Goal: Task Accomplishment & Management: Complete application form

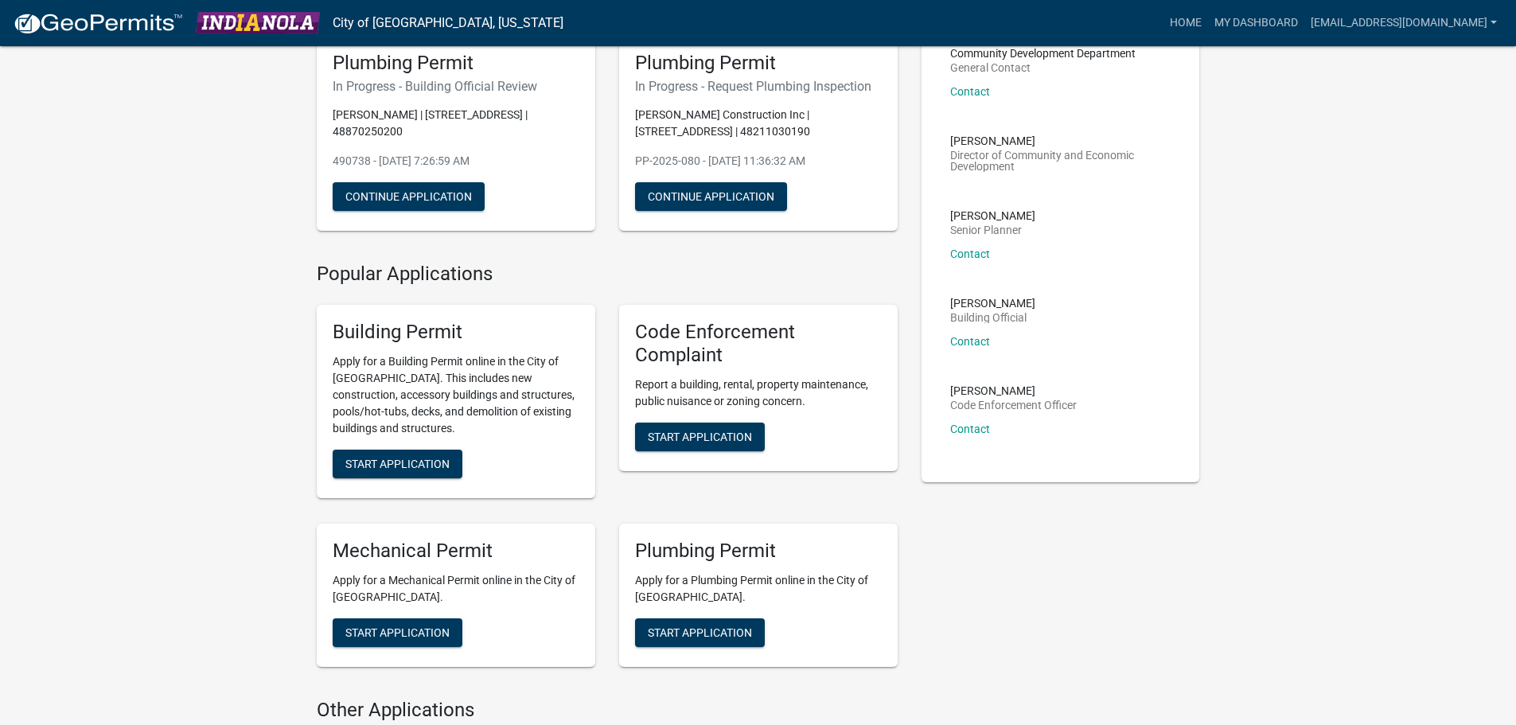
scroll to position [159, 0]
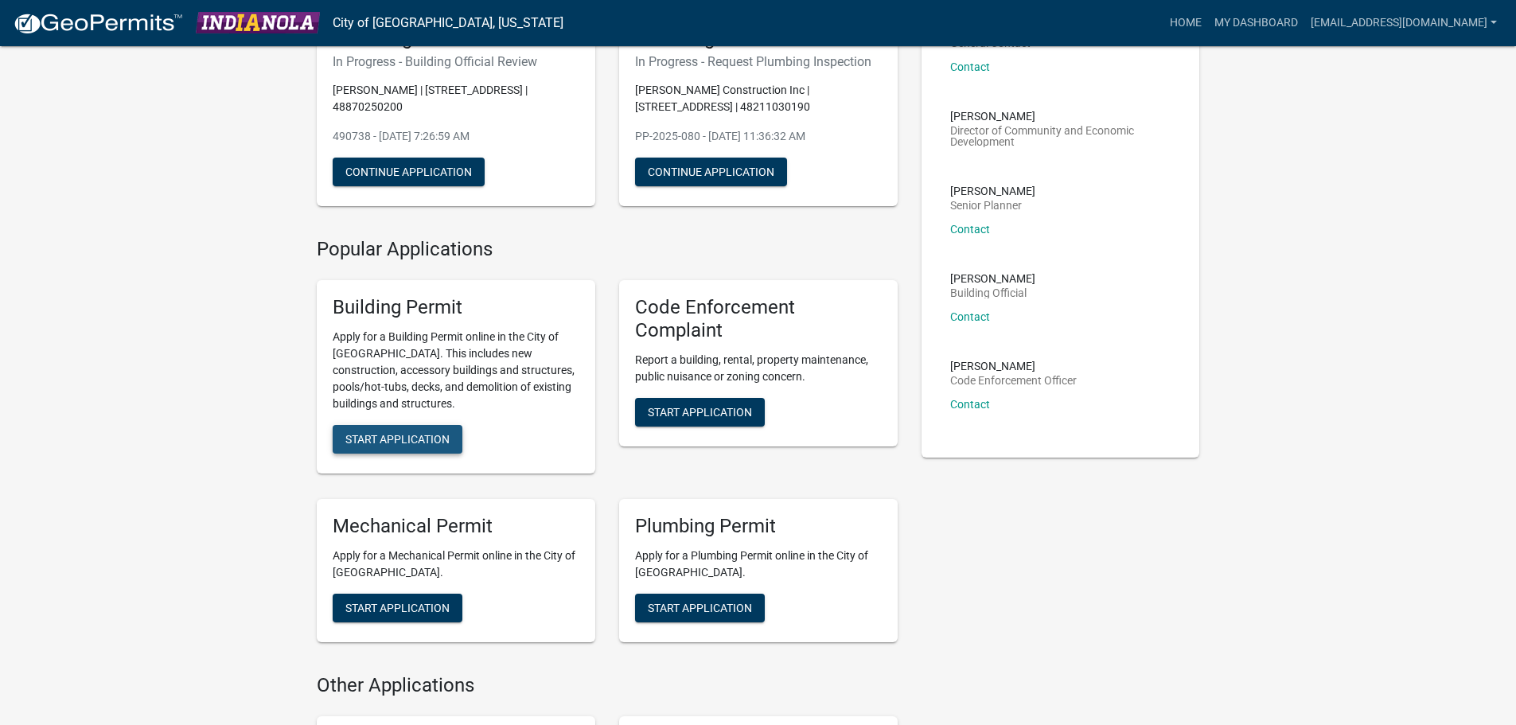
click at [418, 443] on span "Start Application" at bounding box center [397, 439] width 104 height 13
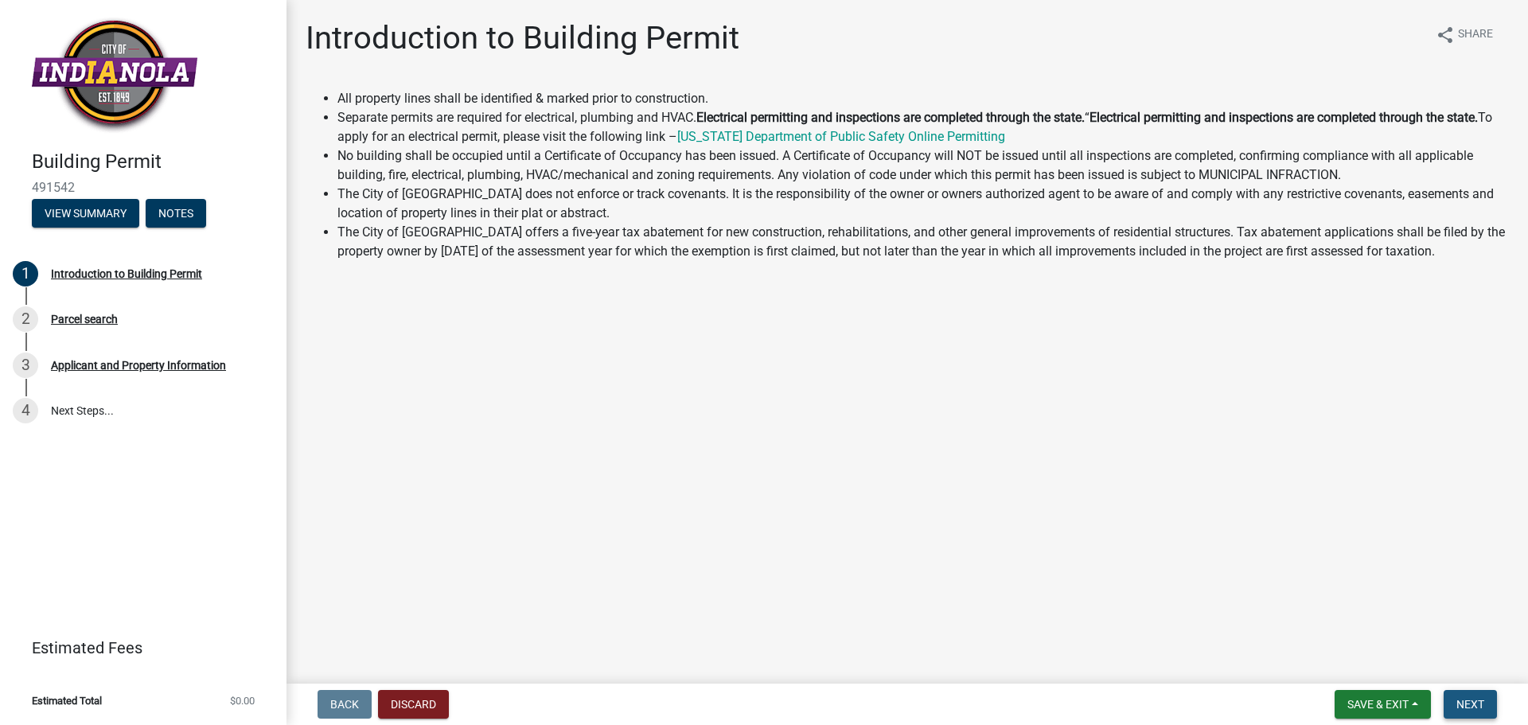
click at [1478, 703] on span "Next" at bounding box center [1471, 704] width 28 height 13
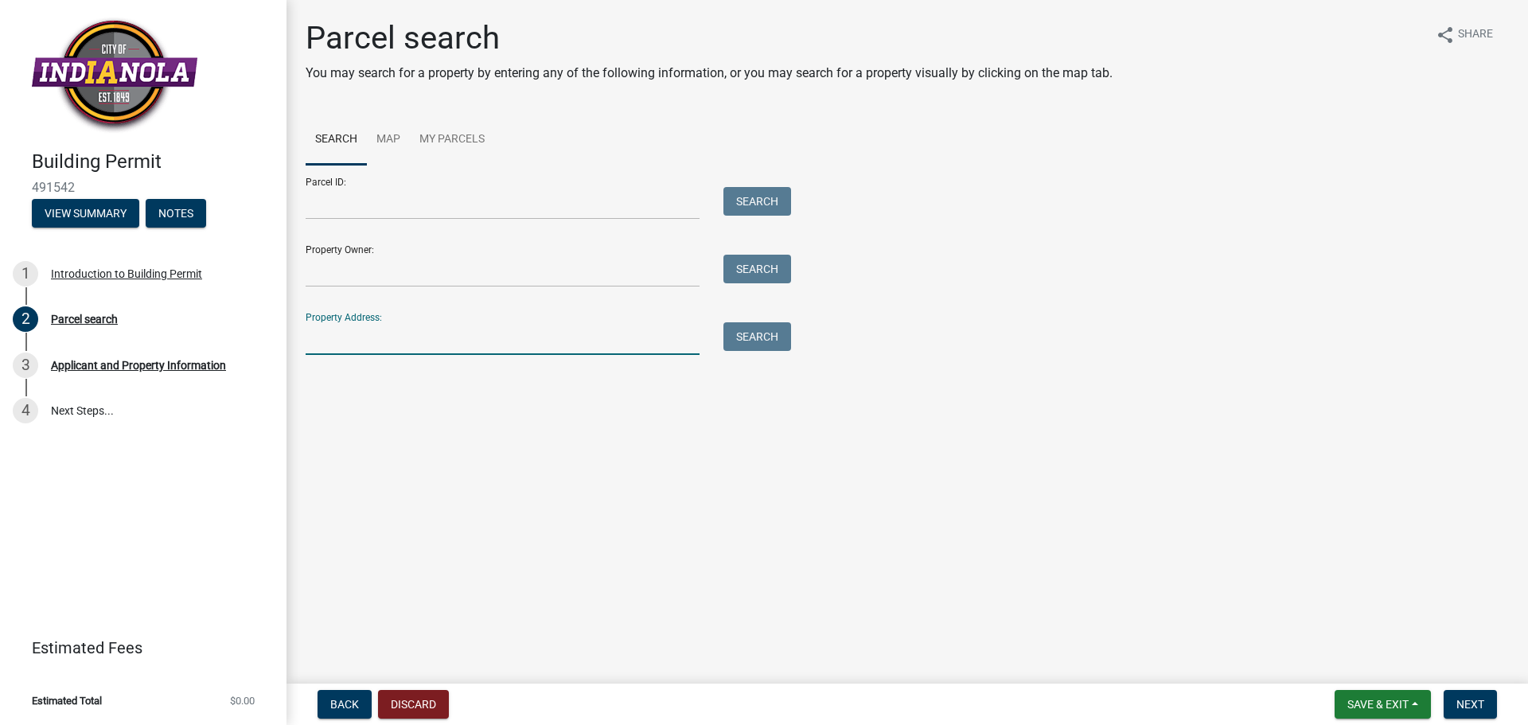
click at [385, 336] on input "Property Address:" at bounding box center [503, 338] width 394 height 33
type input "904 N 6th"
click at [759, 339] on button "Search" at bounding box center [758, 336] width 68 height 29
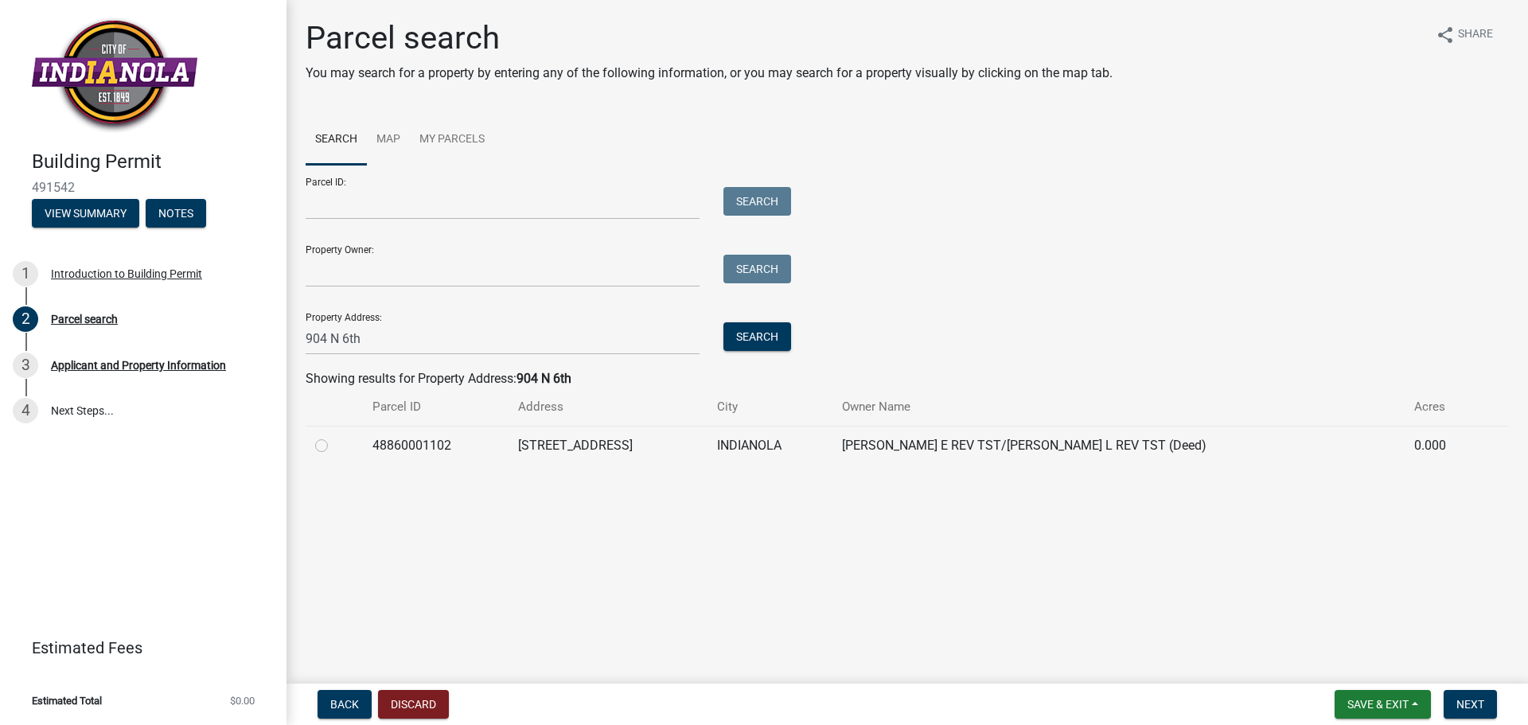
click at [334, 436] on label at bounding box center [334, 436] width 0 height 0
click at [334, 445] on input "radio" at bounding box center [339, 441] width 10 height 10
radio input "true"
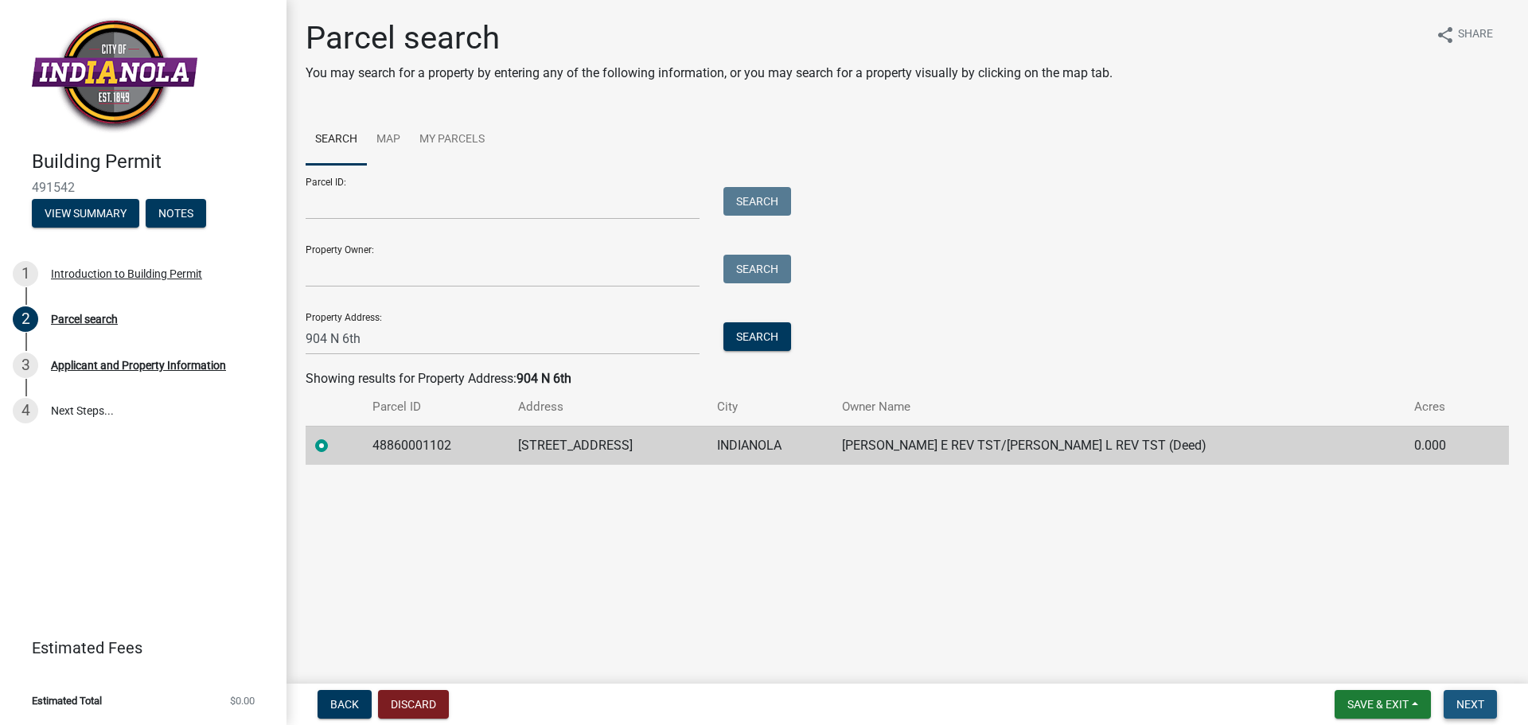
click at [1470, 708] on span "Next" at bounding box center [1471, 704] width 28 height 13
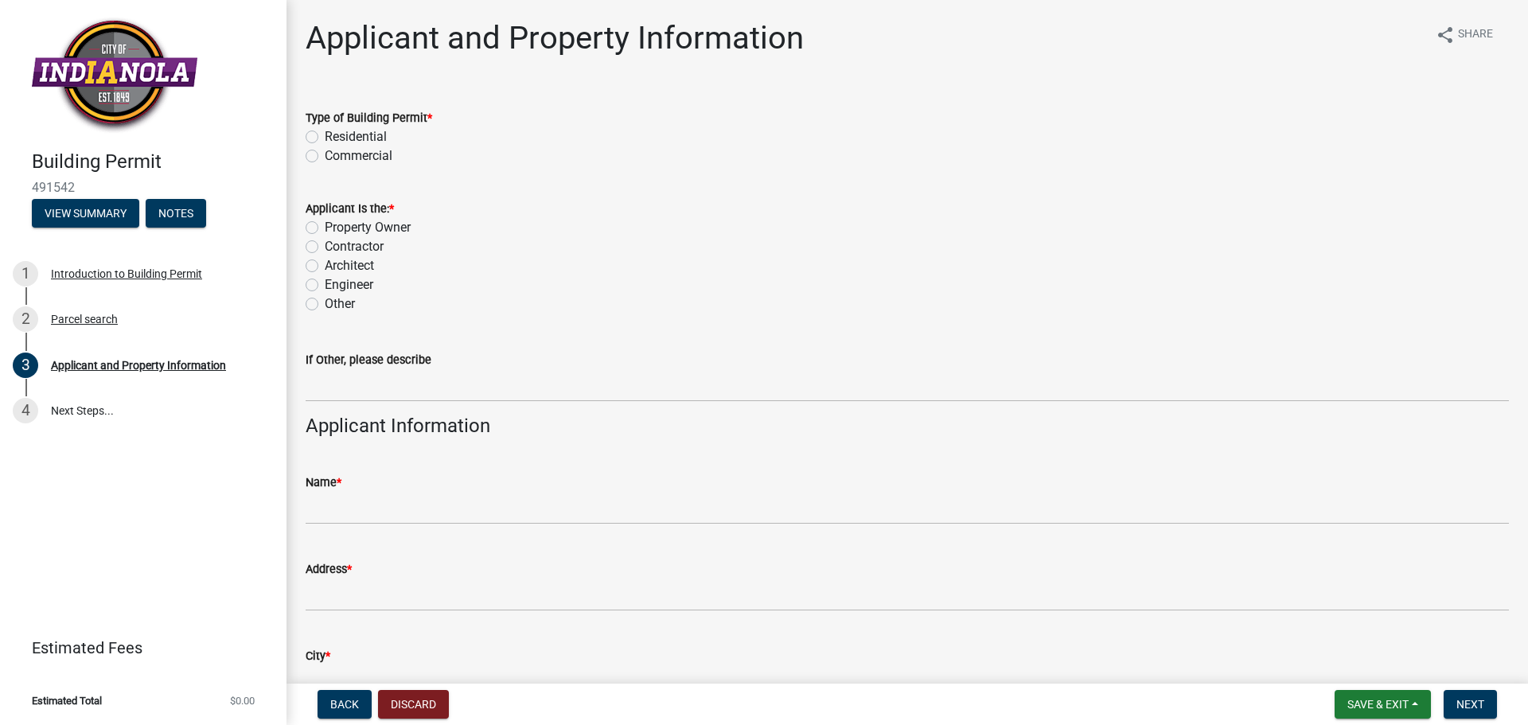
click at [325, 140] on label "Residential" at bounding box center [356, 136] width 62 height 19
click at [325, 138] on input "Residential" at bounding box center [330, 132] width 10 height 10
radio input "true"
click at [325, 246] on label "Contractor" at bounding box center [354, 246] width 59 height 19
click at [325, 246] on input "Contractor" at bounding box center [330, 242] width 10 height 10
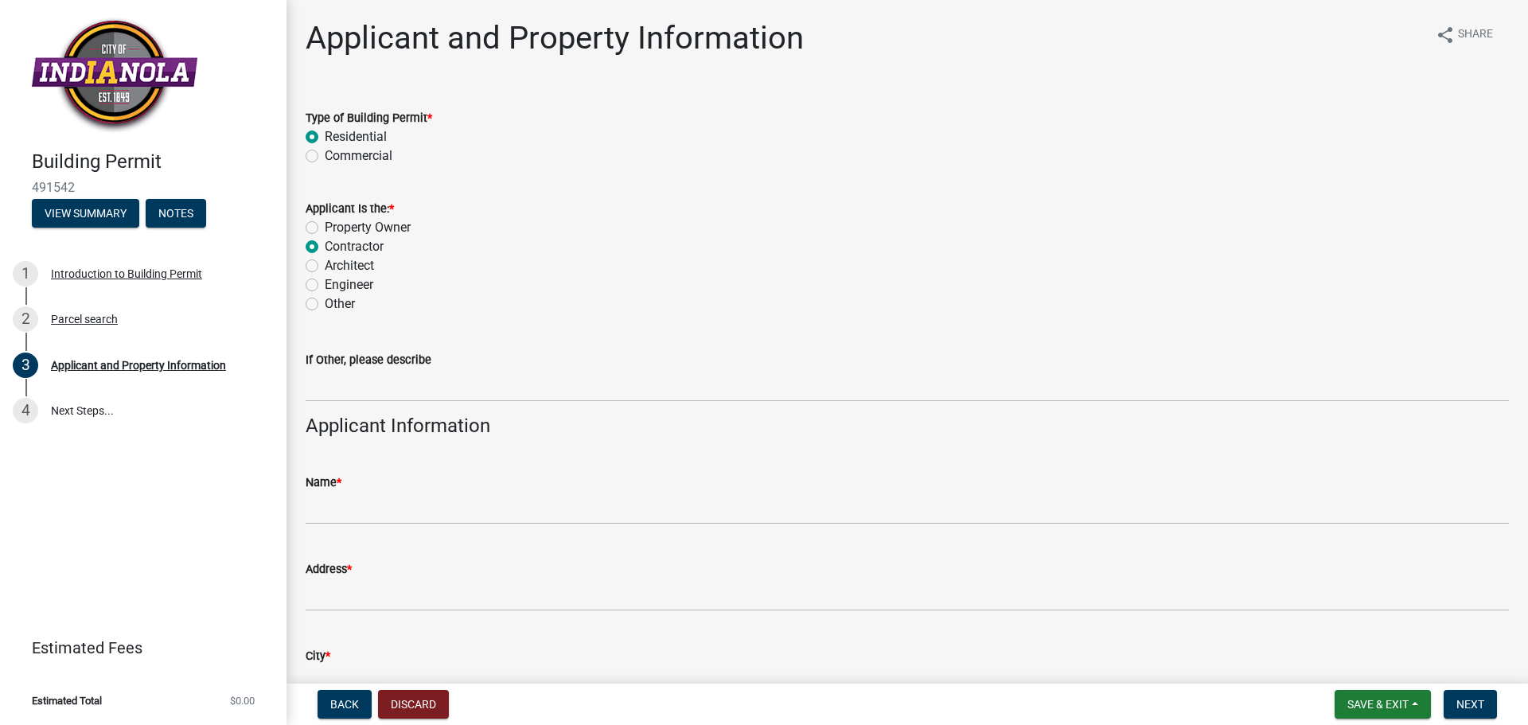
radio input "true"
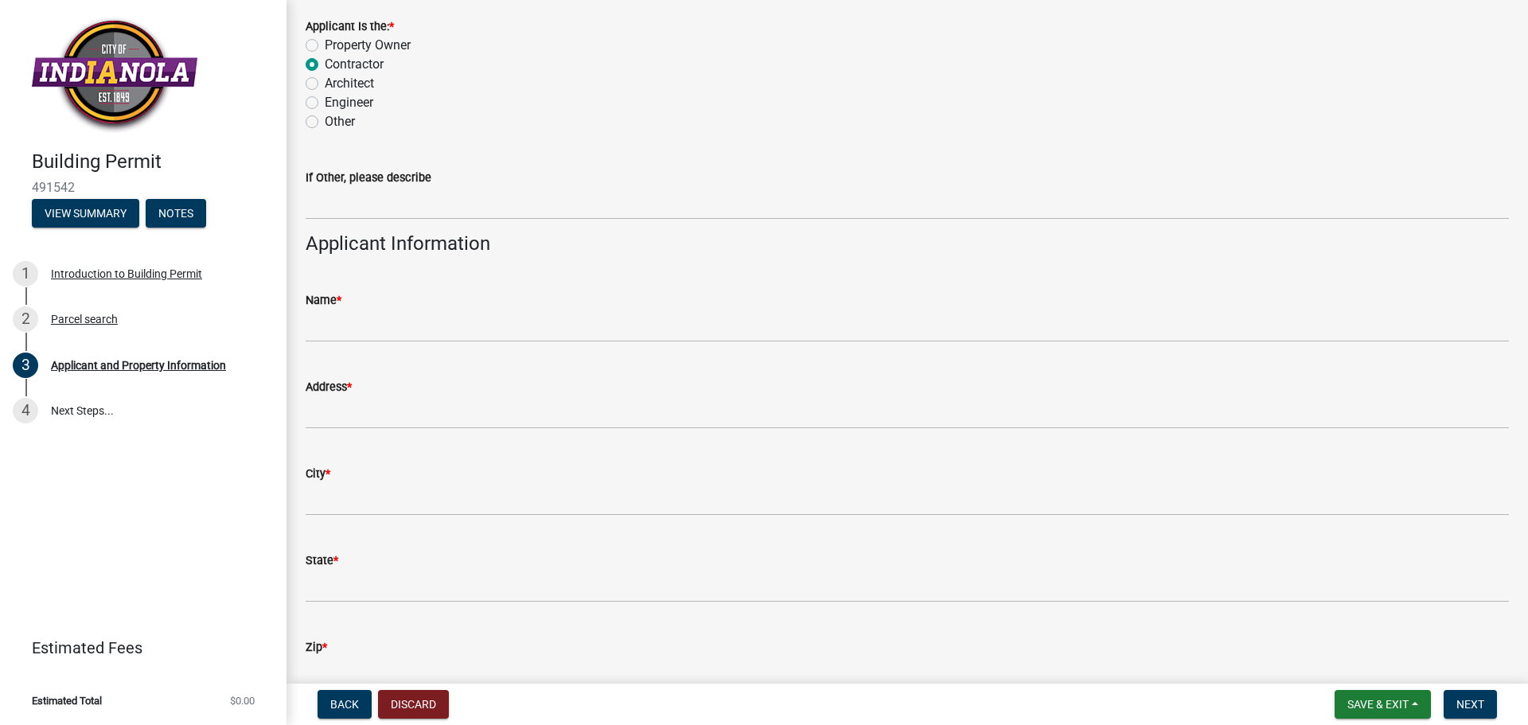
scroll to position [239, 0]
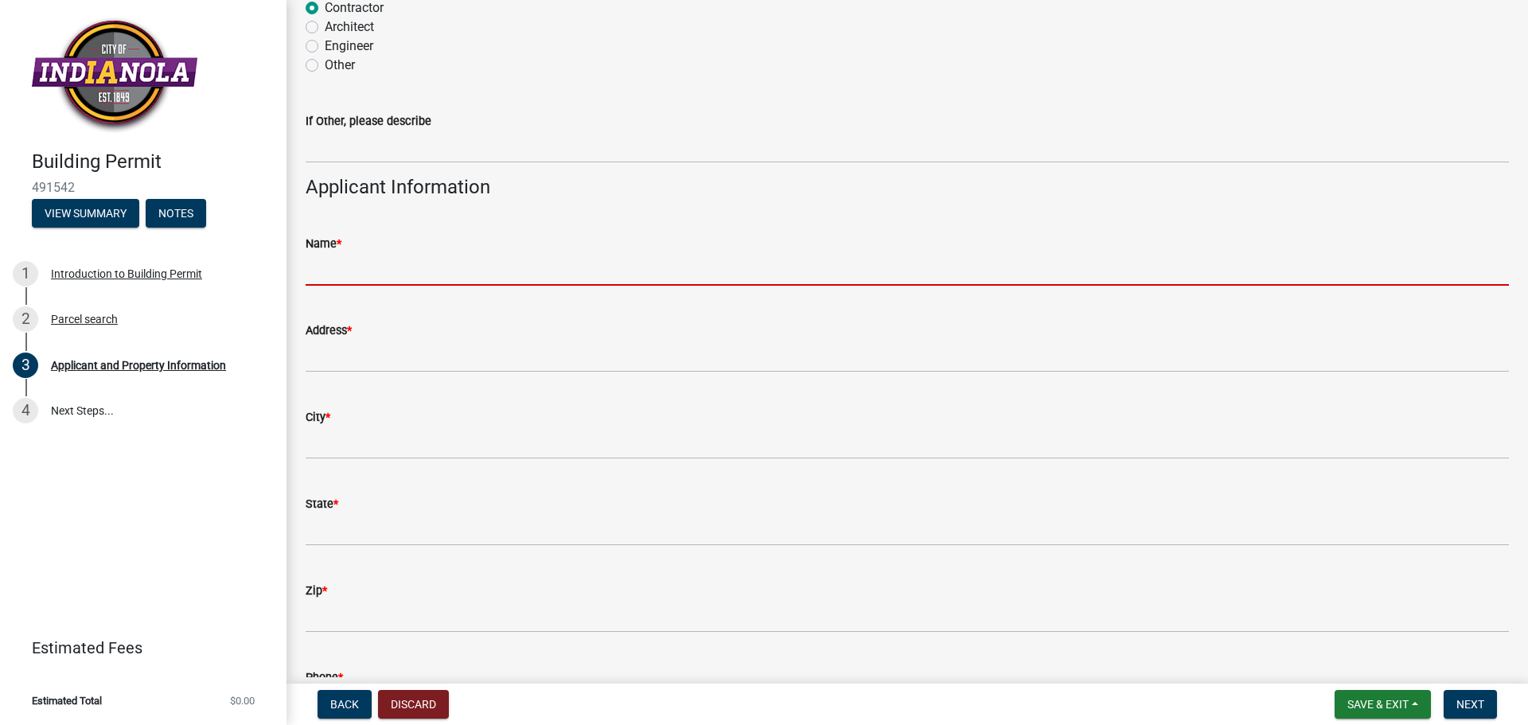
click at [318, 271] on input "Name *" at bounding box center [908, 269] width 1204 height 33
click at [331, 265] on input "Name *" at bounding box center [908, 269] width 1204 height 33
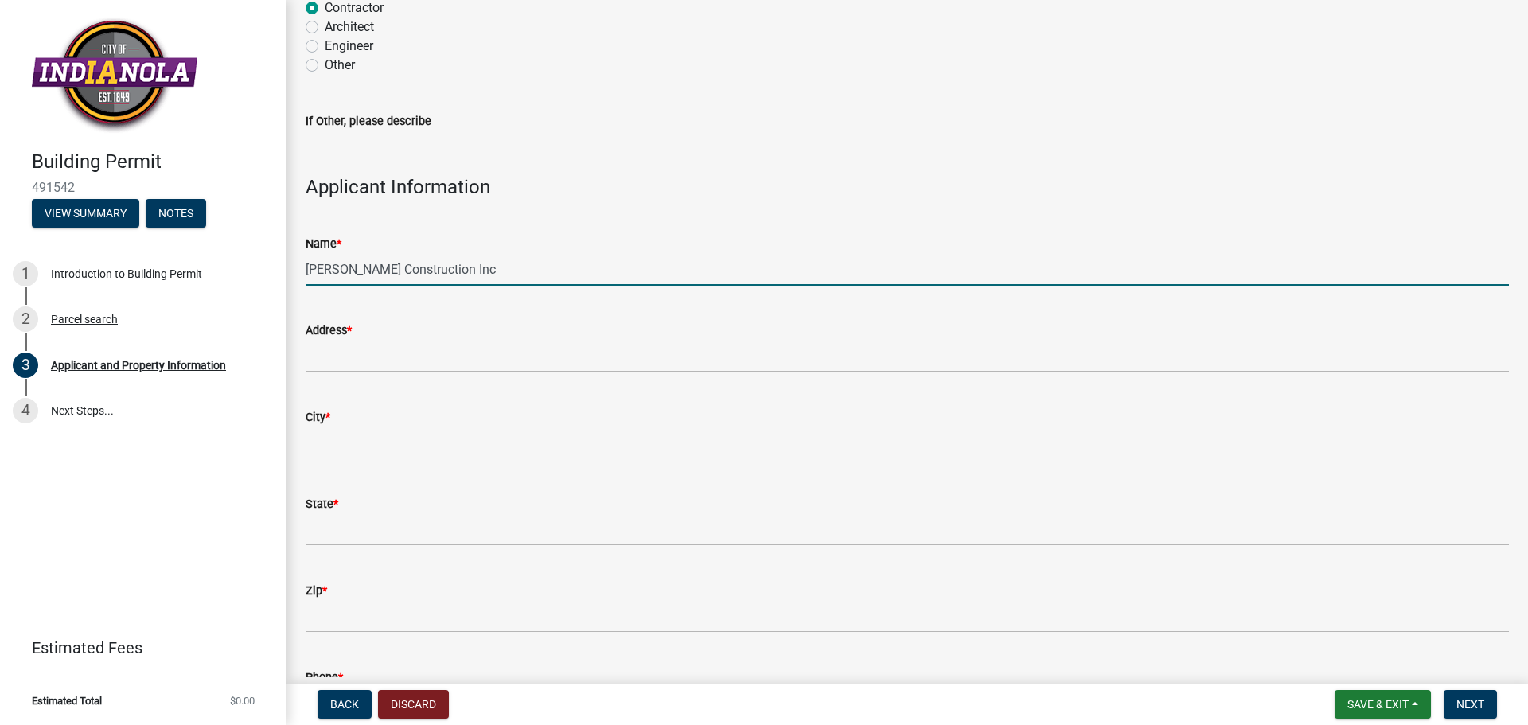
type input "Vanderpool Construction Inc"
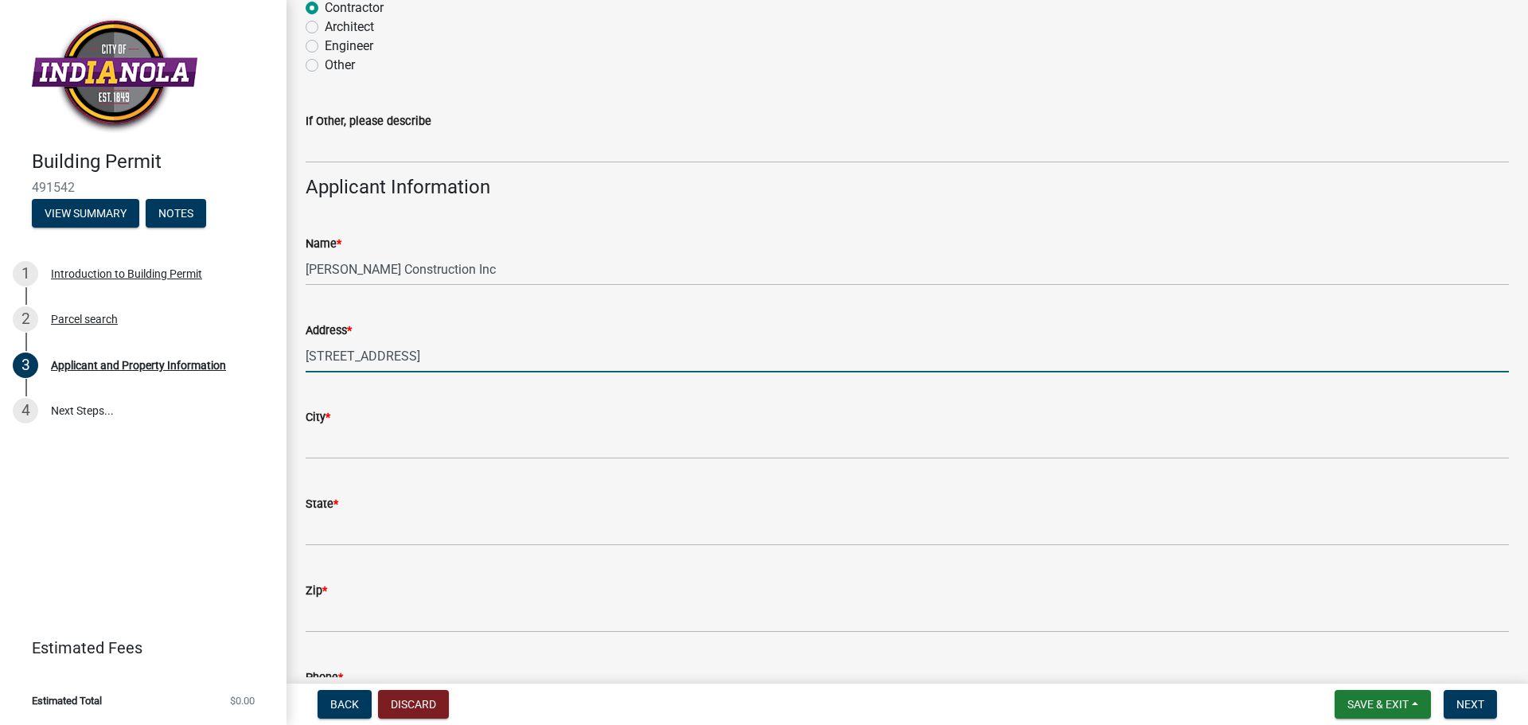
type input "[STREET_ADDRESS]"
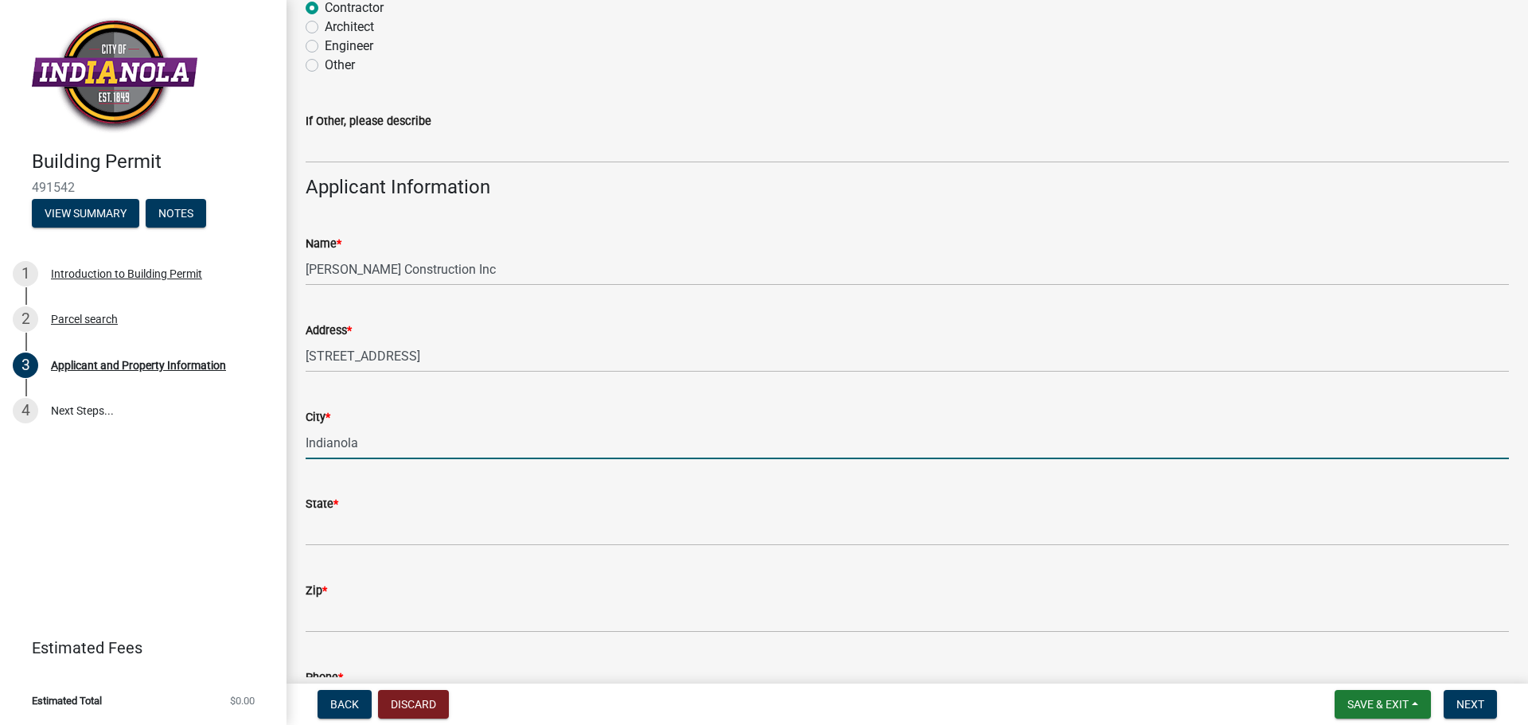
type input "Indianola"
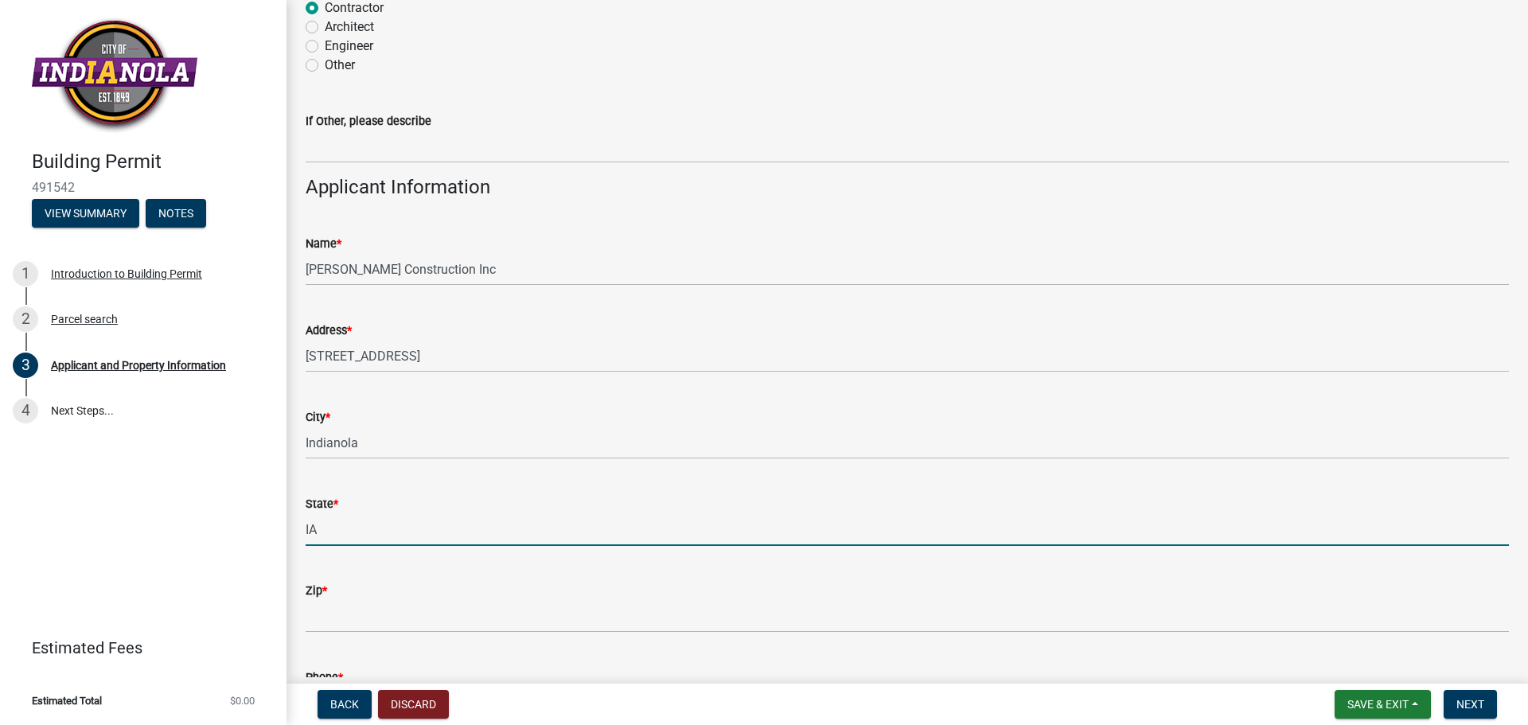
type input "IA"
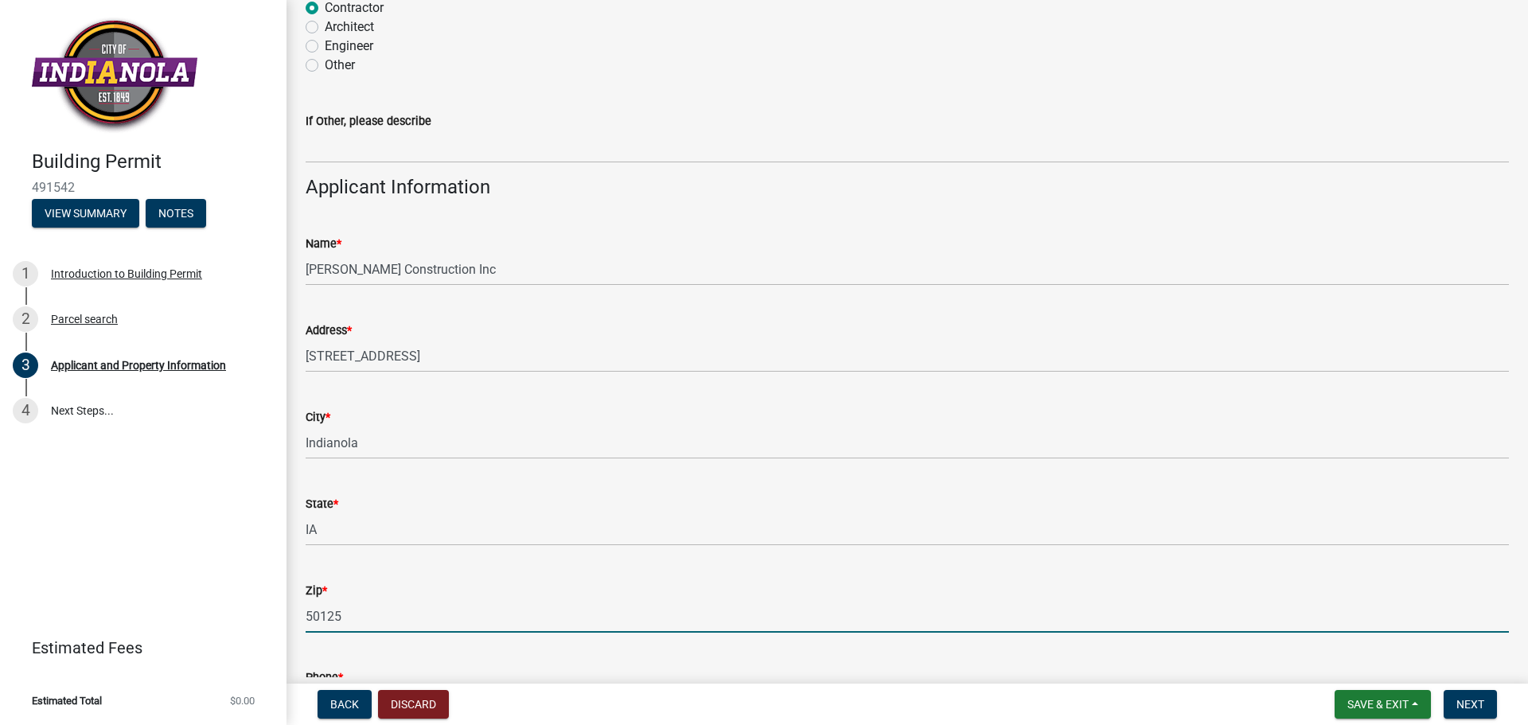
type input "50125"
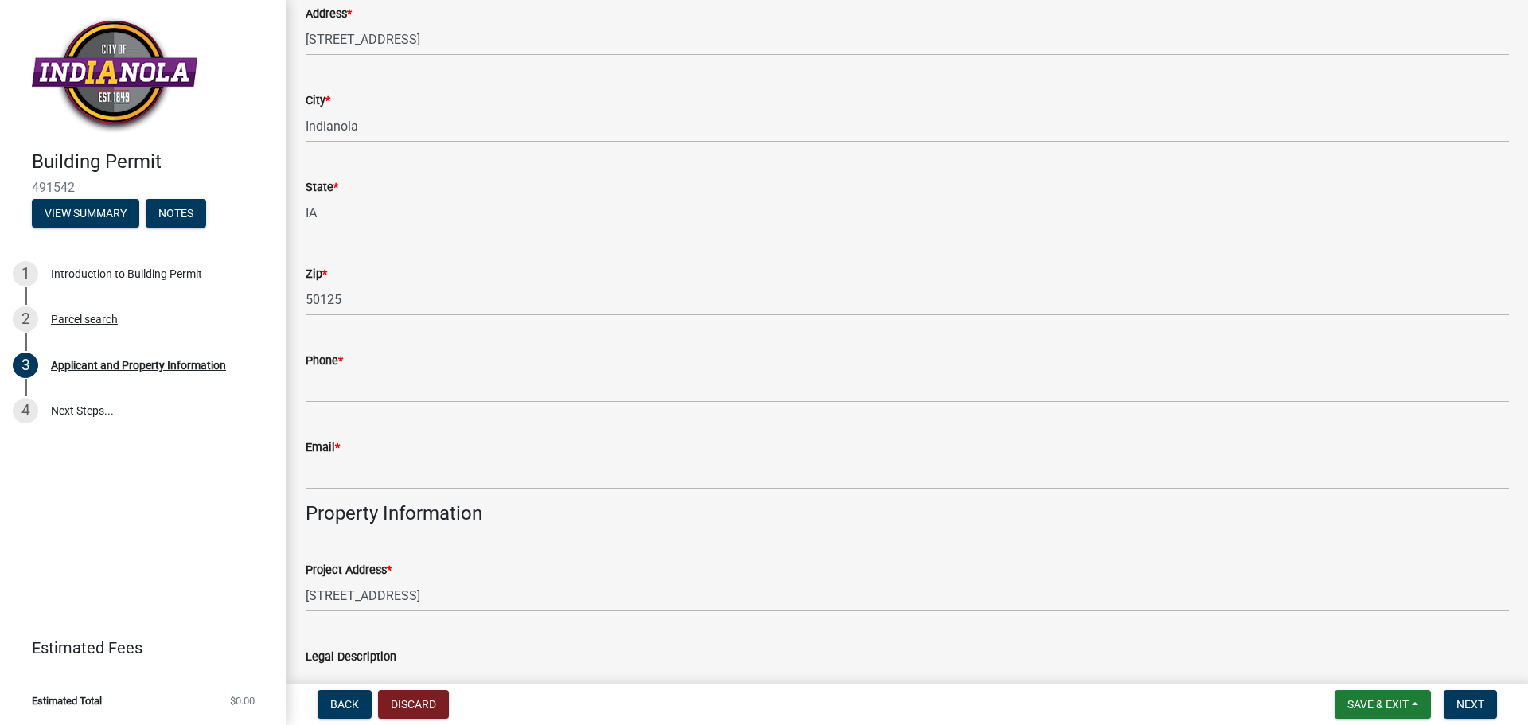
scroll to position [557, 0]
drag, startPoint x: 377, startPoint y: 364, endPoint x: 377, endPoint y: 379, distance: 15.1
click at [377, 373] on form "Phone *" at bounding box center [908, 375] width 1204 height 52
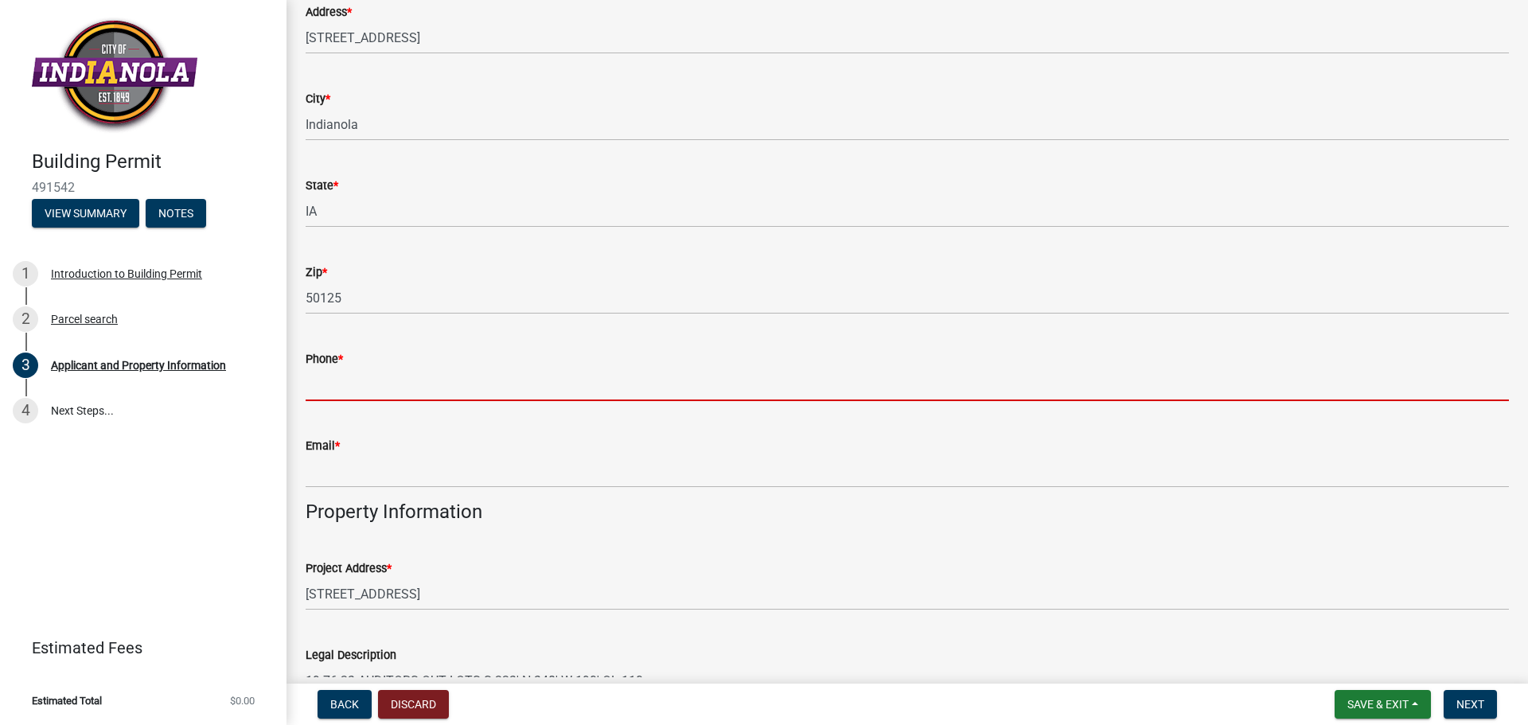
click at [370, 384] on input "Phone *" at bounding box center [908, 385] width 1204 height 33
type input "5154681653"
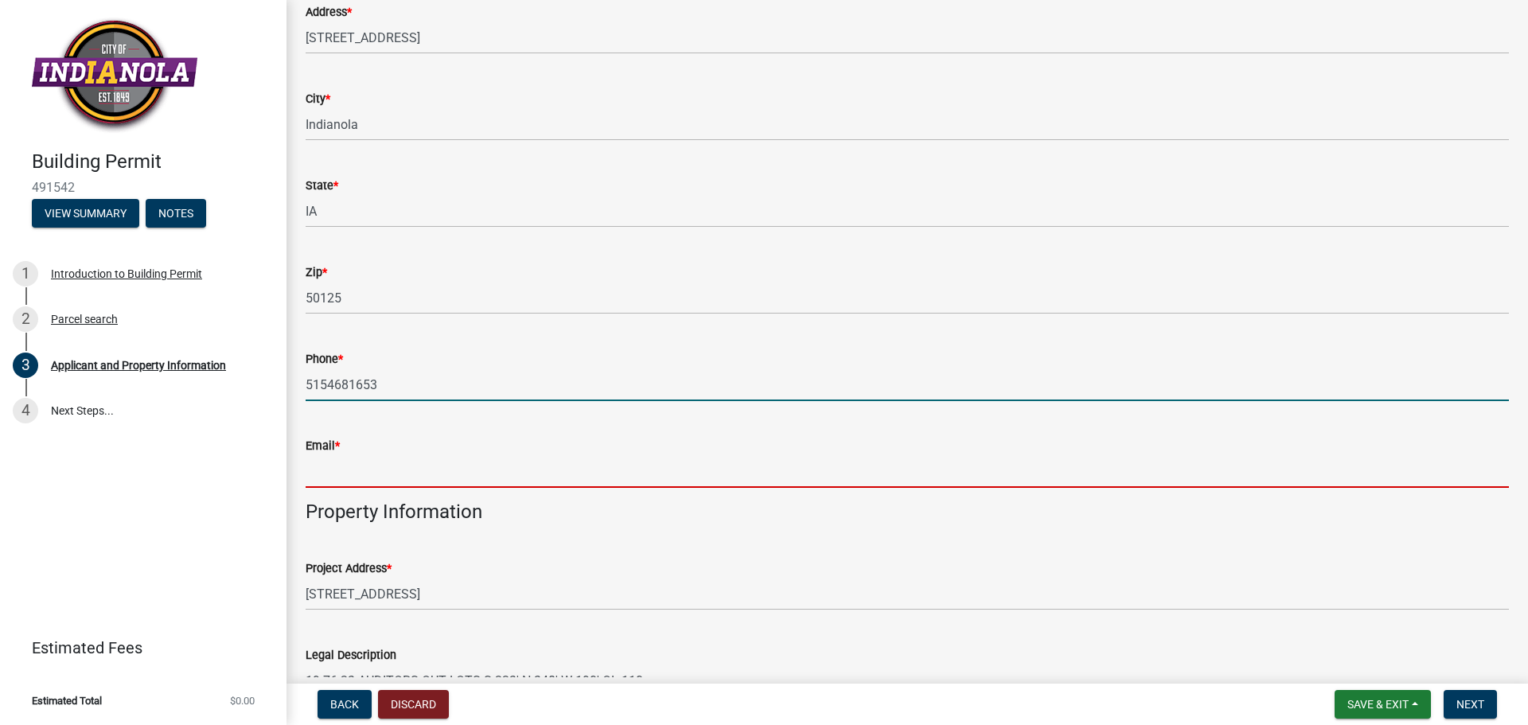
type input "[EMAIL_ADDRESS][DOMAIN_NAME]"
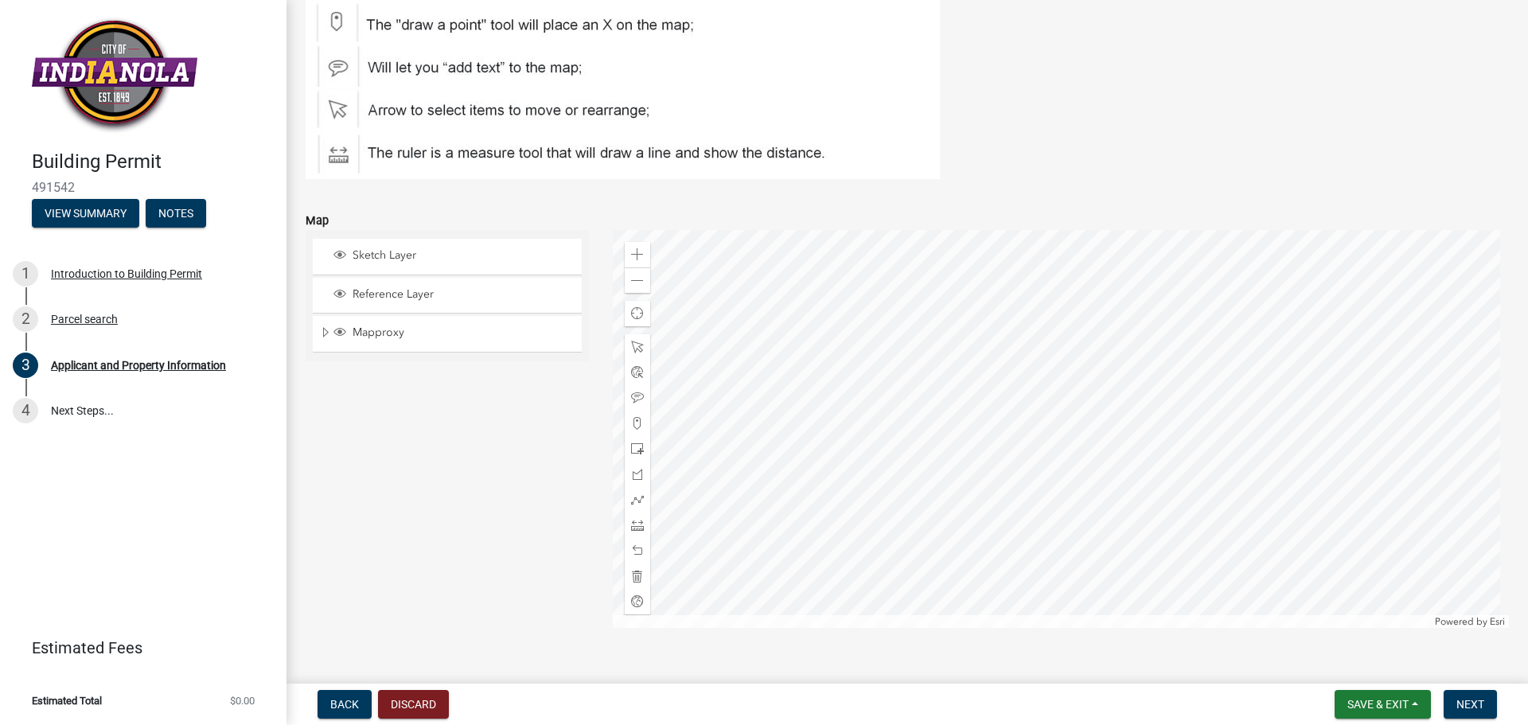
scroll to position [2065, 0]
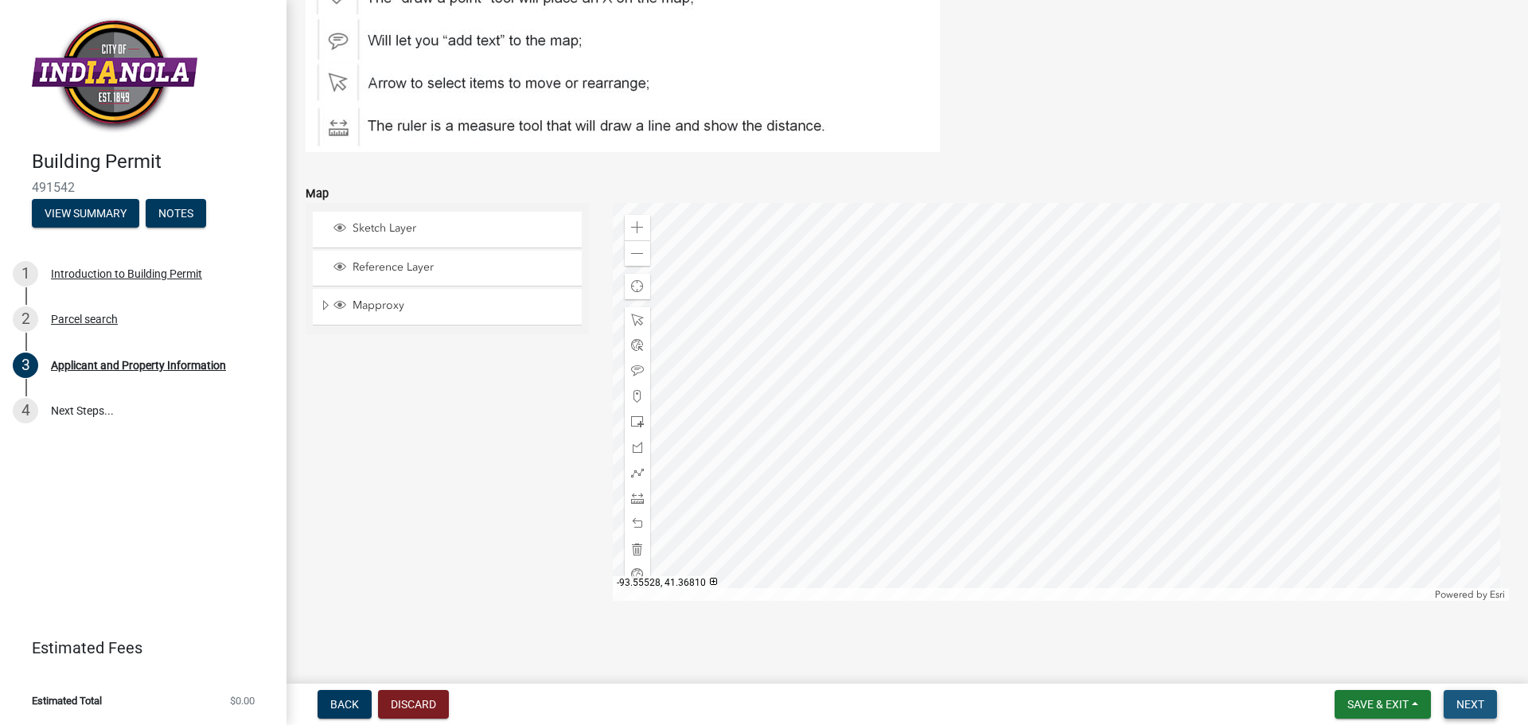
click at [1476, 705] on span "Next" at bounding box center [1471, 704] width 28 height 13
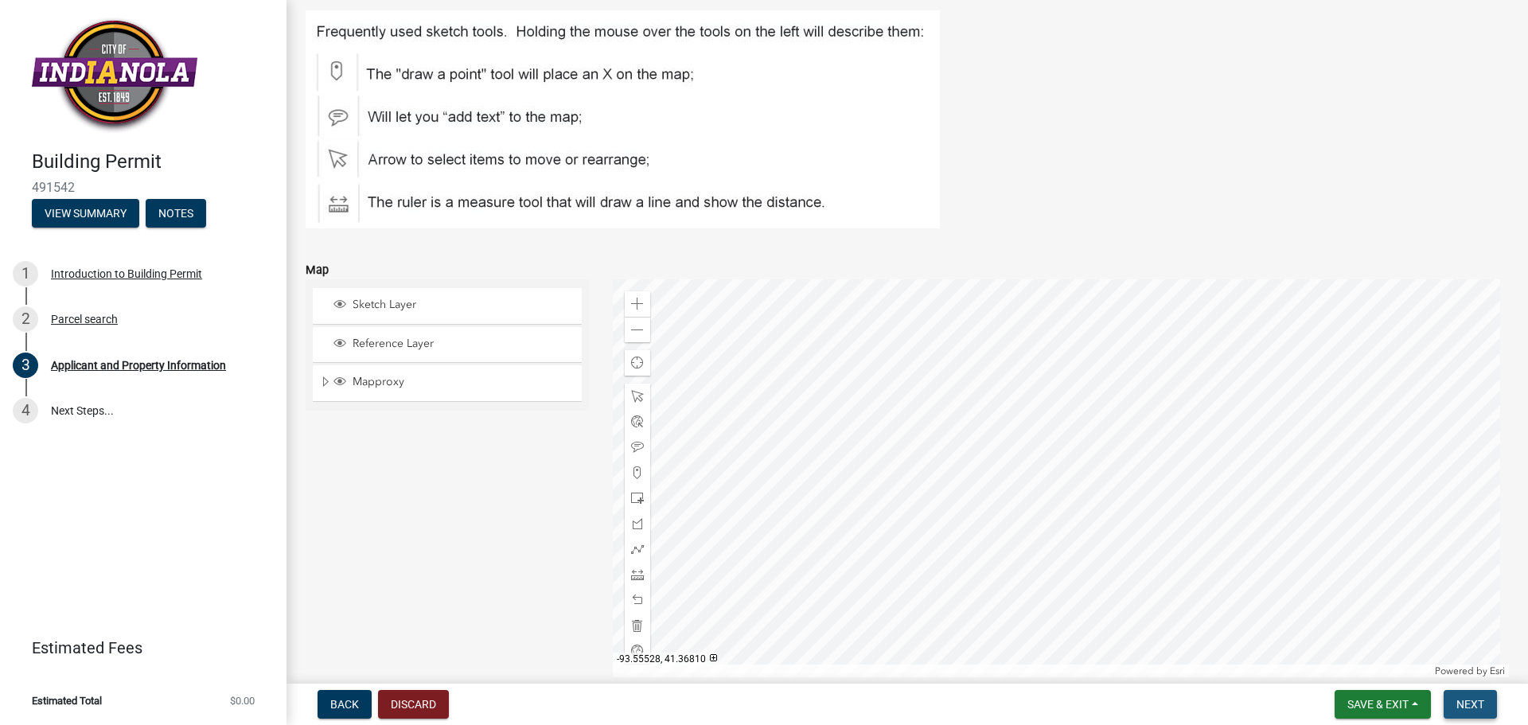
scroll to position [2141, 0]
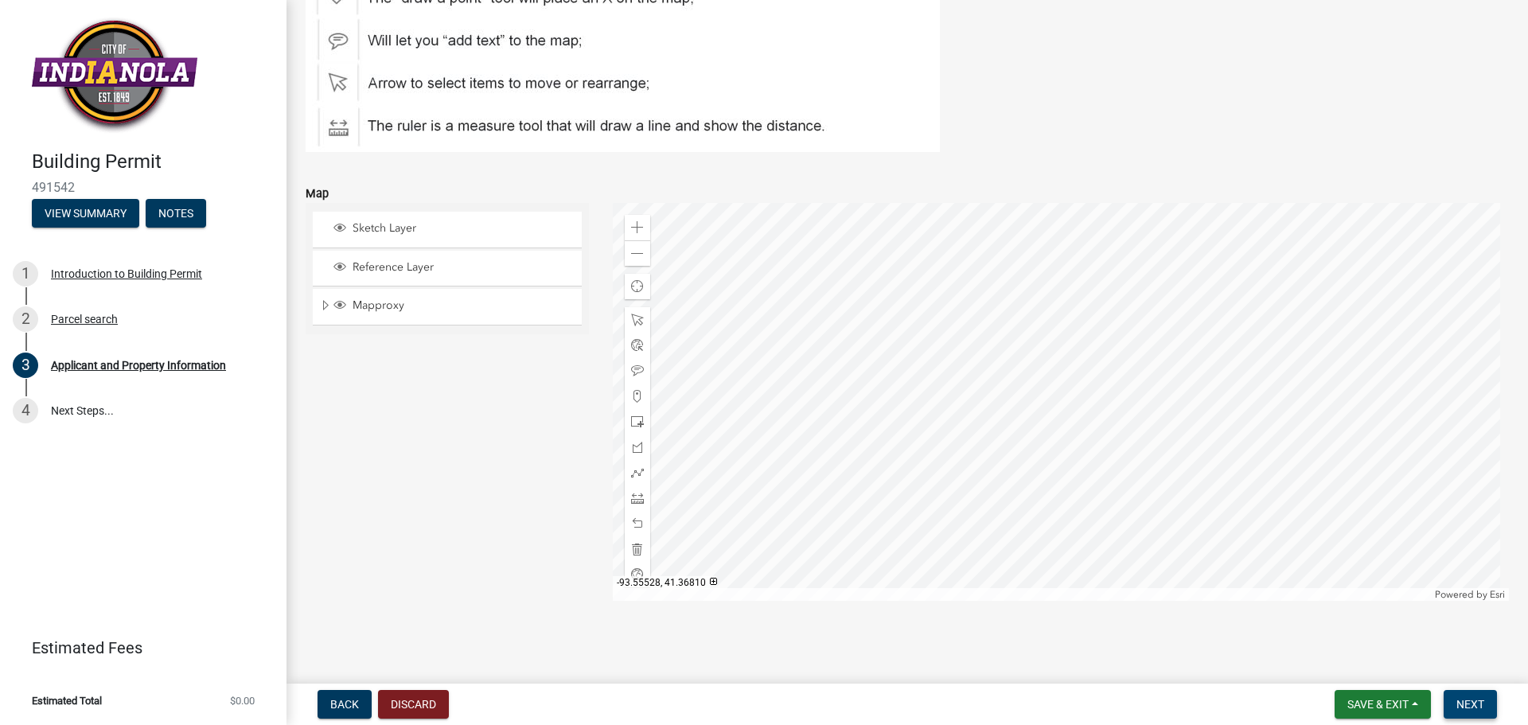
click at [1475, 712] on button "Next" at bounding box center [1470, 704] width 53 height 29
click at [1485, 710] on button "Next" at bounding box center [1470, 704] width 53 height 29
click at [1092, 368] on div at bounding box center [1061, 402] width 897 height 398
click at [1471, 704] on span "Next" at bounding box center [1471, 704] width 28 height 13
click at [636, 364] on div at bounding box center [637, 370] width 25 height 25
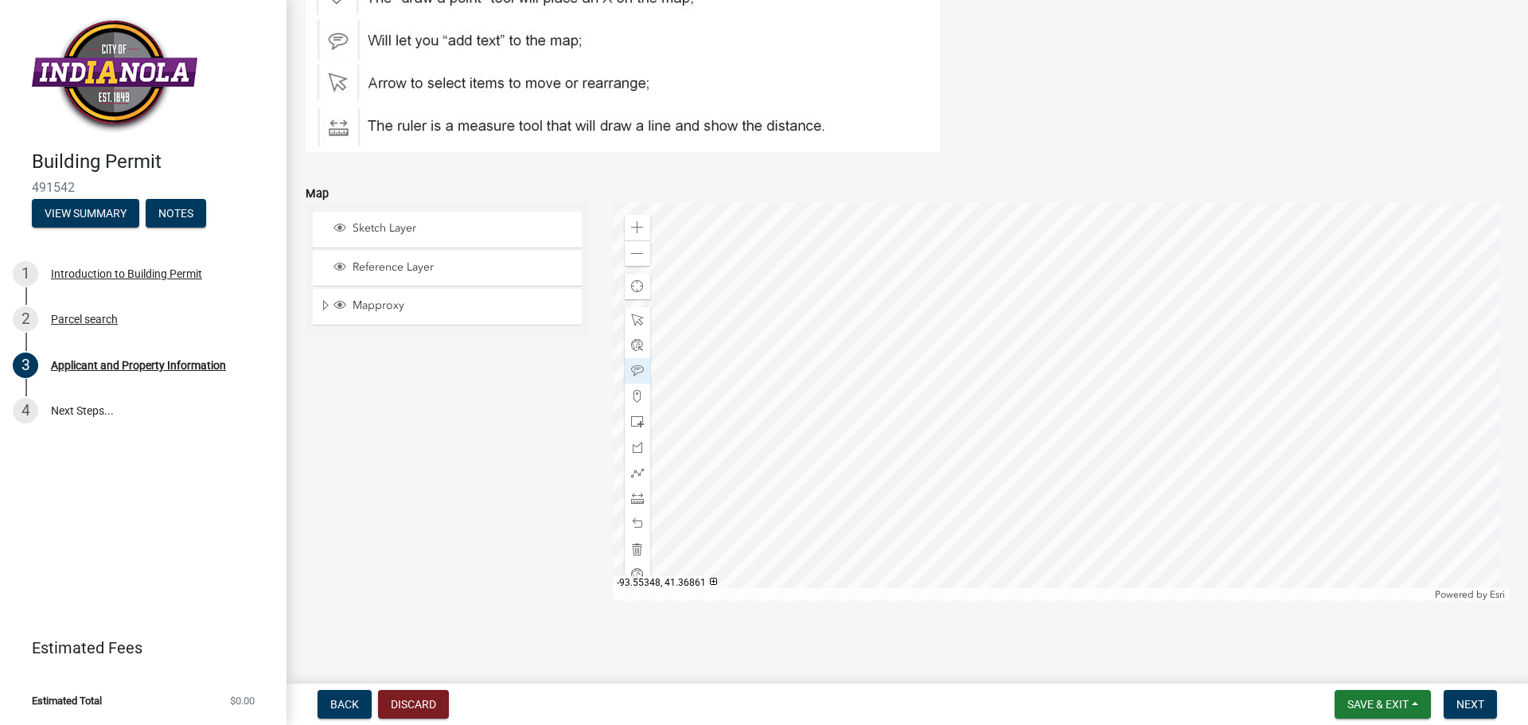
click at [1027, 338] on div at bounding box center [1061, 402] width 897 height 398
click at [1002, 338] on div at bounding box center [1061, 402] width 897 height 398
click at [1489, 705] on button "Next" at bounding box center [1470, 704] width 53 height 29
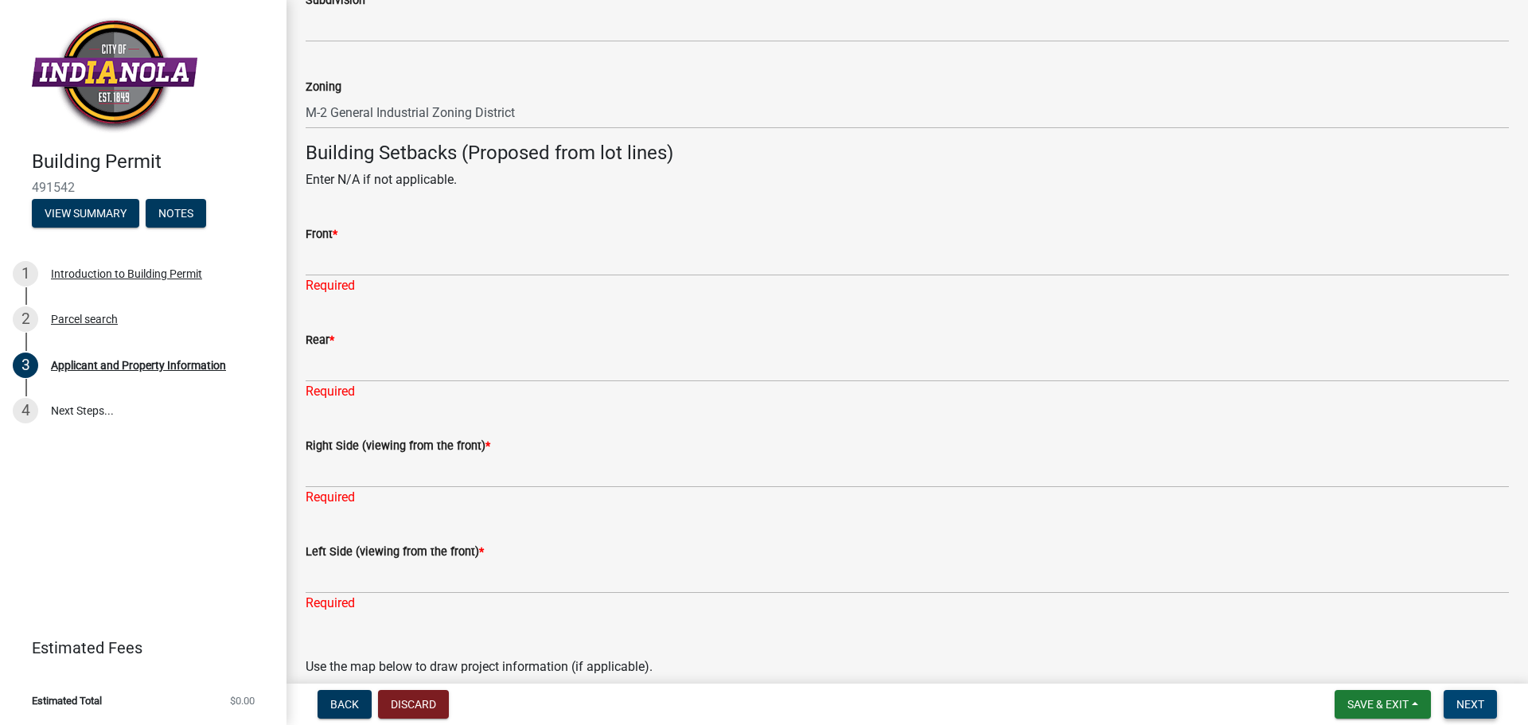
scroll to position [1345, 0]
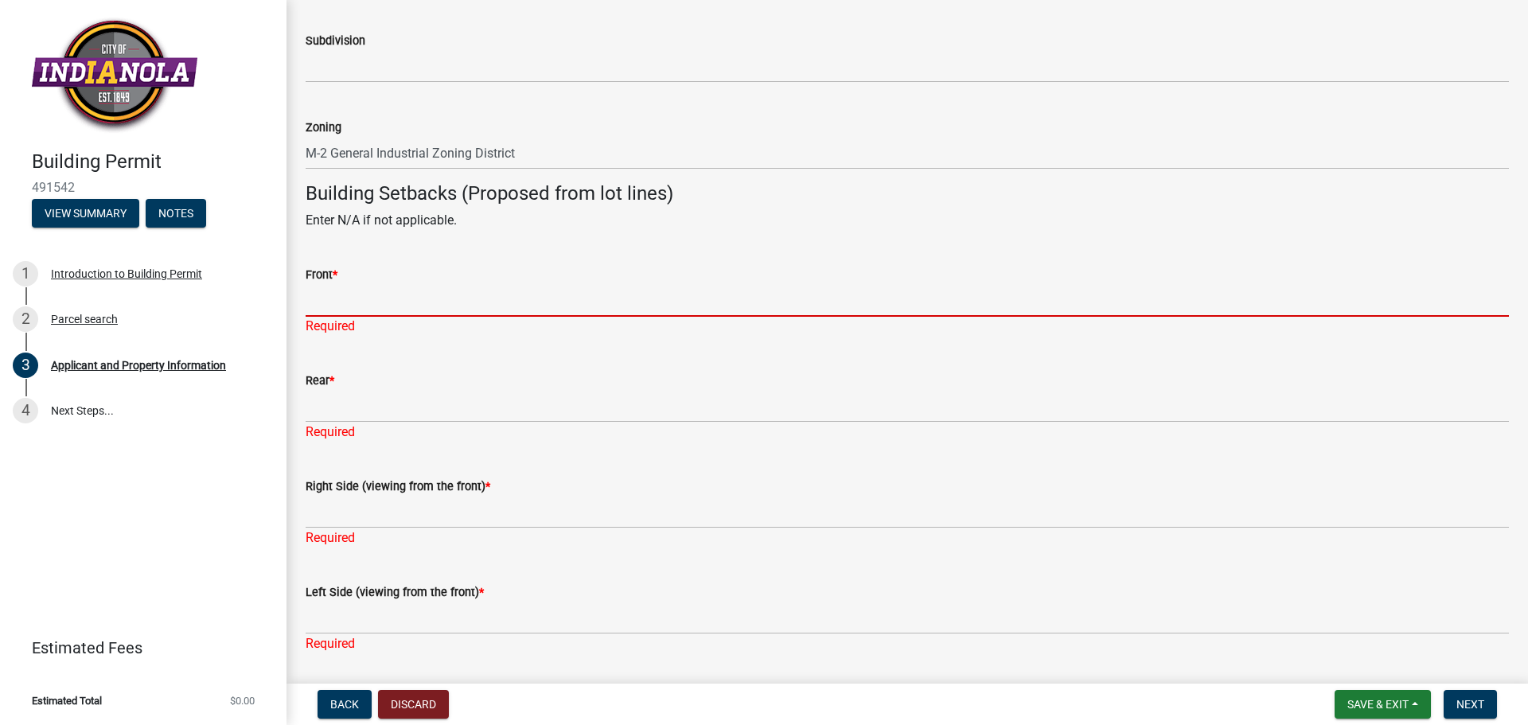
click at [336, 300] on input "Front *" at bounding box center [908, 300] width 1204 height 33
type input "n"
type input "M"
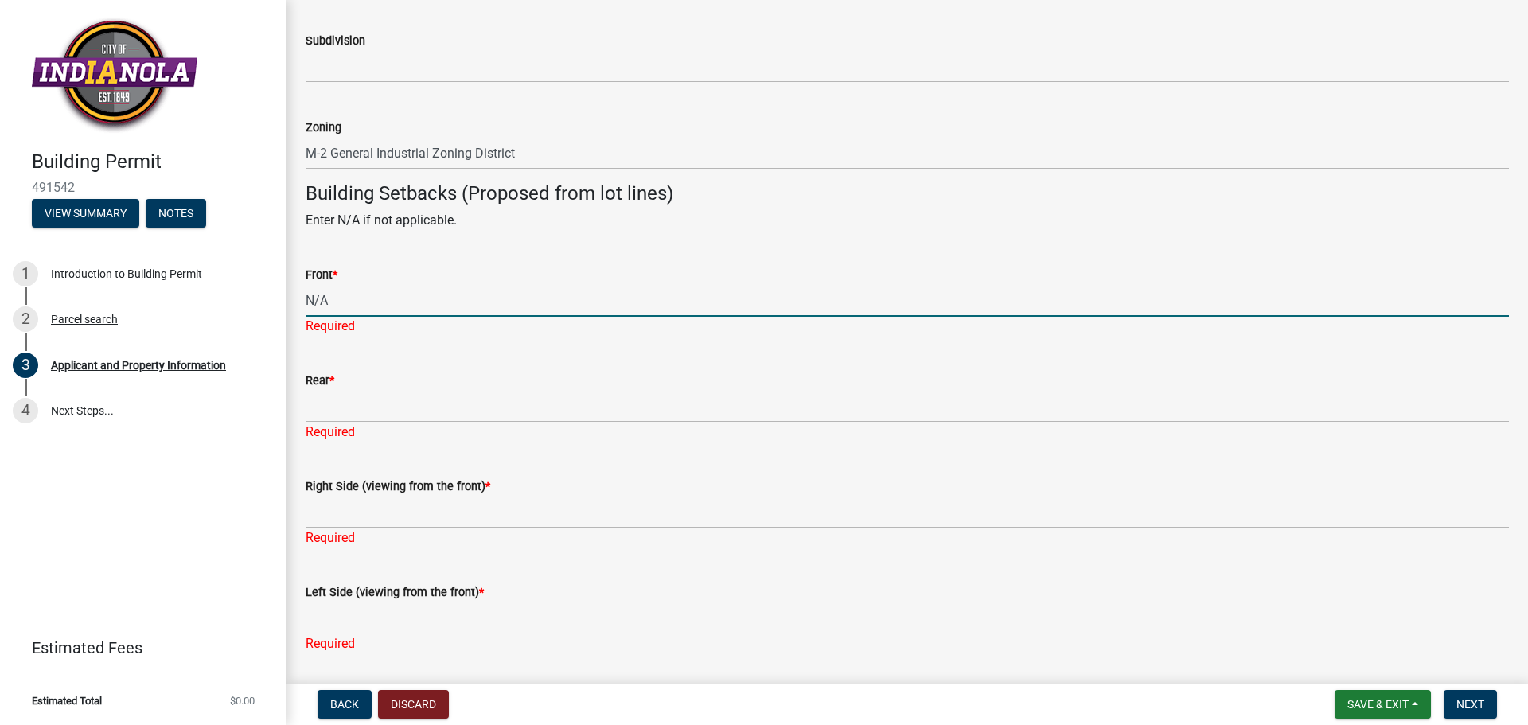
type input "N/A"
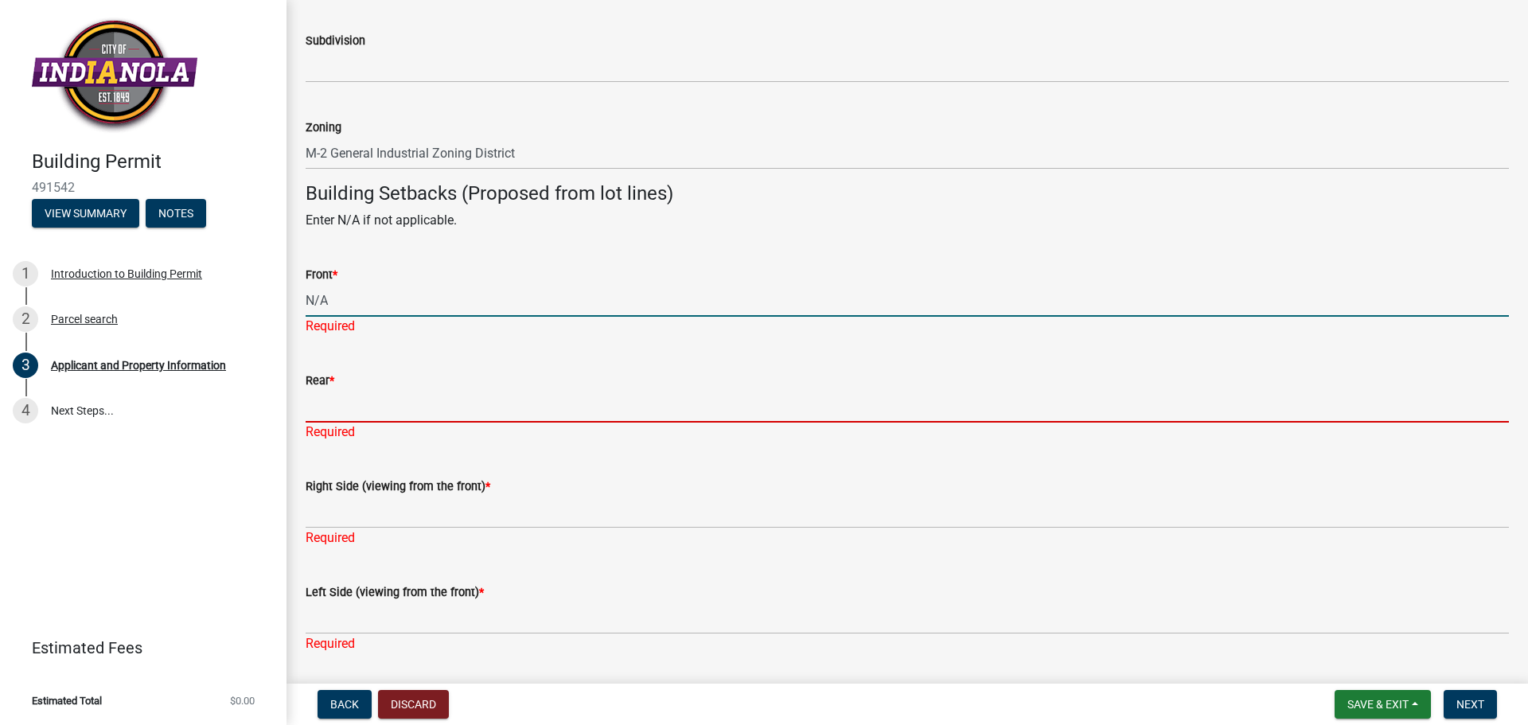
click at [322, 412] on div "Rear * Required" at bounding box center [908, 395] width 1204 height 93
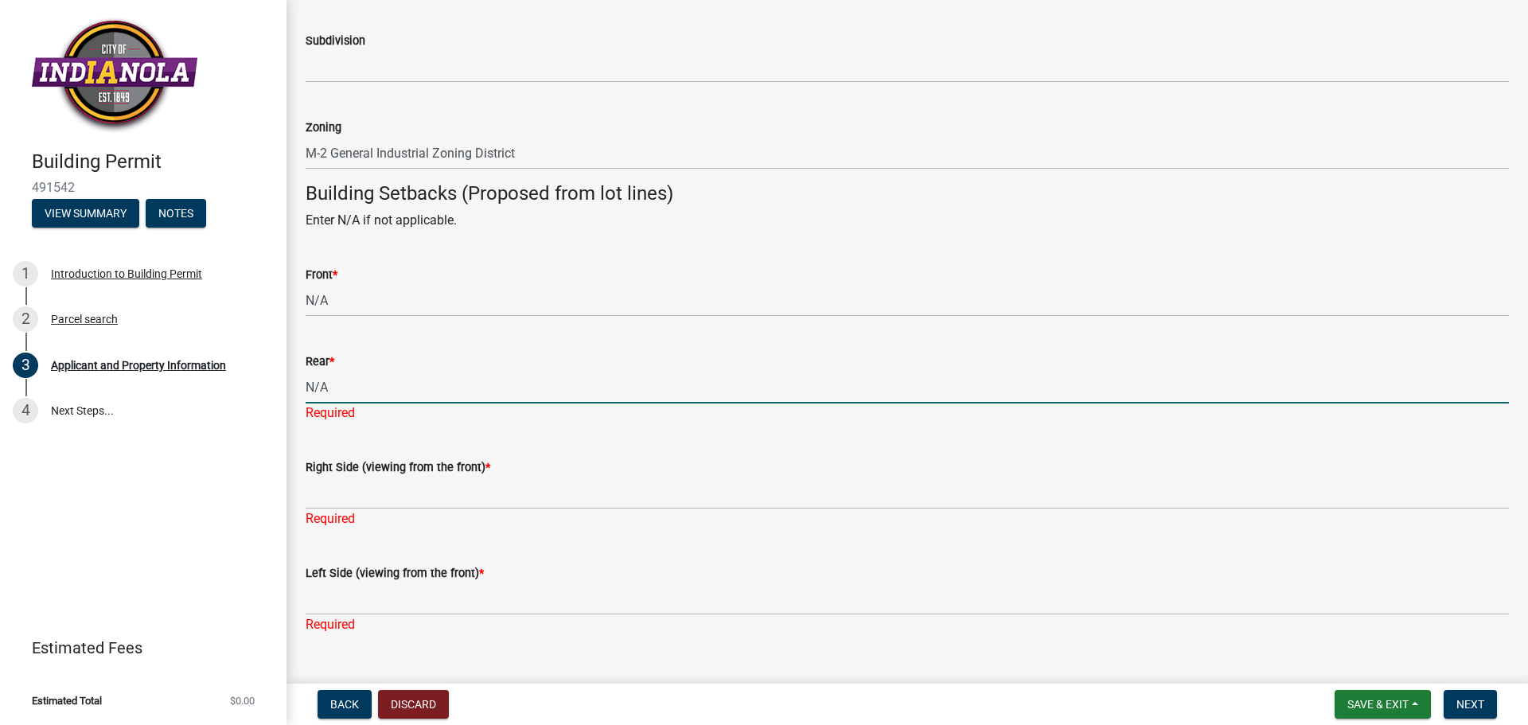
type input "N/A"
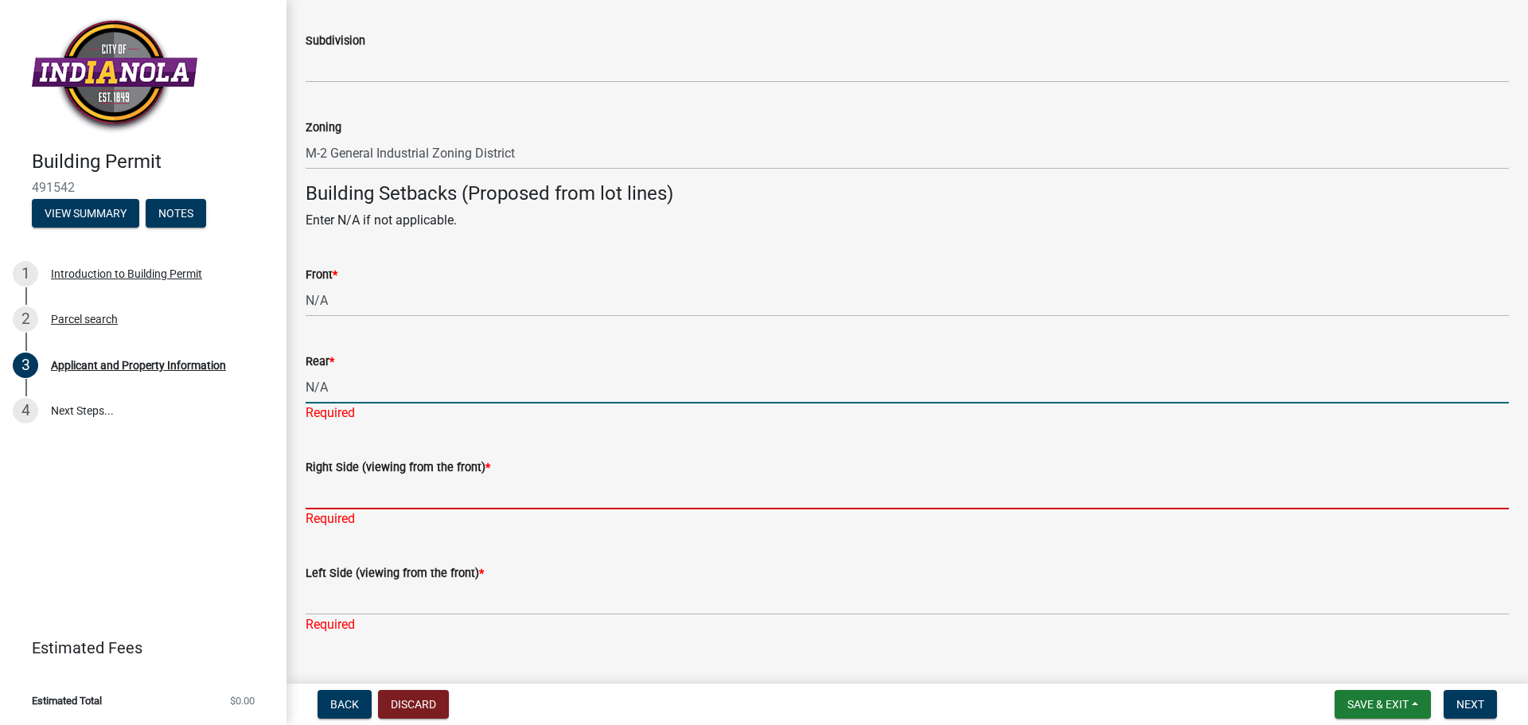
click at [320, 500] on div "Right Side (viewing from the front) * Required" at bounding box center [908, 481] width 1204 height 93
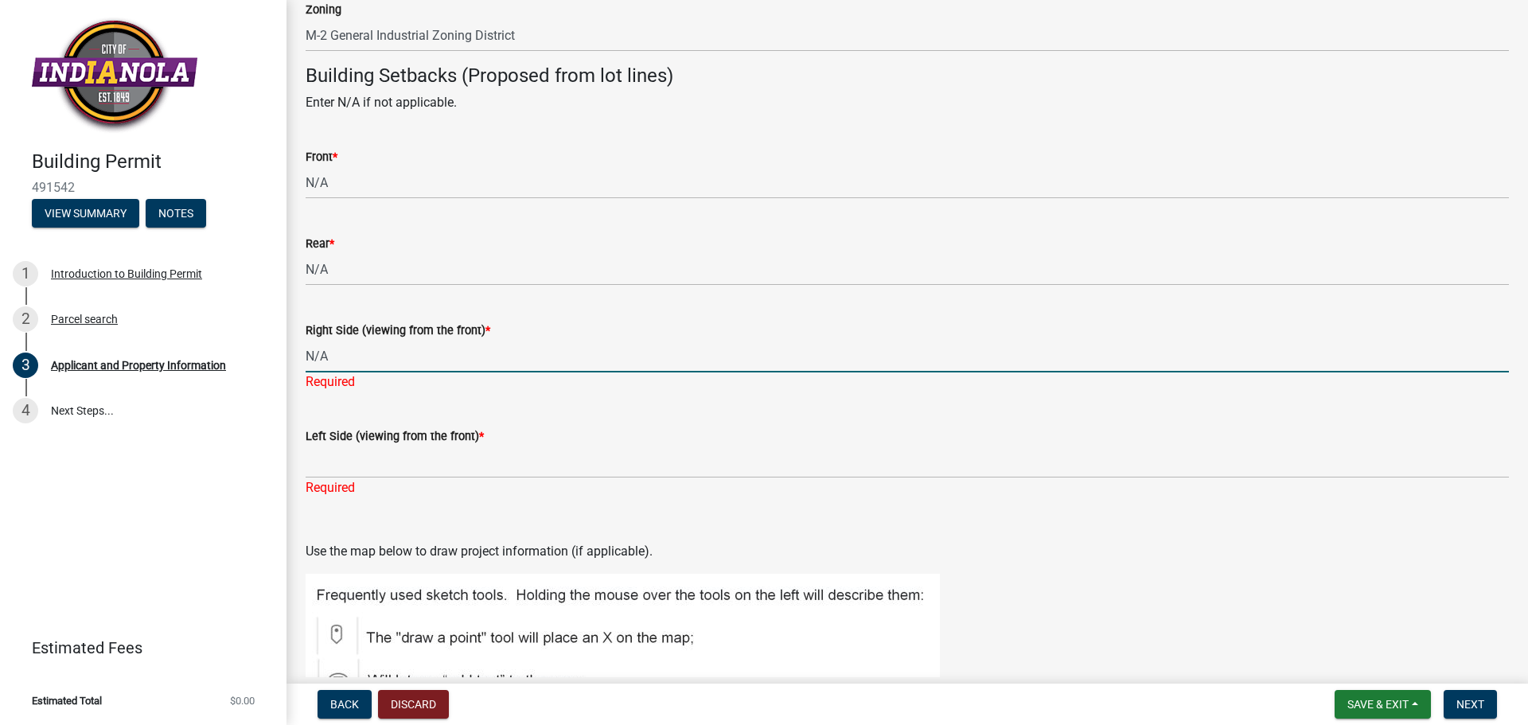
scroll to position [1504, 0]
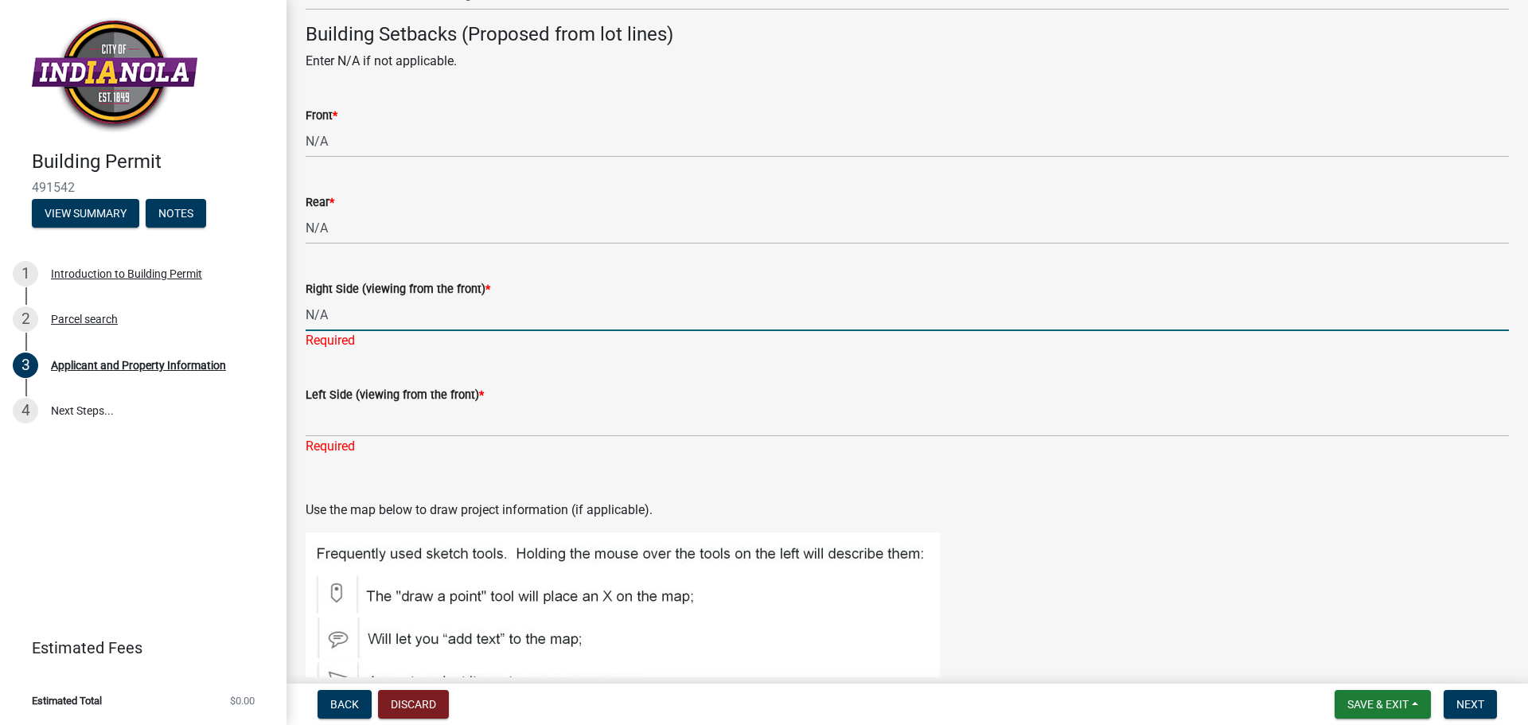
type input "N/A"
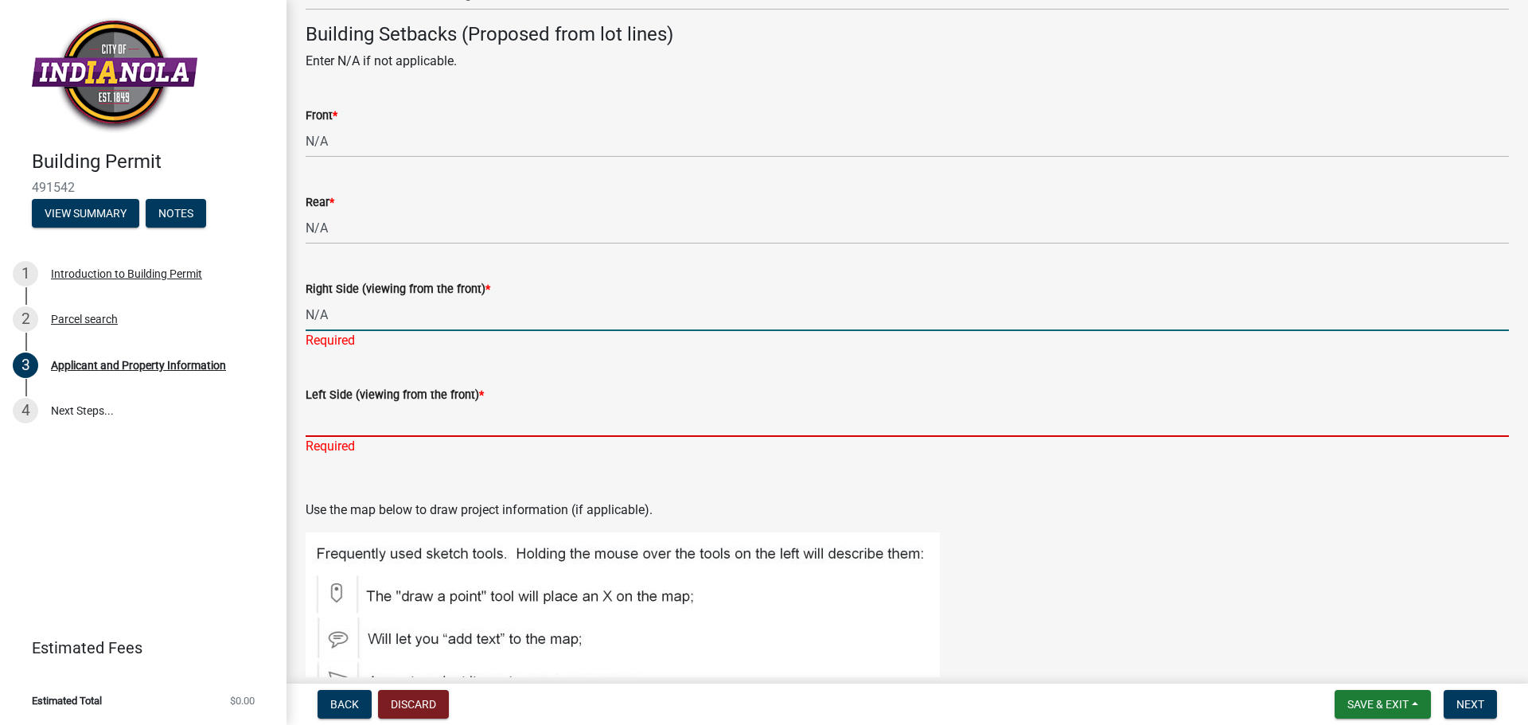
click at [344, 419] on div "Left Side (viewing from the front) * Required" at bounding box center [908, 409] width 1204 height 93
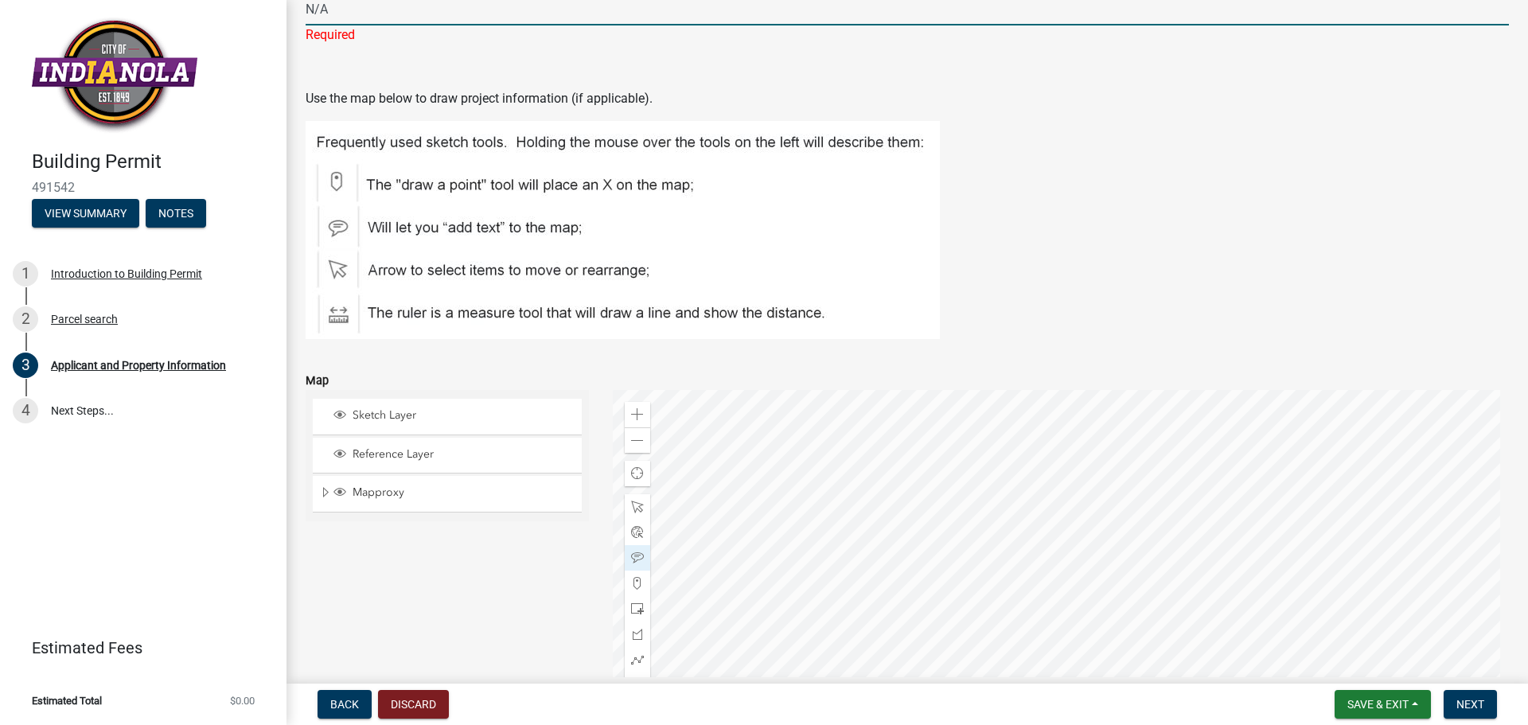
scroll to position [1902, 0]
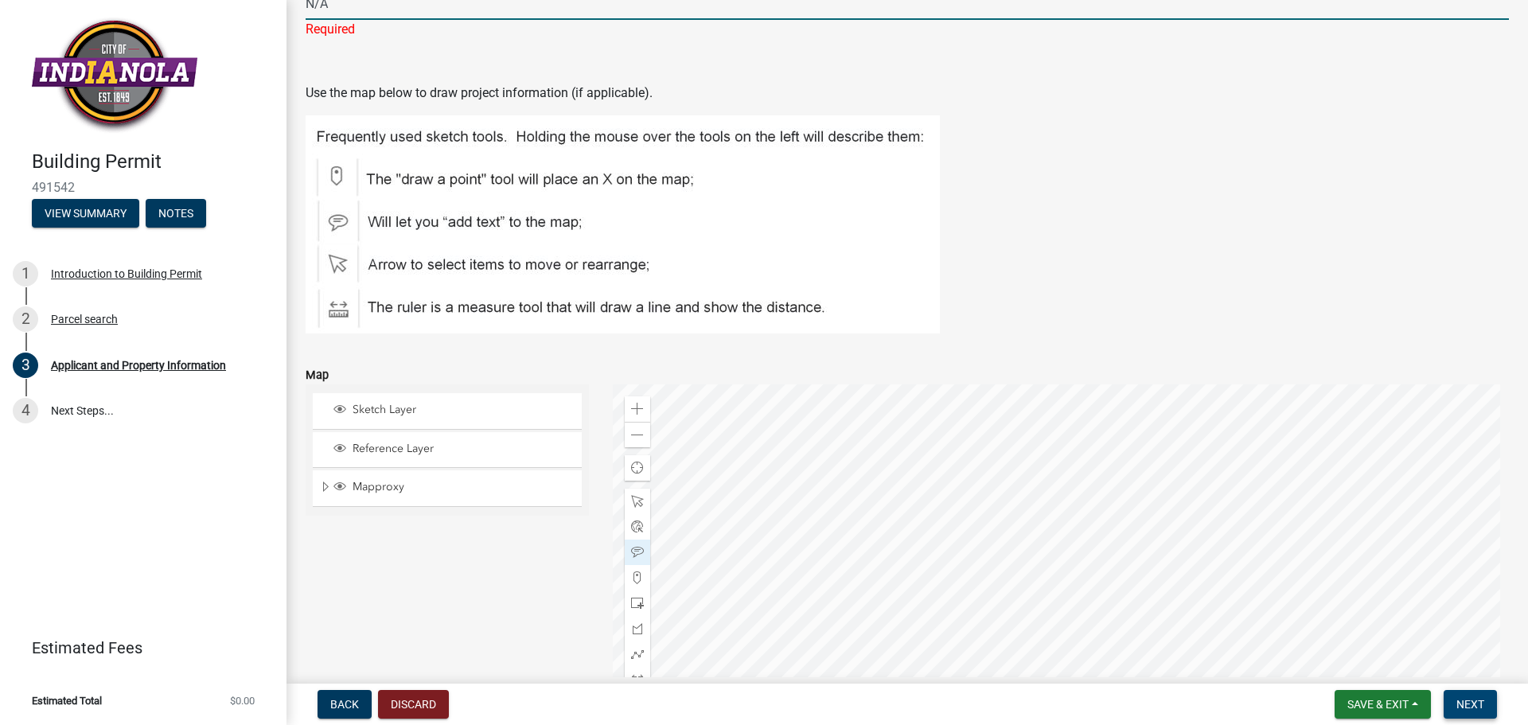
type input "N/A"
click at [1476, 698] on span "Next" at bounding box center [1471, 704] width 28 height 13
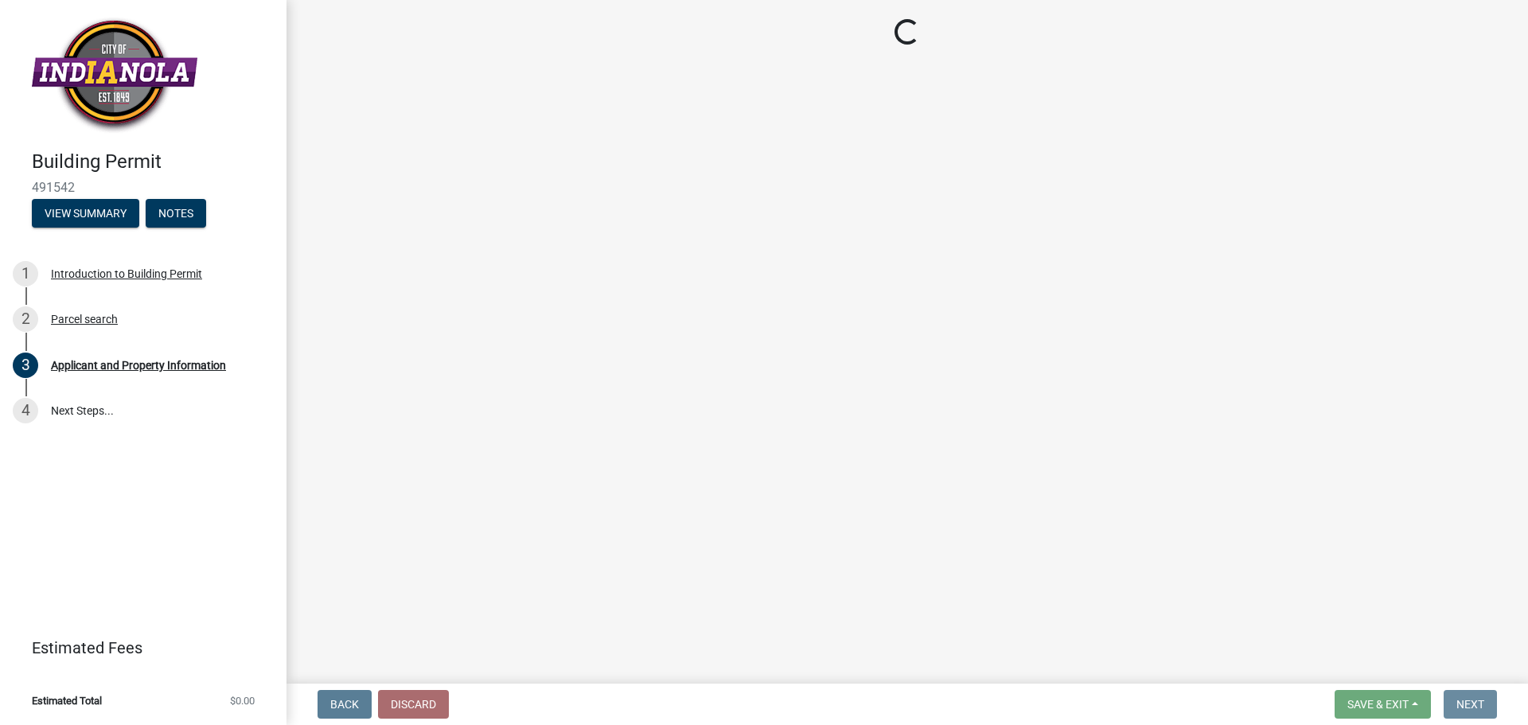
scroll to position [0, 0]
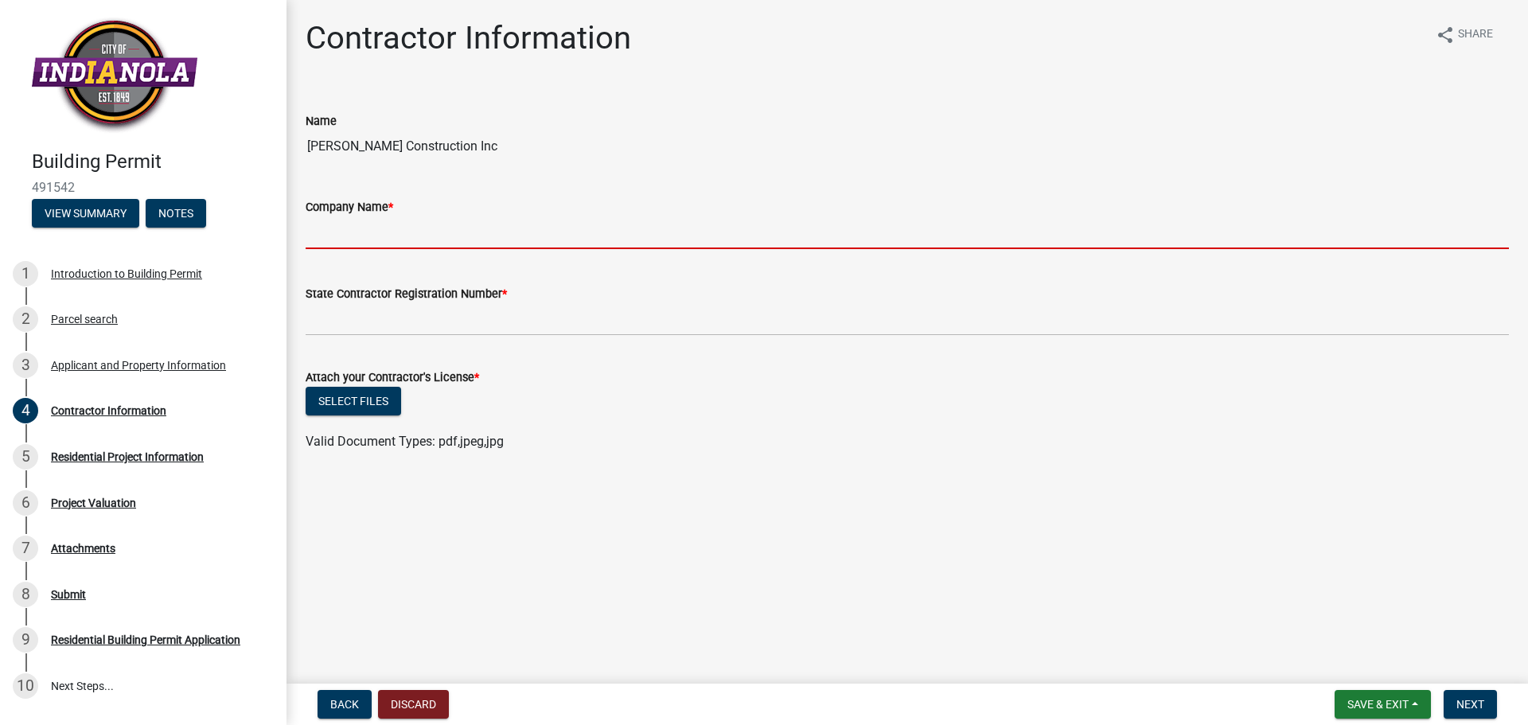
click at [365, 239] on input "Company Name *" at bounding box center [908, 233] width 1204 height 33
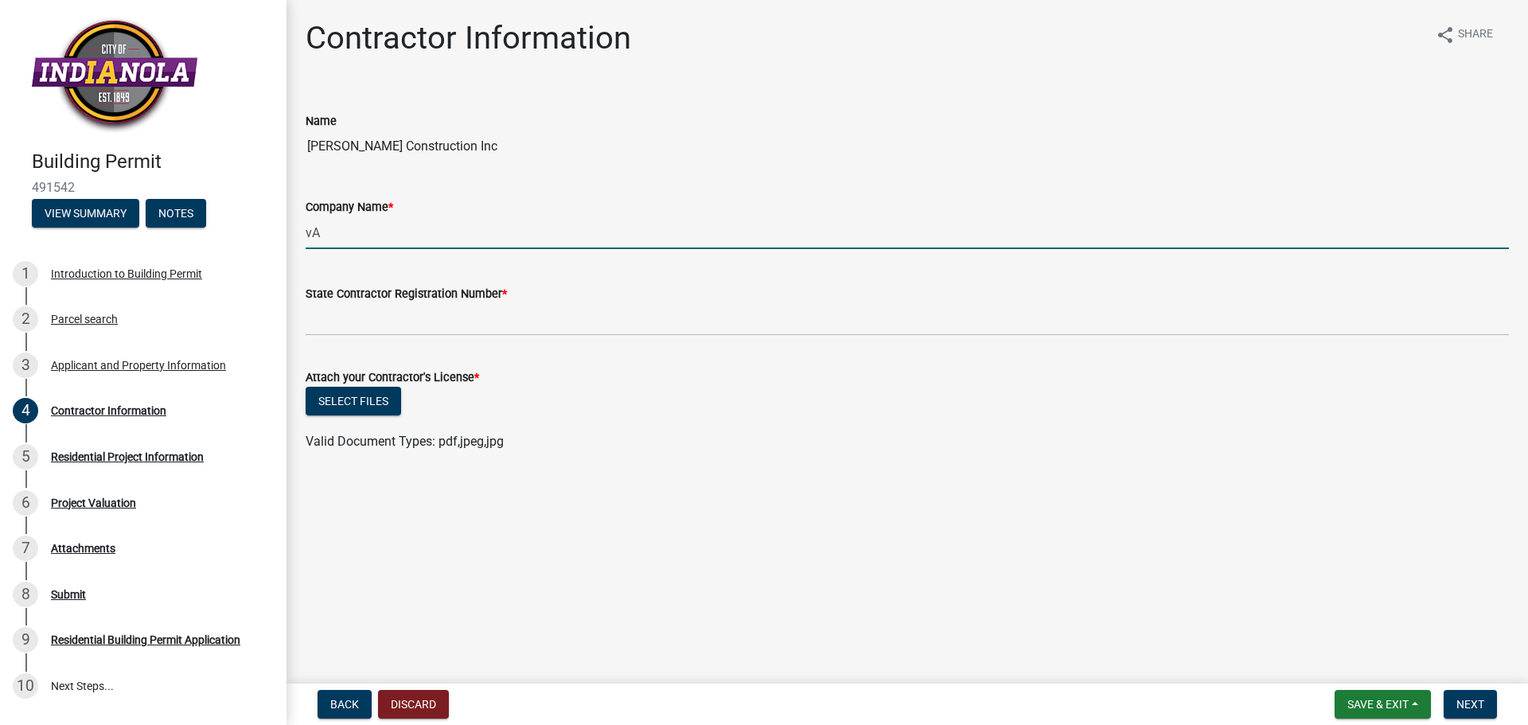
type input "v"
type input "[PERSON_NAME] Construction Company"
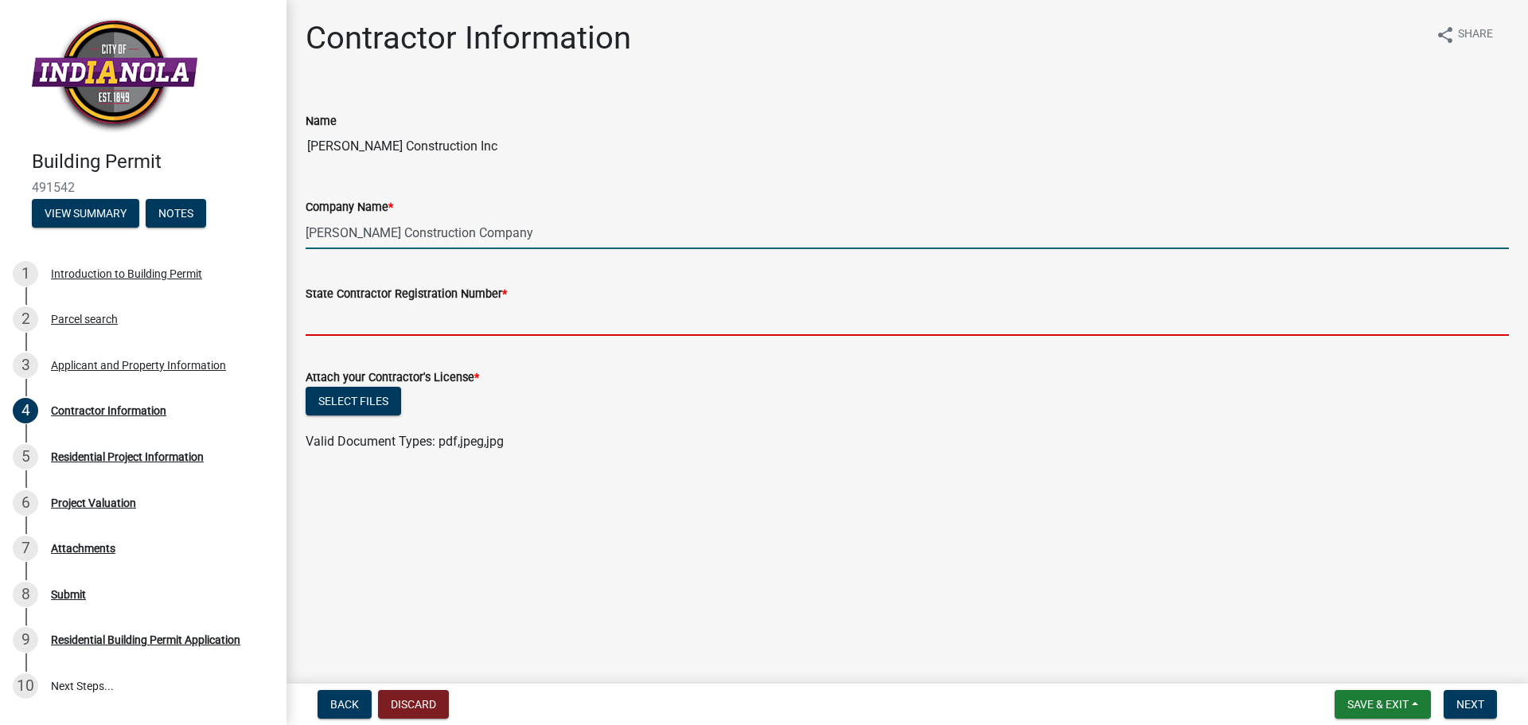
click at [406, 327] on input "State Contractor Registration Number *" at bounding box center [908, 319] width 1204 height 33
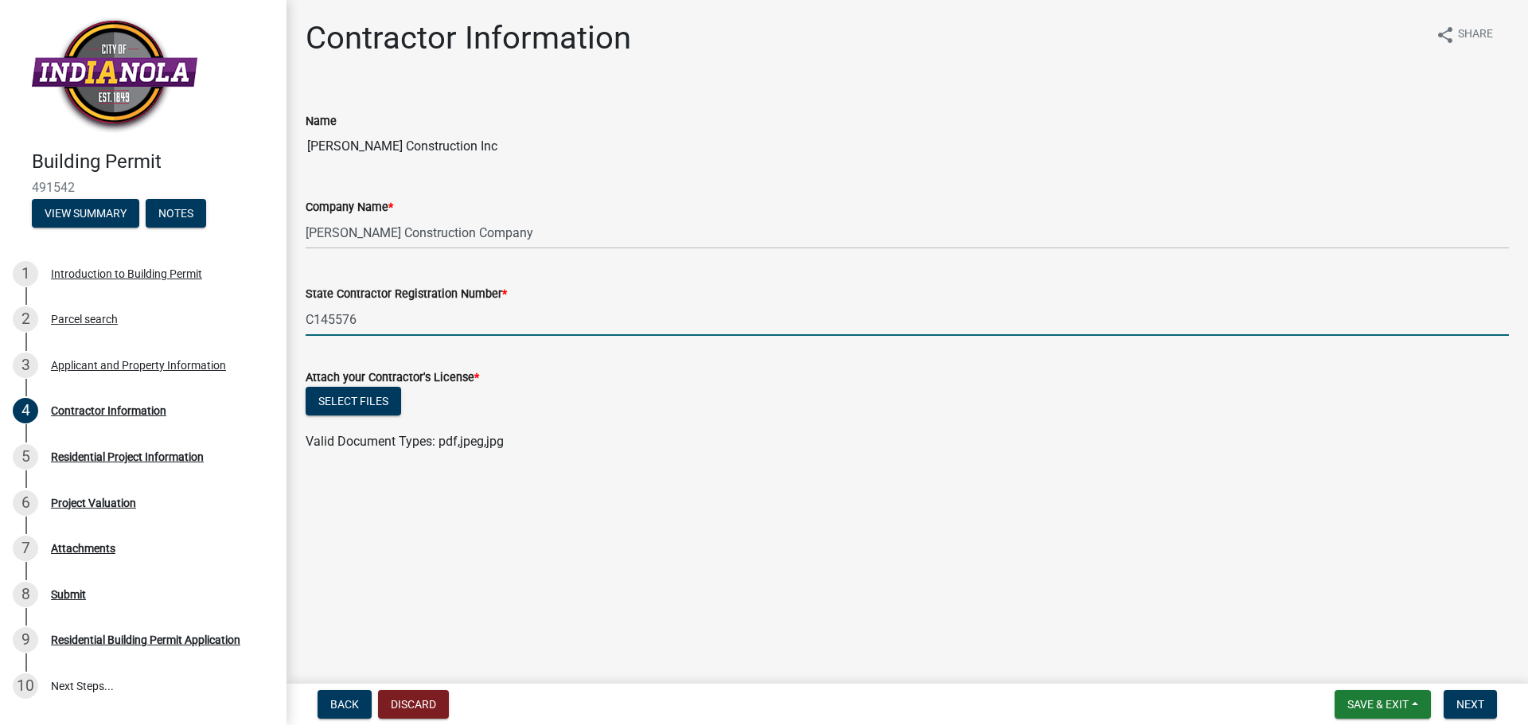
type input "C145576"
click at [334, 399] on button "Select files" at bounding box center [354, 401] width 96 height 29
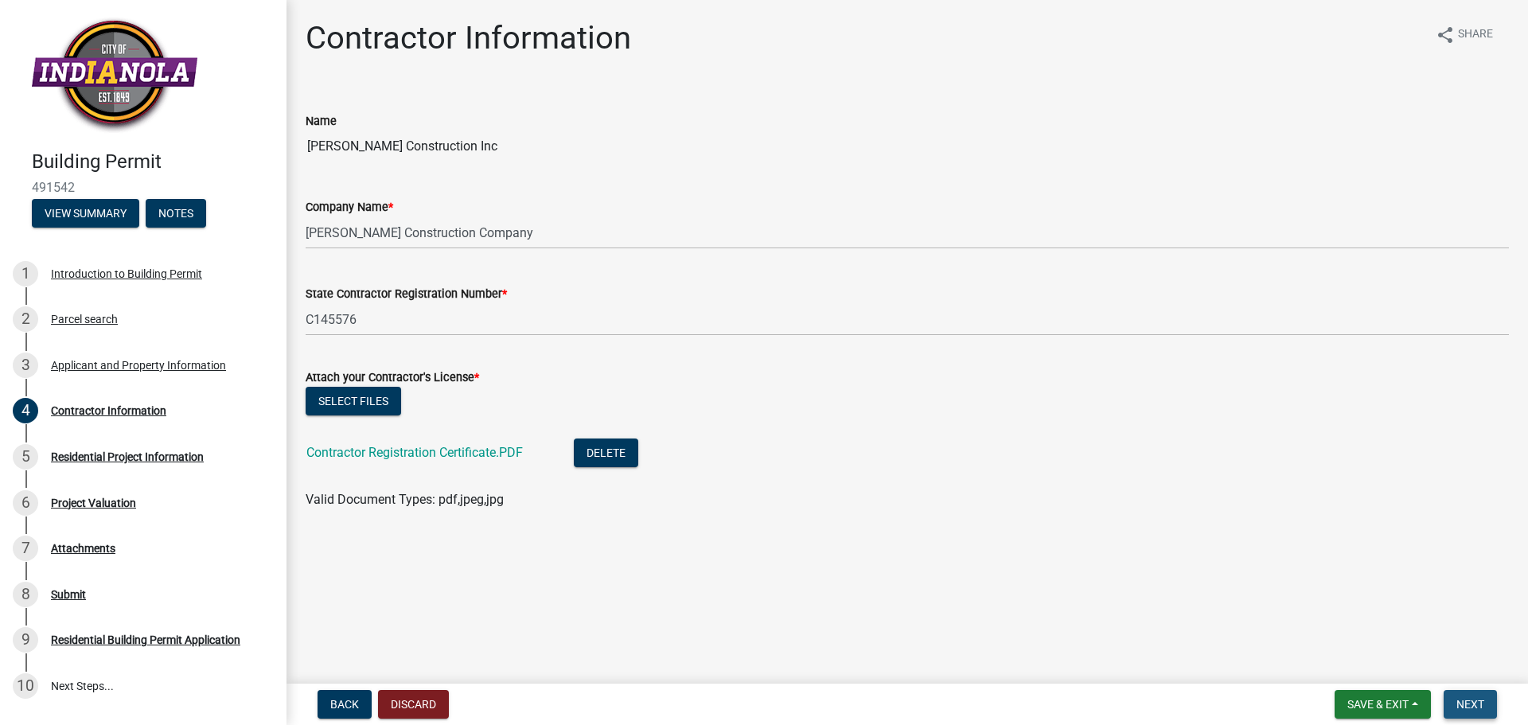
click at [1472, 708] on span "Next" at bounding box center [1471, 704] width 28 height 13
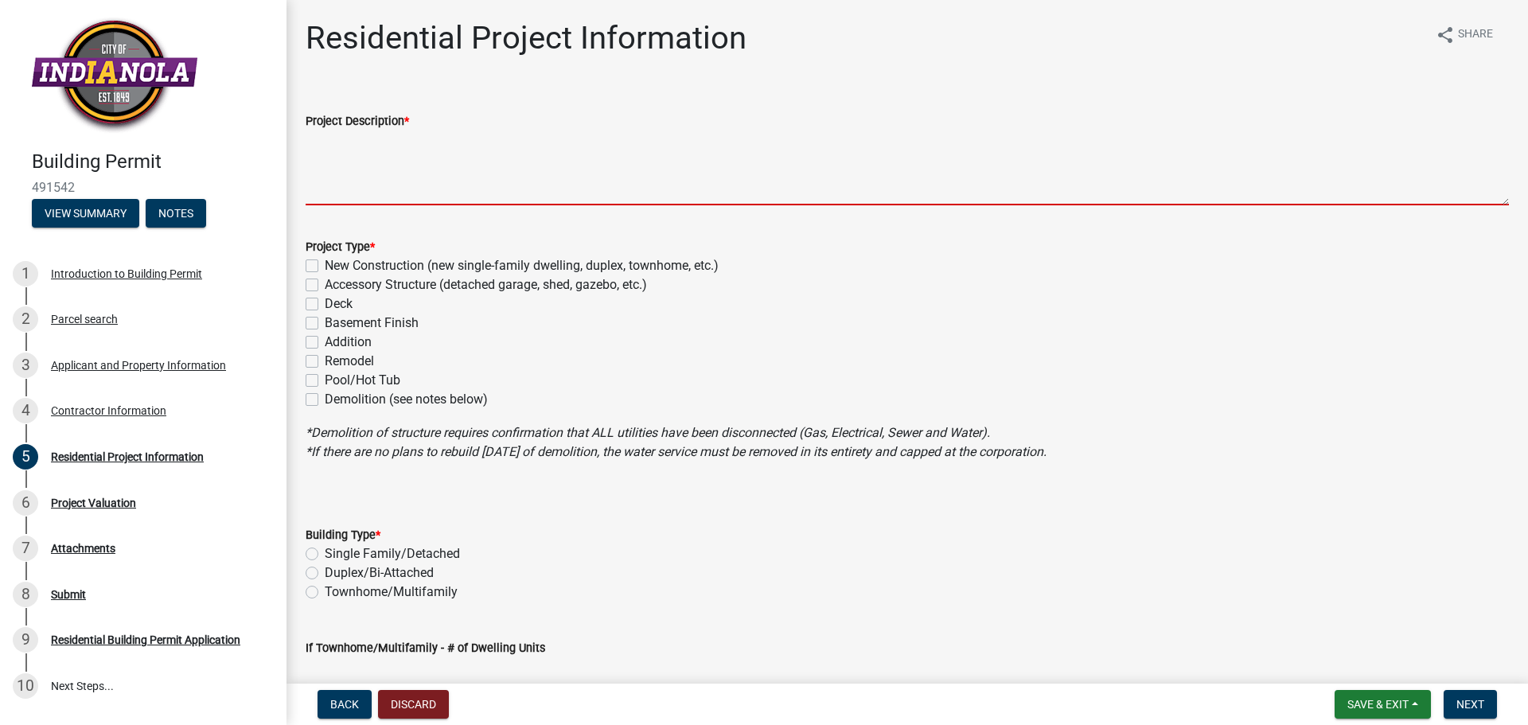
click at [357, 184] on textarea "Project Description *" at bounding box center [908, 168] width 1204 height 75
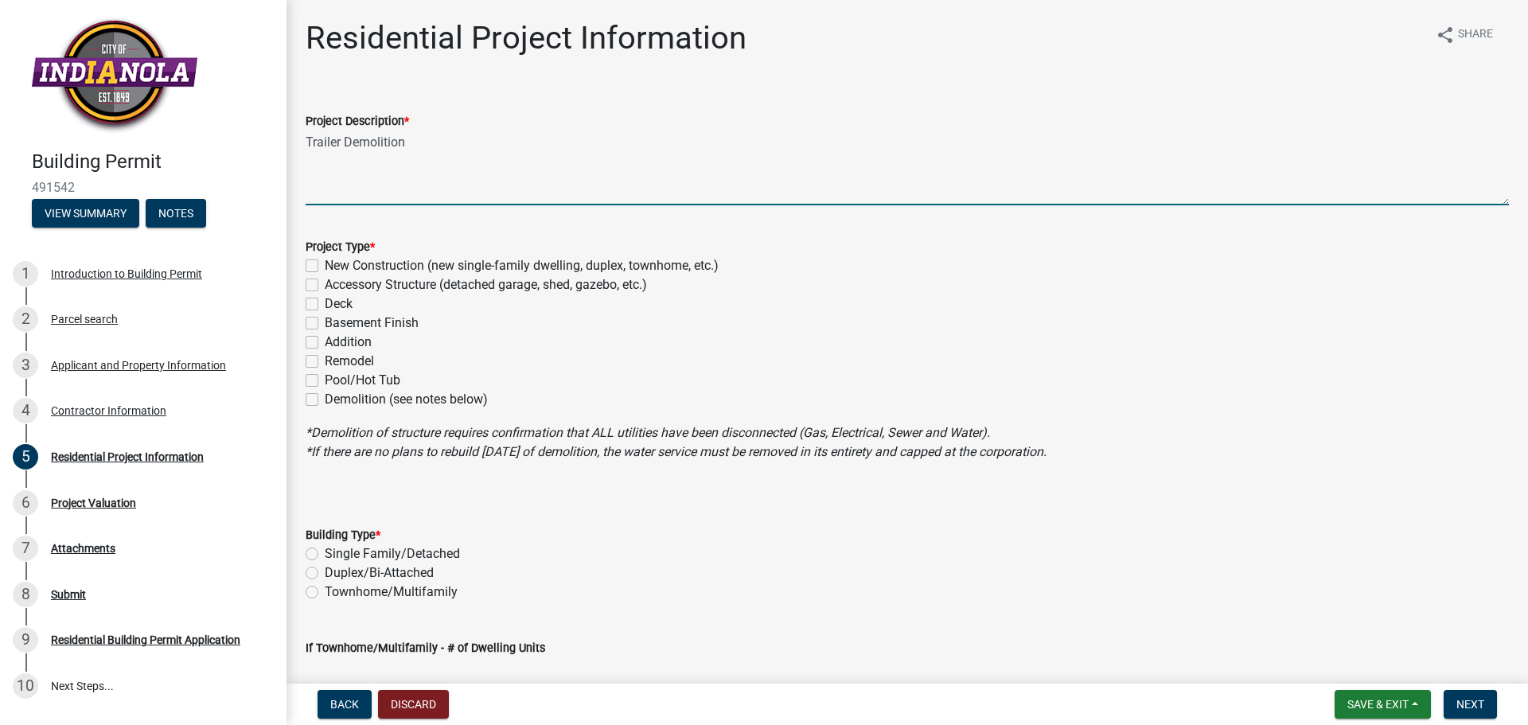
type textarea "Trailer Demolition"
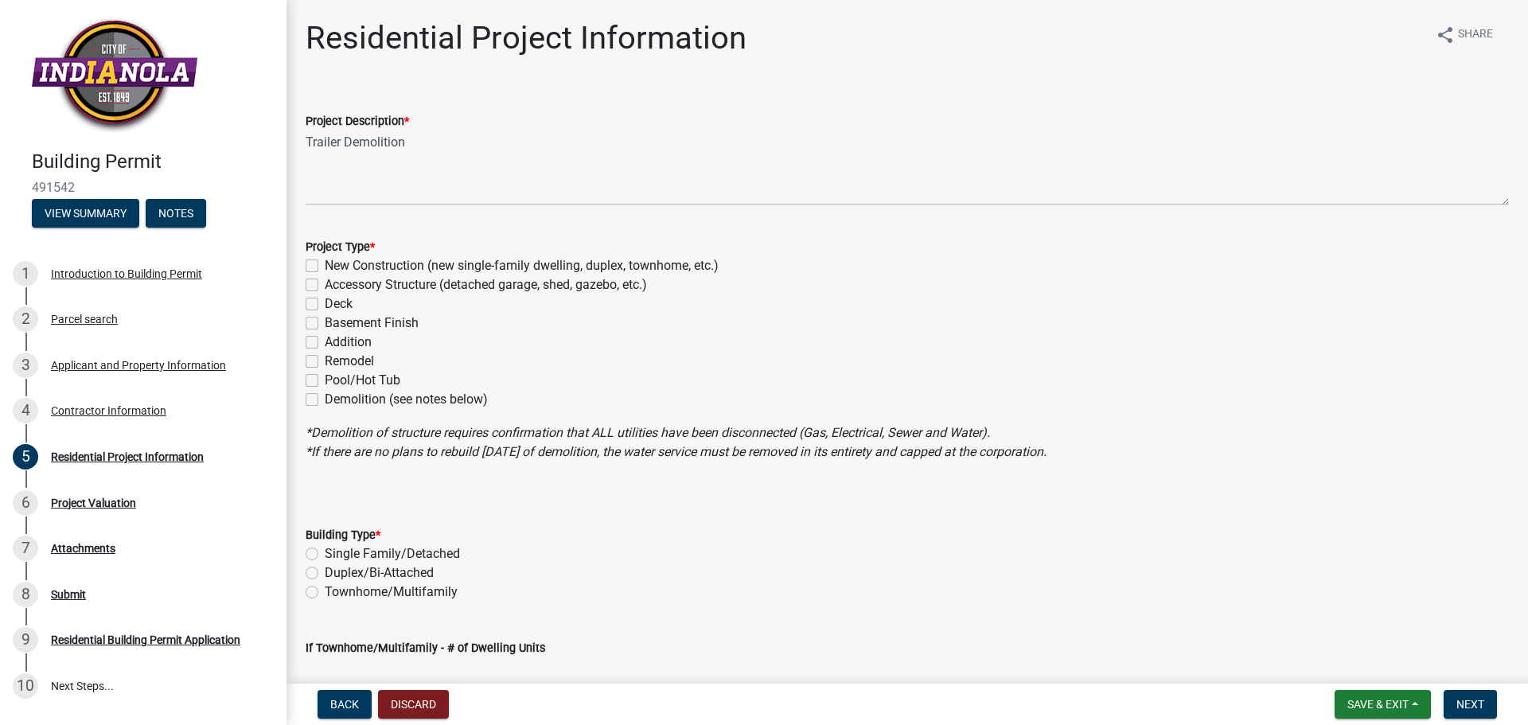
click at [325, 402] on label "Demolition (see notes below)" at bounding box center [406, 399] width 163 height 19
click at [325, 400] on input "Demolition (see notes below)" at bounding box center [330, 395] width 10 height 10
checkbox input "true"
checkbox input "false"
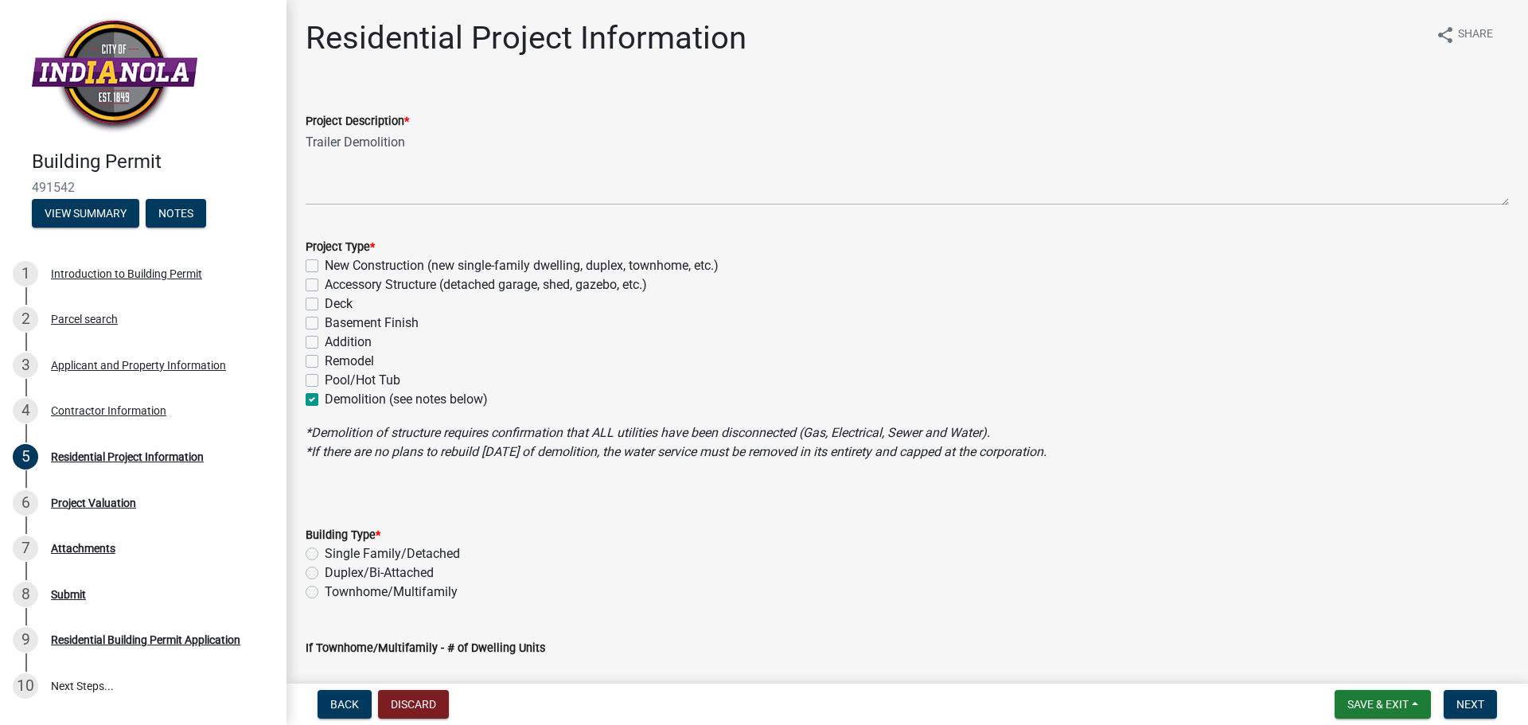
checkbox input "false"
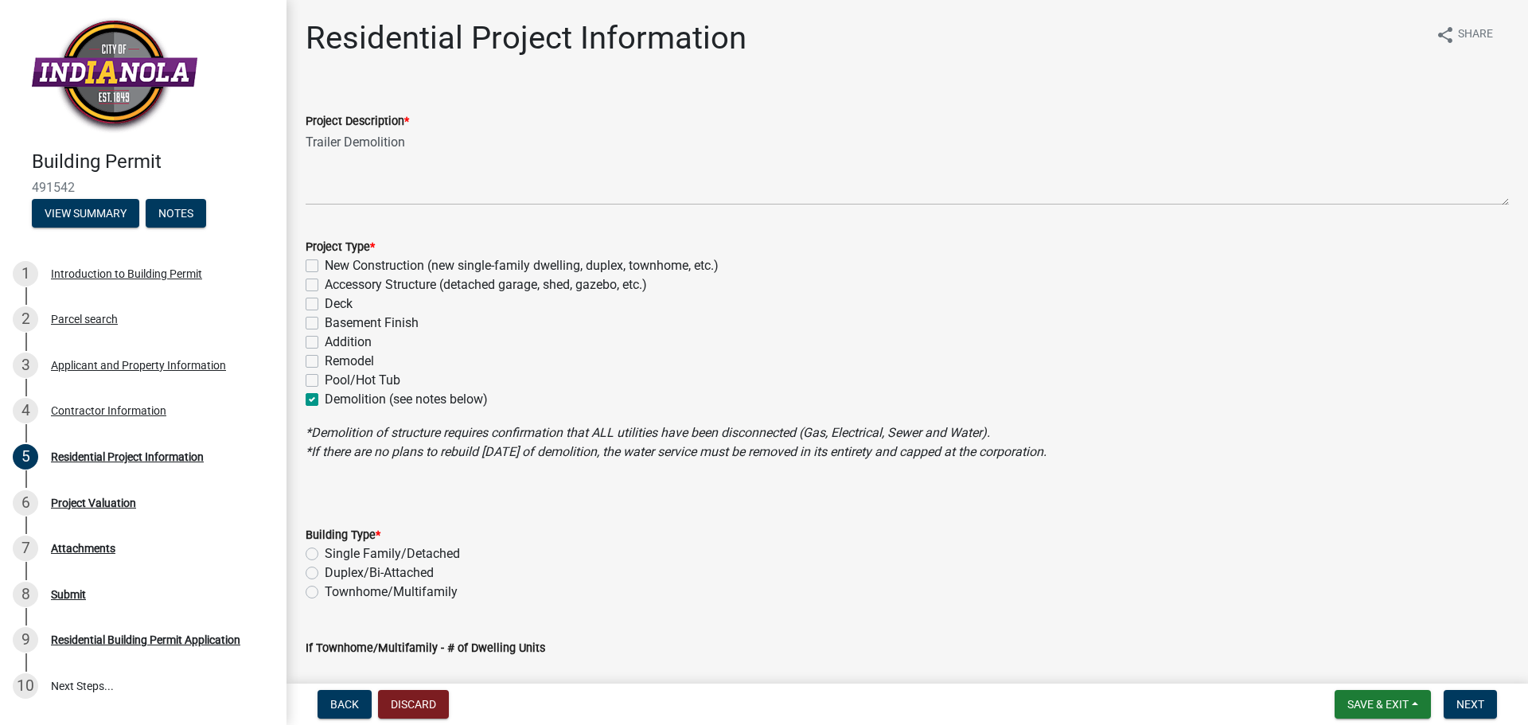
checkbox input "true"
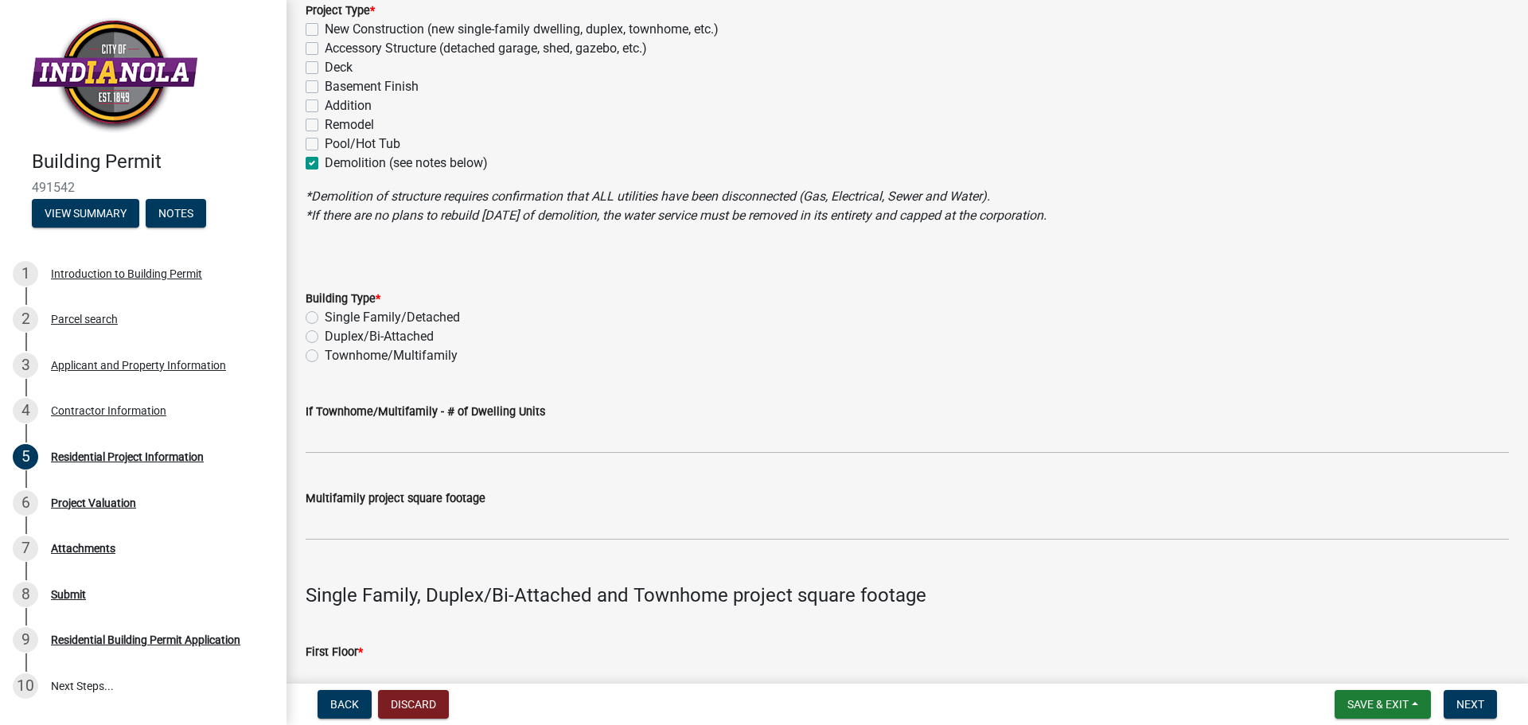
scroll to position [239, 0]
click at [325, 316] on label "Single Family/Detached" at bounding box center [392, 315] width 135 height 19
click at [325, 316] on input "Single Family/Detached" at bounding box center [330, 311] width 10 height 10
radio input "true"
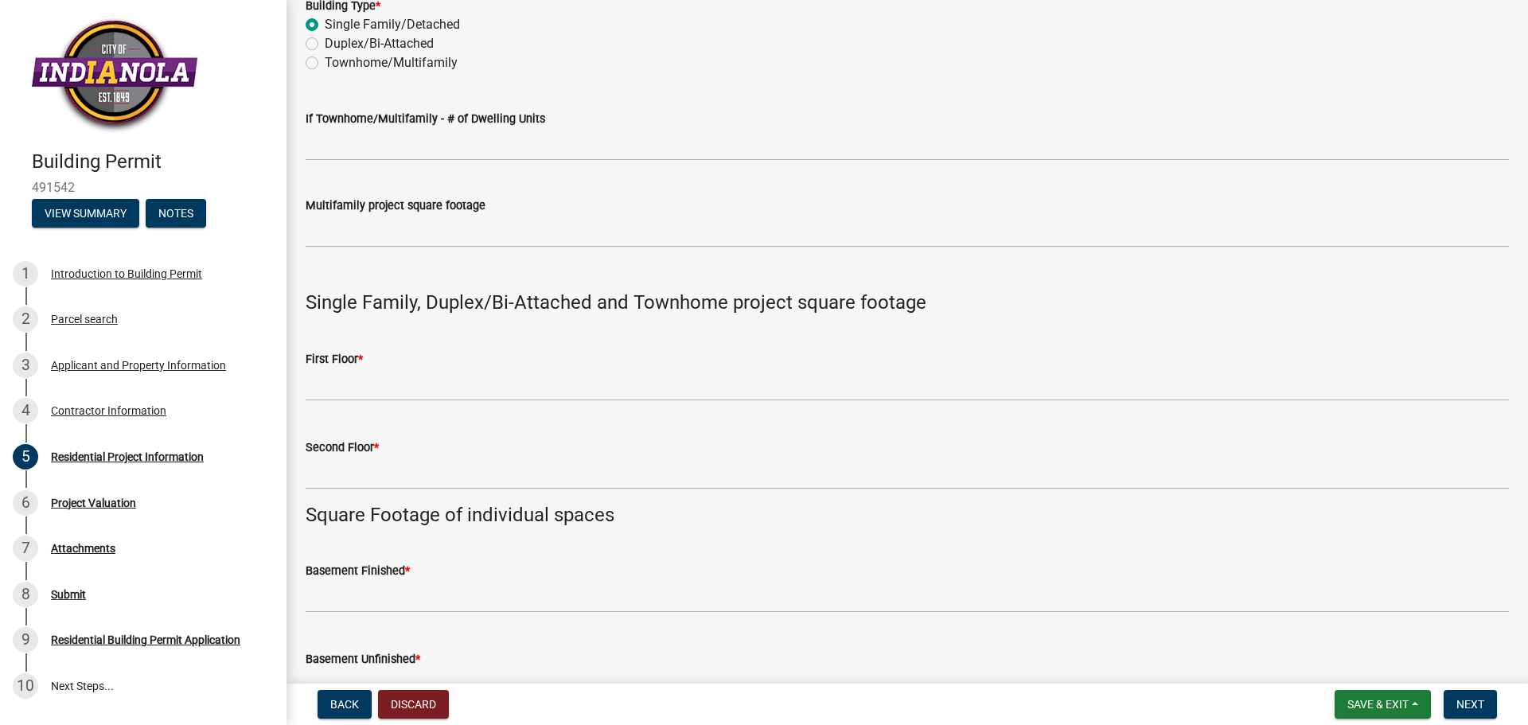
scroll to position [637, 0]
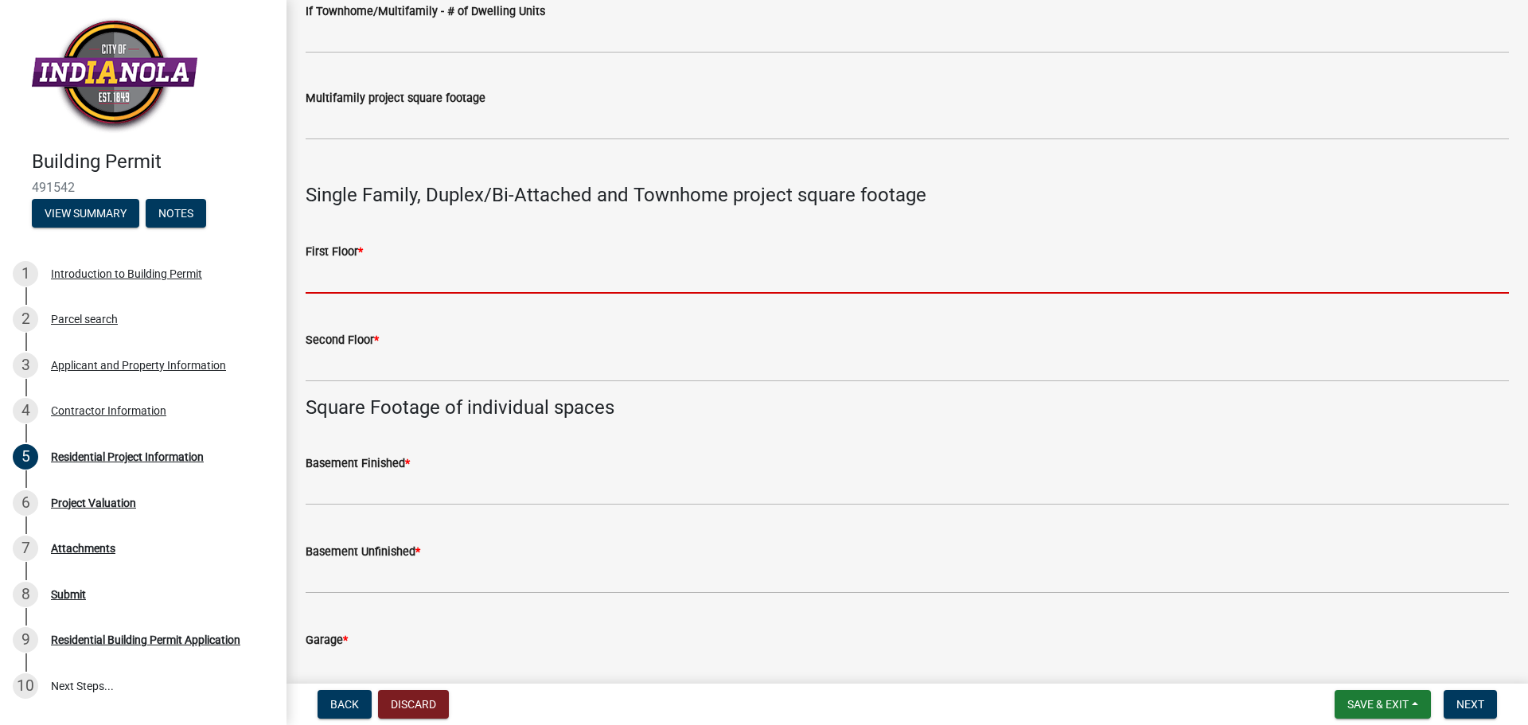
click at [334, 276] on input "text" at bounding box center [908, 277] width 1204 height 33
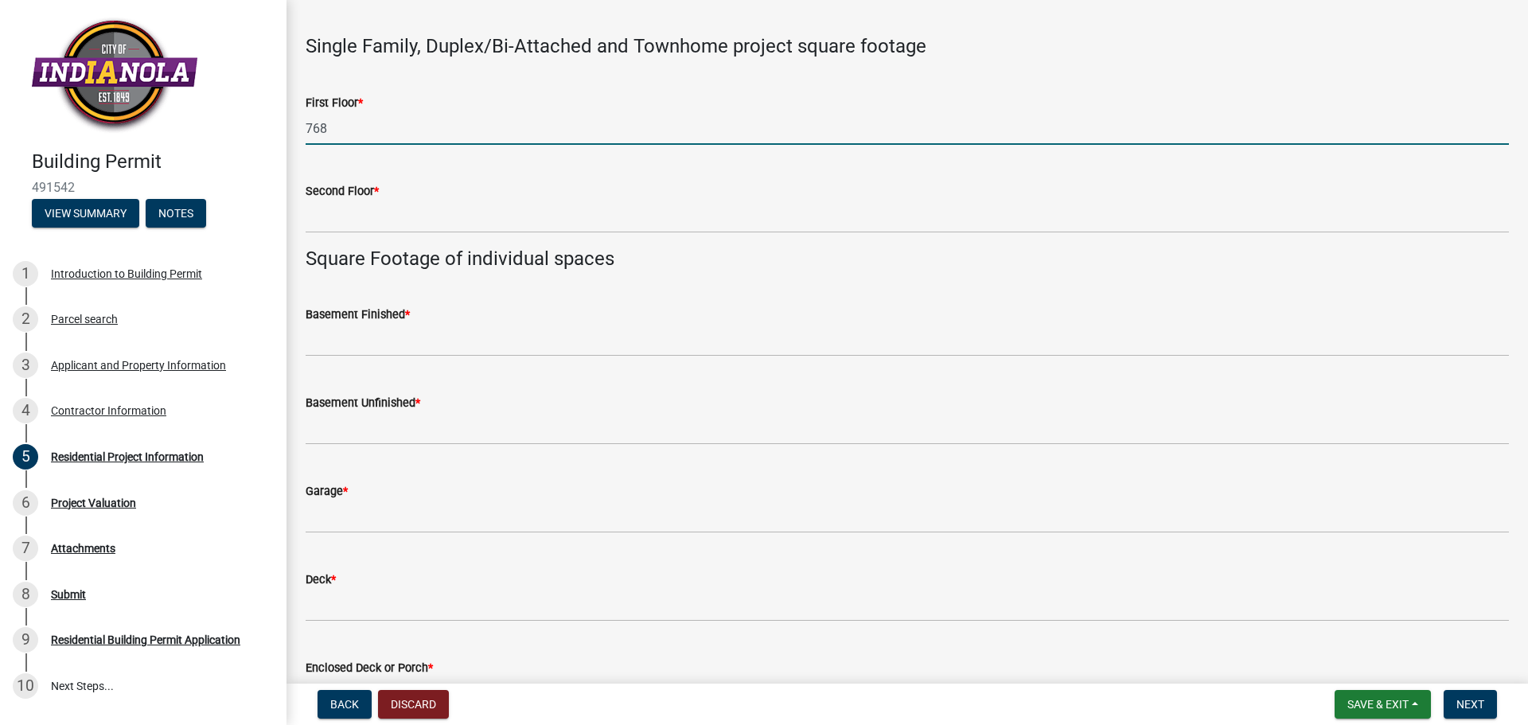
scroll to position [796, 0]
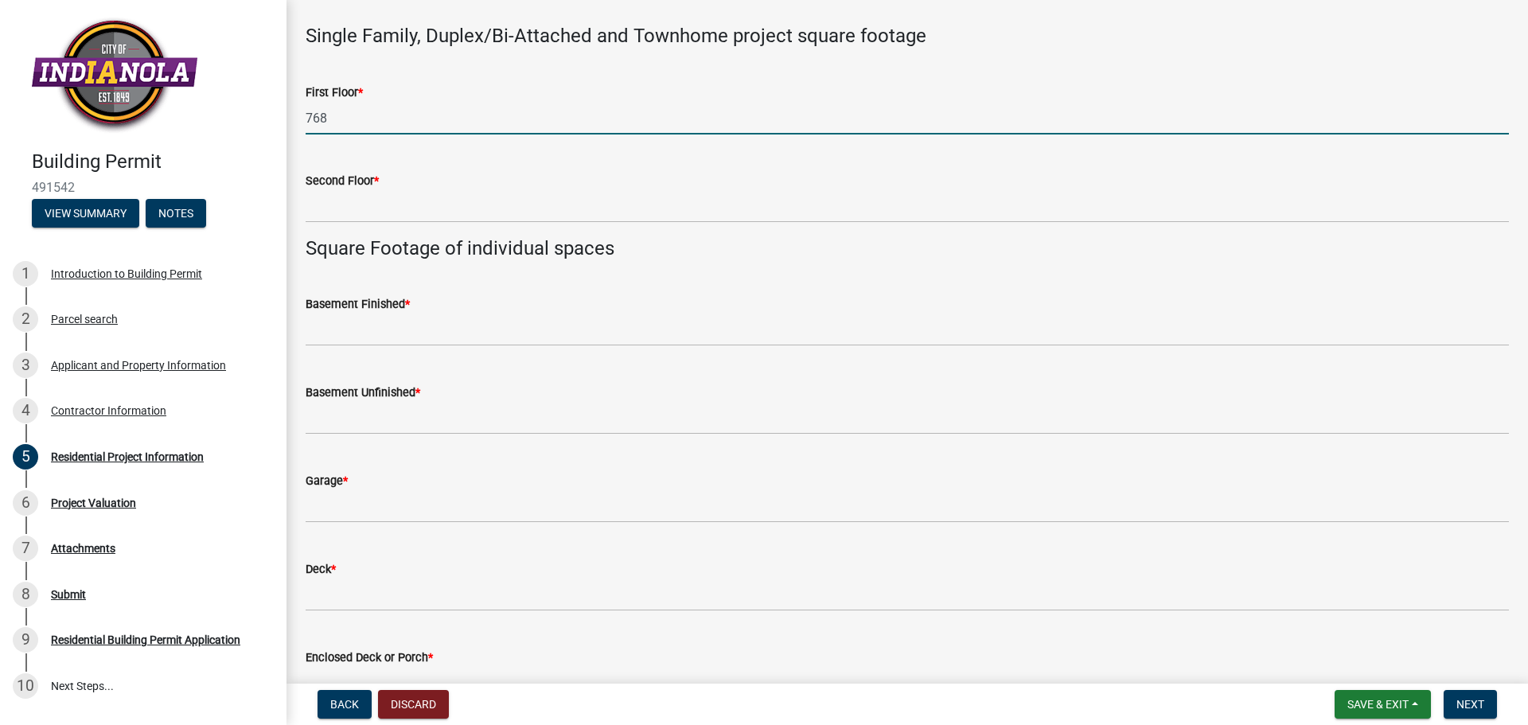
type input "768"
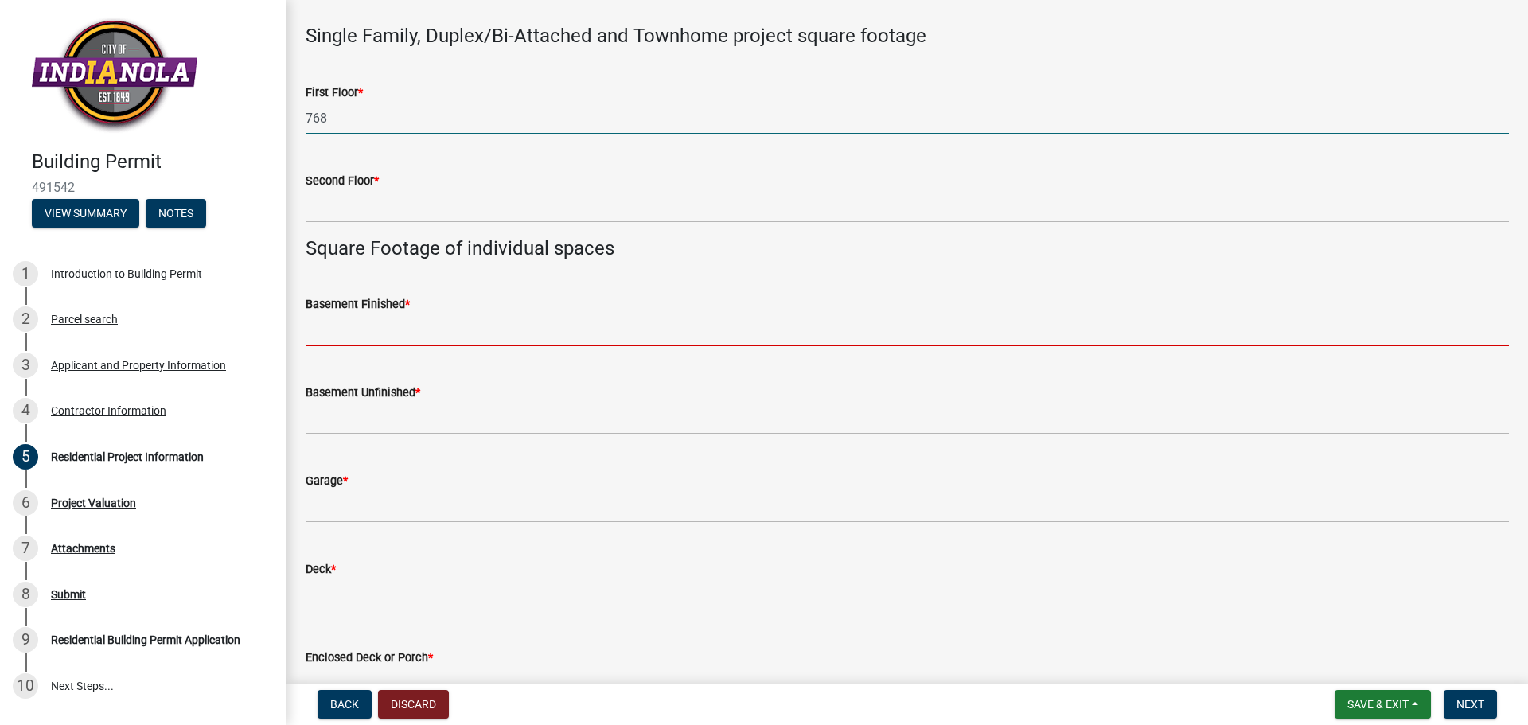
click at [358, 345] on input "text" at bounding box center [908, 330] width 1204 height 33
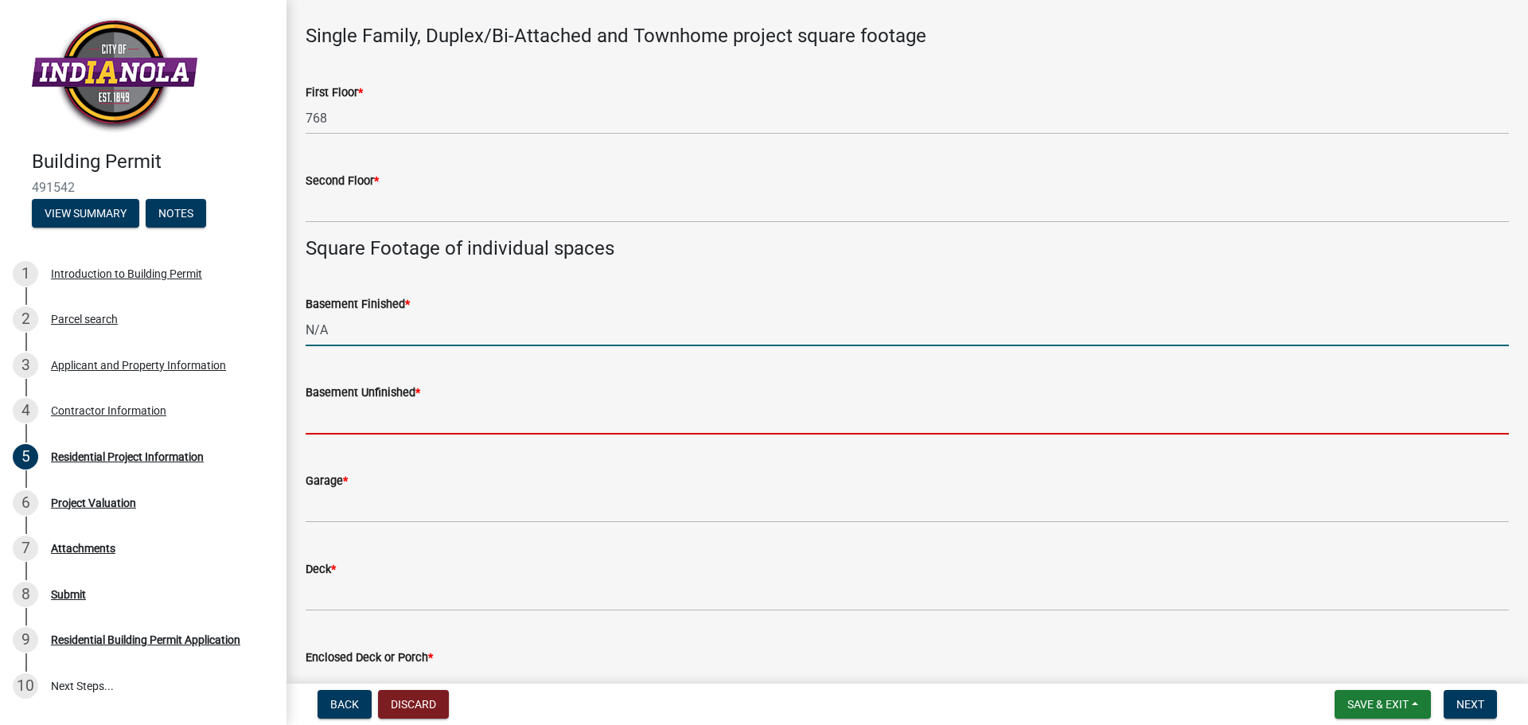
type input "0"
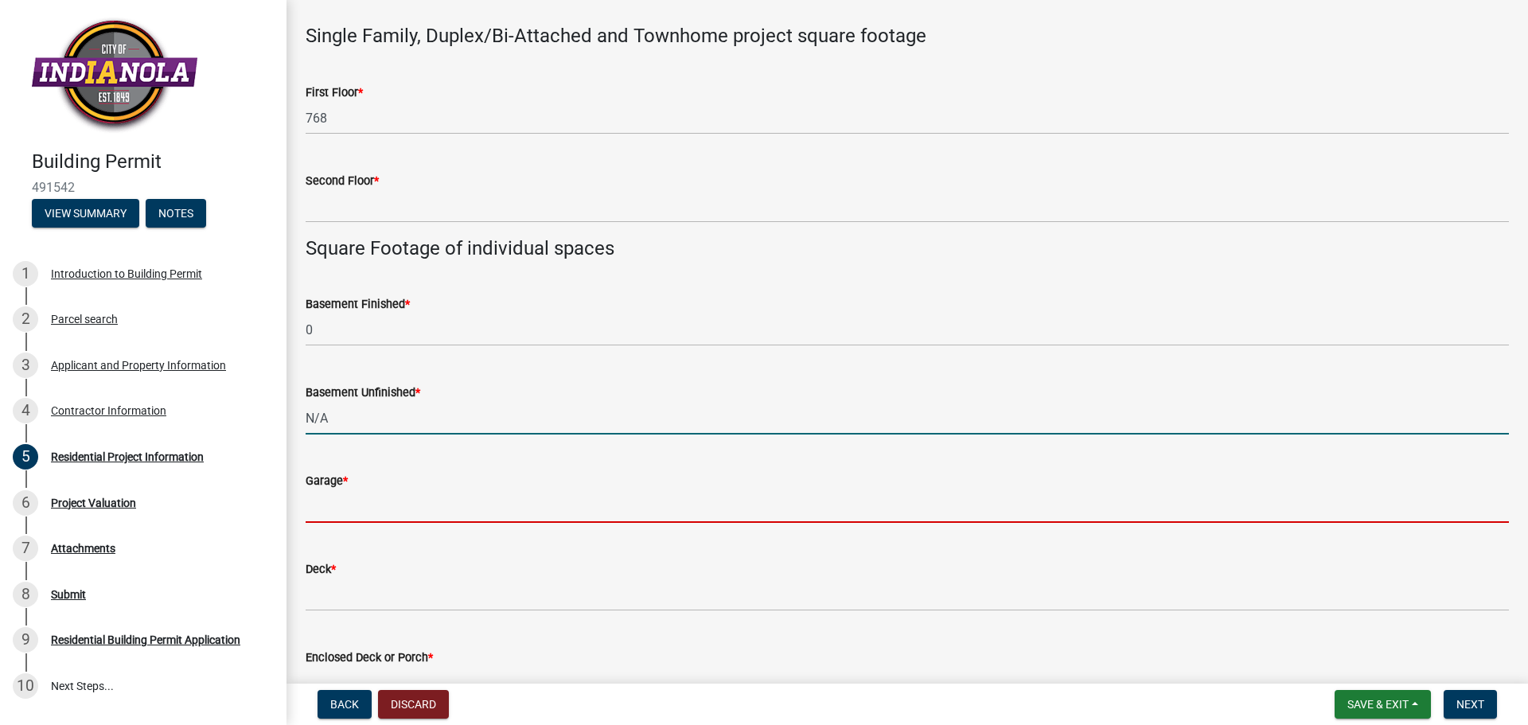
type input "0"
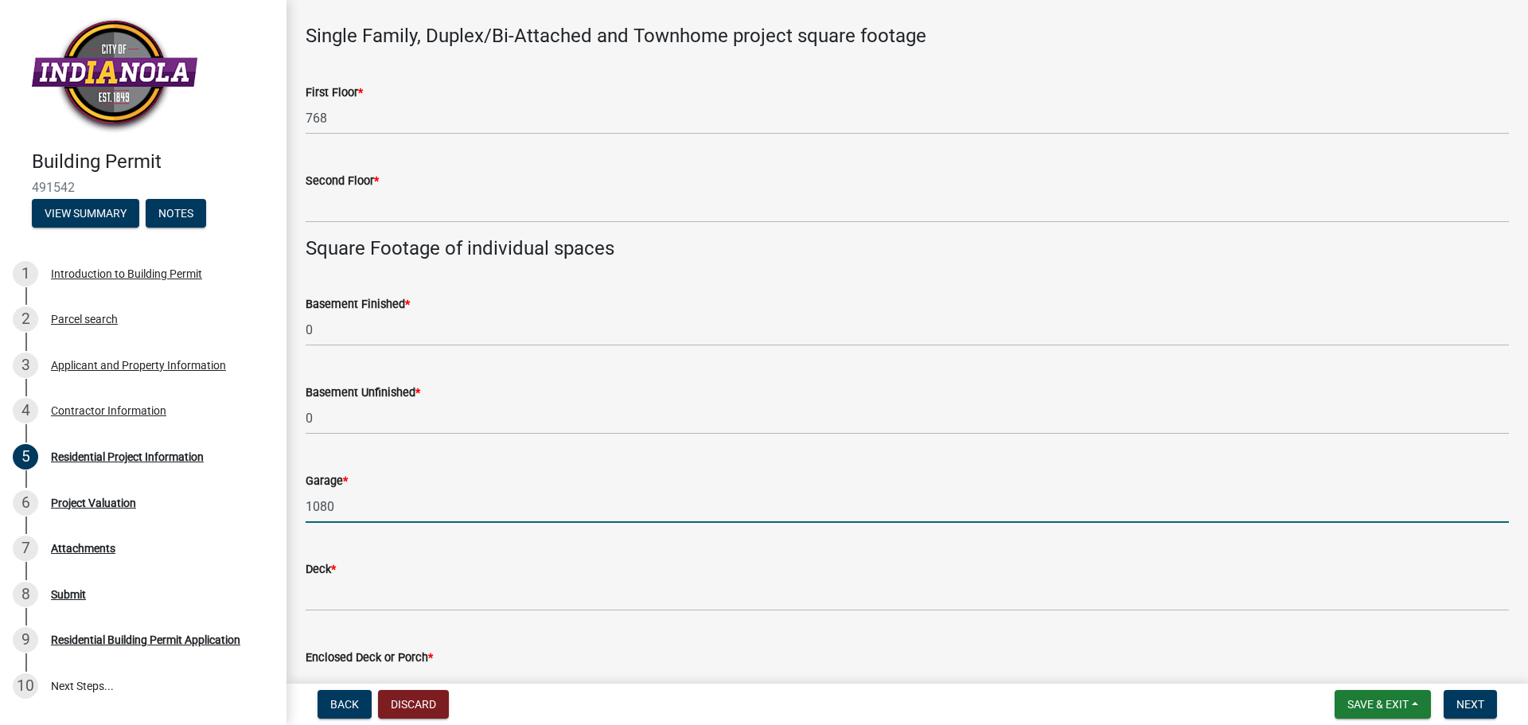
type input "1080"
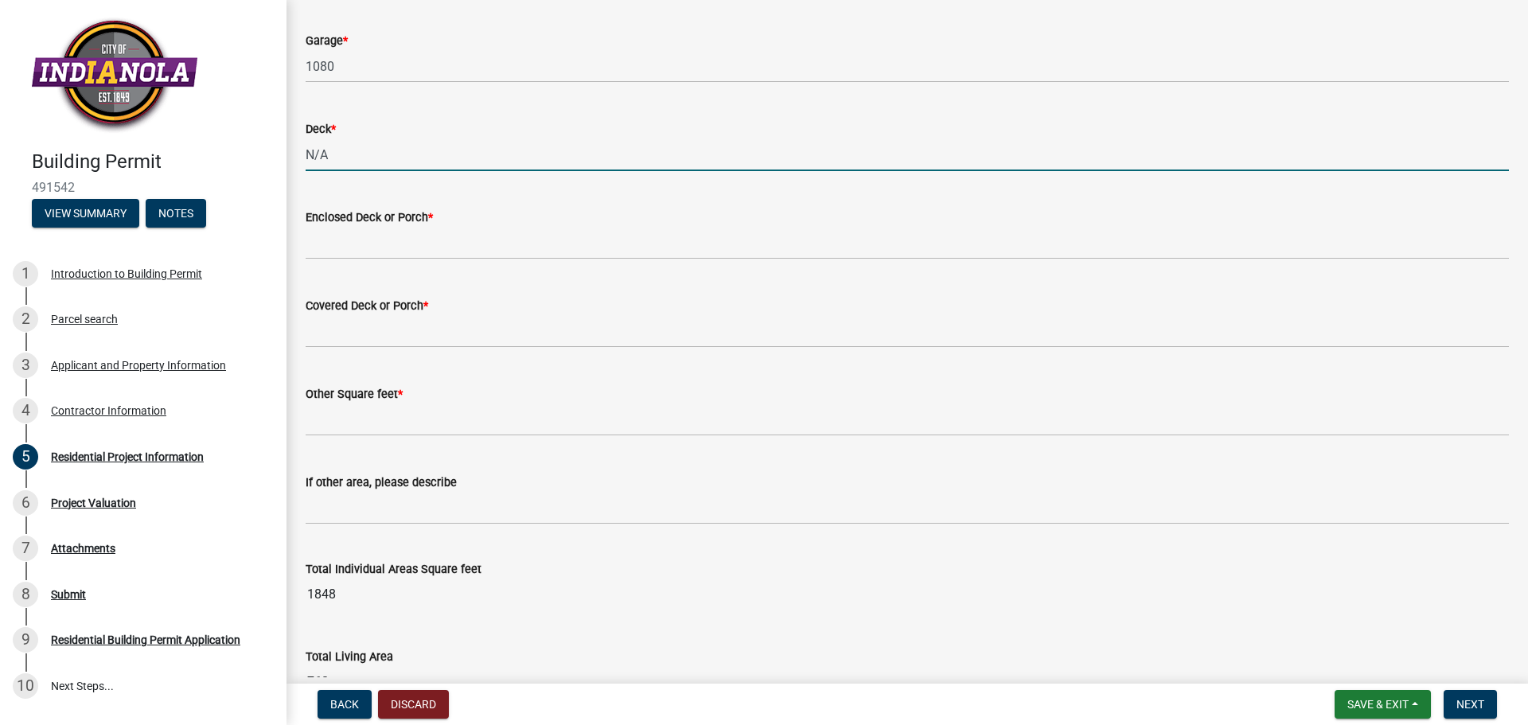
scroll to position [1274, 0]
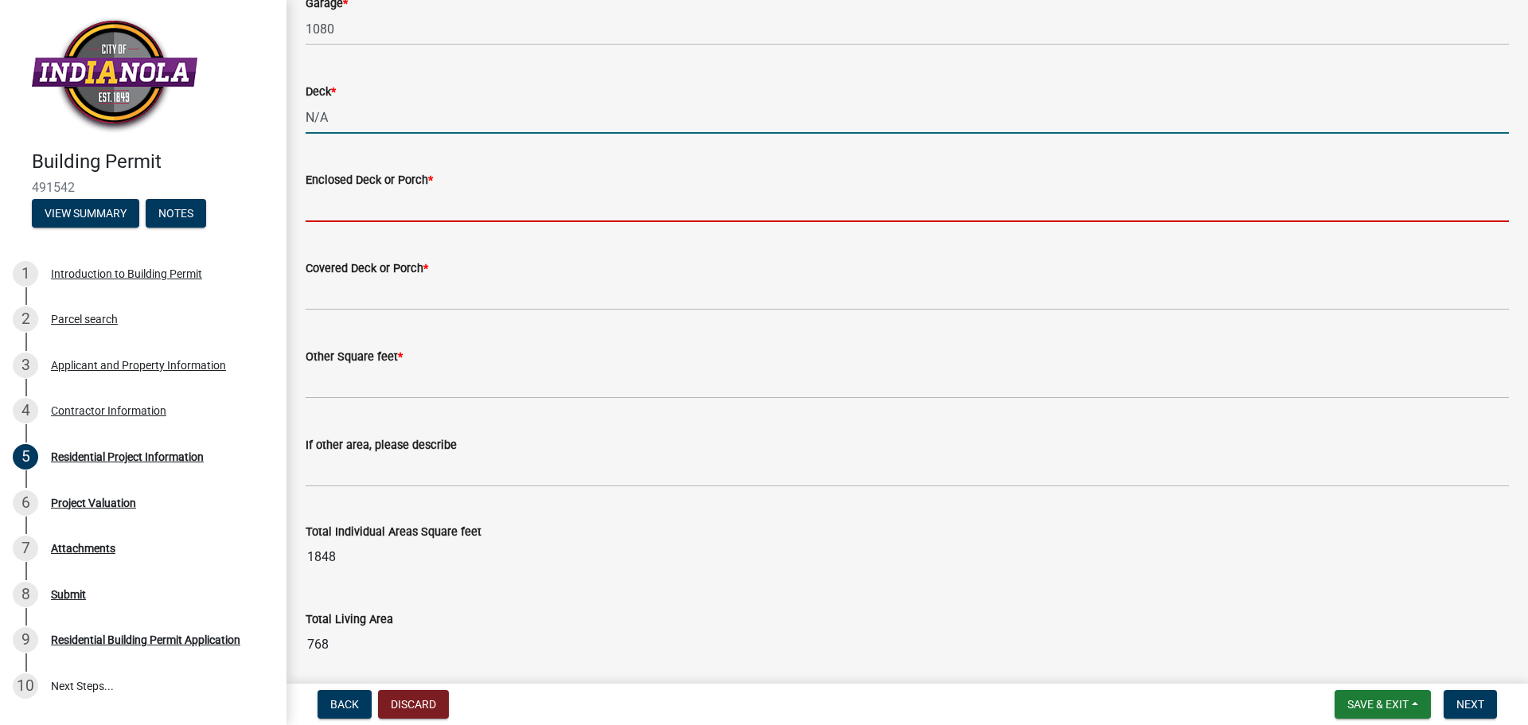
type input "0"
click at [377, 201] on input "text" at bounding box center [908, 205] width 1204 height 33
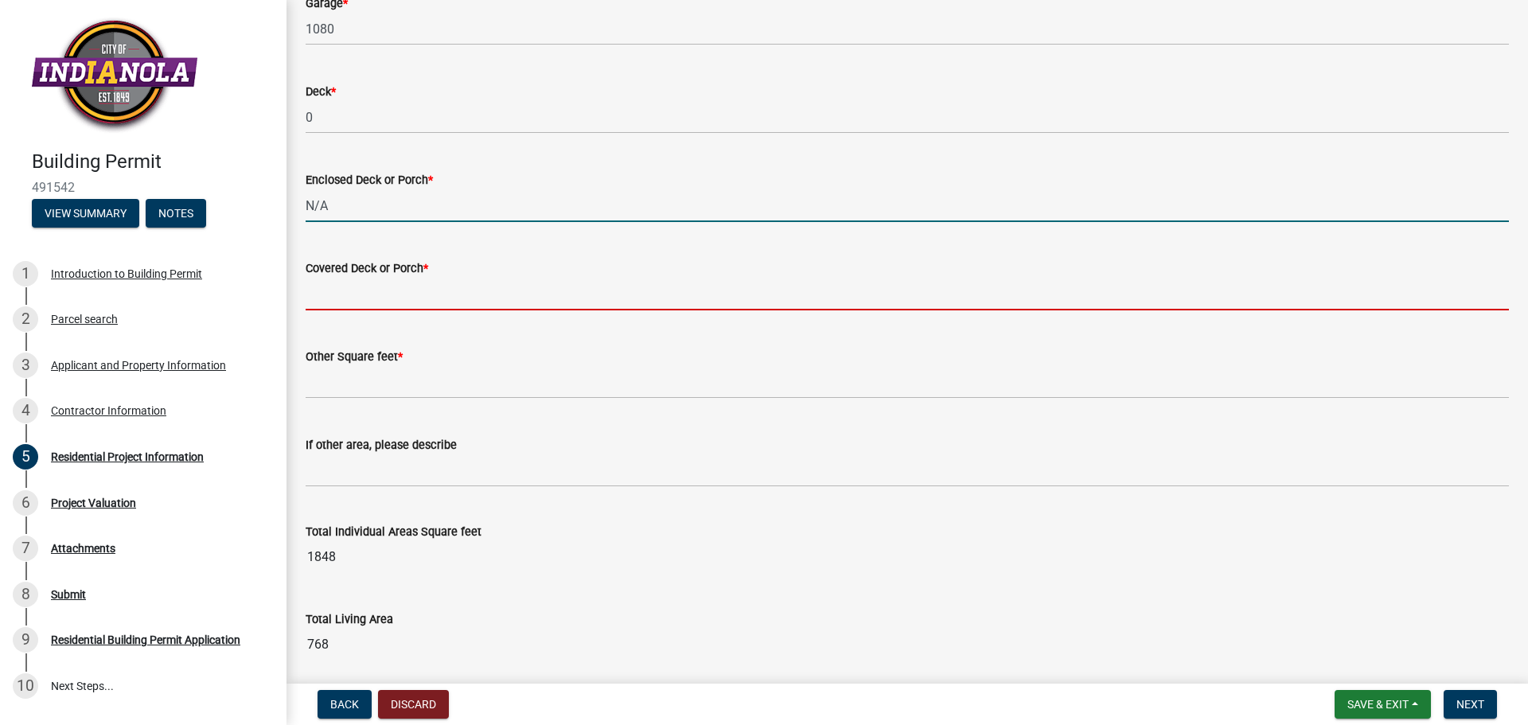
type input "0"
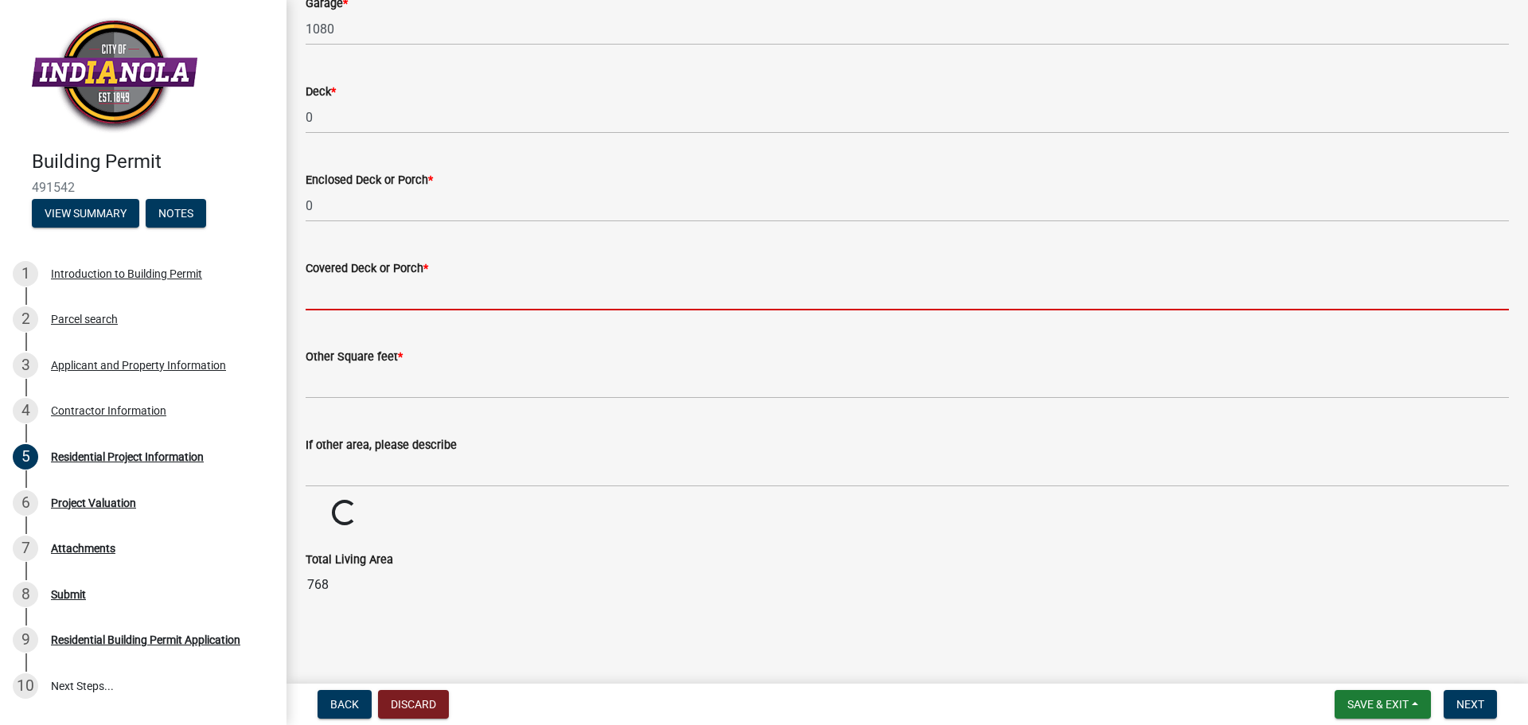
click at [323, 294] on input "text" at bounding box center [908, 294] width 1204 height 33
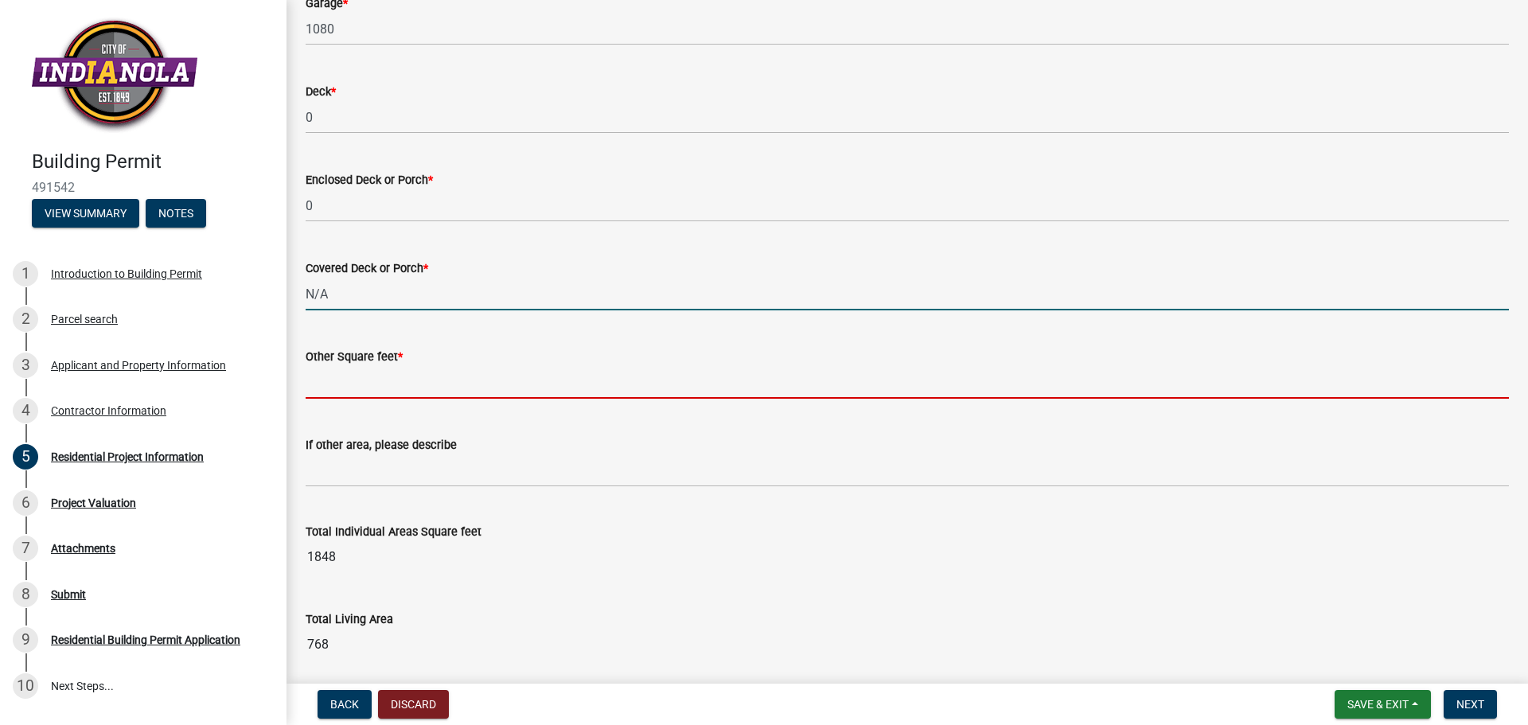
type input "0"
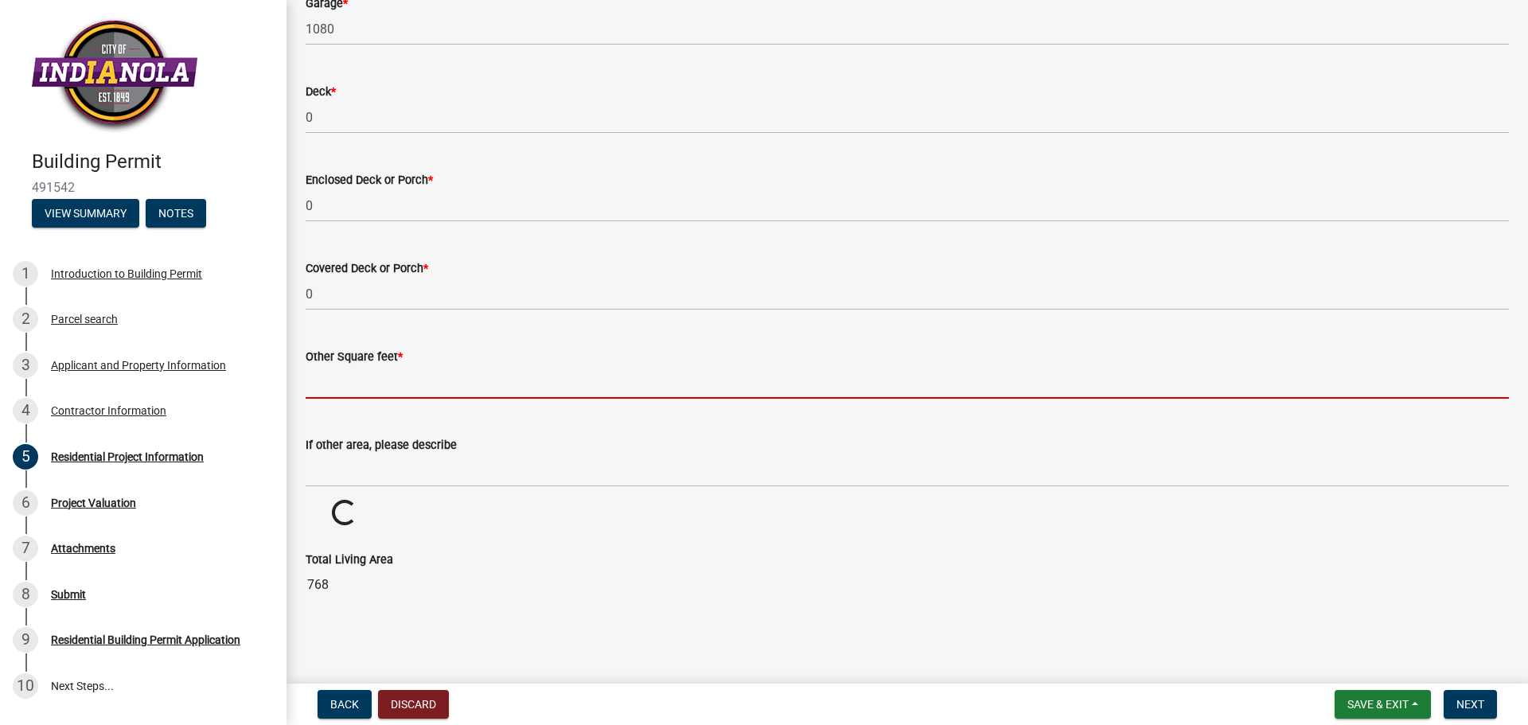
click at [330, 388] on input "text" at bounding box center [908, 382] width 1204 height 33
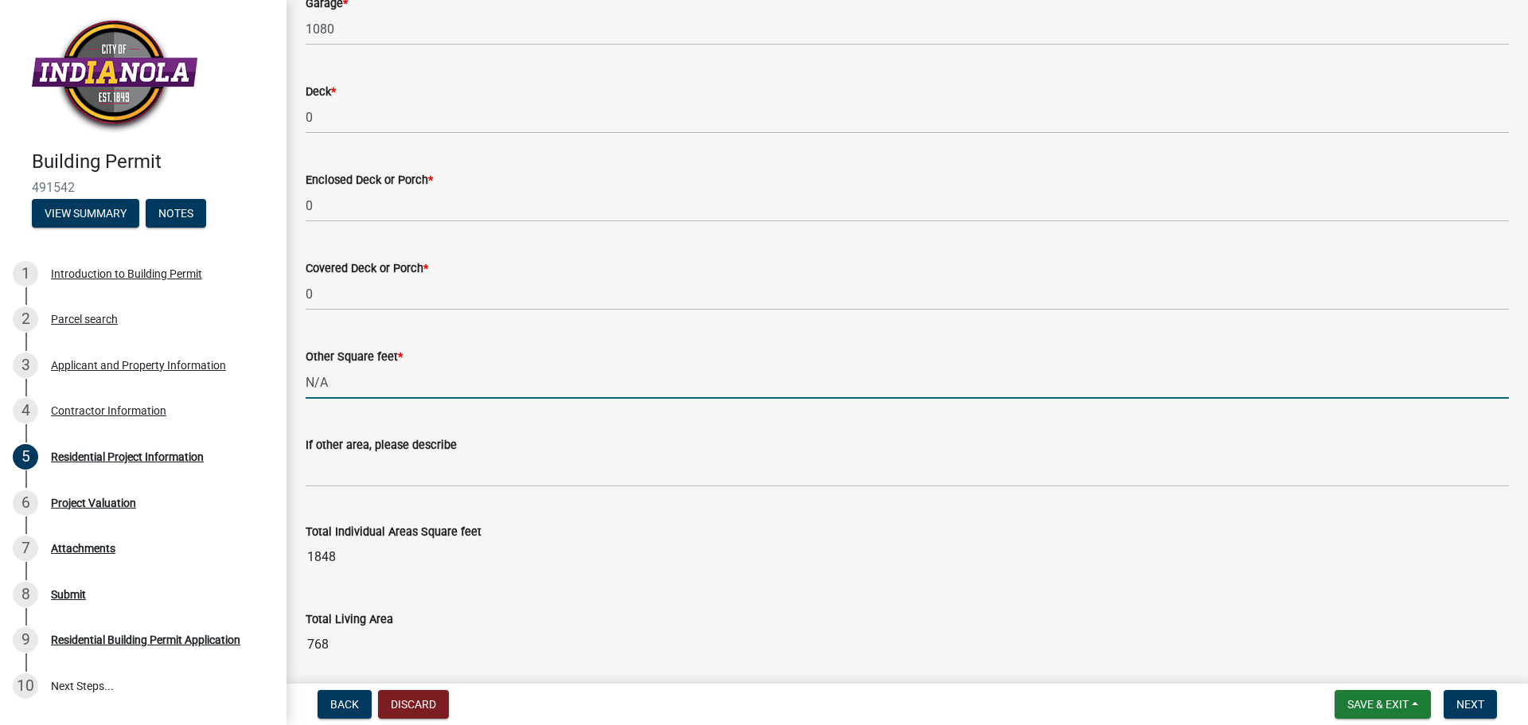
scroll to position [1333, 0]
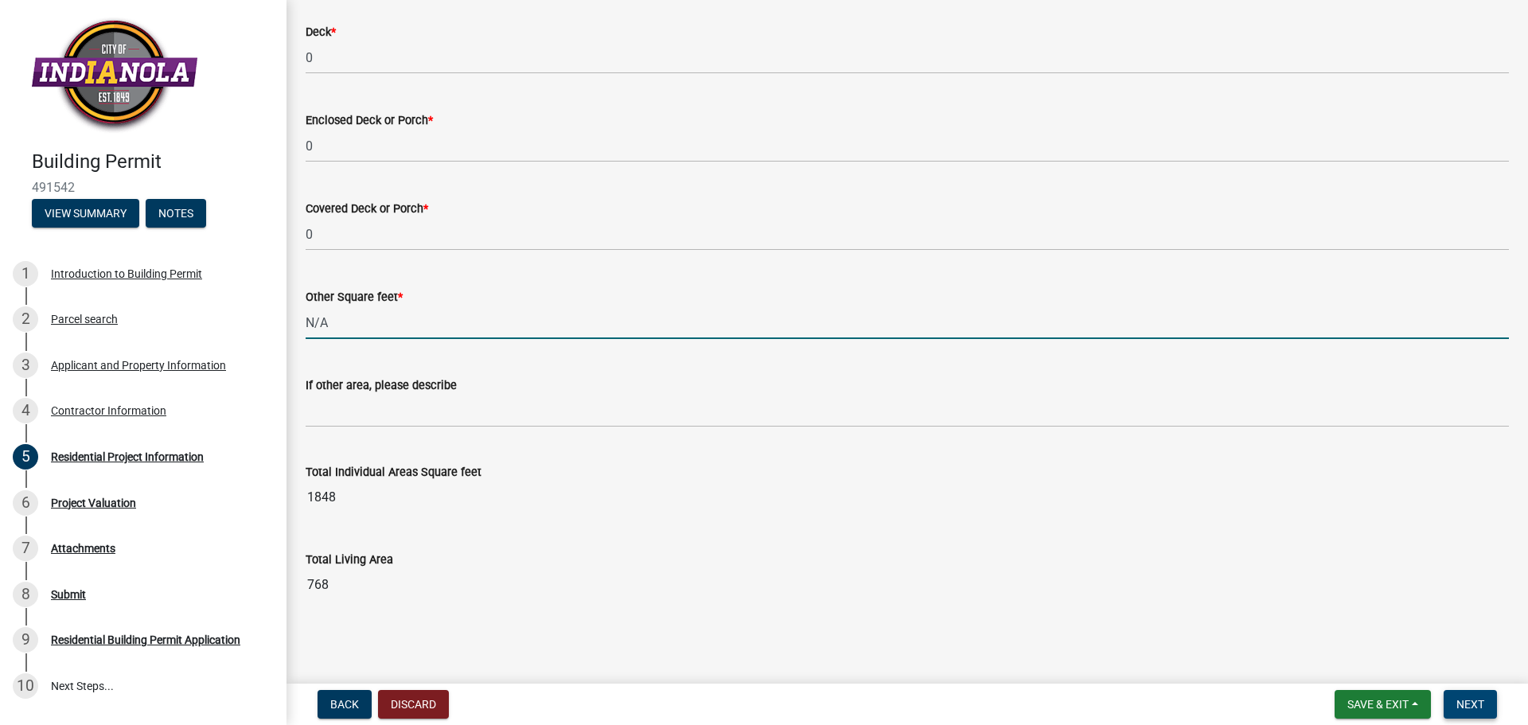
type input "0"
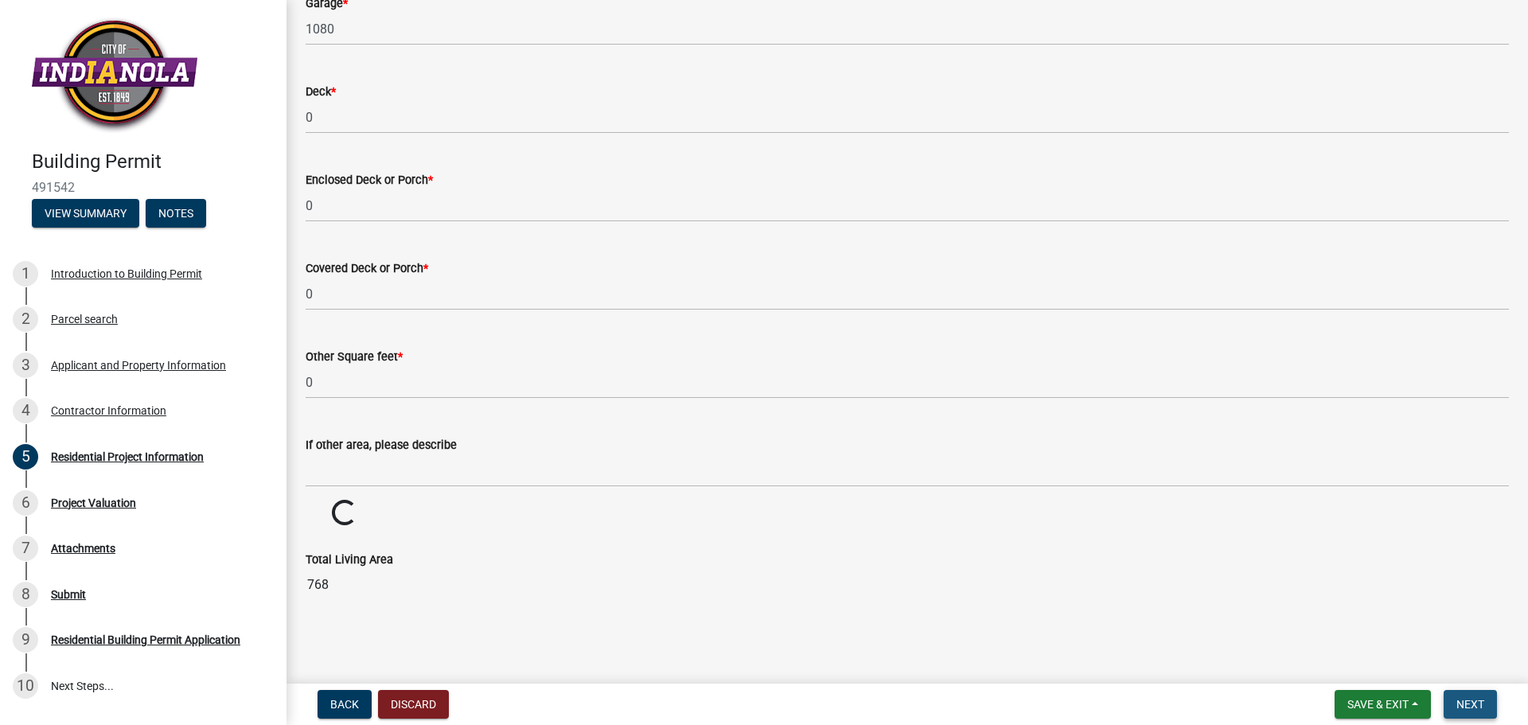
click at [1480, 704] on span "Next" at bounding box center [1471, 704] width 28 height 13
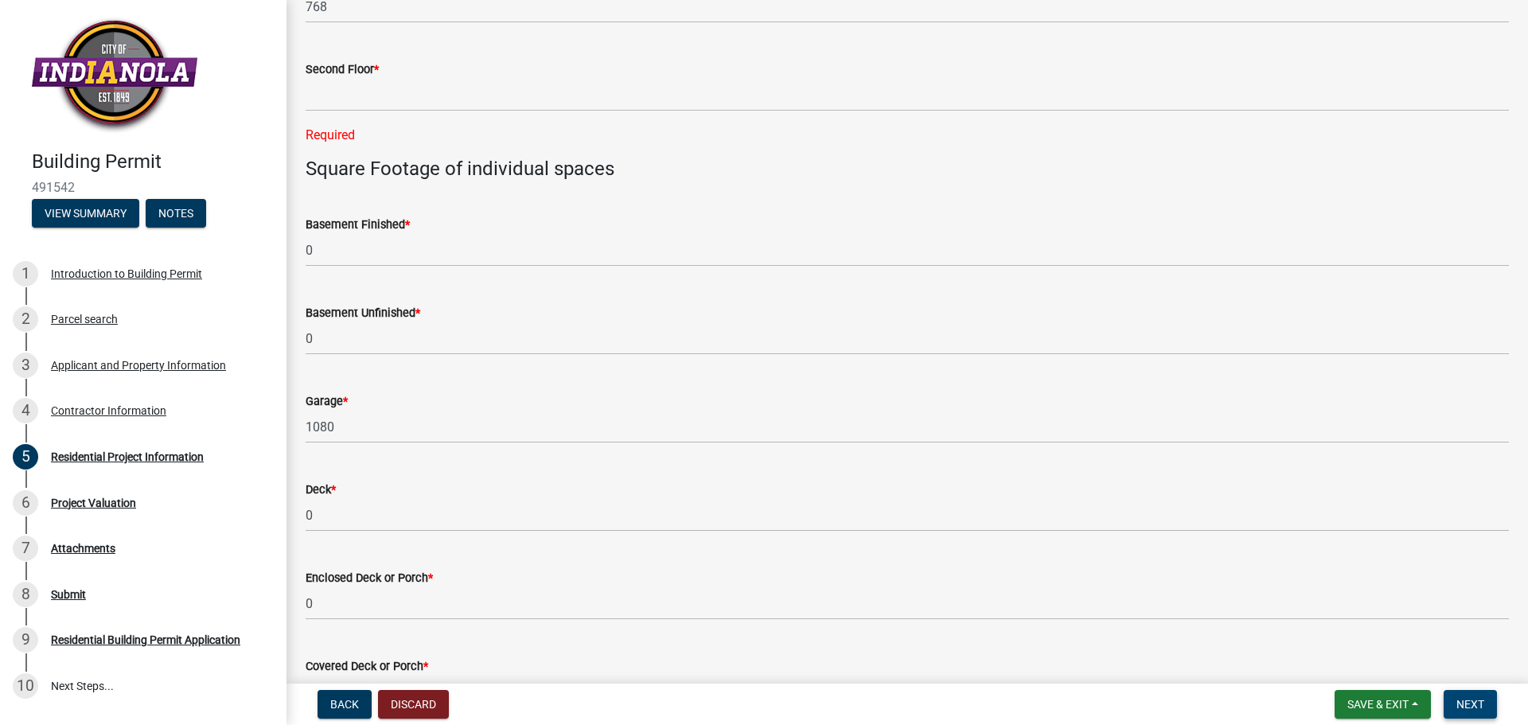
scroll to position [828, 0]
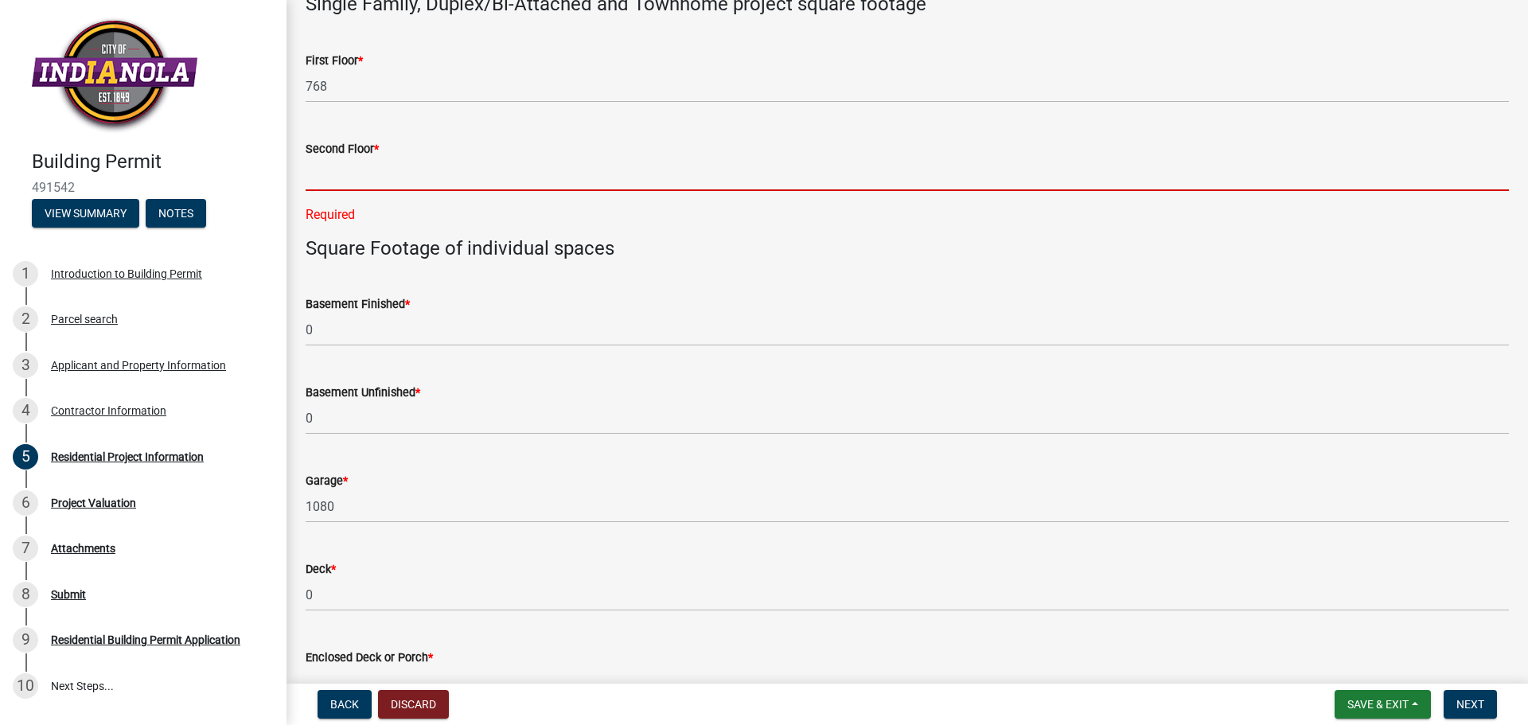
click at [412, 173] on input "text" at bounding box center [908, 174] width 1204 height 33
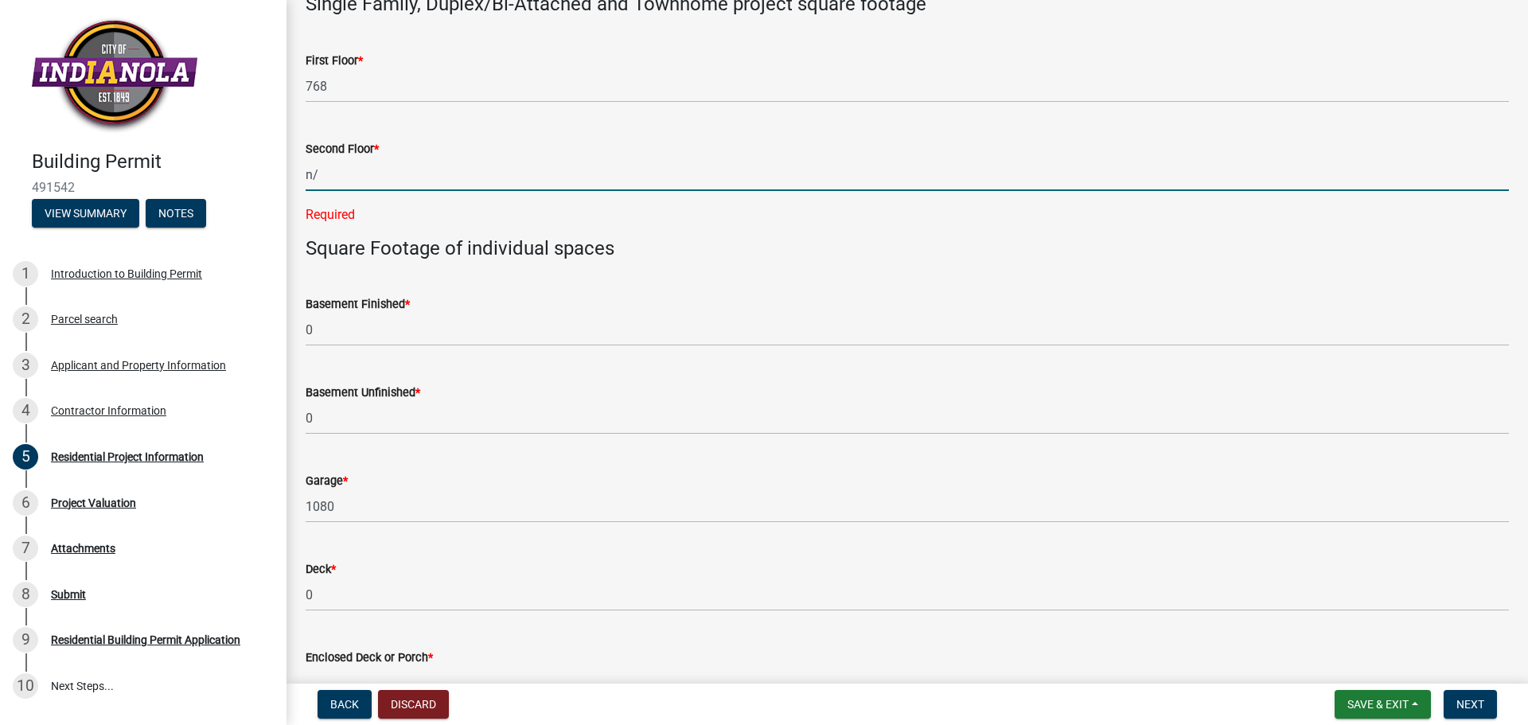
type input "n"
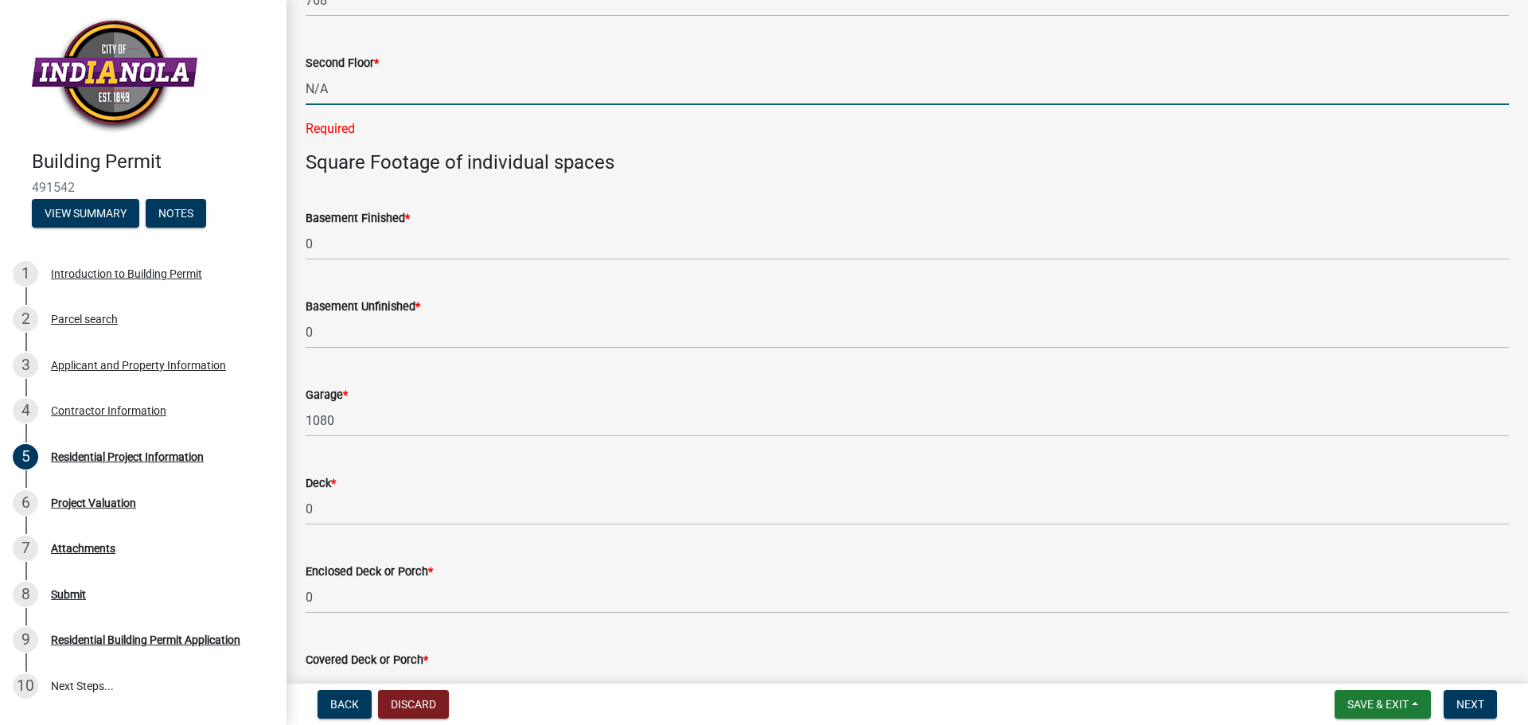
scroll to position [1226, 0]
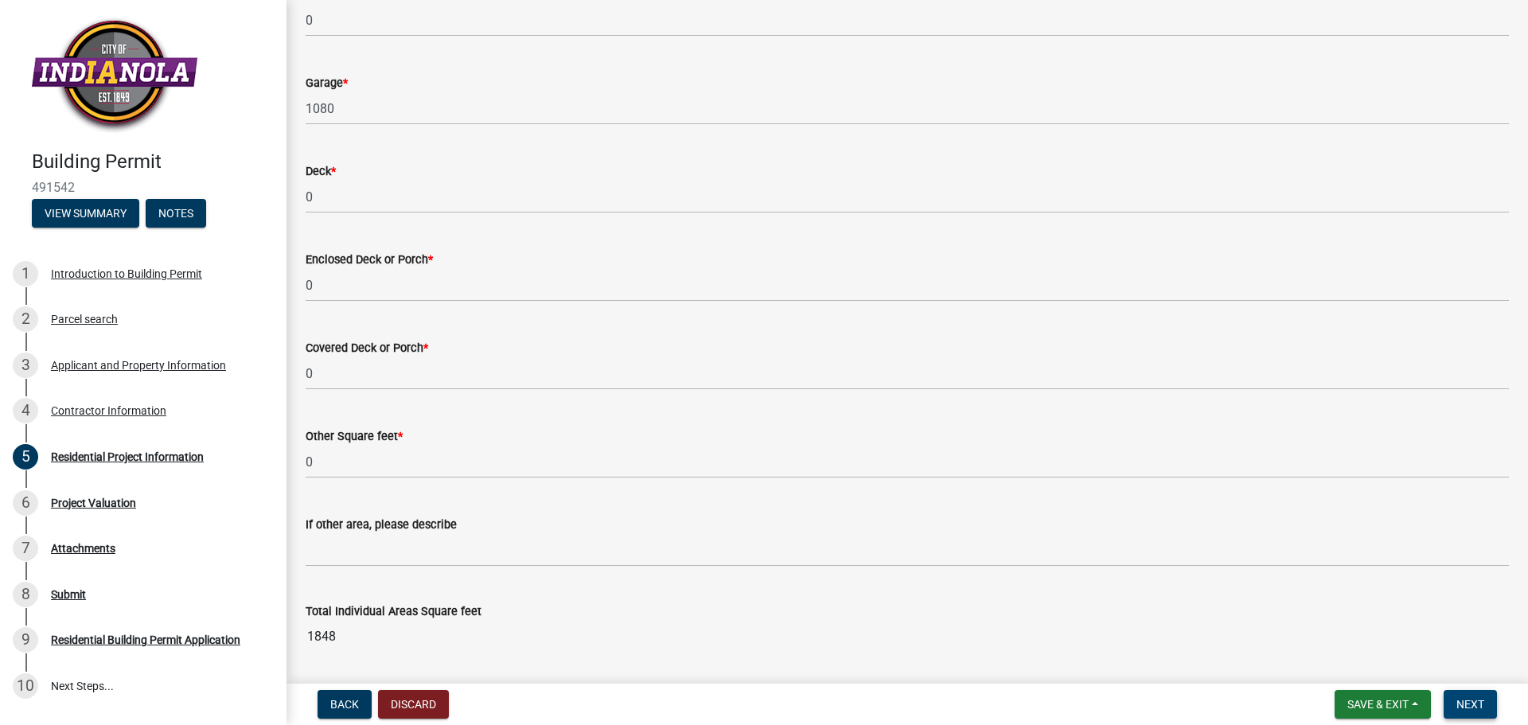
type input "0"
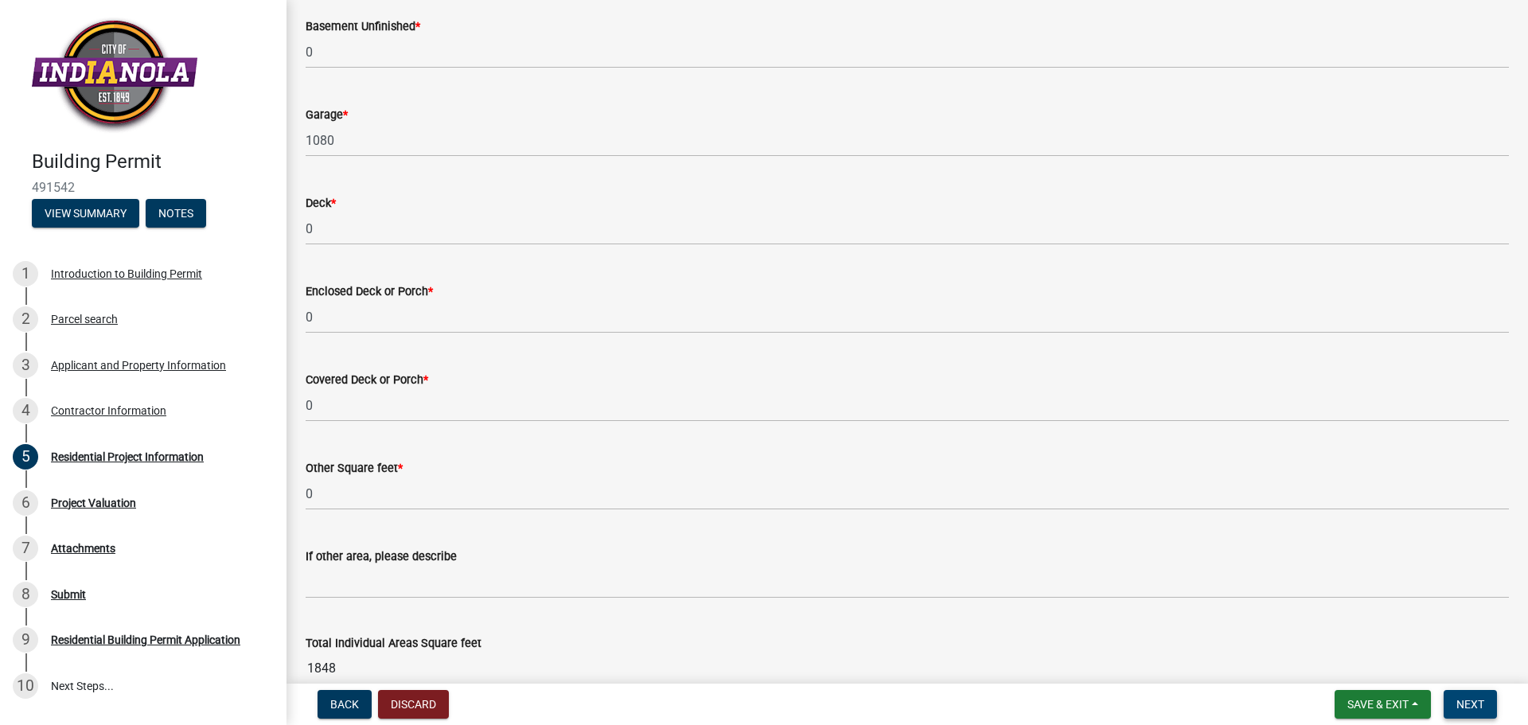
click at [1460, 702] on span "Next" at bounding box center [1471, 704] width 28 height 13
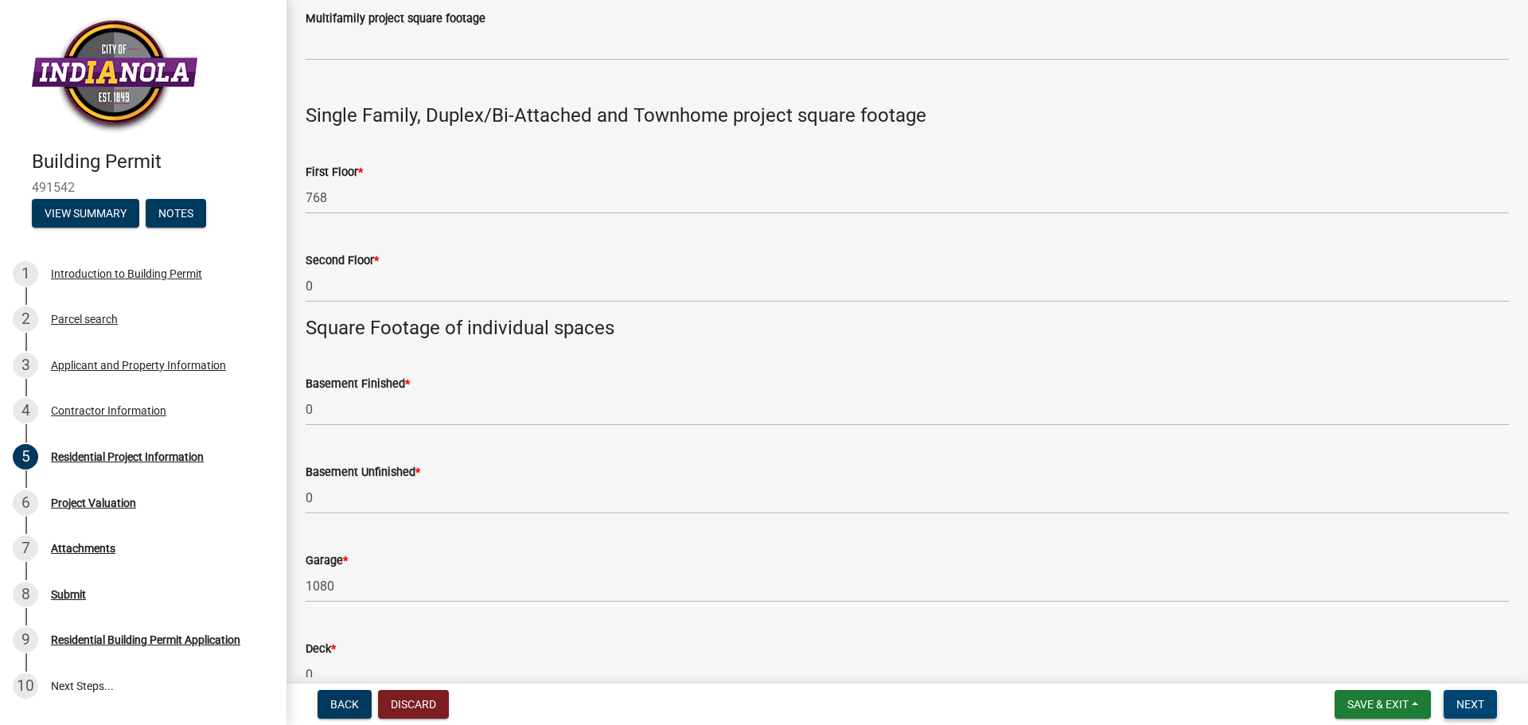
scroll to position [796, 0]
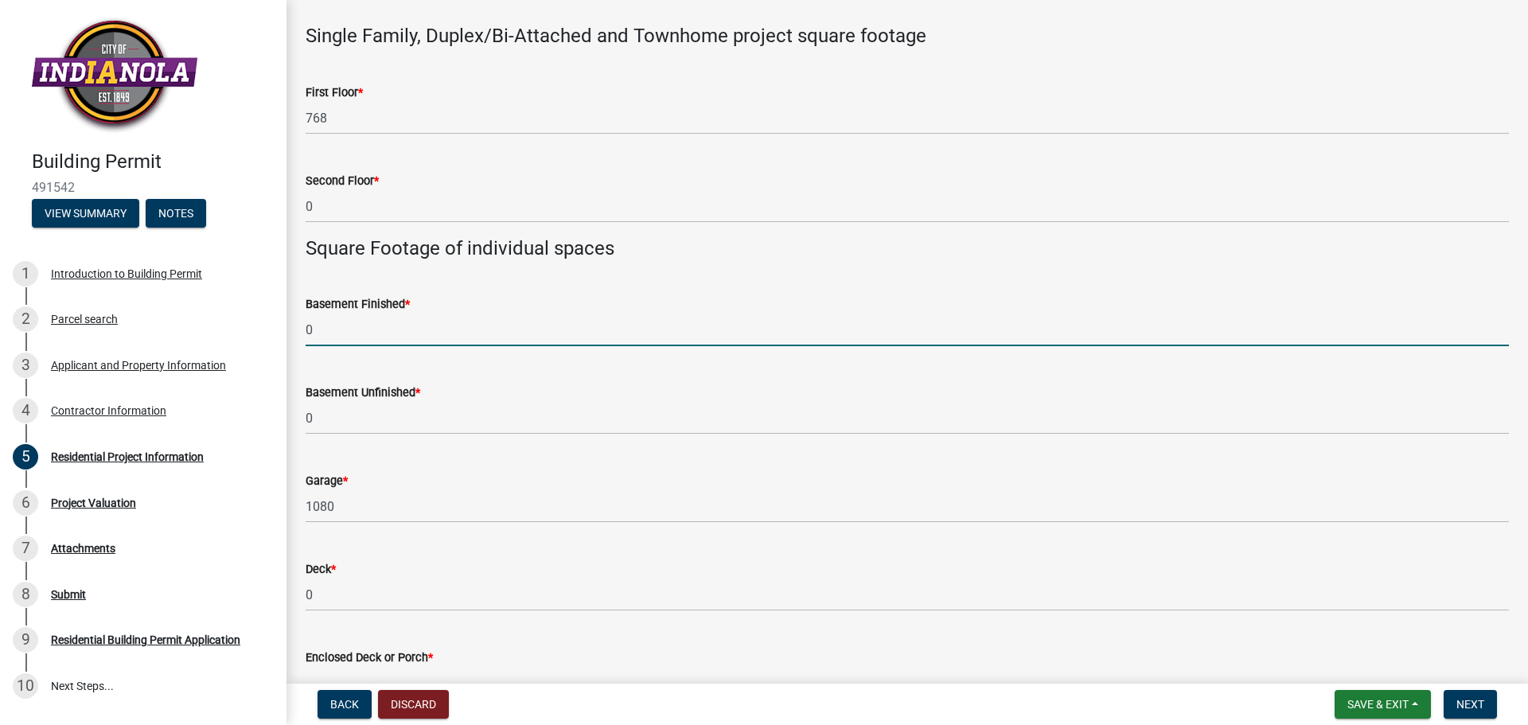
click at [346, 339] on input "0" at bounding box center [908, 330] width 1204 height 33
drag, startPoint x: 363, startPoint y: 325, endPoint x: 232, endPoint y: 357, distance: 135.1
click at [256, 347] on div "Building Permit 491542 View Summary Notes 1 Introduction to Building Permit 2 P…" at bounding box center [764, 362] width 1528 height 725
type input "0"
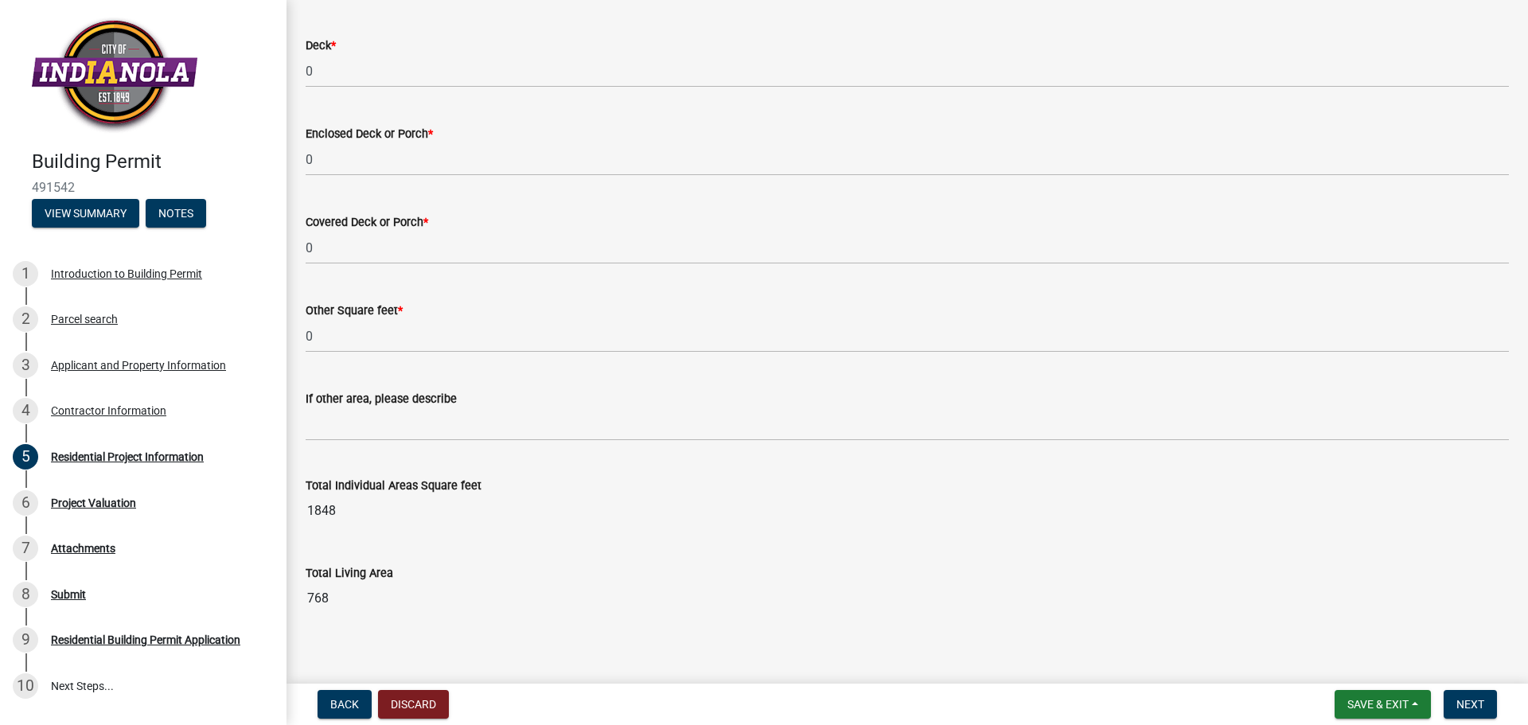
scroll to position [1333, 0]
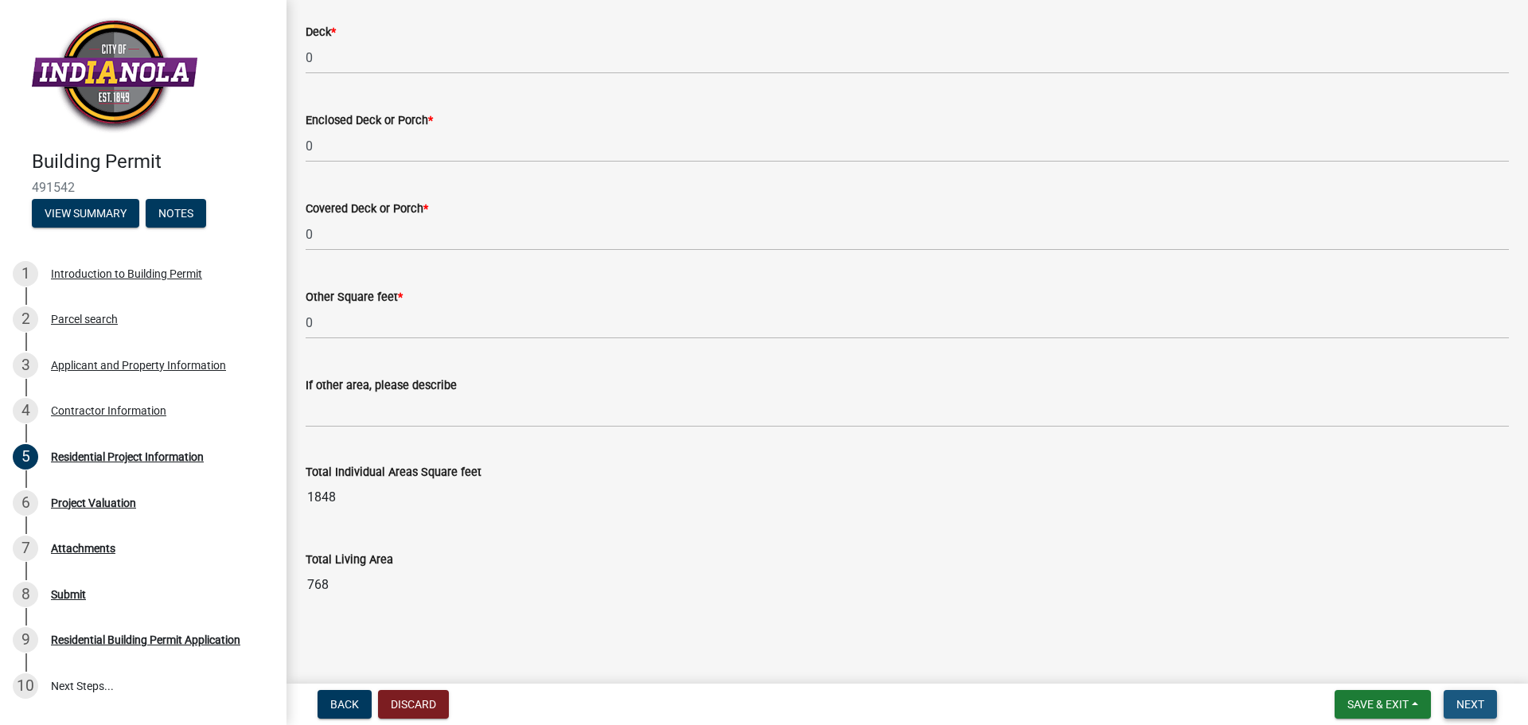
click at [1488, 708] on button "Next" at bounding box center [1470, 704] width 53 height 29
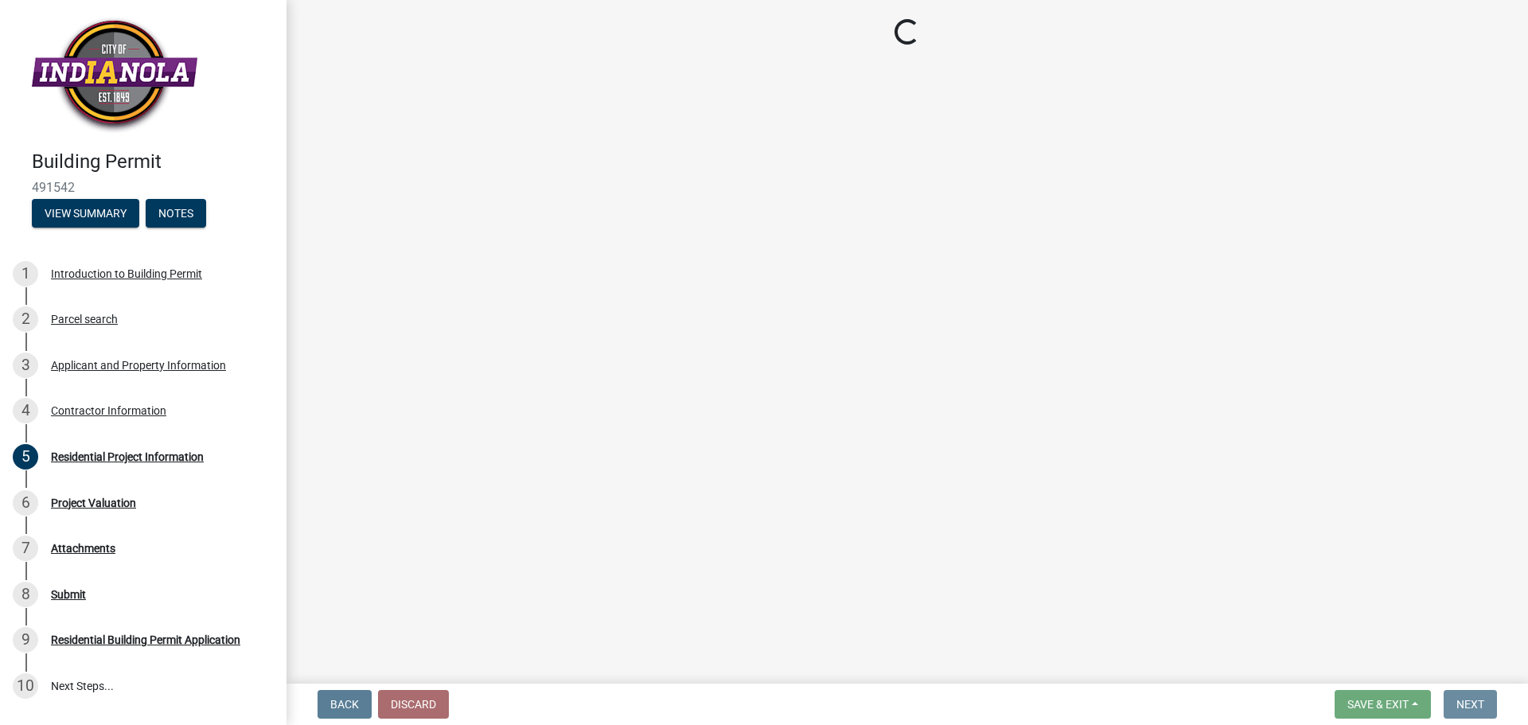
scroll to position [0, 0]
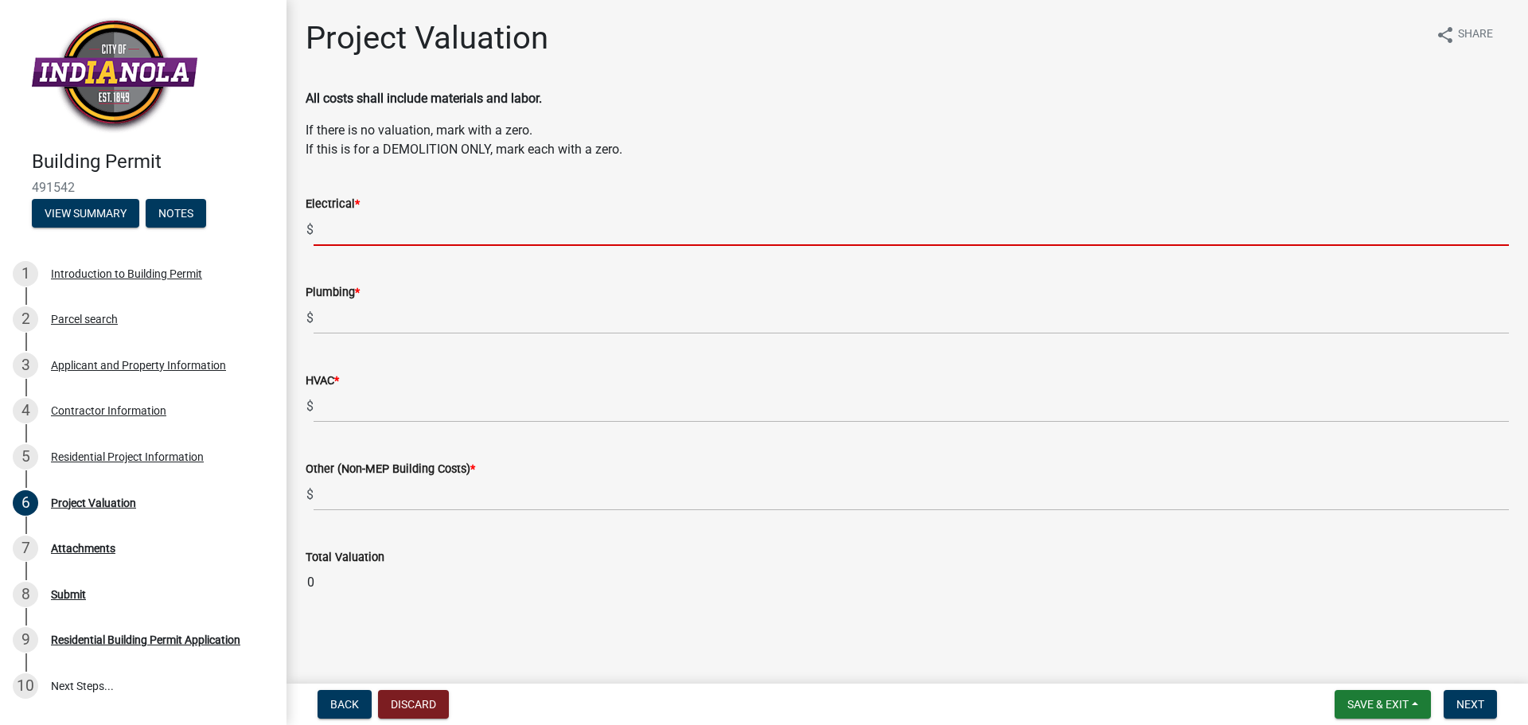
click at [353, 235] on input "text" at bounding box center [912, 229] width 1196 height 33
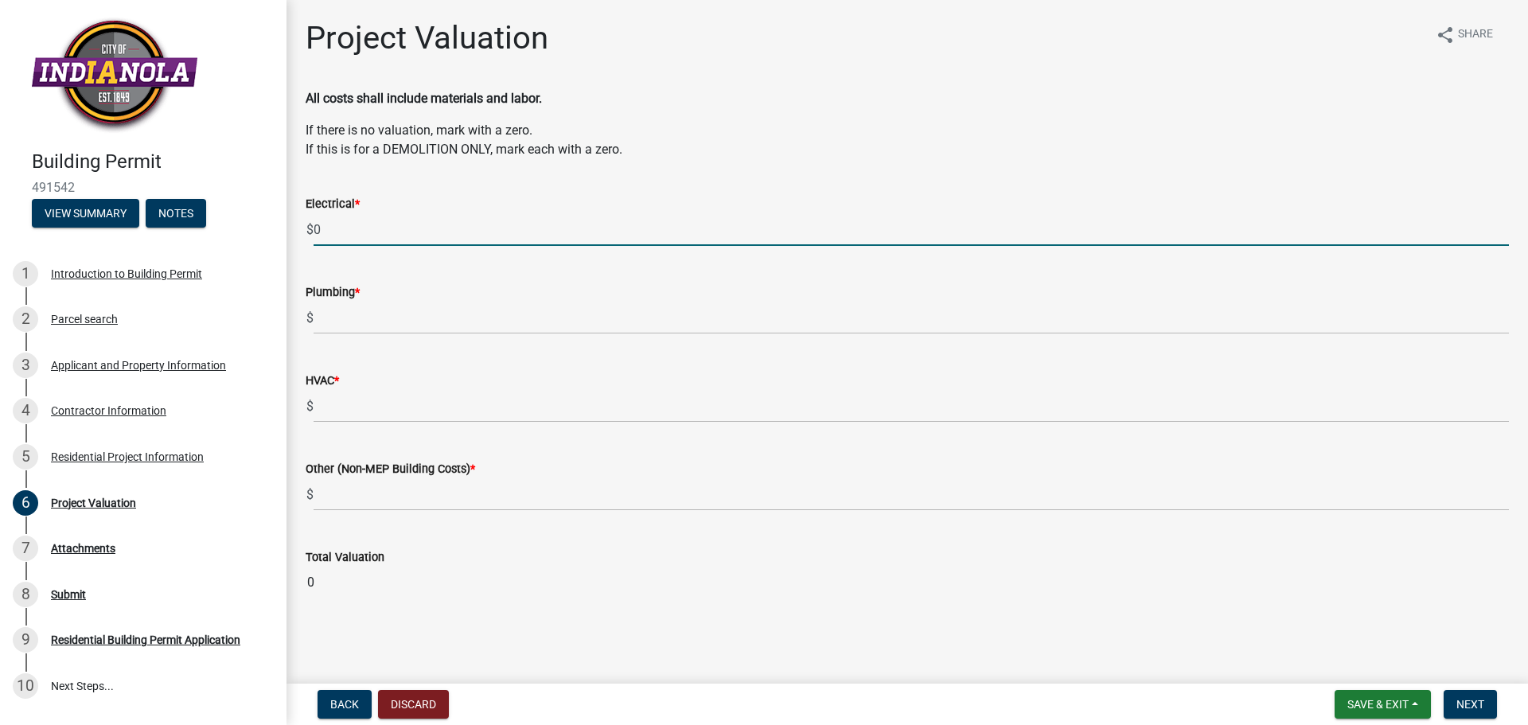
type input "0"
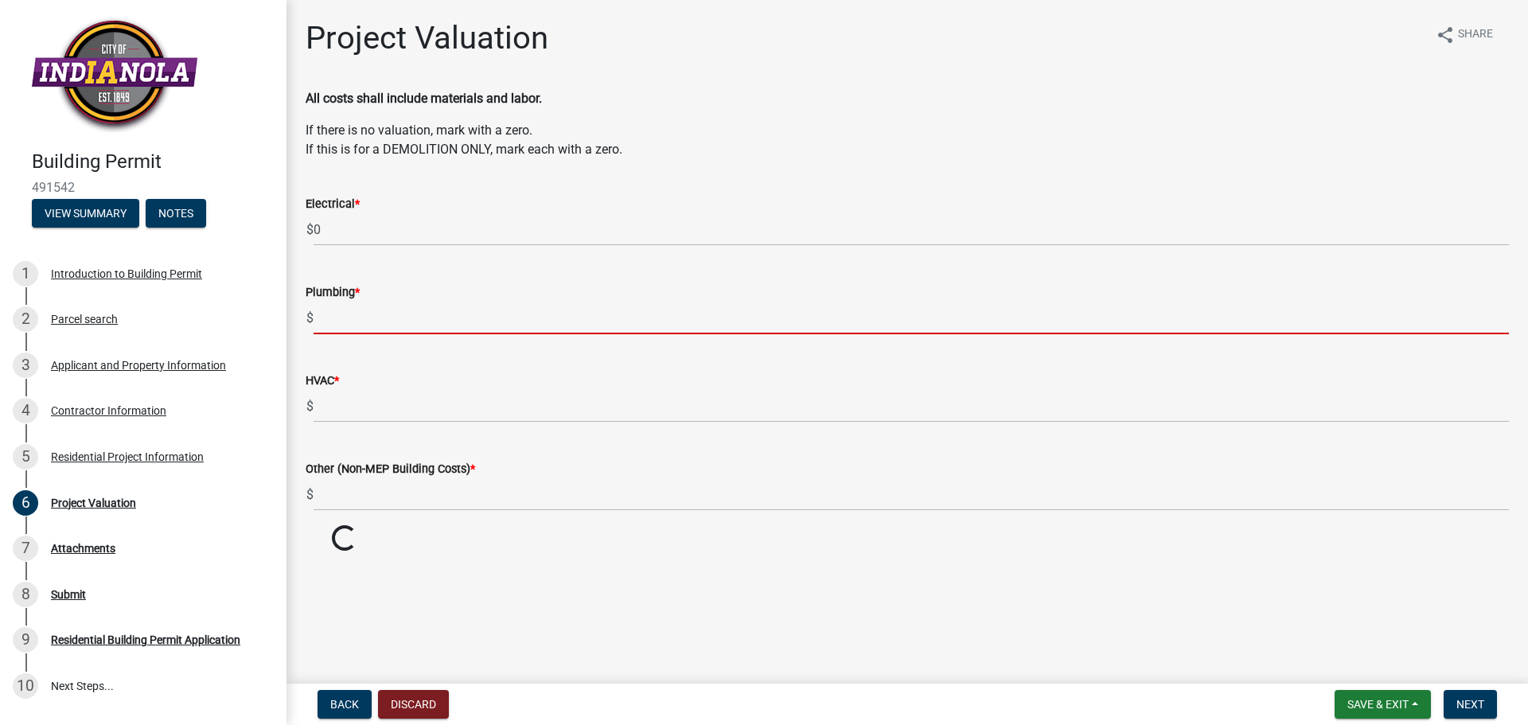
click at [339, 311] on input "text" at bounding box center [912, 318] width 1196 height 33
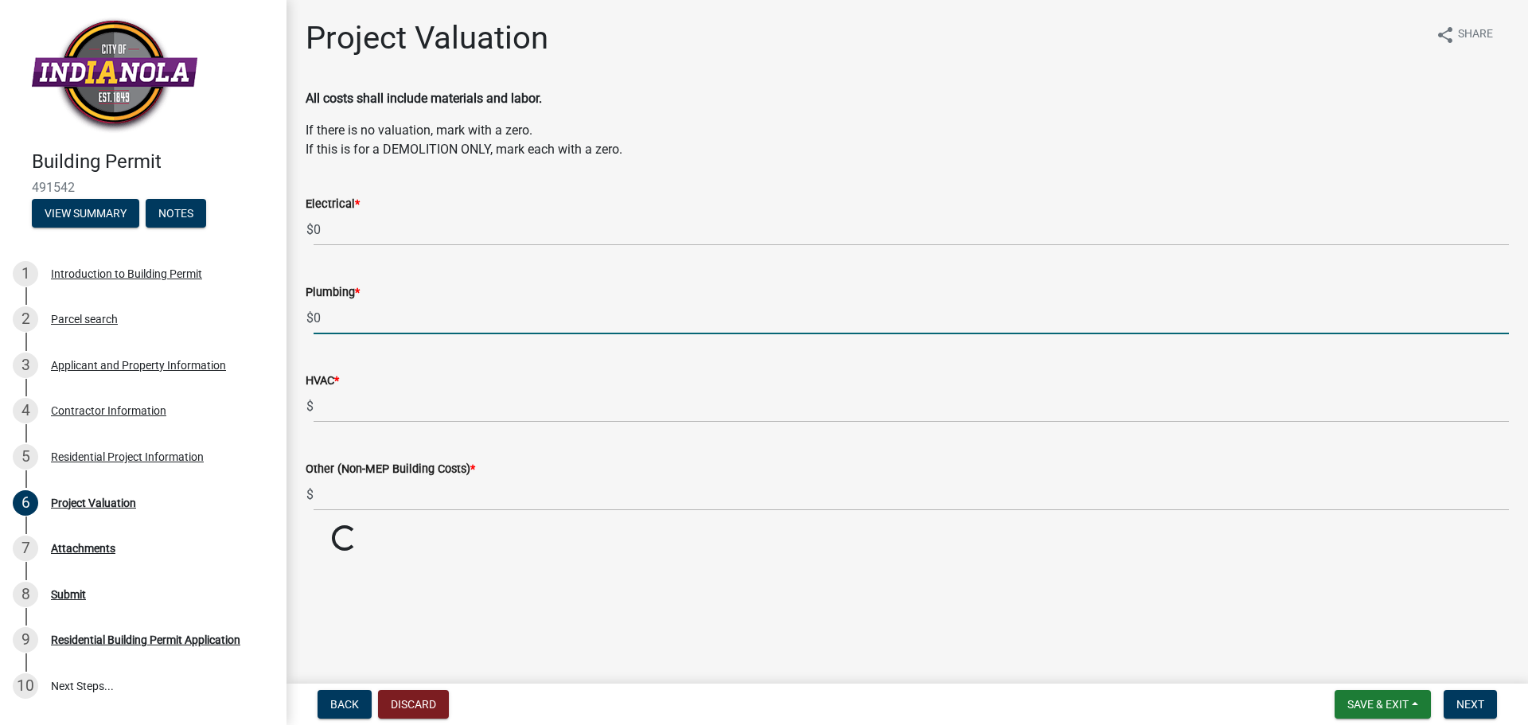
type input "0"
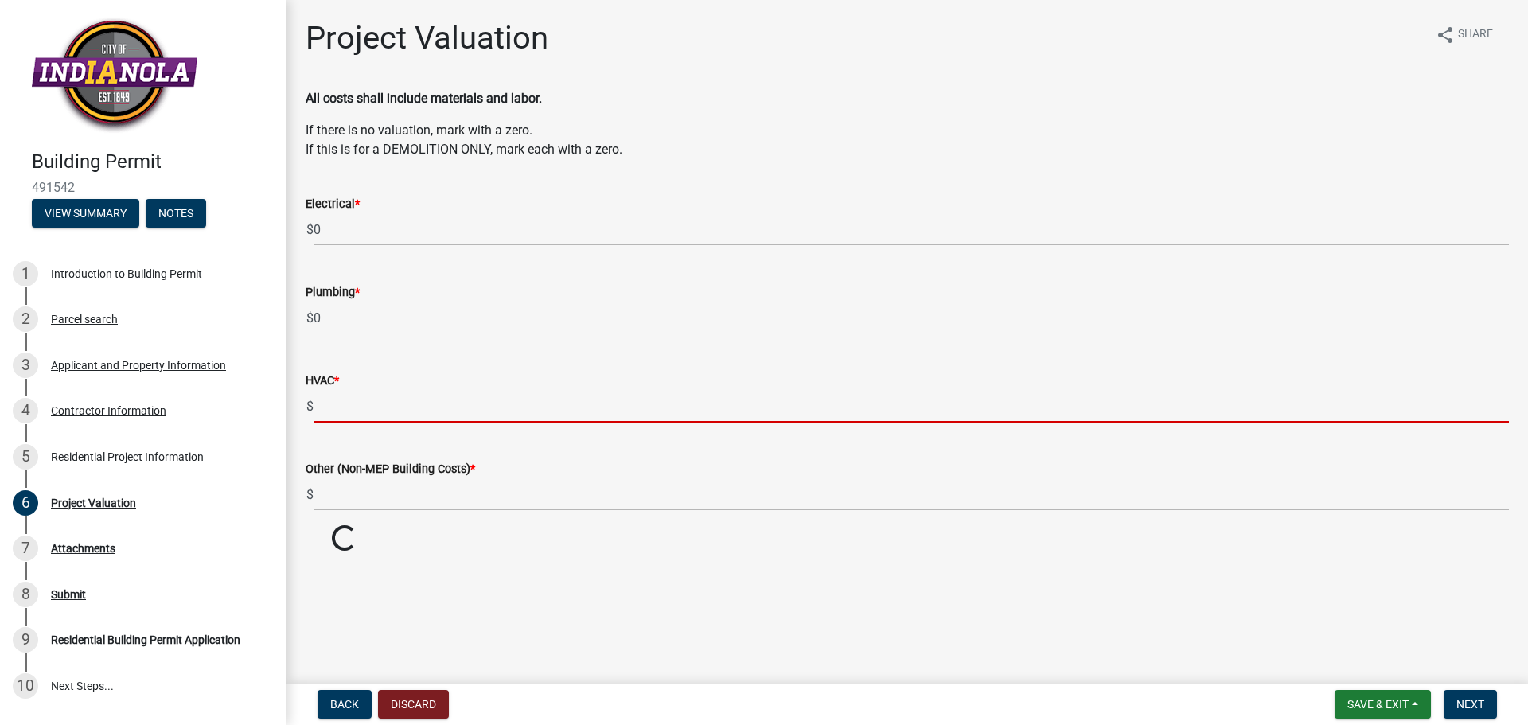
click at [343, 398] on input "text" at bounding box center [912, 406] width 1196 height 33
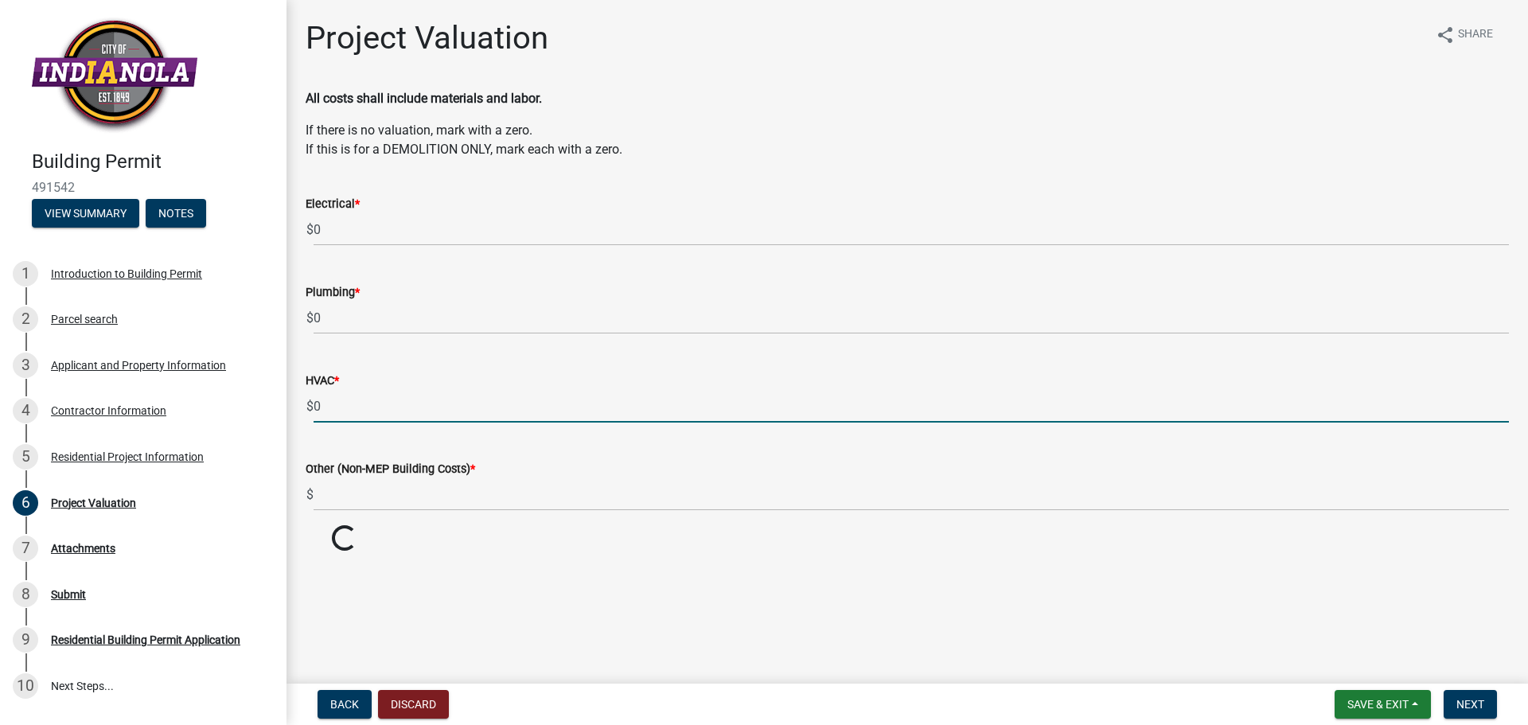
type input "0"
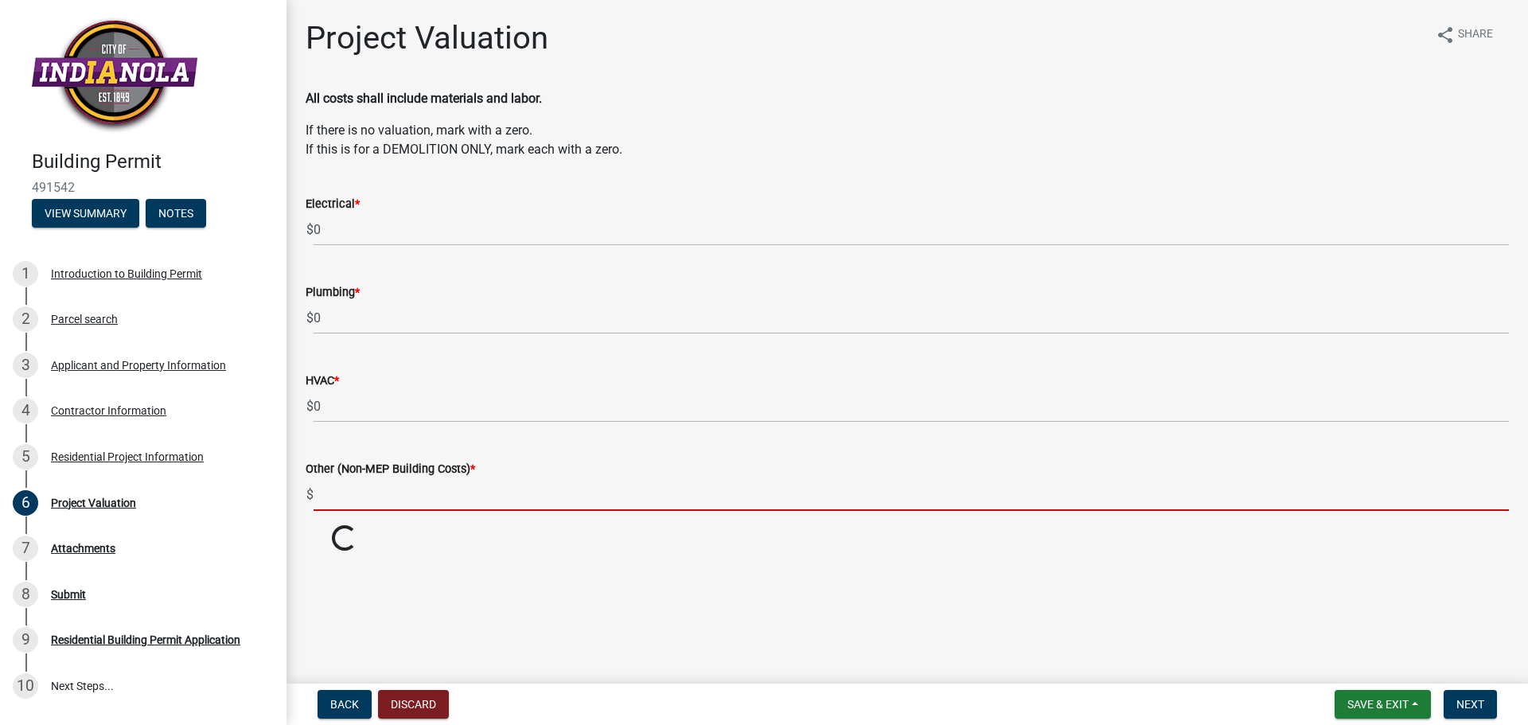
click at [353, 485] on input "text" at bounding box center [912, 494] width 1196 height 33
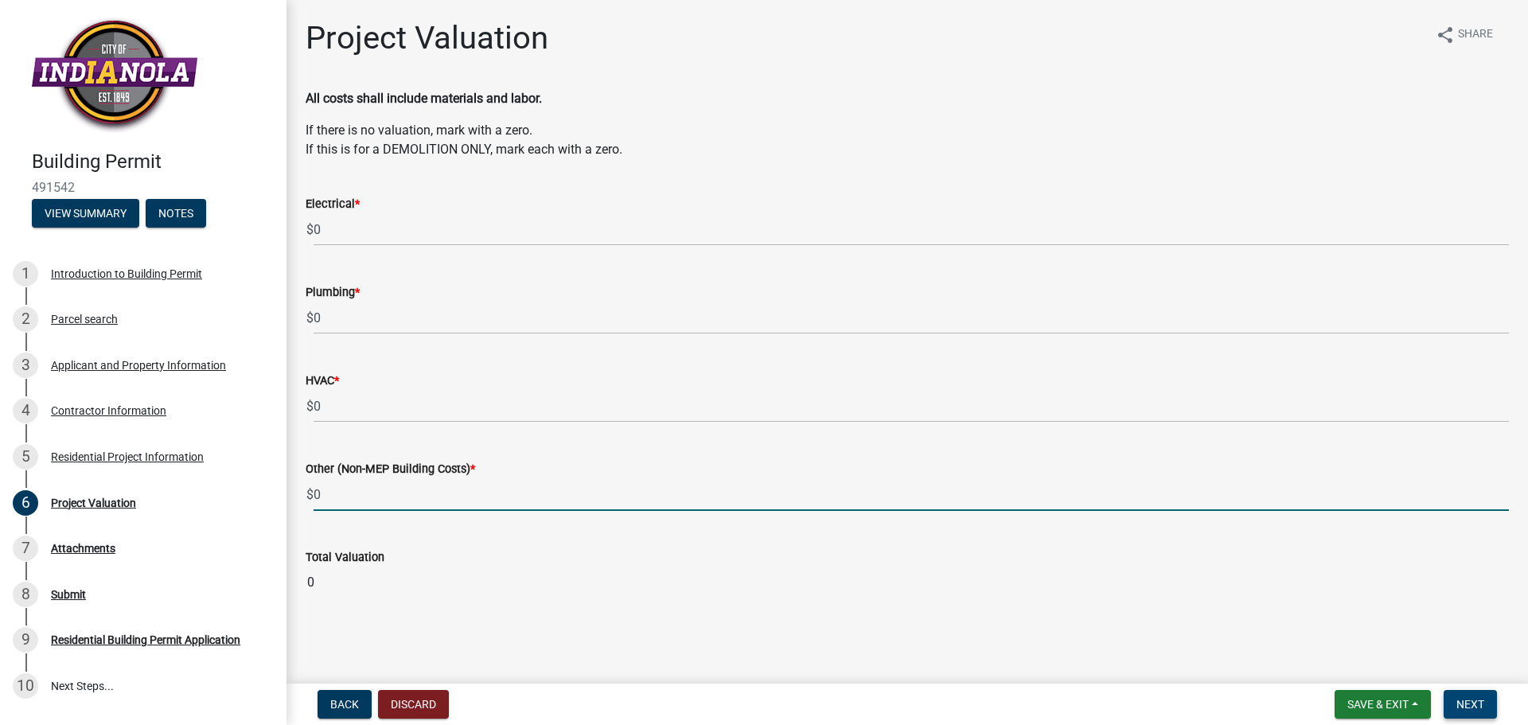
type input "0"
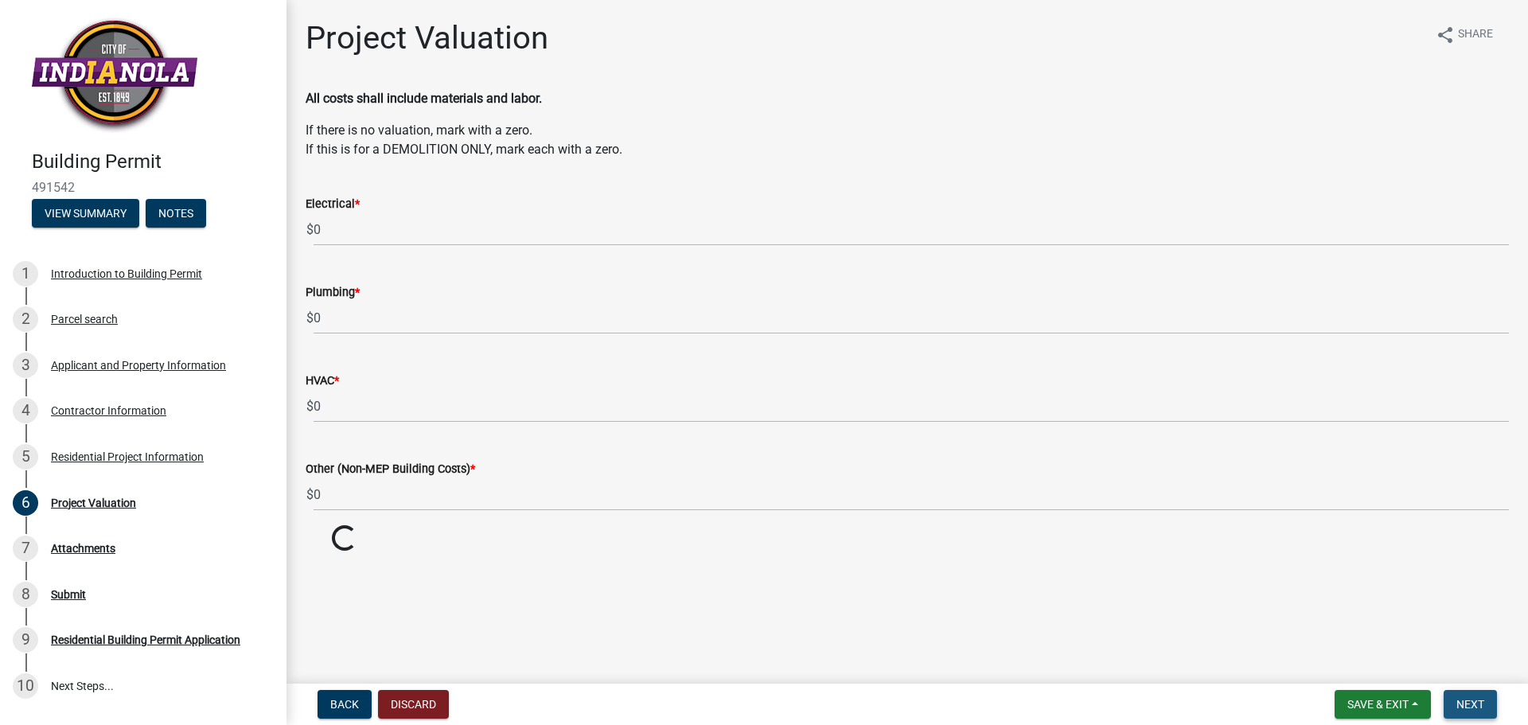
click at [1475, 712] on button "Next" at bounding box center [1470, 704] width 53 height 29
click at [1469, 702] on span "Next" at bounding box center [1471, 704] width 28 height 13
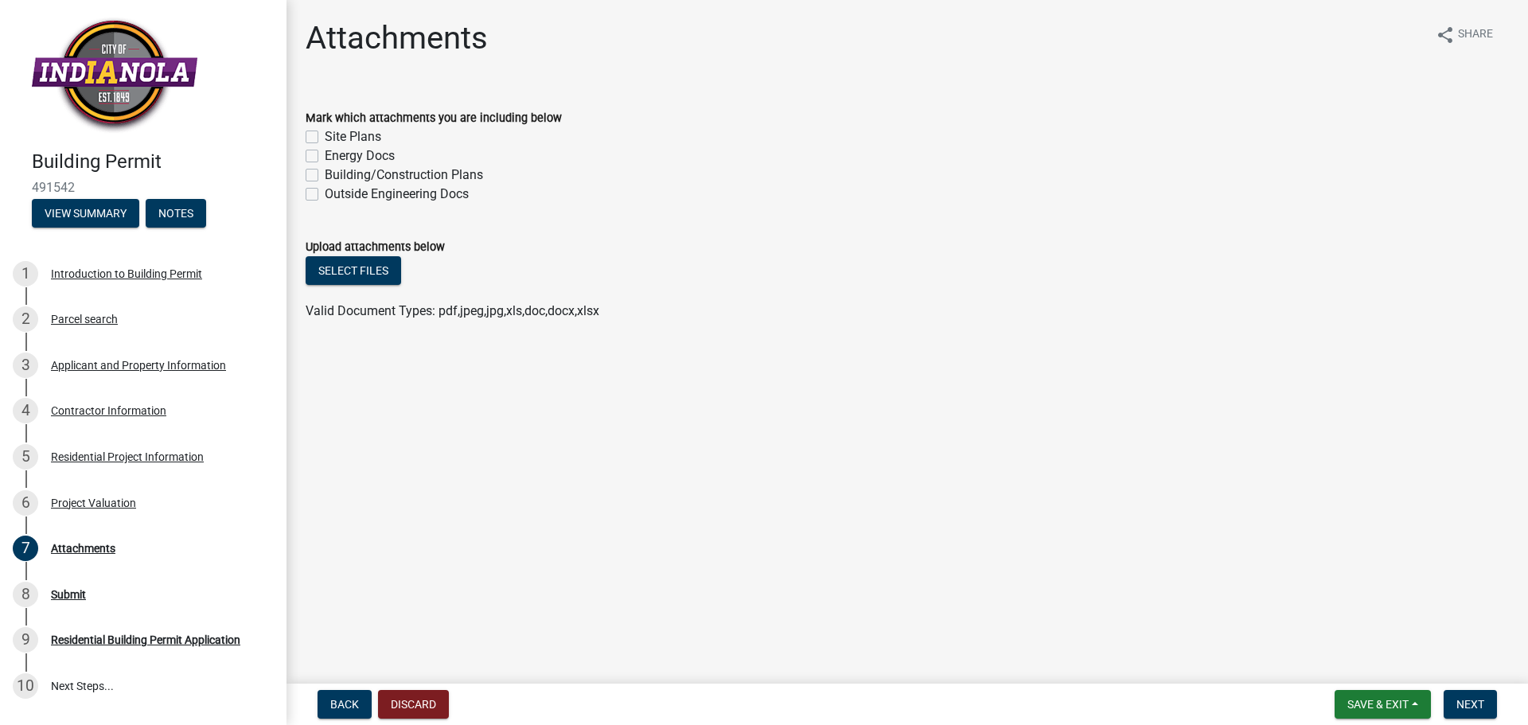
click at [325, 135] on label "Site Plans" at bounding box center [353, 136] width 57 height 19
click at [325, 135] on input "Site Plans" at bounding box center [330, 132] width 10 height 10
checkbox input "true"
checkbox input "false"
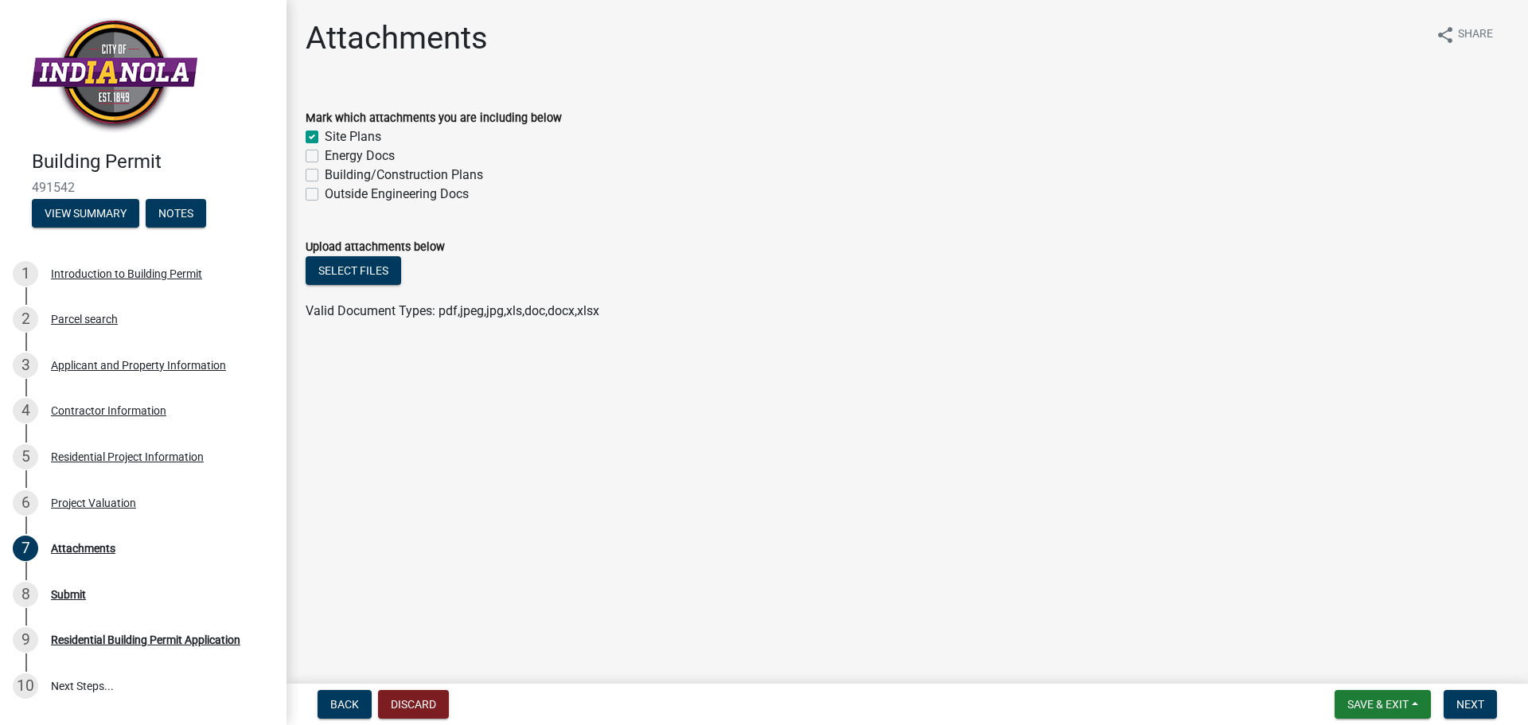
checkbox input "false"
click at [360, 271] on button "Select files" at bounding box center [354, 270] width 96 height 29
click at [1480, 700] on span "Next" at bounding box center [1471, 704] width 28 height 13
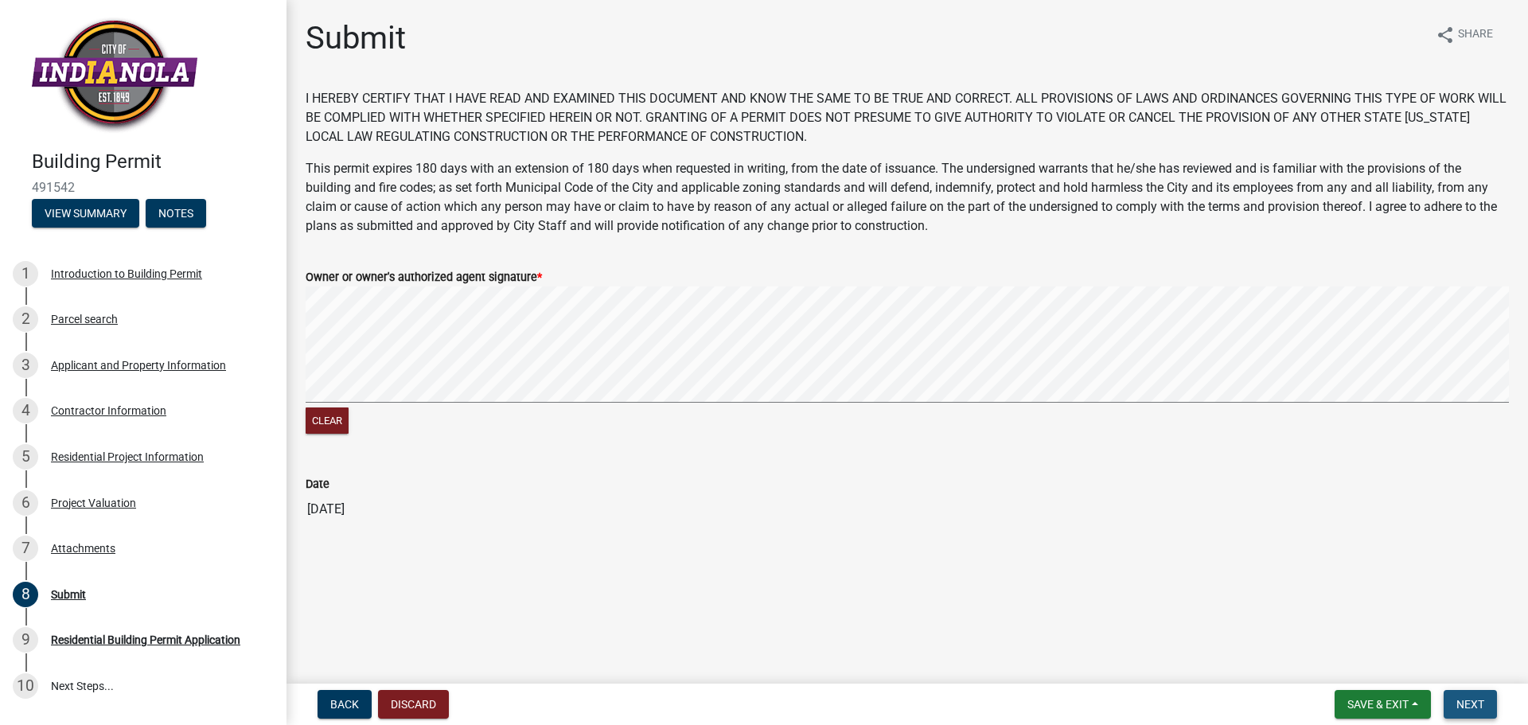
click at [1472, 699] on span "Next" at bounding box center [1471, 704] width 28 height 13
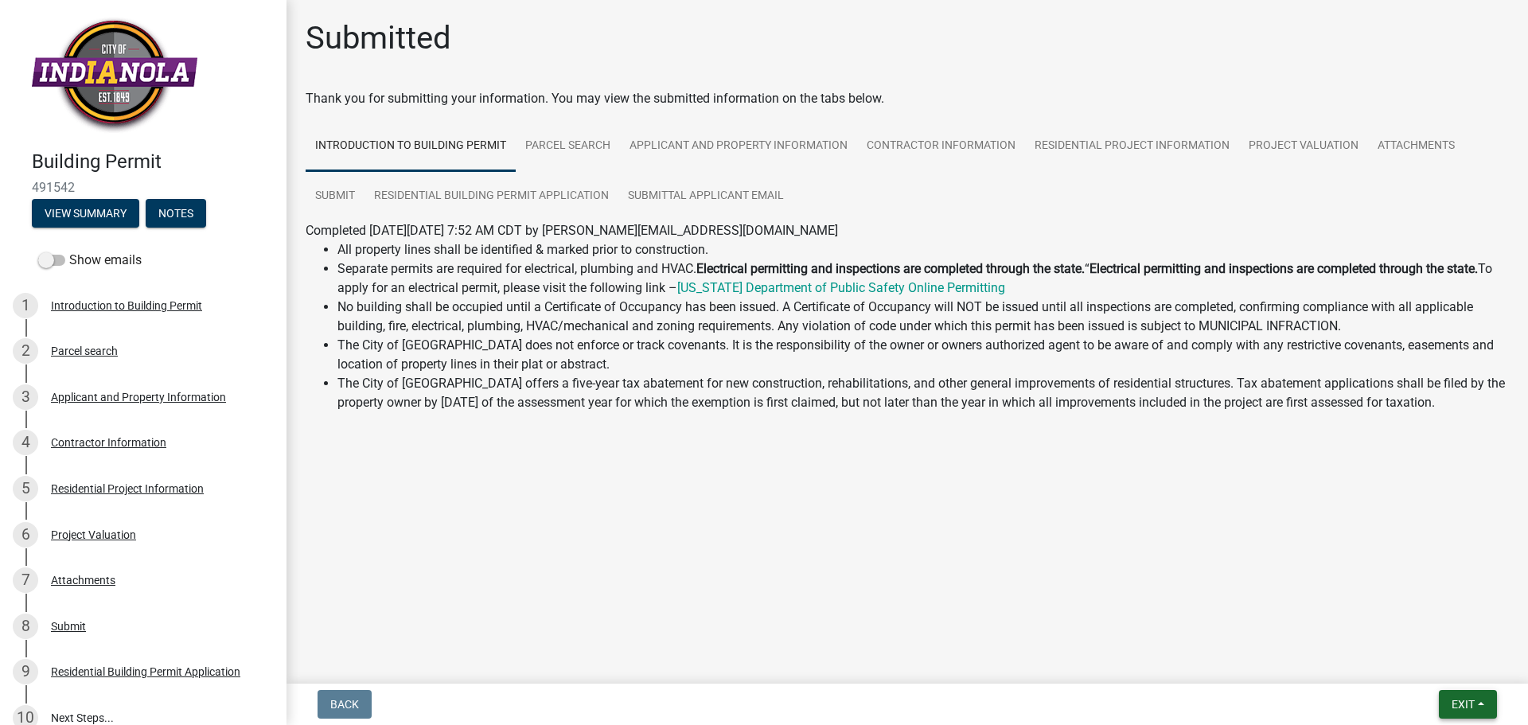
click at [1494, 708] on button "Exit" at bounding box center [1468, 704] width 58 height 29
click at [1448, 664] on button "Save & Exit" at bounding box center [1433, 663] width 127 height 38
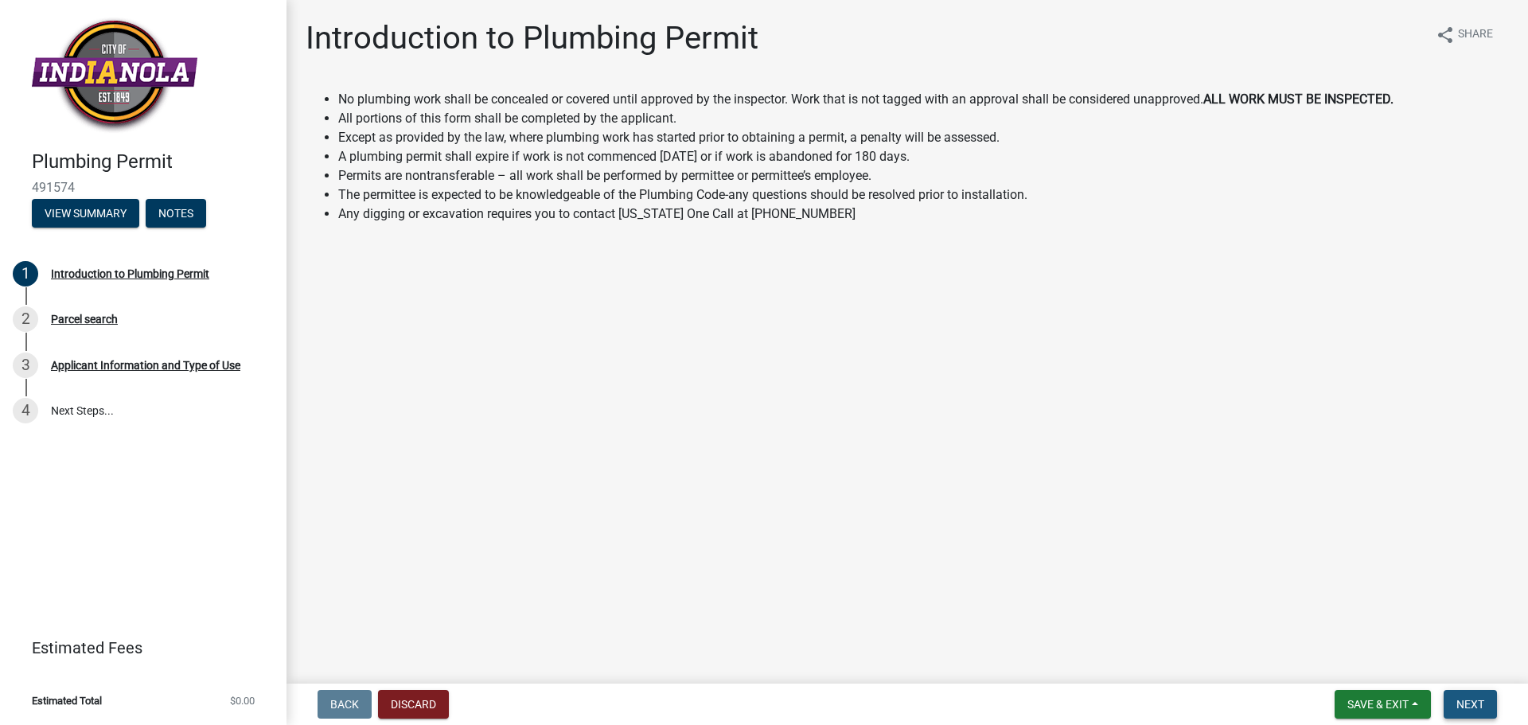
click at [1480, 707] on span "Next" at bounding box center [1471, 704] width 28 height 13
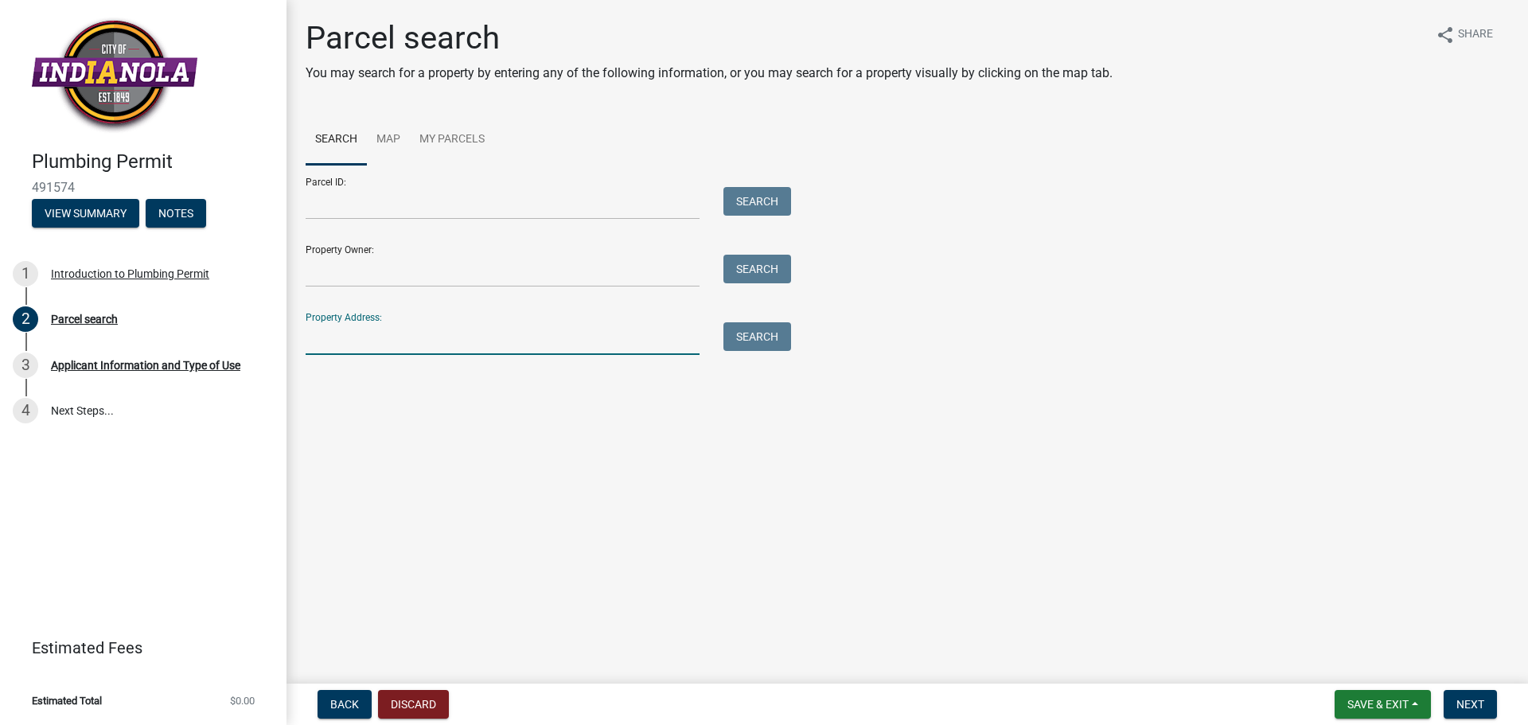
click at [376, 338] on input "Property Address:" at bounding box center [503, 338] width 394 height 33
type input "904 N 6th"
click at [771, 341] on button "Search" at bounding box center [758, 336] width 68 height 29
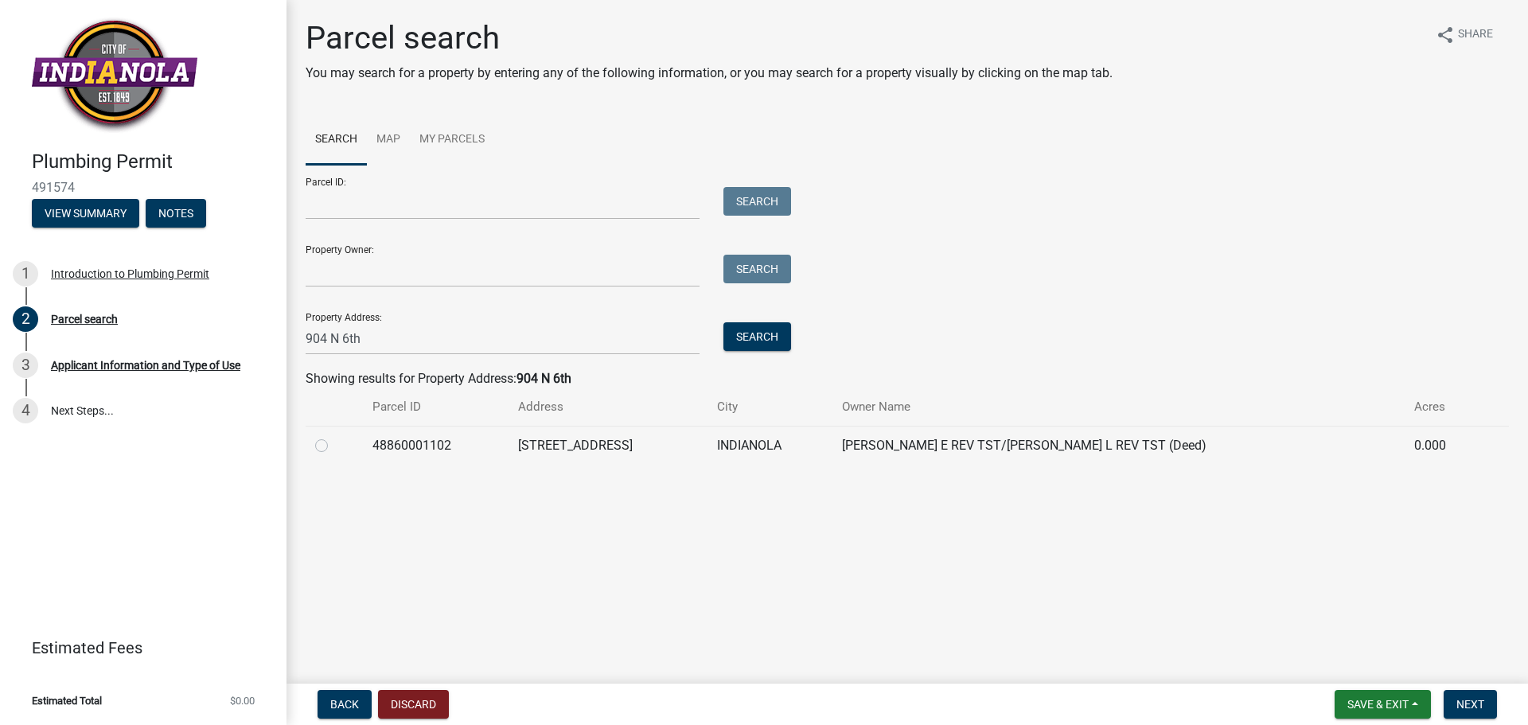
click at [334, 436] on label at bounding box center [334, 436] width 0 height 0
click at [334, 444] on input "radio" at bounding box center [339, 441] width 10 height 10
radio input "true"
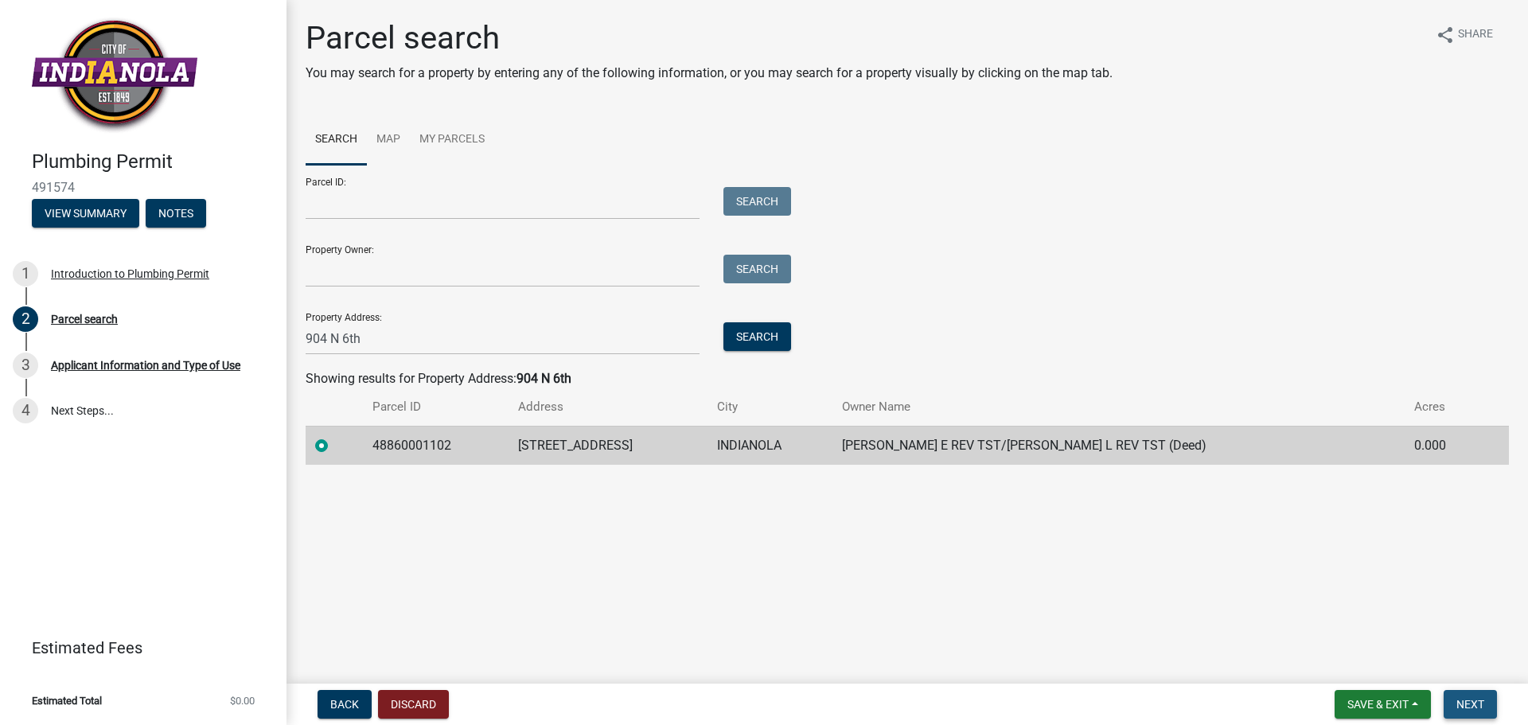
click at [1472, 708] on span "Next" at bounding box center [1471, 704] width 28 height 13
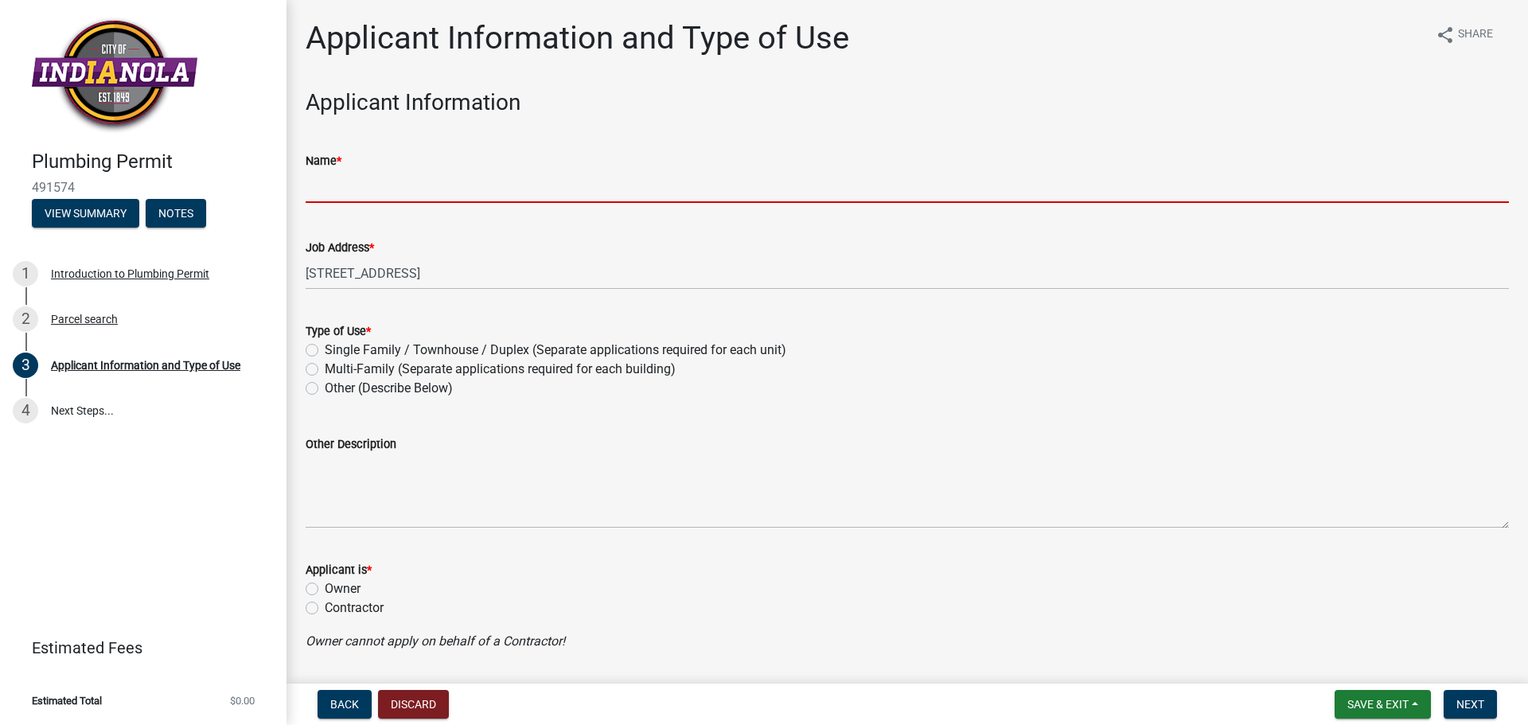
click at [384, 191] on input "Name *" at bounding box center [908, 186] width 1204 height 33
type input "John Davenport"
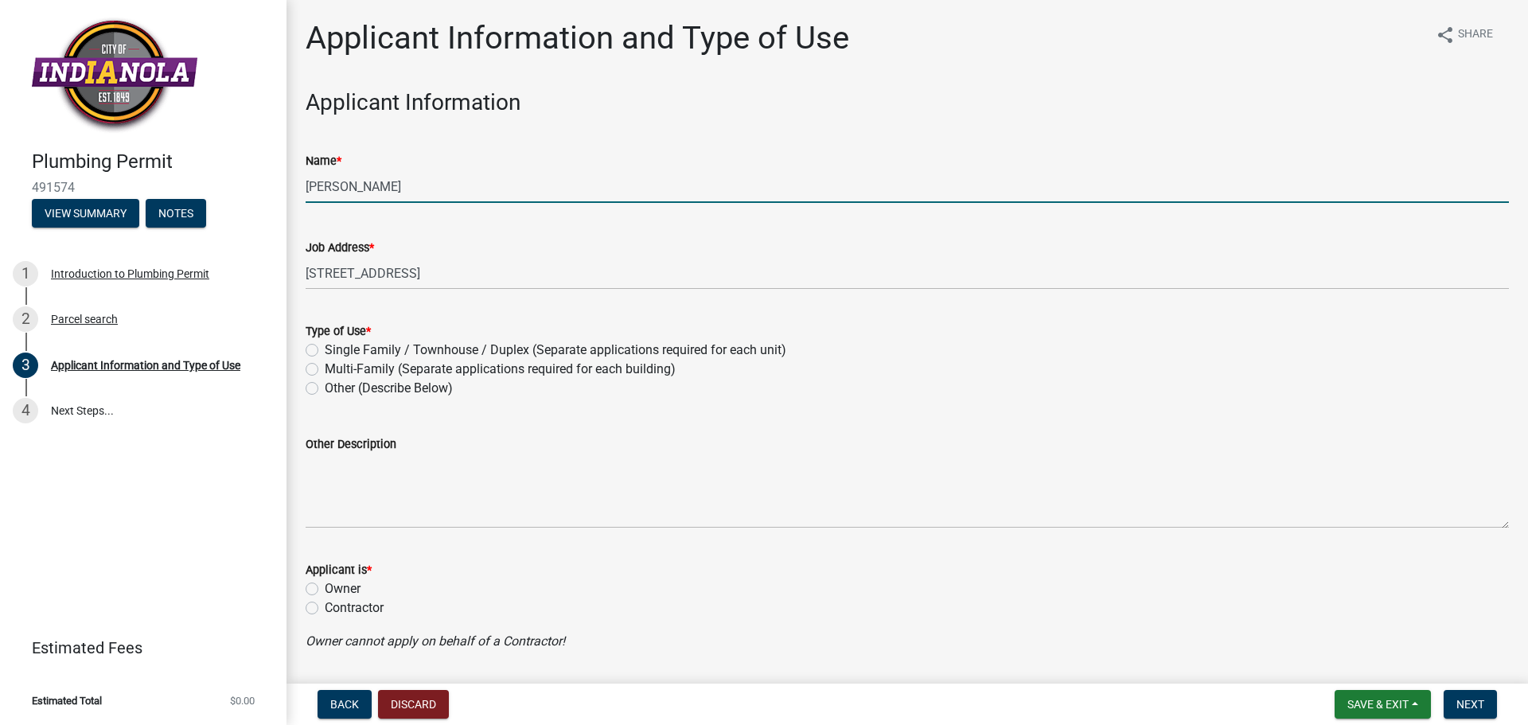
click at [325, 351] on label "Single Family / Townhouse / Duplex (Separate applications required for each uni…" at bounding box center [556, 350] width 462 height 19
click at [325, 351] on input "Single Family / Townhouse / Duplex (Separate applications required for each uni…" at bounding box center [330, 346] width 10 height 10
radio input "true"
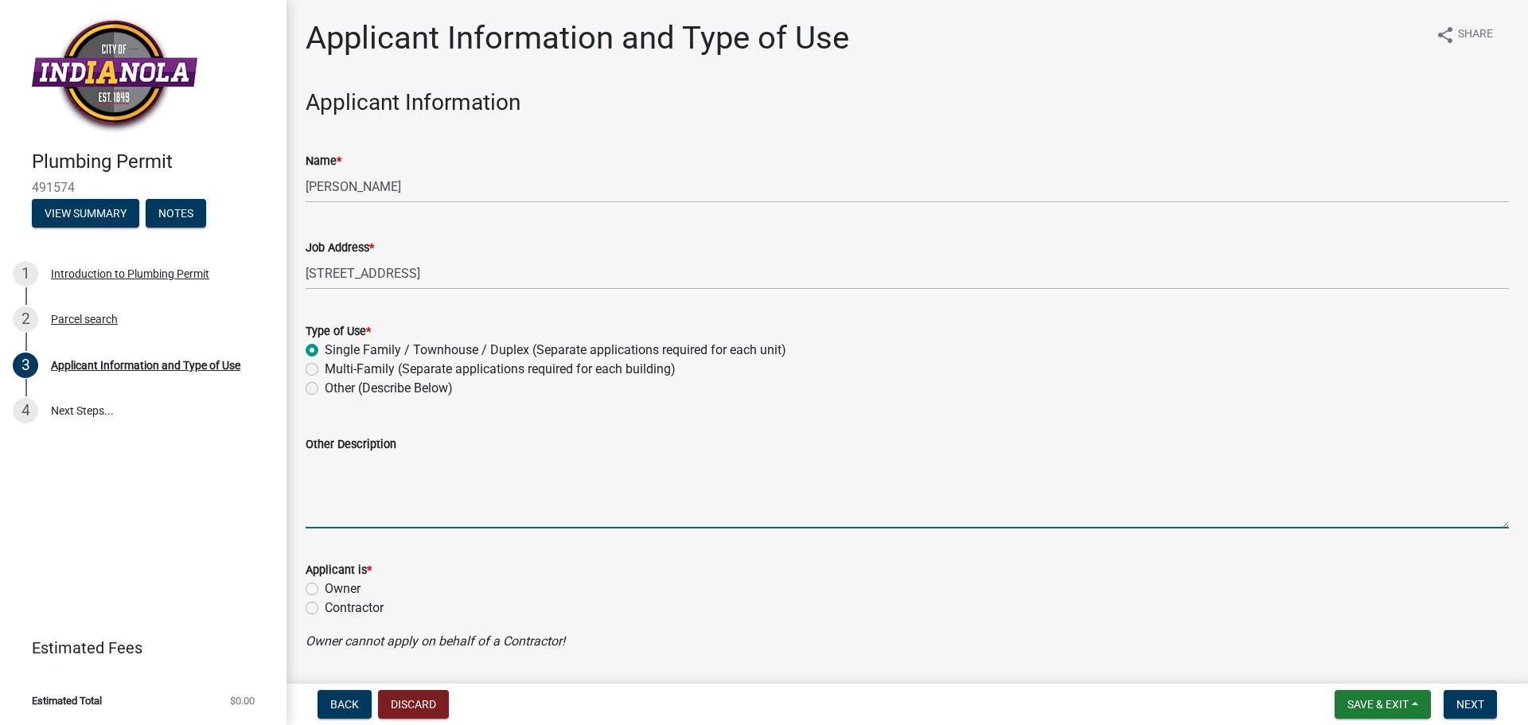
click at [324, 495] on textarea "Other Description" at bounding box center [908, 491] width 1204 height 75
type textarea "p"
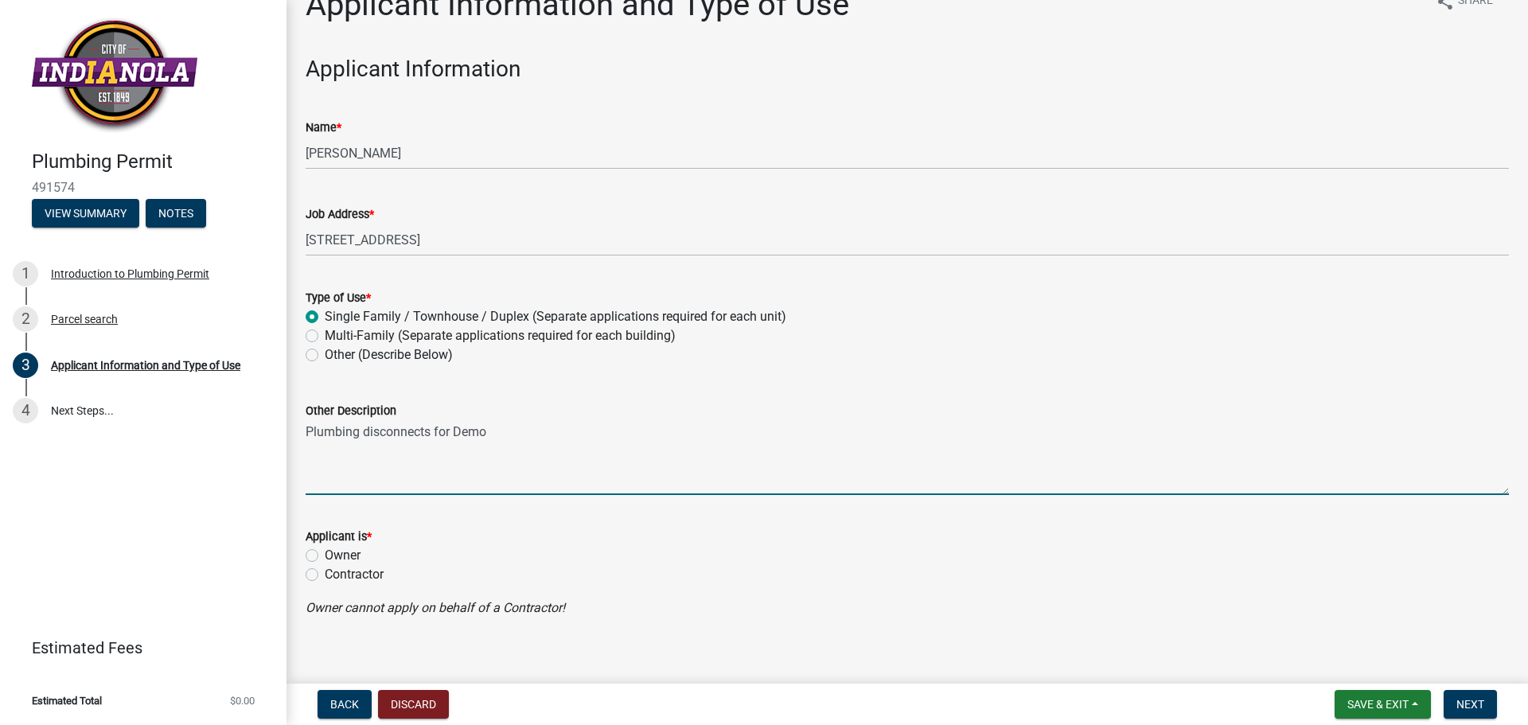
scroll to position [49, 0]
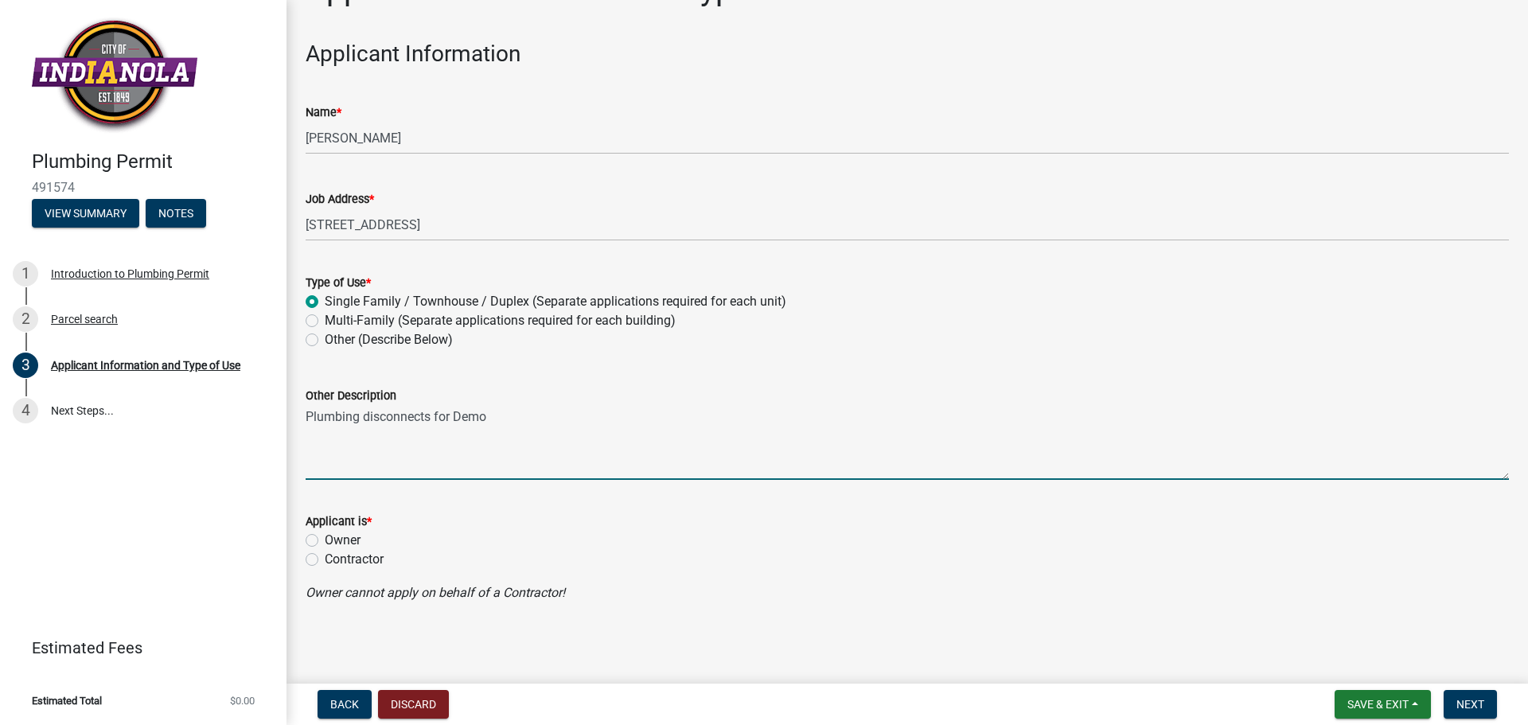
type textarea "Plumbing disconnects for Demo"
click at [325, 554] on label "Contractor" at bounding box center [354, 559] width 59 height 19
click at [325, 554] on input "Contractor" at bounding box center [330, 555] width 10 height 10
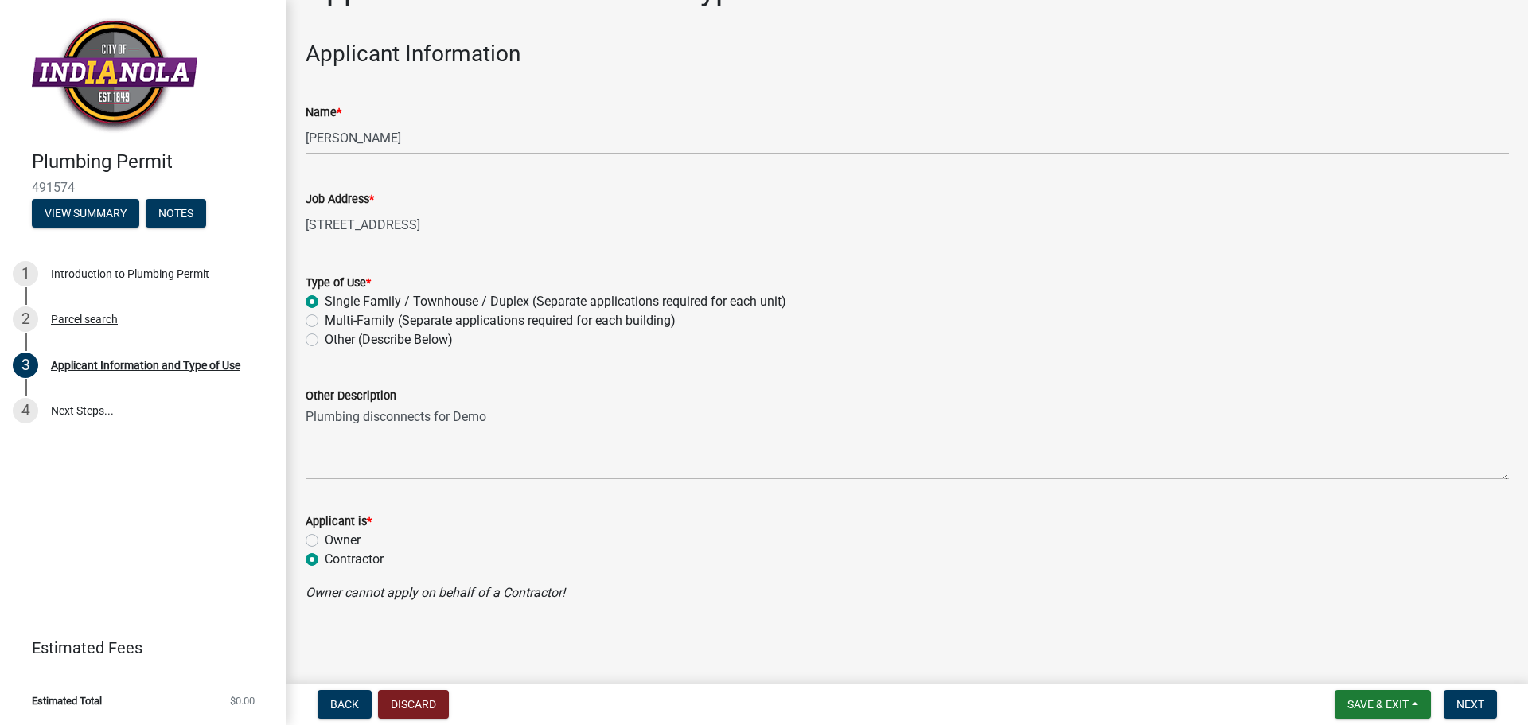
radio input "true"
drag, startPoint x: 1465, startPoint y: 701, endPoint x: 1441, endPoint y: 704, distance: 24.0
click at [1463, 701] on span "Next" at bounding box center [1471, 704] width 28 height 13
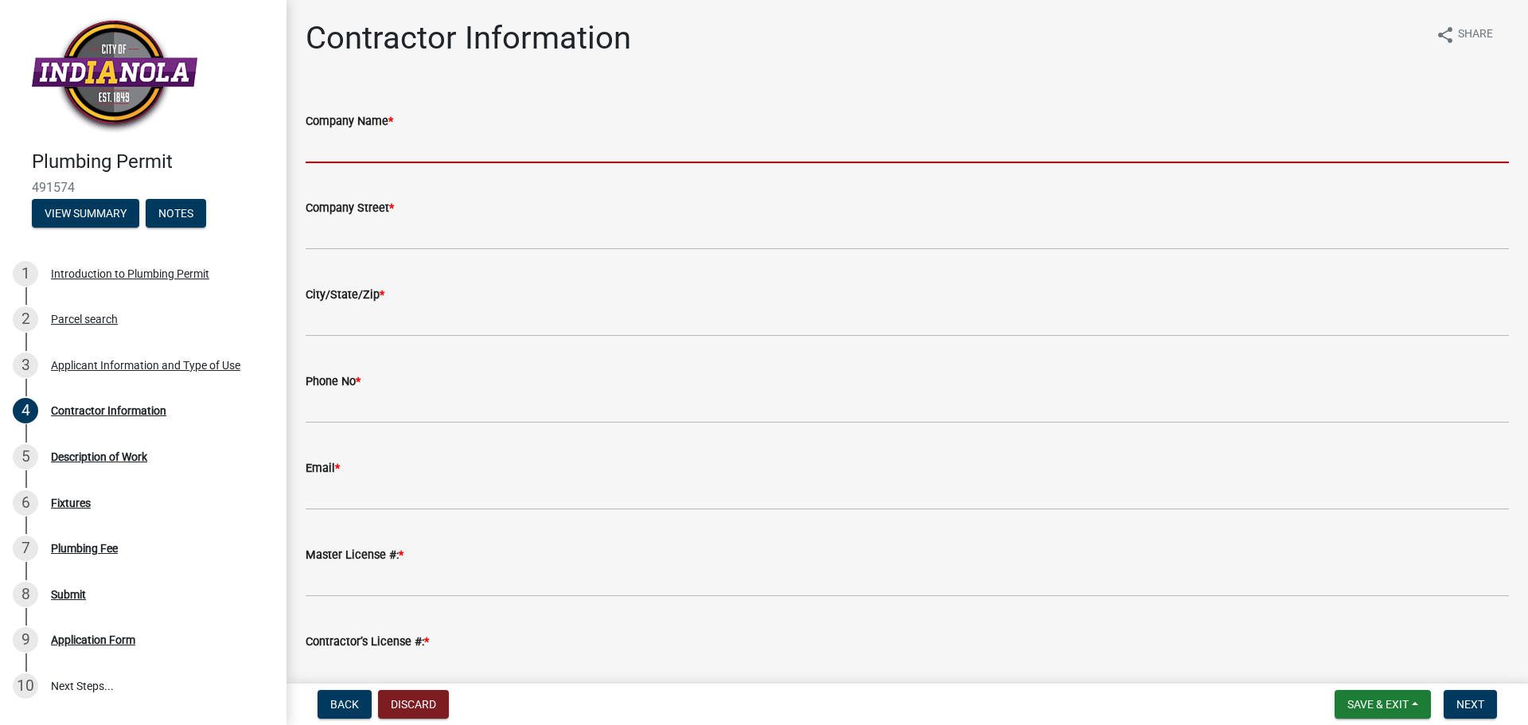
click at [344, 148] on input "Company Name *" at bounding box center [908, 147] width 1204 height 33
type input "Vanderpool Construction Inc"
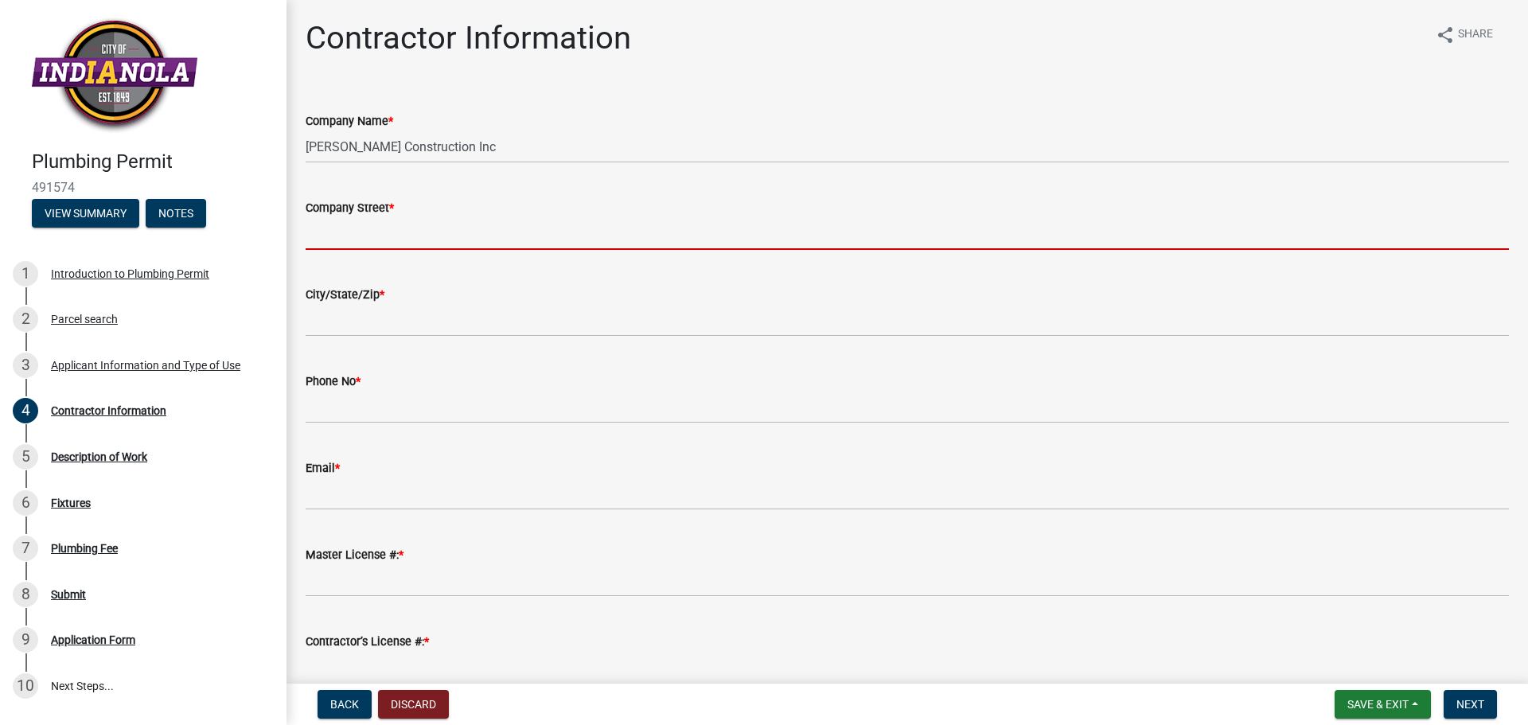
click at [346, 234] on input "Company Street *" at bounding box center [908, 233] width 1204 height 33
click at [365, 217] on form "Company Street *" at bounding box center [908, 224] width 1204 height 52
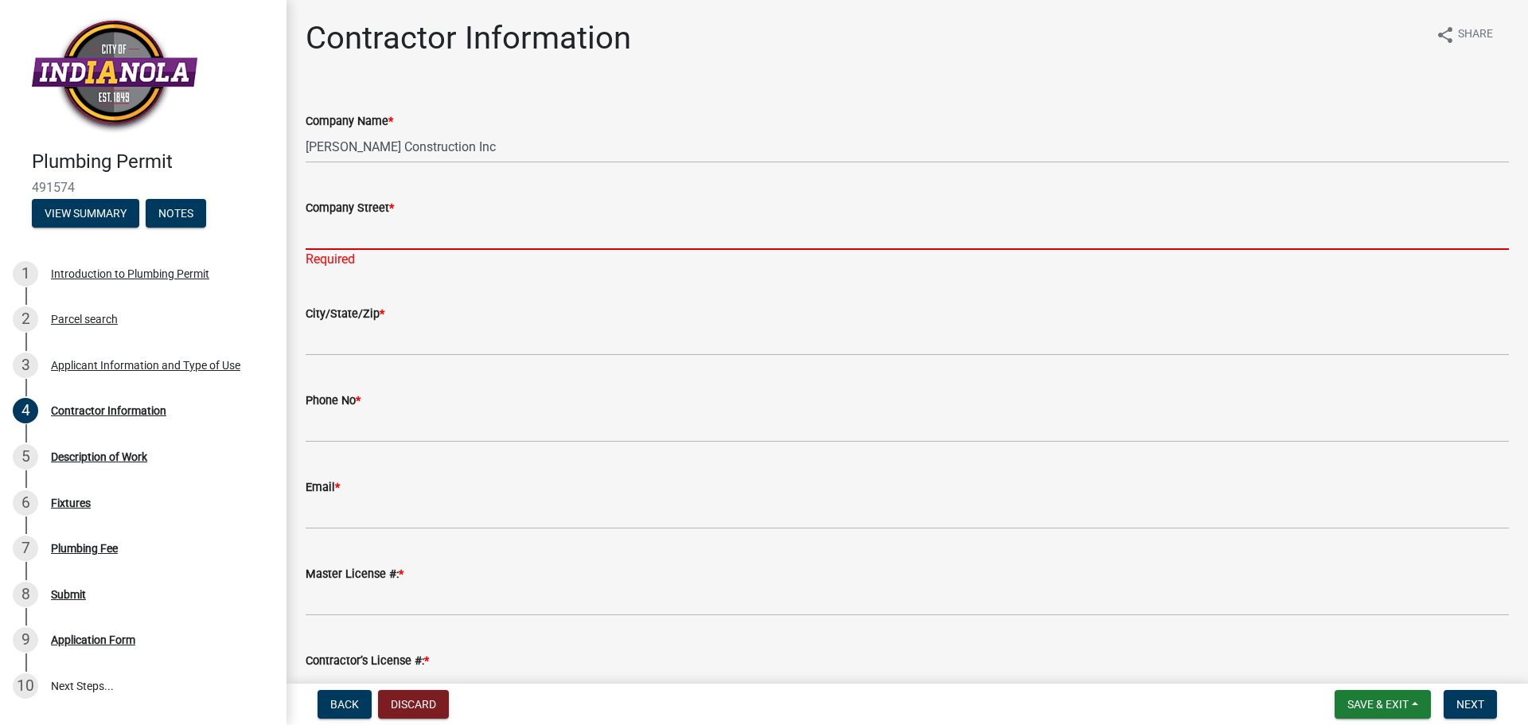
click at [348, 228] on input "Company Street *" at bounding box center [908, 233] width 1204 height 33
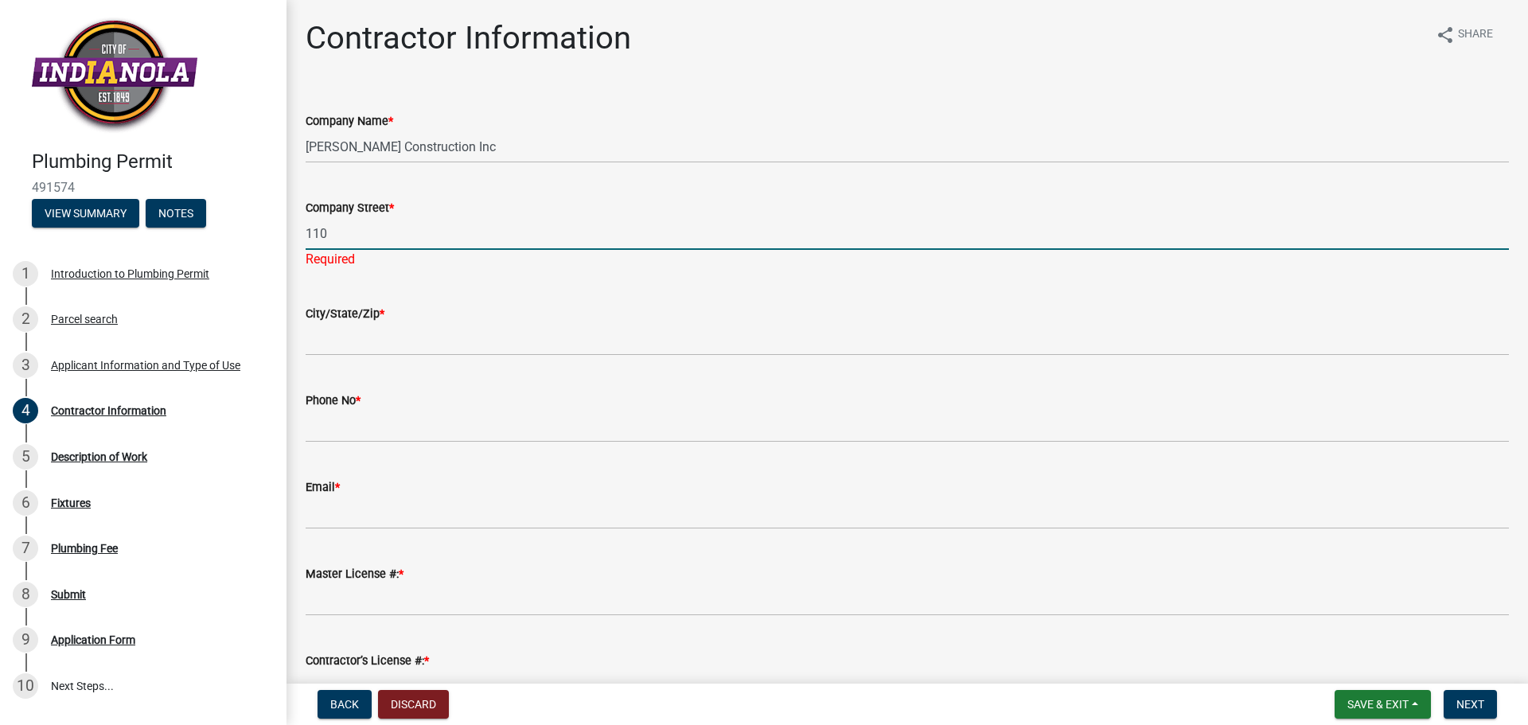
type input "1100 N 14th"
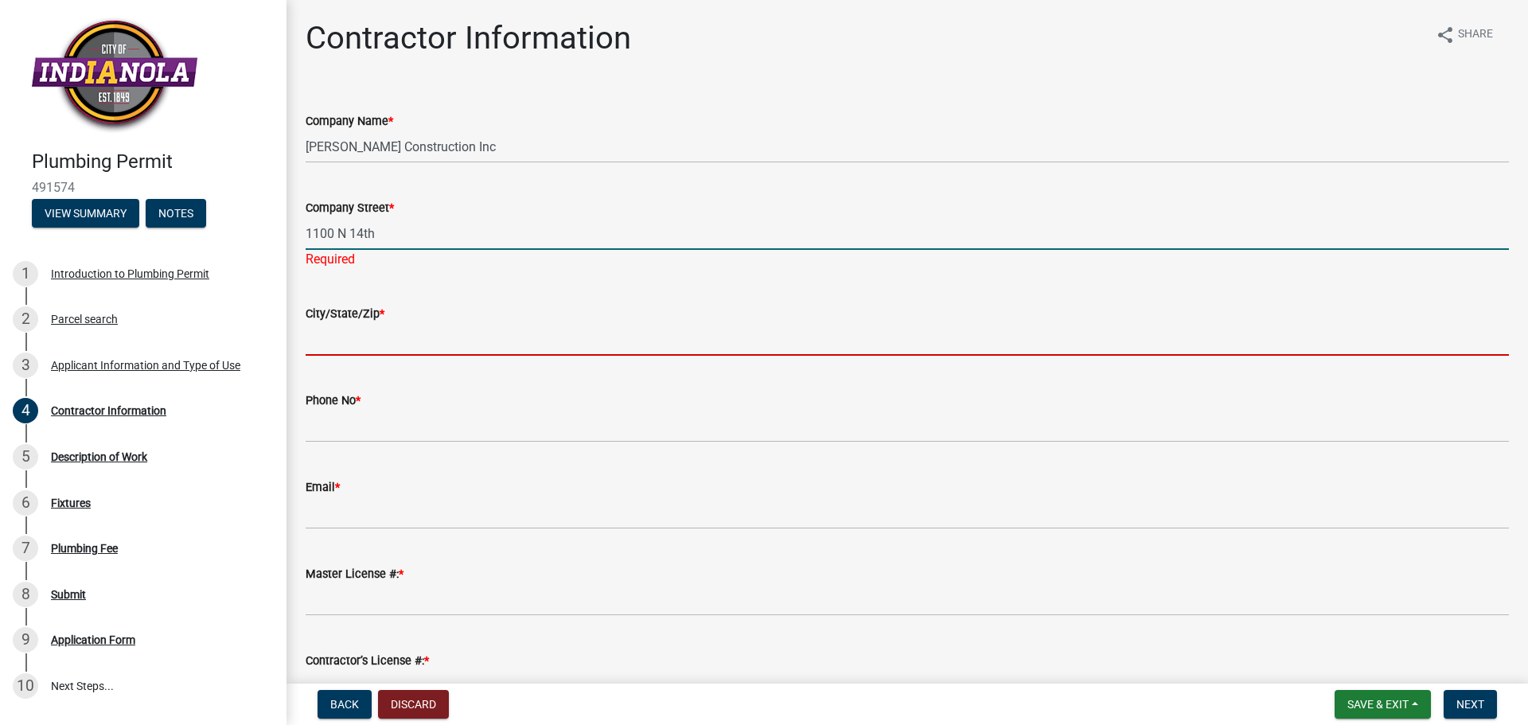
click at [359, 341] on wm-data-entity-input "City/State/Zip *" at bounding box center [908, 325] width 1204 height 87
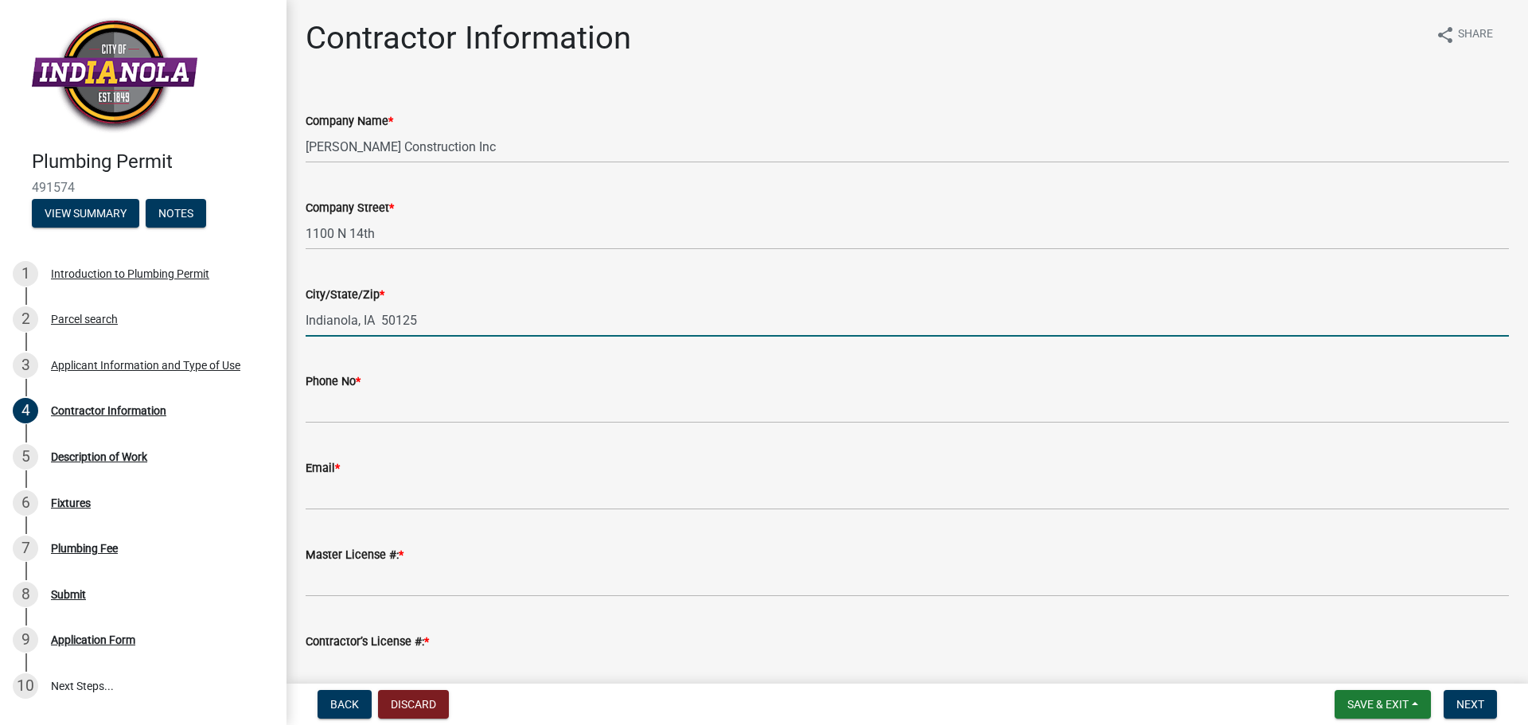
drag, startPoint x: 426, startPoint y: 314, endPoint x: 365, endPoint y: 321, distance: 61.7
click at [365, 321] on input "Indianola, IA 50125" at bounding box center [908, 320] width 1204 height 33
type input "Indianola, IA 50125"
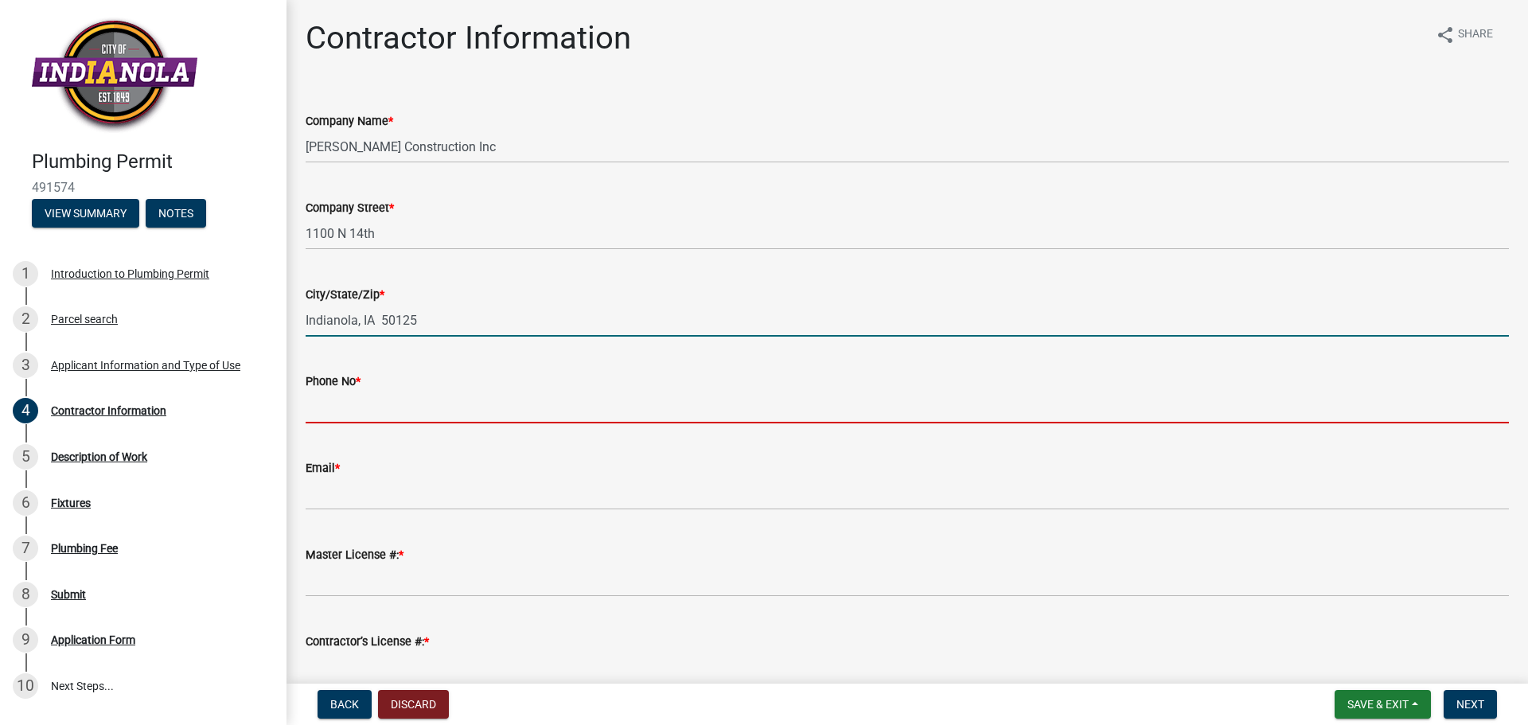
click at [331, 416] on input "Phone No *" at bounding box center [908, 407] width 1204 height 33
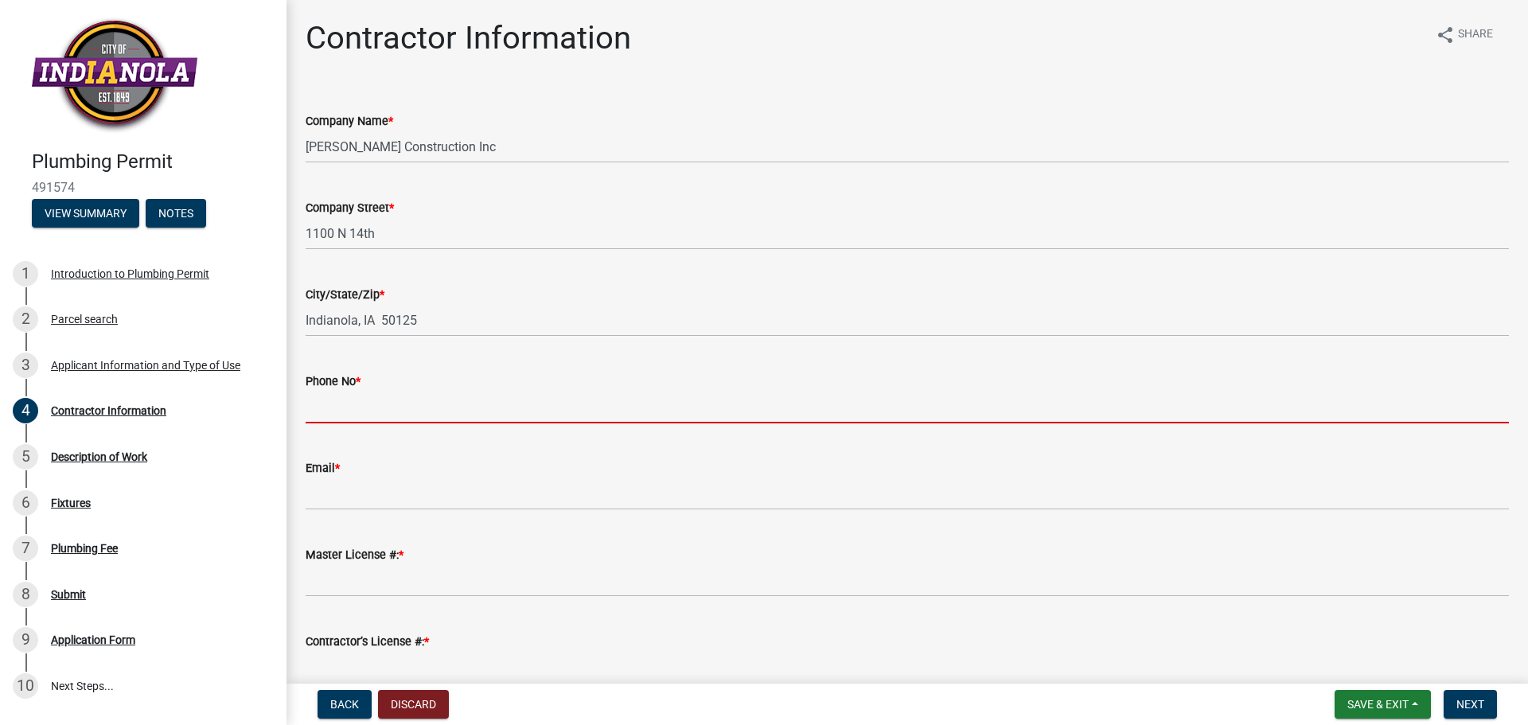
type input "5154681653"
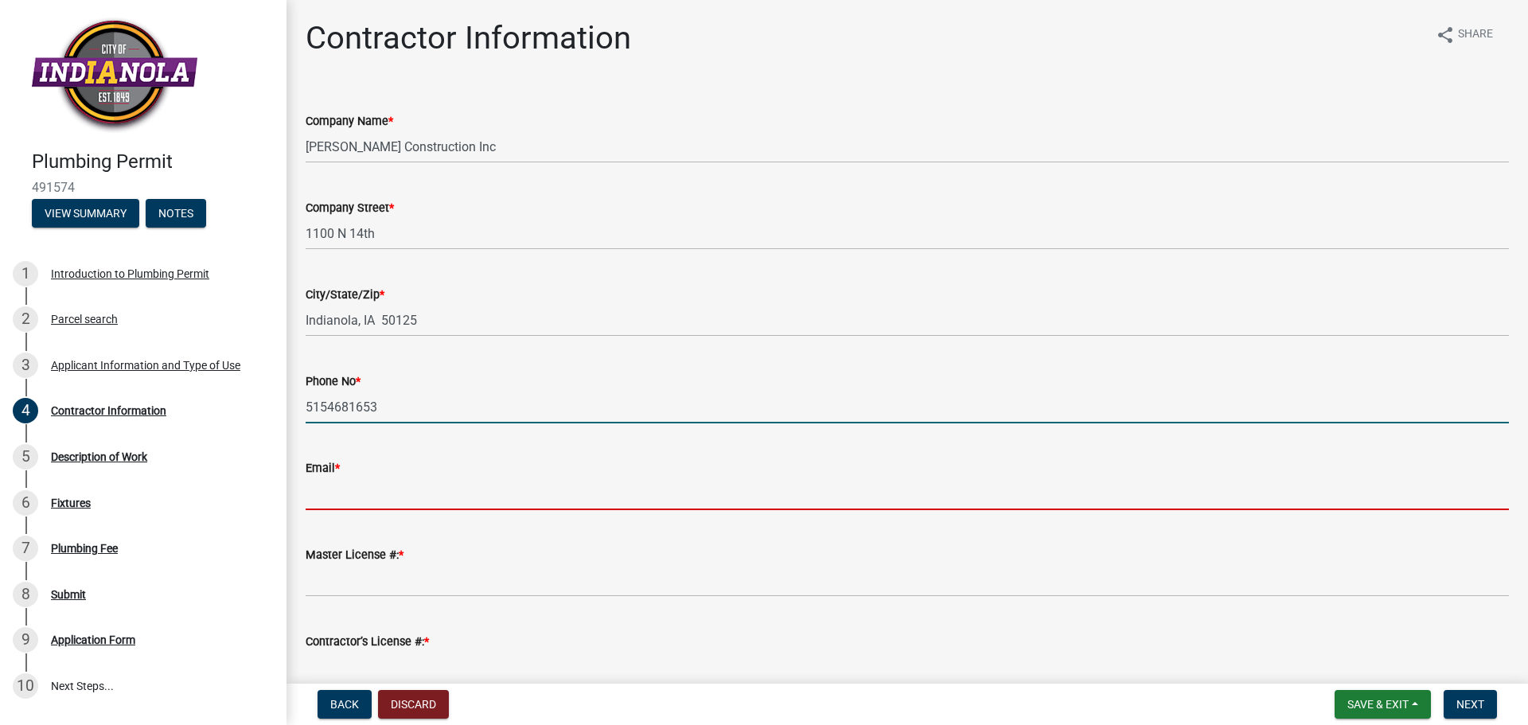
type input "[EMAIL_ADDRESS][DOMAIN_NAME]"
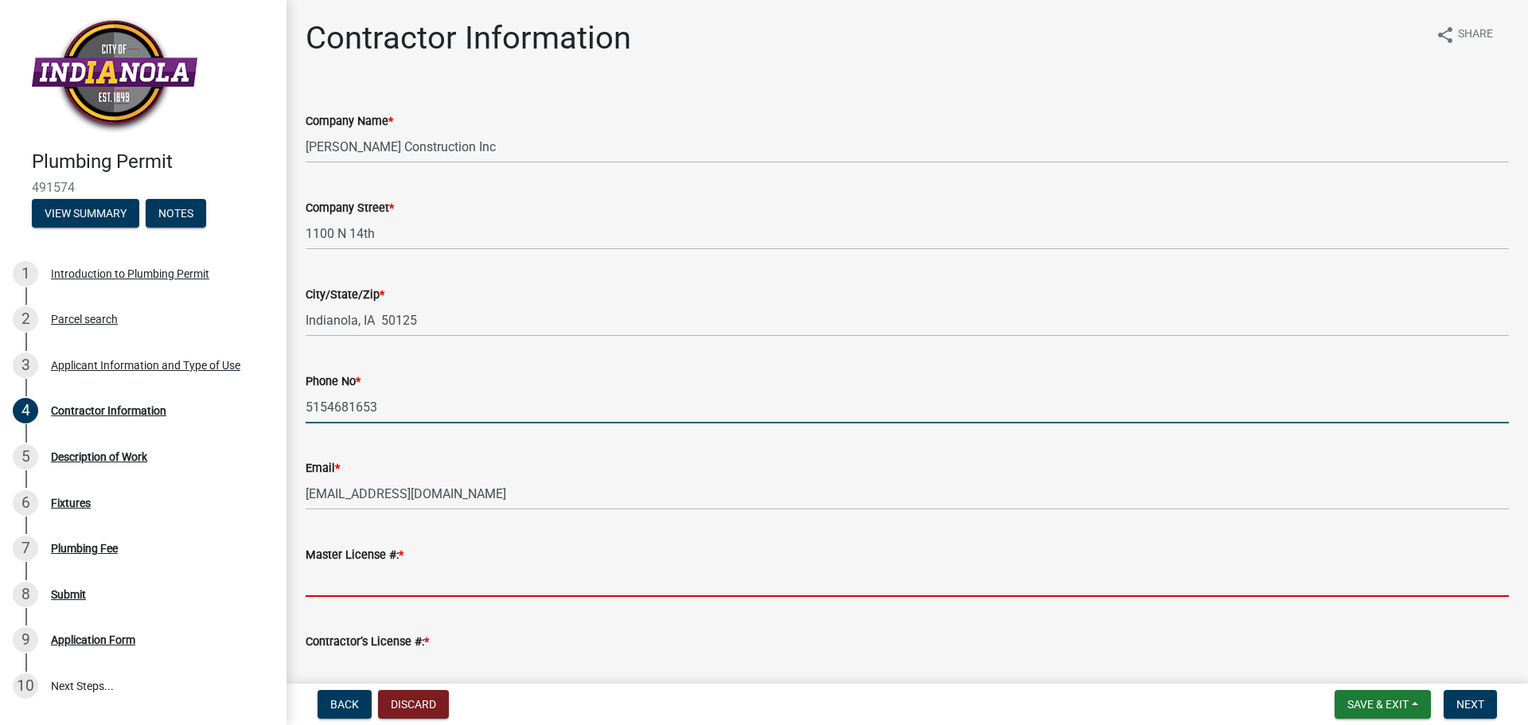
click at [395, 581] on input "Master License #: *" at bounding box center [908, 580] width 1204 height 33
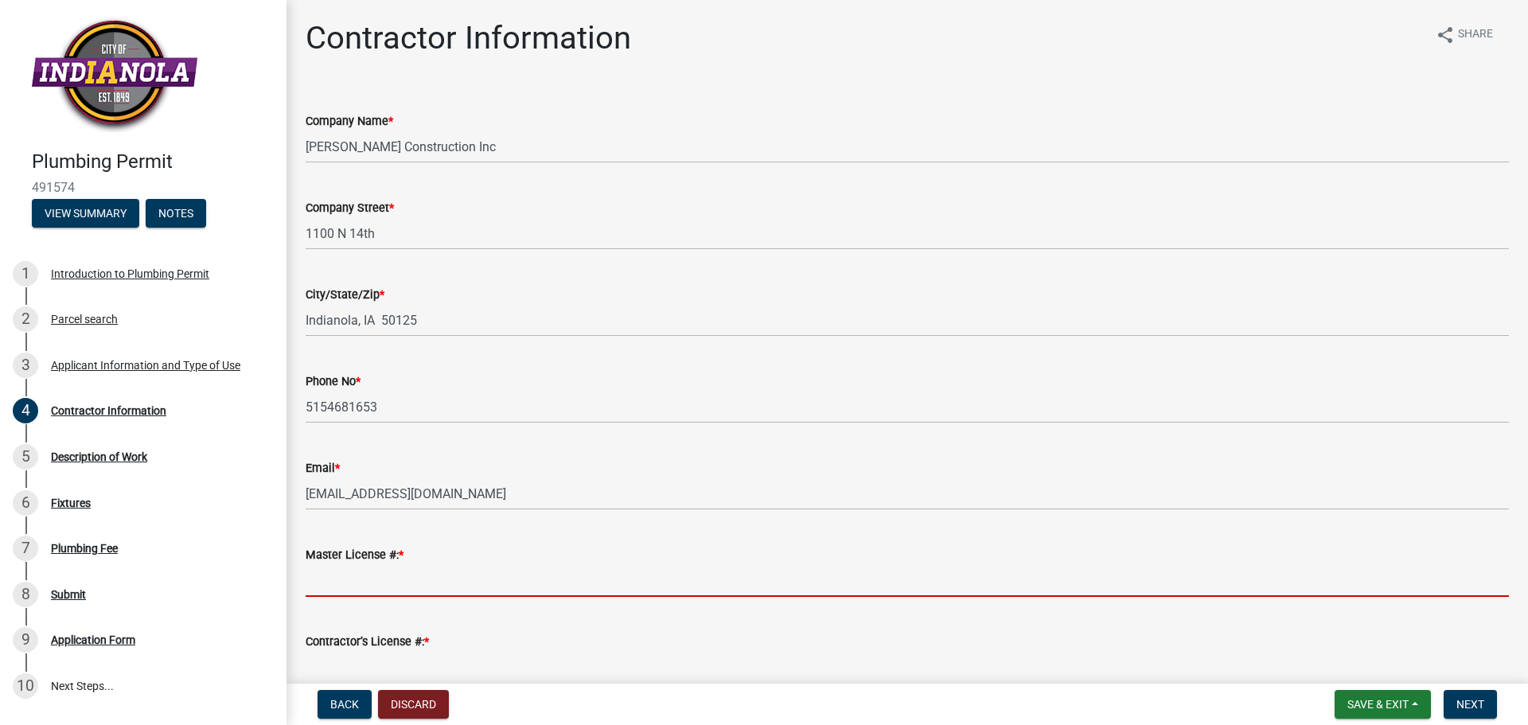
type input "11393"
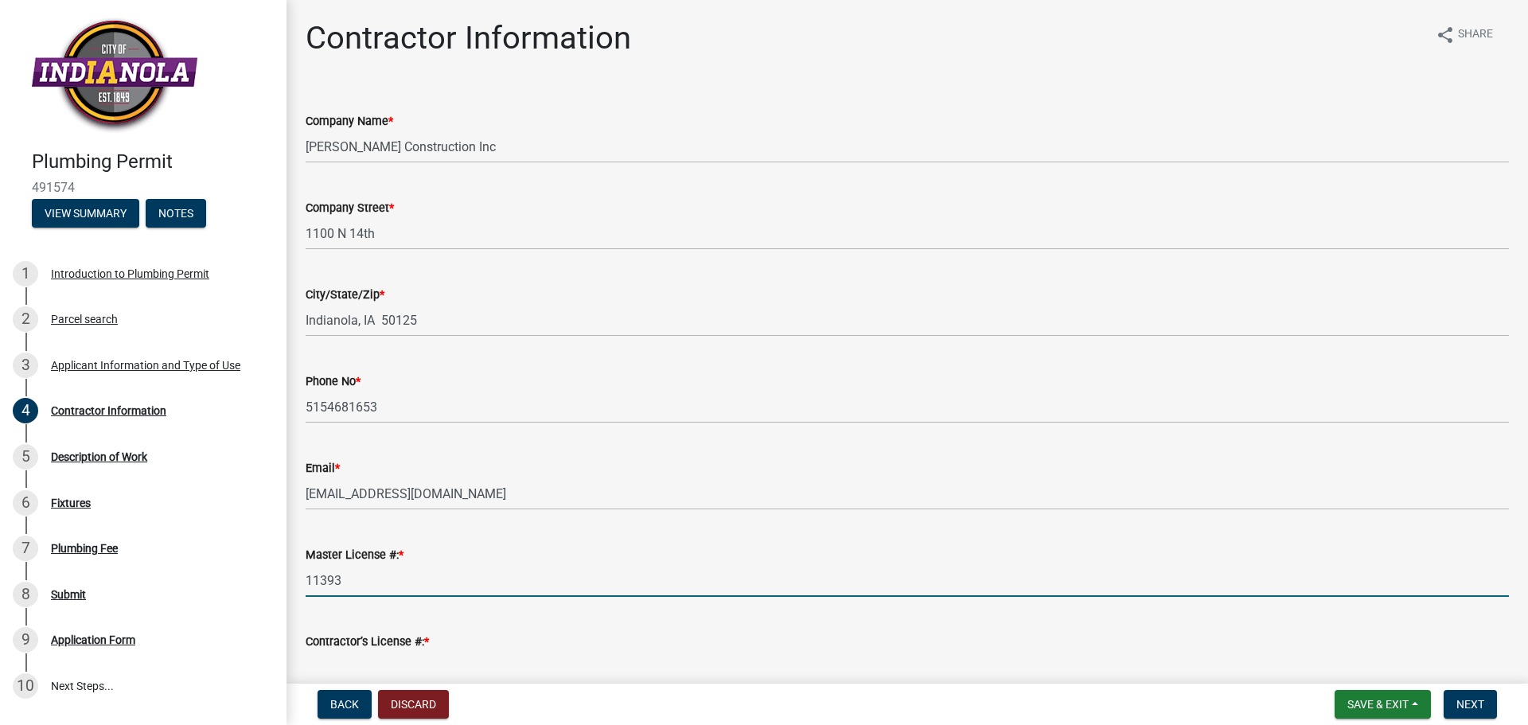
click at [376, 665] on input "Contractor’s License #: *" at bounding box center [908, 667] width 1204 height 33
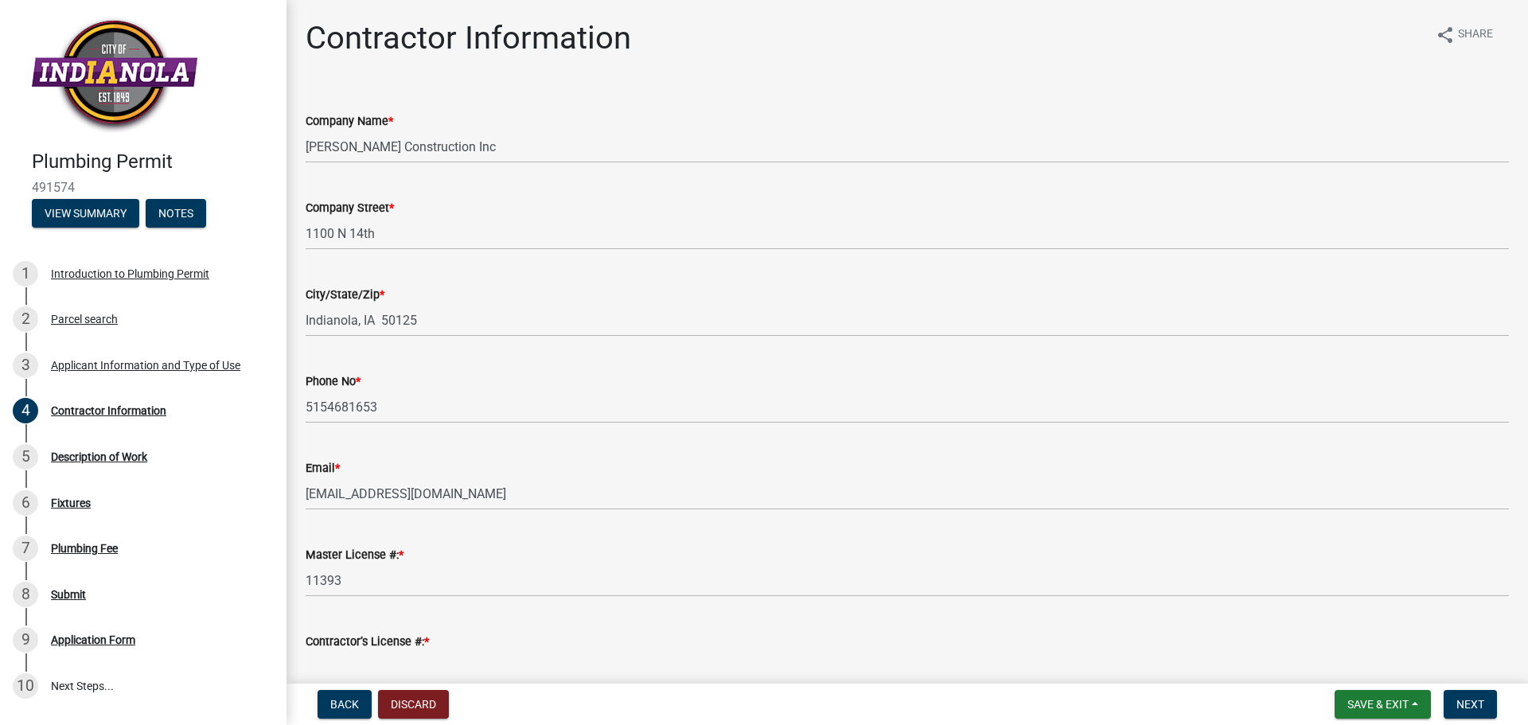
type input "C145576"
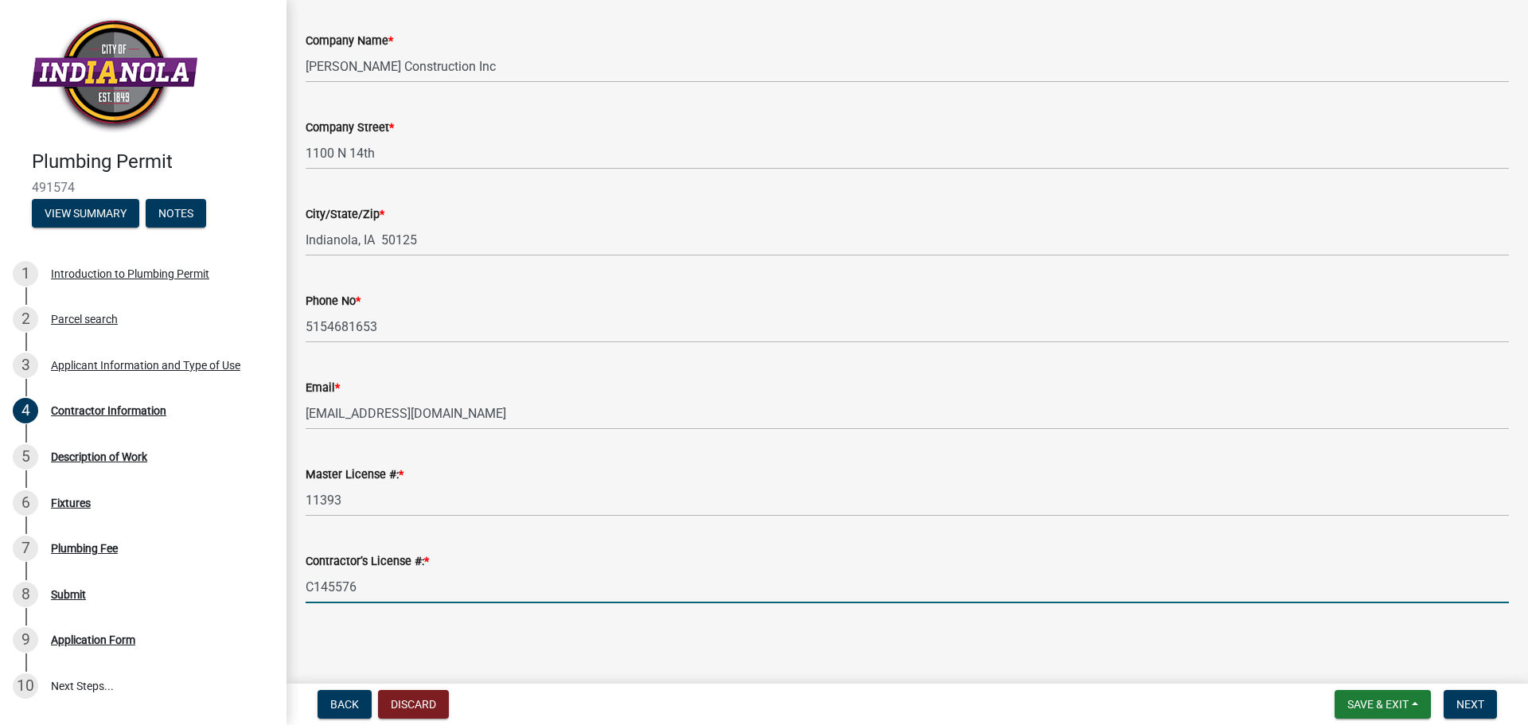
scroll to position [81, 0]
click at [1476, 706] on span "Next" at bounding box center [1471, 704] width 28 height 13
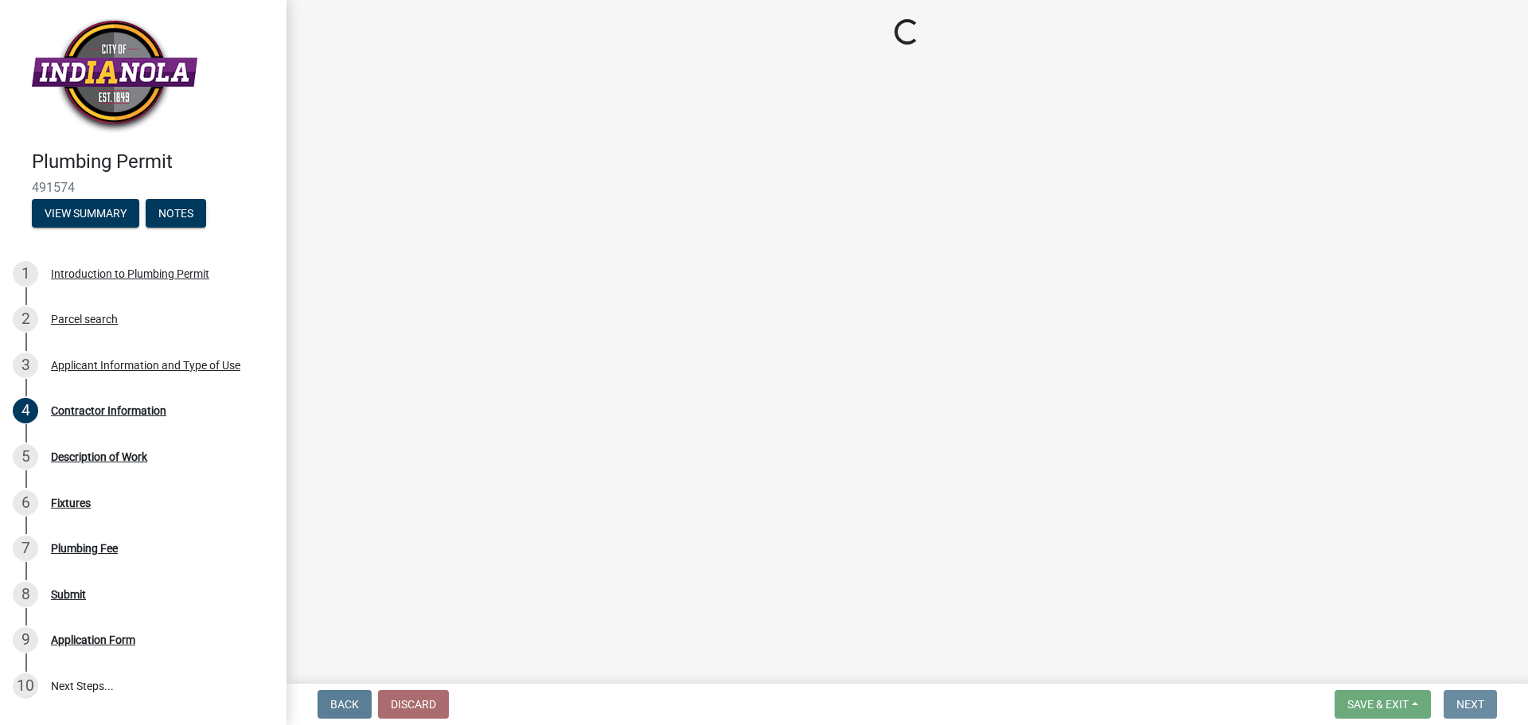
scroll to position [0, 0]
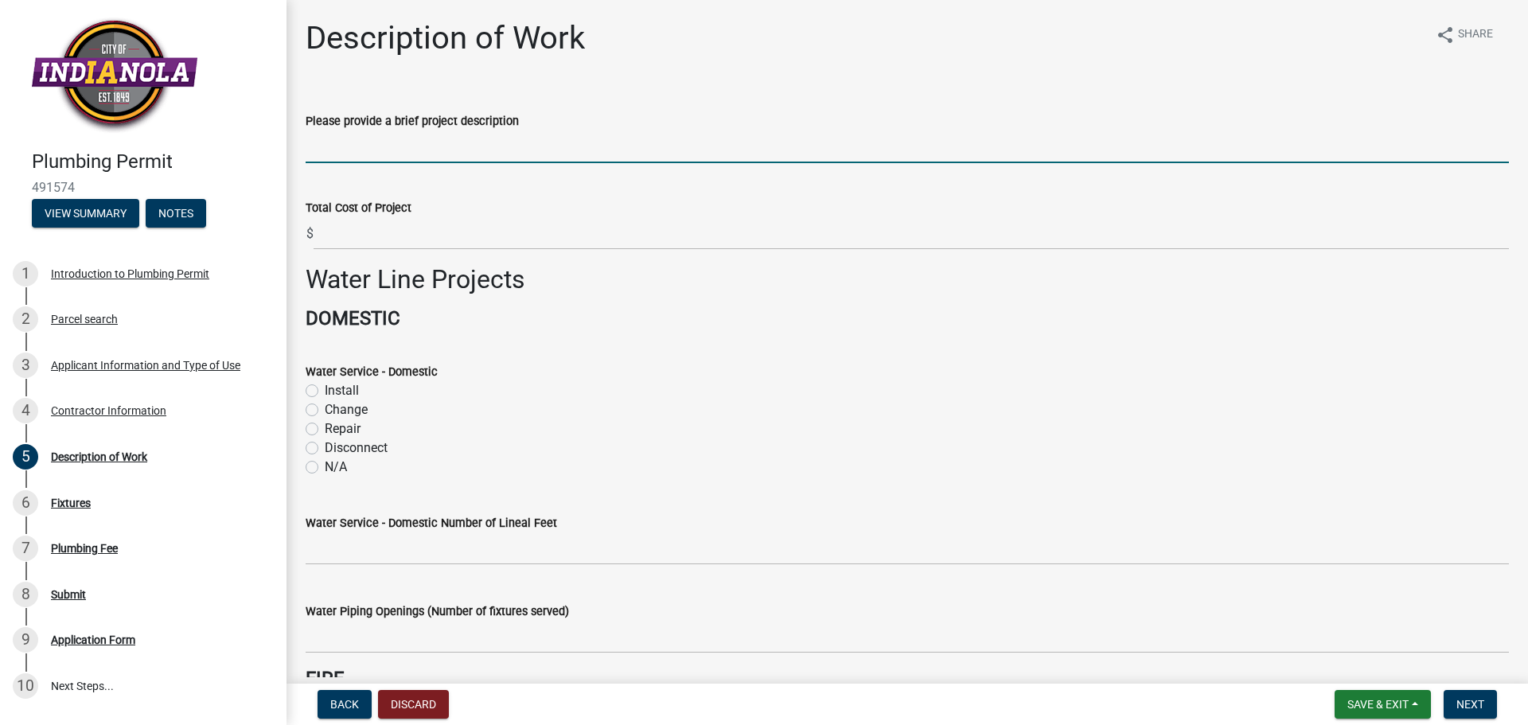
click at [341, 134] on input "Please provide a brief project description" at bounding box center [908, 147] width 1204 height 33
type input "Disconnect Water and Sewer for Demo of Trailer"
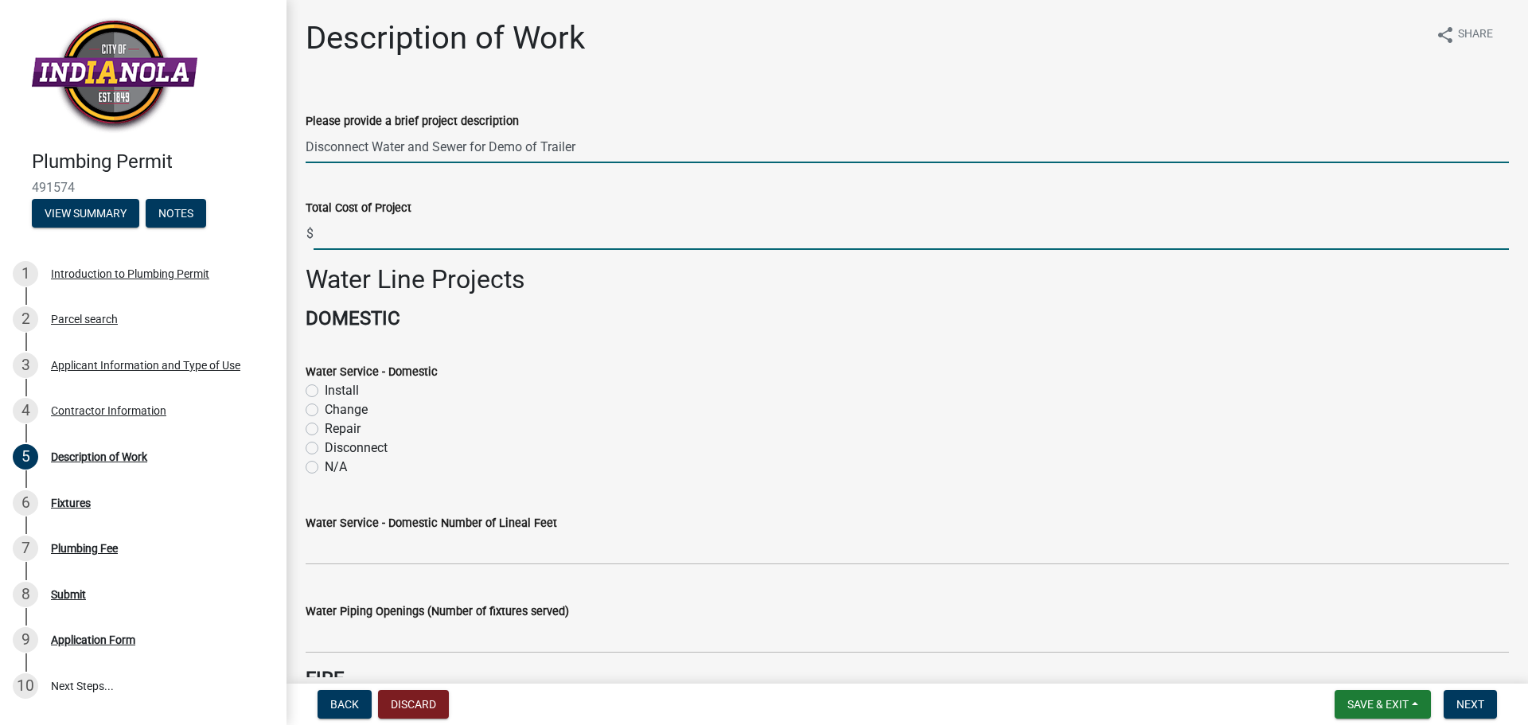
click at [369, 234] on input "text" at bounding box center [912, 233] width 1196 height 33
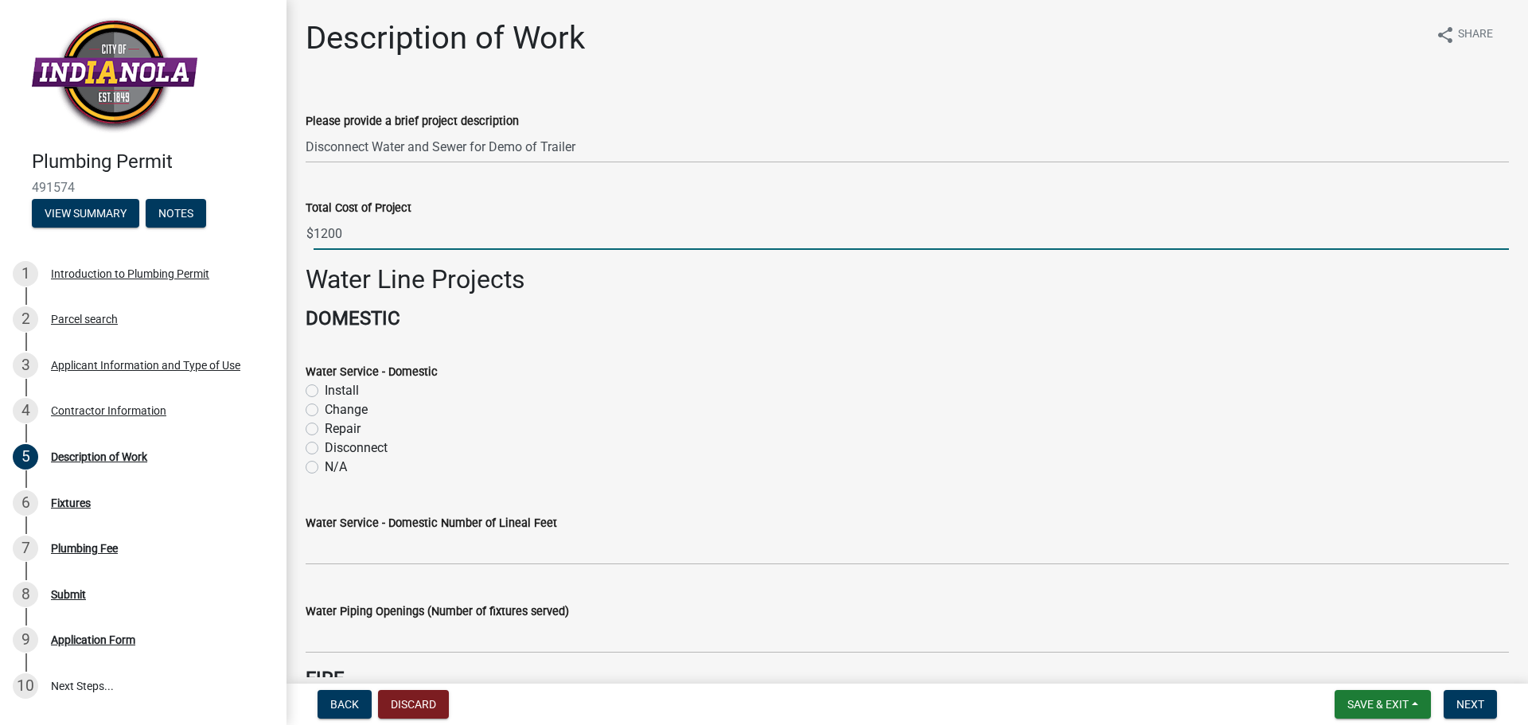
type input "1200"
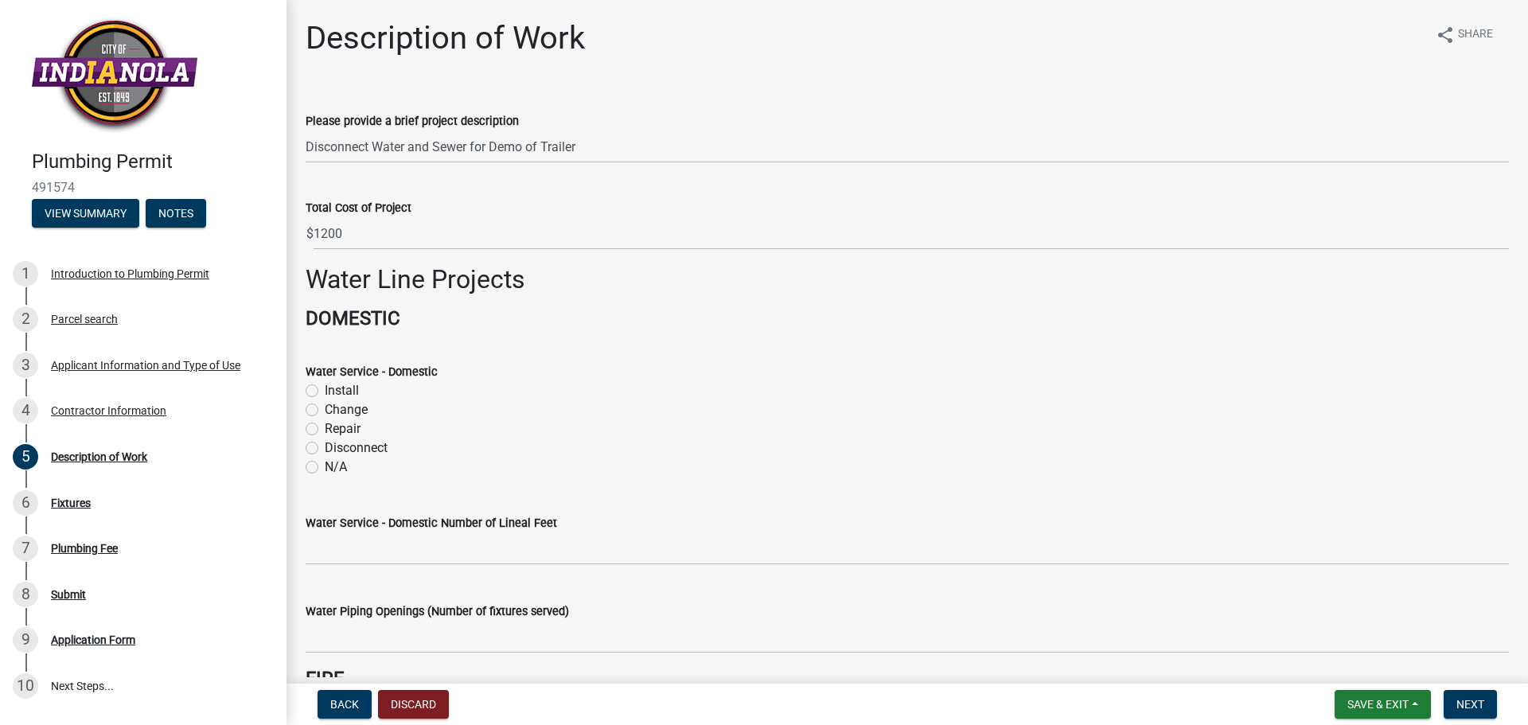
click at [325, 450] on label "Disconnect" at bounding box center [356, 448] width 63 height 19
click at [325, 449] on input "Disconnect" at bounding box center [330, 444] width 10 height 10
radio input "true"
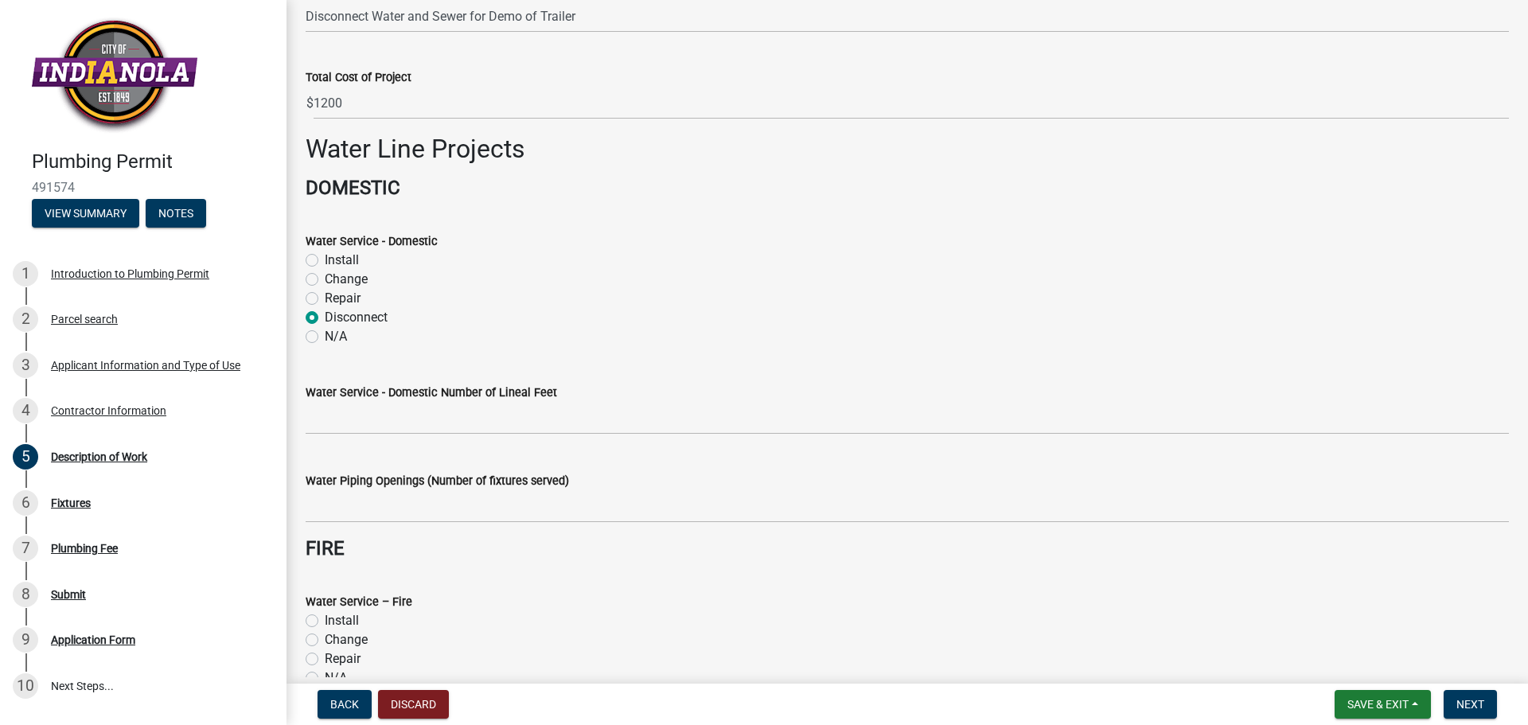
scroll to position [159, 0]
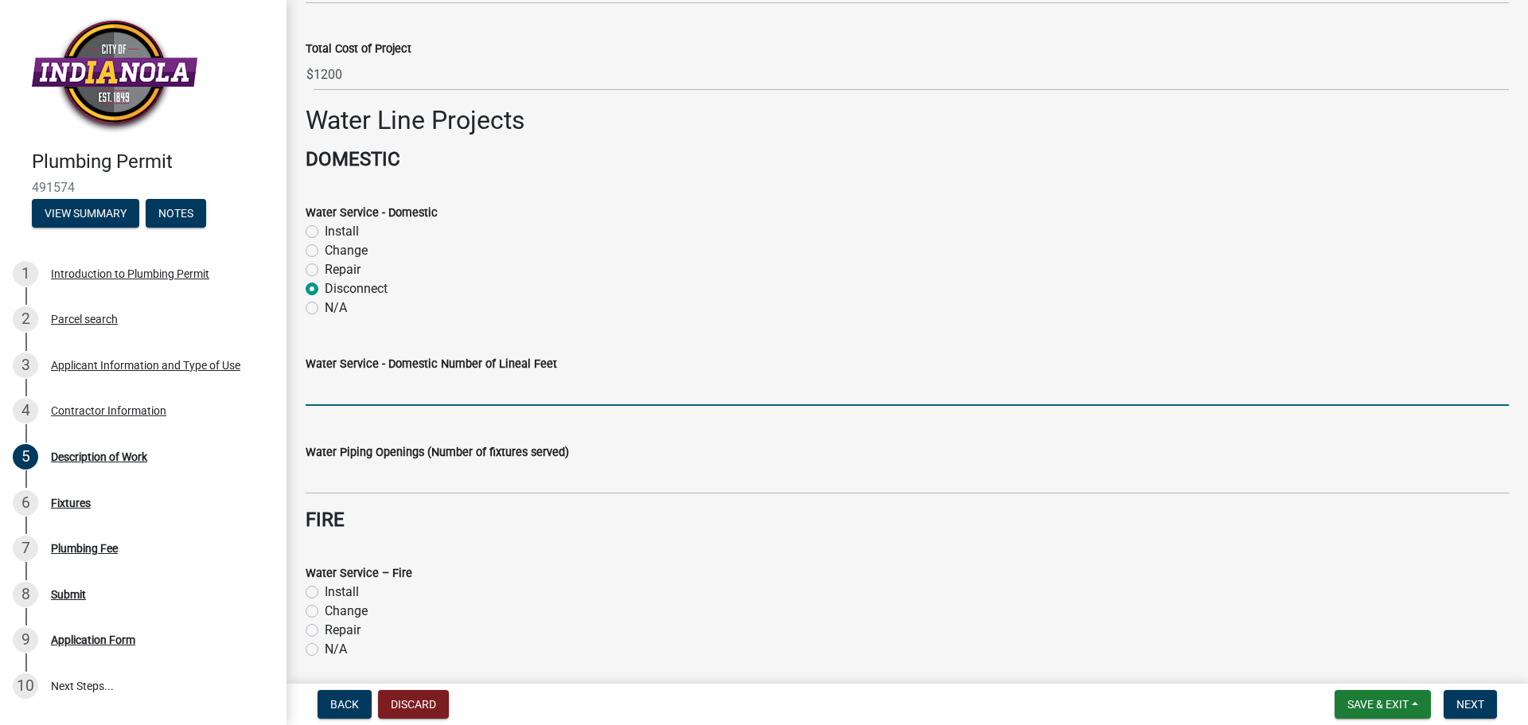
click at [332, 399] on input "text" at bounding box center [908, 389] width 1204 height 33
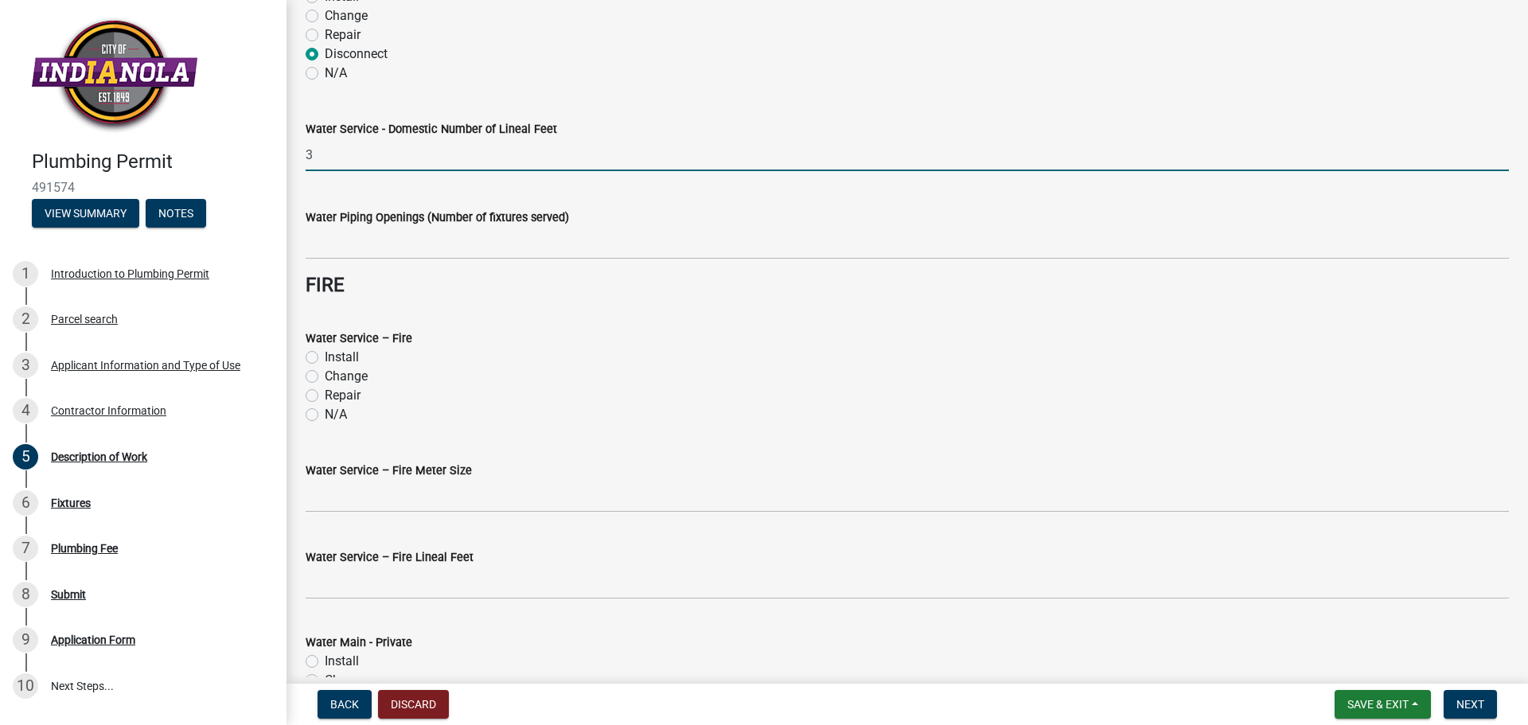
scroll to position [398, 0]
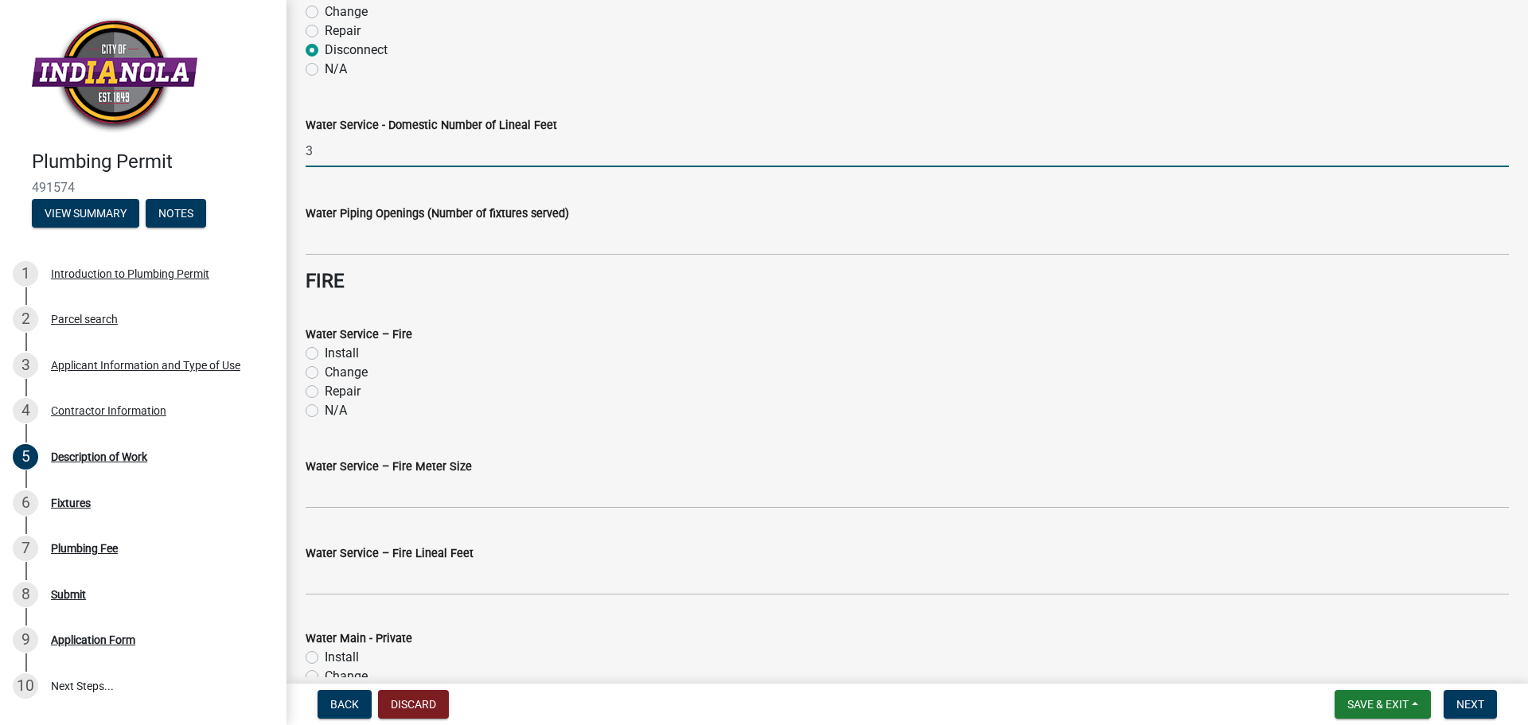
type input "3"
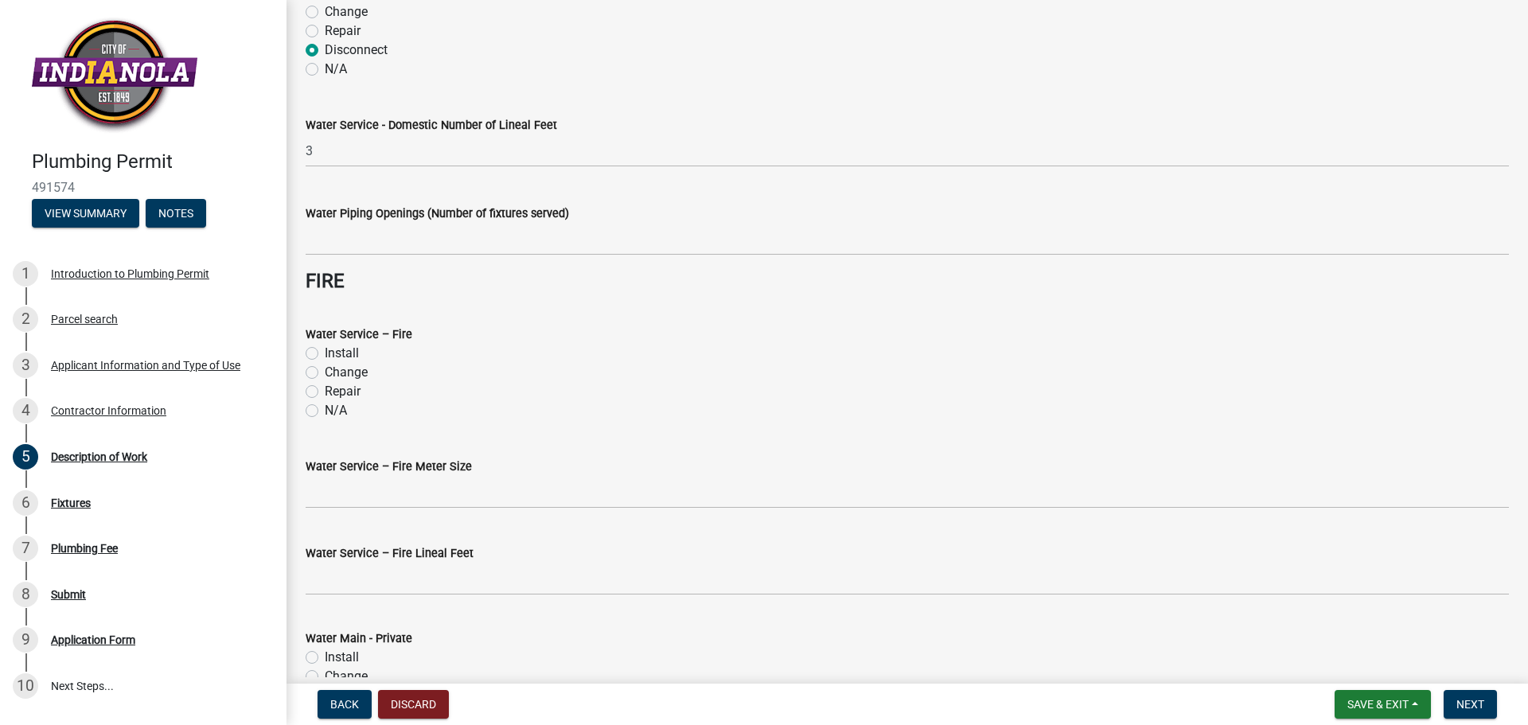
click at [325, 412] on label "N/A" at bounding box center [336, 410] width 22 height 19
click at [325, 412] on input "N/A" at bounding box center [330, 406] width 10 height 10
radio input "true"
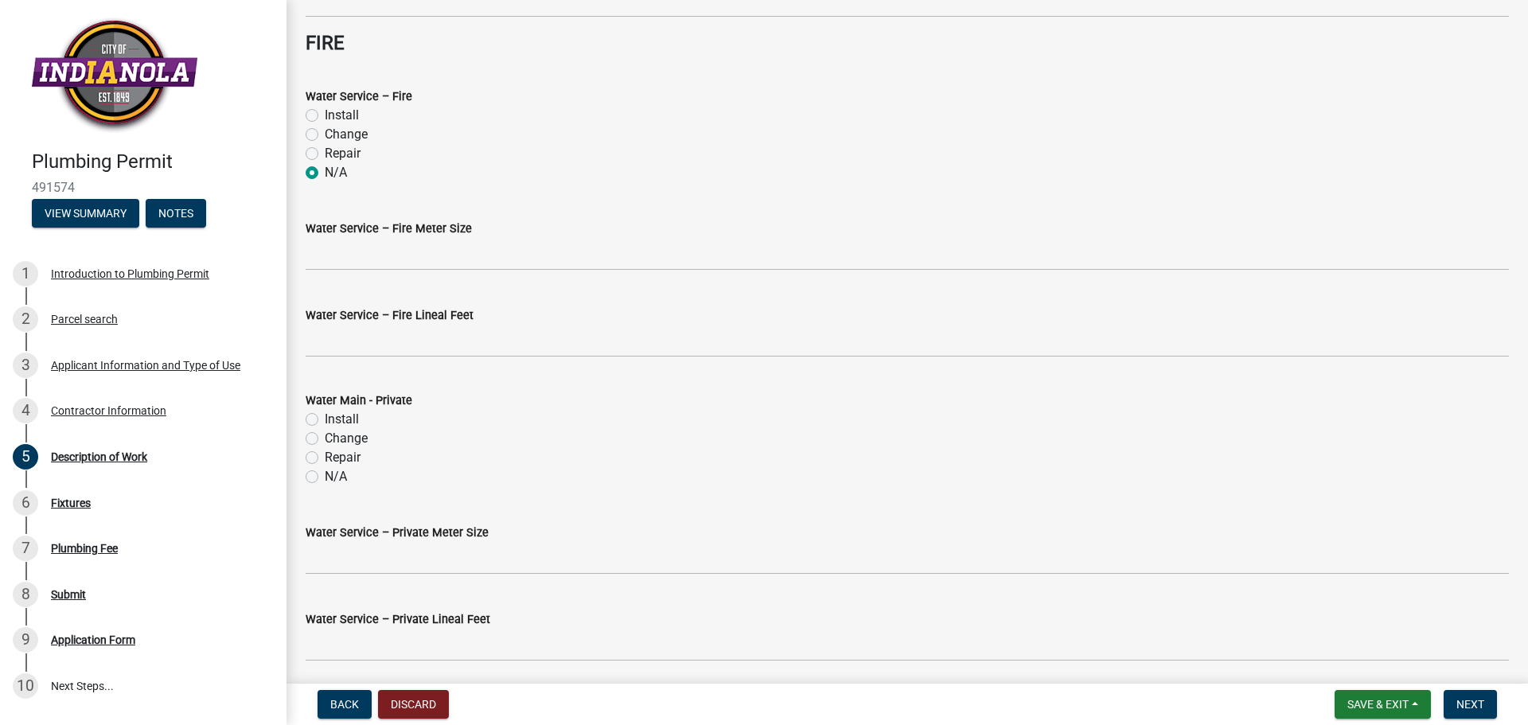
scroll to position [637, 0]
click at [325, 478] on label "N/A" at bounding box center [336, 475] width 22 height 19
click at [325, 477] on input "N/A" at bounding box center [330, 471] width 10 height 10
radio input "true"
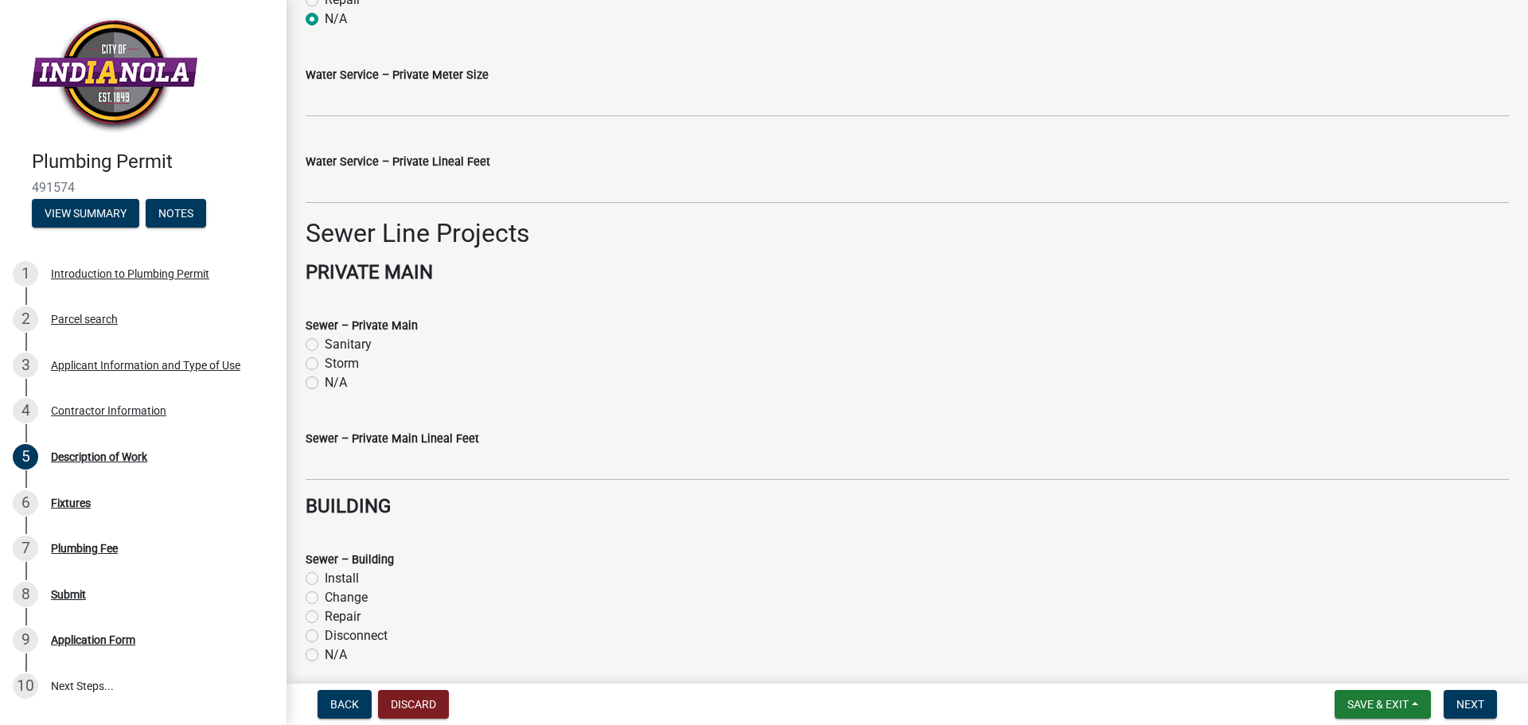
scroll to position [1114, 0]
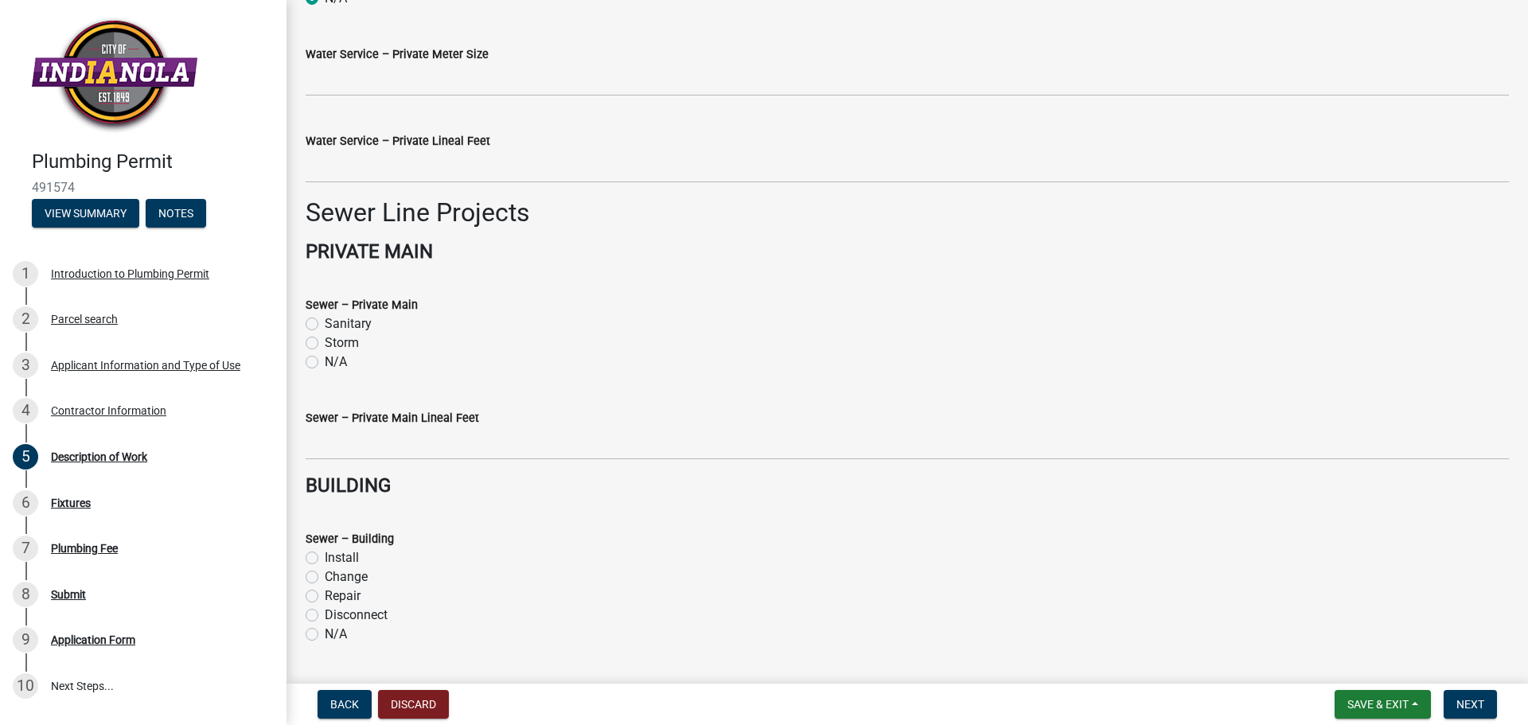
click at [325, 321] on label "Sanitary" at bounding box center [348, 323] width 47 height 19
click at [325, 321] on input "Sanitary" at bounding box center [330, 319] width 10 height 10
radio input "true"
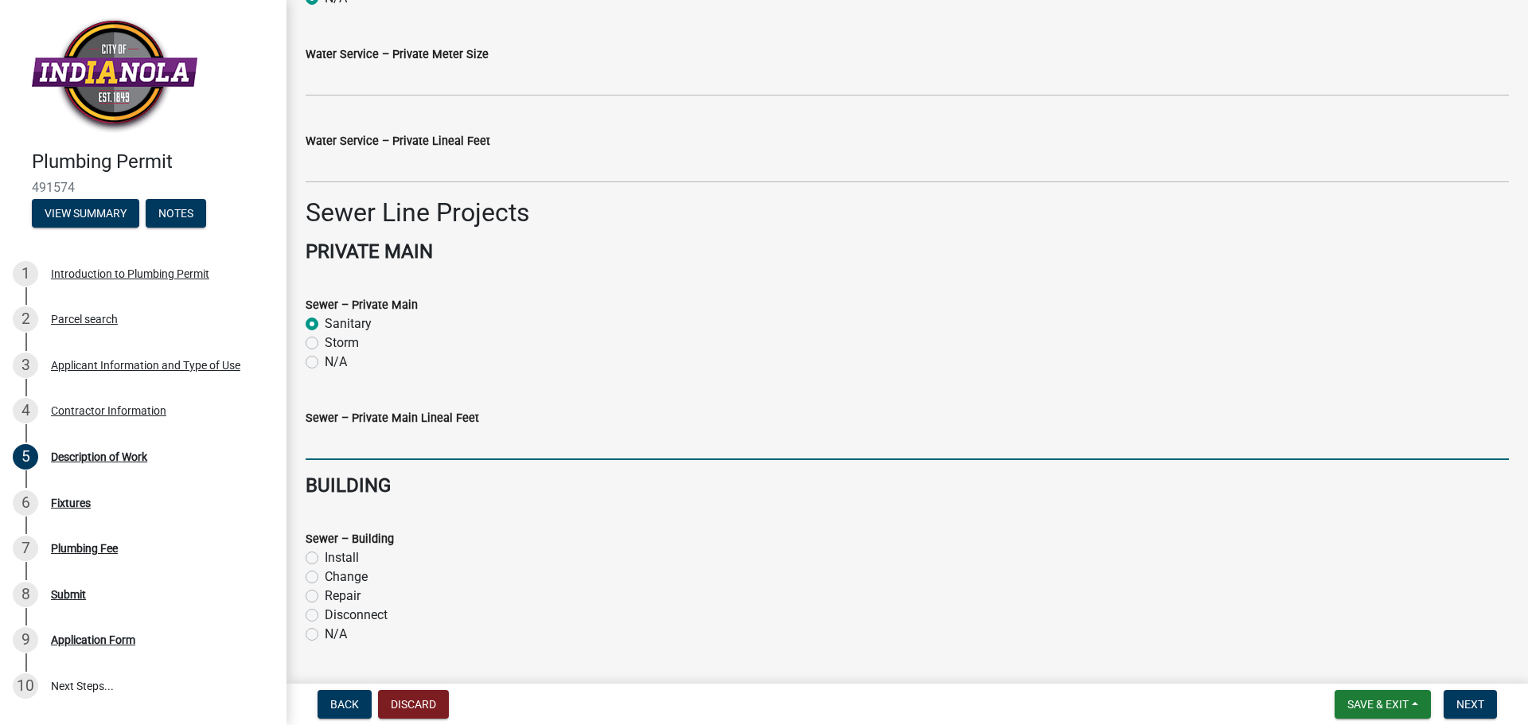
click at [326, 453] on input "text" at bounding box center [908, 443] width 1204 height 33
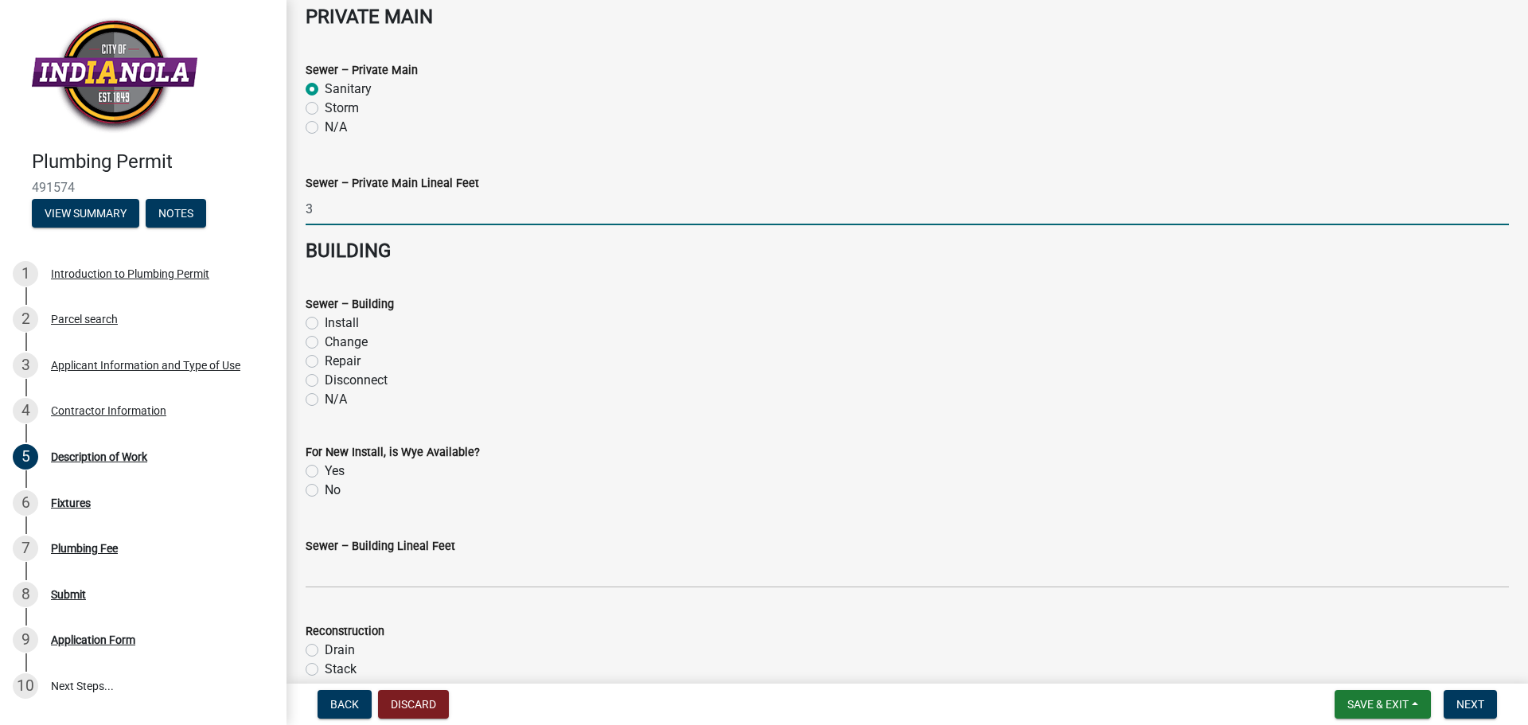
scroll to position [1353, 0]
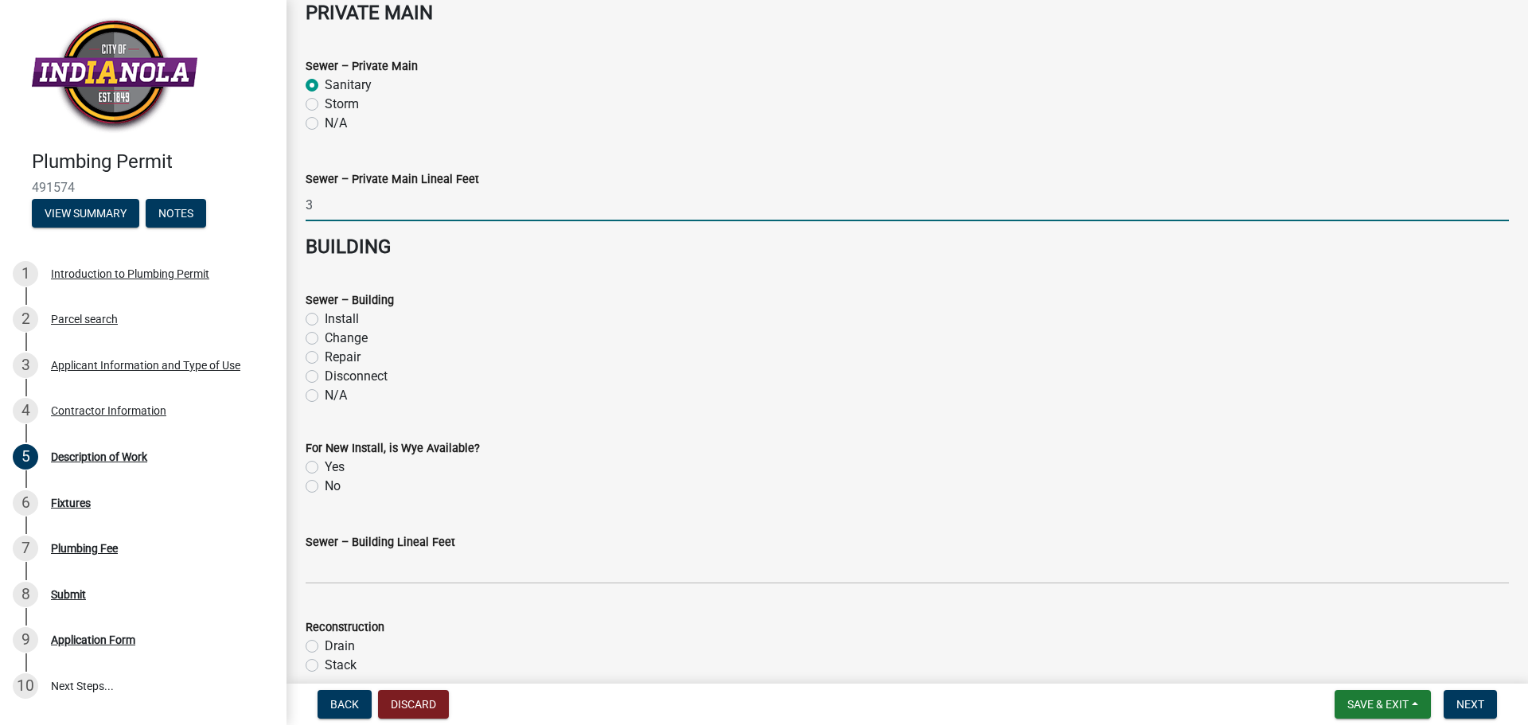
type input "3"
click at [325, 397] on label "N/A" at bounding box center [336, 395] width 22 height 19
click at [325, 396] on input "N/A" at bounding box center [330, 391] width 10 height 10
radio input "true"
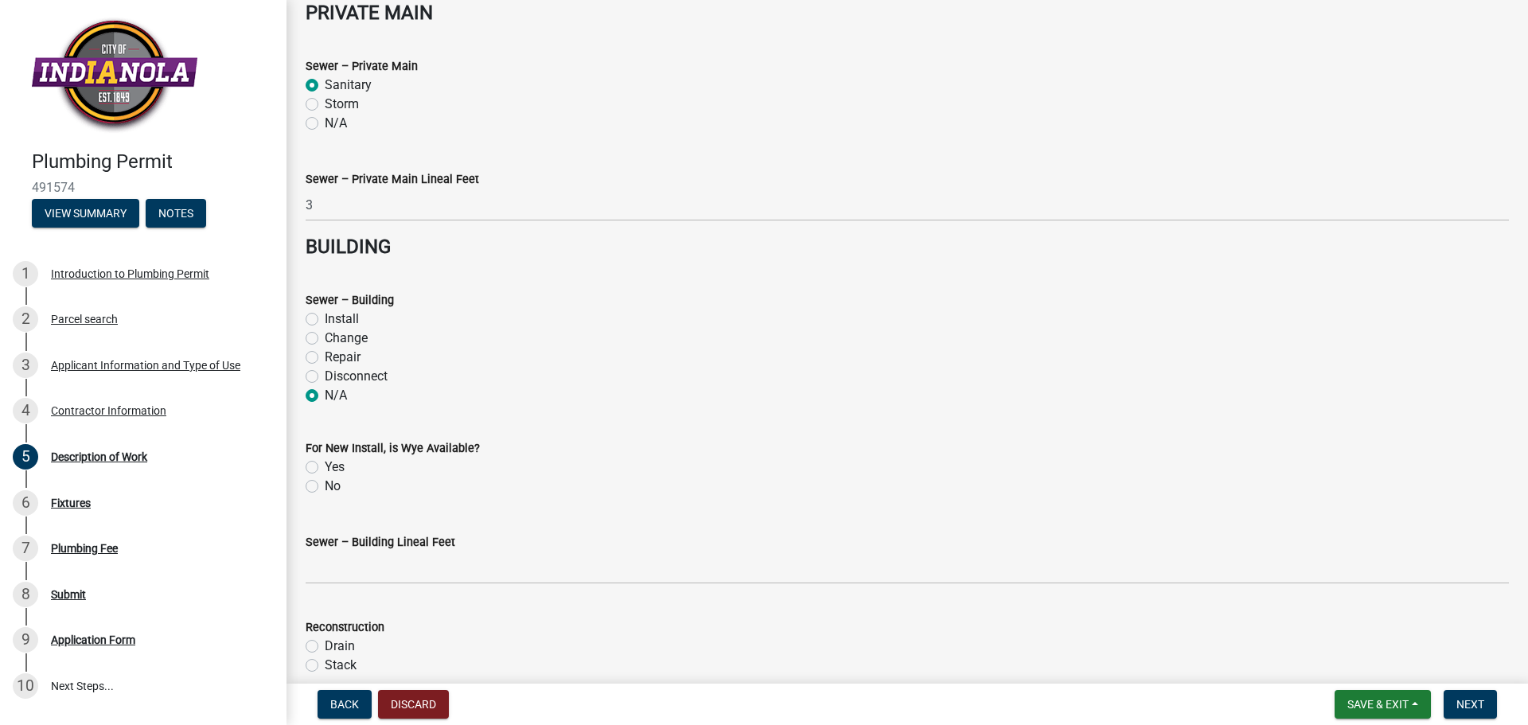
click at [325, 489] on label "No" at bounding box center [333, 486] width 16 height 19
click at [325, 487] on input "No" at bounding box center [330, 482] width 10 height 10
radio input "true"
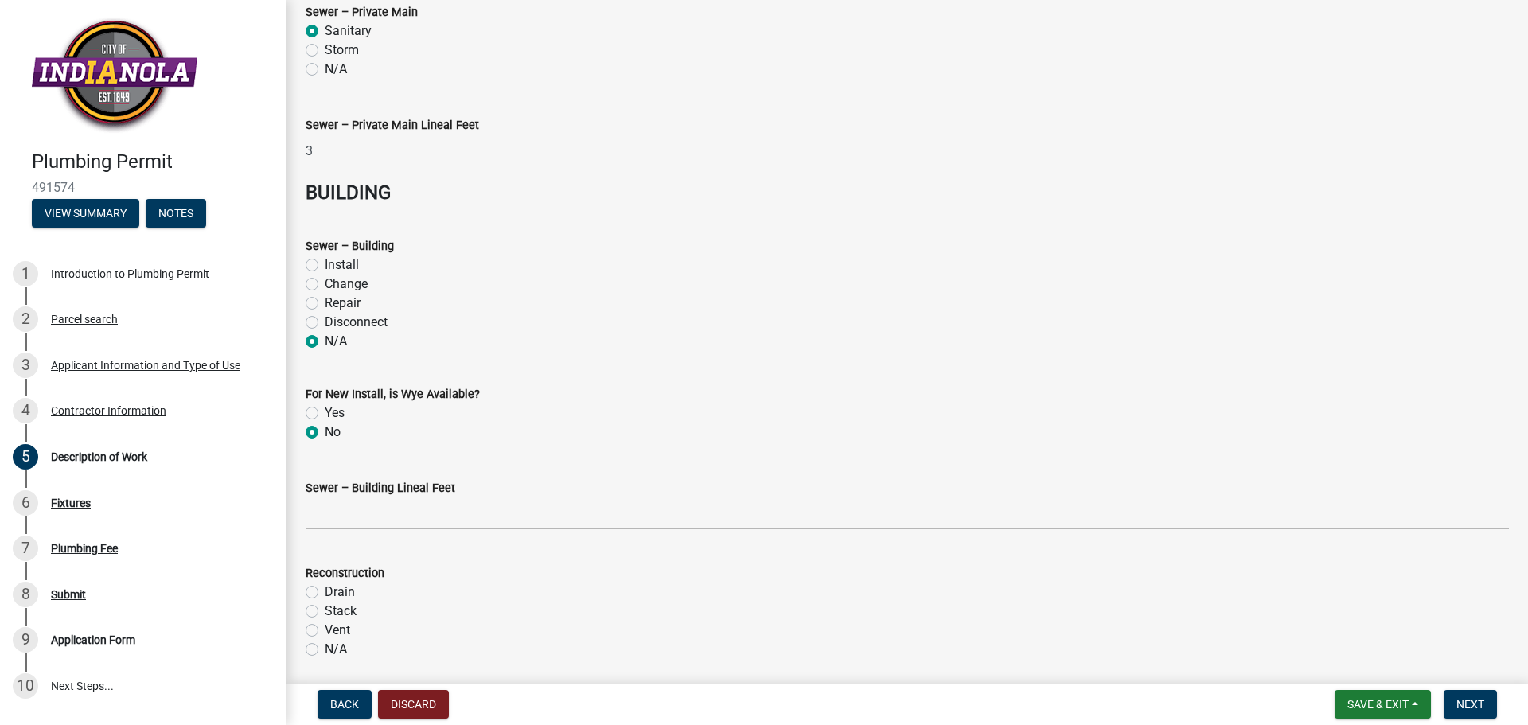
scroll to position [1433, 0]
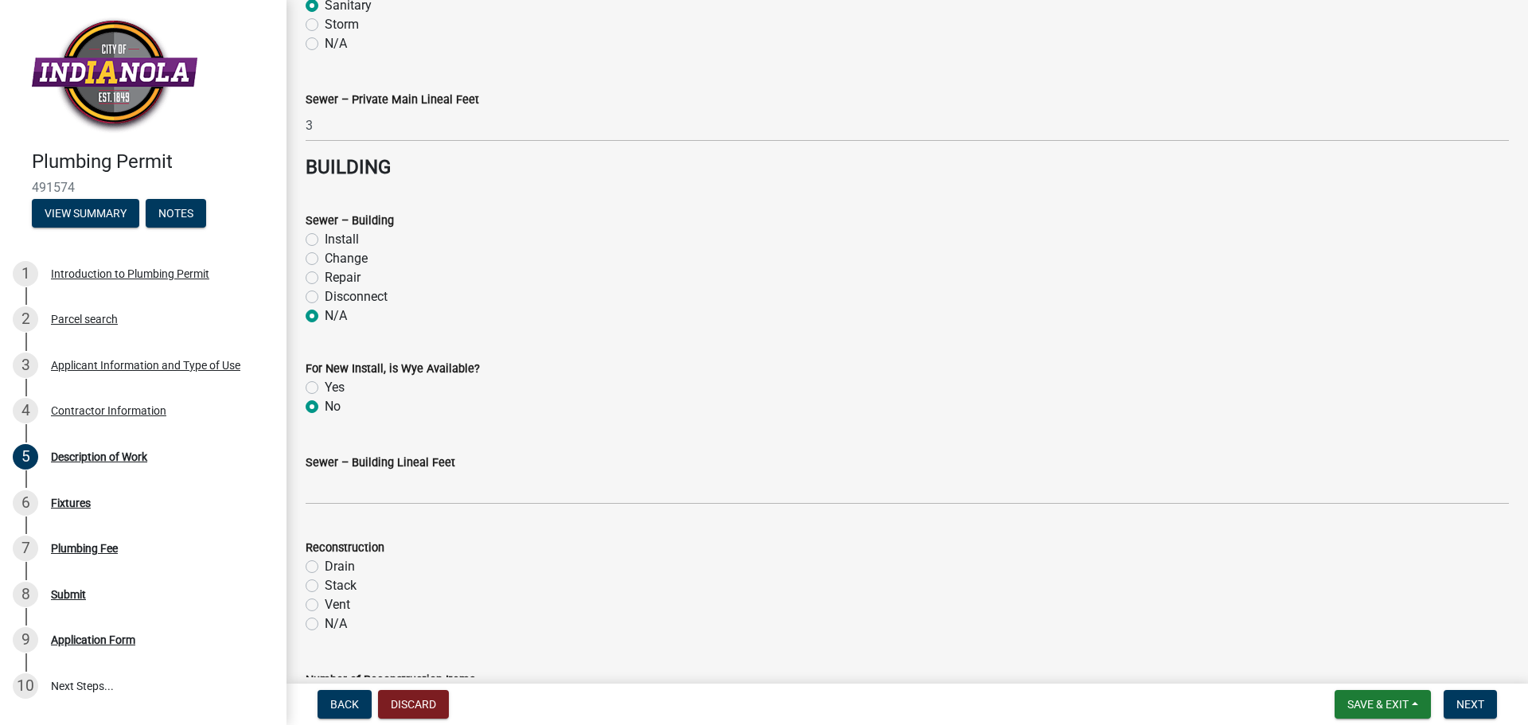
click at [325, 300] on label "Disconnect" at bounding box center [356, 296] width 63 height 19
click at [325, 298] on input "Disconnect" at bounding box center [330, 292] width 10 height 10
radio input "true"
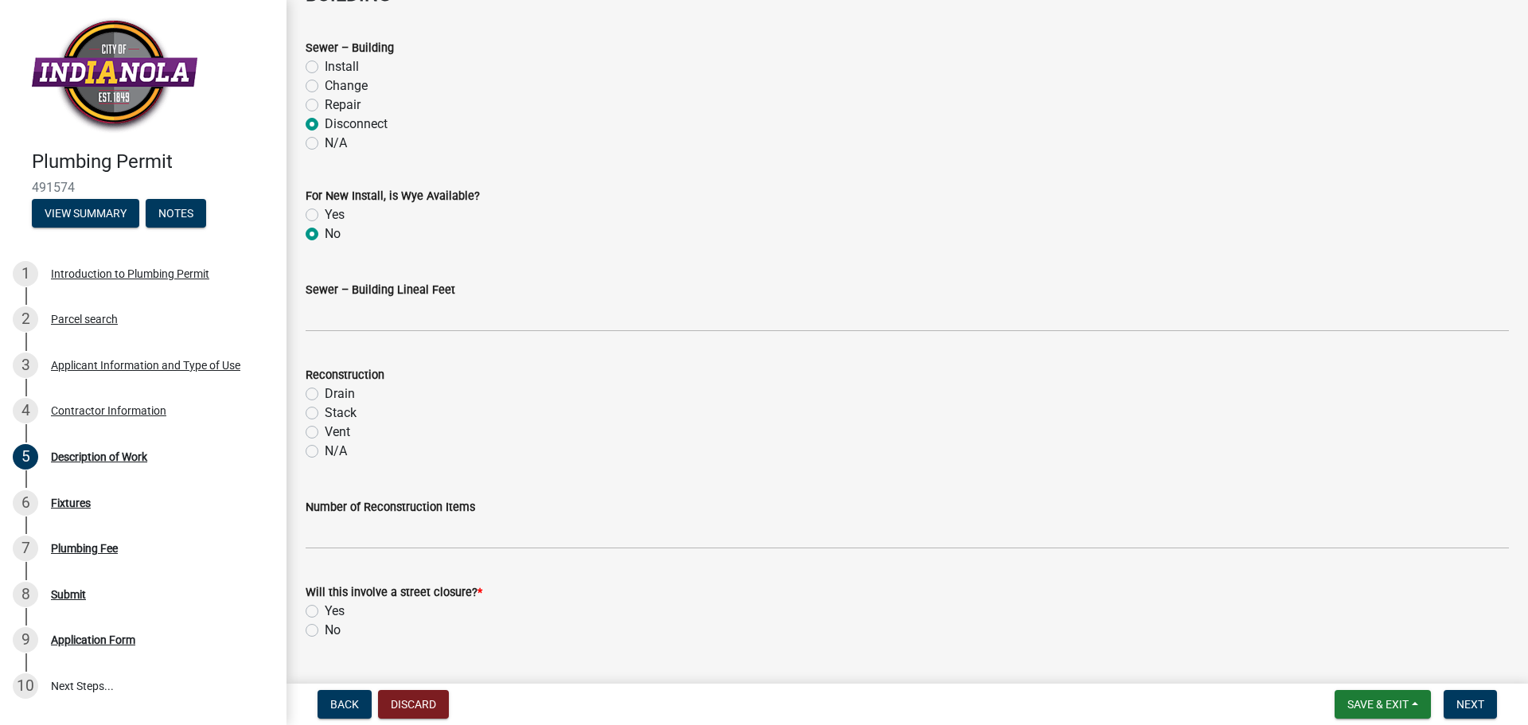
scroll to position [1645, 0]
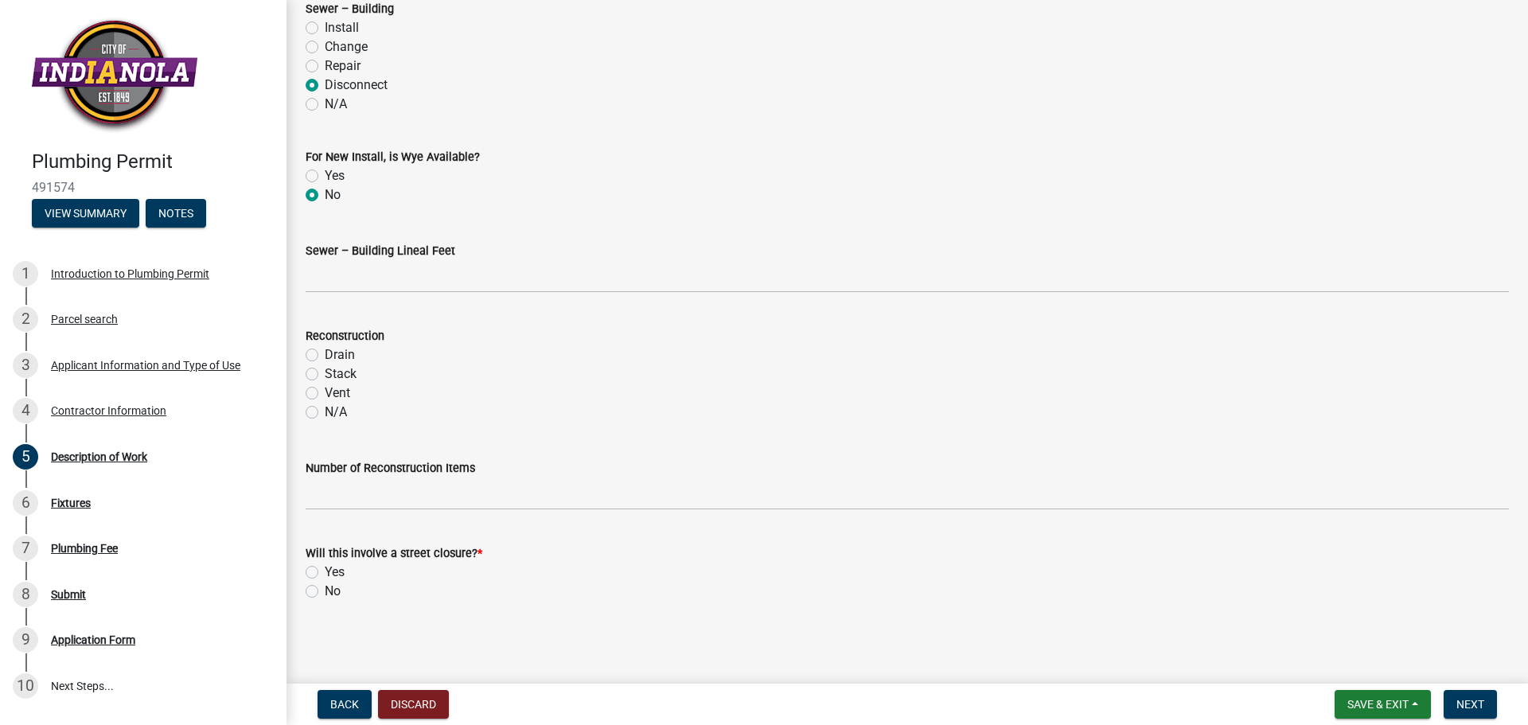
click at [325, 413] on label "N/A" at bounding box center [336, 412] width 22 height 19
click at [325, 413] on input "N/A" at bounding box center [330, 408] width 10 height 10
radio input "true"
click at [325, 590] on label "No" at bounding box center [333, 591] width 16 height 19
click at [325, 590] on input "No" at bounding box center [330, 587] width 10 height 10
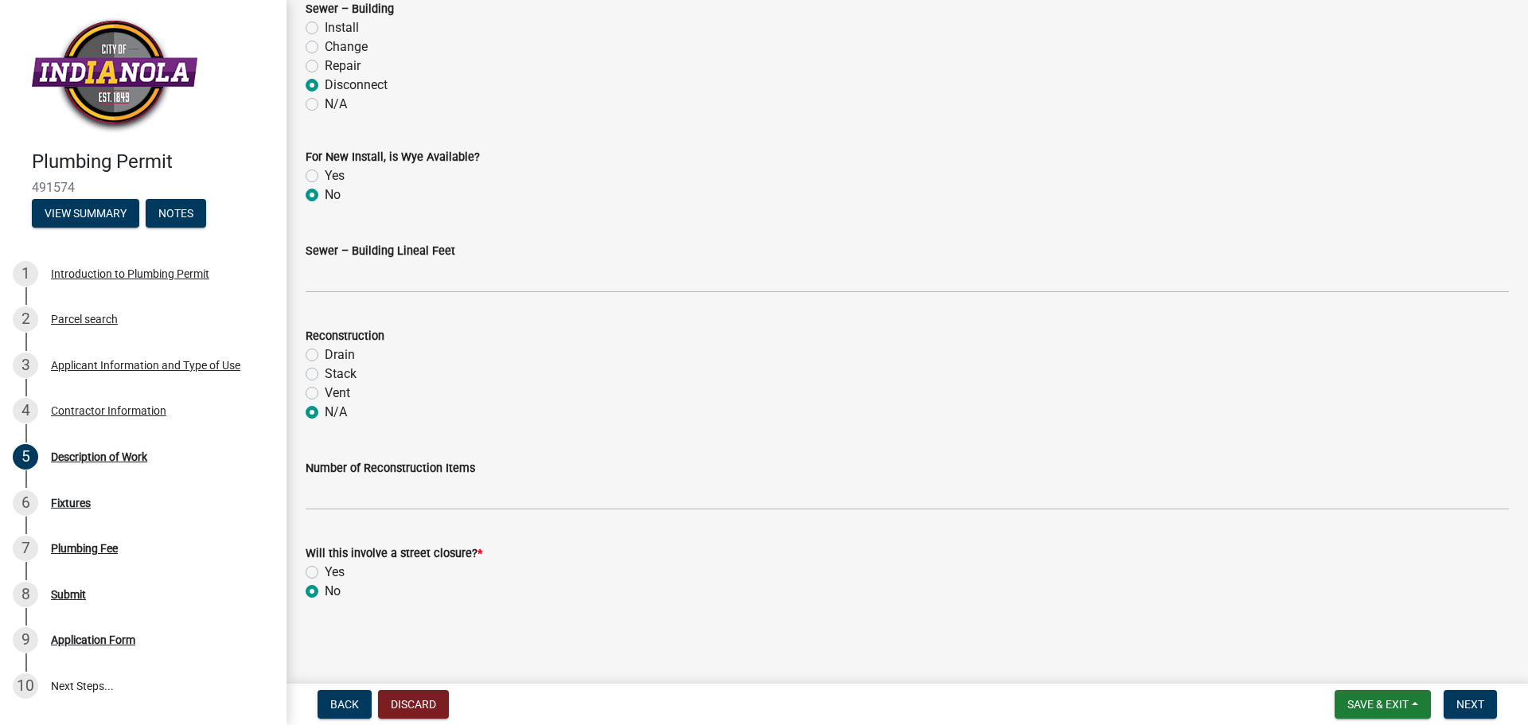
radio input "true"
click at [1475, 701] on span "Next" at bounding box center [1471, 704] width 28 height 13
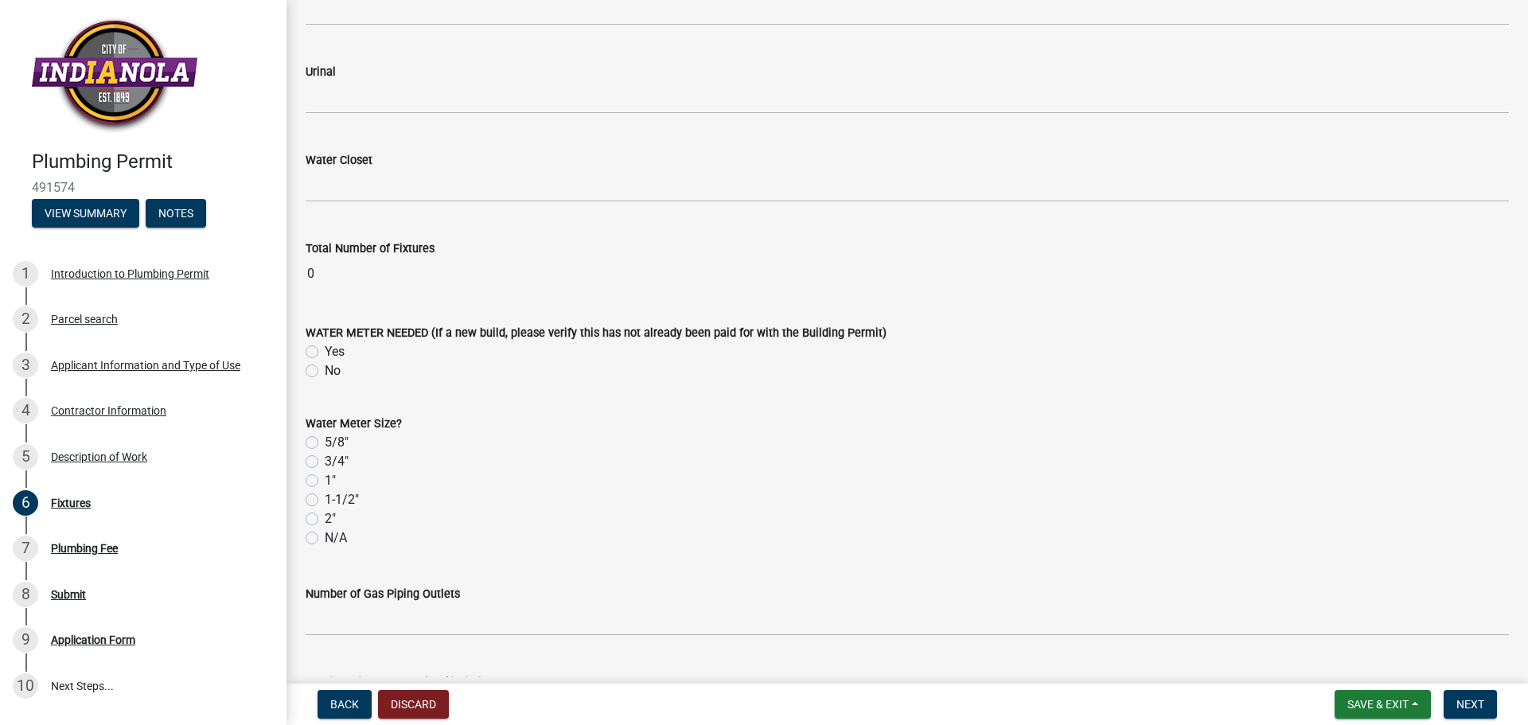
scroll to position [2589, 0]
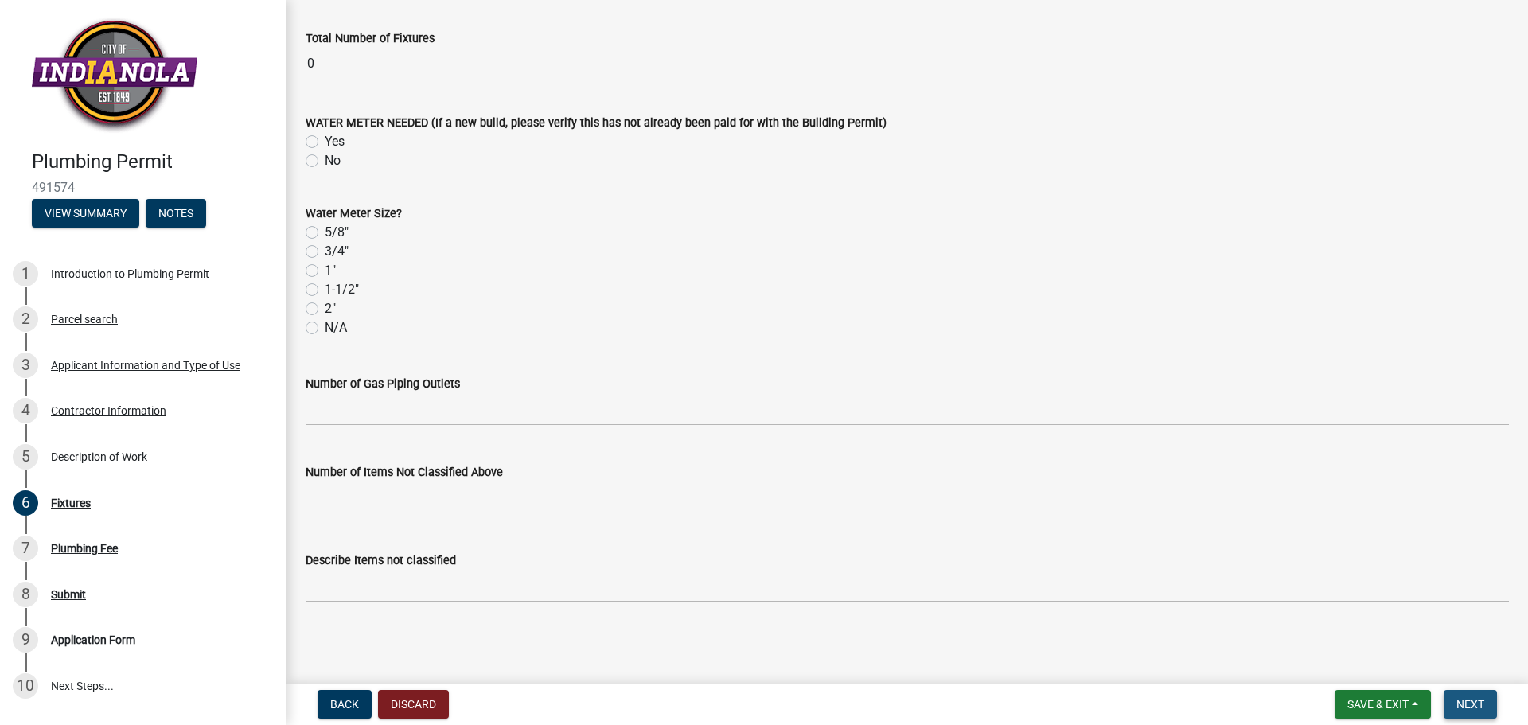
click at [1465, 703] on span "Next" at bounding box center [1471, 704] width 28 height 13
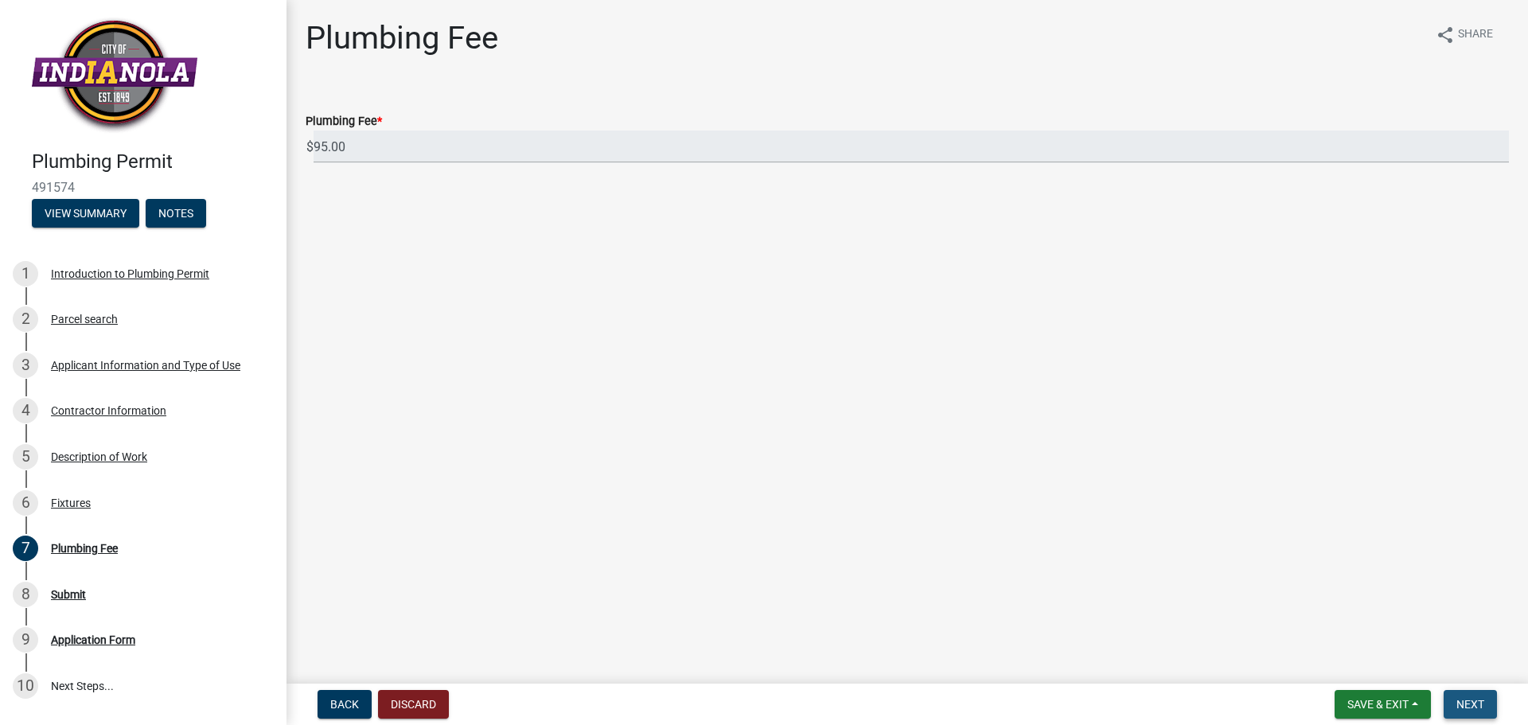
click at [1480, 707] on span "Next" at bounding box center [1471, 704] width 28 height 13
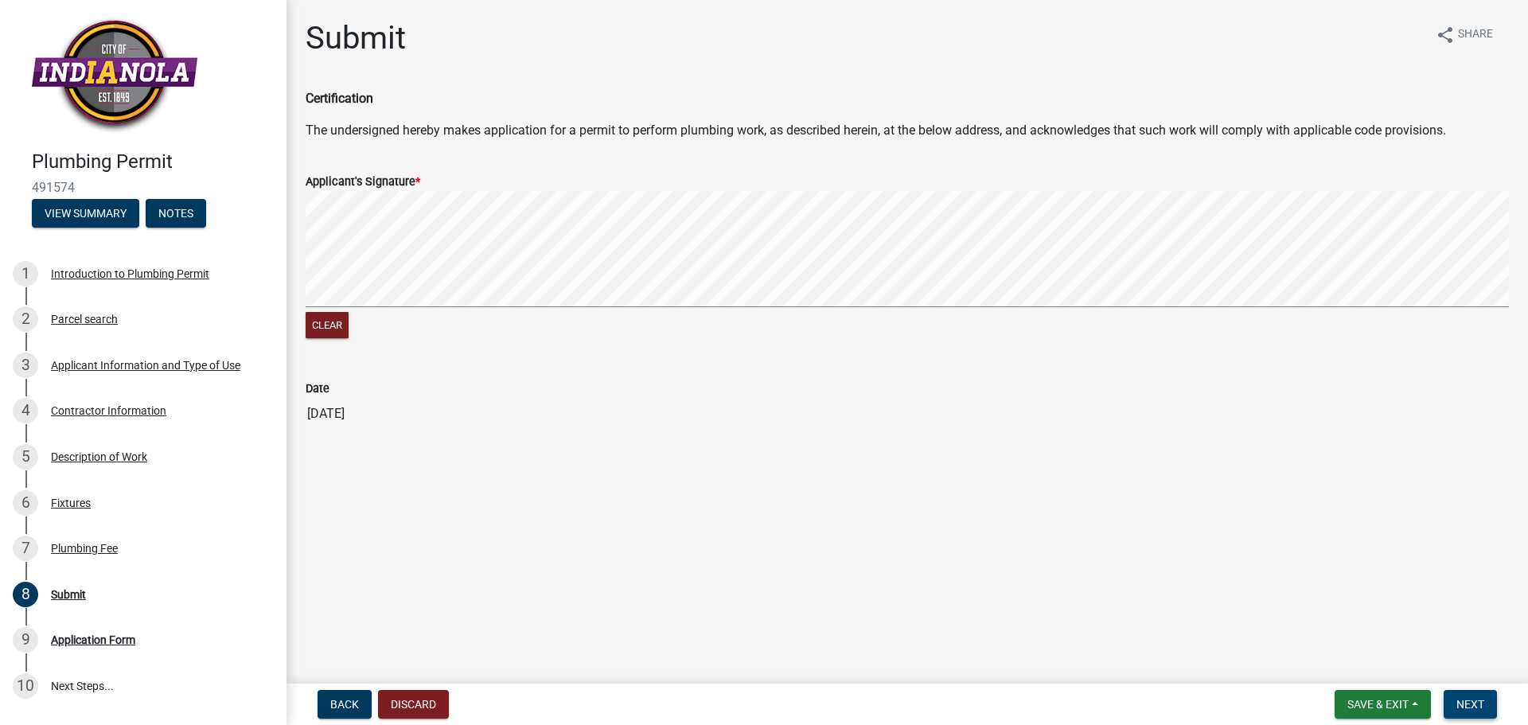
drag, startPoint x: 1487, startPoint y: 708, endPoint x: 1484, endPoint y: 700, distance: 8.6
click at [1484, 700] on button "Next" at bounding box center [1470, 704] width 53 height 29
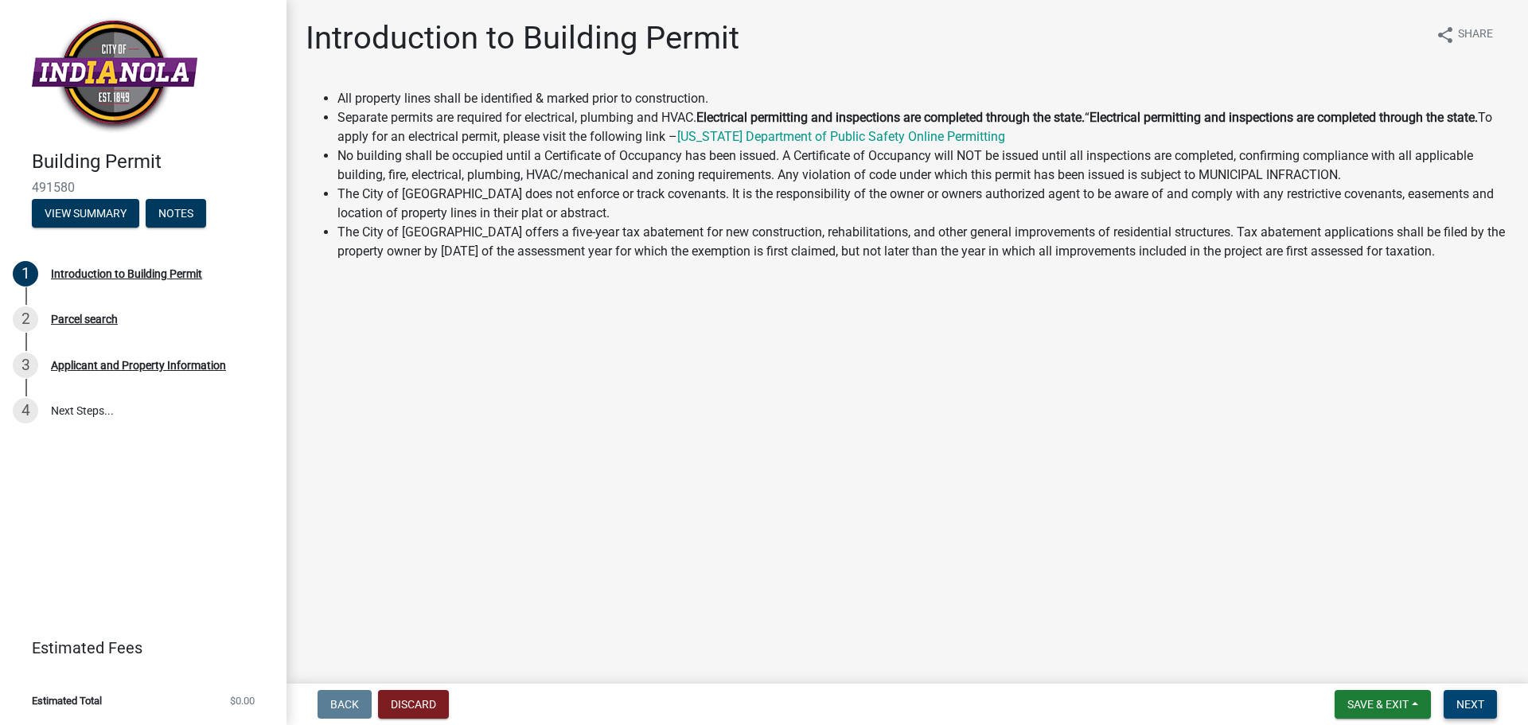
click at [1479, 705] on span "Next" at bounding box center [1471, 704] width 28 height 13
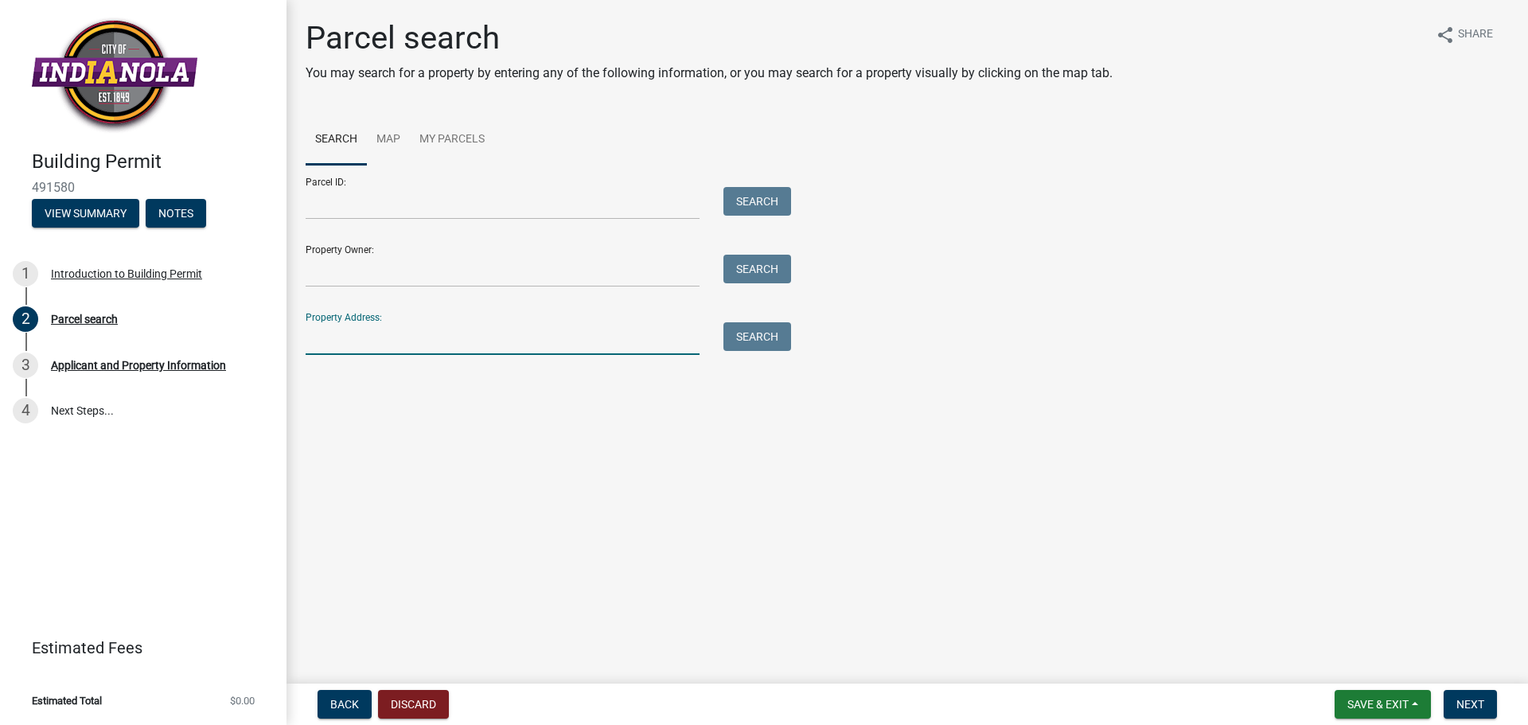
click at [392, 348] on input "Property Address:" at bounding box center [503, 338] width 394 height 33
type input "703 [GEOGRAPHIC_DATA][US_STATE]"
click at [754, 341] on button "Search" at bounding box center [758, 336] width 68 height 29
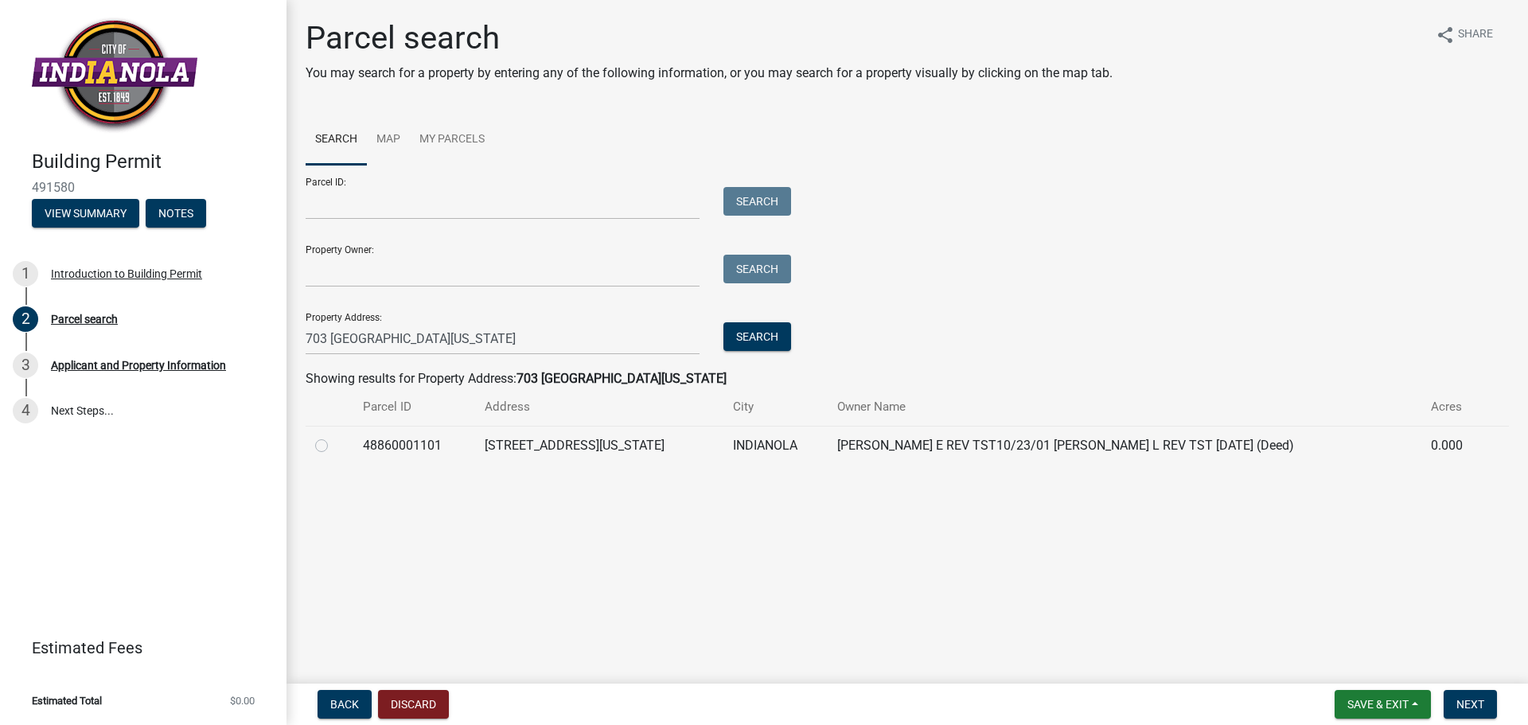
click at [334, 436] on label at bounding box center [334, 436] width 0 height 0
click at [334, 444] on input "radio" at bounding box center [339, 441] width 10 height 10
radio input "true"
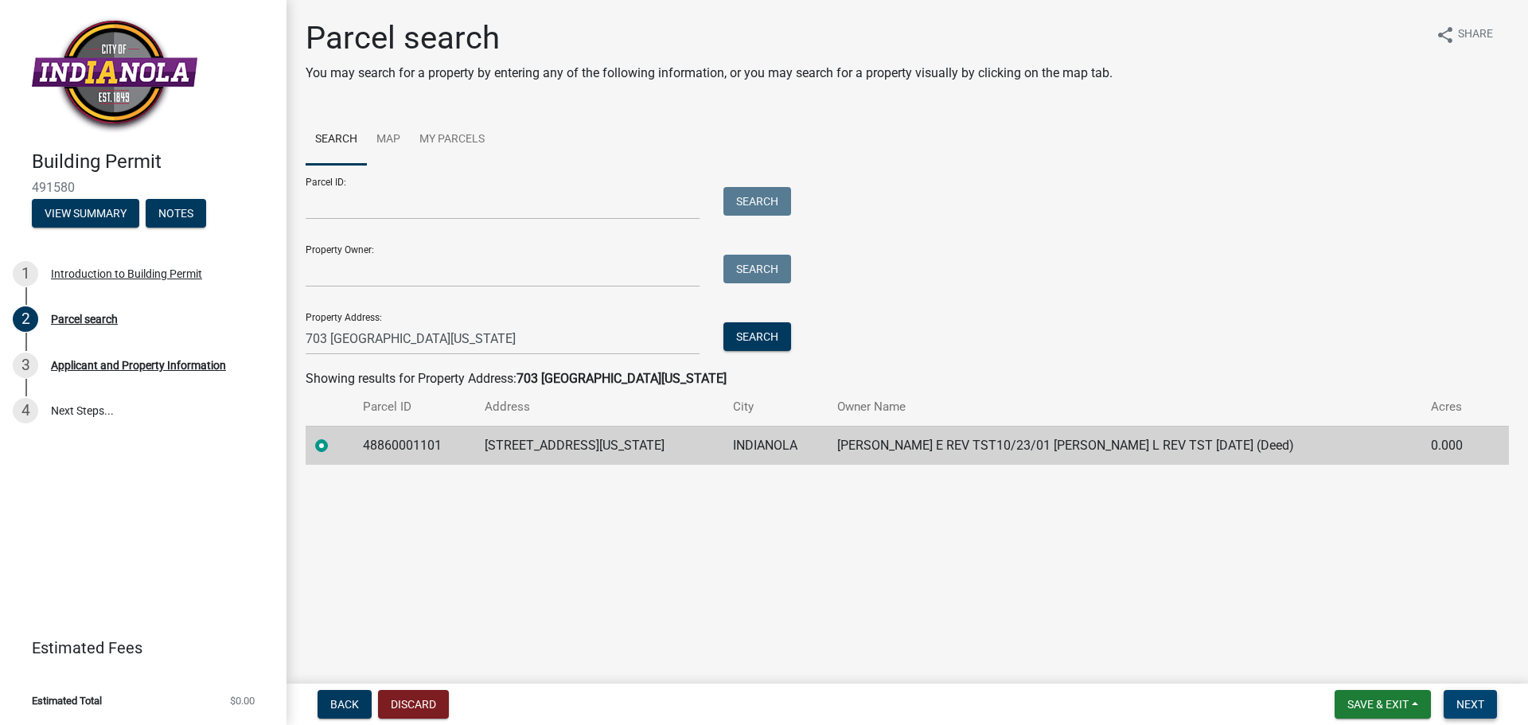
click at [1481, 706] on span "Next" at bounding box center [1471, 704] width 28 height 13
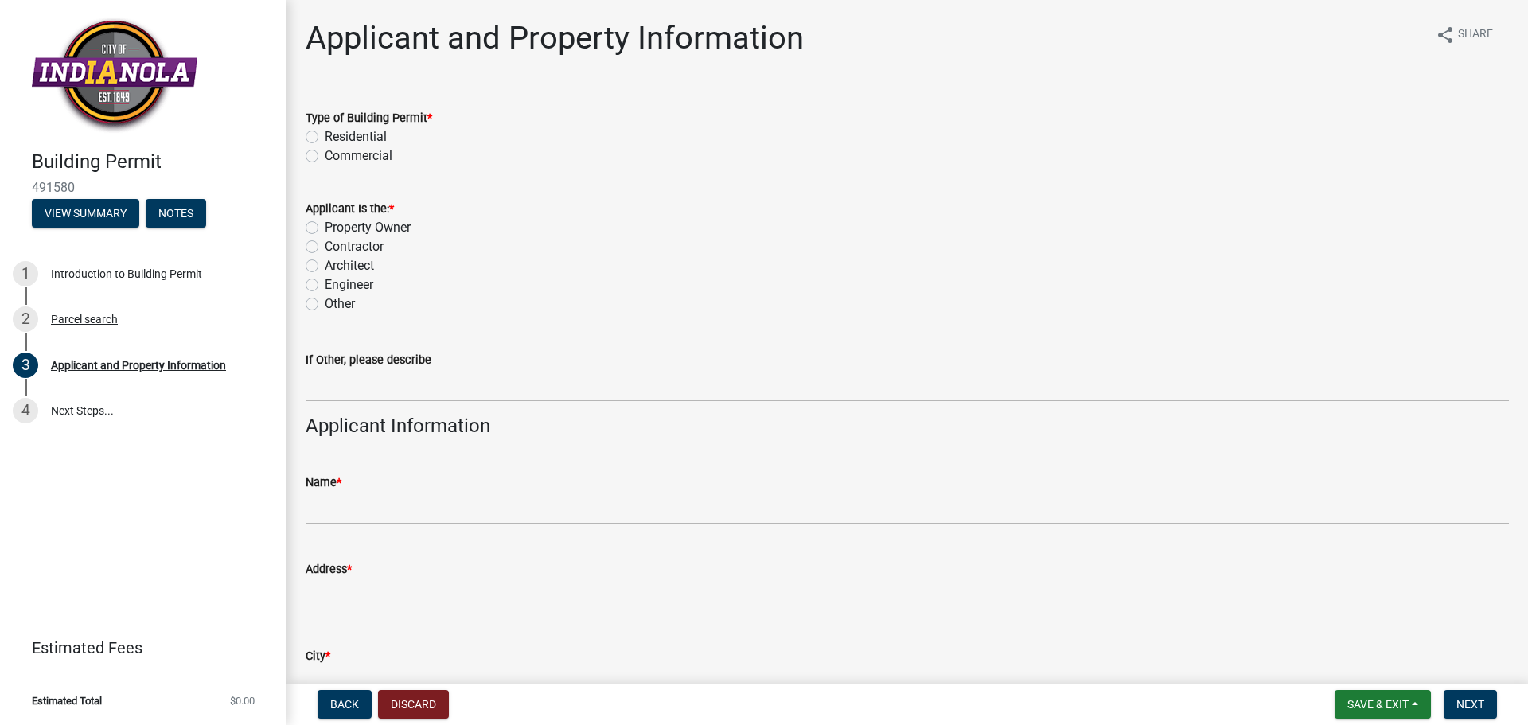
click at [325, 139] on label "Residential" at bounding box center [356, 136] width 62 height 19
click at [325, 138] on input "Residential" at bounding box center [330, 132] width 10 height 10
radio input "true"
click at [325, 246] on label "Contractor" at bounding box center [354, 246] width 59 height 19
click at [325, 246] on input "Contractor" at bounding box center [330, 242] width 10 height 10
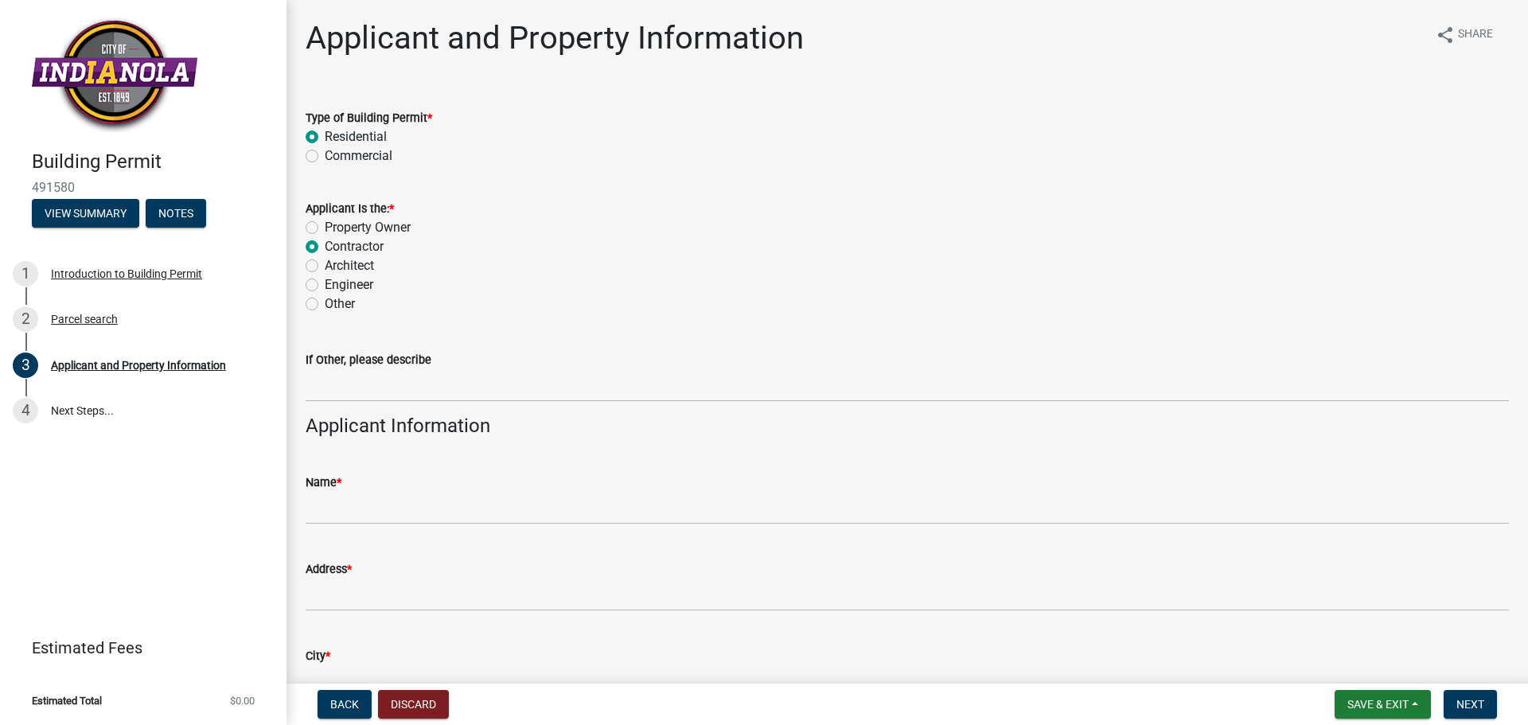
radio input "true"
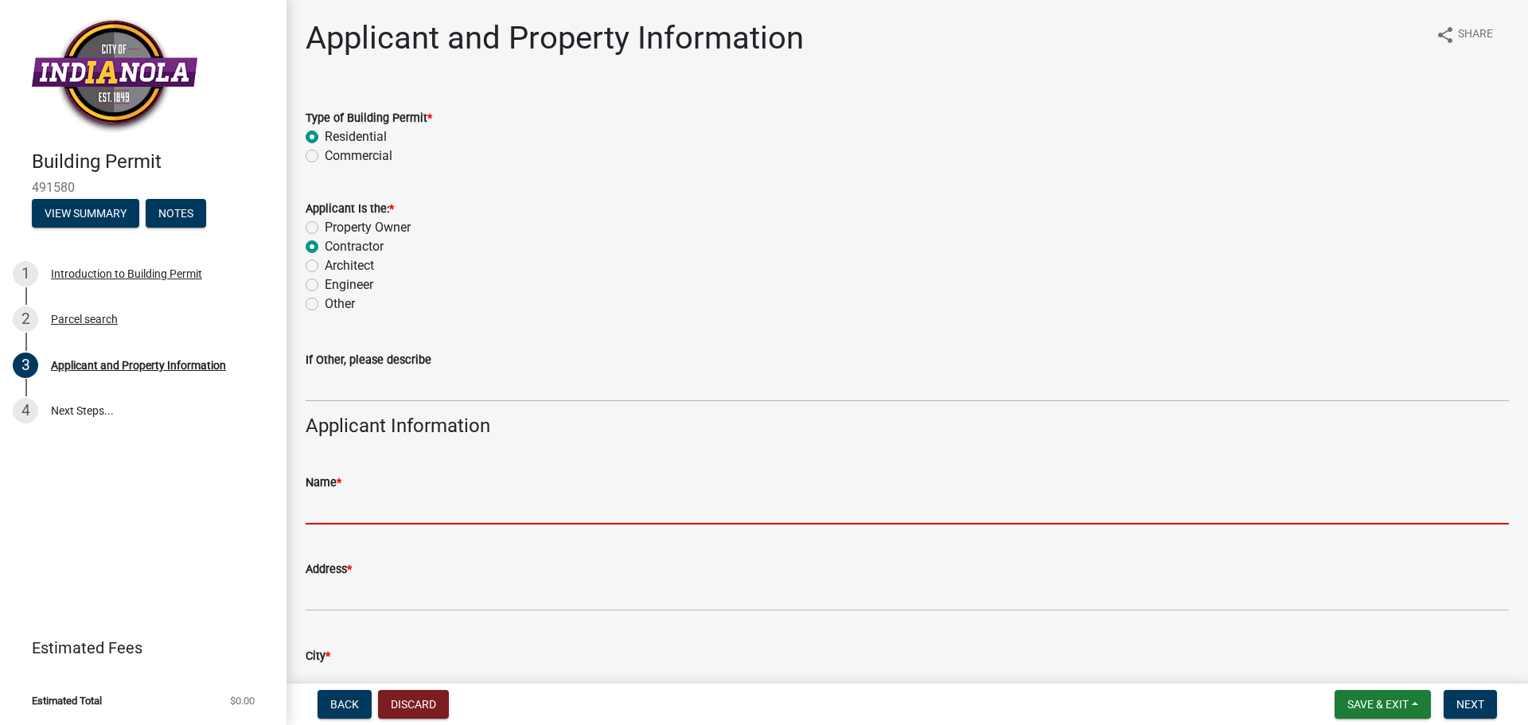
click at [353, 511] on input "Name *" at bounding box center [908, 508] width 1204 height 33
type input "[PERSON_NAME]"
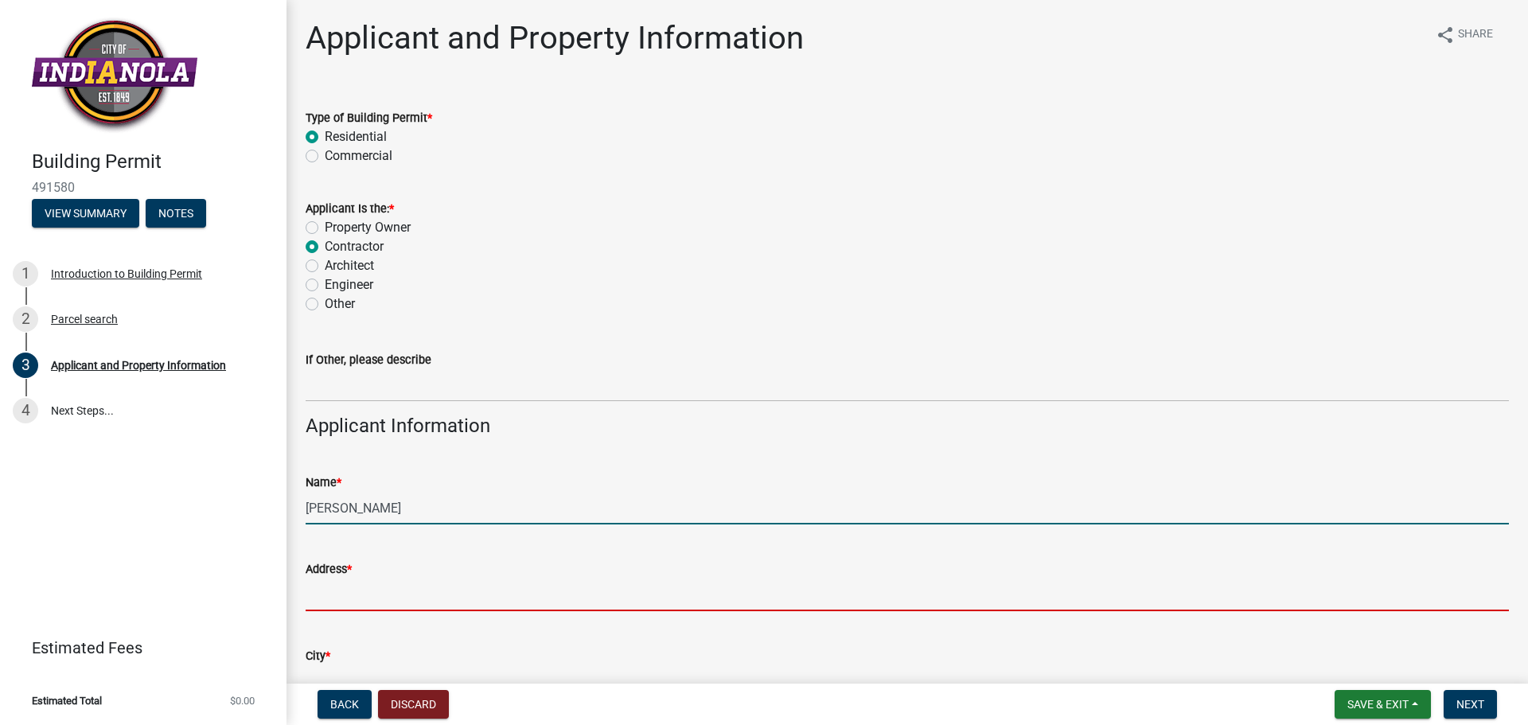
type input "[STREET_ADDRESS][PERSON_NAME]"
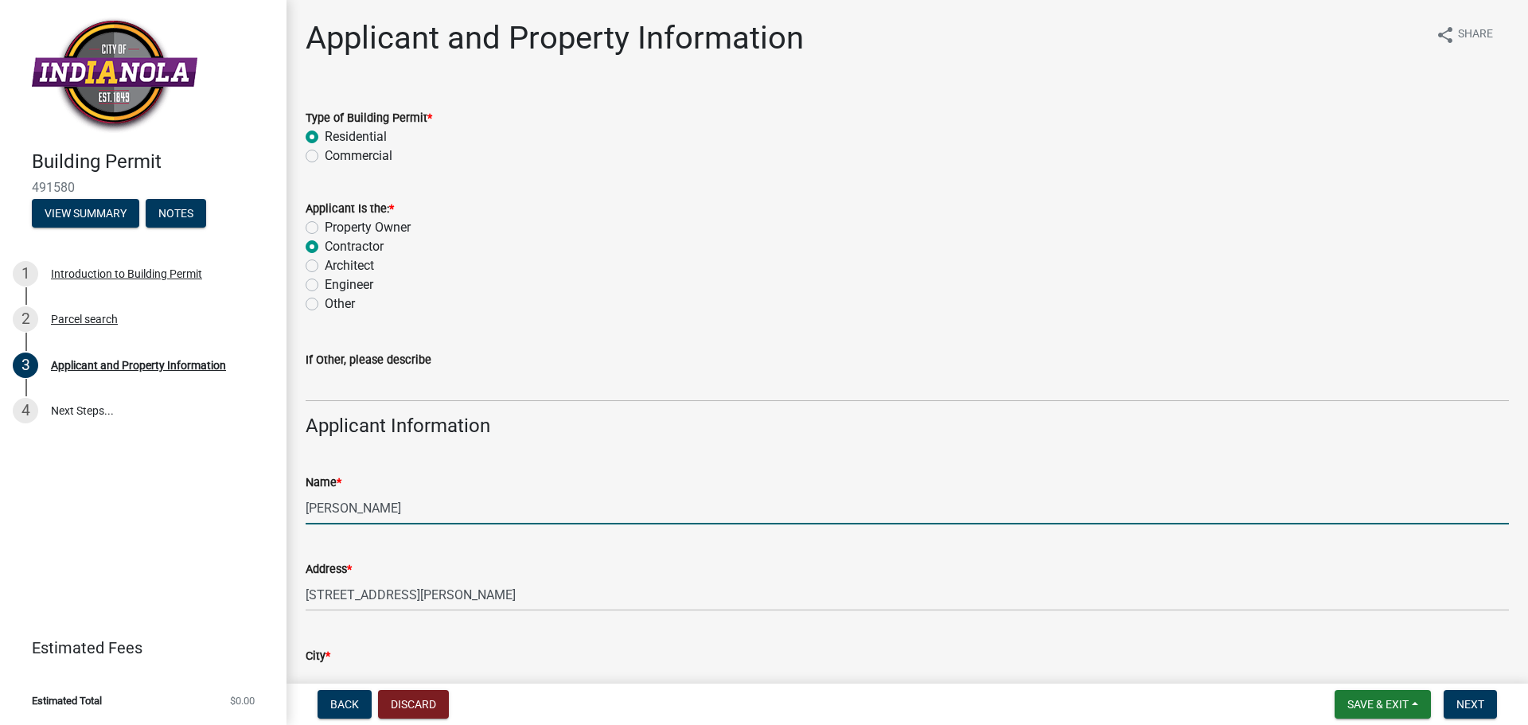
type input "Winterset"
type input "IA"
type input "50273"
type input "5154681653"
type input "[EMAIL_ADDRESS][DOMAIN_NAME]"
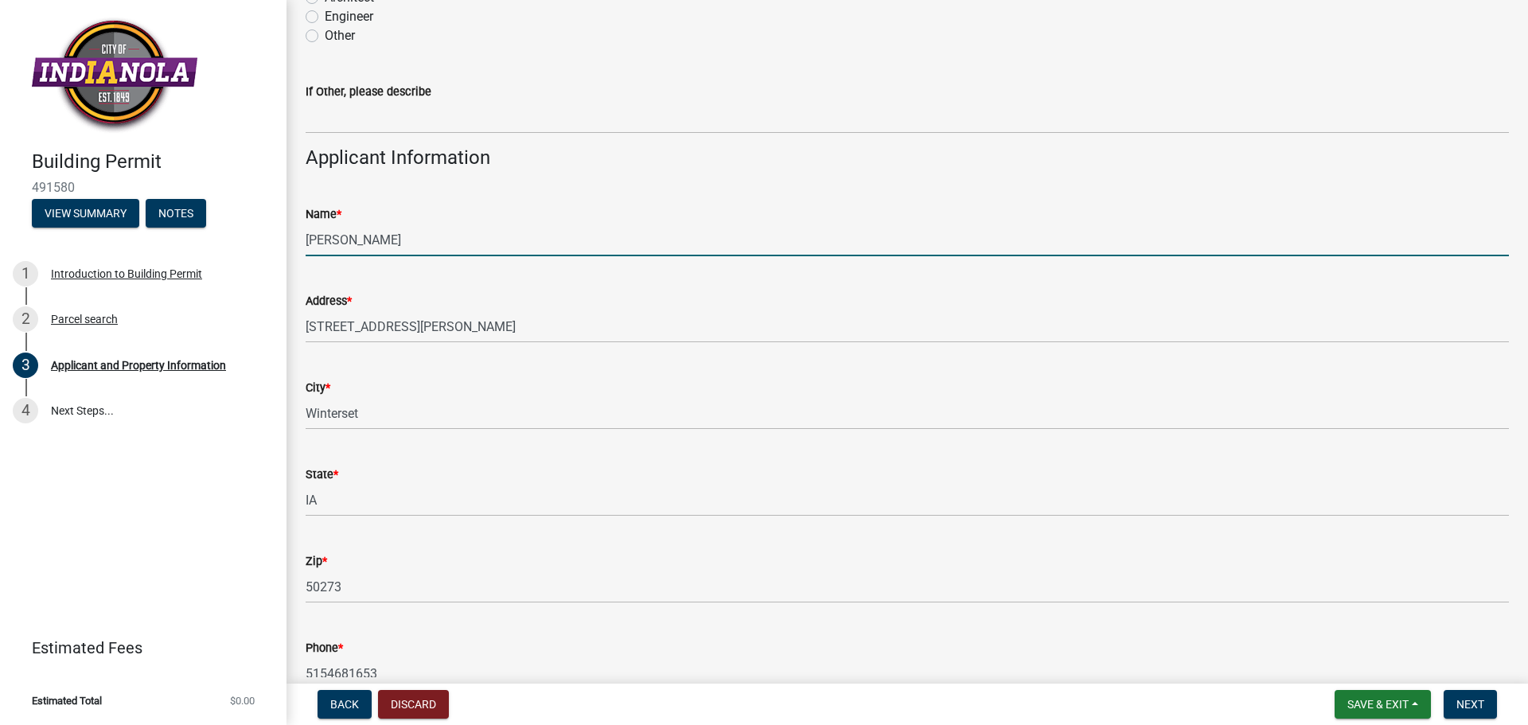
scroll to position [318, 0]
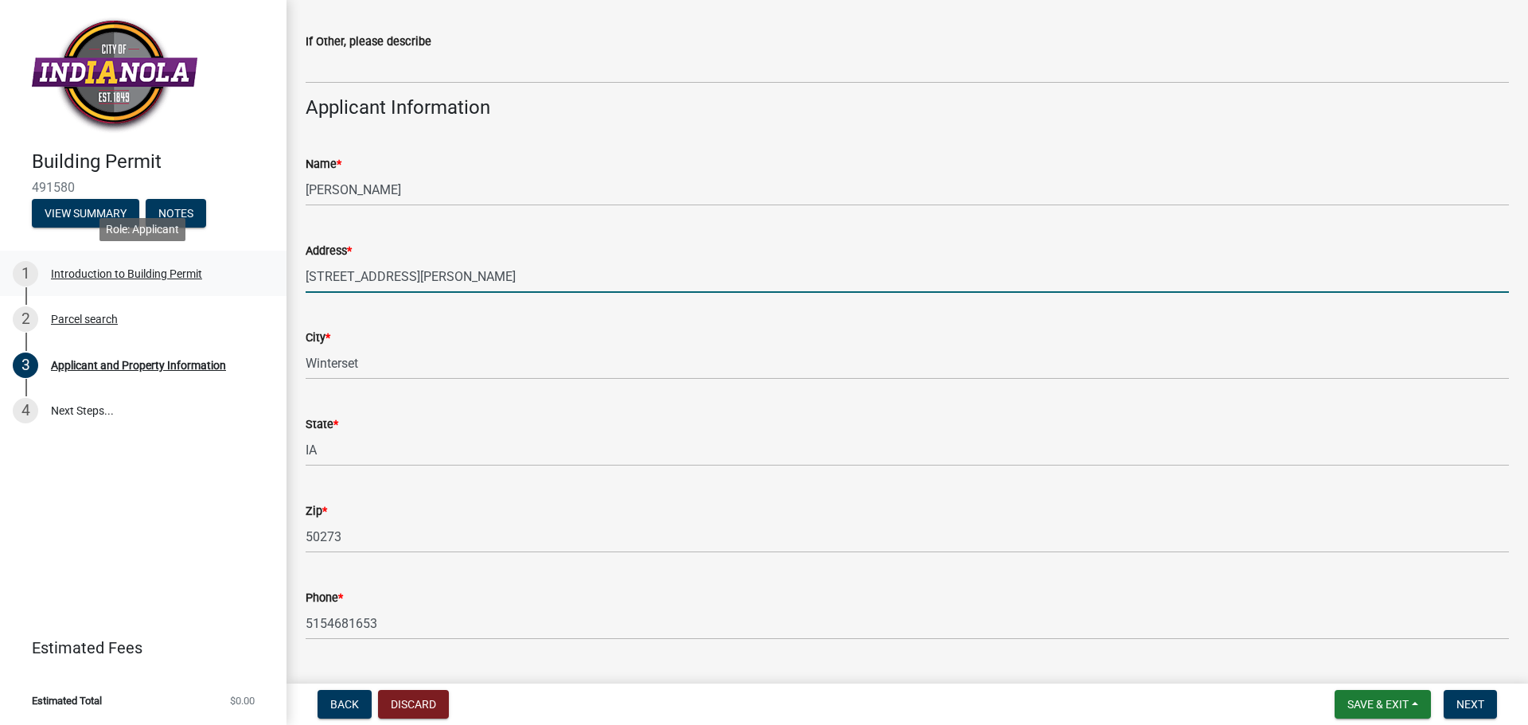
drag, startPoint x: 447, startPoint y: 283, endPoint x: 221, endPoint y: 286, distance: 226.1
click at [221, 286] on div "Building Permit 491580 View Summary Notes 1 Introduction to Building Permit 2 P…" at bounding box center [764, 362] width 1528 height 725
type input "[STREET_ADDRESS]"
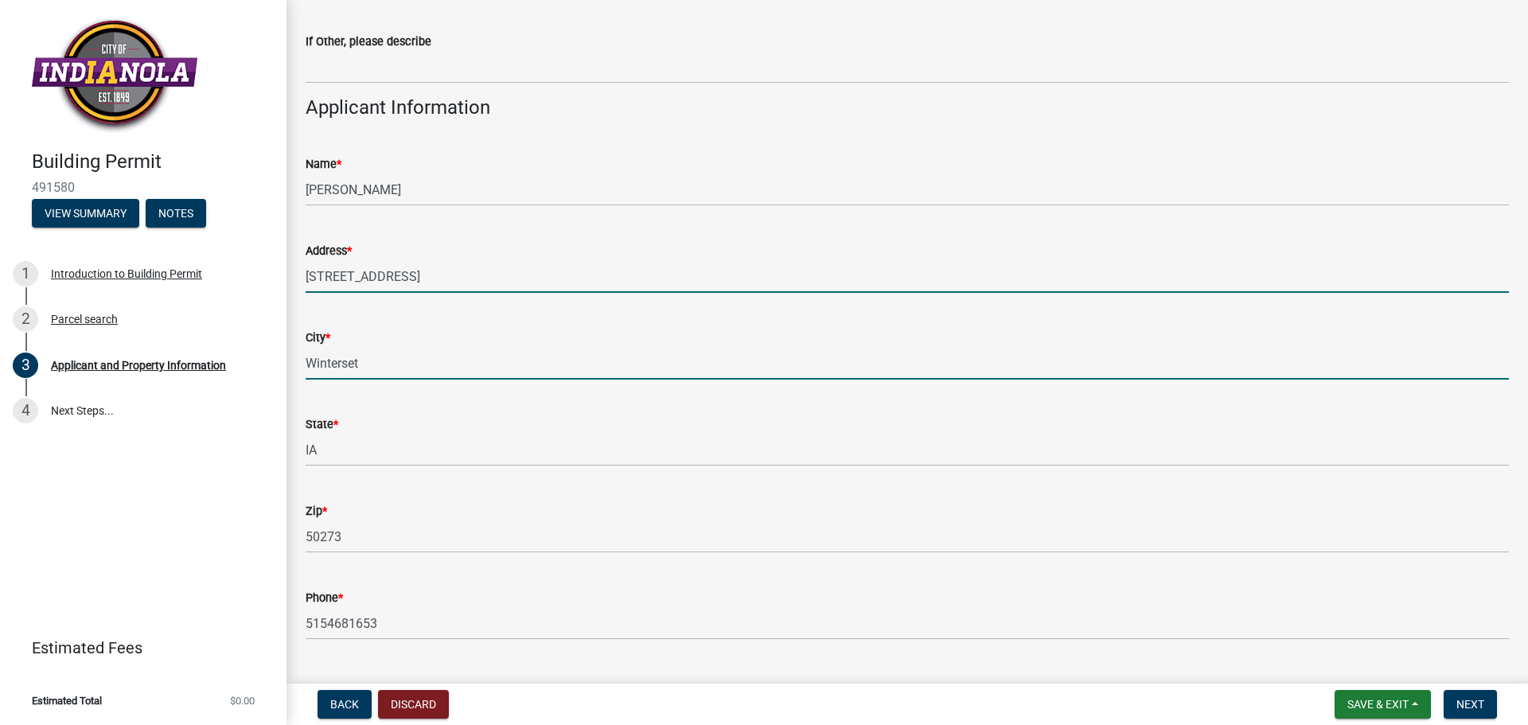
click at [379, 363] on input "Winterset" at bounding box center [908, 363] width 1204 height 33
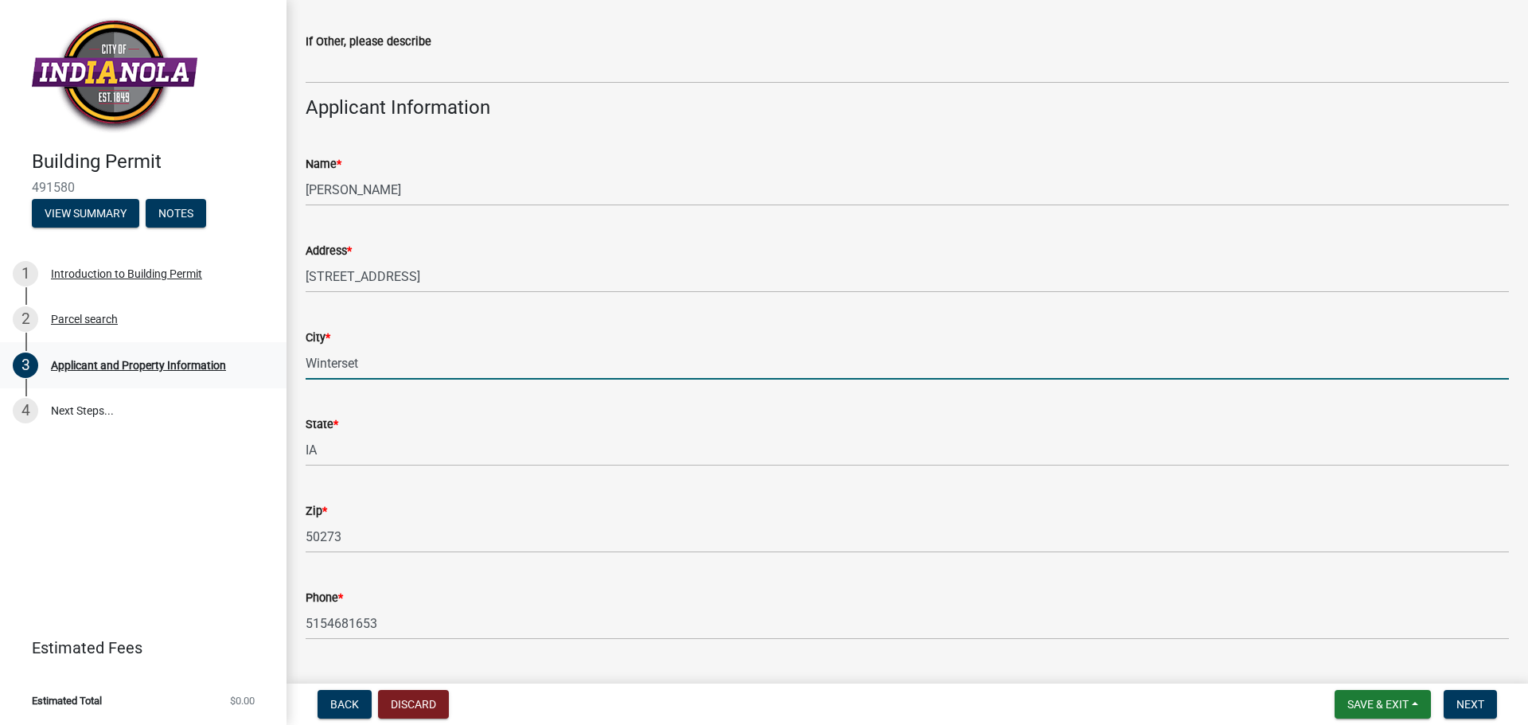
drag, startPoint x: 376, startPoint y: 365, endPoint x: 270, endPoint y: 360, distance: 106.0
click at [270, 360] on div "Building Permit 491580 View Summary Notes 1 Introduction to Building Permit 2 P…" at bounding box center [764, 362] width 1528 height 725
type input "Indianola"
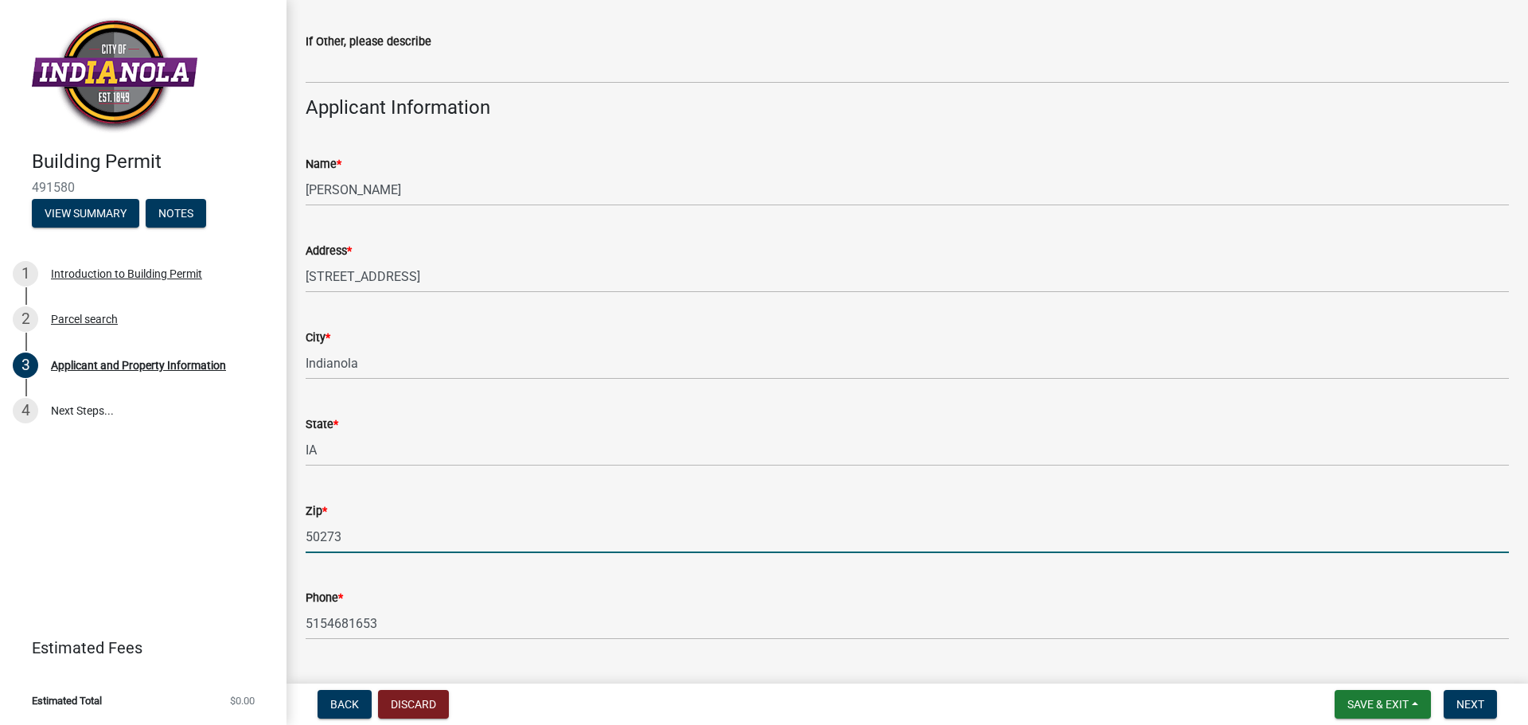
drag, startPoint x: 380, startPoint y: 537, endPoint x: 247, endPoint y: 527, distance: 134.1
click at [247, 527] on div "Building Permit 491580 View Summary Notes 1 Introduction to Building Permit 2 P…" at bounding box center [764, 362] width 1528 height 725
type input "50125"
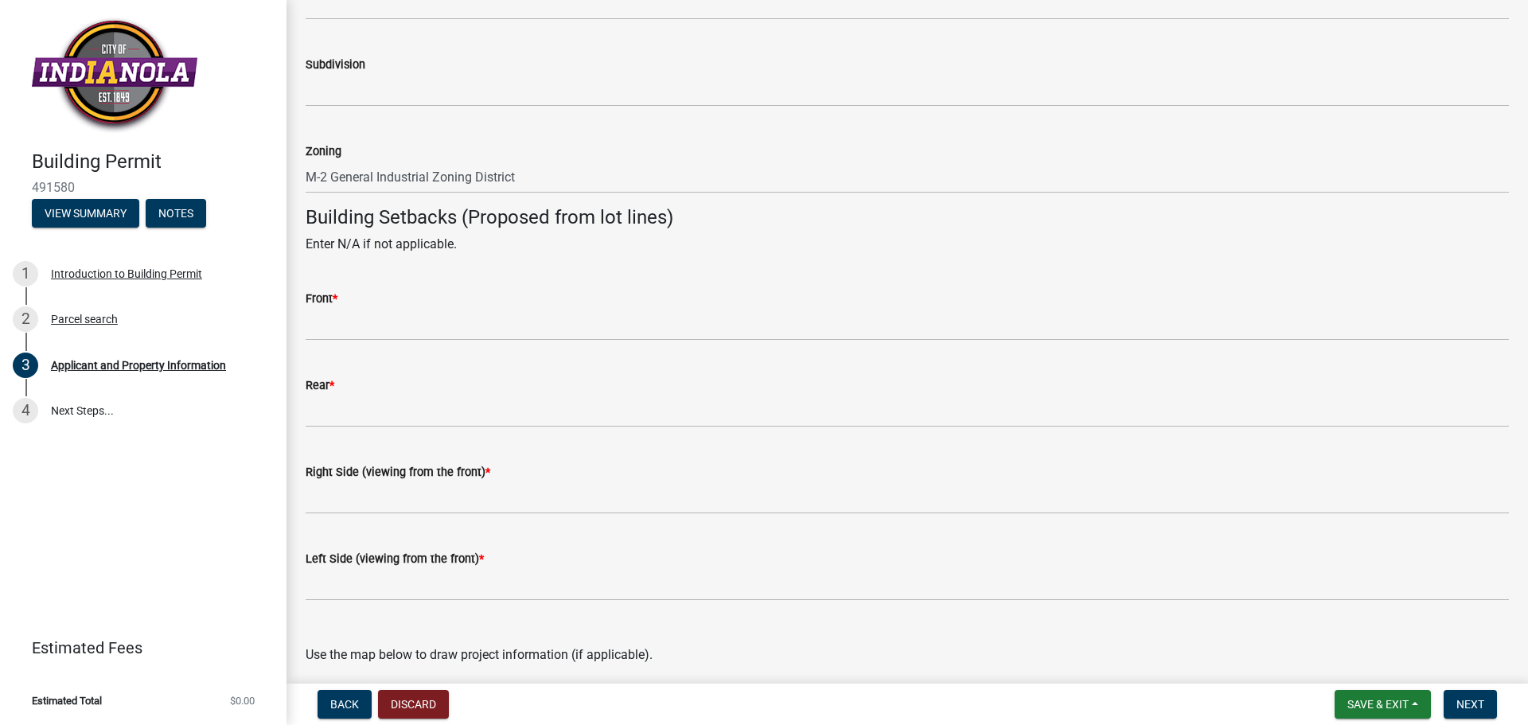
scroll to position [1353, 0]
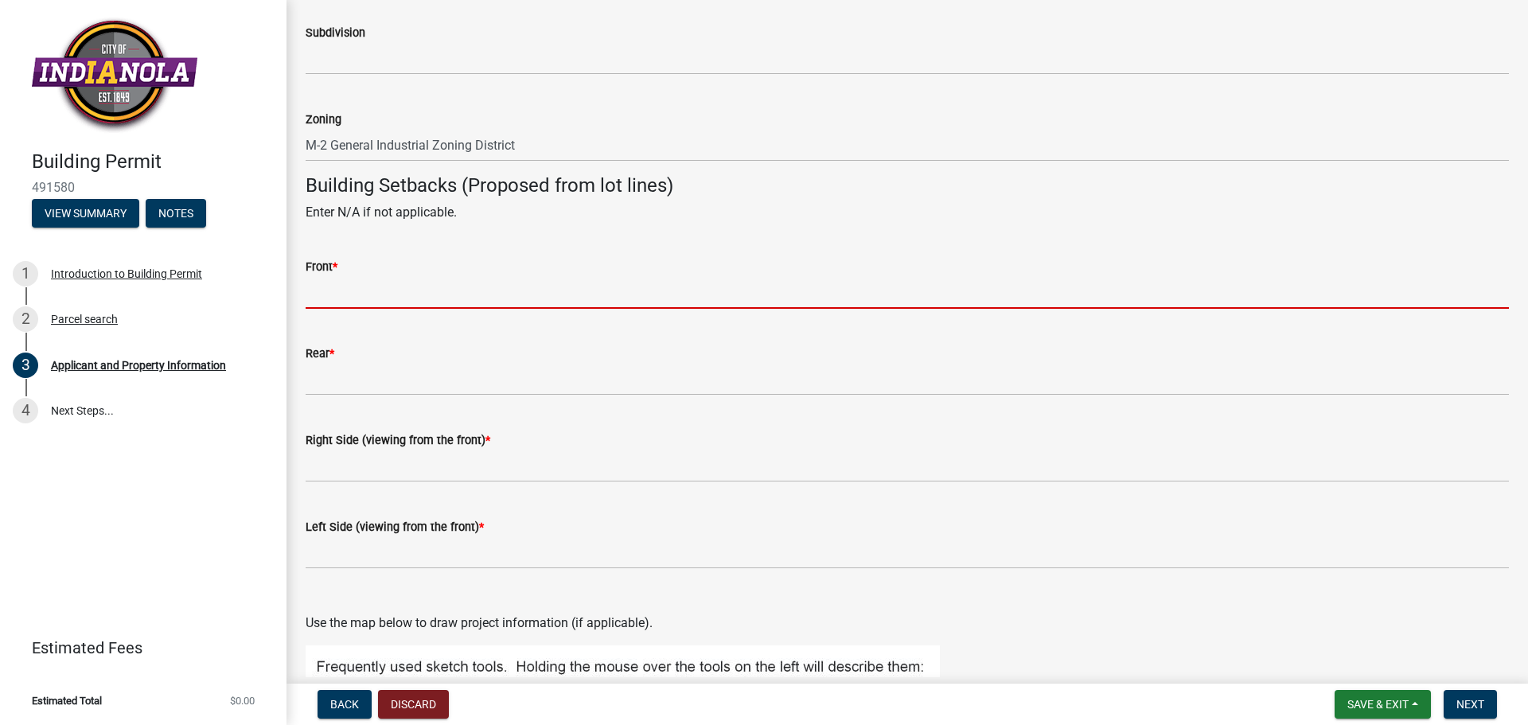
click at [381, 298] on input "Front *" at bounding box center [908, 292] width 1204 height 33
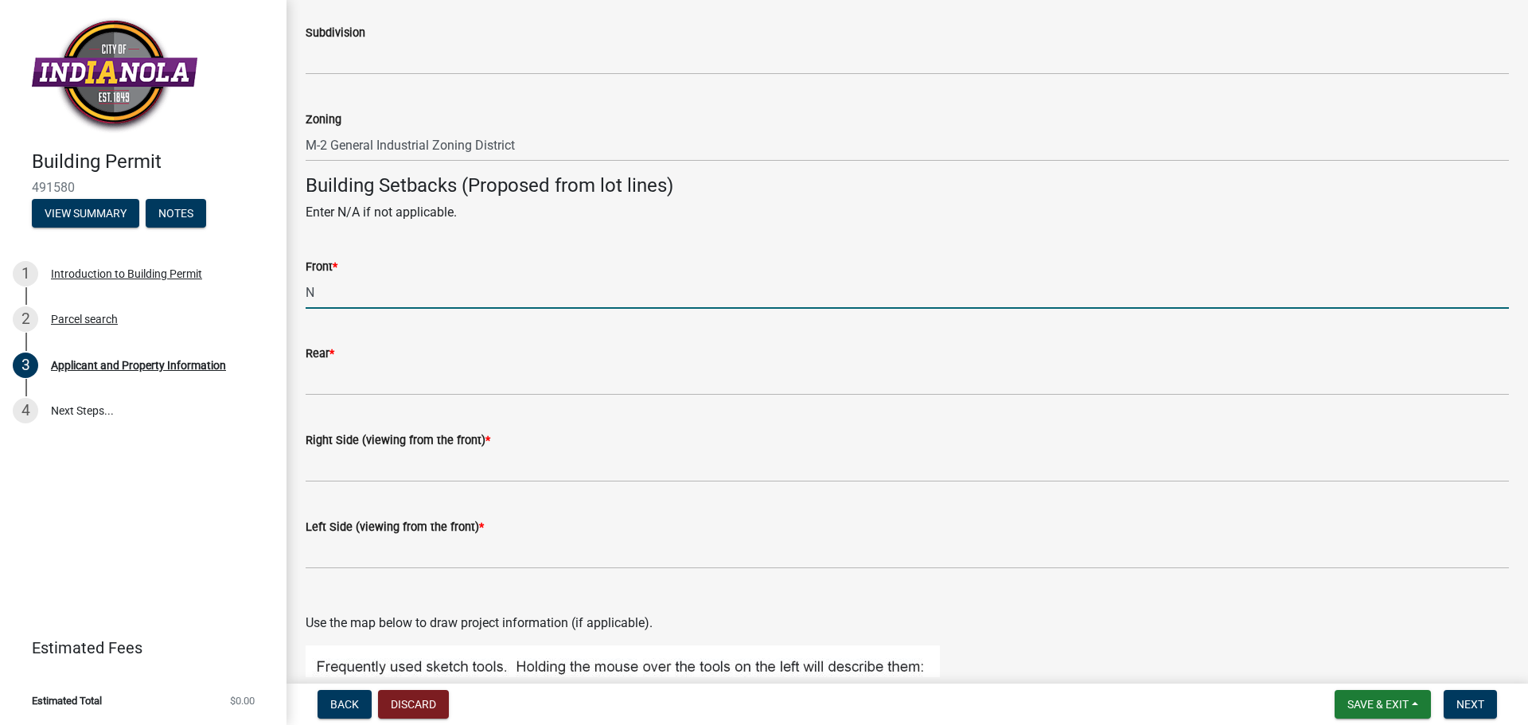
type input "N/A"
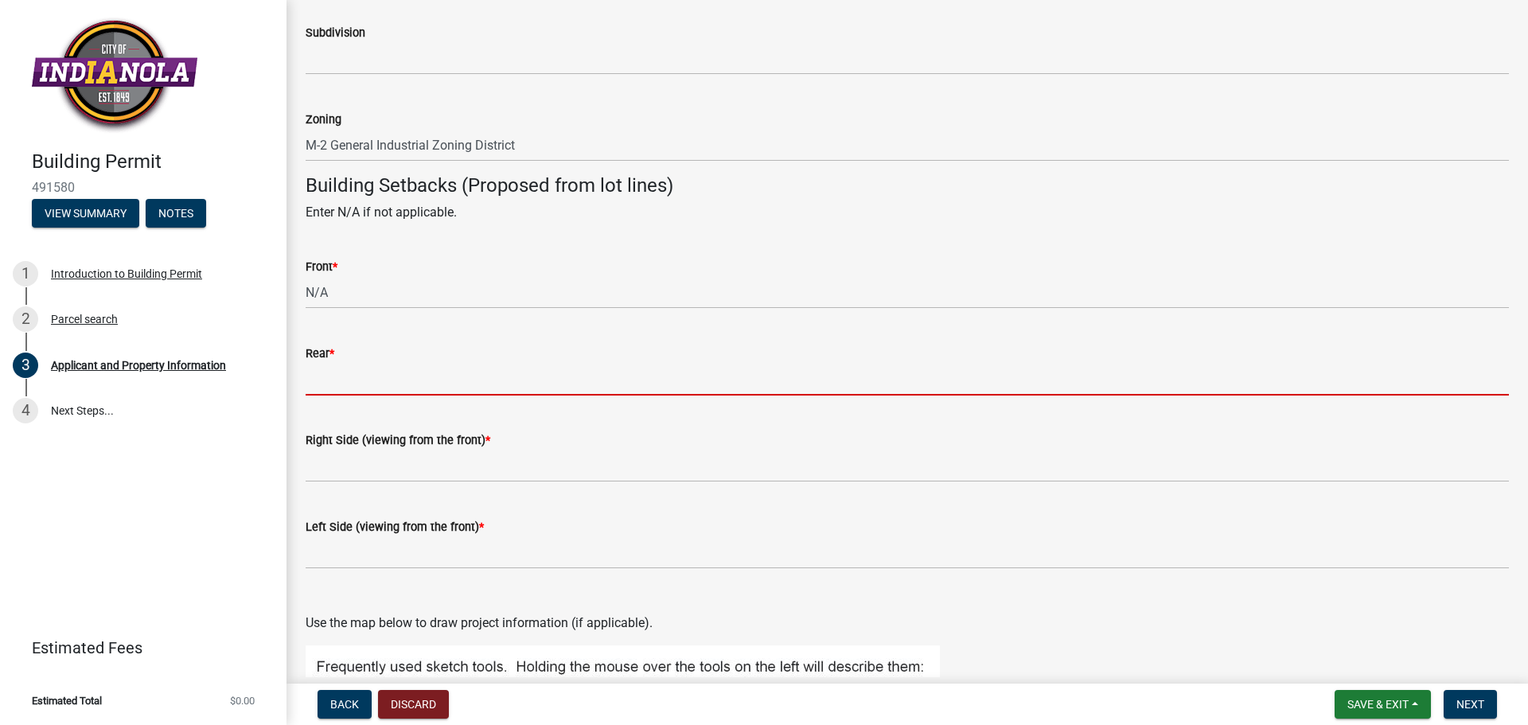
click at [328, 385] on input "Rear *" at bounding box center [908, 379] width 1204 height 33
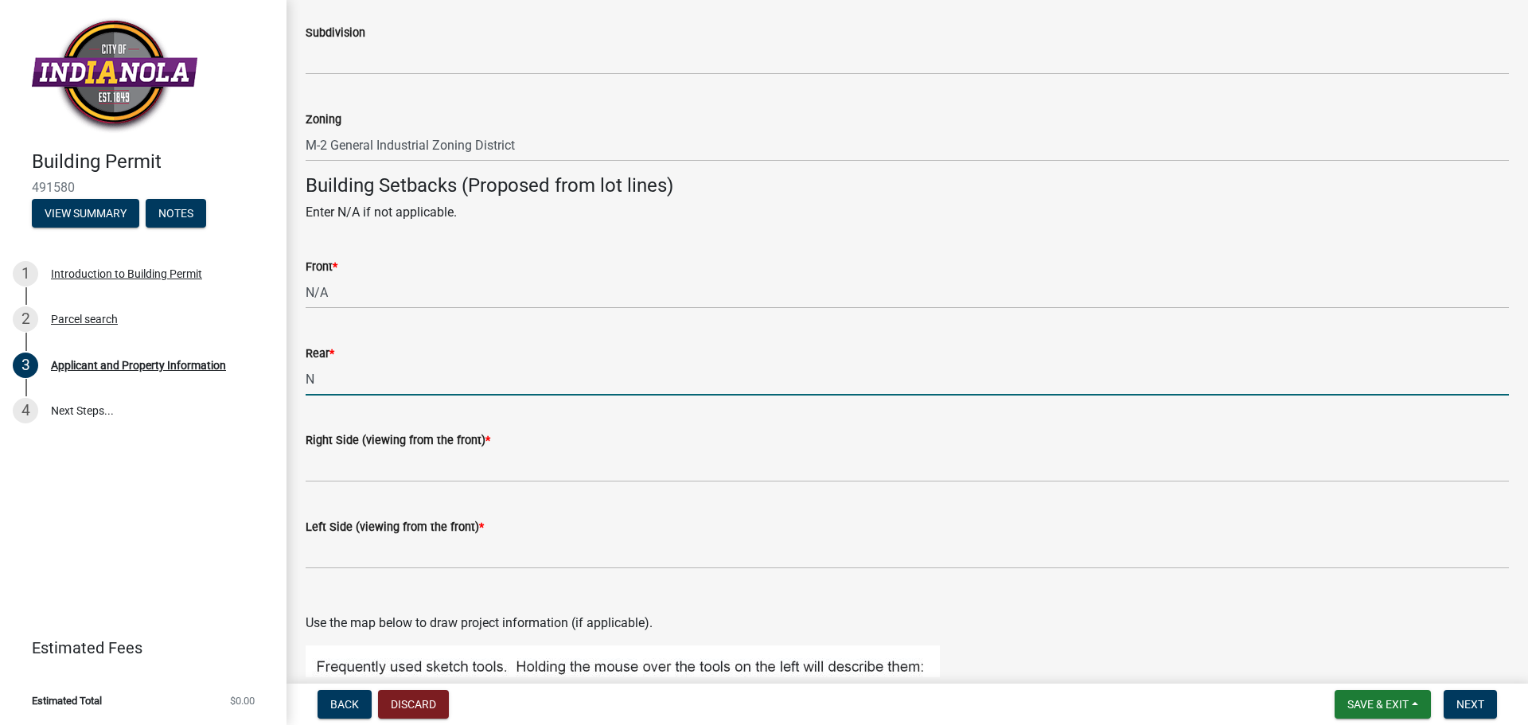
type input "N/A"
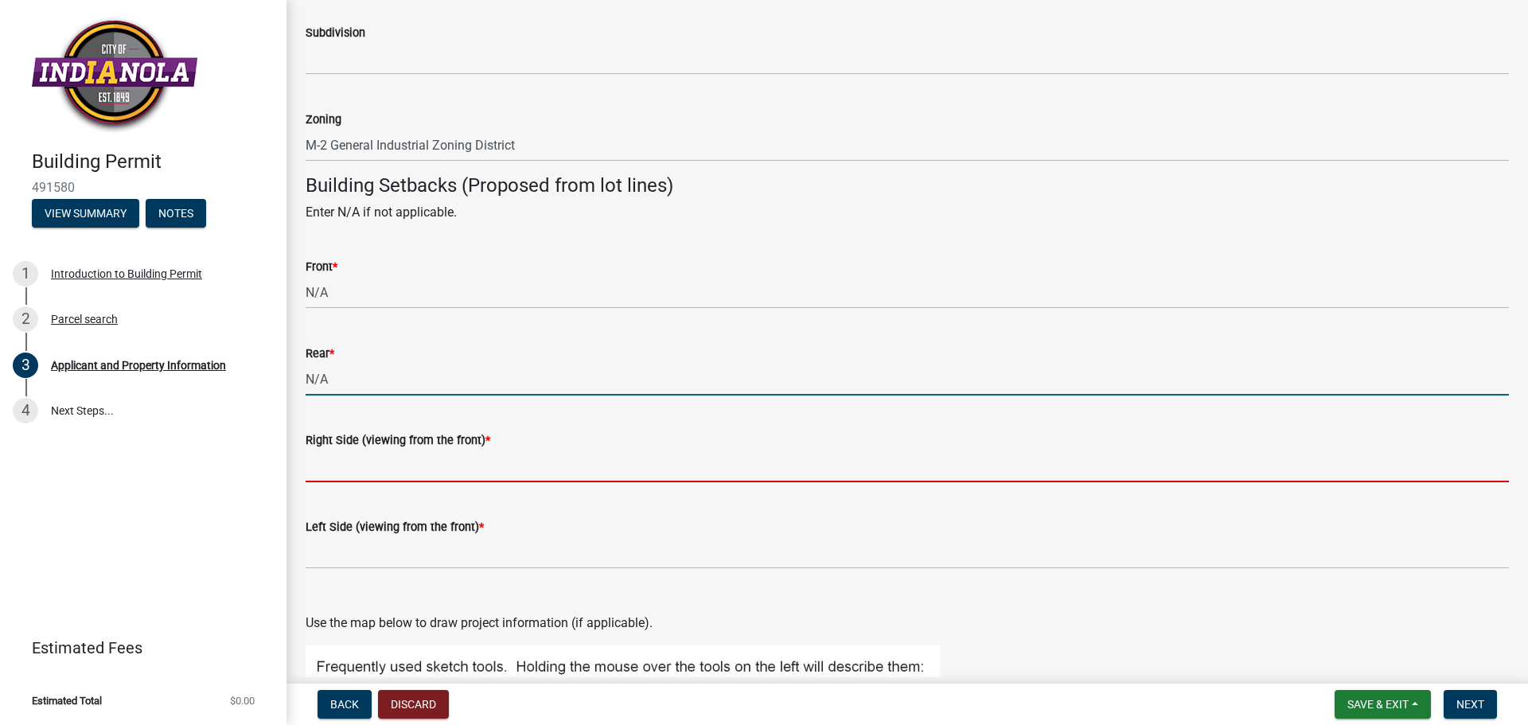
click at [365, 463] on input "Right Side (viewing from the front) *" at bounding box center [908, 466] width 1204 height 33
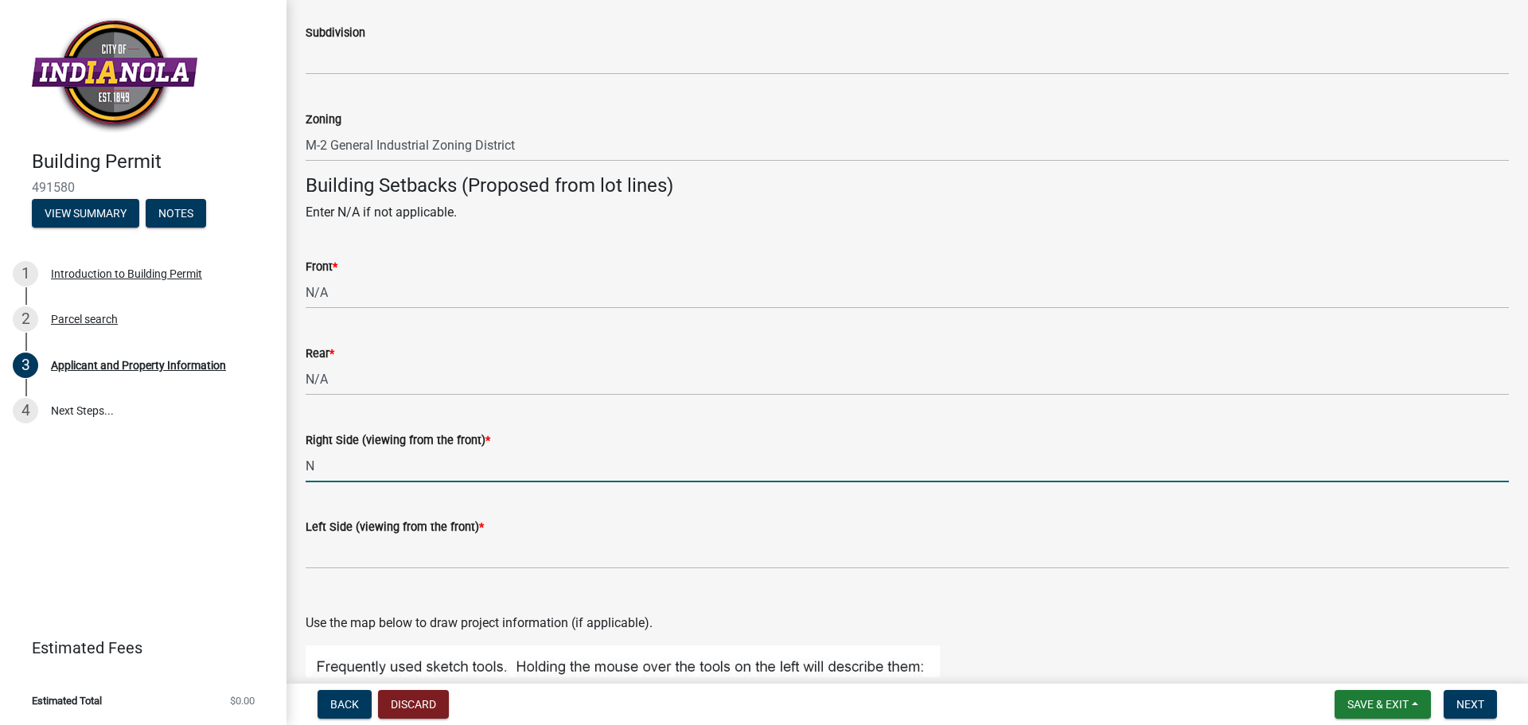
type input "N/A"
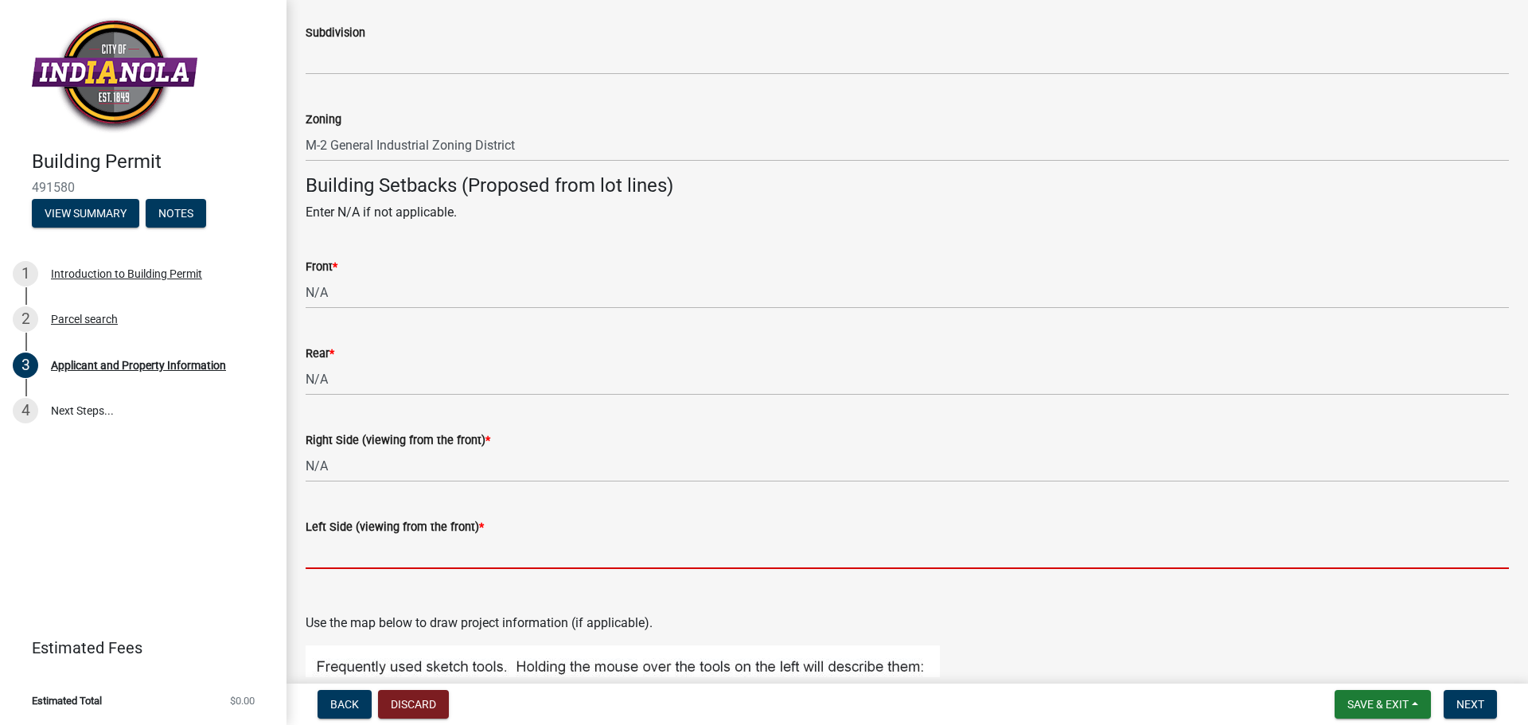
click at [368, 552] on input "Left Side (viewing from the front) *" at bounding box center [908, 552] width 1204 height 33
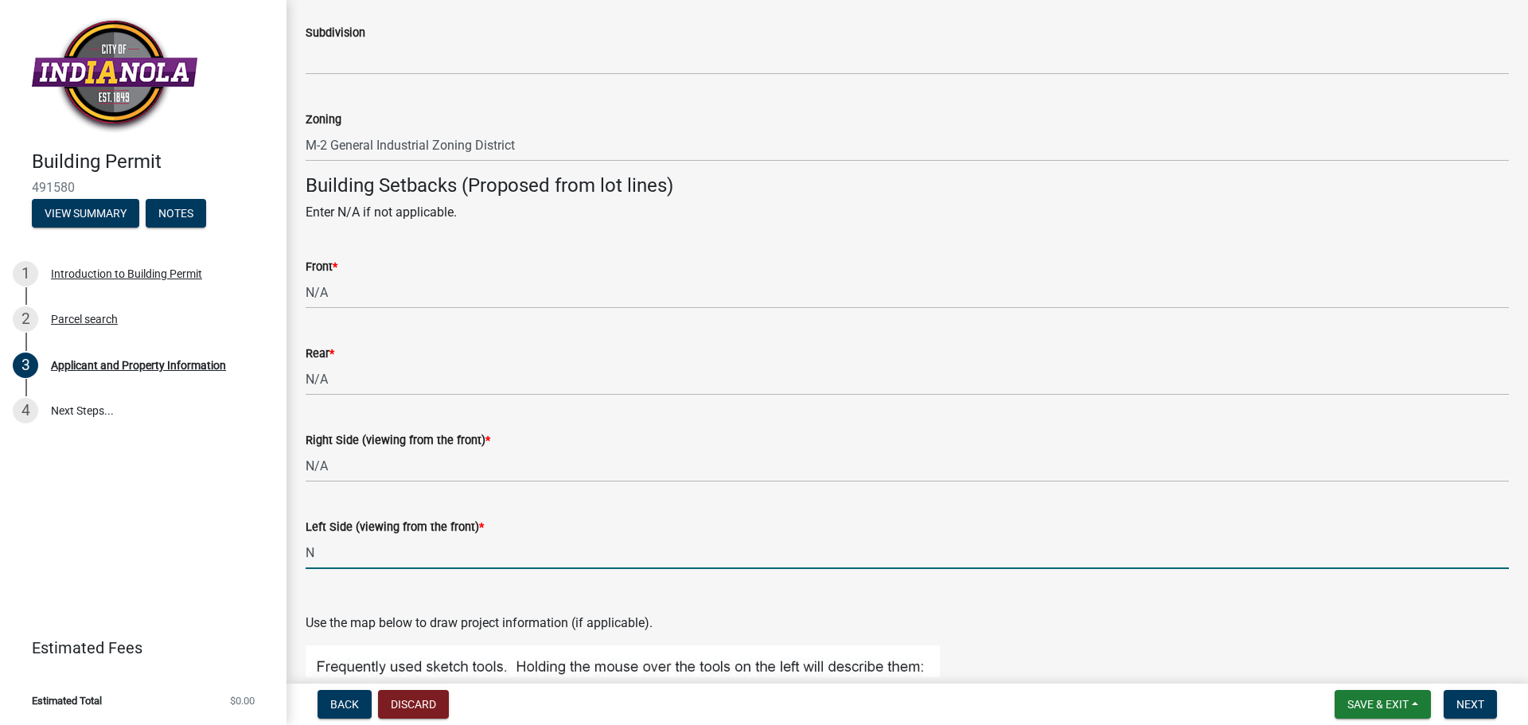
type input "N/A"
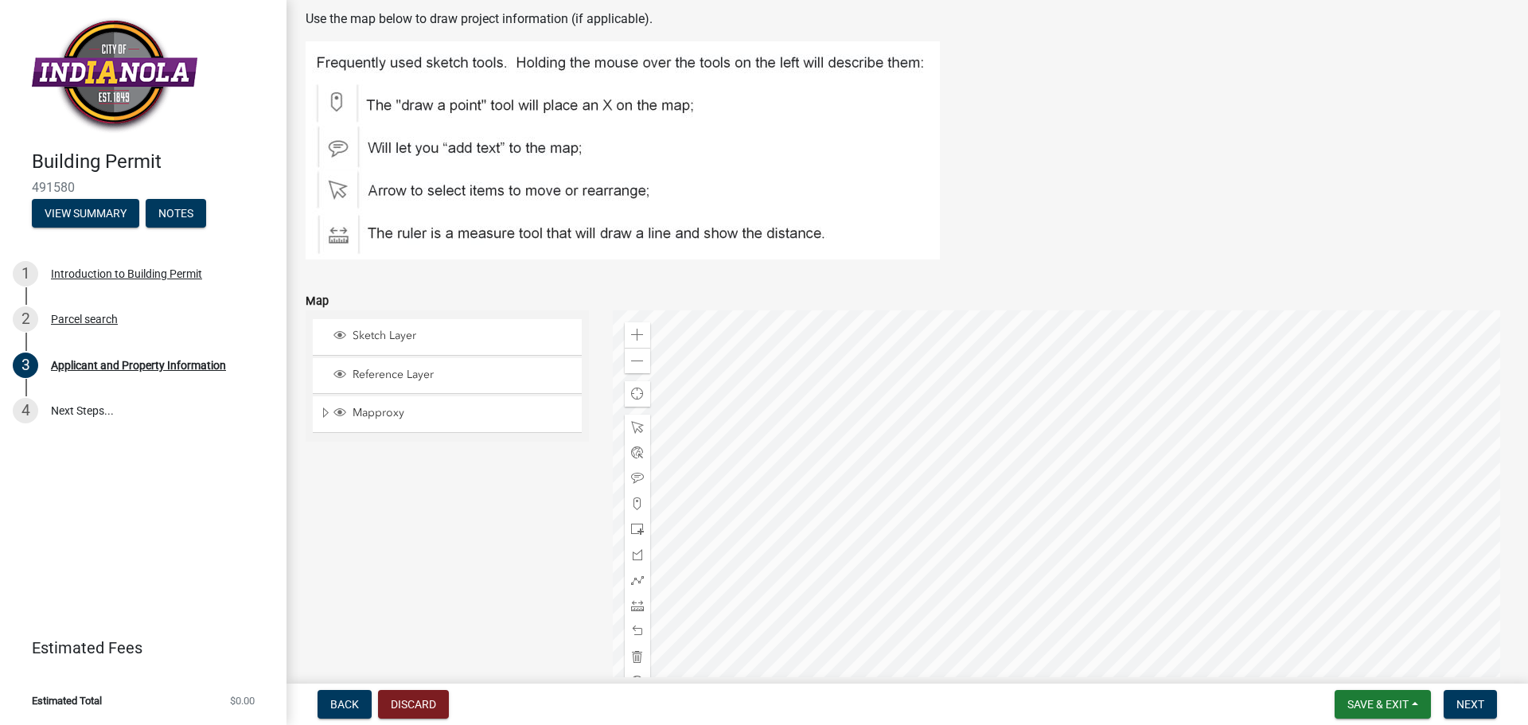
scroll to position [1985, 0]
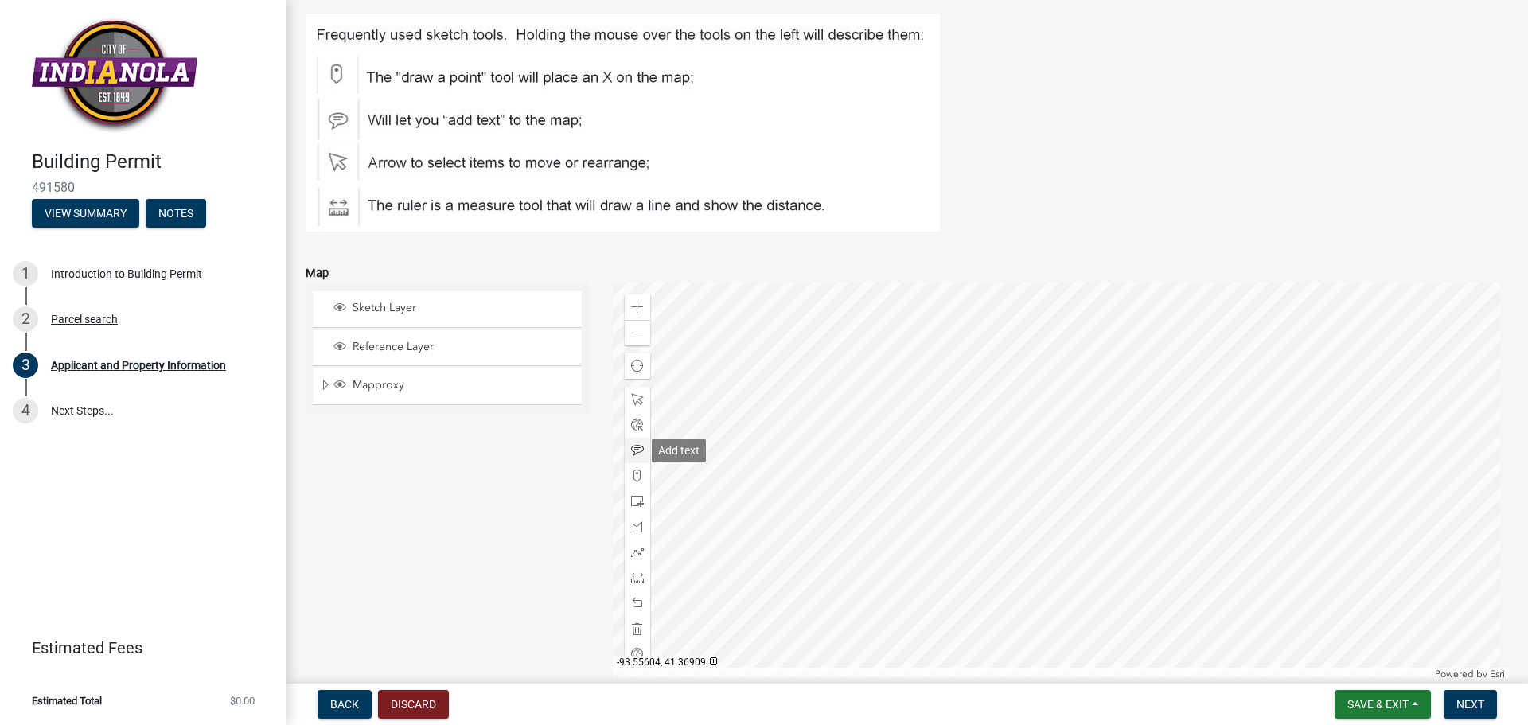
click at [635, 447] on span at bounding box center [637, 450] width 13 height 13
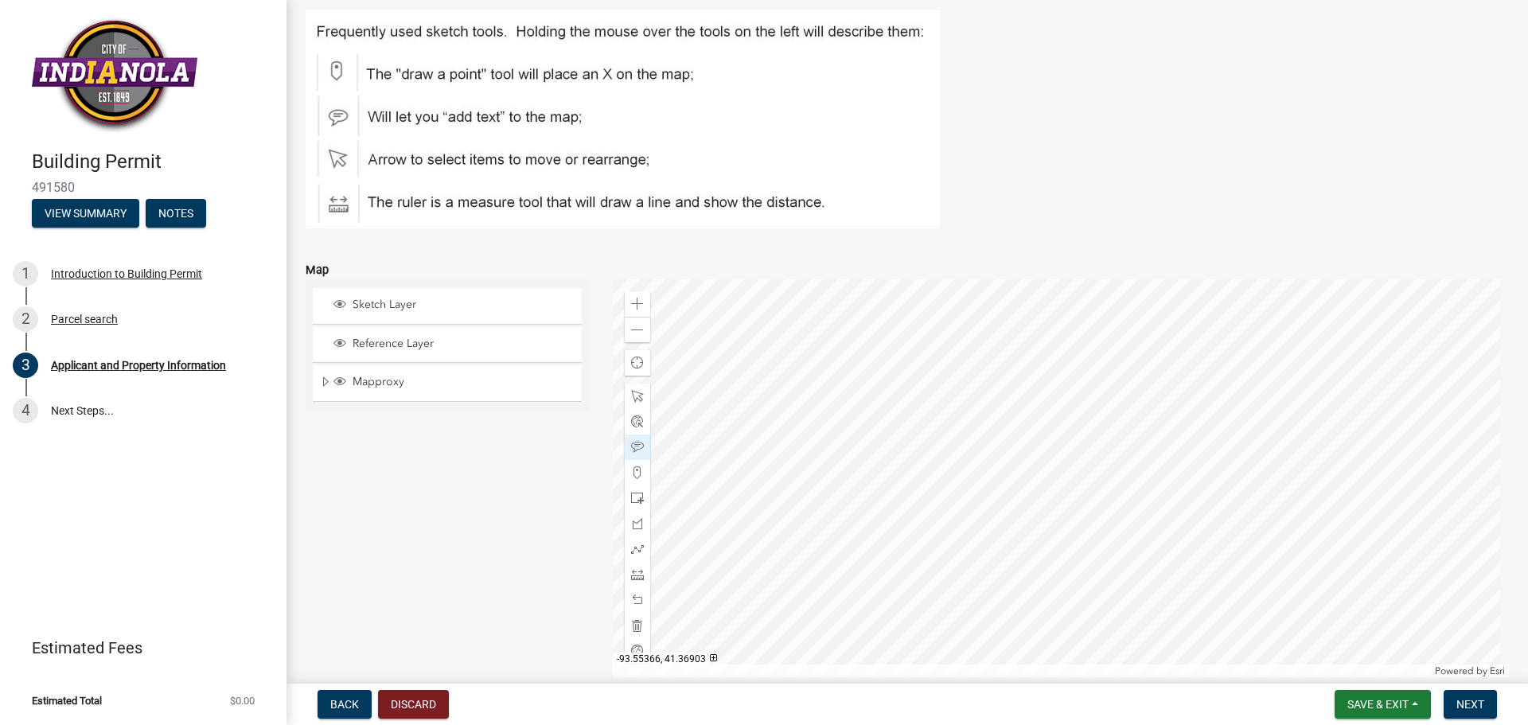
click at [996, 395] on div at bounding box center [1061, 478] width 897 height 398
click at [983, 368] on div at bounding box center [1061, 478] width 897 height 398
click at [971, 378] on div at bounding box center [1061, 478] width 897 height 398
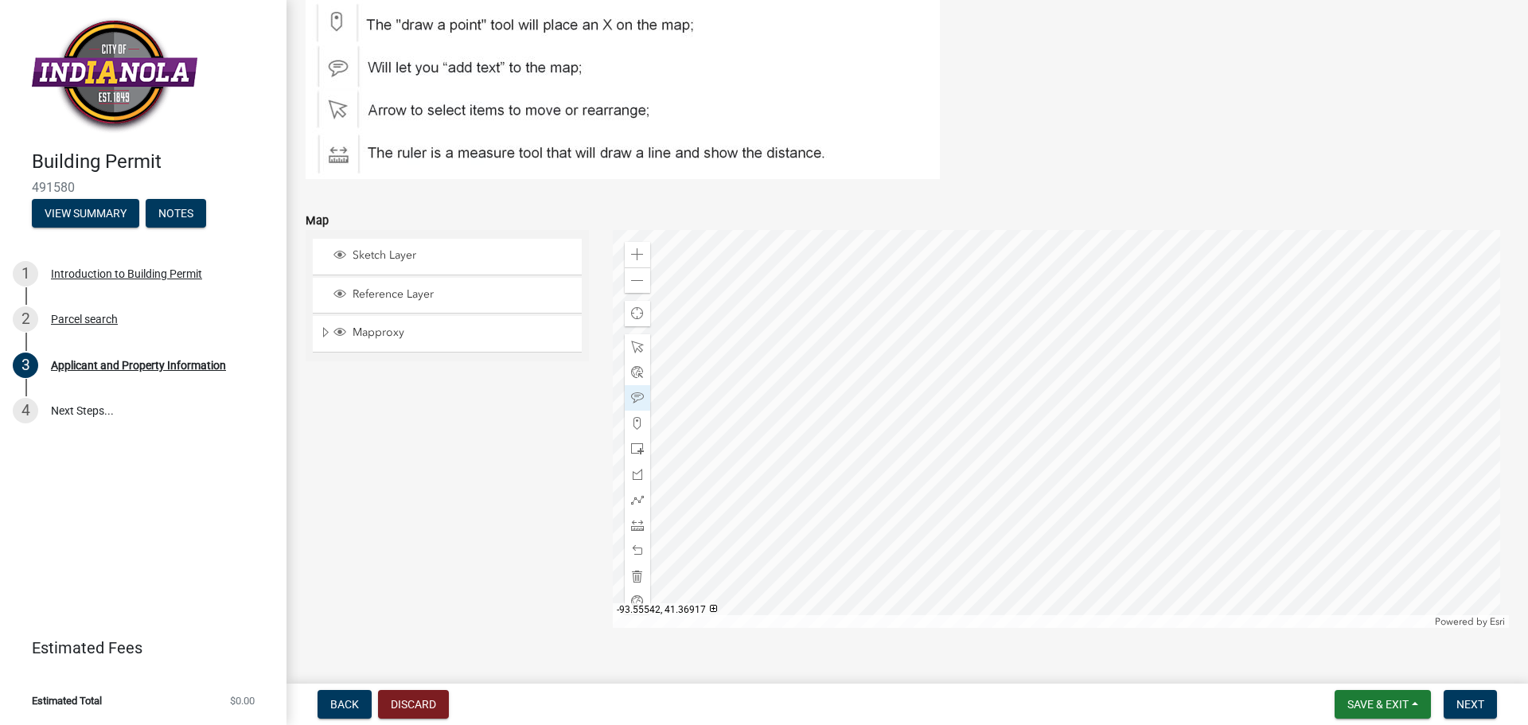
scroll to position [2065, 0]
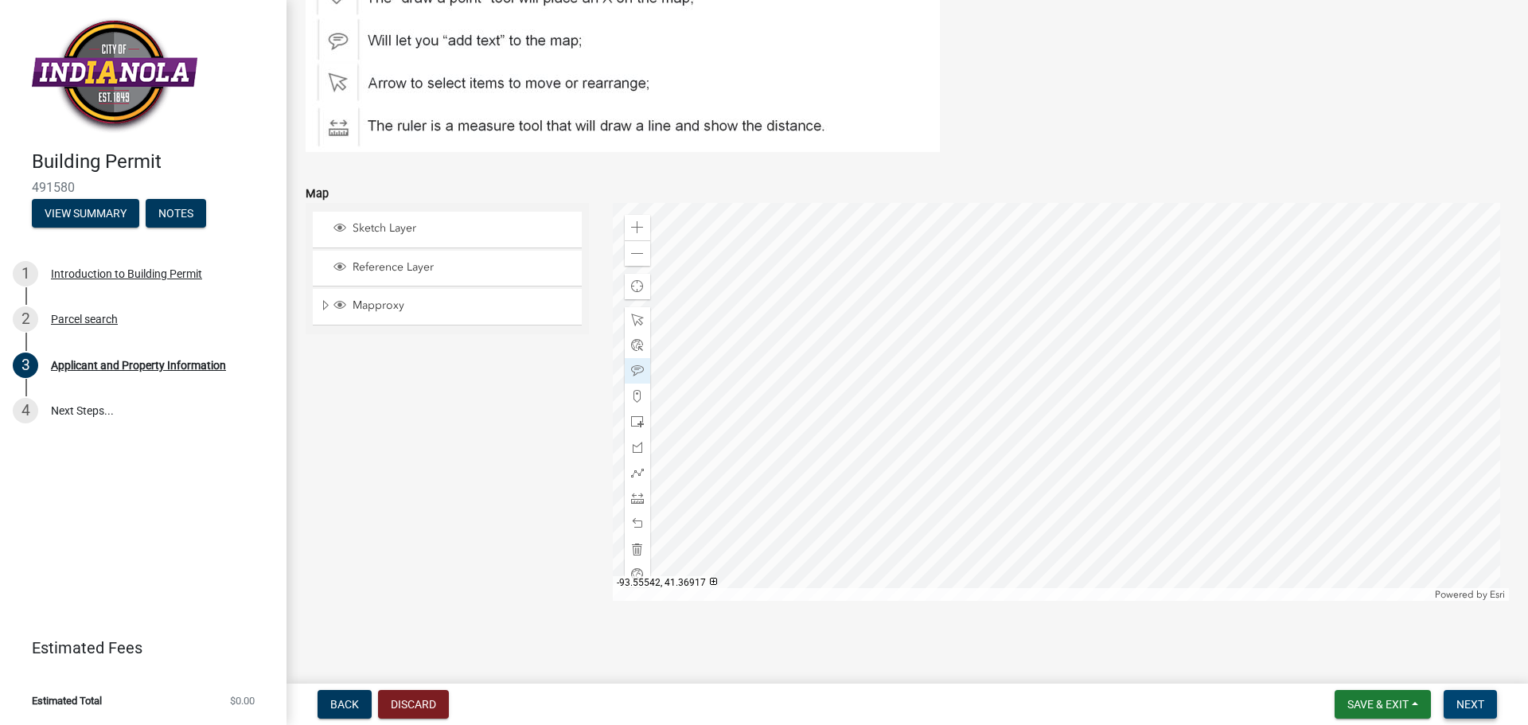
click at [1466, 706] on span "Next" at bounding box center [1471, 704] width 28 height 13
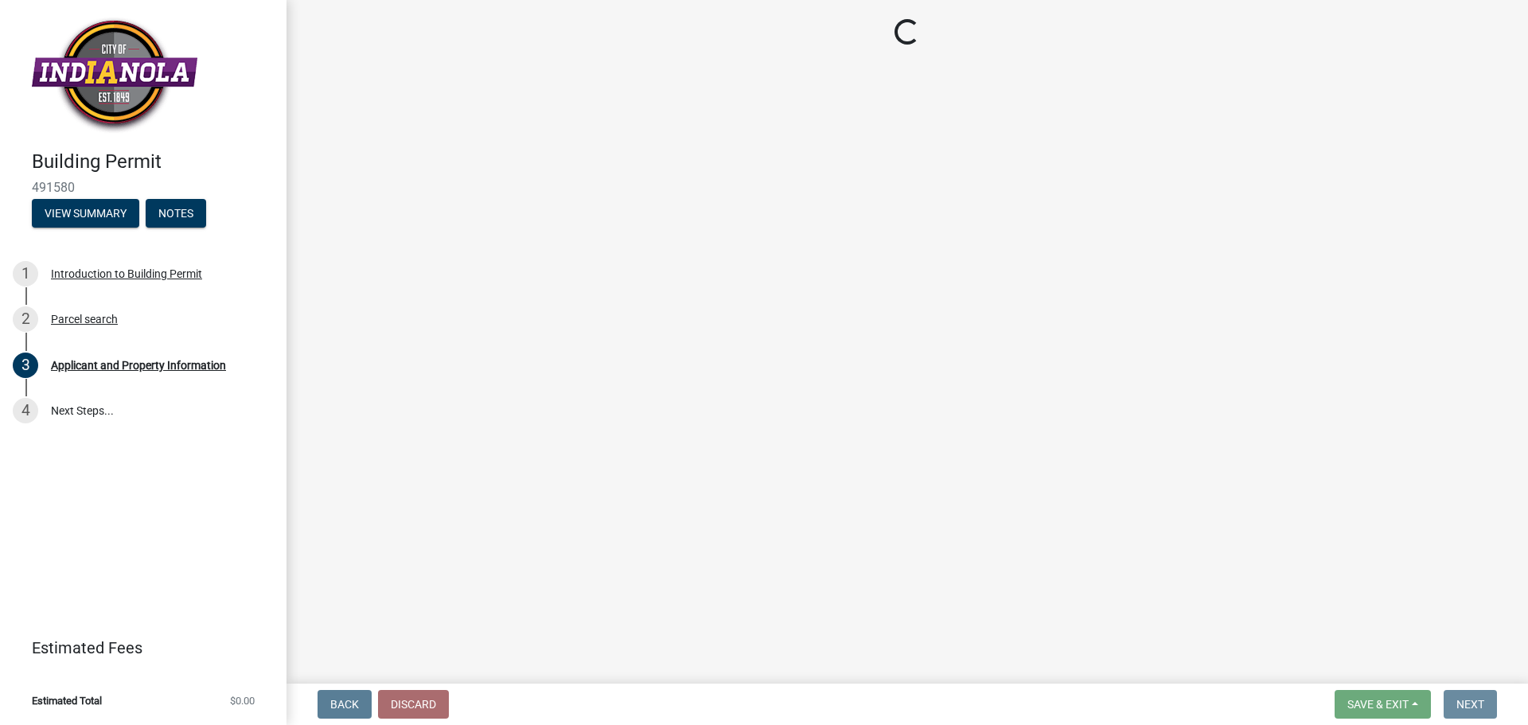
scroll to position [0, 0]
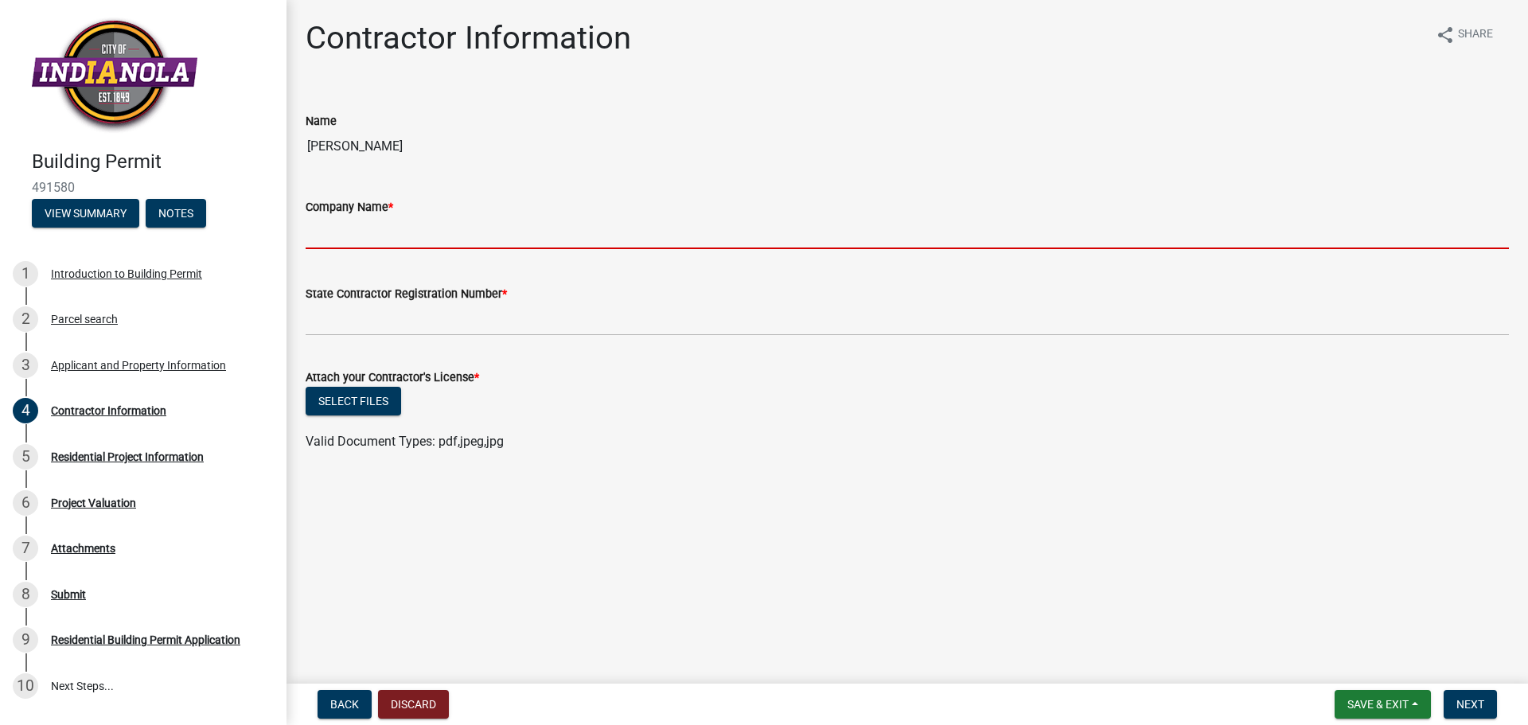
click at [337, 237] on input "Company Name *" at bounding box center [908, 233] width 1204 height 33
type input "[PERSON_NAME] Construction Company"
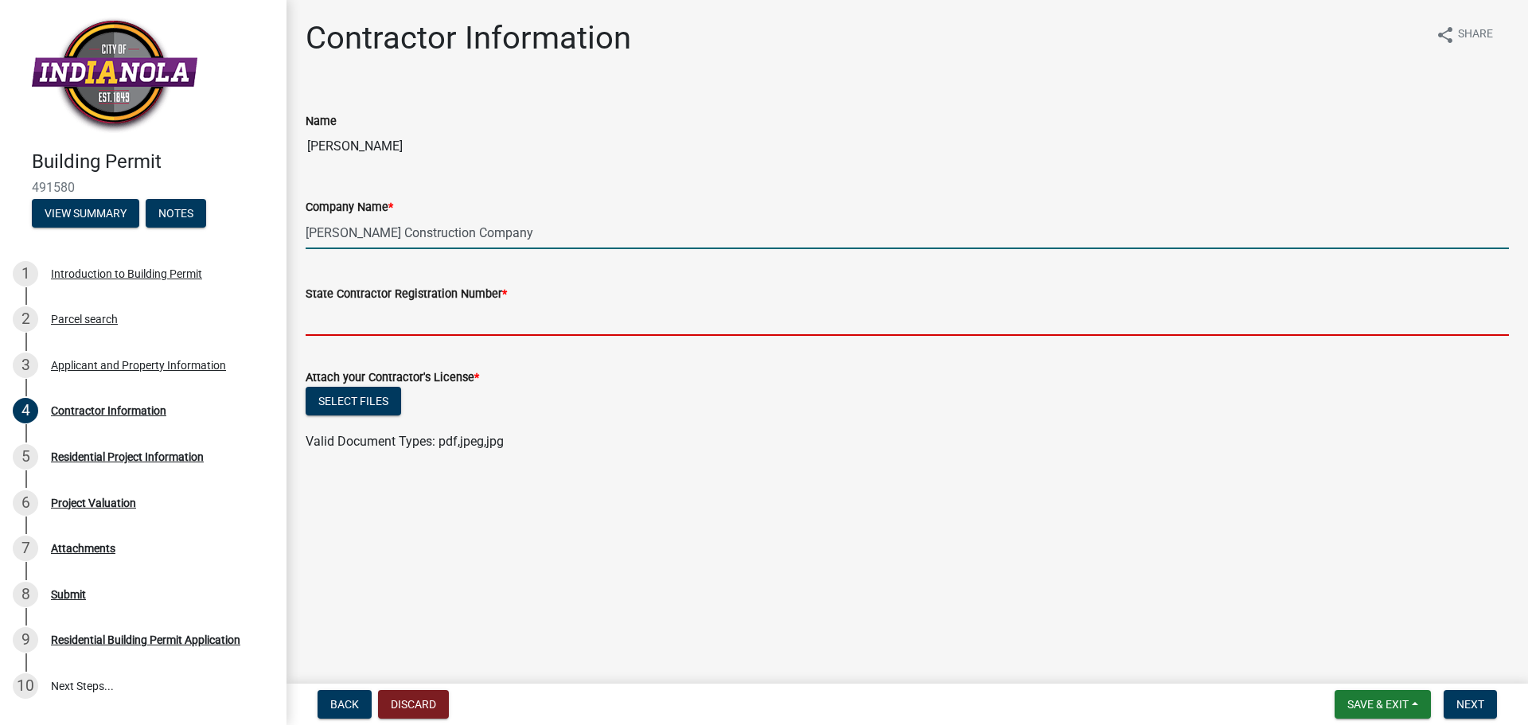
click at [421, 320] on input "State Contractor Registration Number *" at bounding box center [908, 319] width 1204 height 33
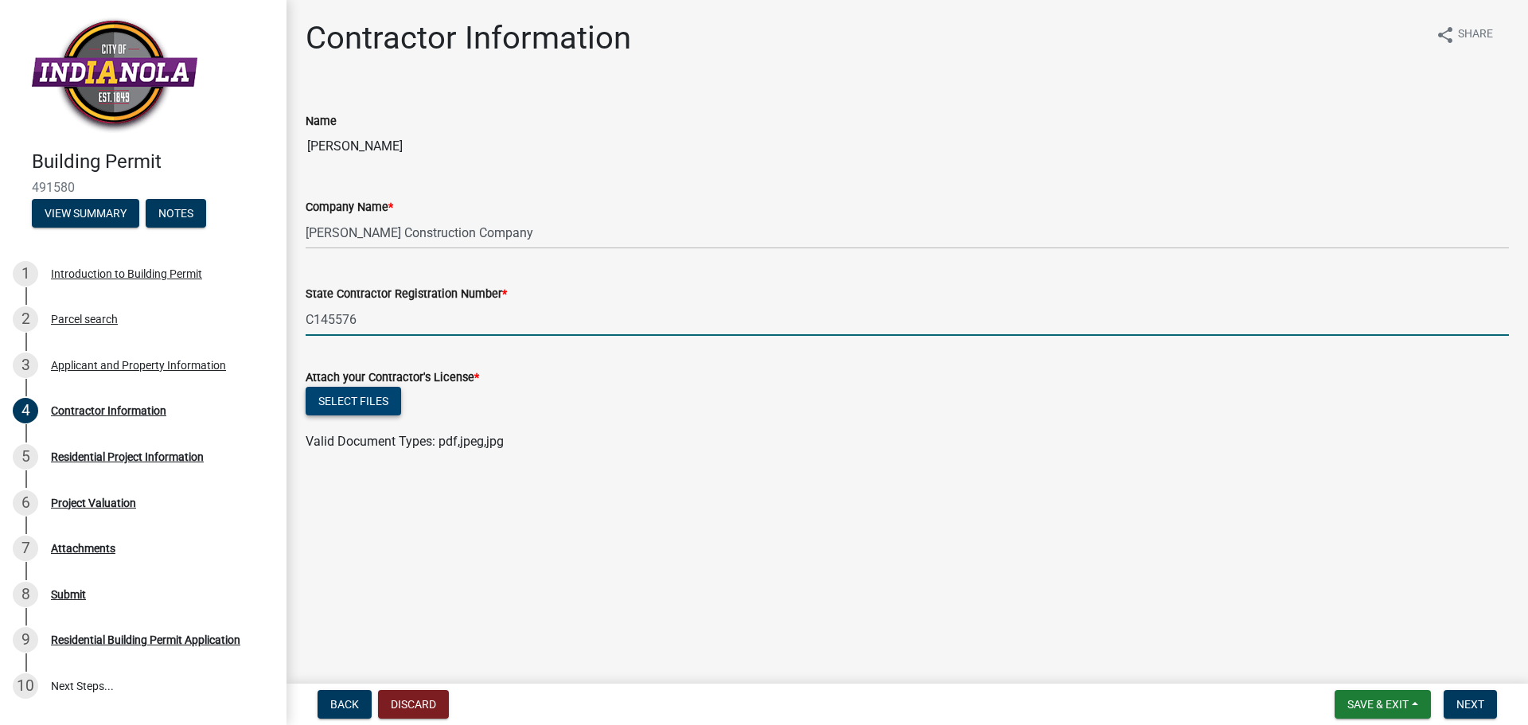
type input "C145576"
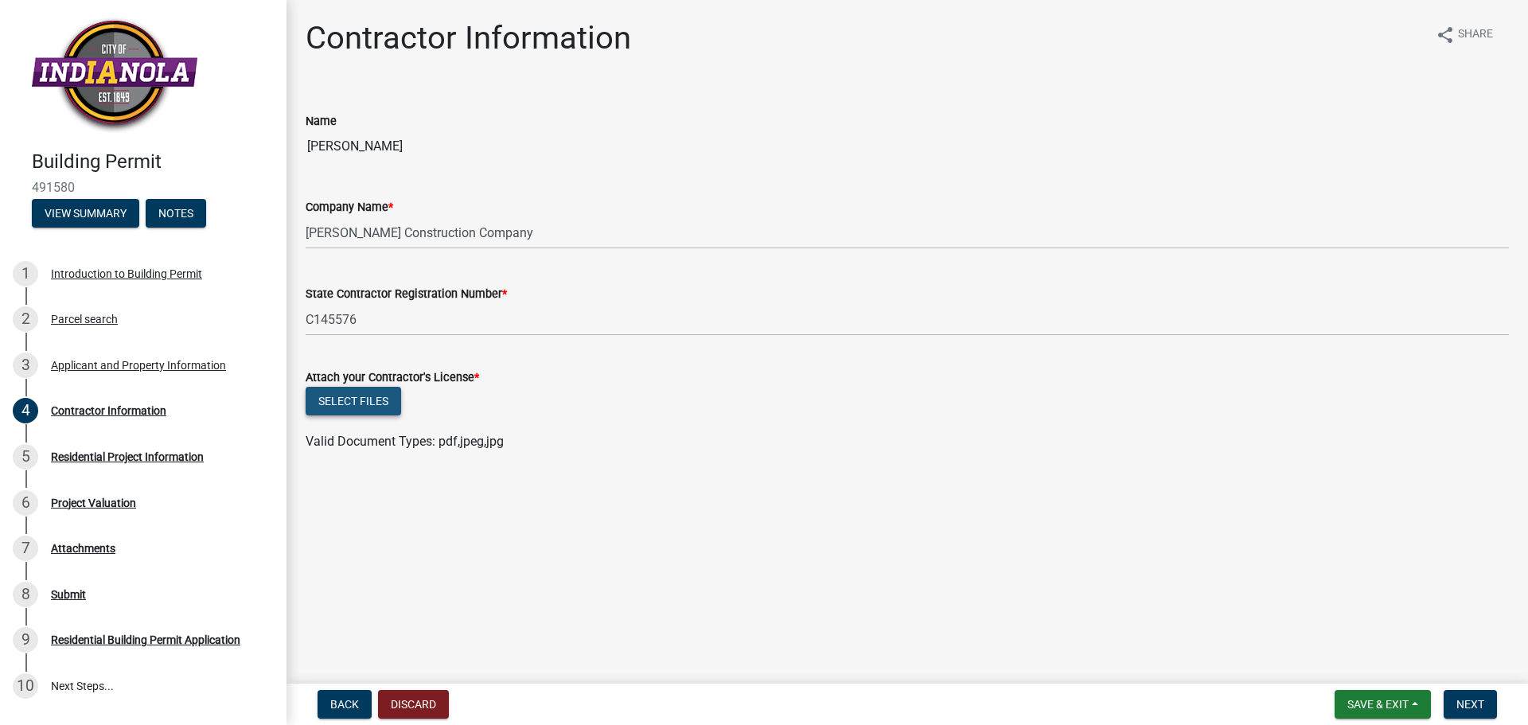
click at [342, 396] on button "Select files" at bounding box center [354, 401] width 96 height 29
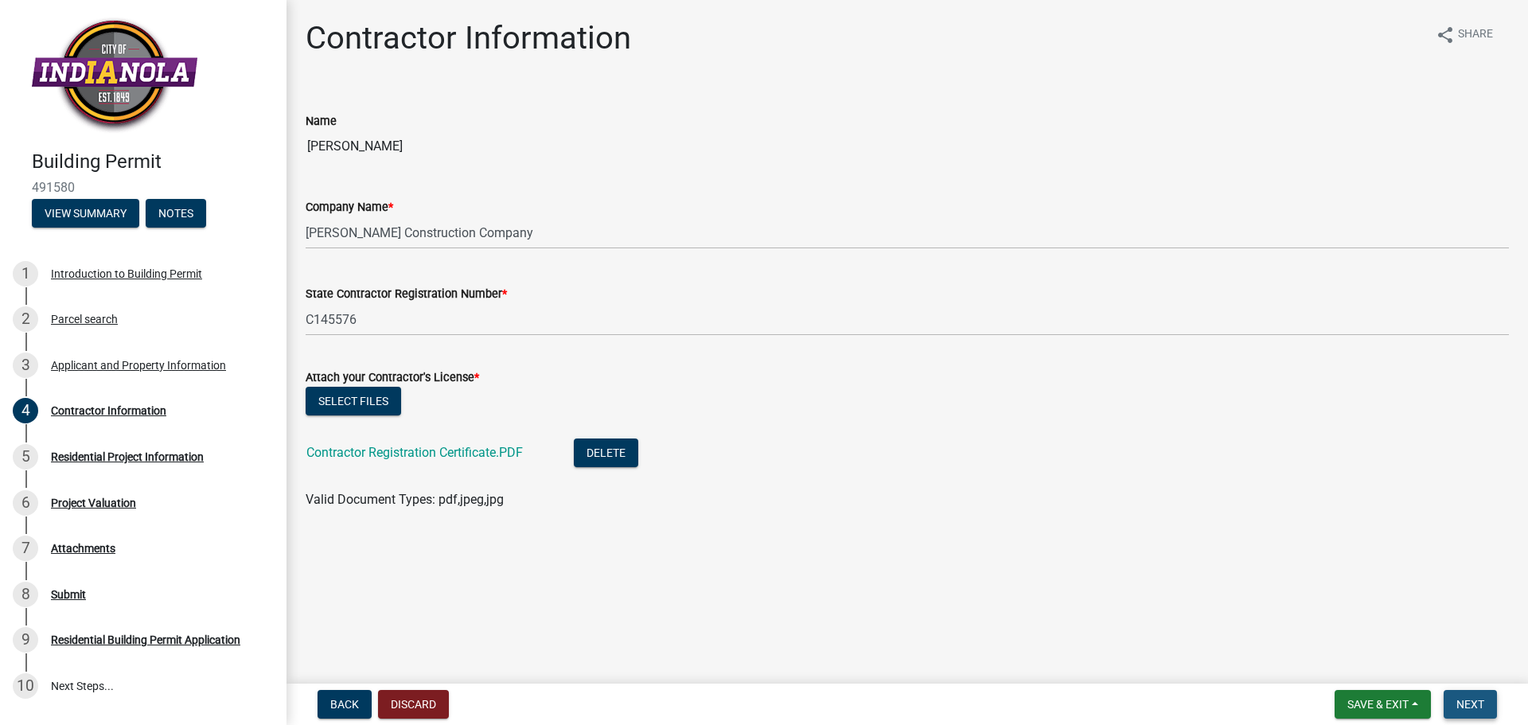
click at [1474, 707] on span "Next" at bounding box center [1471, 704] width 28 height 13
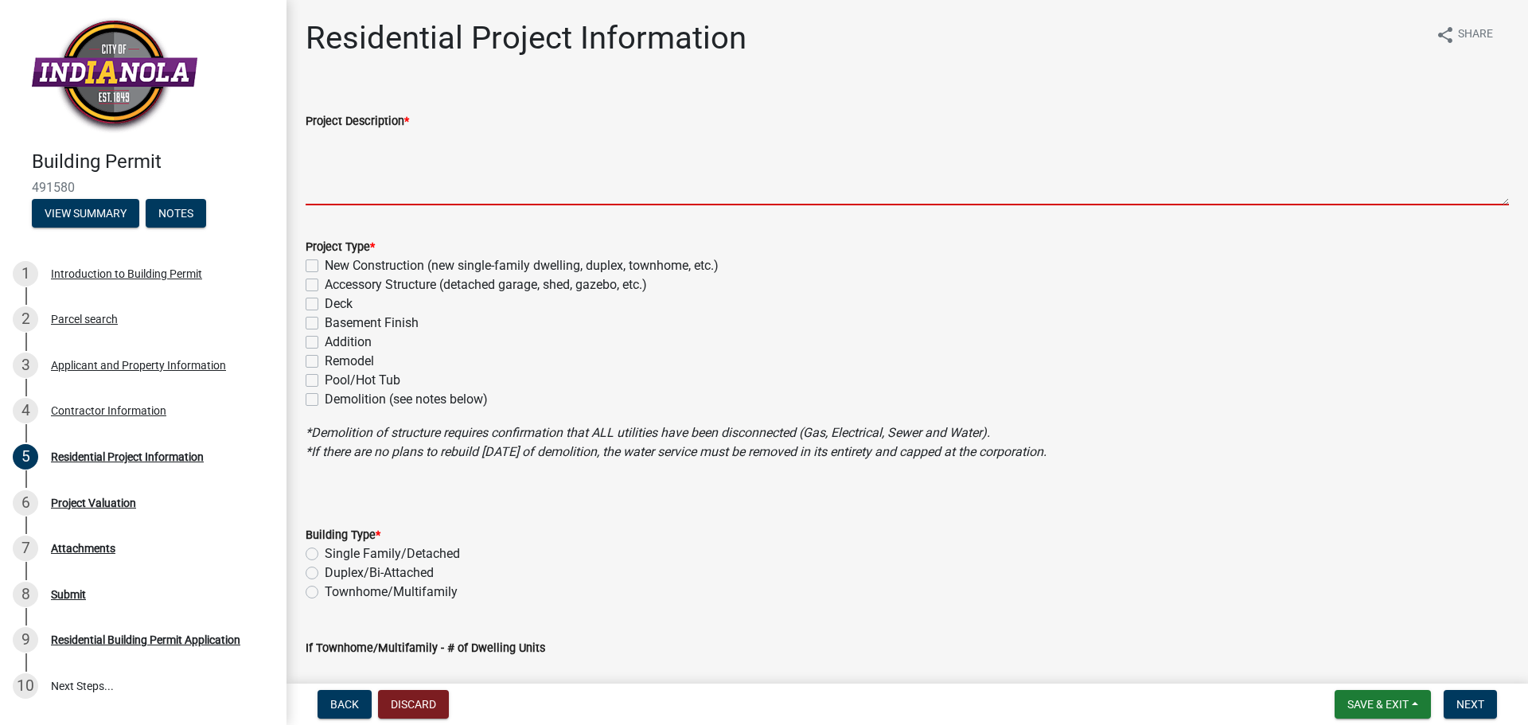
click at [375, 171] on textarea "Project Description *" at bounding box center [908, 168] width 1204 height 75
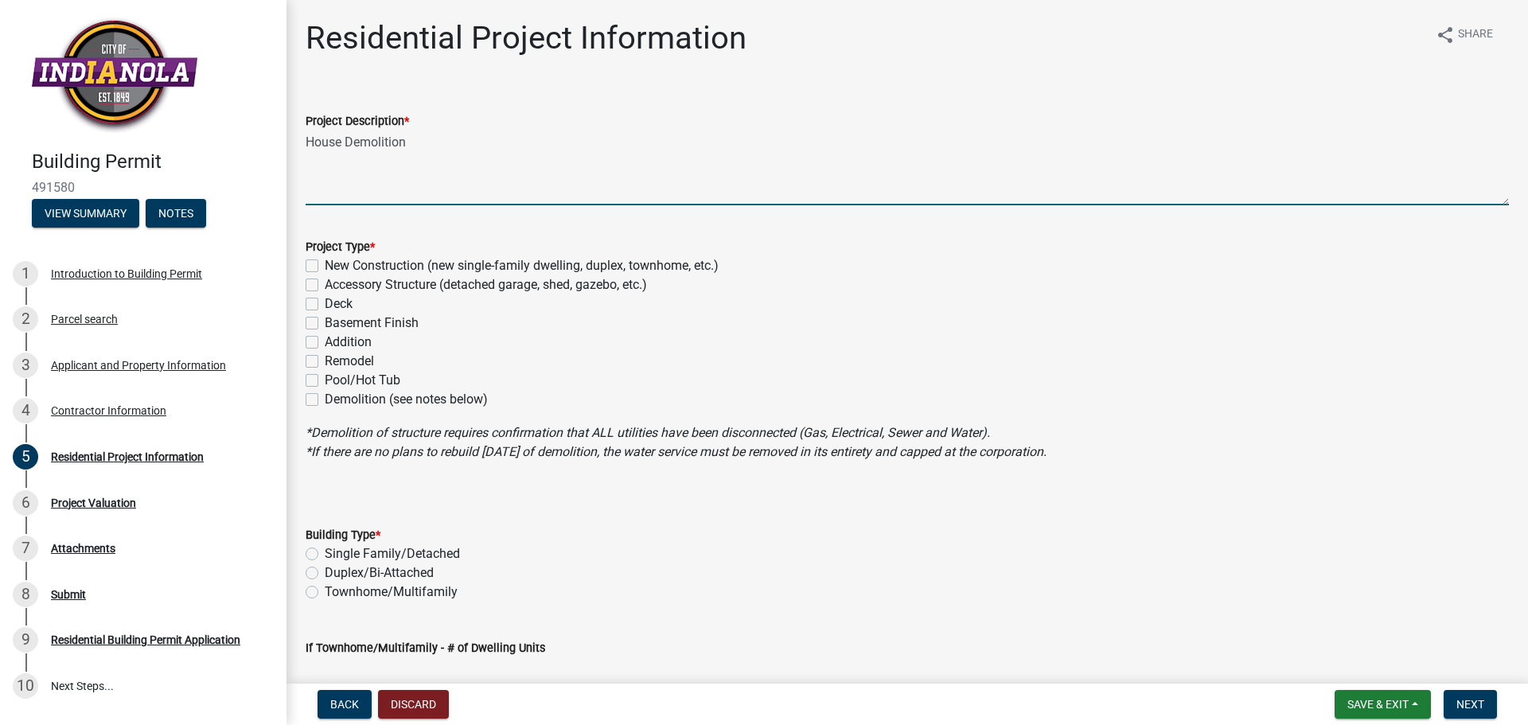
type textarea "House Demolition"
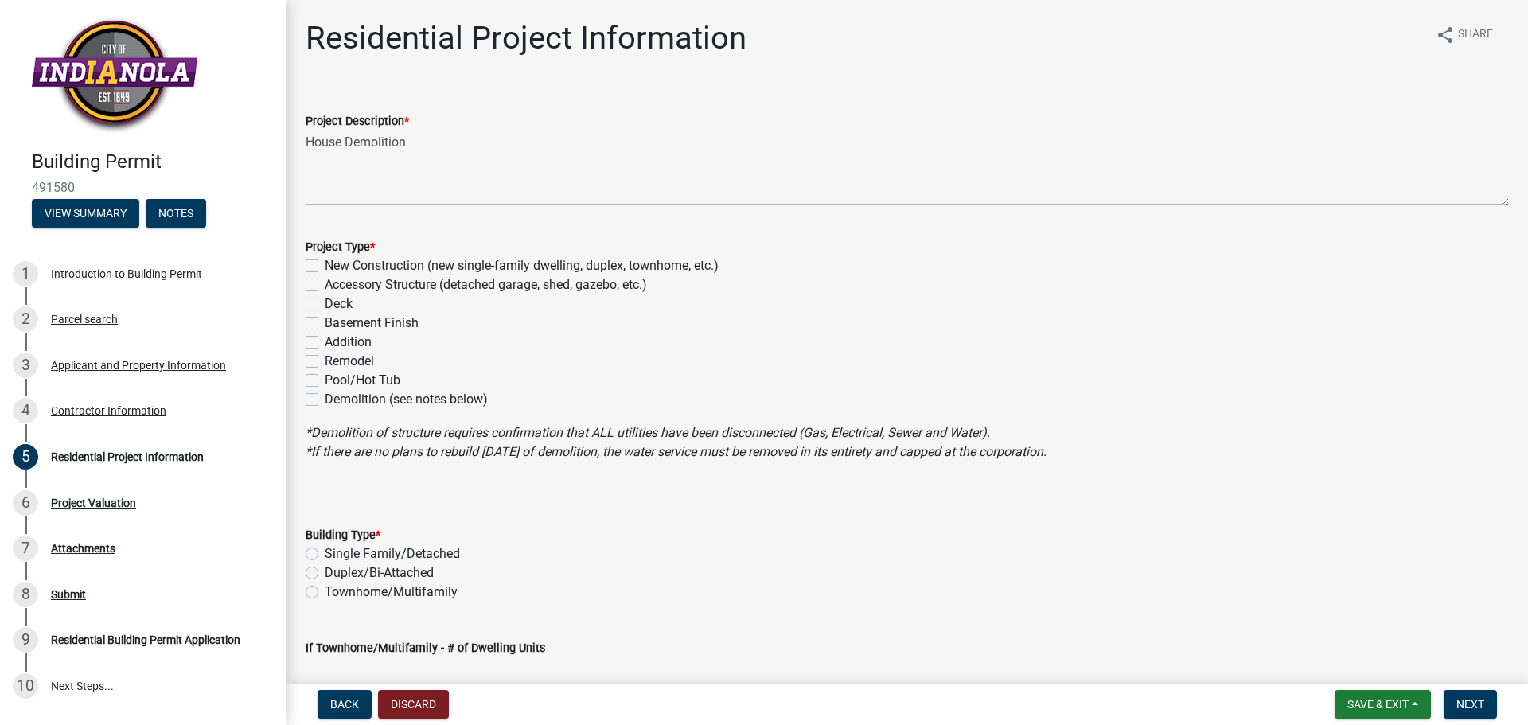
click at [325, 399] on label "Demolition (see notes below)" at bounding box center [406, 399] width 163 height 19
click at [325, 399] on input "Demolition (see notes below)" at bounding box center [330, 395] width 10 height 10
checkbox input "true"
checkbox input "false"
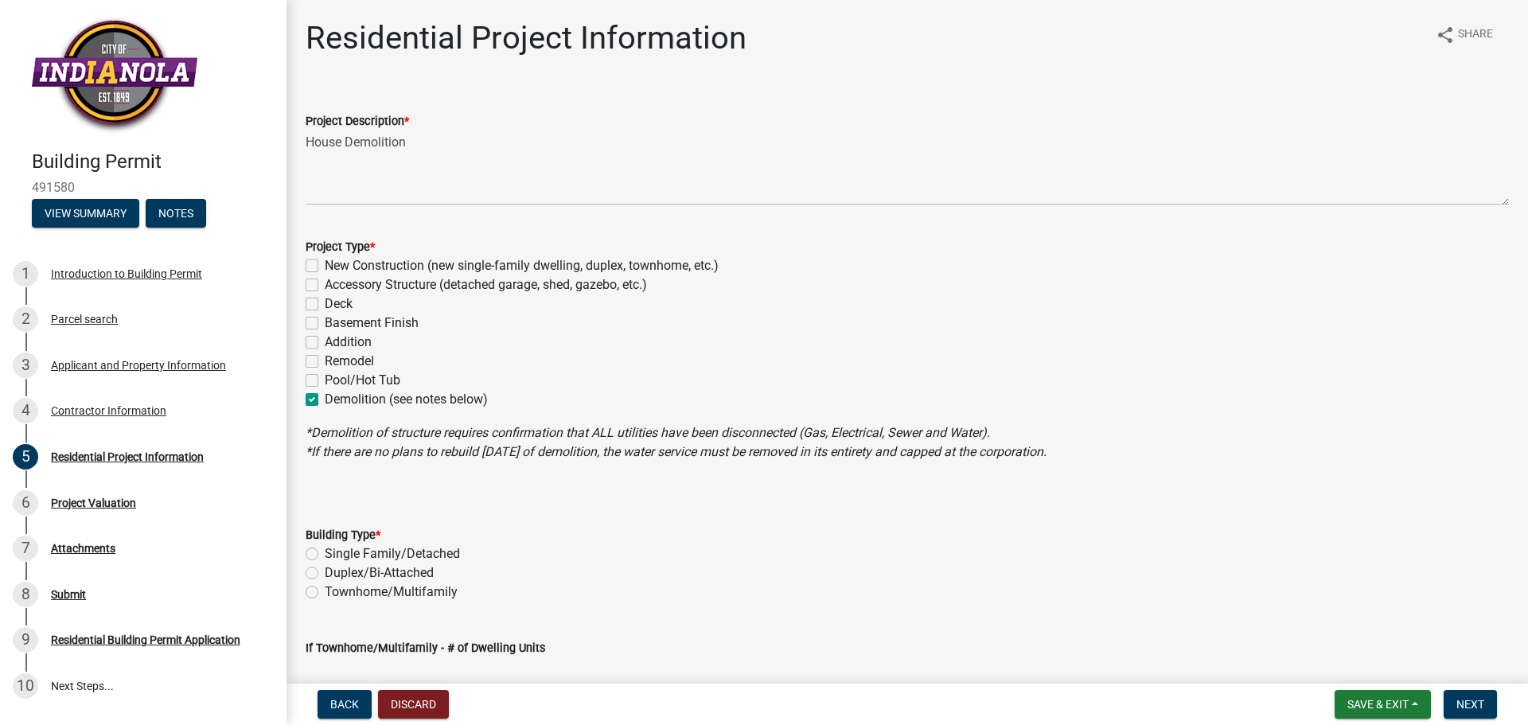
checkbox input "false"
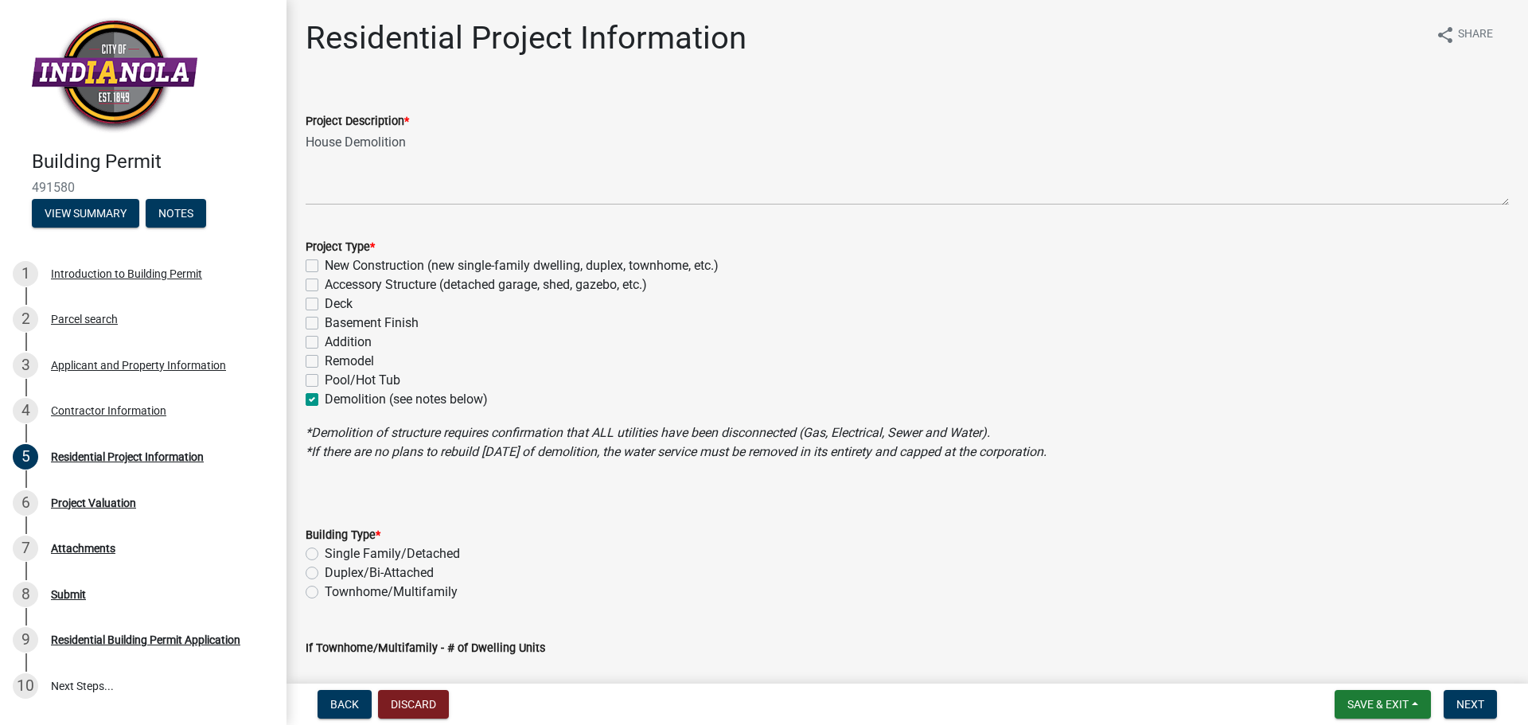
checkbox input "true"
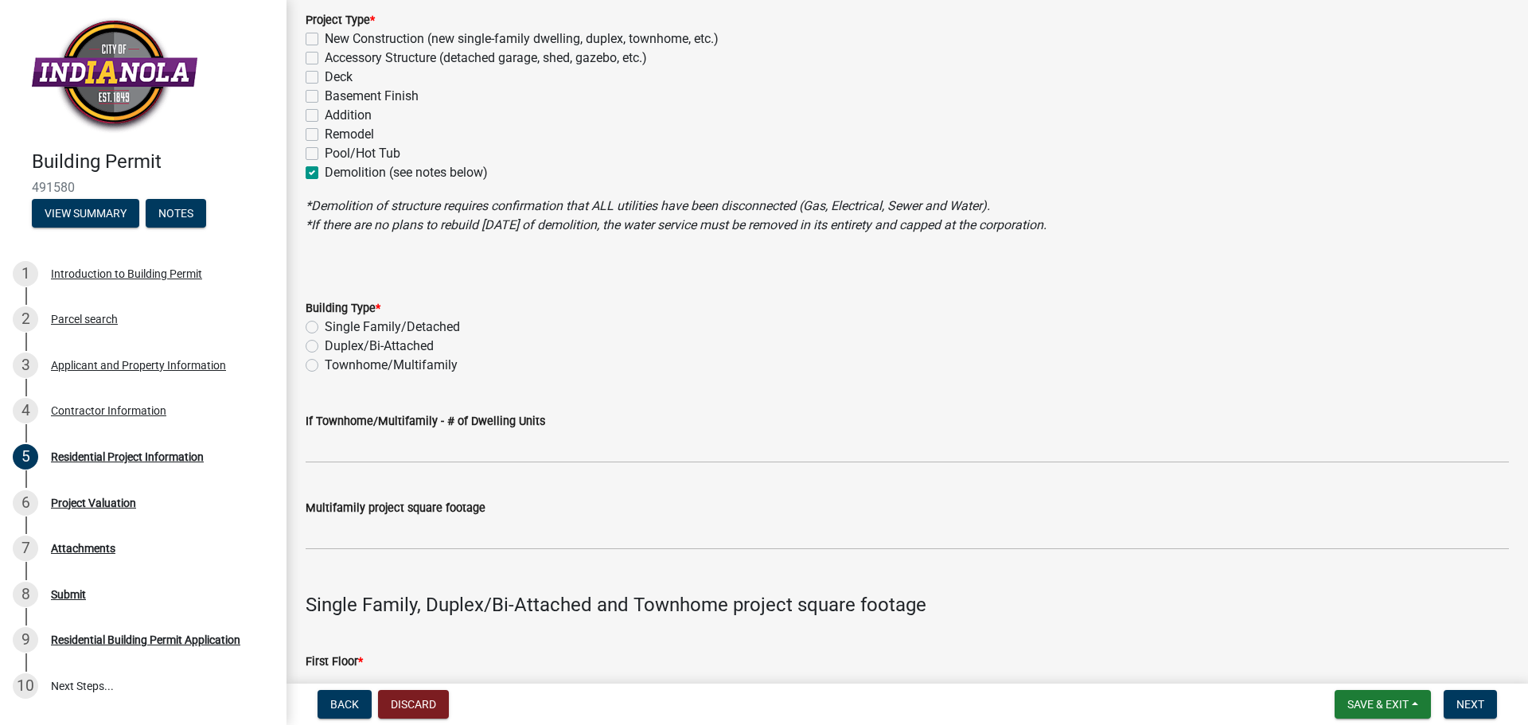
scroll to position [398, 0]
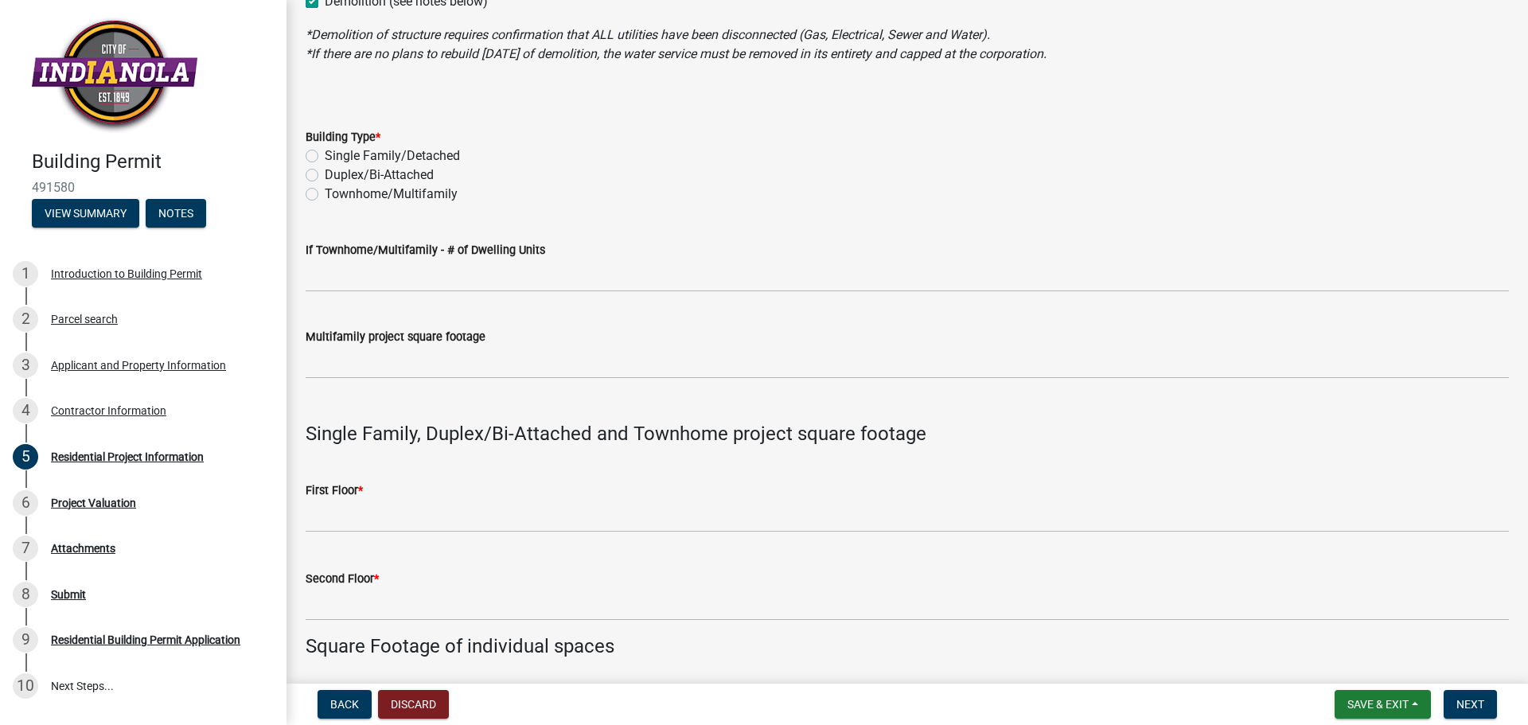
click at [325, 159] on label "Single Family/Detached" at bounding box center [392, 155] width 135 height 19
click at [325, 157] on input "Single Family/Detached" at bounding box center [330, 151] width 10 height 10
radio input "true"
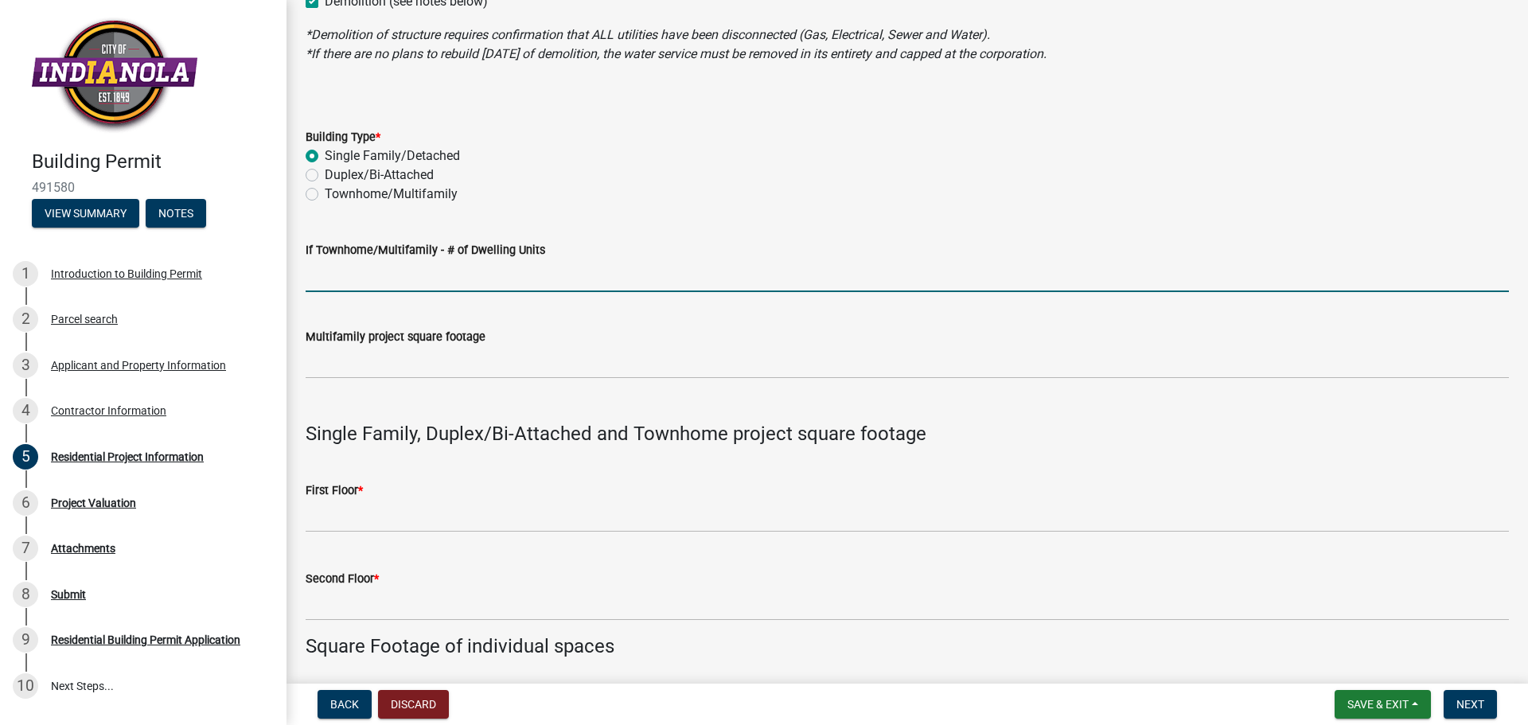
click at [382, 276] on input "If Townhome/Multifamily - # of Dwelling Units" at bounding box center [908, 275] width 1204 height 33
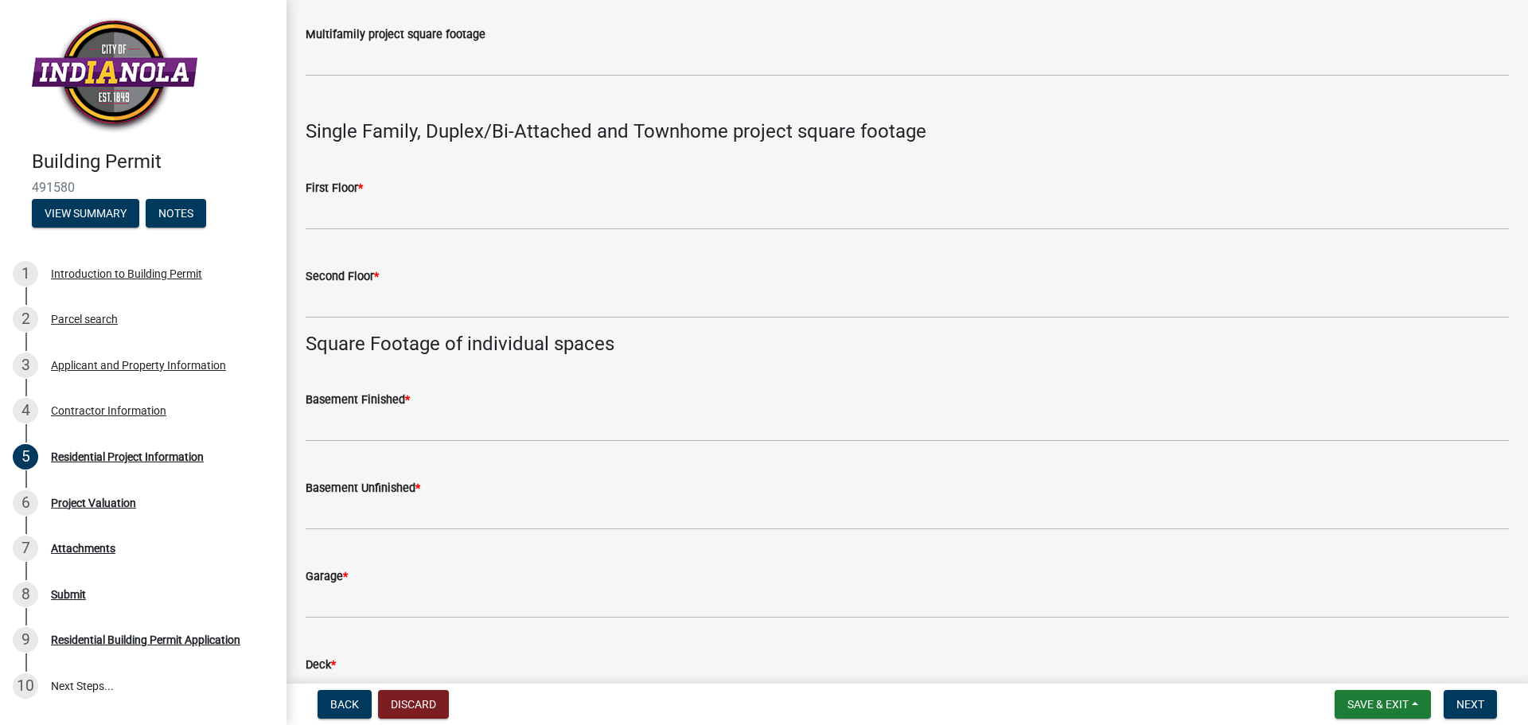
scroll to position [716, 0]
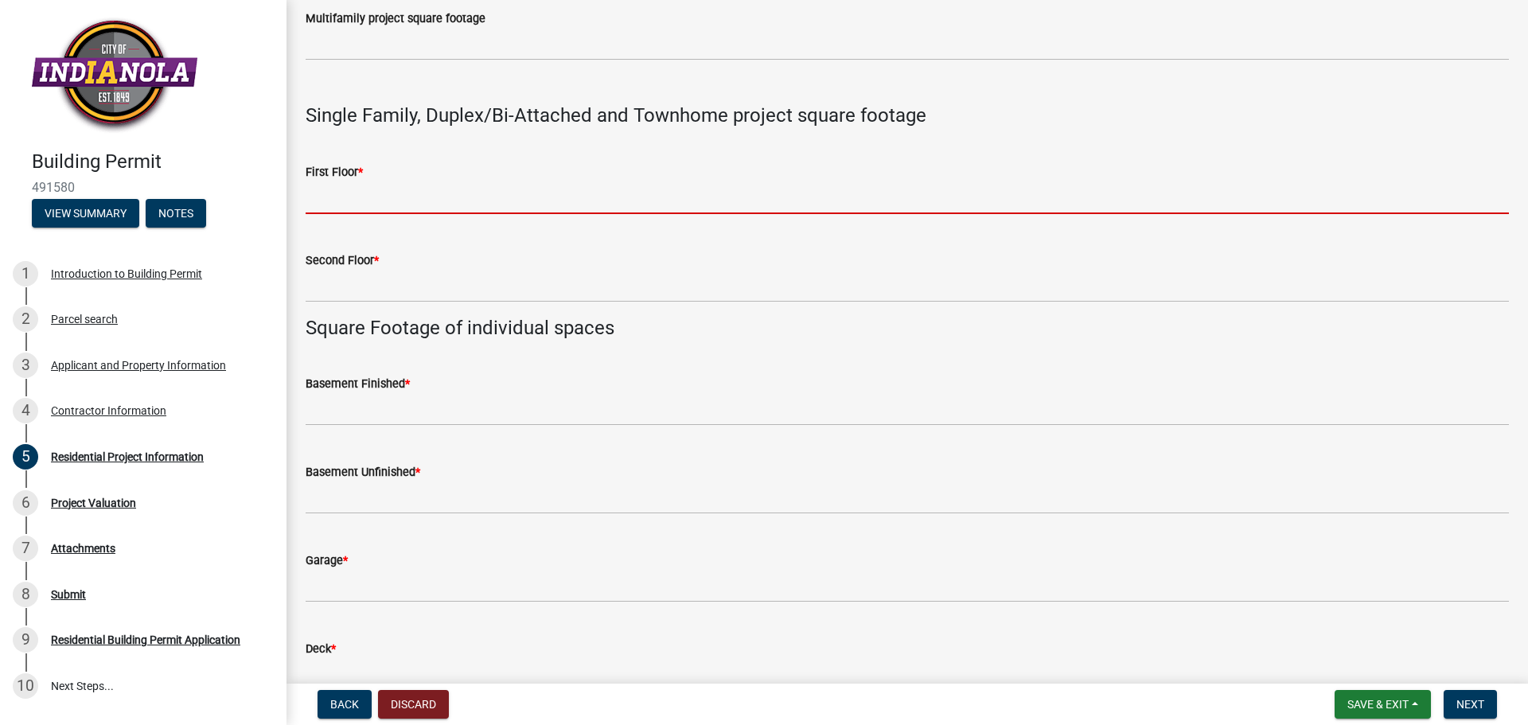
click at [338, 205] on input "text" at bounding box center [908, 197] width 1204 height 33
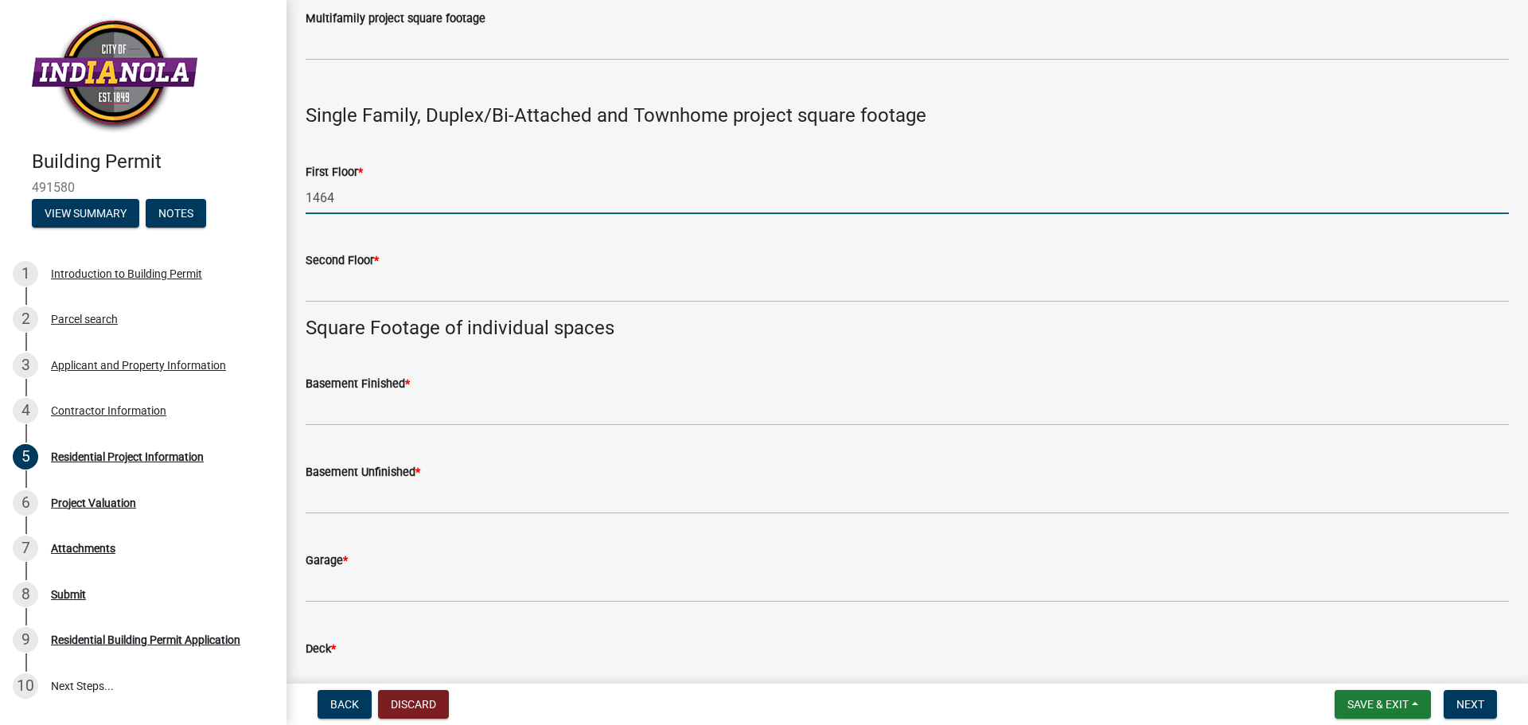
type input "1464"
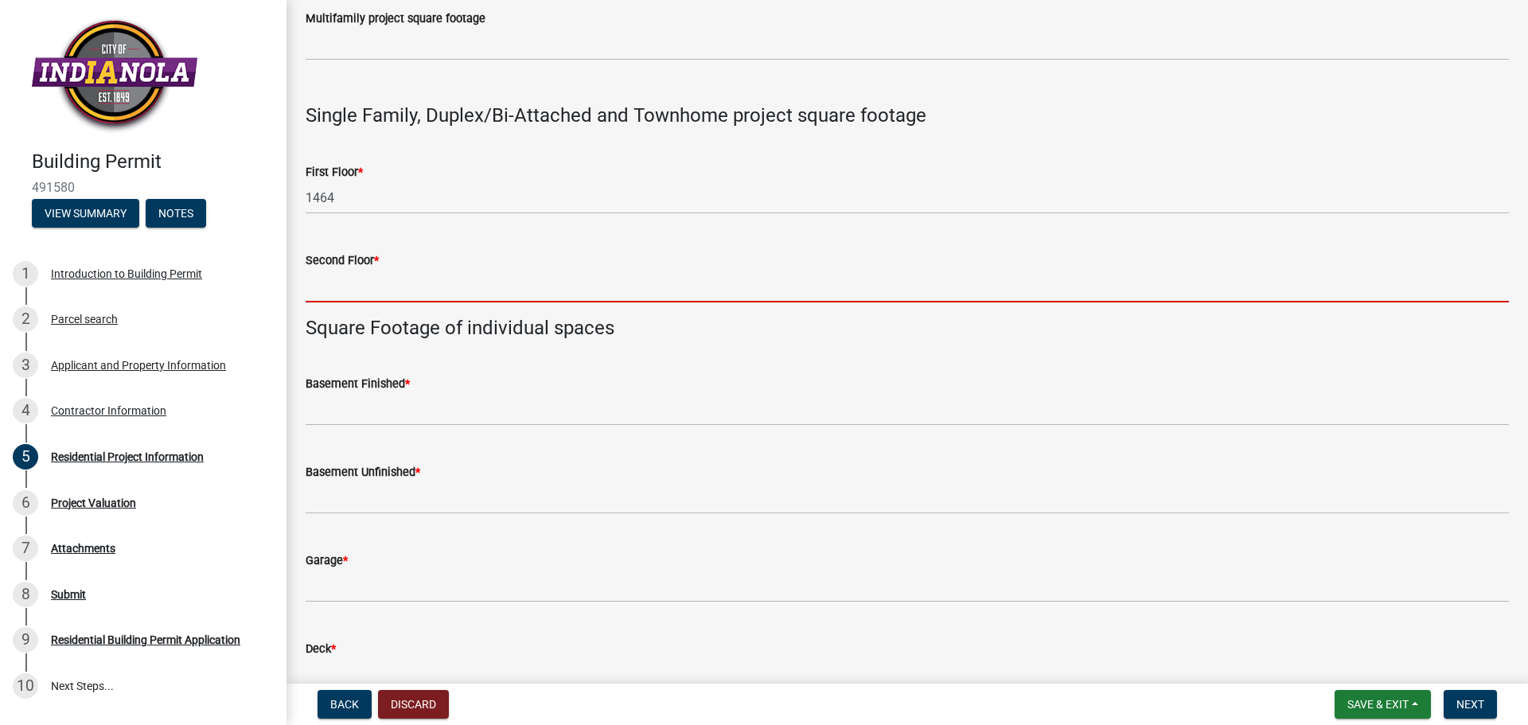
click at [344, 283] on input "text" at bounding box center [908, 286] width 1204 height 33
type input "0"
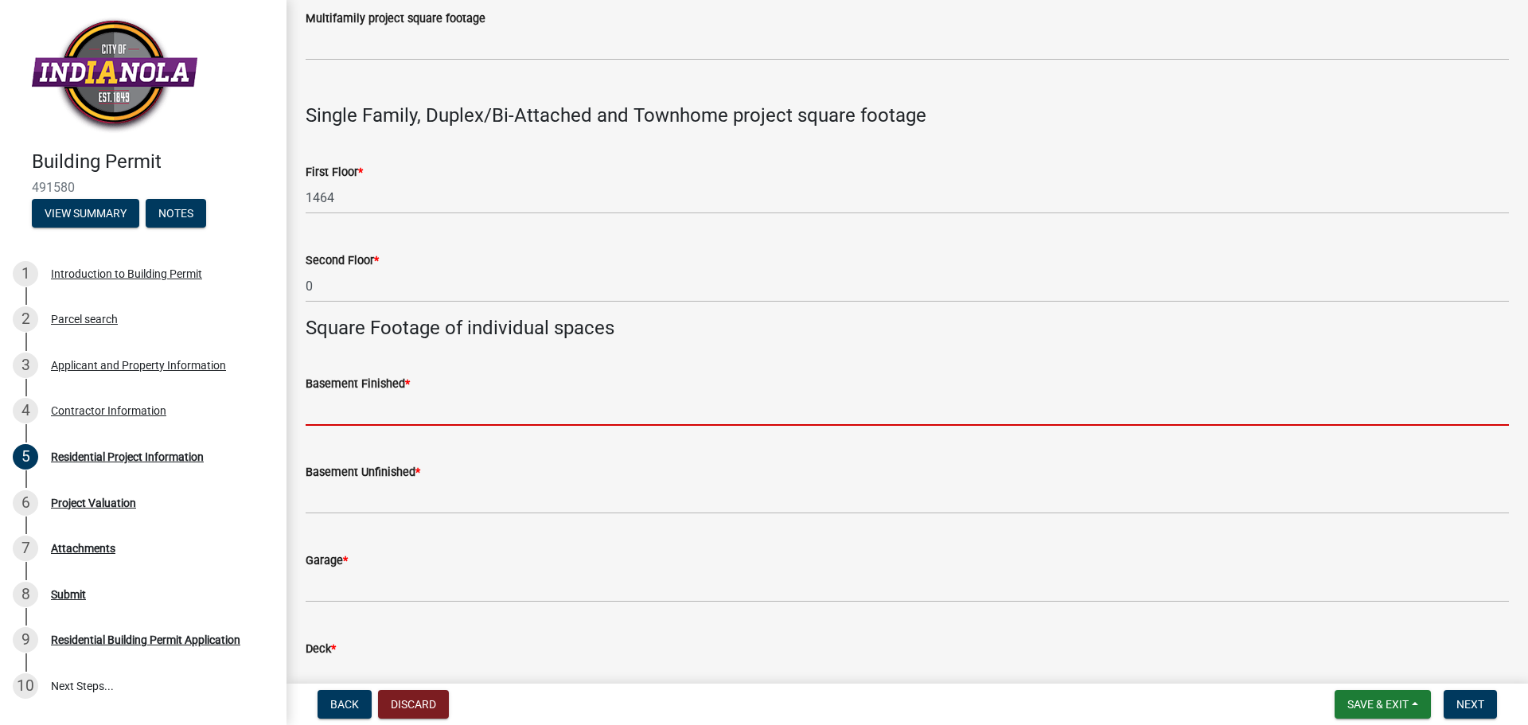
click at [378, 412] on input "text" at bounding box center [908, 409] width 1204 height 33
type input "0"
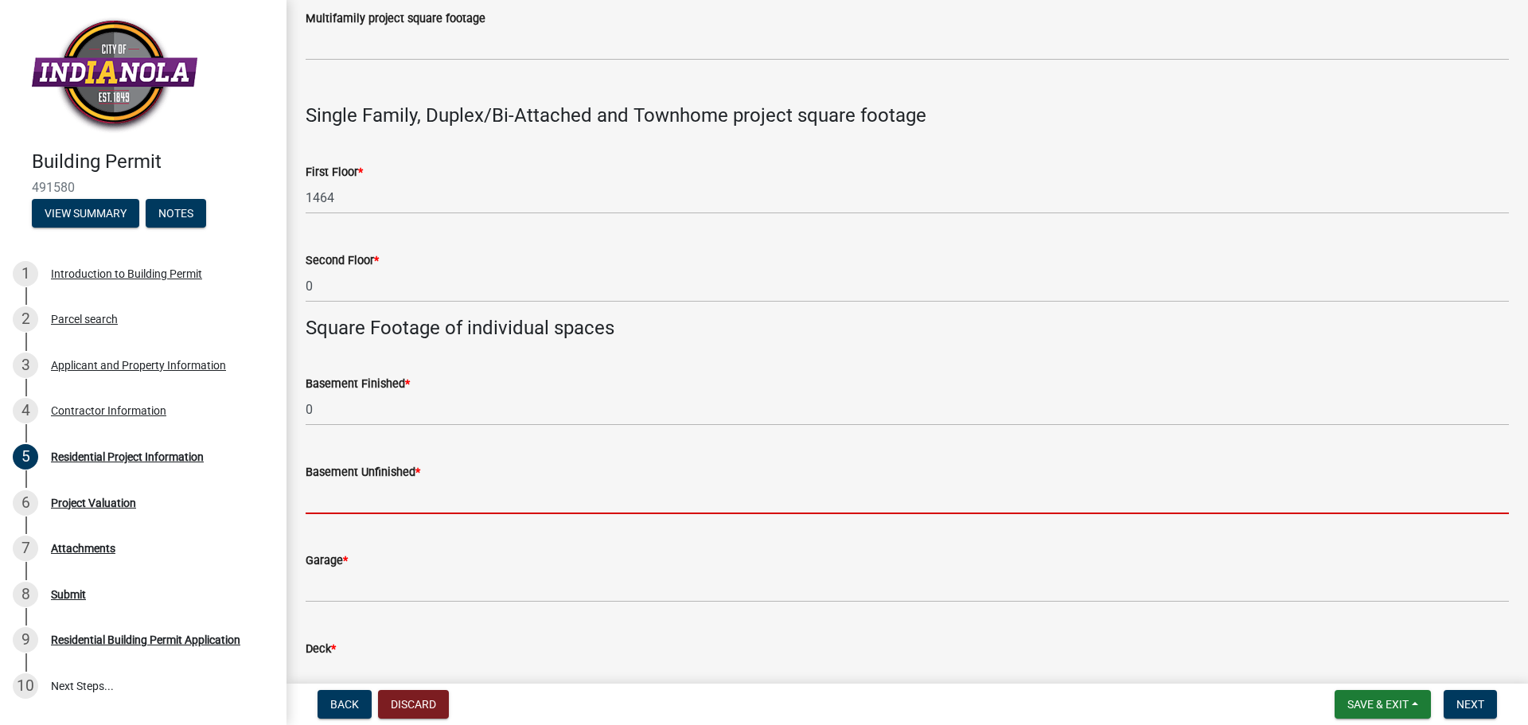
click at [373, 505] on input "text" at bounding box center [908, 498] width 1204 height 33
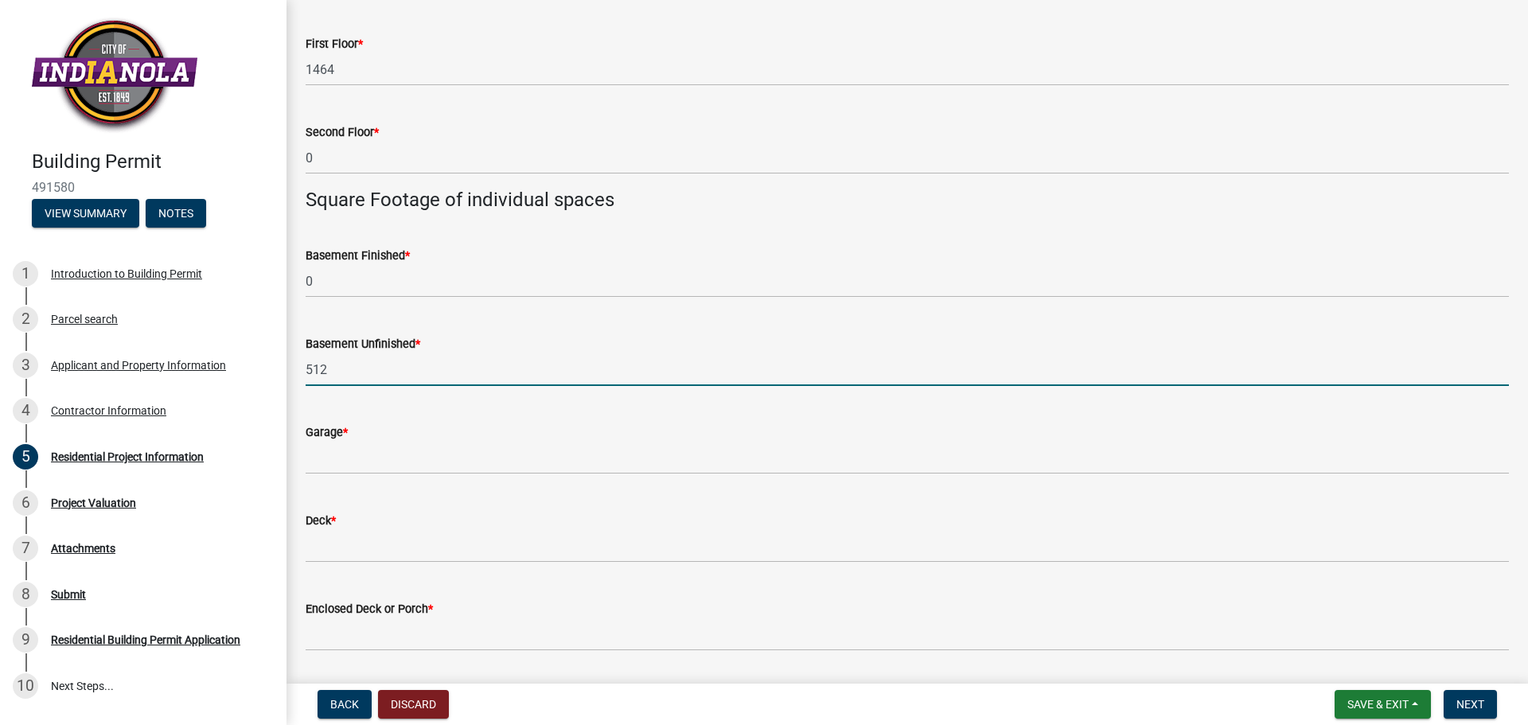
scroll to position [876, 0]
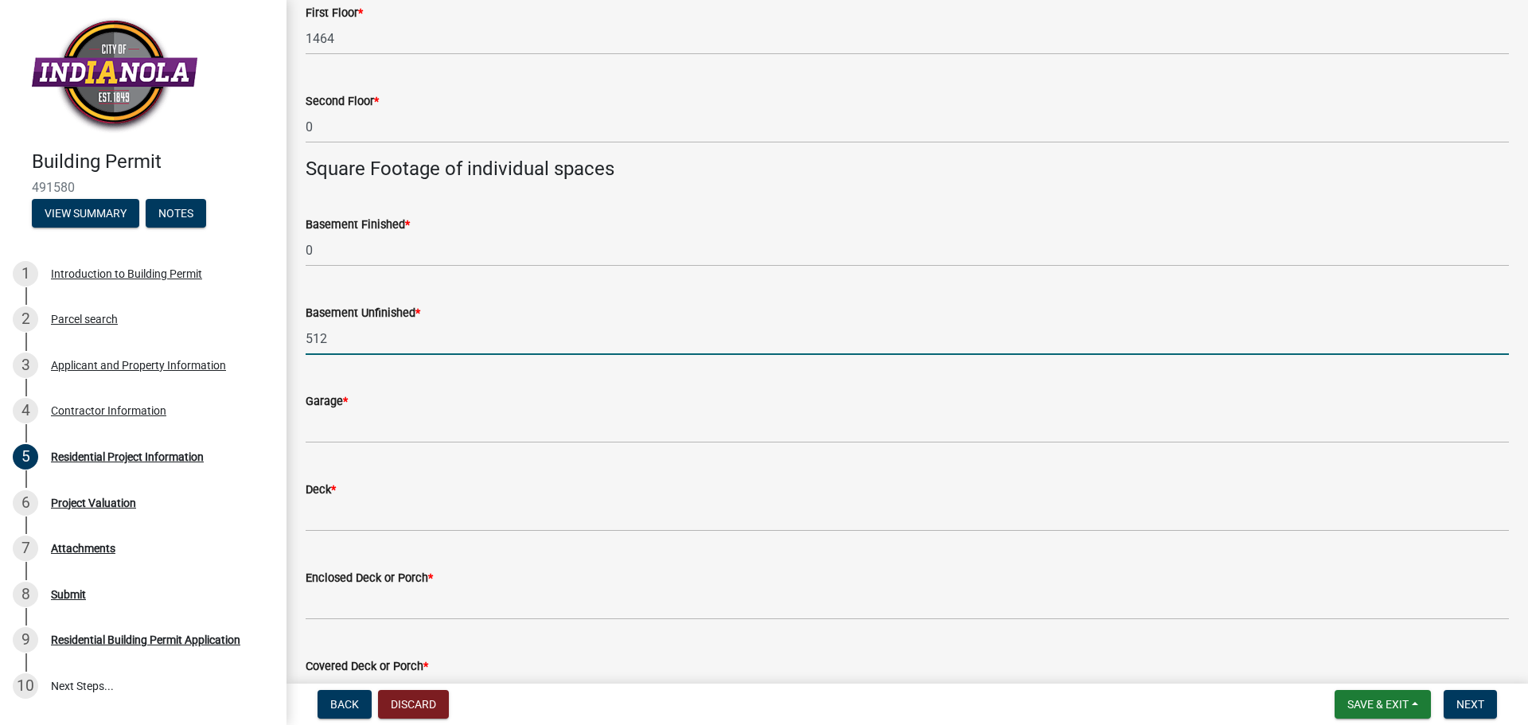
type input "512"
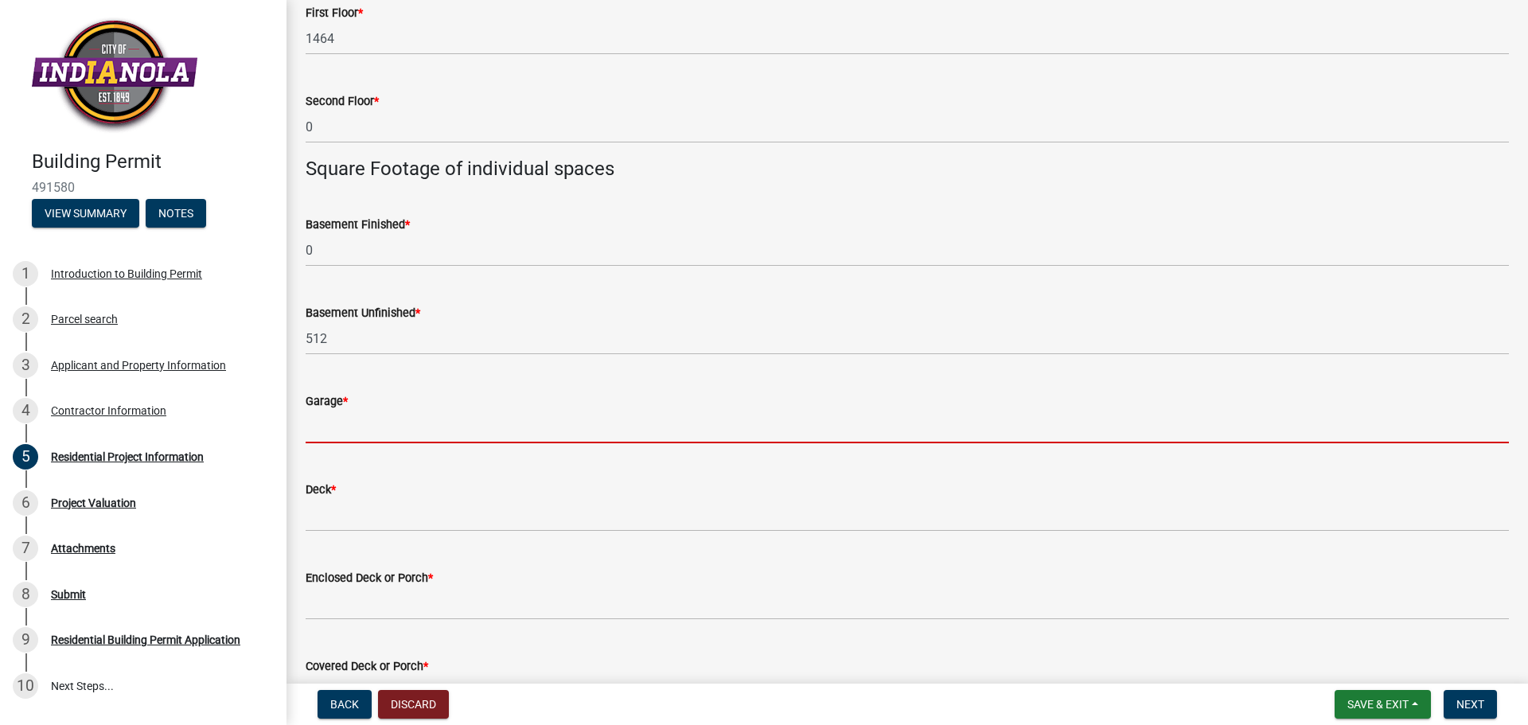
click at [344, 432] on input "text" at bounding box center [908, 427] width 1204 height 33
click at [334, 425] on input "text" at bounding box center [908, 427] width 1204 height 33
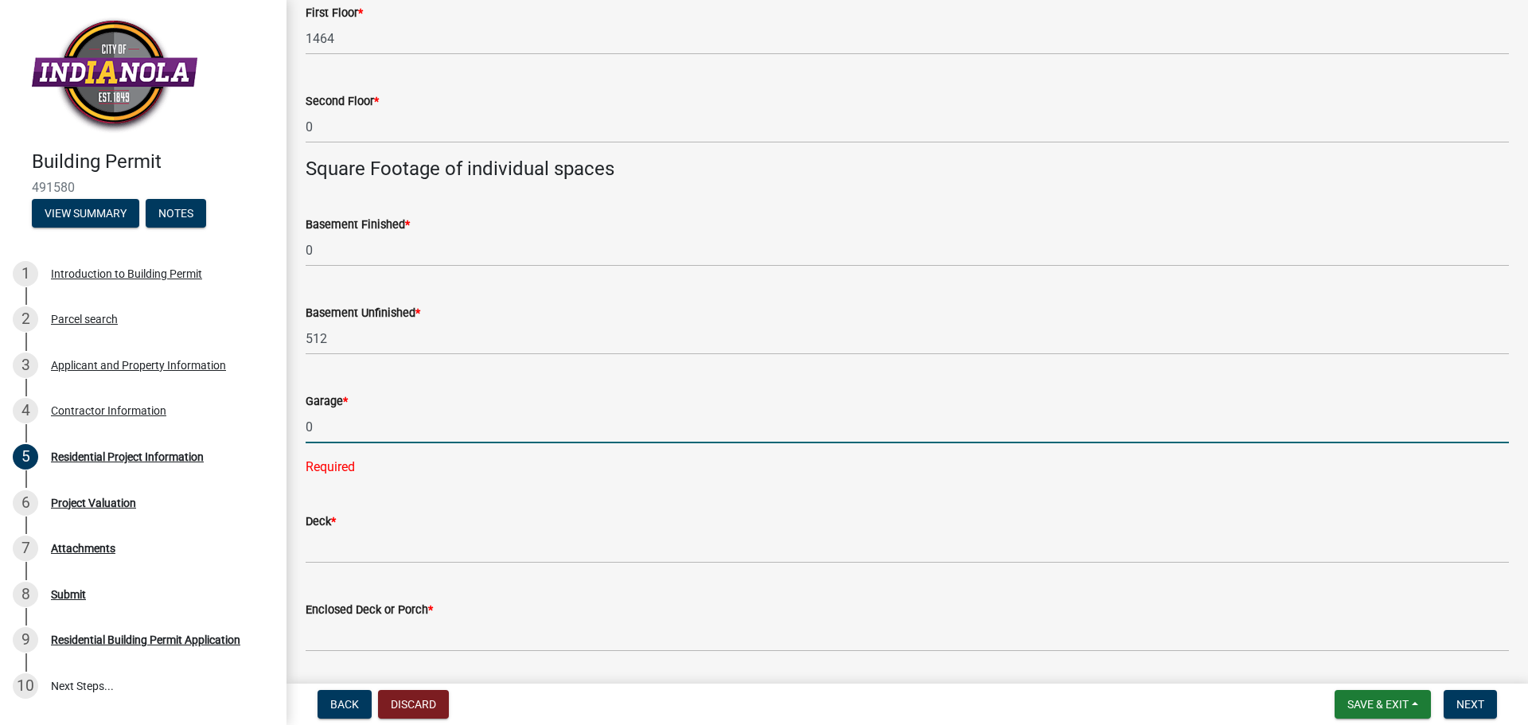
type input "0"
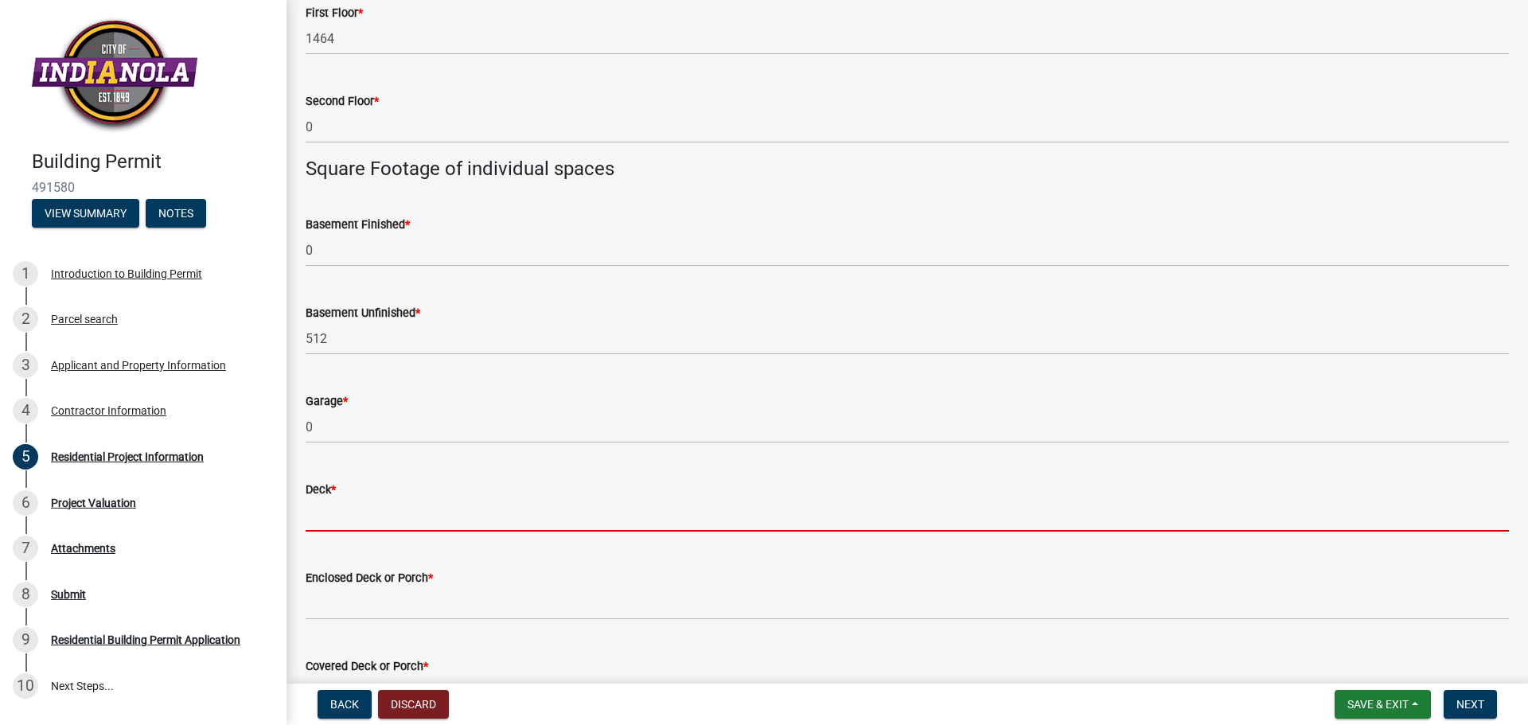
click at [329, 545] on wm-data-entity-input "Deck *" at bounding box center [908, 502] width 1204 height 88
type input "0"
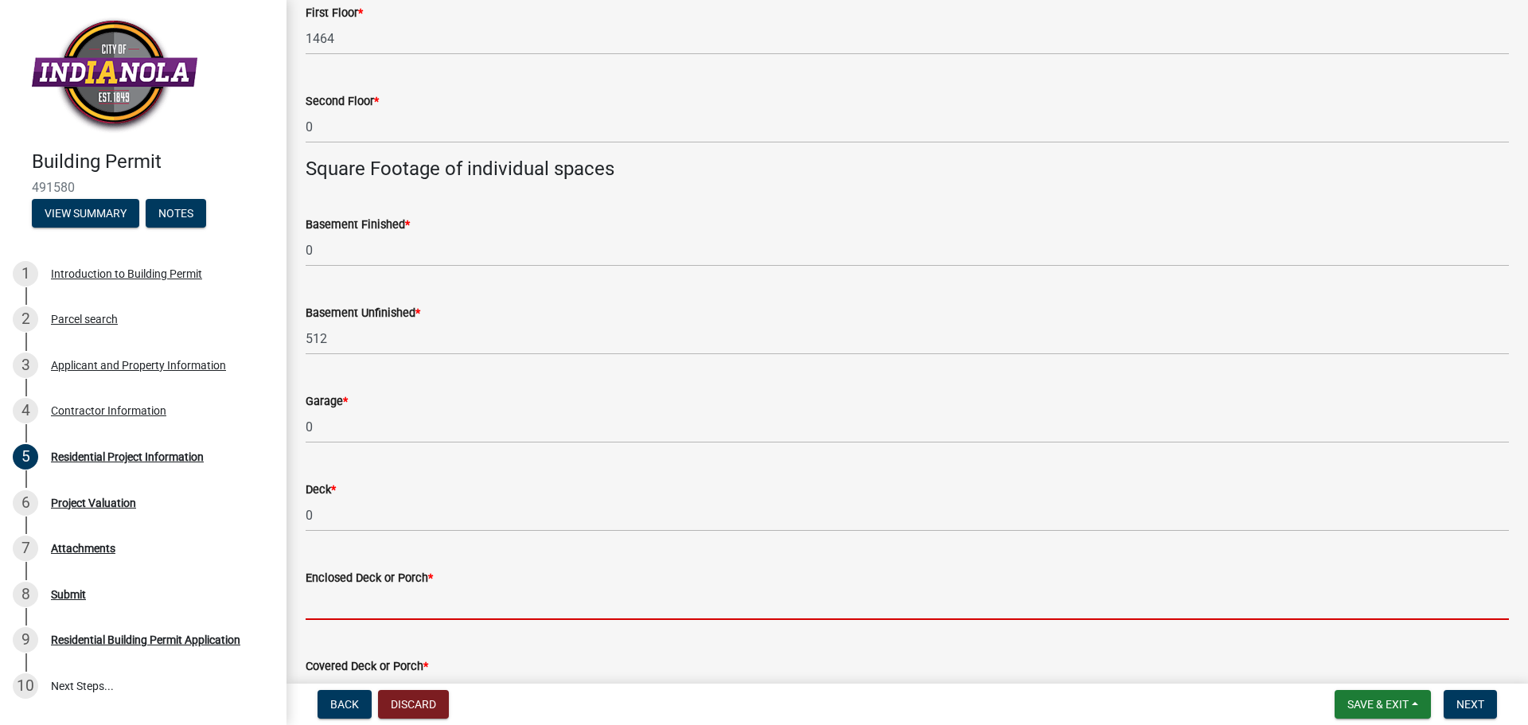
click at [377, 605] on input "text" at bounding box center [908, 603] width 1204 height 33
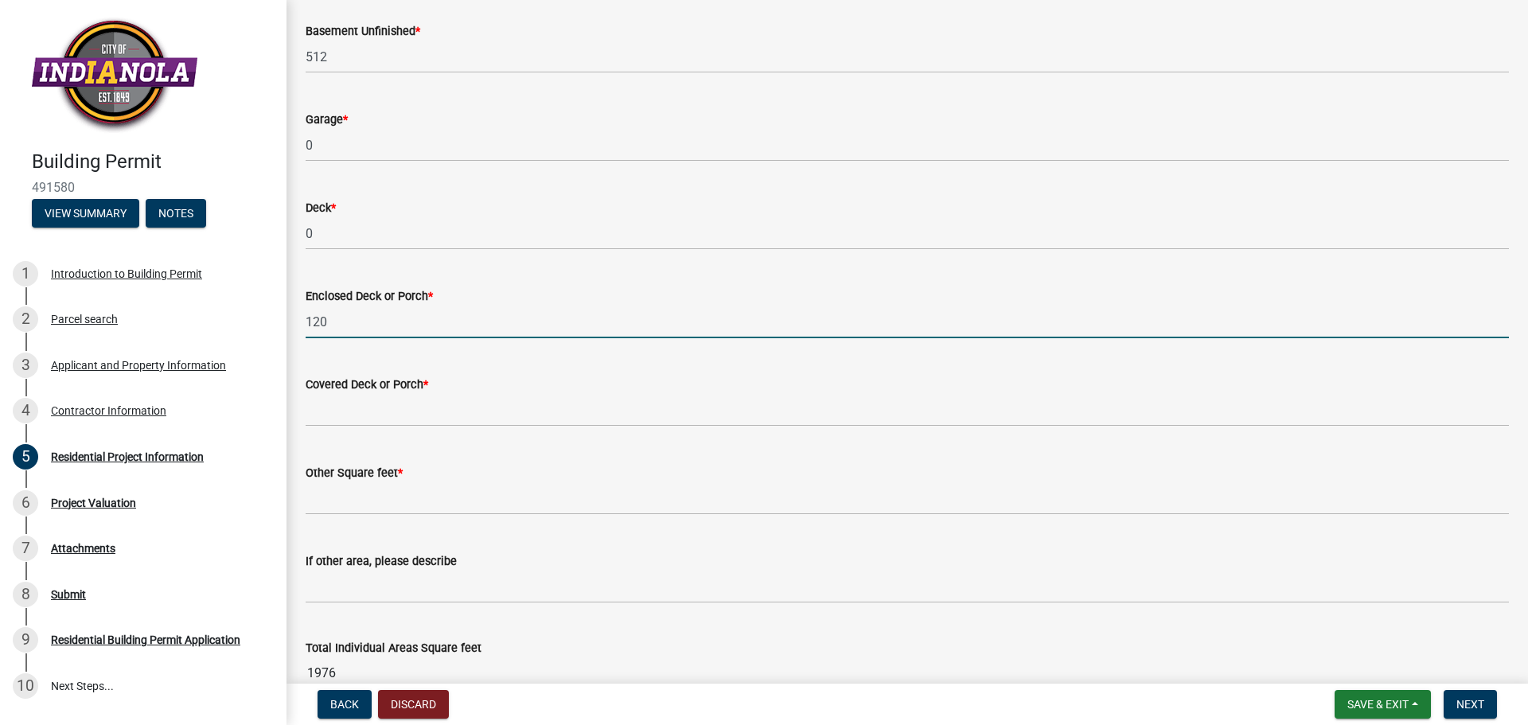
scroll to position [1194, 0]
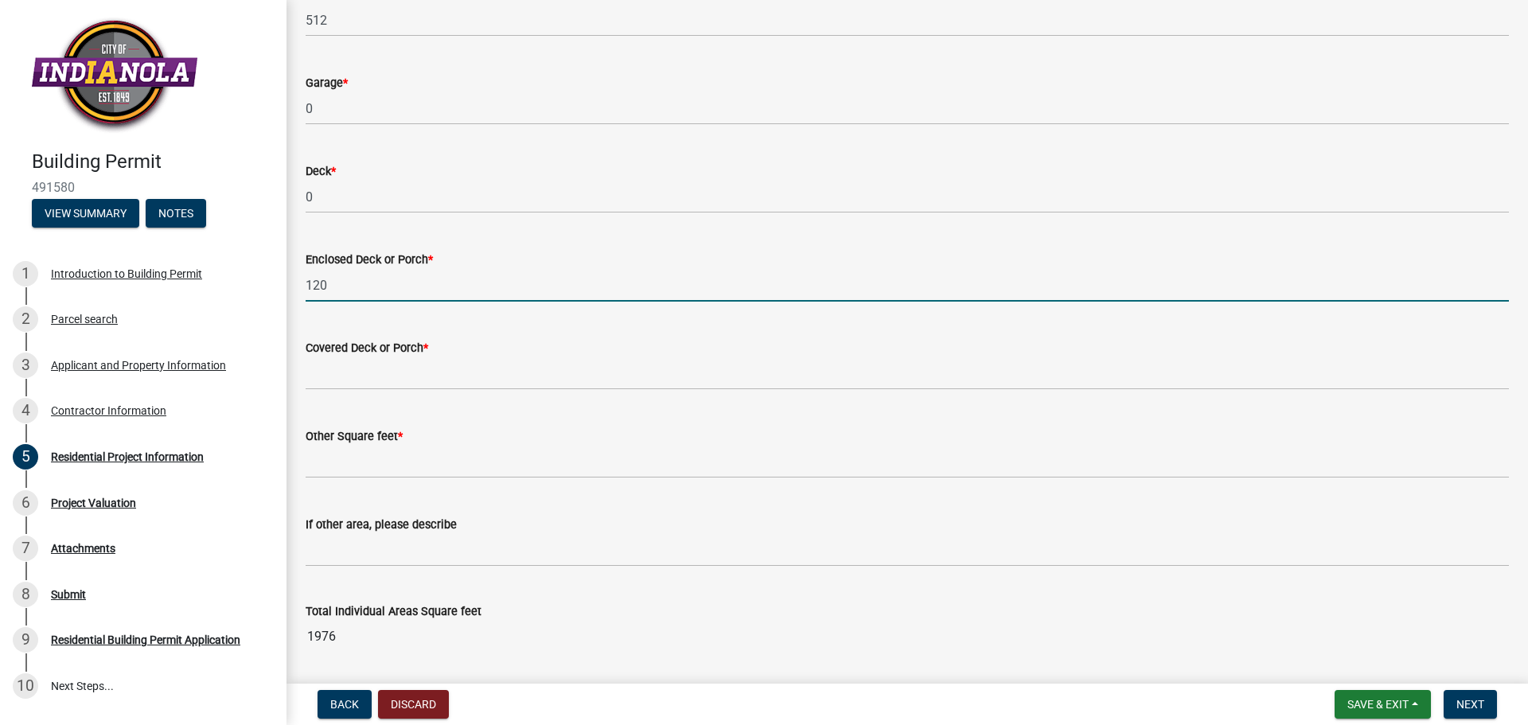
type input "120"
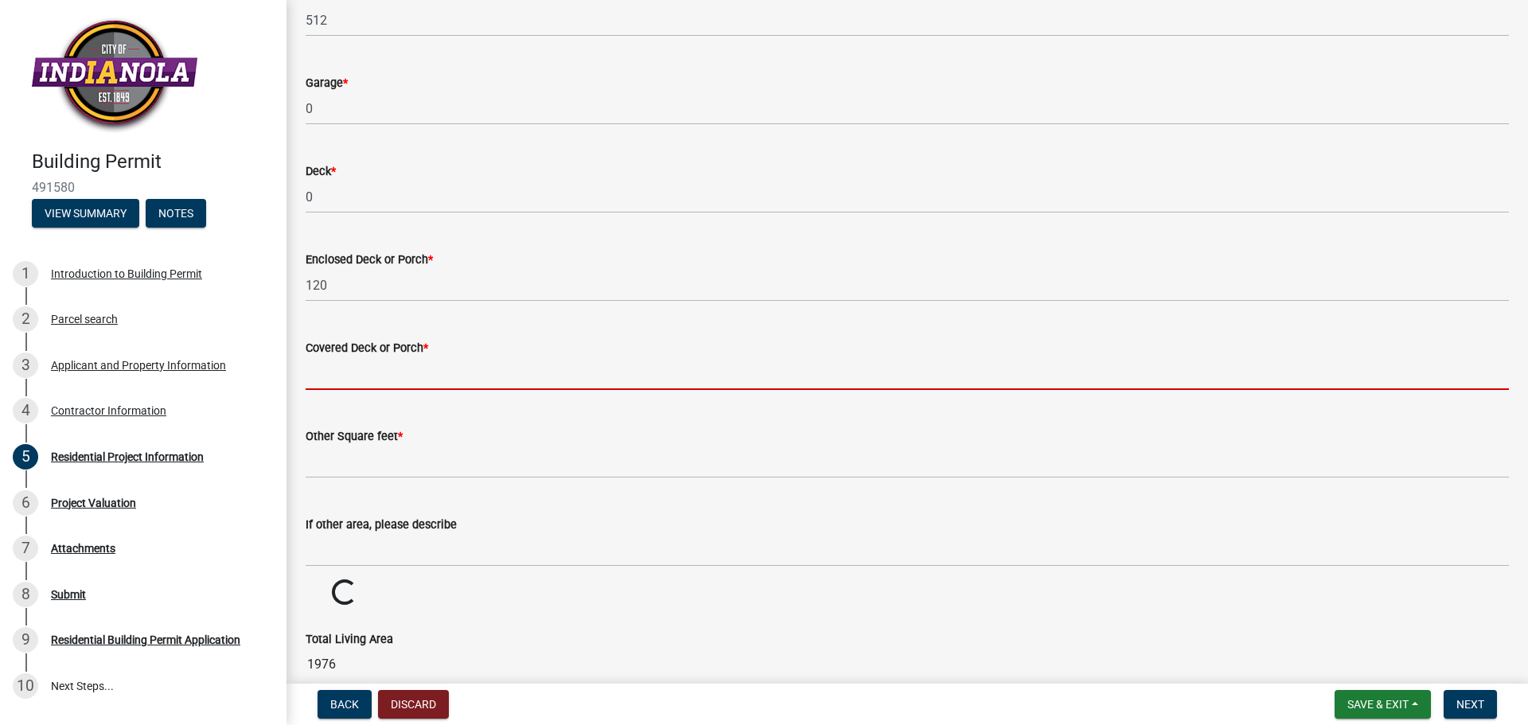
click at [361, 372] on input "text" at bounding box center [908, 373] width 1204 height 33
type input "0"
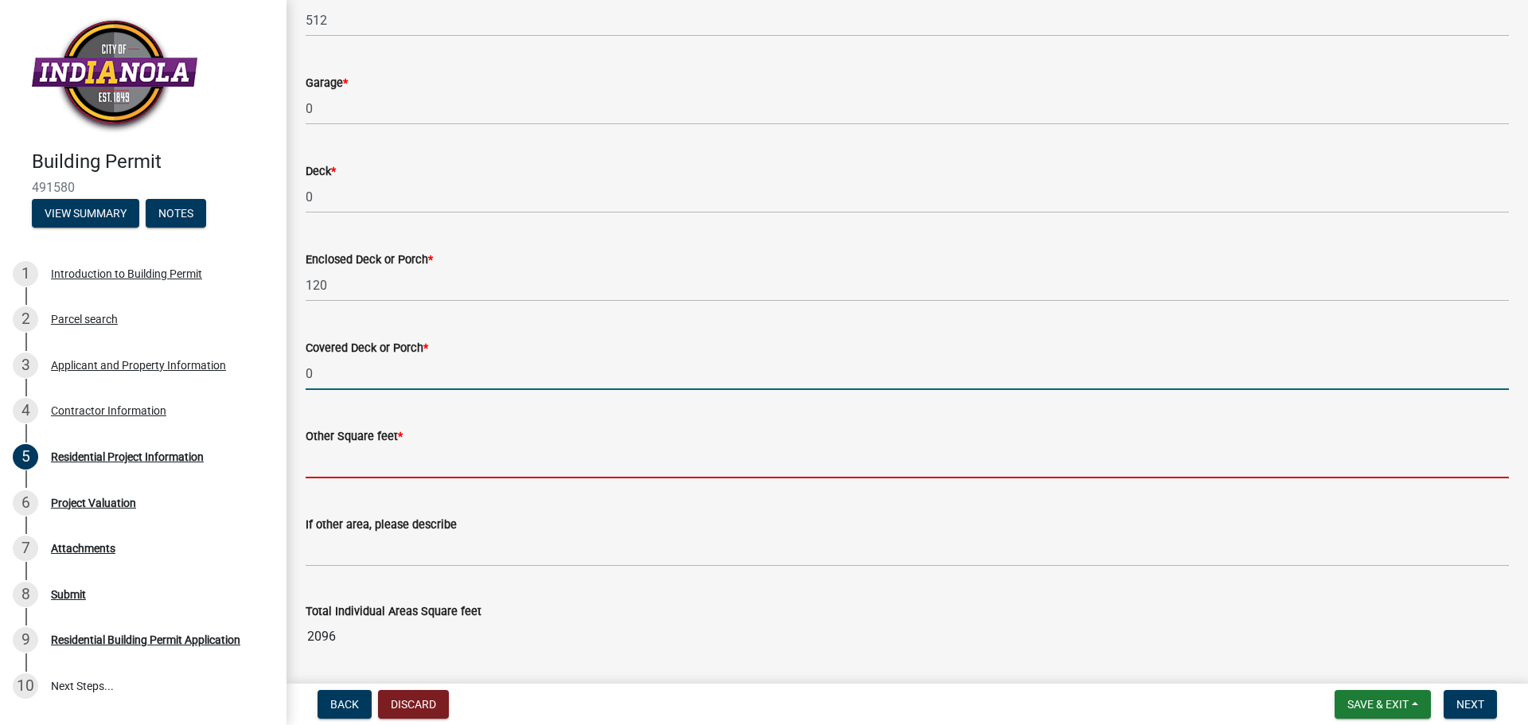
click at [375, 455] on input "text" at bounding box center [908, 462] width 1204 height 33
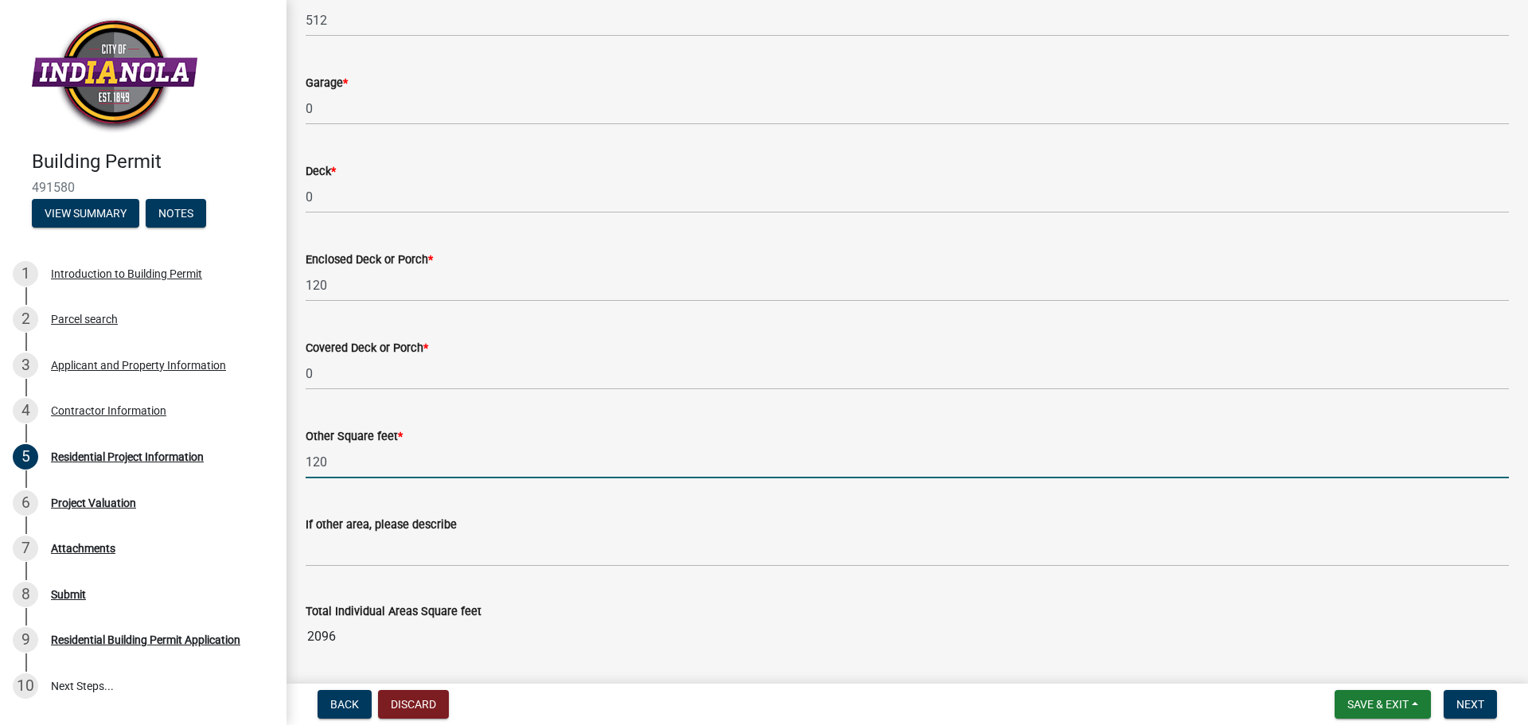
type input "120"
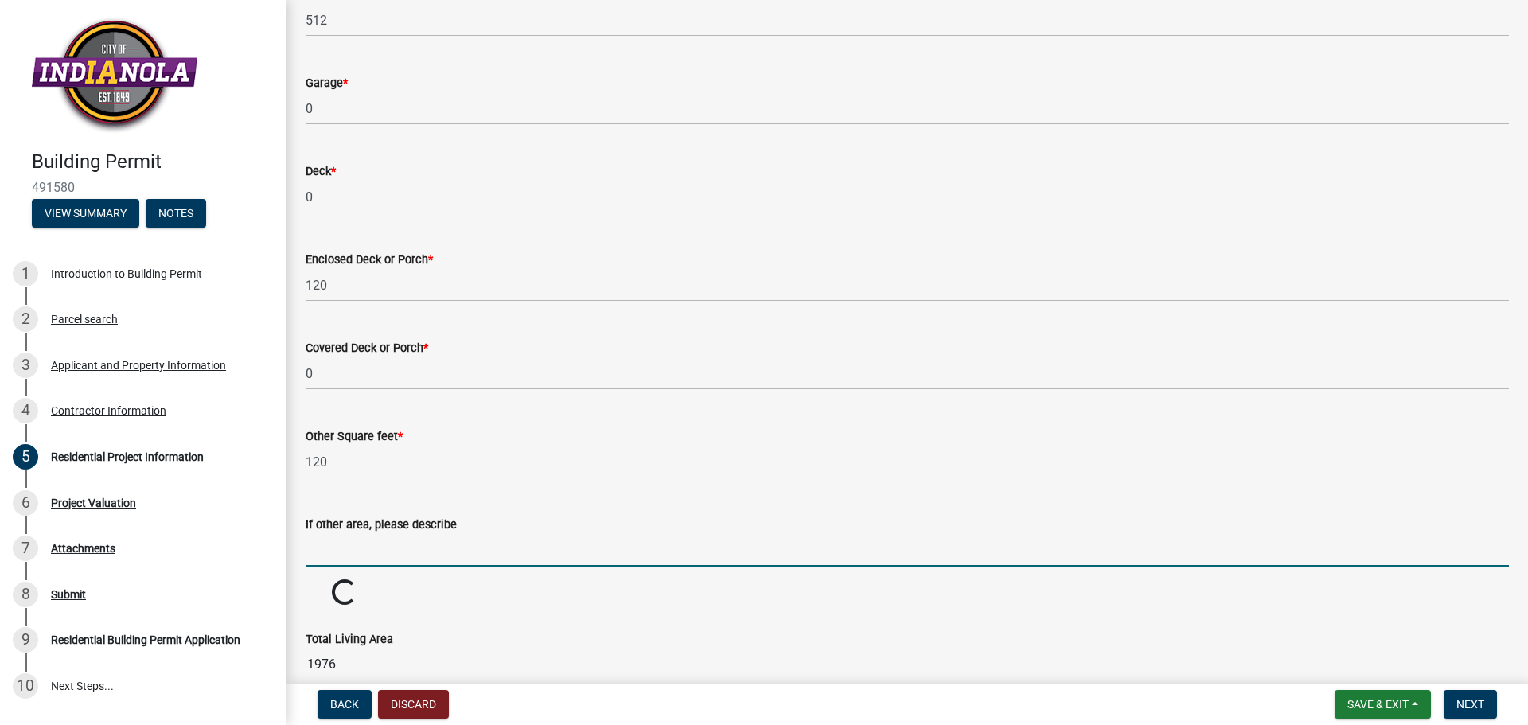
click at [338, 552] on input "If other area, please describe" at bounding box center [908, 550] width 1204 height 33
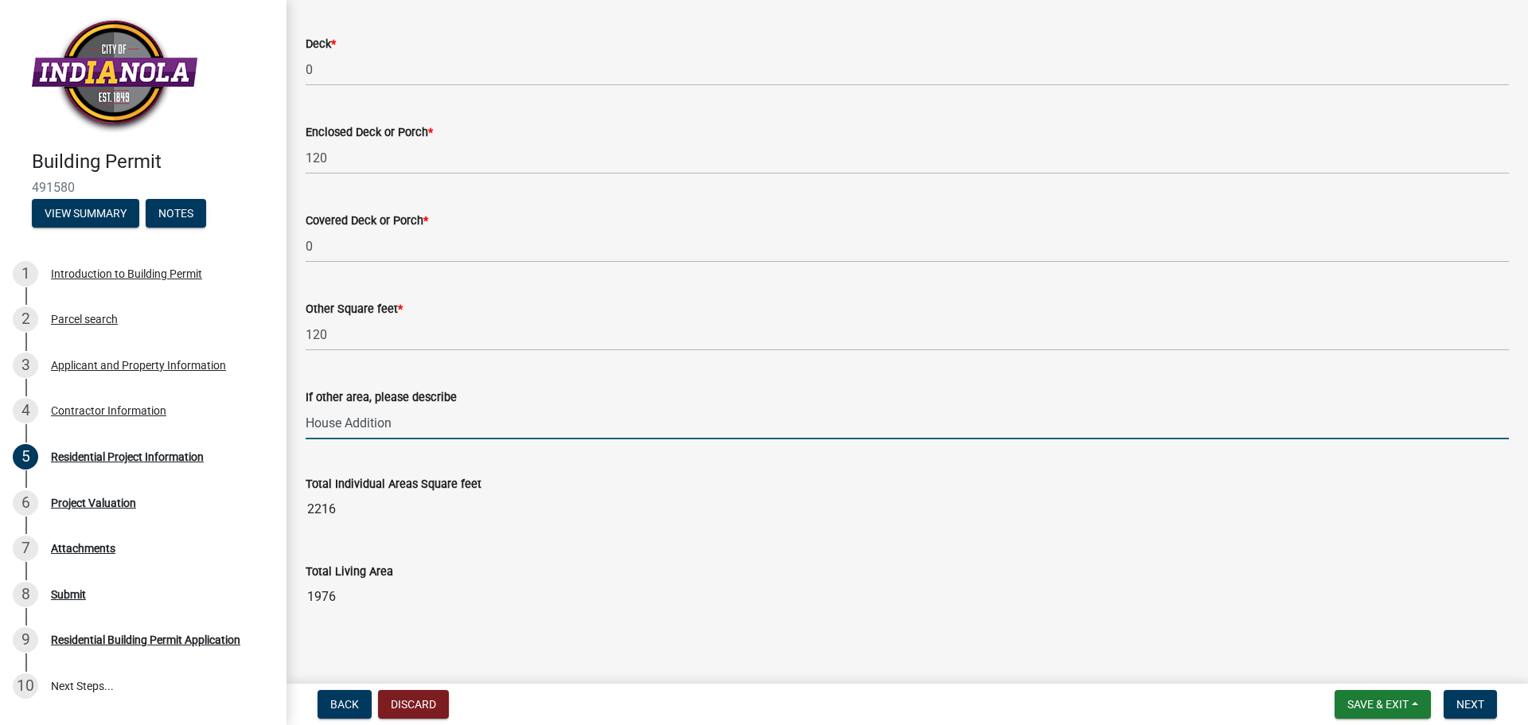
scroll to position [1333, 0]
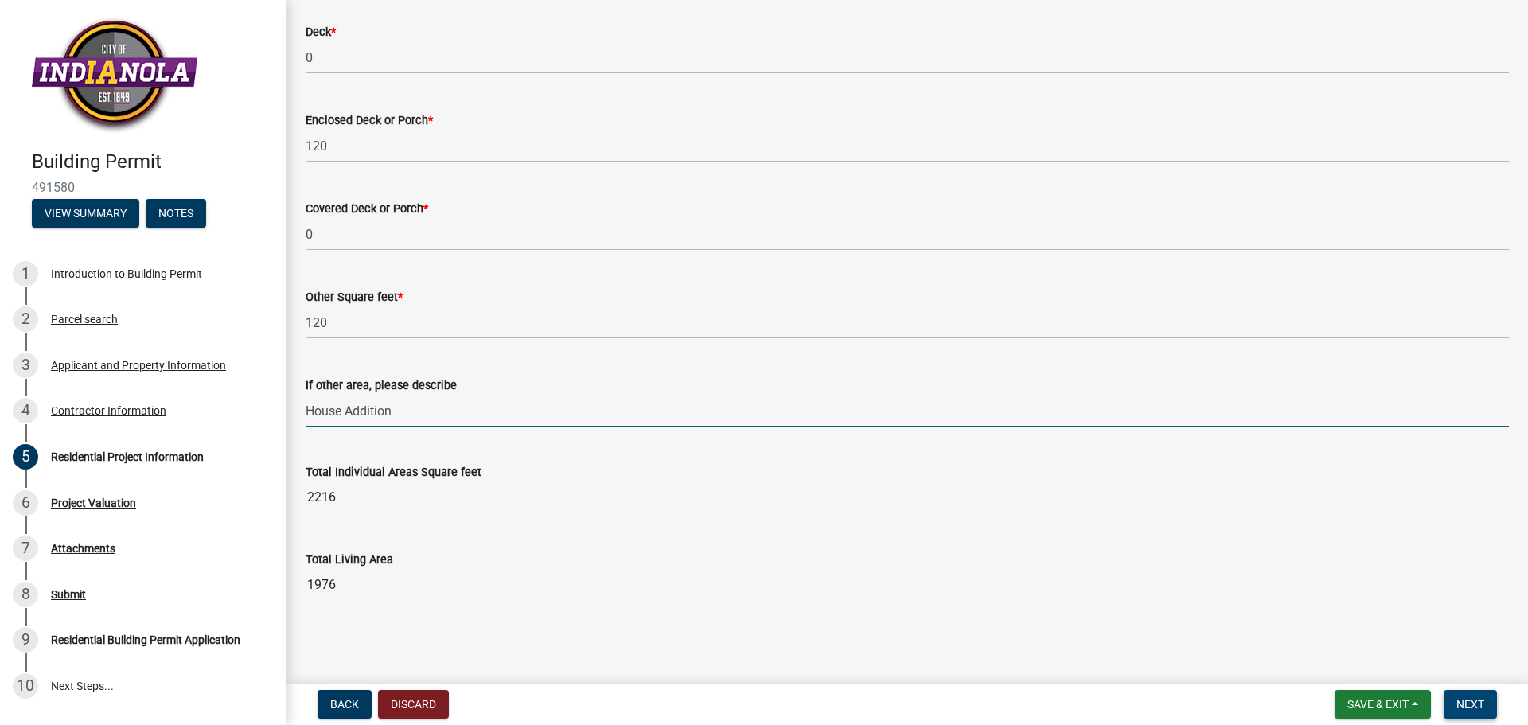
type input "House Addition"
click at [1469, 704] on span "Next" at bounding box center [1471, 704] width 28 height 13
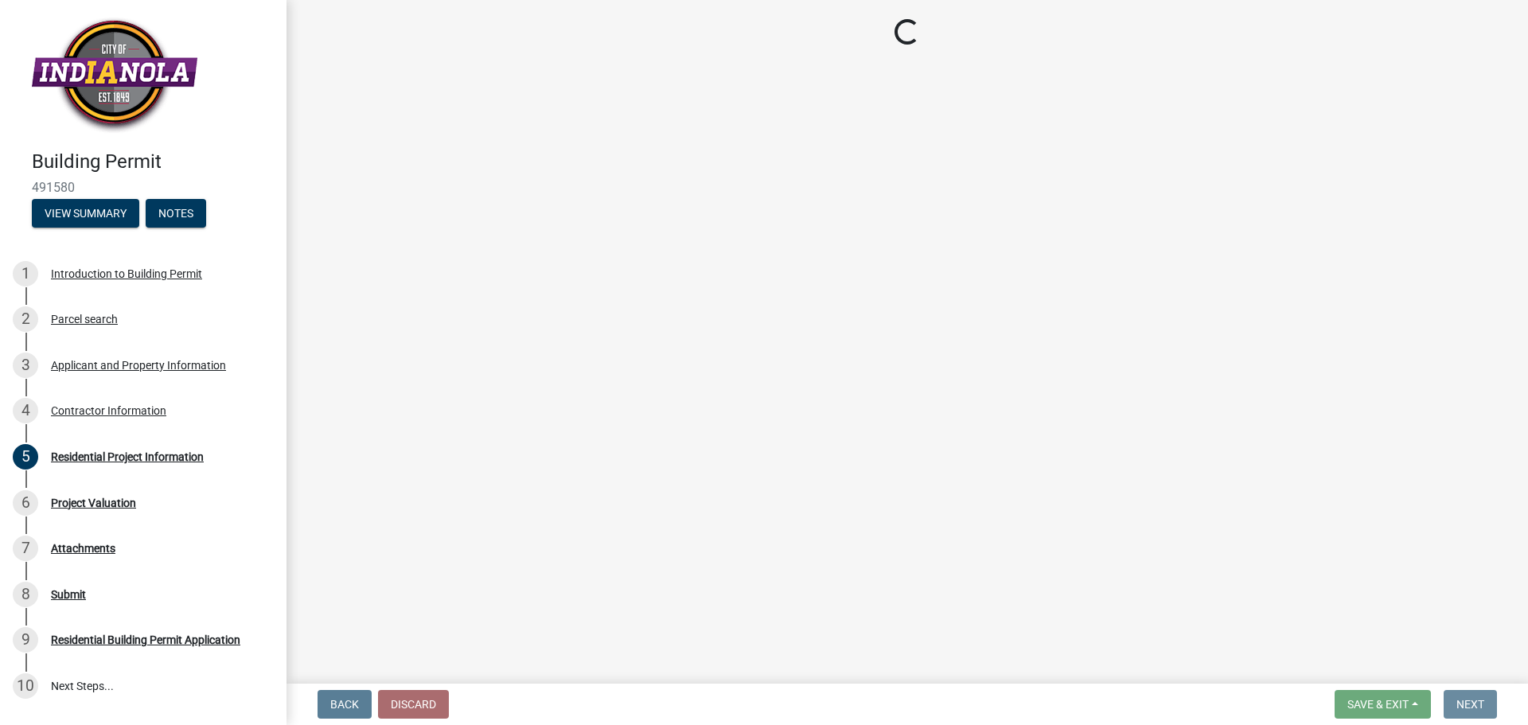
scroll to position [0, 0]
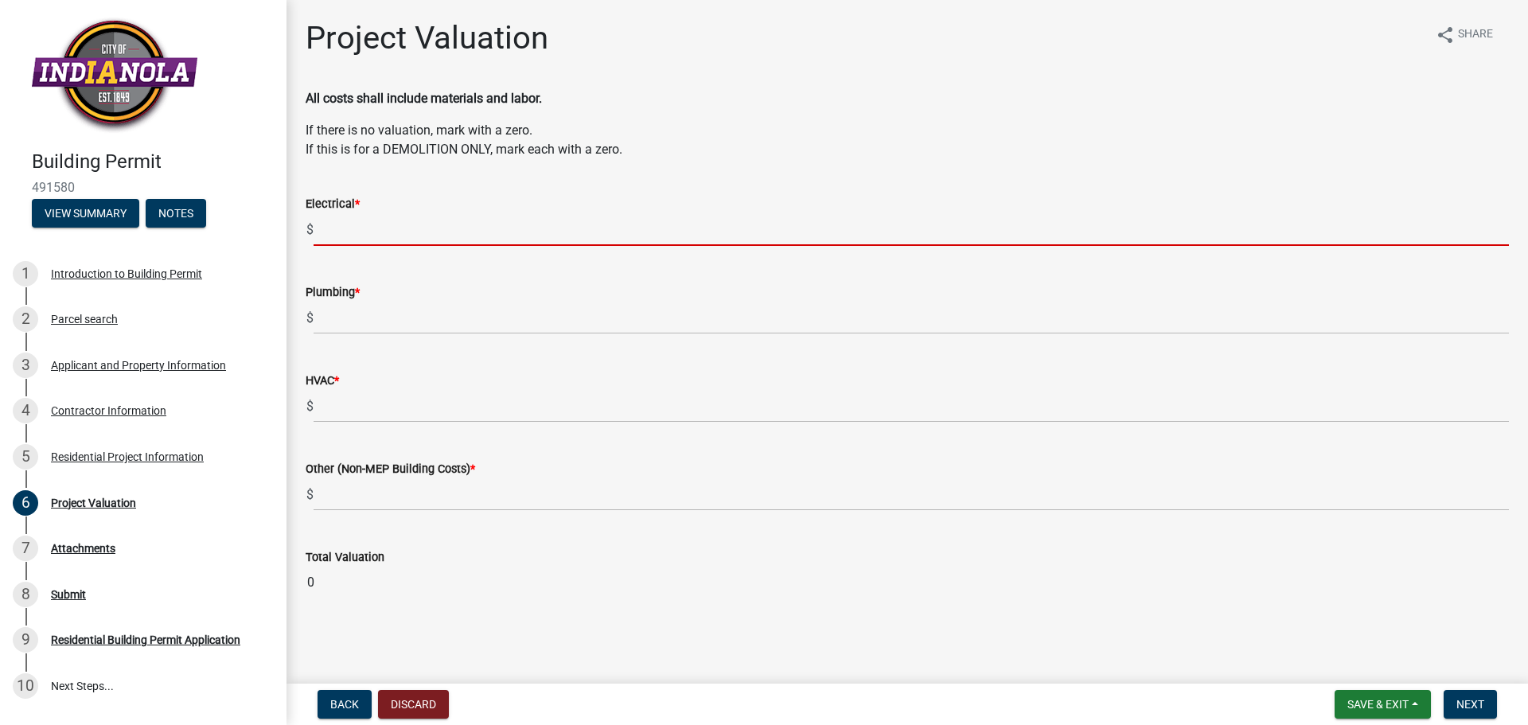
click at [326, 232] on input "text" at bounding box center [912, 229] width 1196 height 33
type input "0"
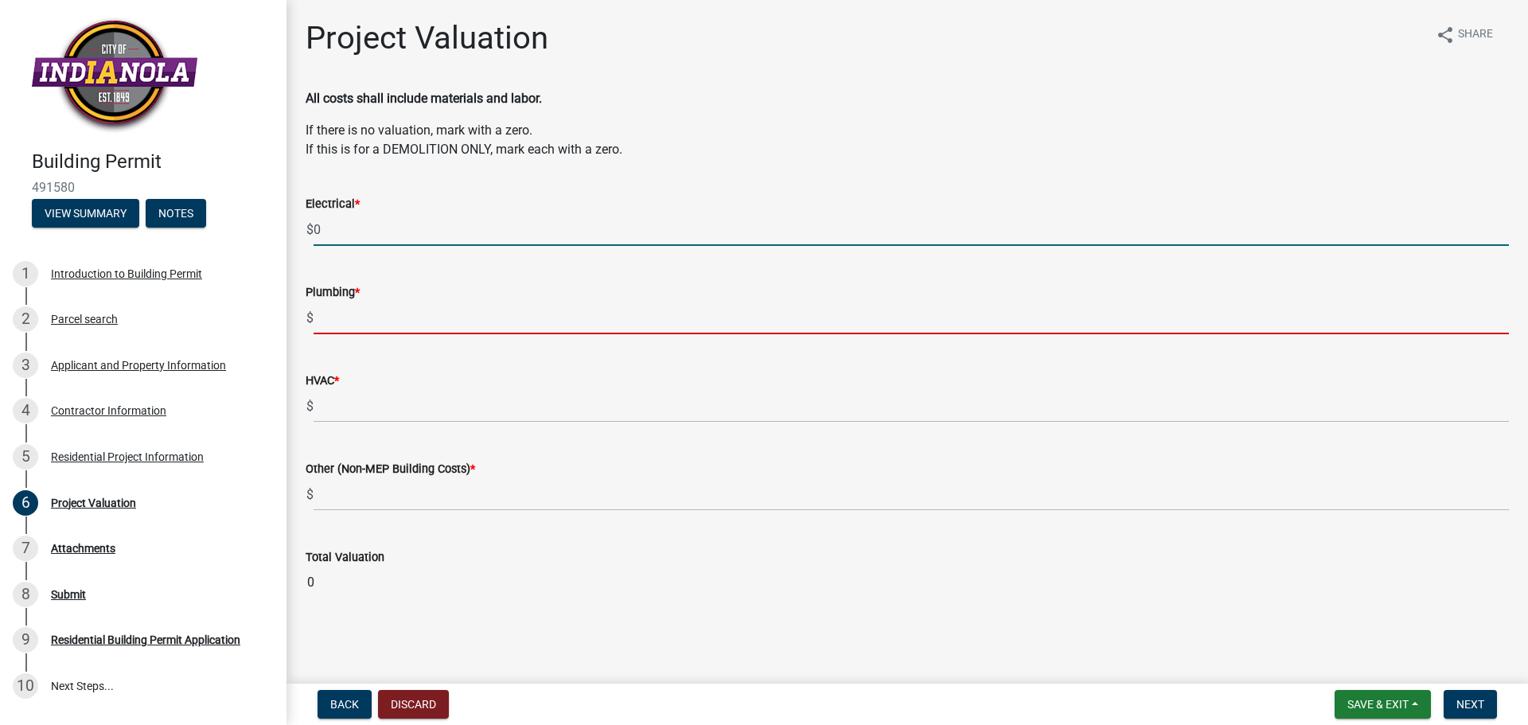
click at [363, 322] on input "text" at bounding box center [912, 318] width 1196 height 33
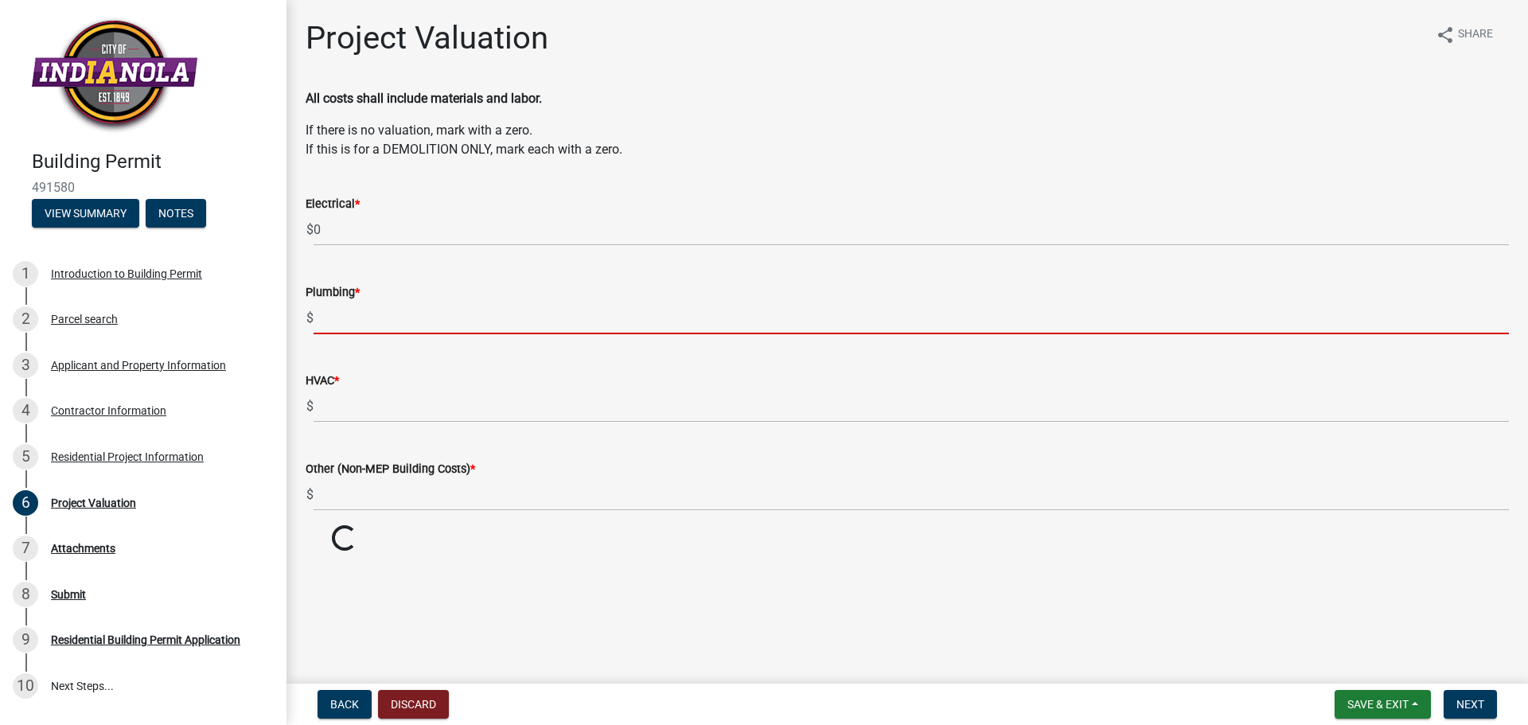
type input "0"
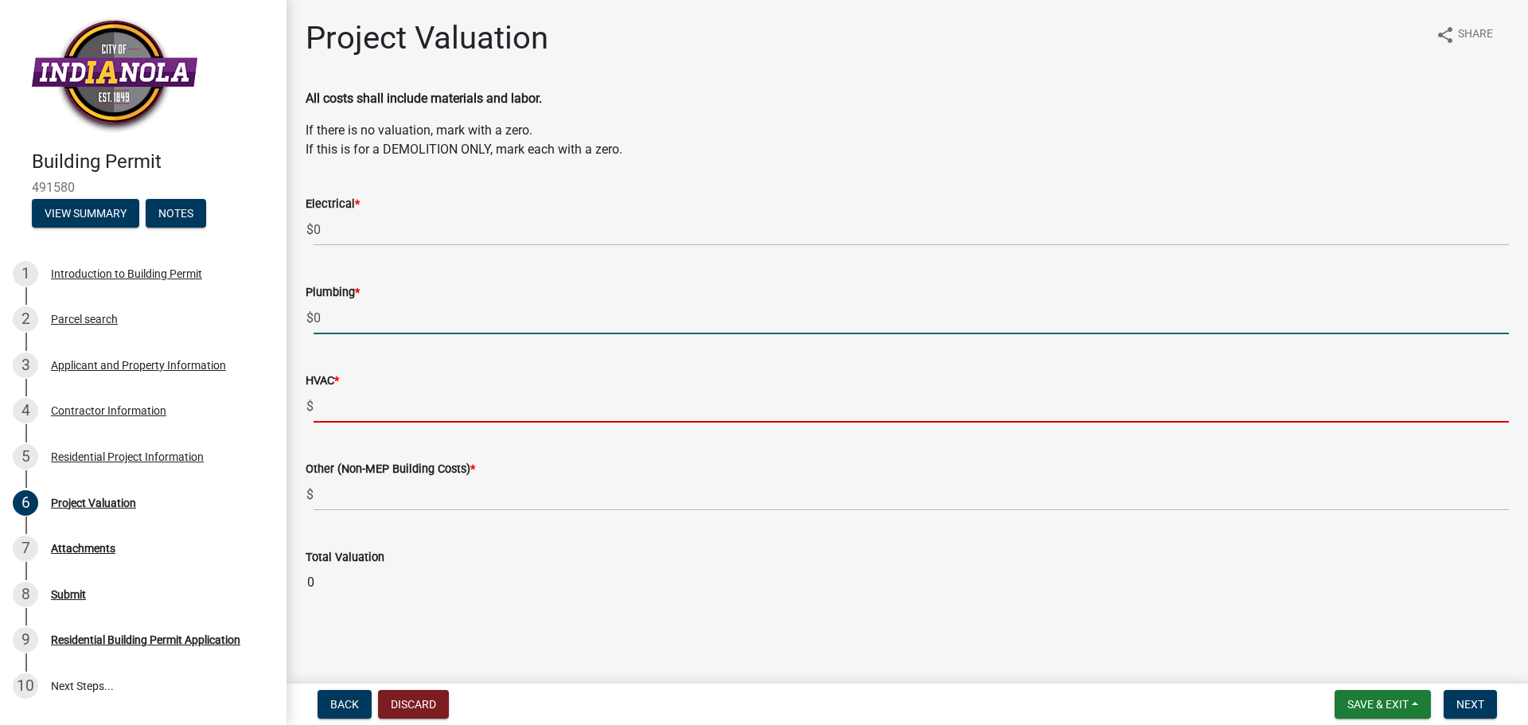
click at [364, 404] on input "text" at bounding box center [912, 406] width 1196 height 33
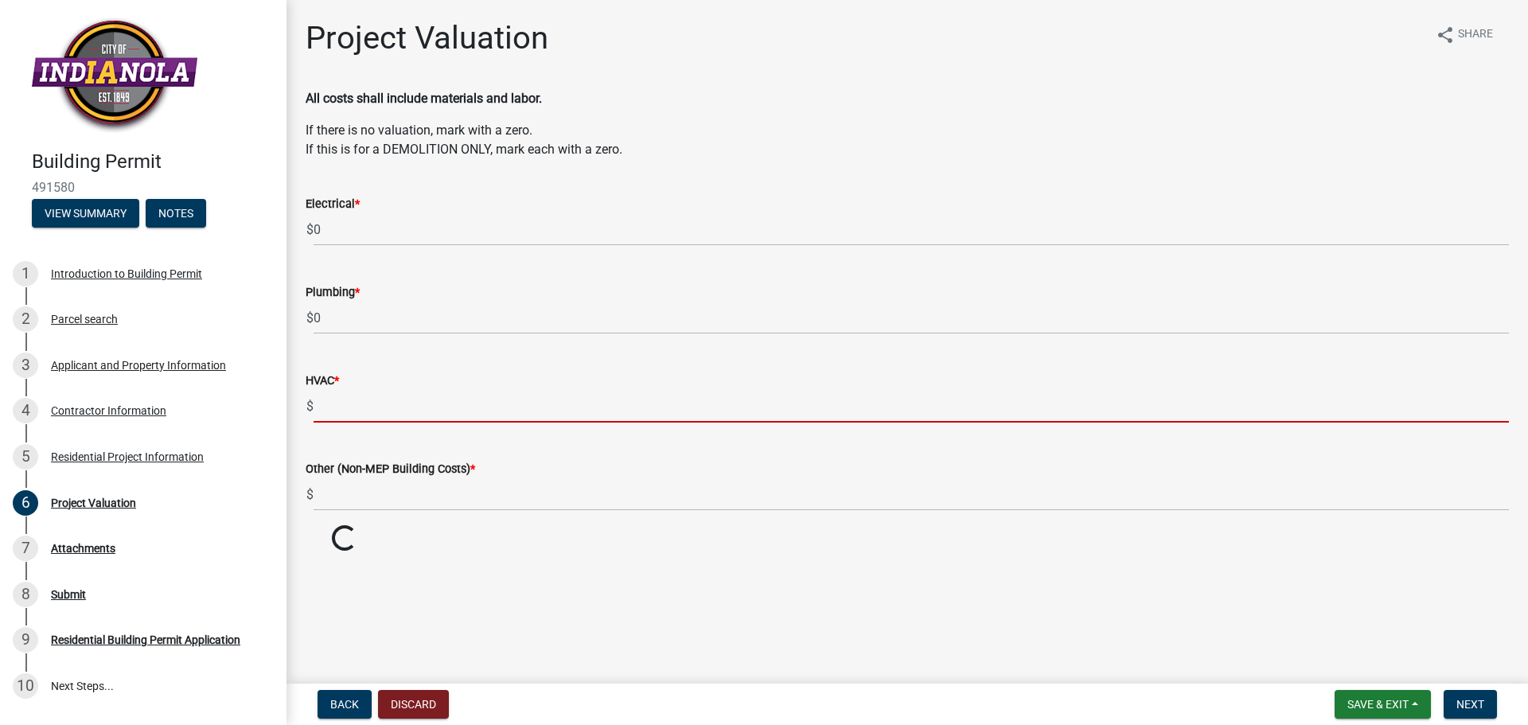
type input "0"
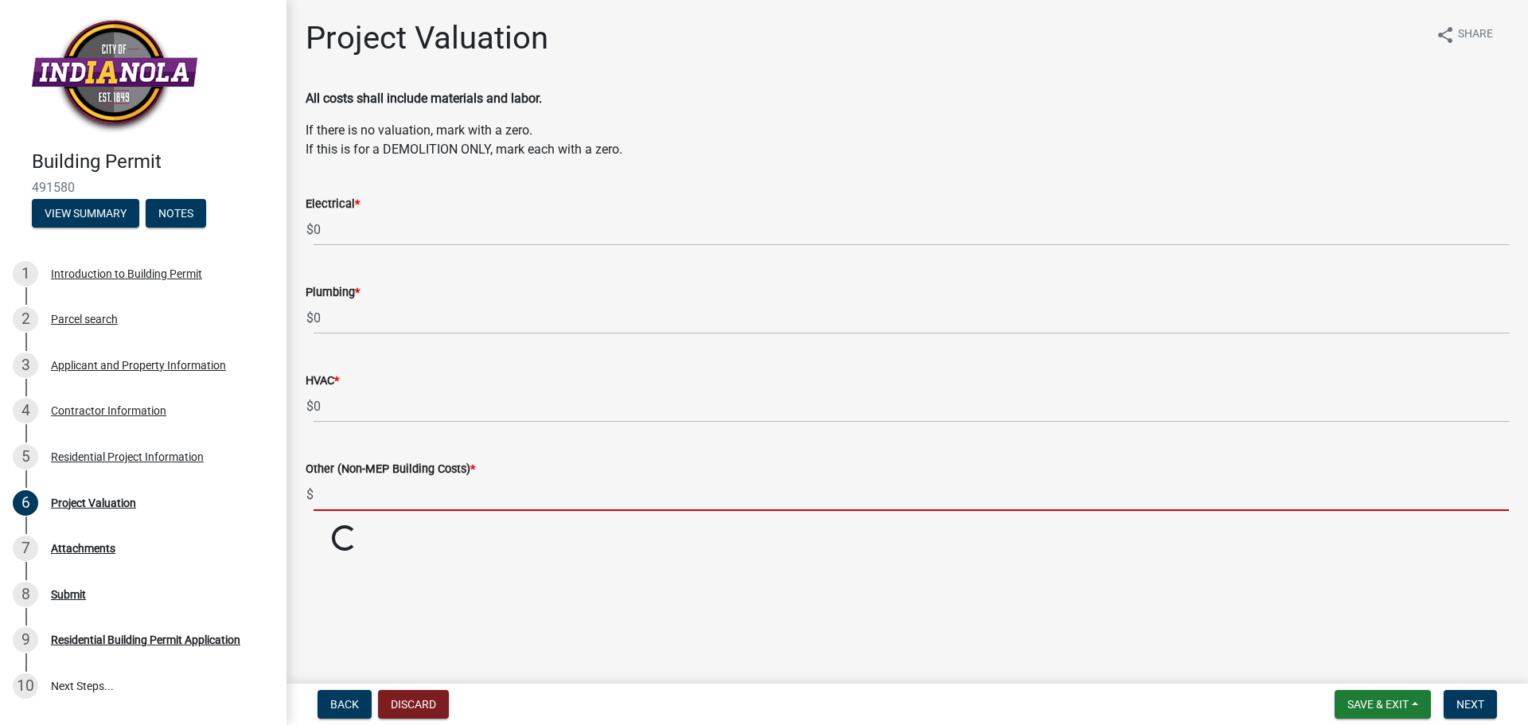
click at [365, 492] on input "text" at bounding box center [912, 494] width 1196 height 33
type input "0"
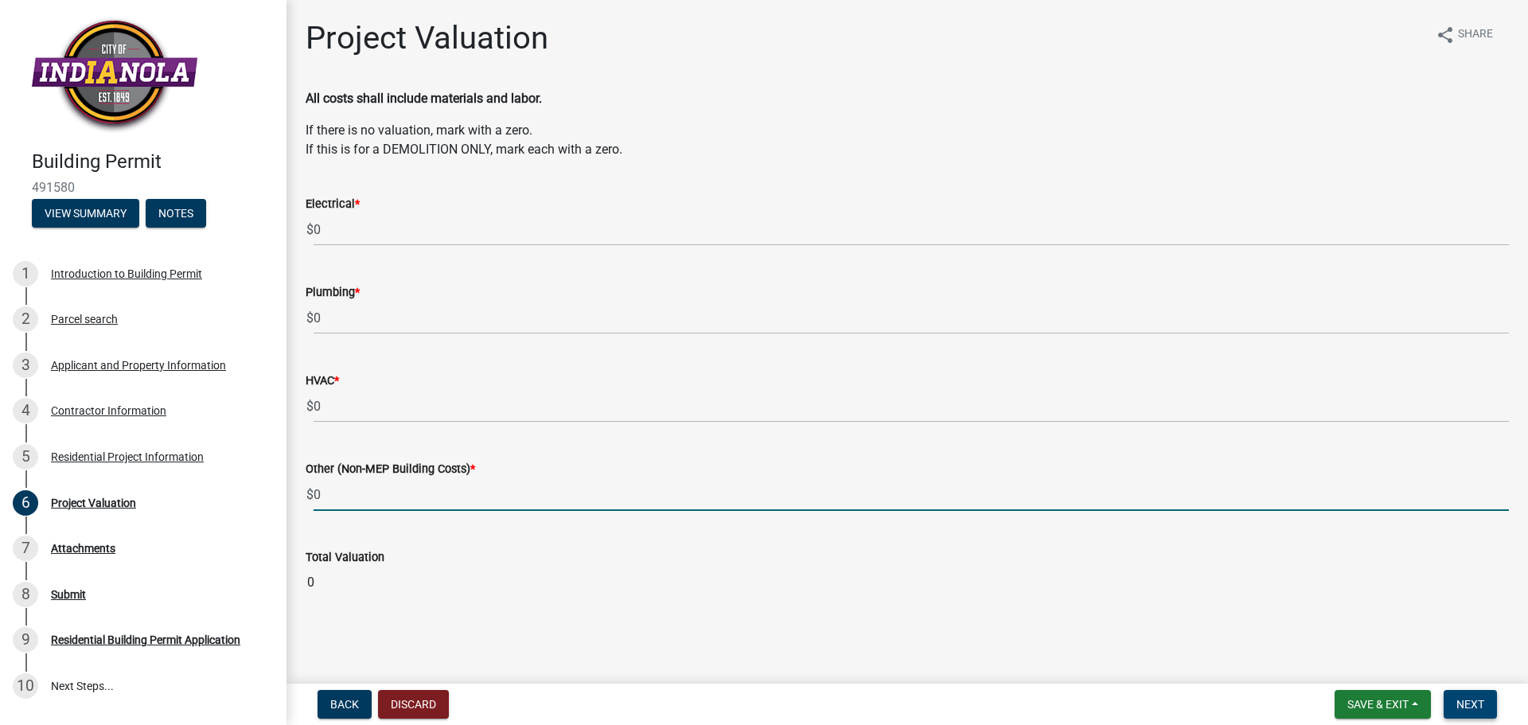
click at [1471, 708] on span "Next" at bounding box center [1471, 704] width 28 height 13
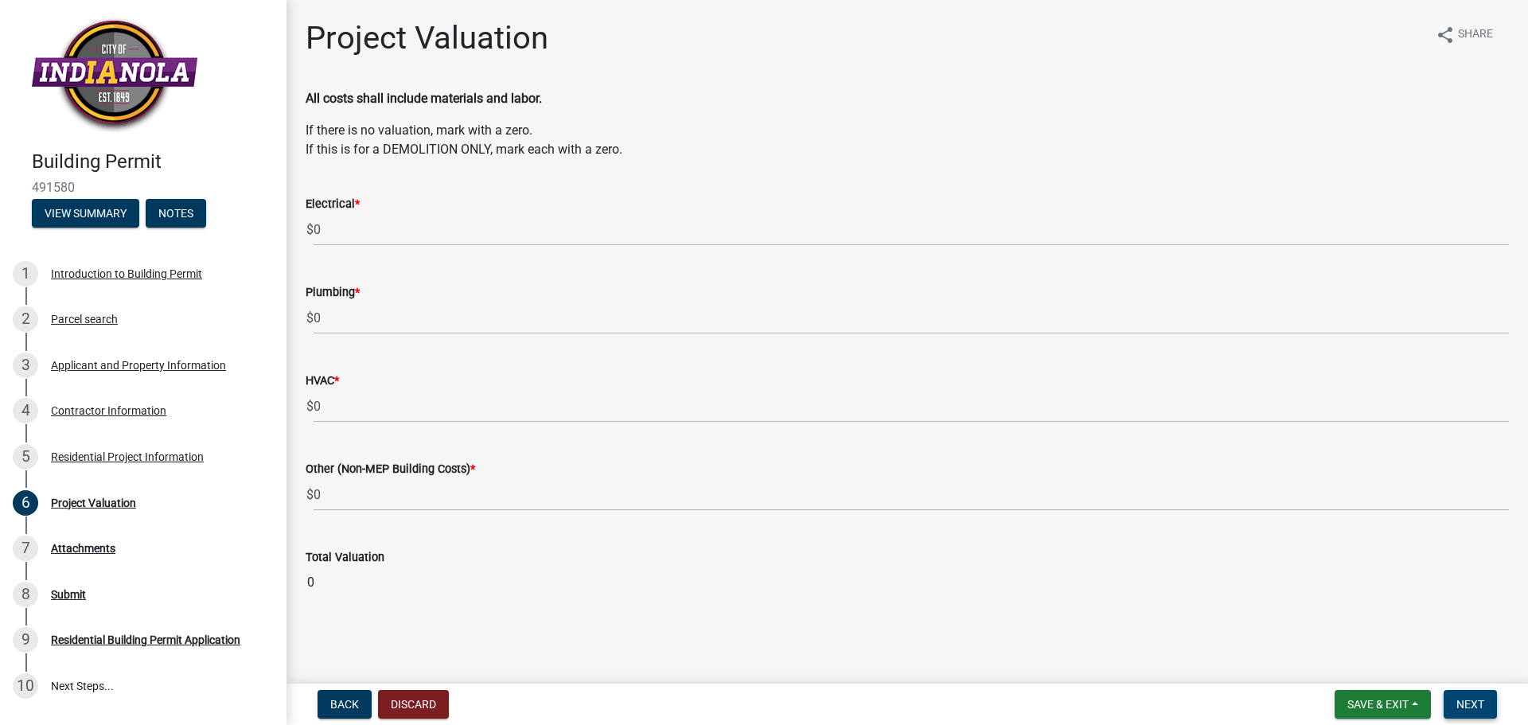
click at [1478, 709] on span "Next" at bounding box center [1471, 704] width 28 height 13
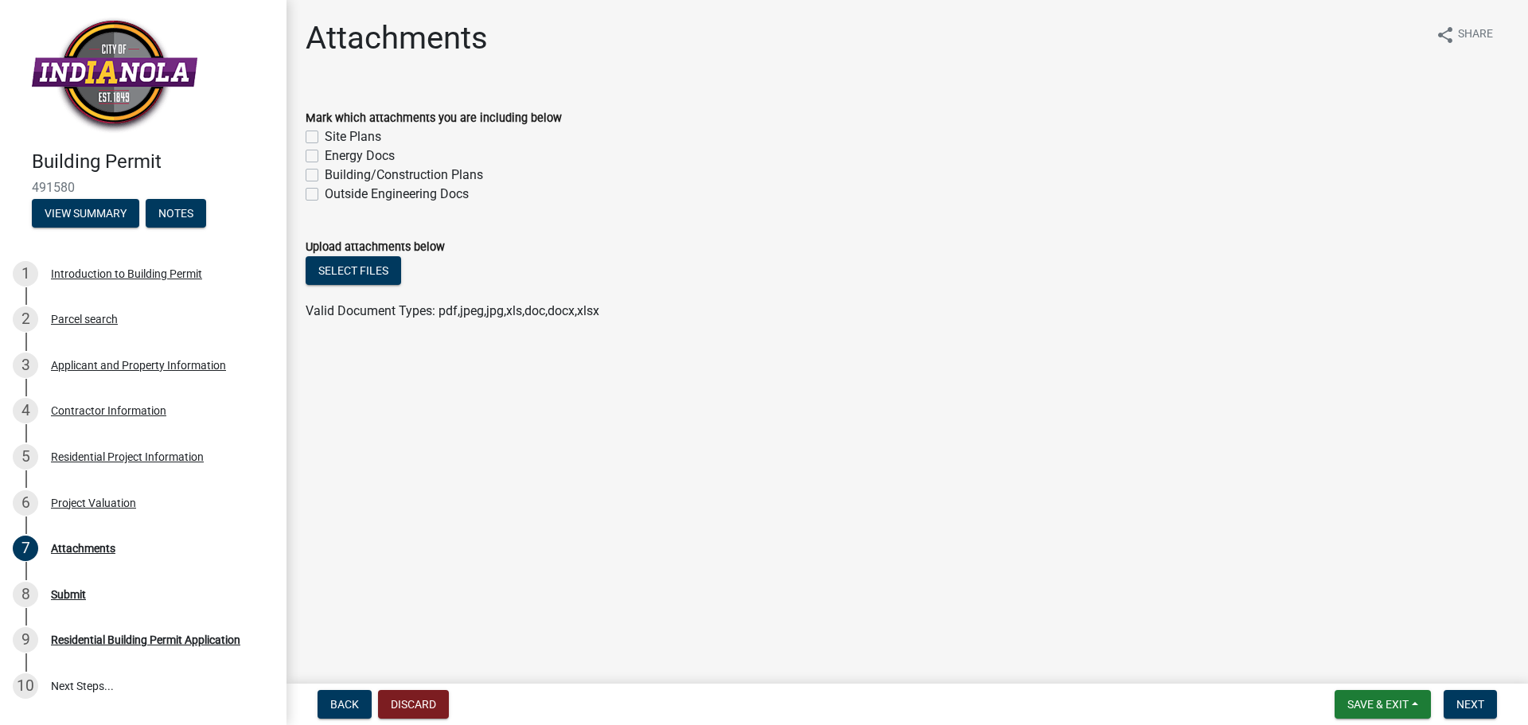
click at [325, 136] on label "Site Plans" at bounding box center [353, 136] width 57 height 19
click at [325, 136] on input "Site Plans" at bounding box center [330, 132] width 10 height 10
checkbox input "true"
checkbox input "false"
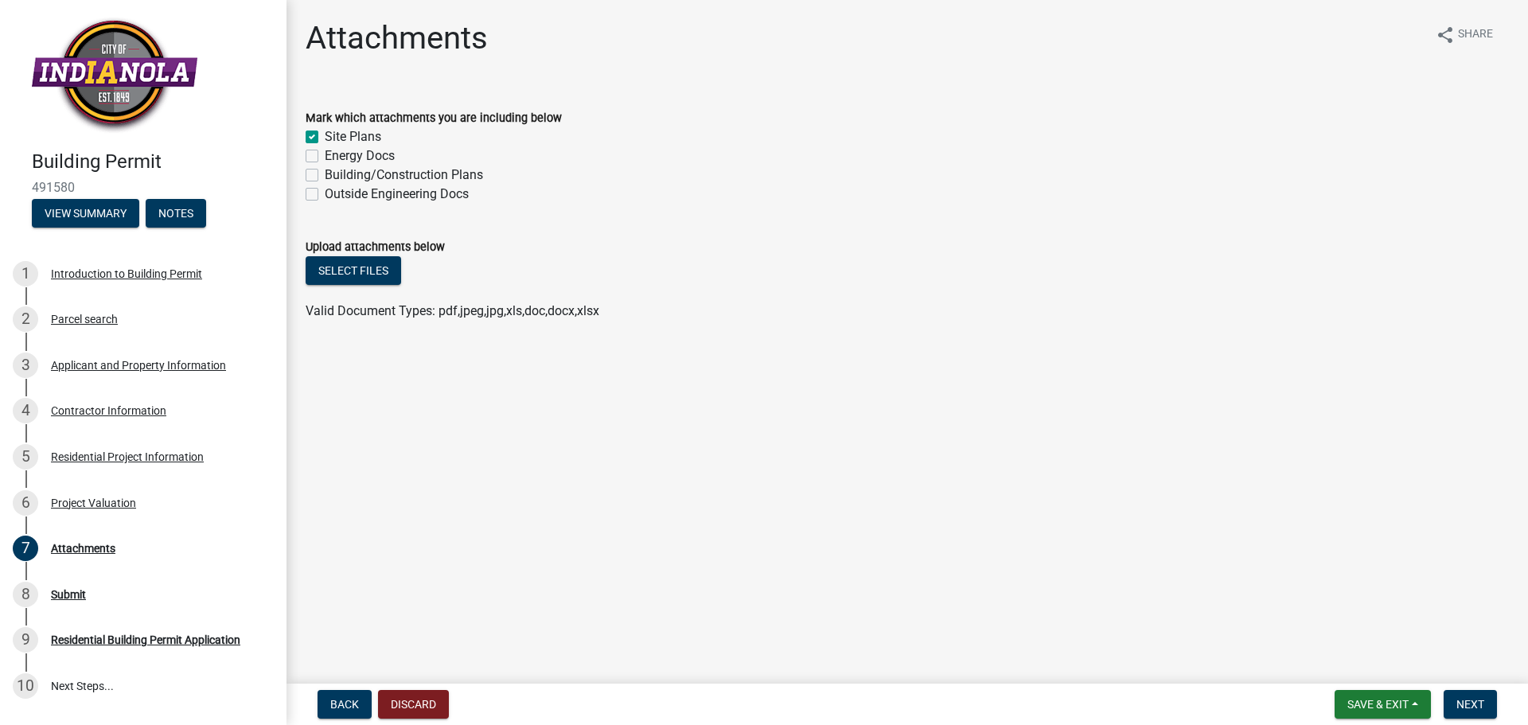
checkbox input "false"
click at [345, 266] on button "Select files" at bounding box center [354, 270] width 96 height 29
drag, startPoint x: 1473, startPoint y: 699, endPoint x: 1481, endPoint y: 702, distance: 8.6
click at [1475, 699] on span "Next" at bounding box center [1471, 704] width 28 height 13
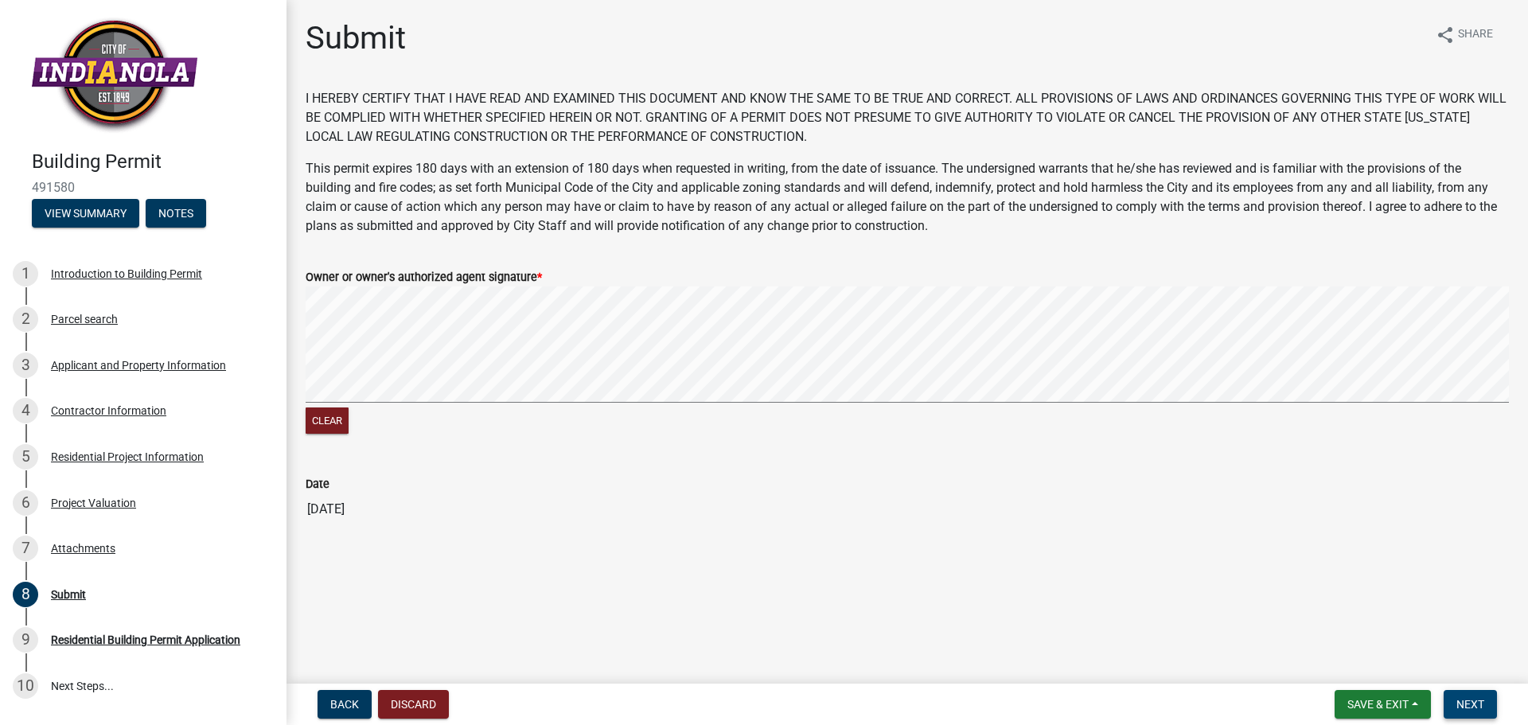
click at [1473, 705] on span "Next" at bounding box center [1471, 704] width 28 height 13
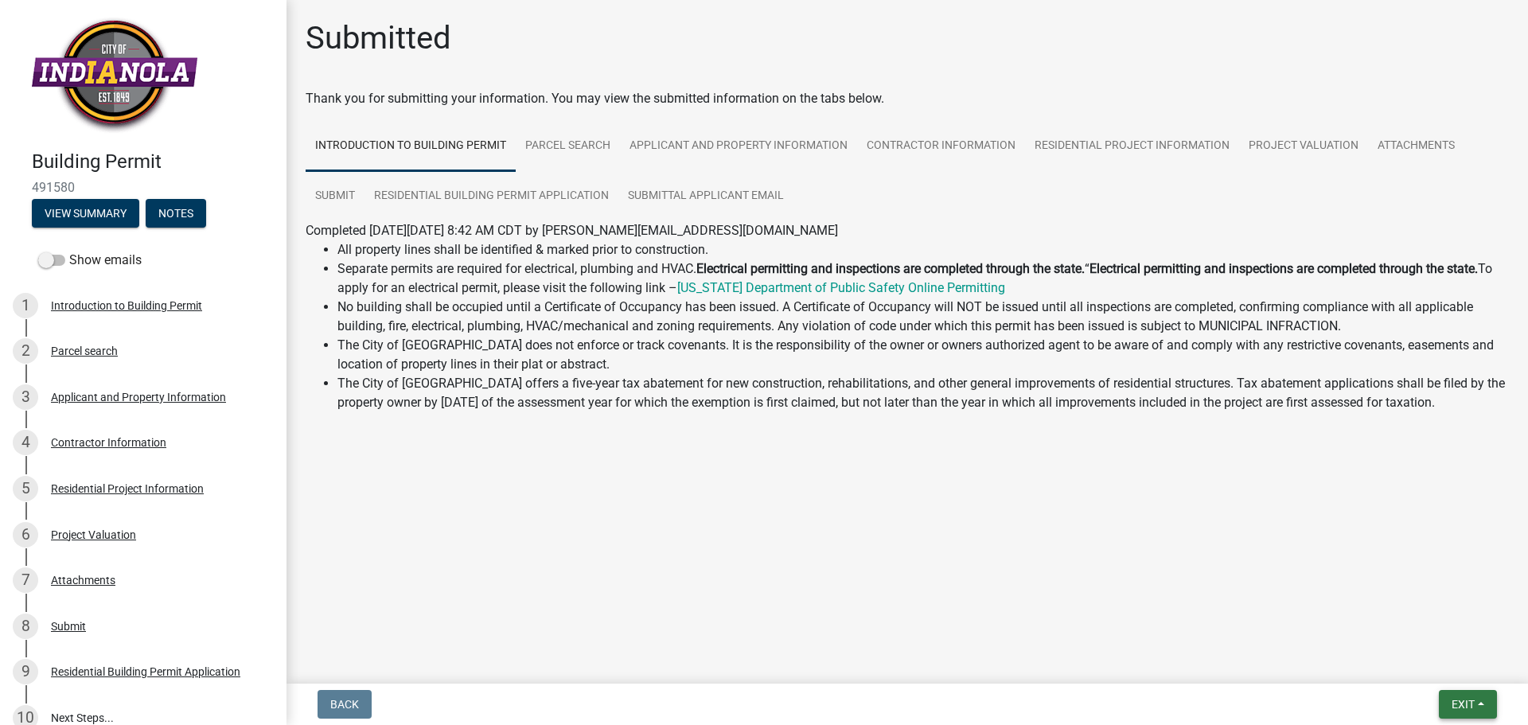
click at [1477, 704] on button "Exit" at bounding box center [1468, 704] width 58 height 29
click at [1408, 665] on button "Save & Exit" at bounding box center [1433, 663] width 127 height 38
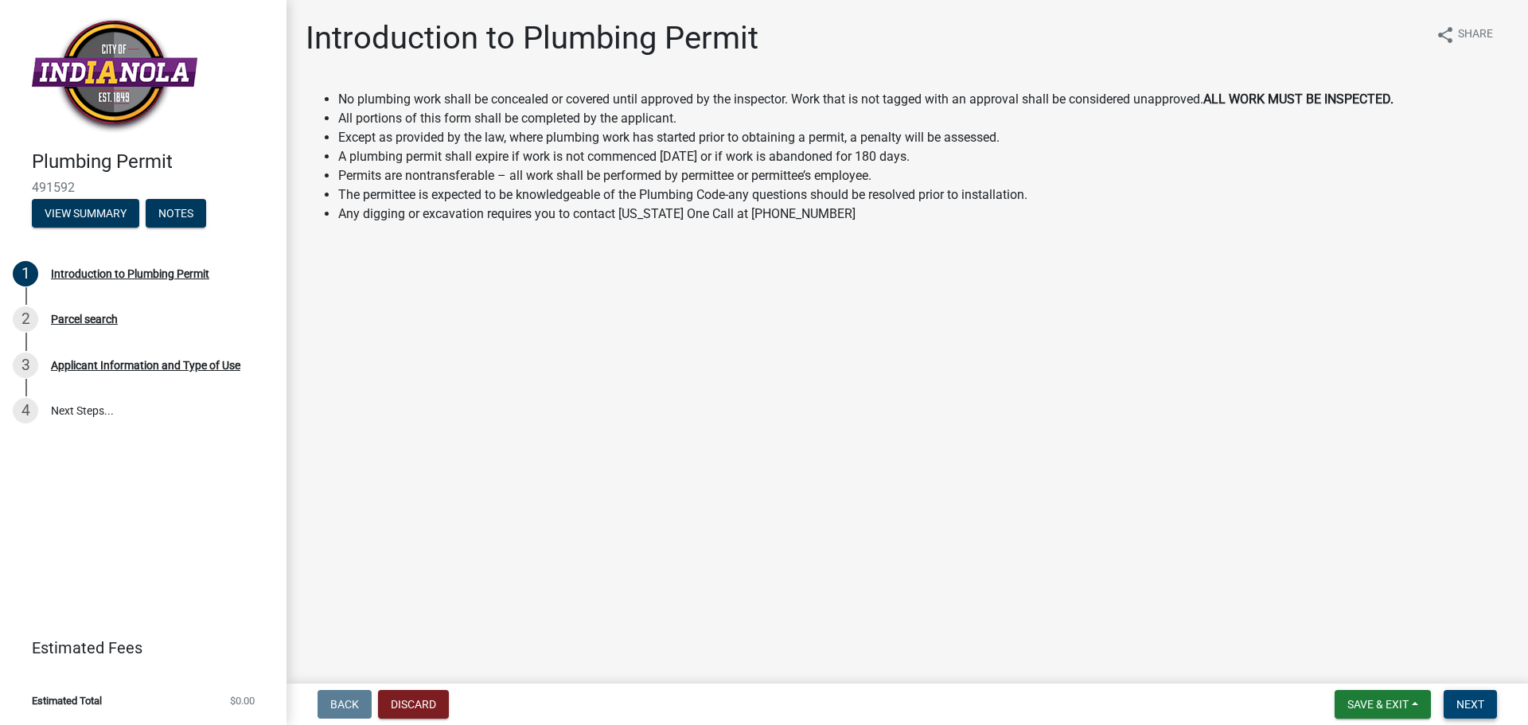
click at [1476, 712] on button "Next" at bounding box center [1470, 704] width 53 height 29
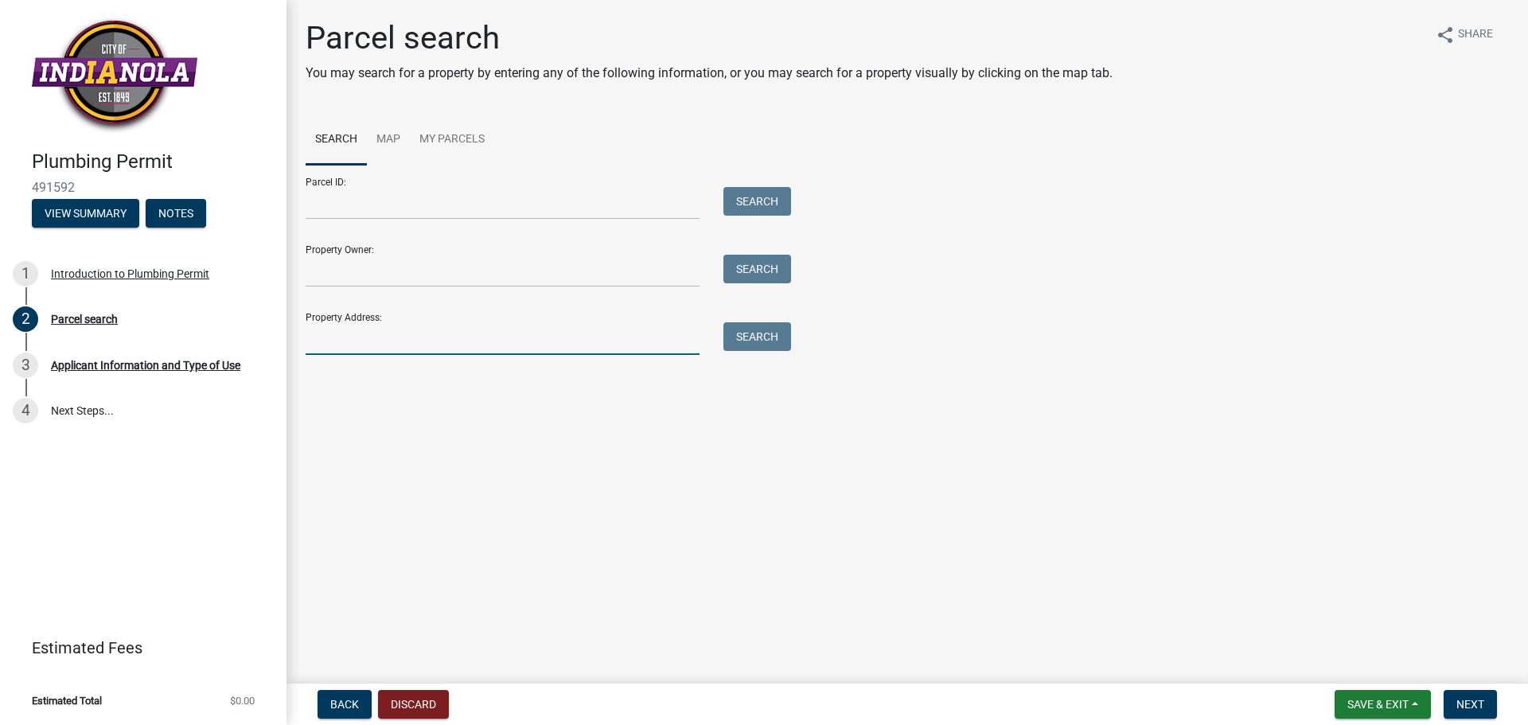
click at [335, 340] on input "Property Address:" at bounding box center [503, 338] width 394 height 33
type input "703 East Iowa"
click at [1471, 704] on span "Next" at bounding box center [1471, 704] width 28 height 13
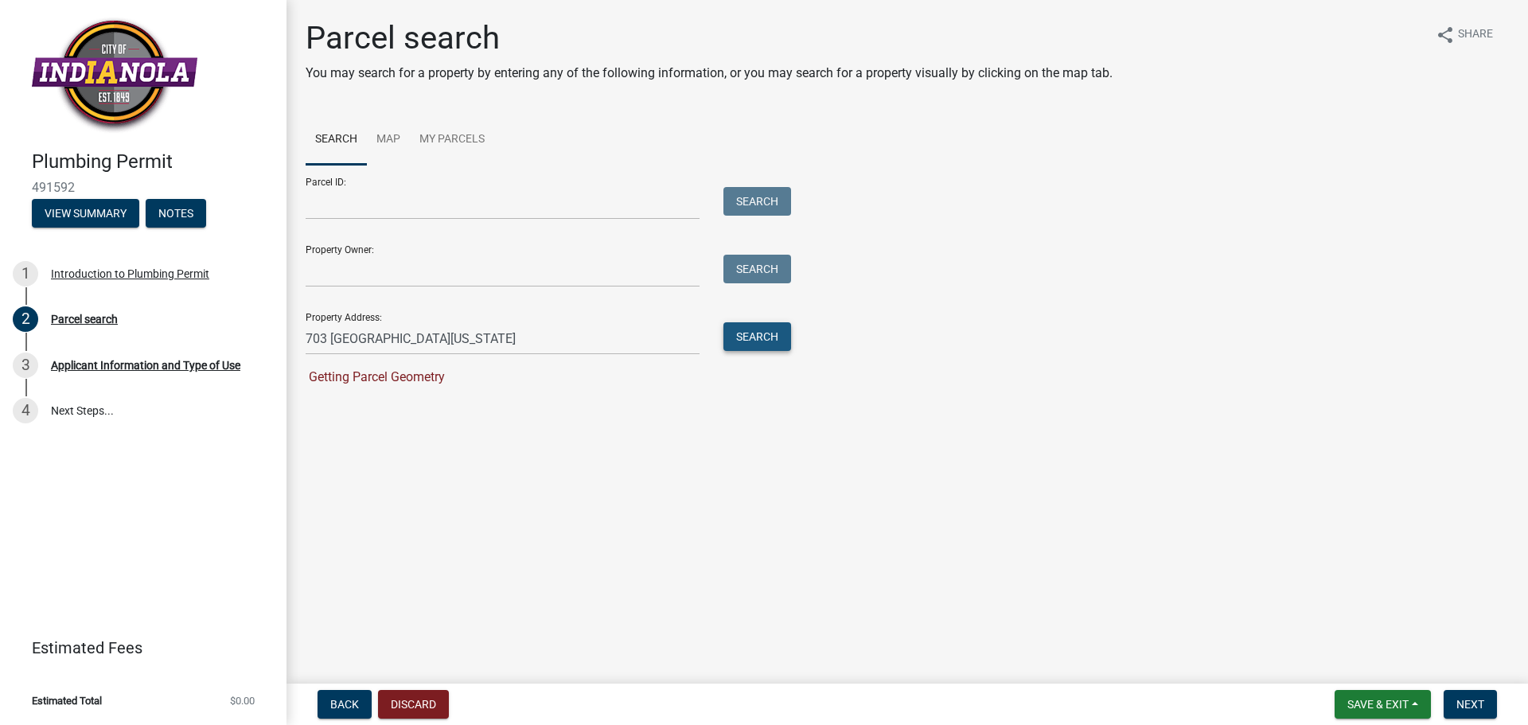
click at [769, 341] on button "Search" at bounding box center [758, 336] width 68 height 29
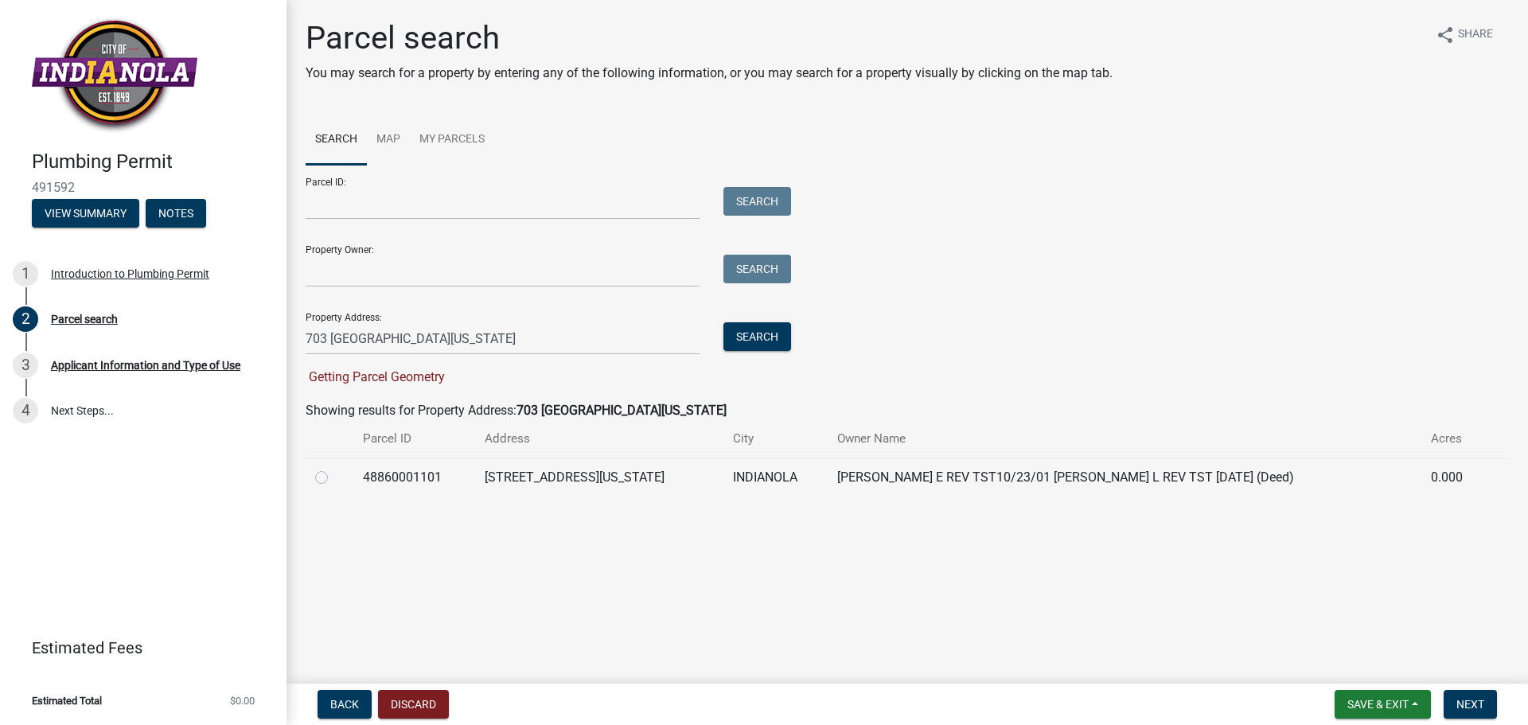
click at [334, 468] on label at bounding box center [334, 468] width 0 height 0
click at [334, 478] on input "radio" at bounding box center [339, 473] width 10 height 10
radio input "true"
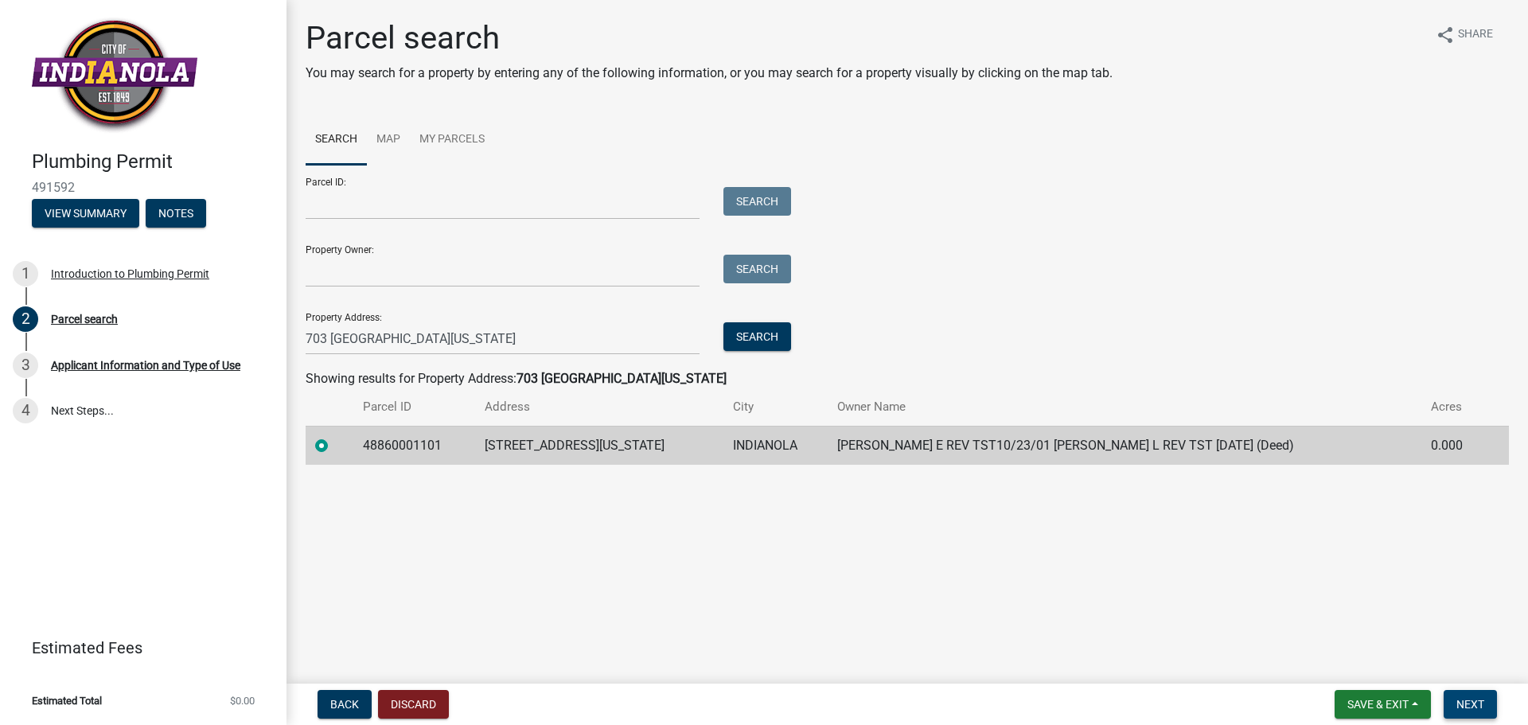
click at [1476, 705] on span "Next" at bounding box center [1471, 704] width 28 height 13
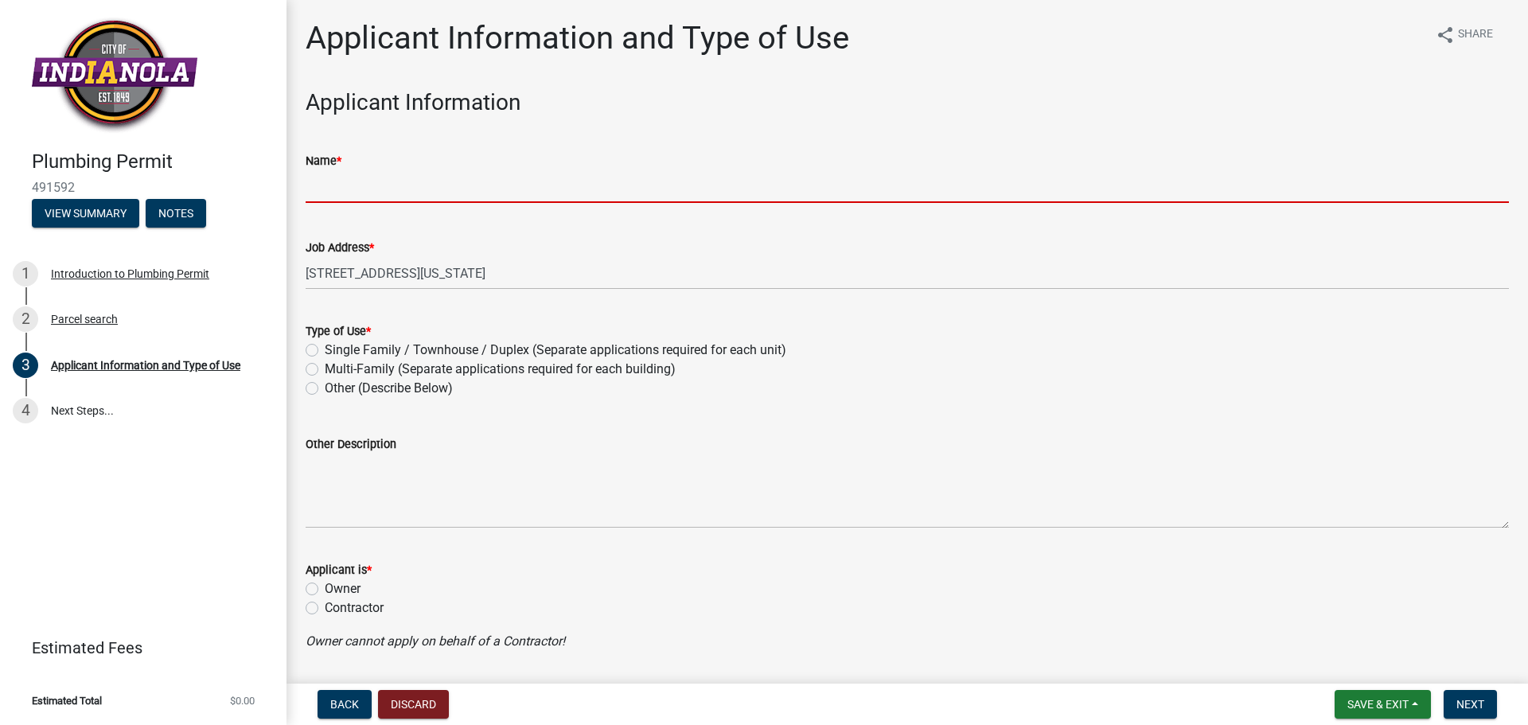
click at [369, 193] on input "Name *" at bounding box center [908, 186] width 1204 height 33
type input "John Davenport"
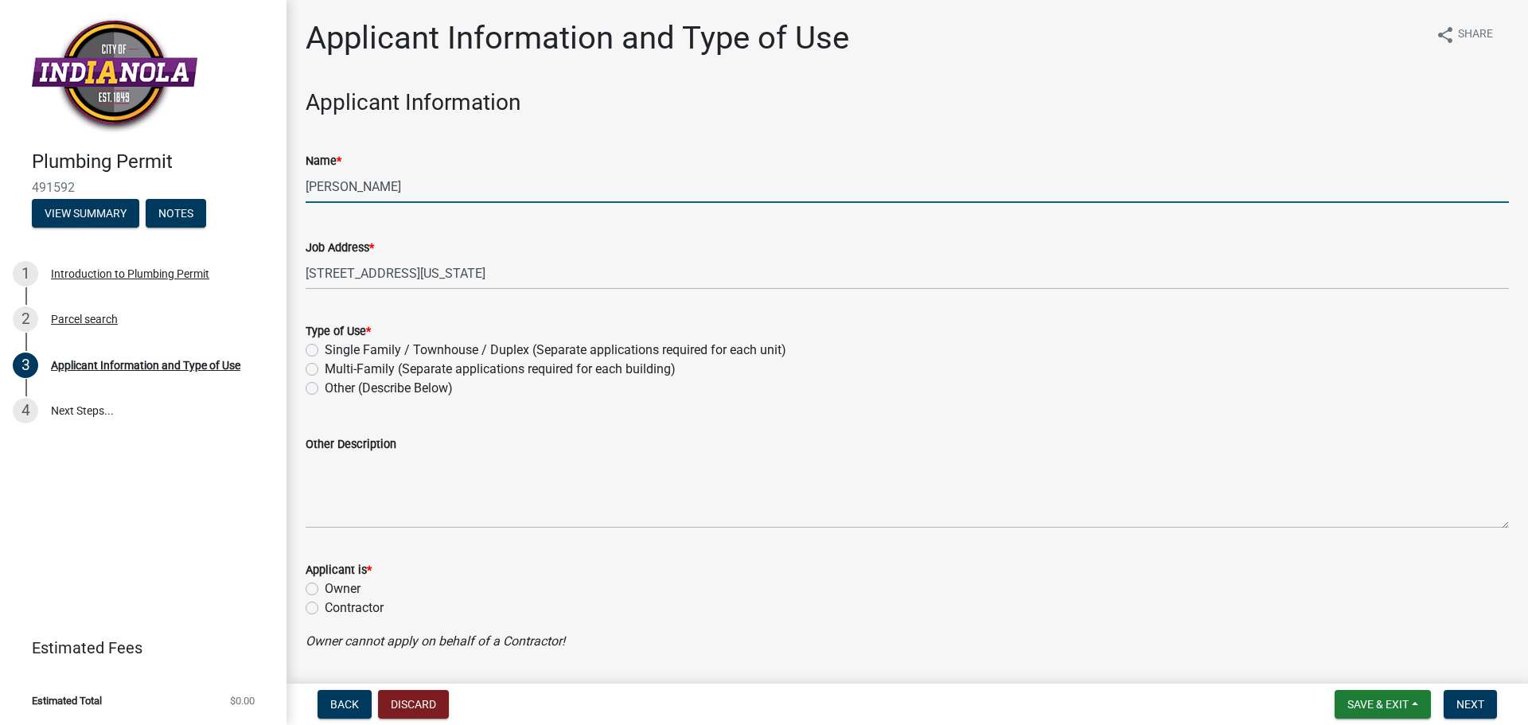
click at [325, 350] on label "Single Family / Townhouse / Duplex (Separate applications required for each uni…" at bounding box center [556, 350] width 462 height 19
click at [325, 350] on input "Single Family / Townhouse / Duplex (Separate applications required for each uni…" at bounding box center [330, 346] width 10 height 10
radio input "true"
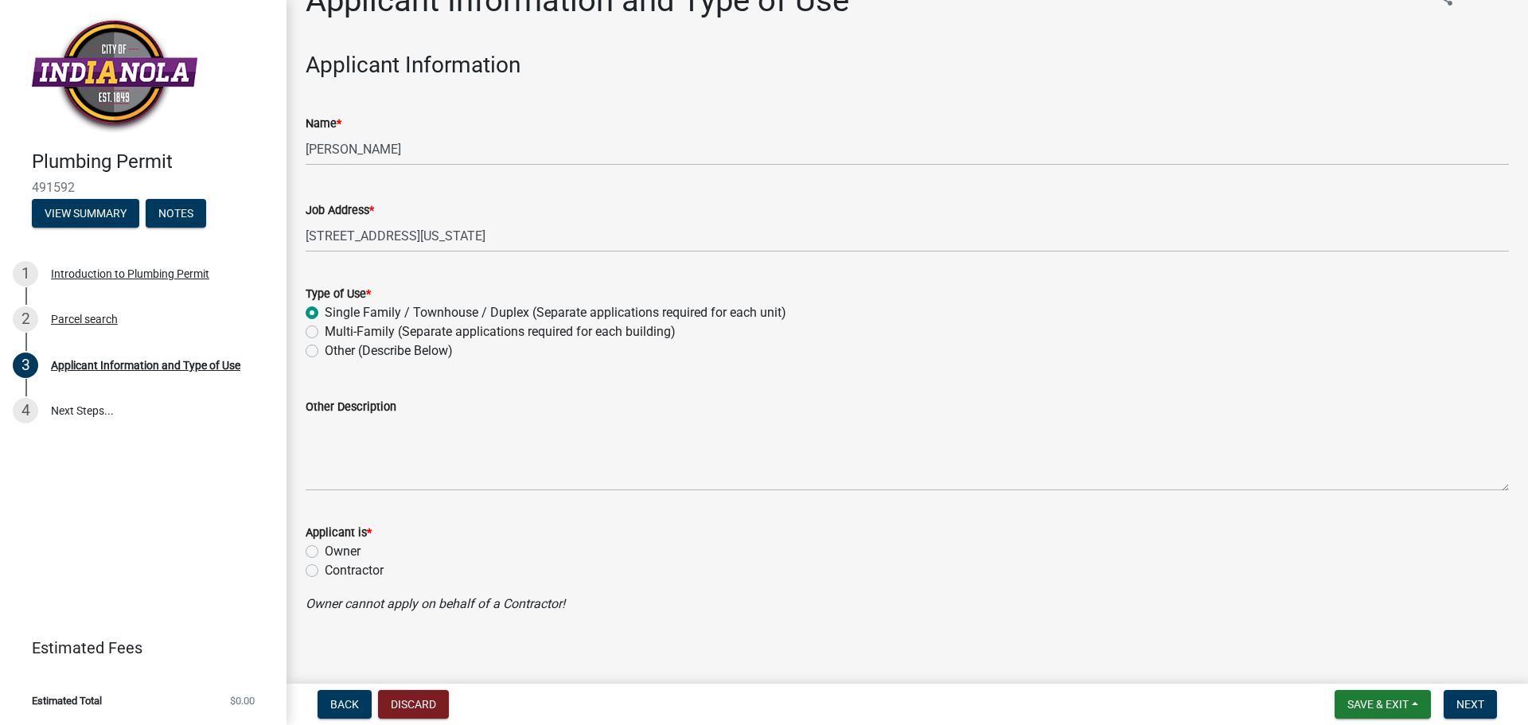
scroll to position [49, 0]
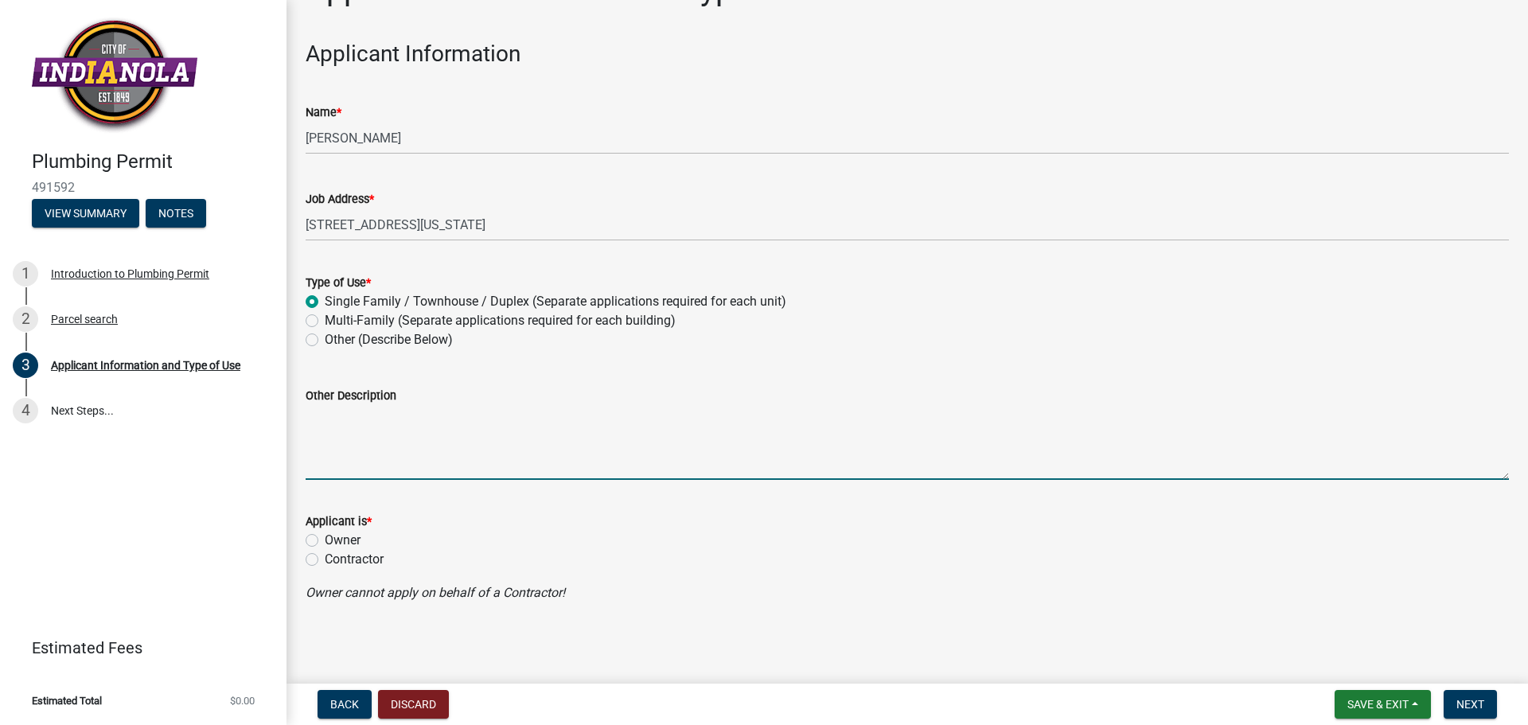
click at [326, 454] on textarea "Other Description" at bounding box center [908, 442] width 1204 height 75
type textarea "Plumbing Disconnects for Demo"
click at [325, 559] on label "Contractor" at bounding box center [354, 559] width 59 height 19
click at [325, 559] on input "Contractor" at bounding box center [330, 555] width 10 height 10
radio input "true"
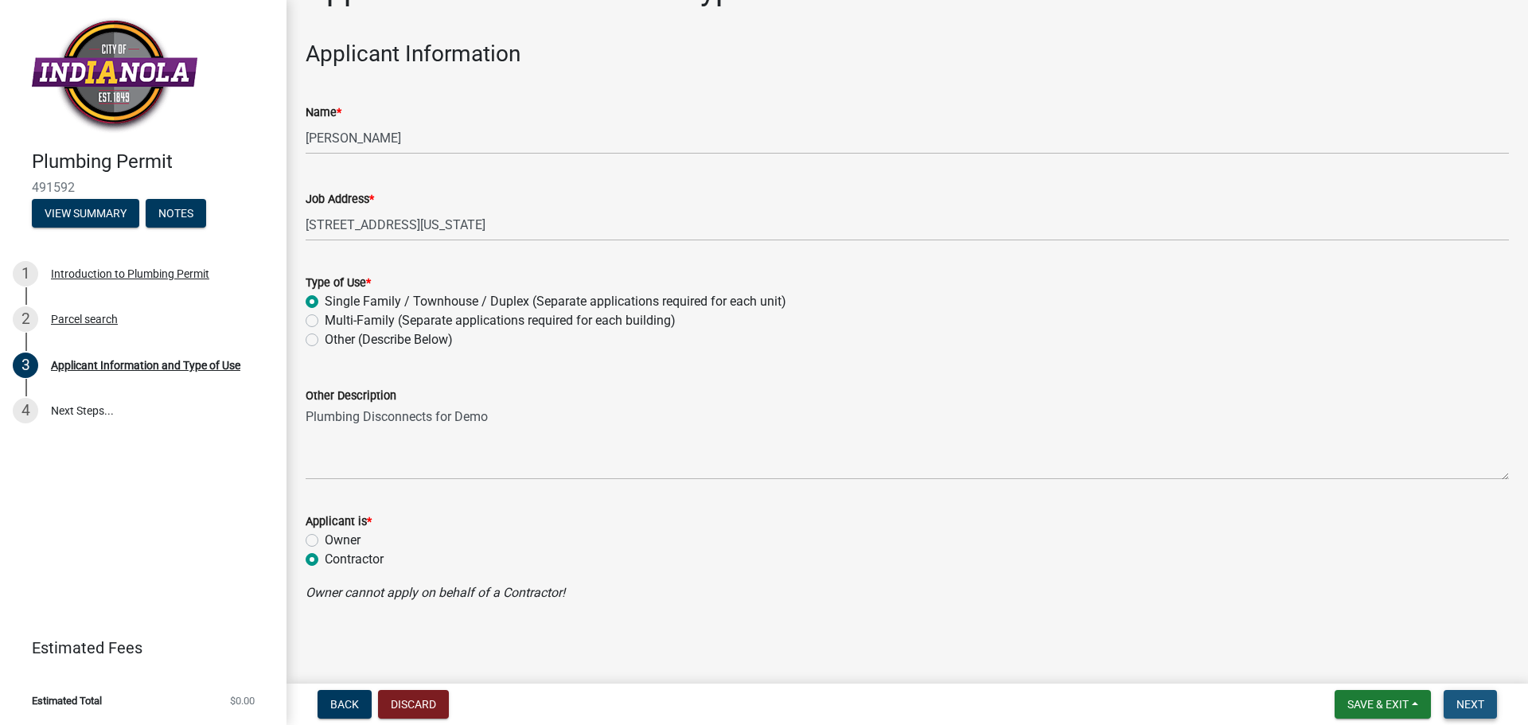
click at [1479, 700] on span "Next" at bounding box center [1471, 704] width 28 height 13
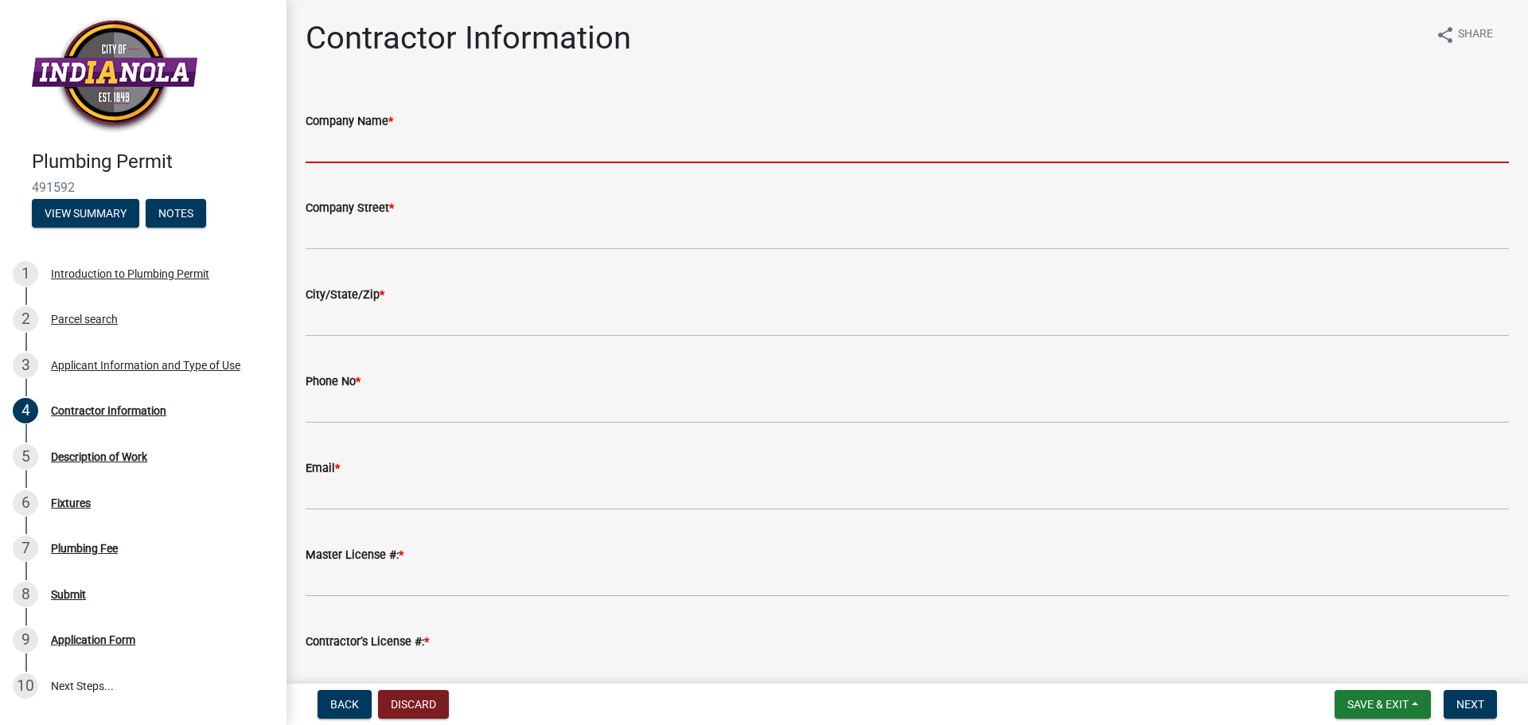
click at [338, 150] on input "Company Name *" at bounding box center [908, 147] width 1204 height 33
type input "Vanderpool Construction Inc"
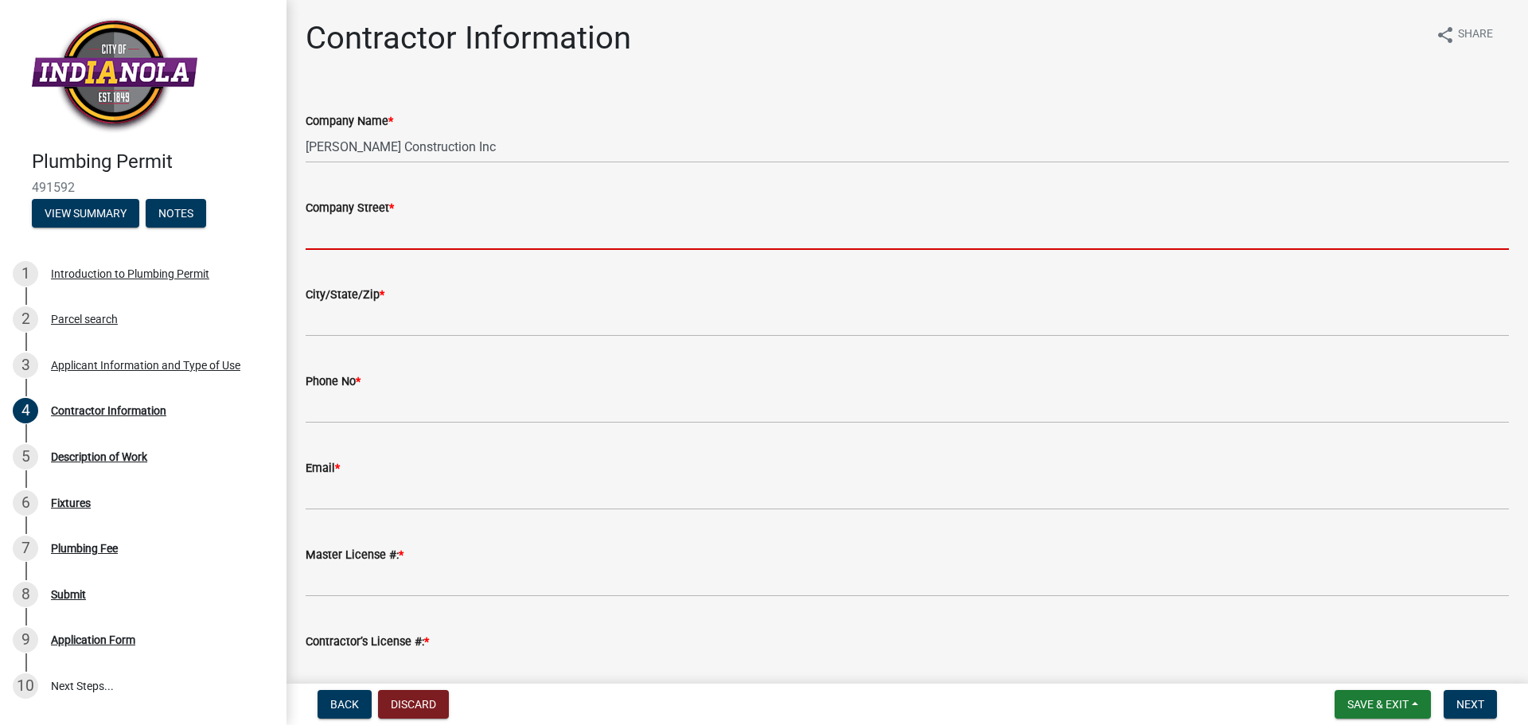
click at [366, 236] on input "Company Street *" at bounding box center [908, 233] width 1204 height 33
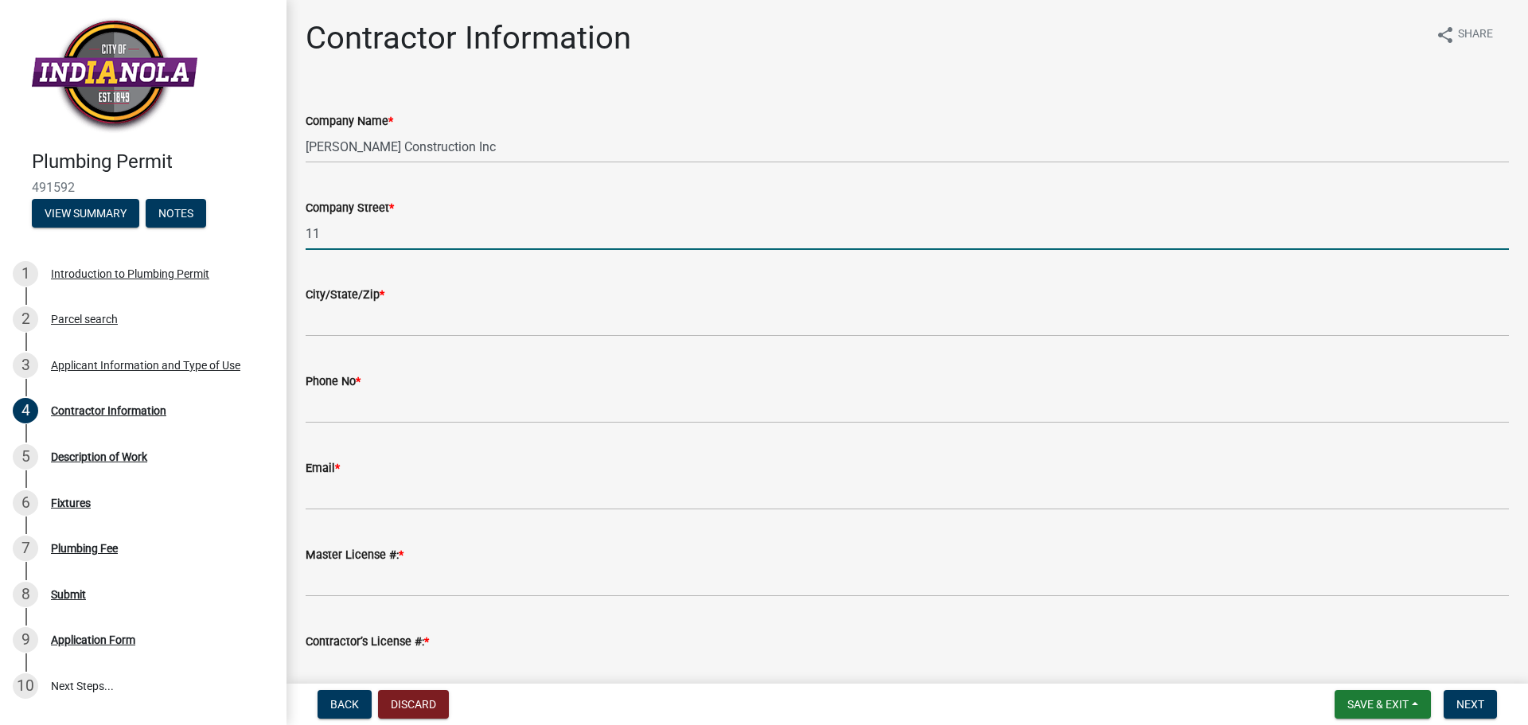
type input "1100 N 14th"
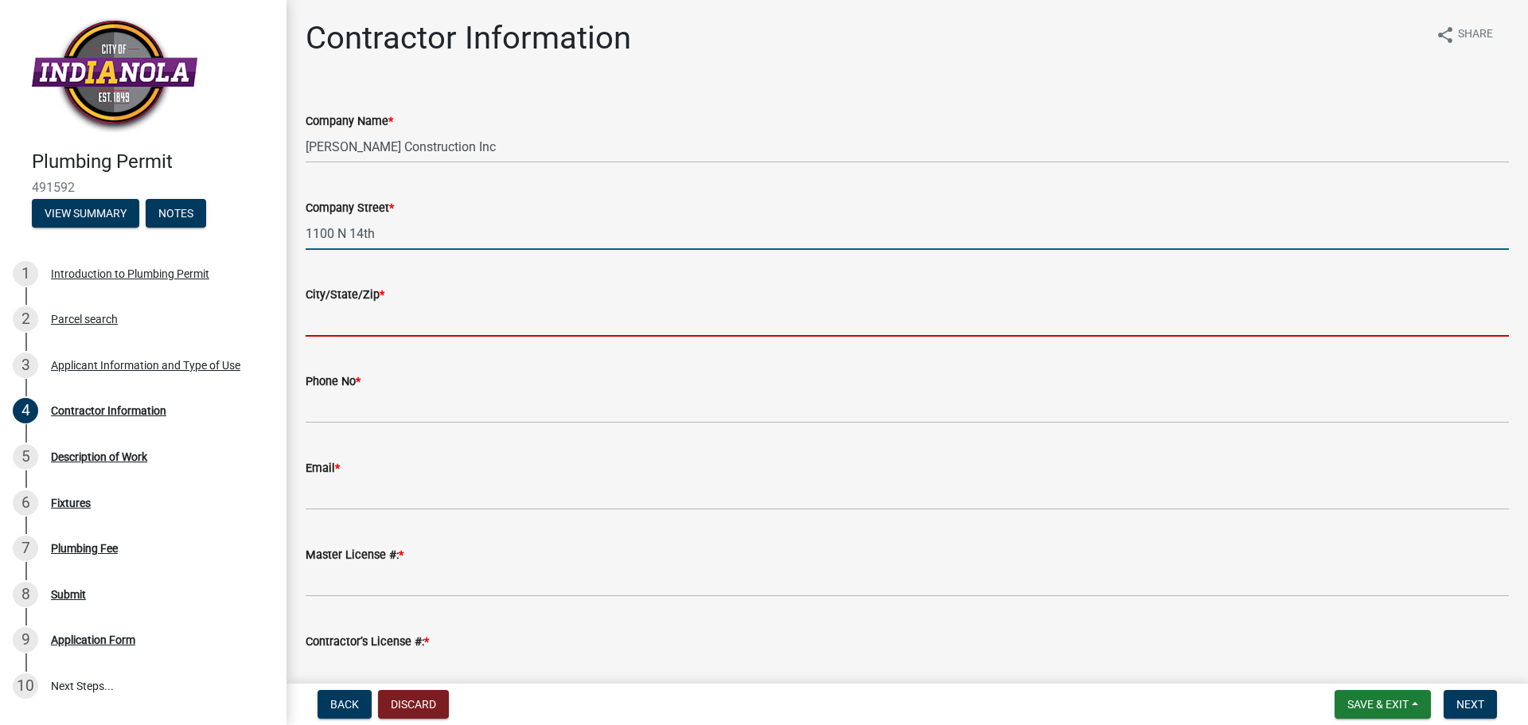
click at [376, 322] on input "City/State/Zip *" at bounding box center [908, 320] width 1204 height 33
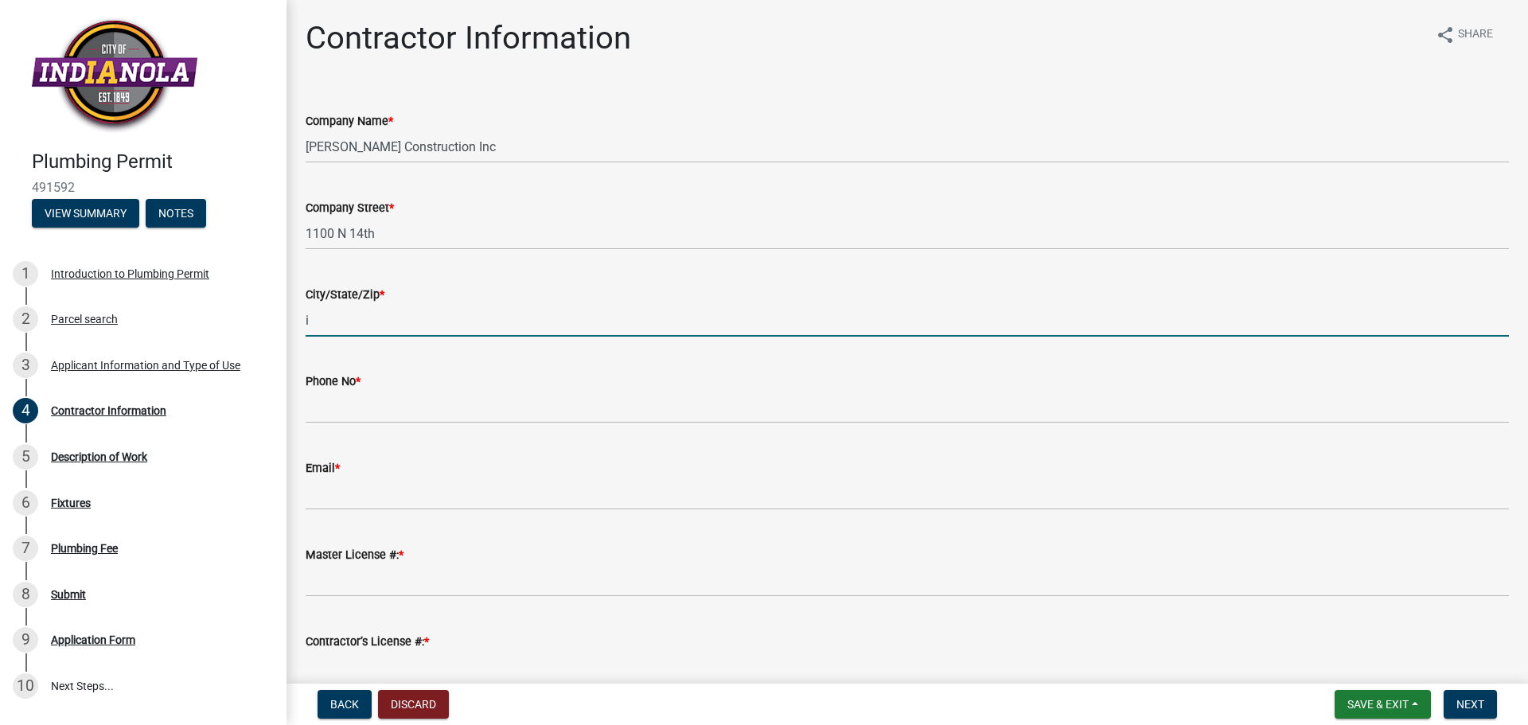
type input "Indianola, IA 50125"
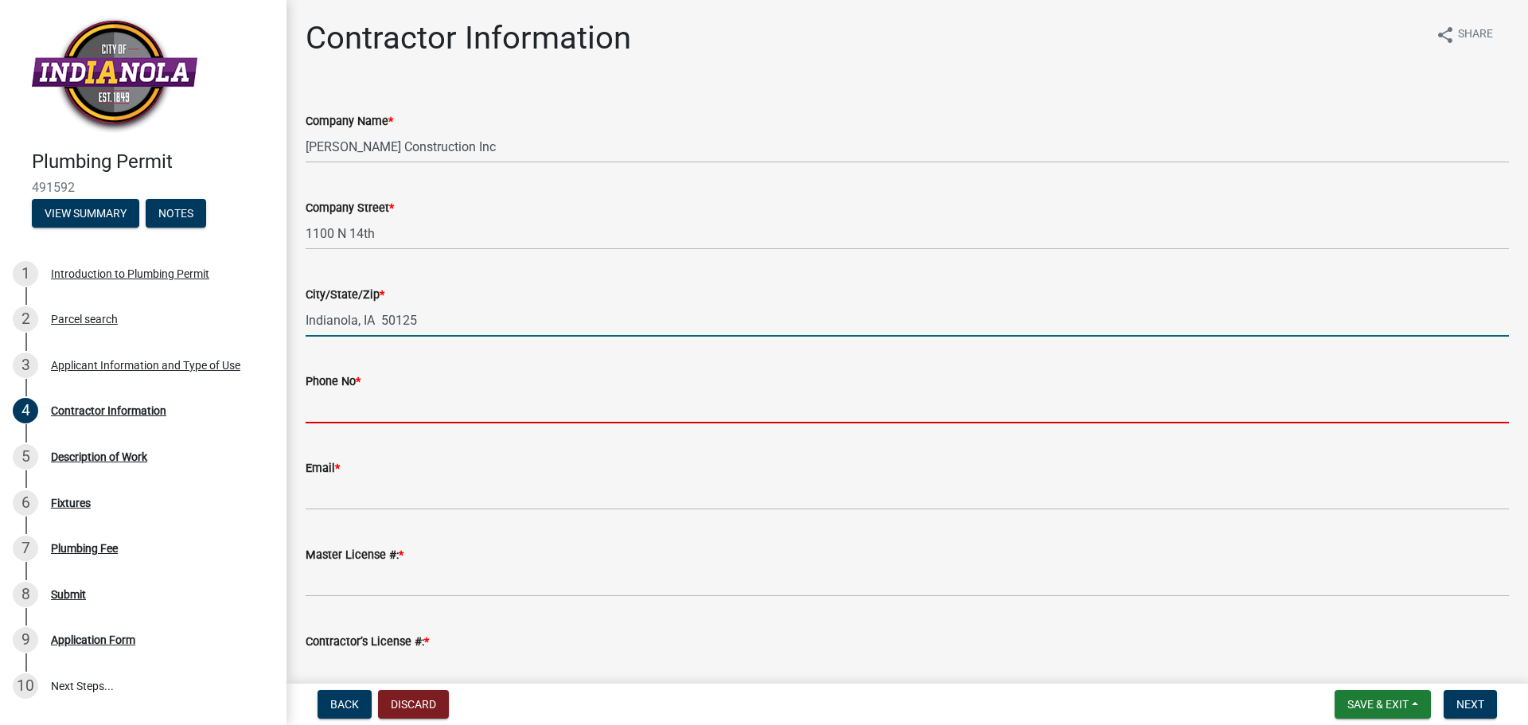
click at [361, 406] on input "Phone No *" at bounding box center [908, 407] width 1204 height 33
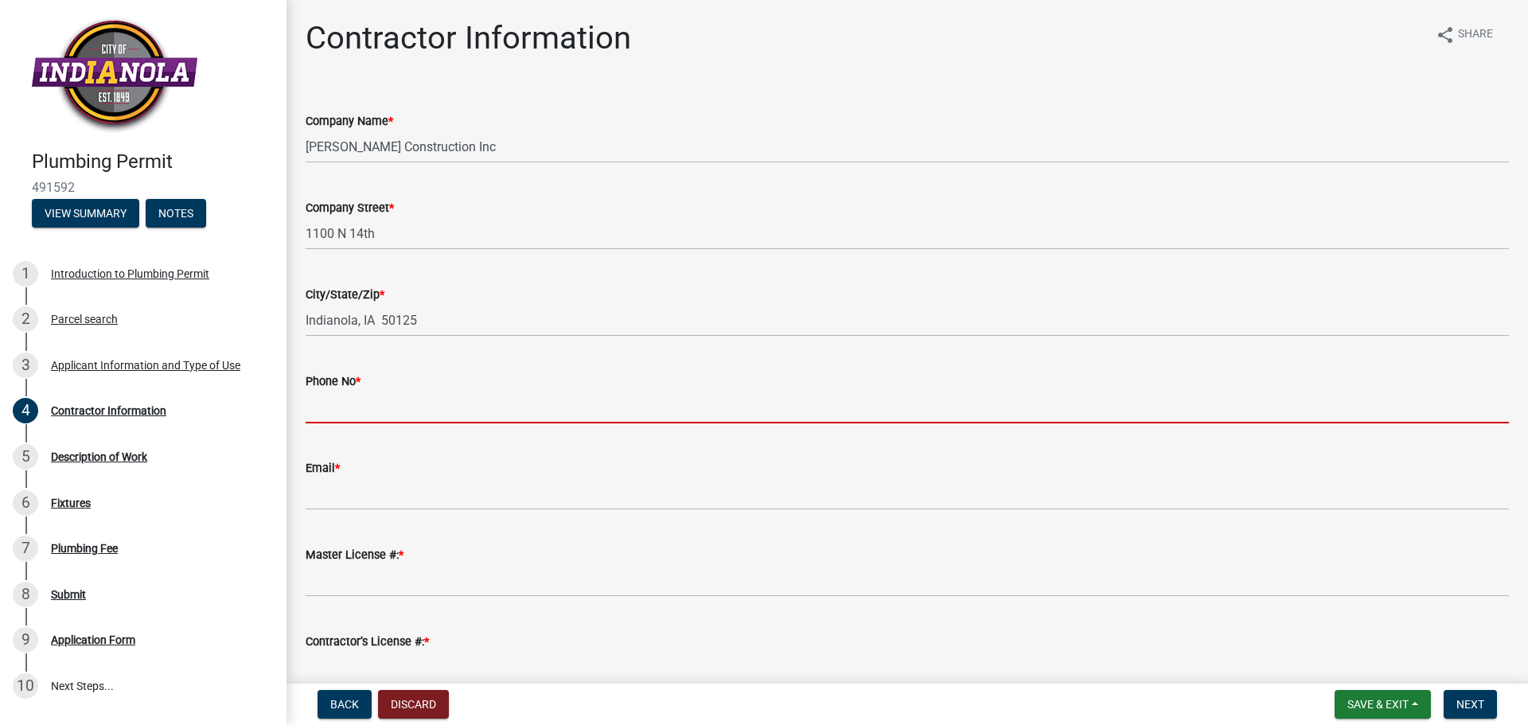
type input "5154681653"
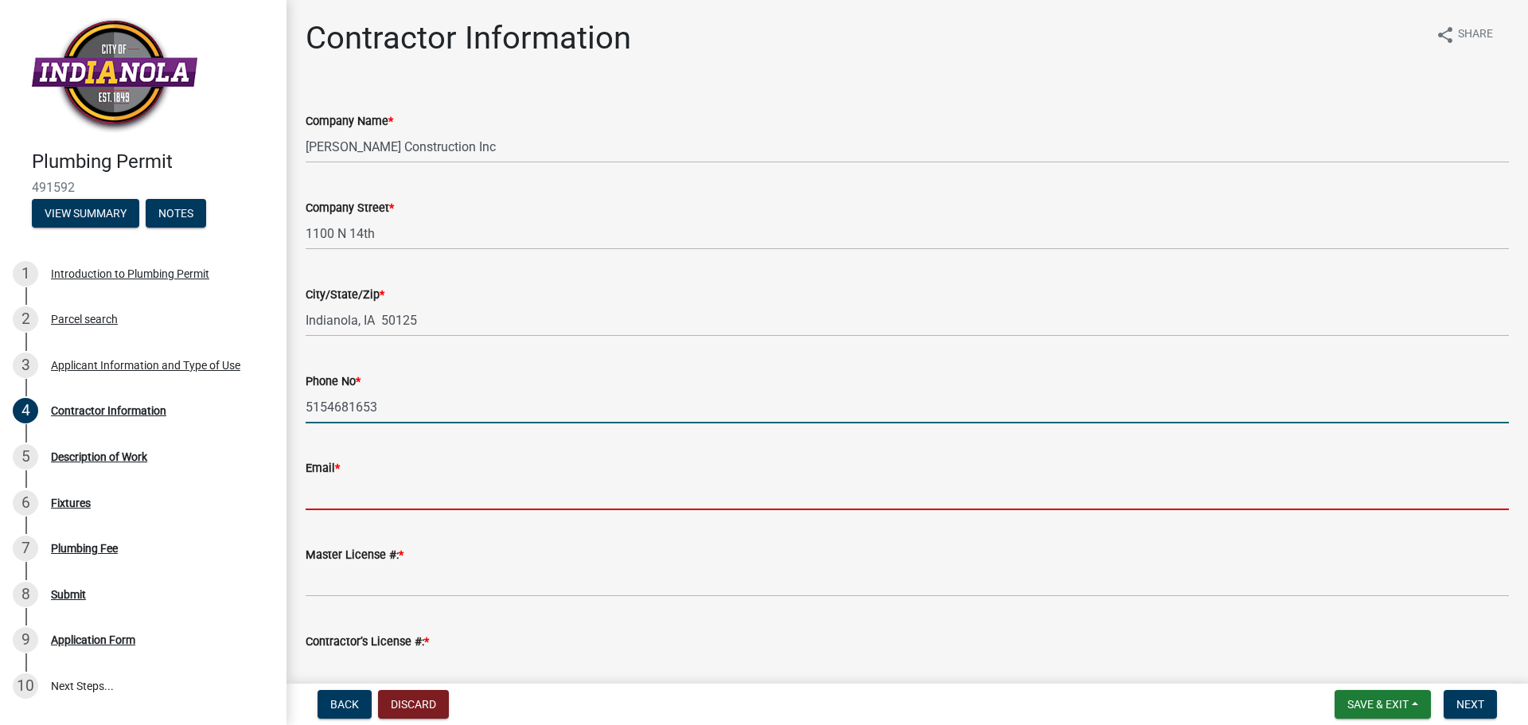
type input "[EMAIL_ADDRESS][DOMAIN_NAME]"
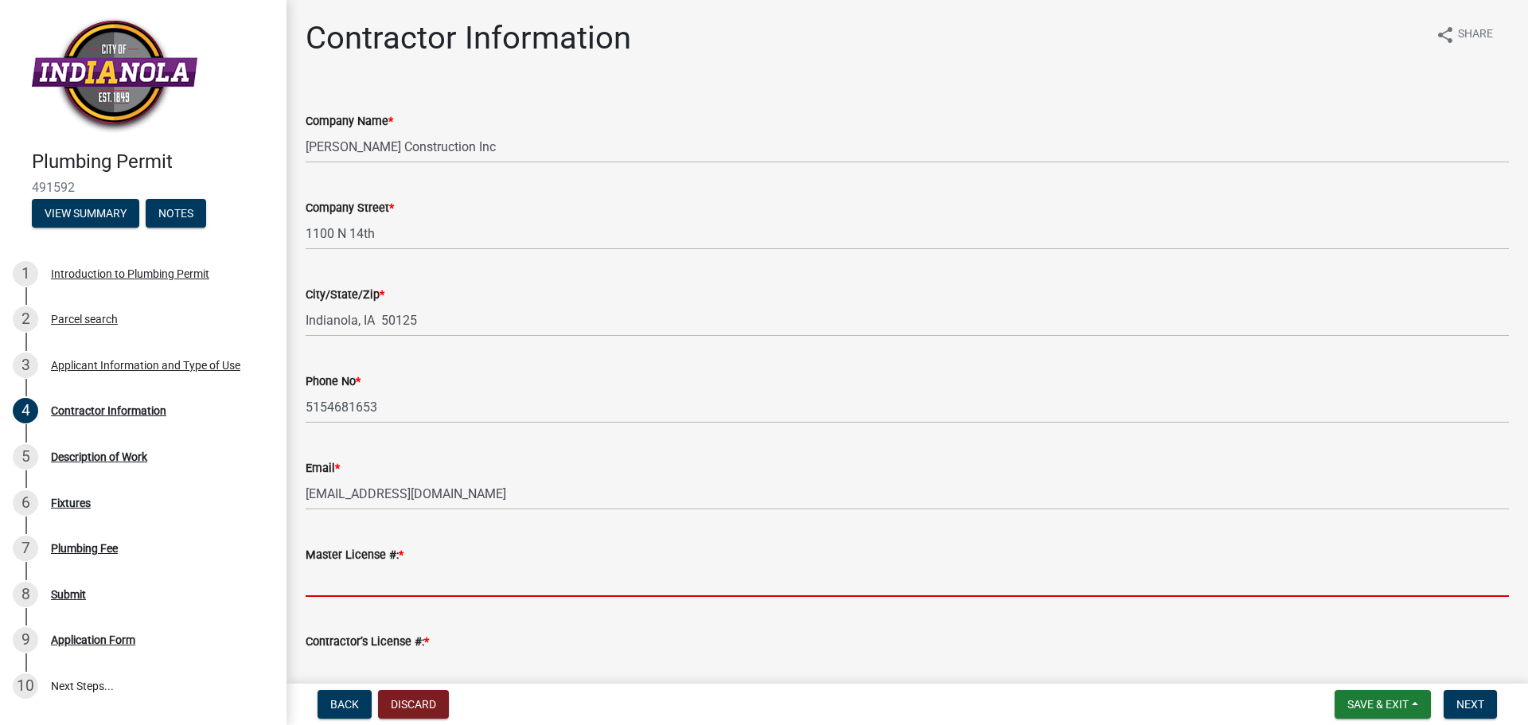
click at [362, 572] on input "Master License #: *" at bounding box center [908, 580] width 1204 height 33
type input "11393"
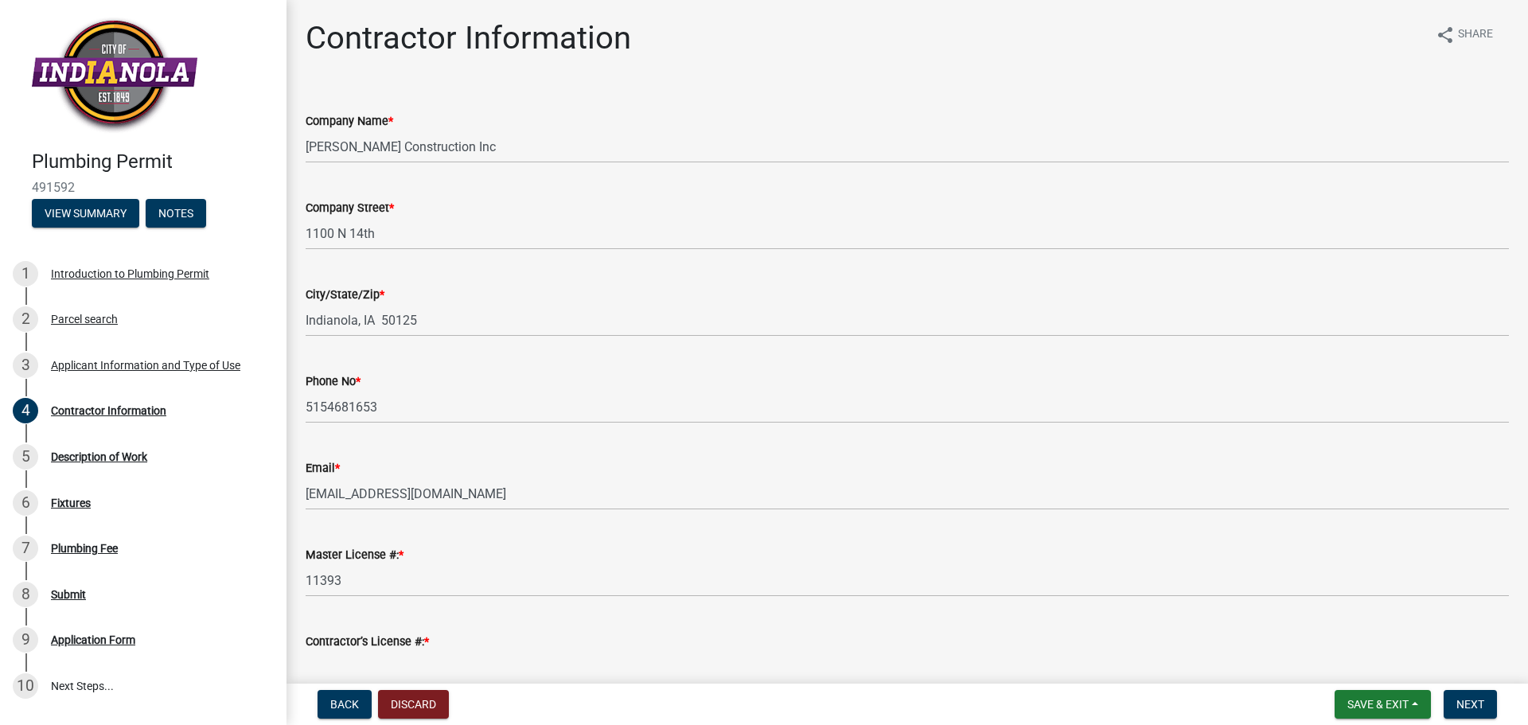
click at [377, 665] on input "Contractor’s License #: *" at bounding box center [908, 667] width 1204 height 33
type input "C145576"
click at [1467, 704] on span "Next" at bounding box center [1471, 704] width 28 height 13
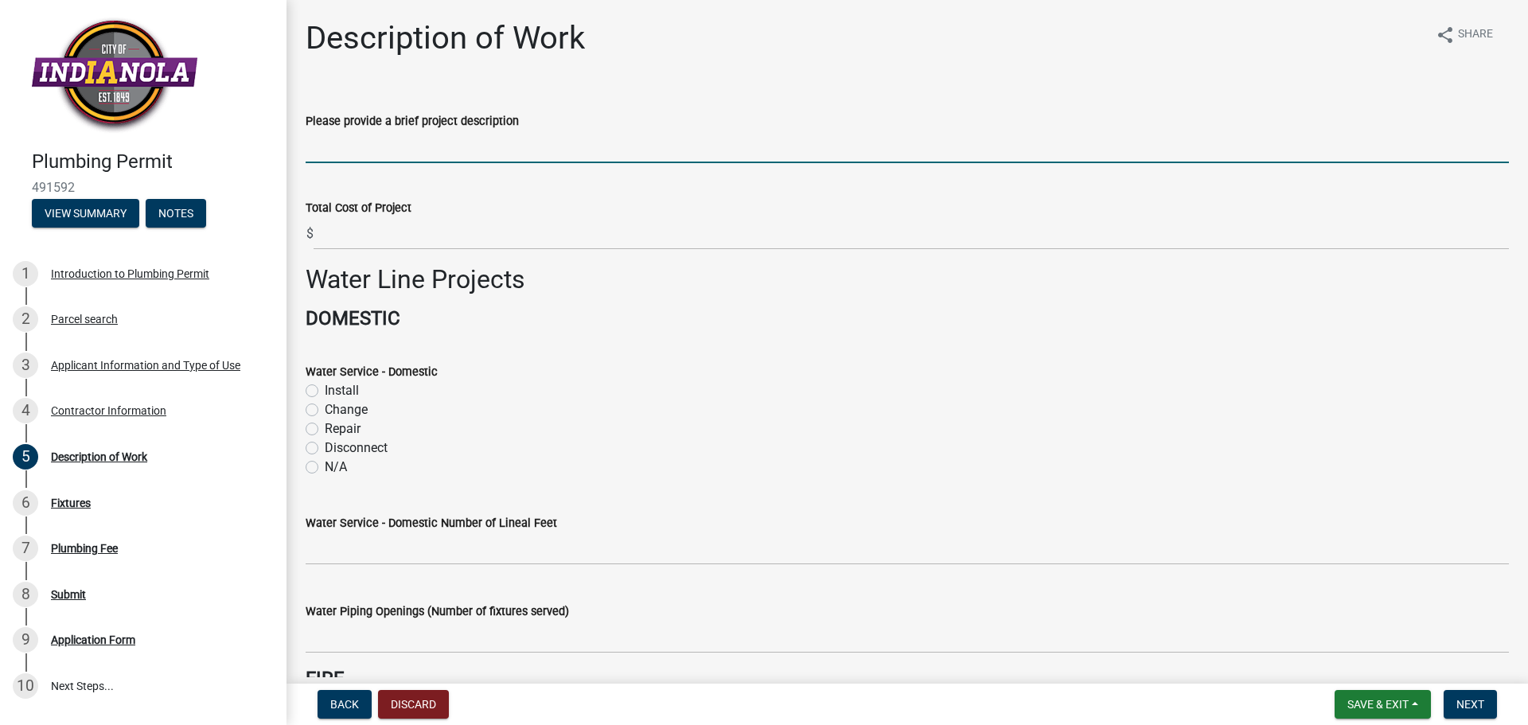
click at [478, 147] on input "Please provide a brief project description" at bounding box center [908, 147] width 1204 height 33
click at [588, 144] on input "Disconnect Water and Sewer for Demo of Trailer" at bounding box center [908, 147] width 1204 height 33
type input "Disconnect Water and Sewer for Demo of House"
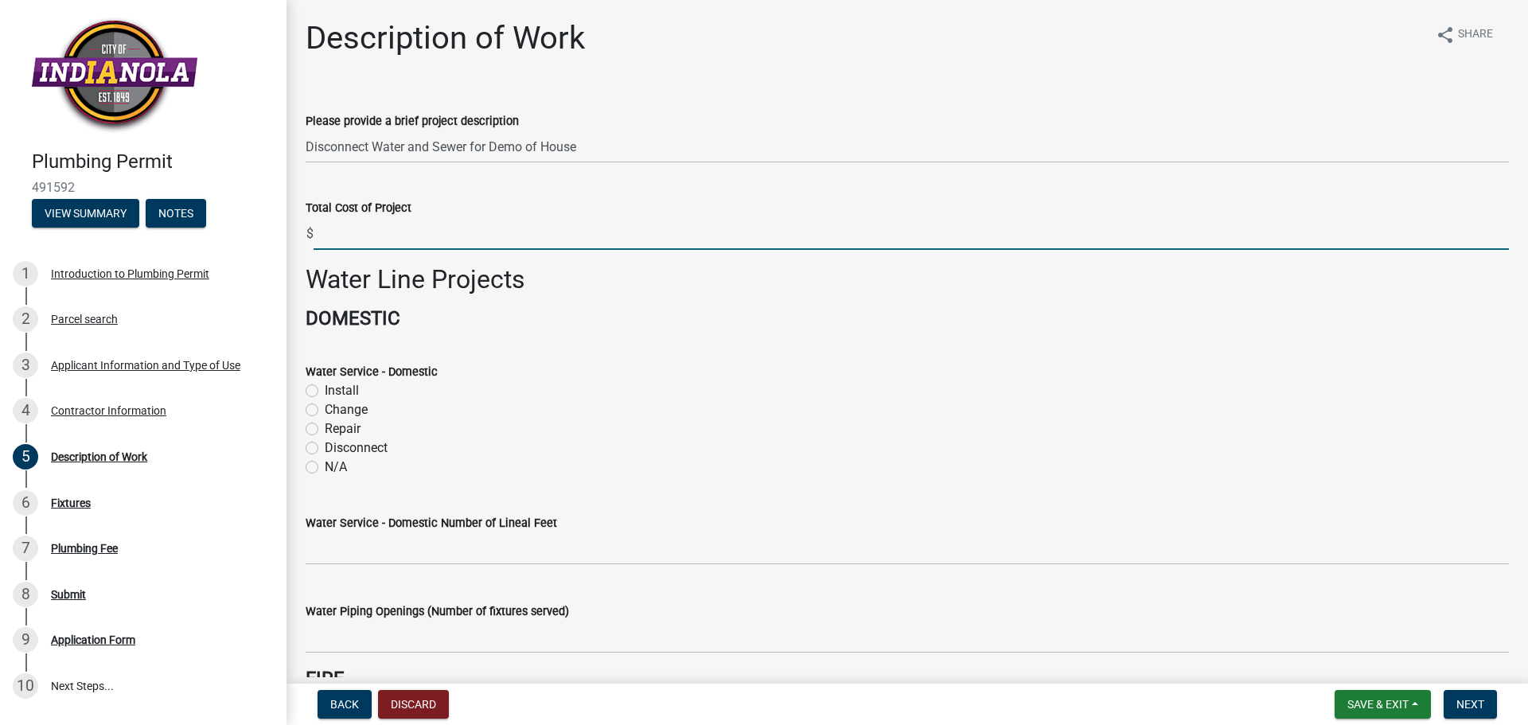
click at [377, 231] on input "text" at bounding box center [912, 233] width 1196 height 33
type input "1200"
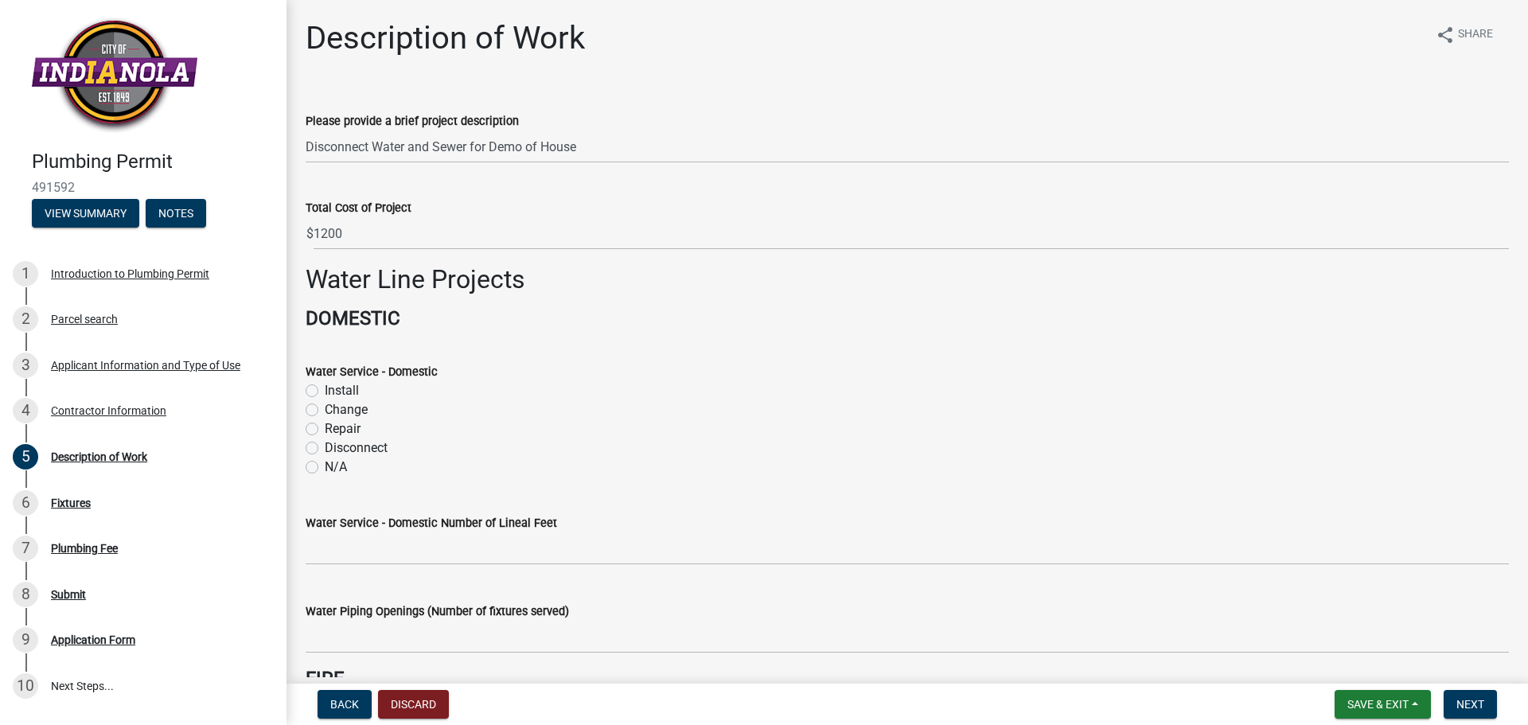
click at [325, 449] on label "Disconnect" at bounding box center [356, 448] width 63 height 19
click at [325, 449] on input "Disconnect" at bounding box center [330, 444] width 10 height 10
radio input "true"
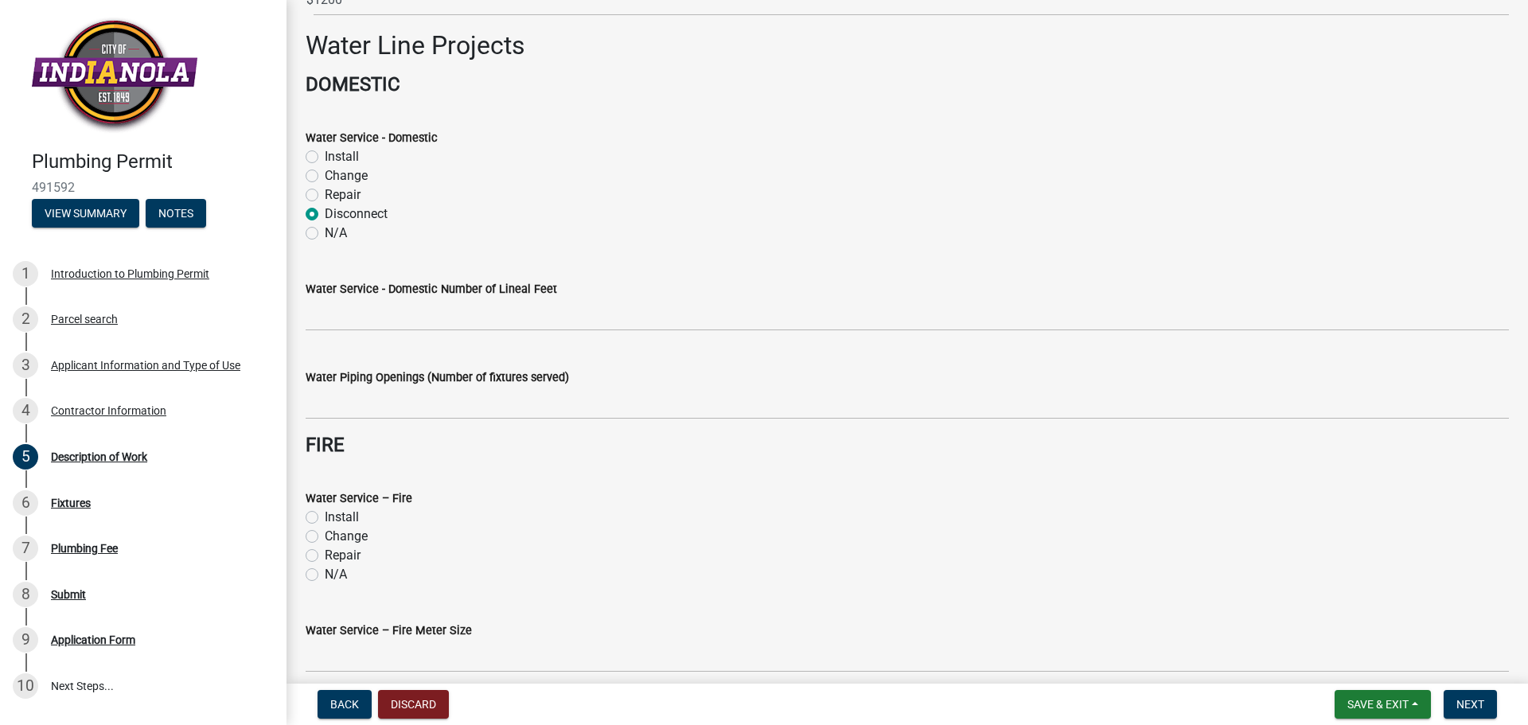
scroll to position [239, 0]
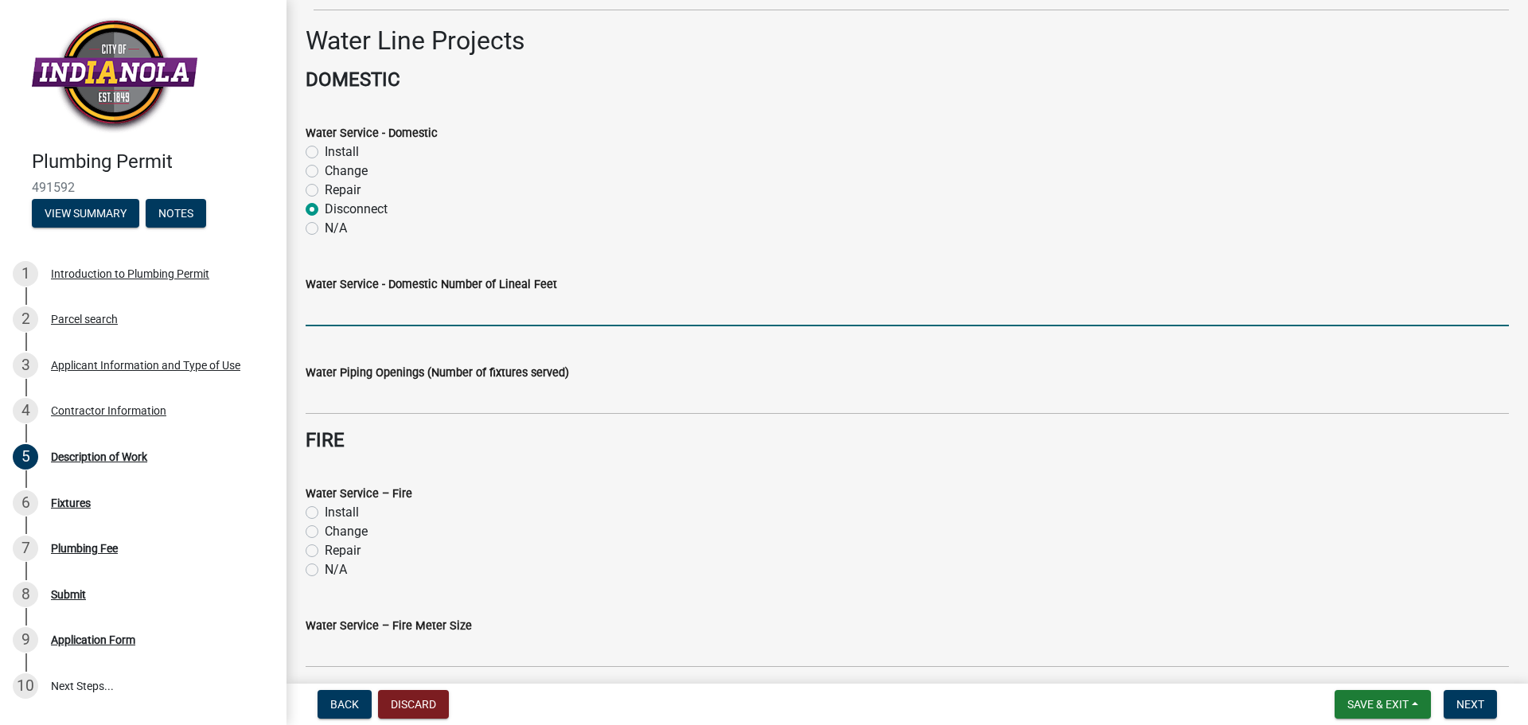
click at [350, 315] on input "text" at bounding box center [908, 310] width 1204 height 33
type input "3"
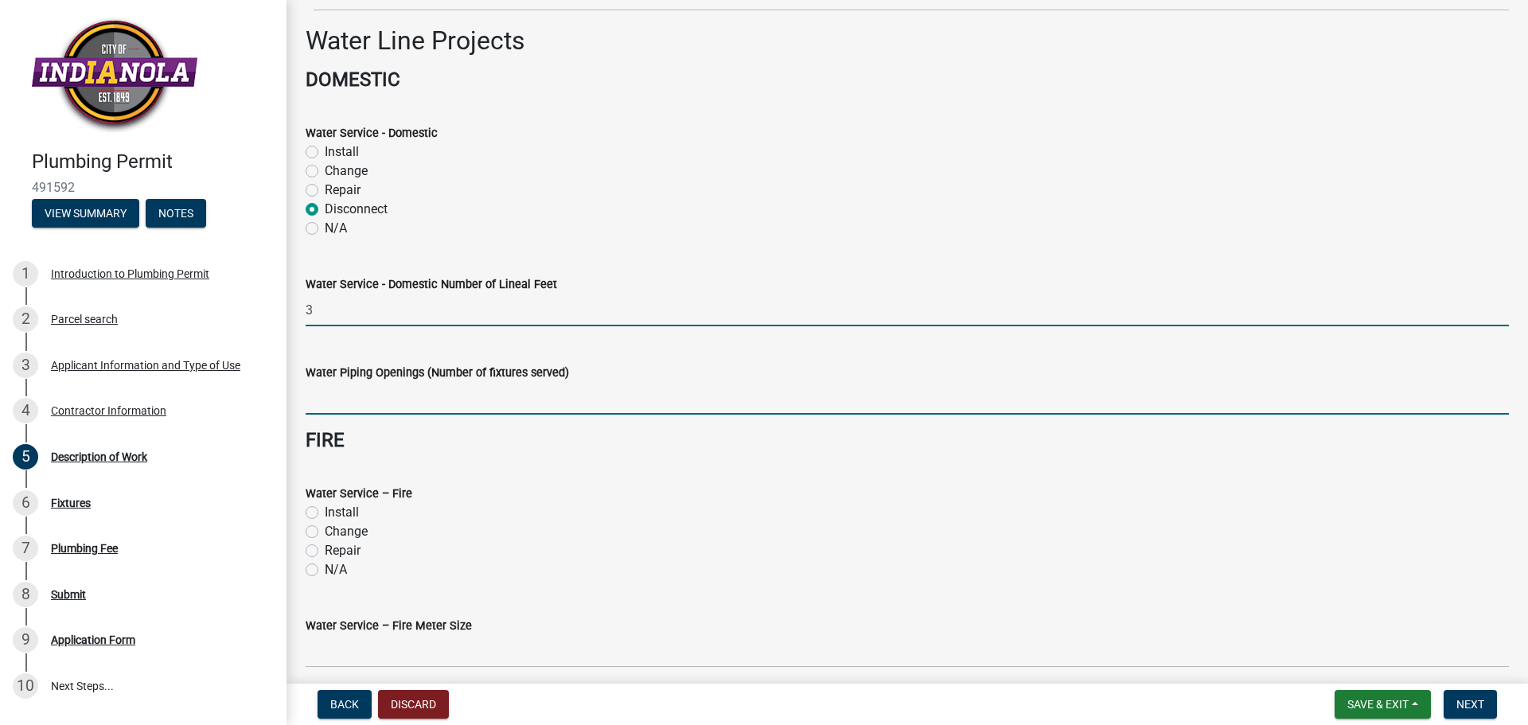
click at [553, 396] on input "text" at bounding box center [908, 398] width 1204 height 33
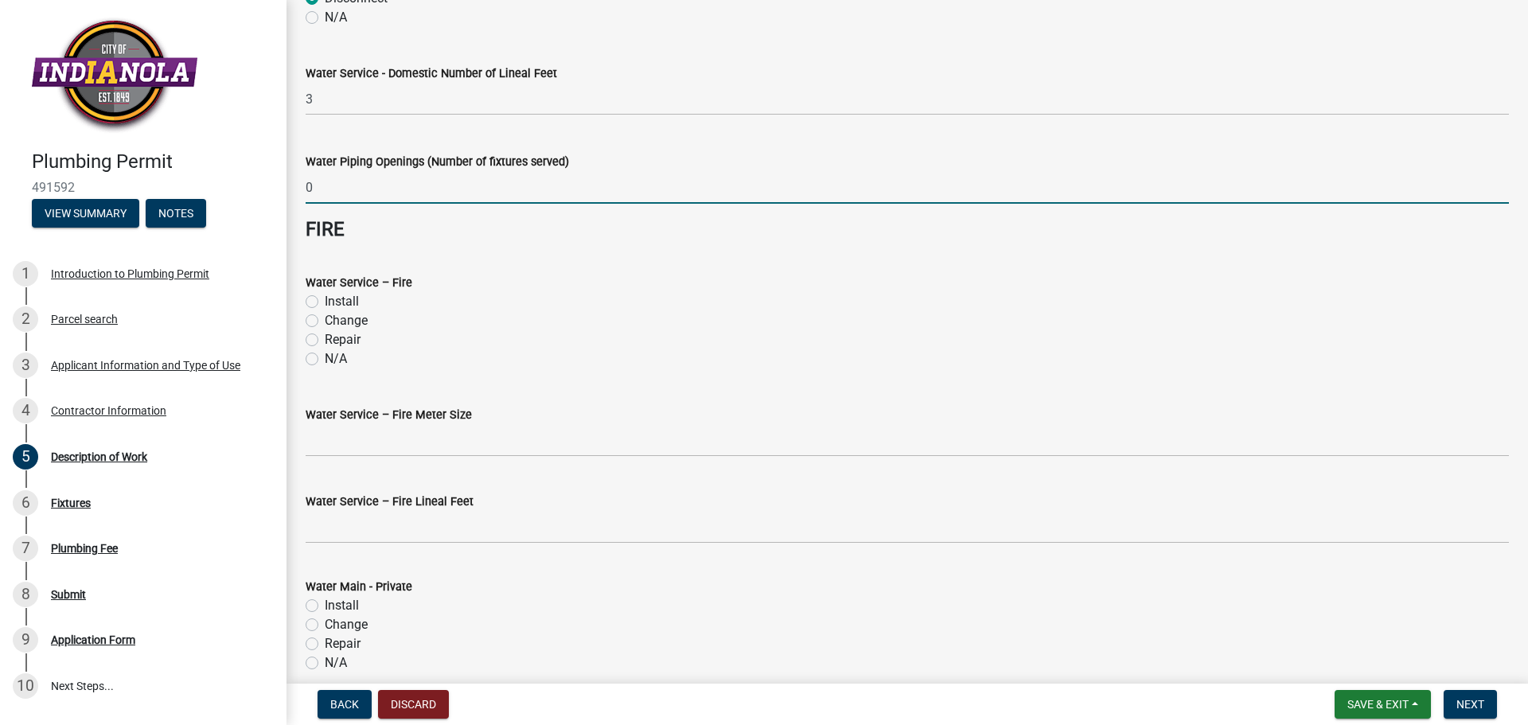
scroll to position [478, 0]
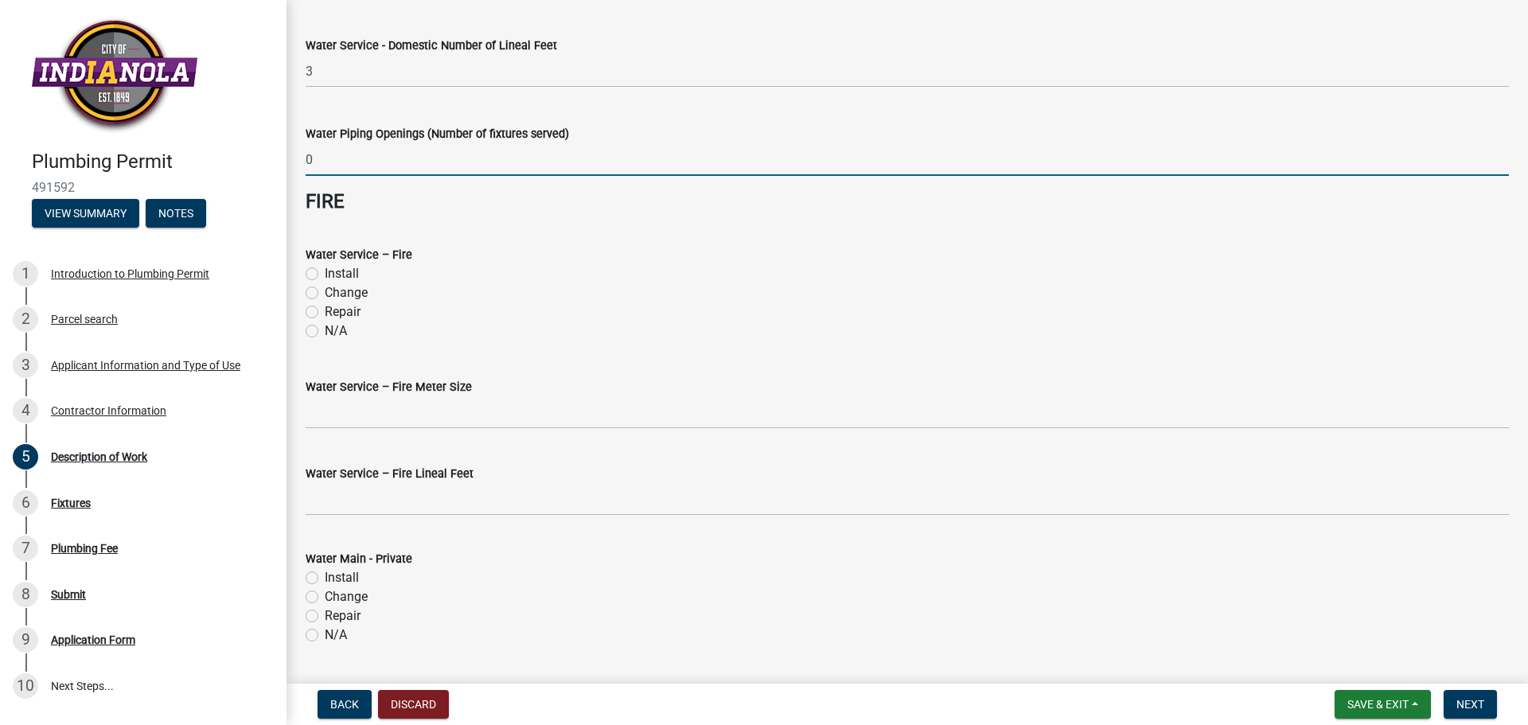
type input "0"
click at [325, 333] on label "N/A" at bounding box center [336, 331] width 22 height 19
click at [325, 332] on input "N/A" at bounding box center [330, 327] width 10 height 10
radio input "true"
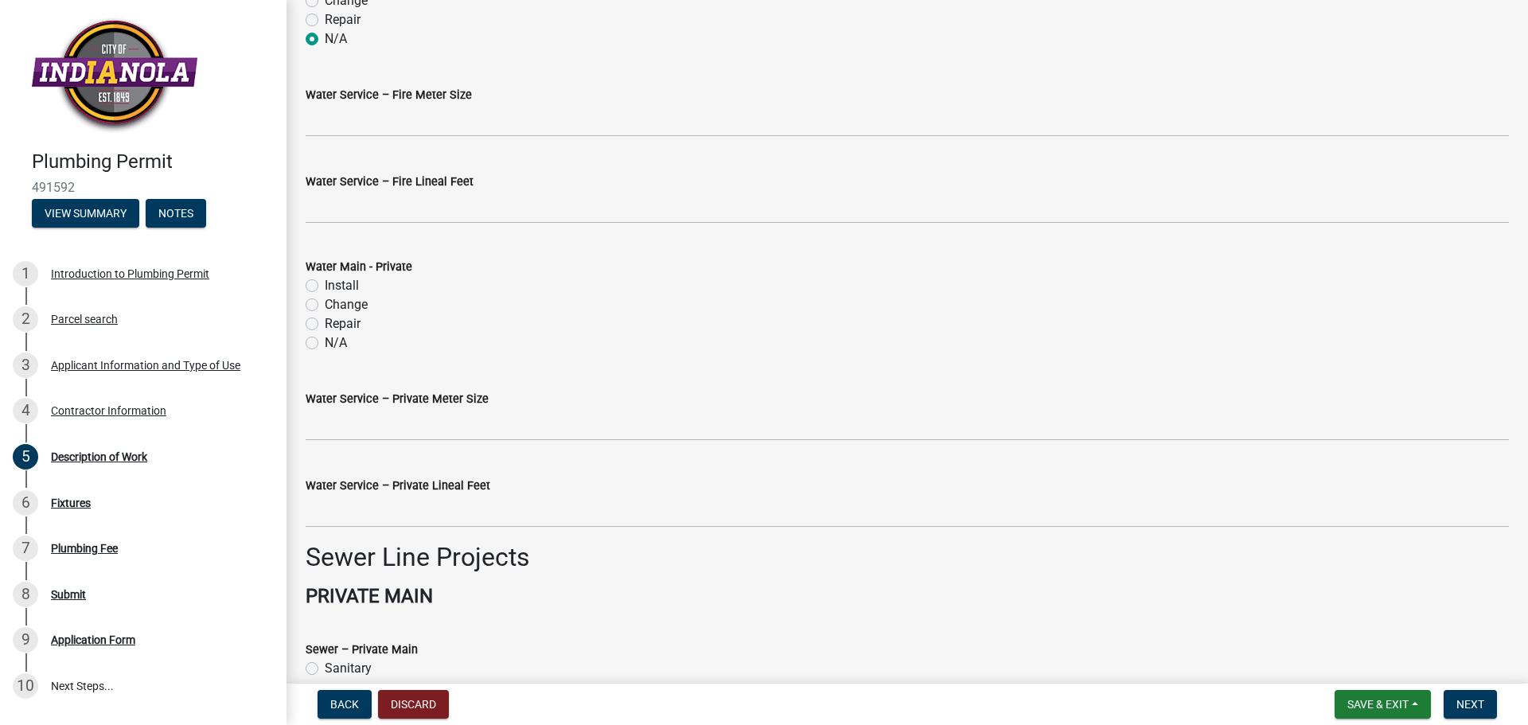
scroll to position [796, 0]
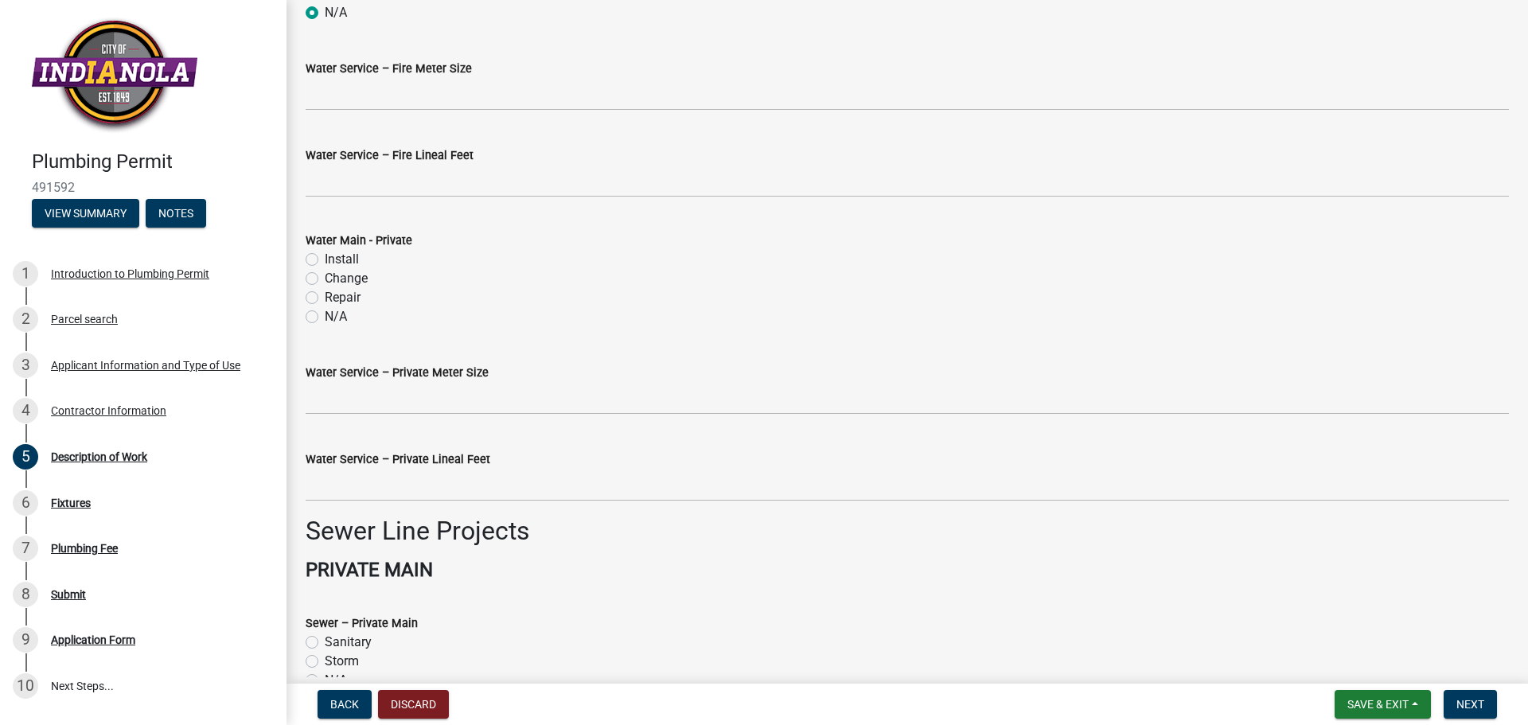
click at [325, 317] on label "N/A" at bounding box center [336, 316] width 22 height 19
click at [325, 317] on input "N/A" at bounding box center [330, 312] width 10 height 10
radio input "true"
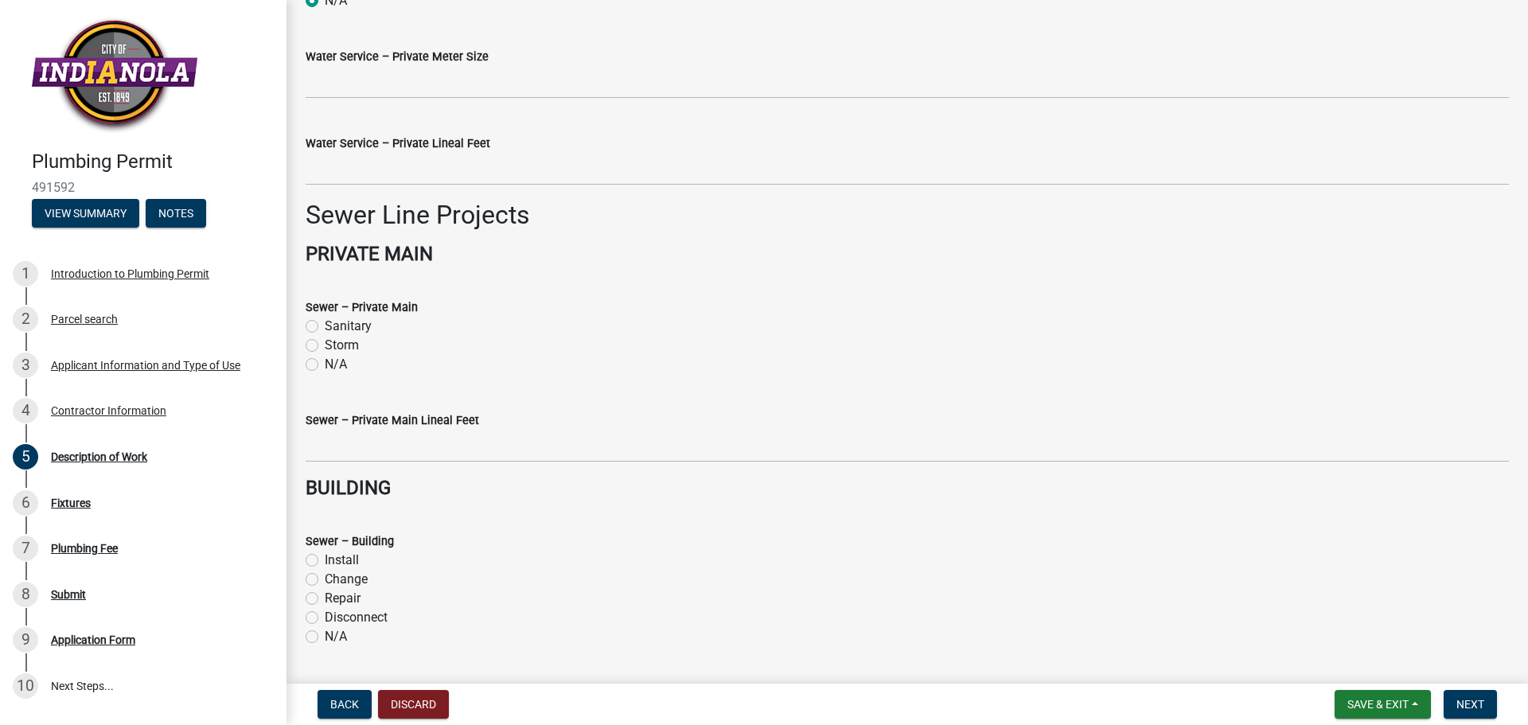
scroll to position [1114, 0]
click at [325, 327] on label "Sanitary" at bounding box center [348, 323] width 47 height 19
click at [325, 325] on input "Sanitary" at bounding box center [330, 319] width 10 height 10
radio input "true"
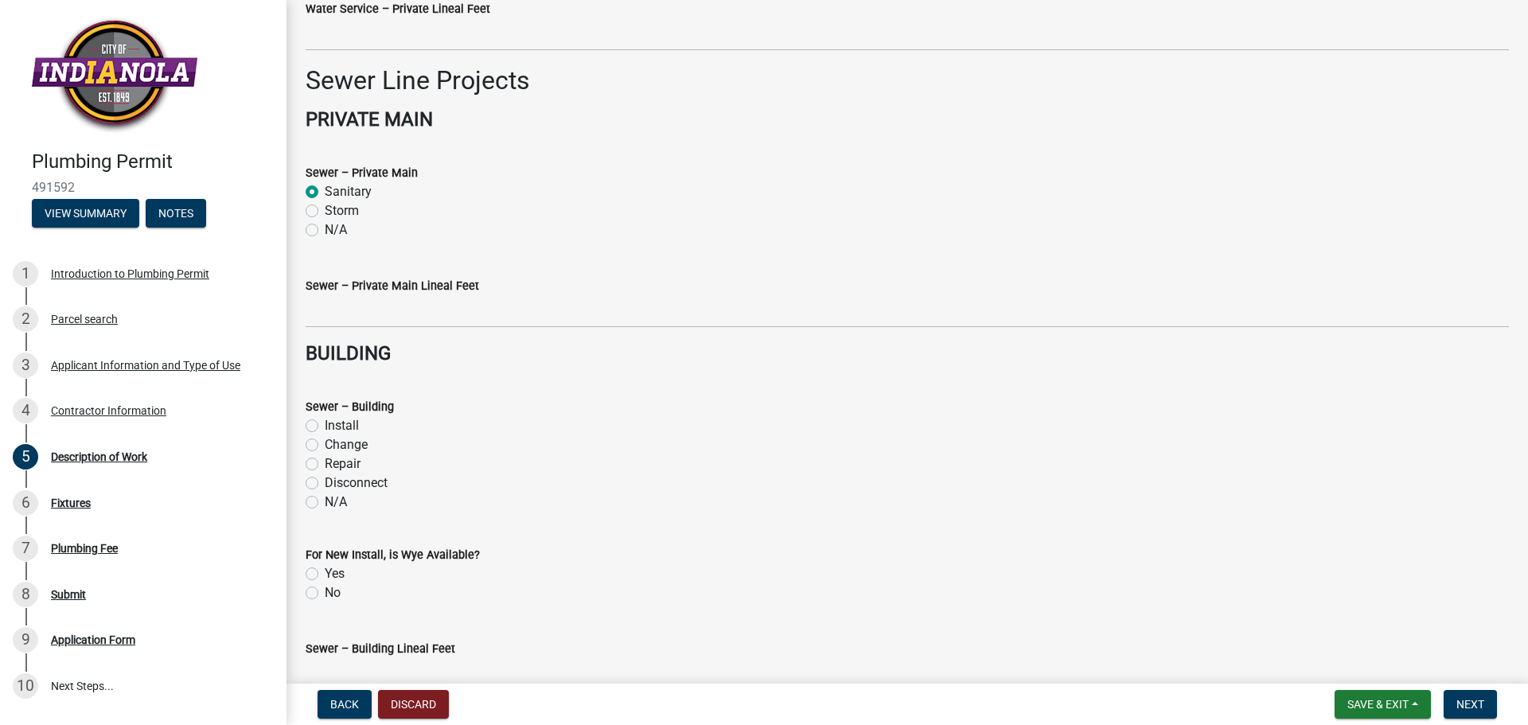
scroll to position [1274, 0]
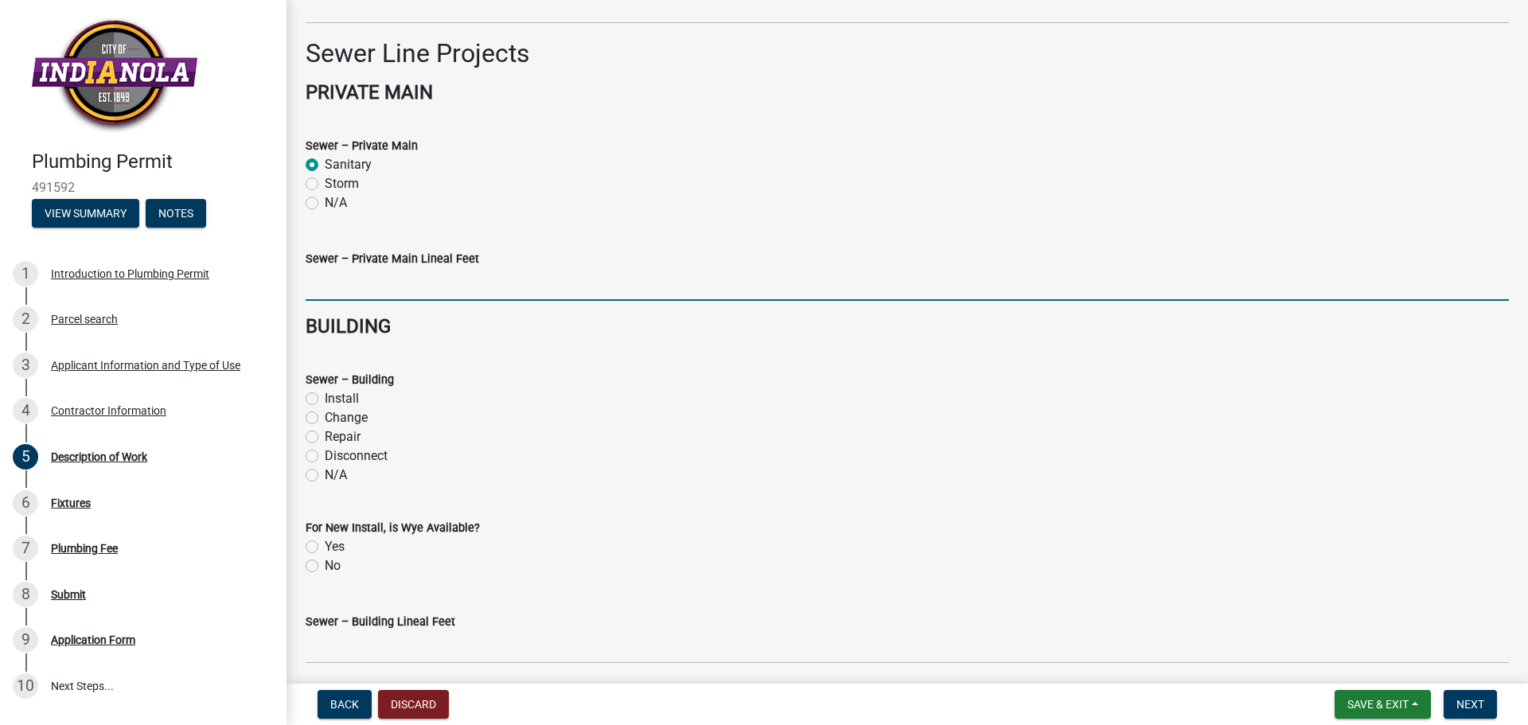
click at [334, 298] on input "text" at bounding box center [908, 284] width 1204 height 33
type input "3"
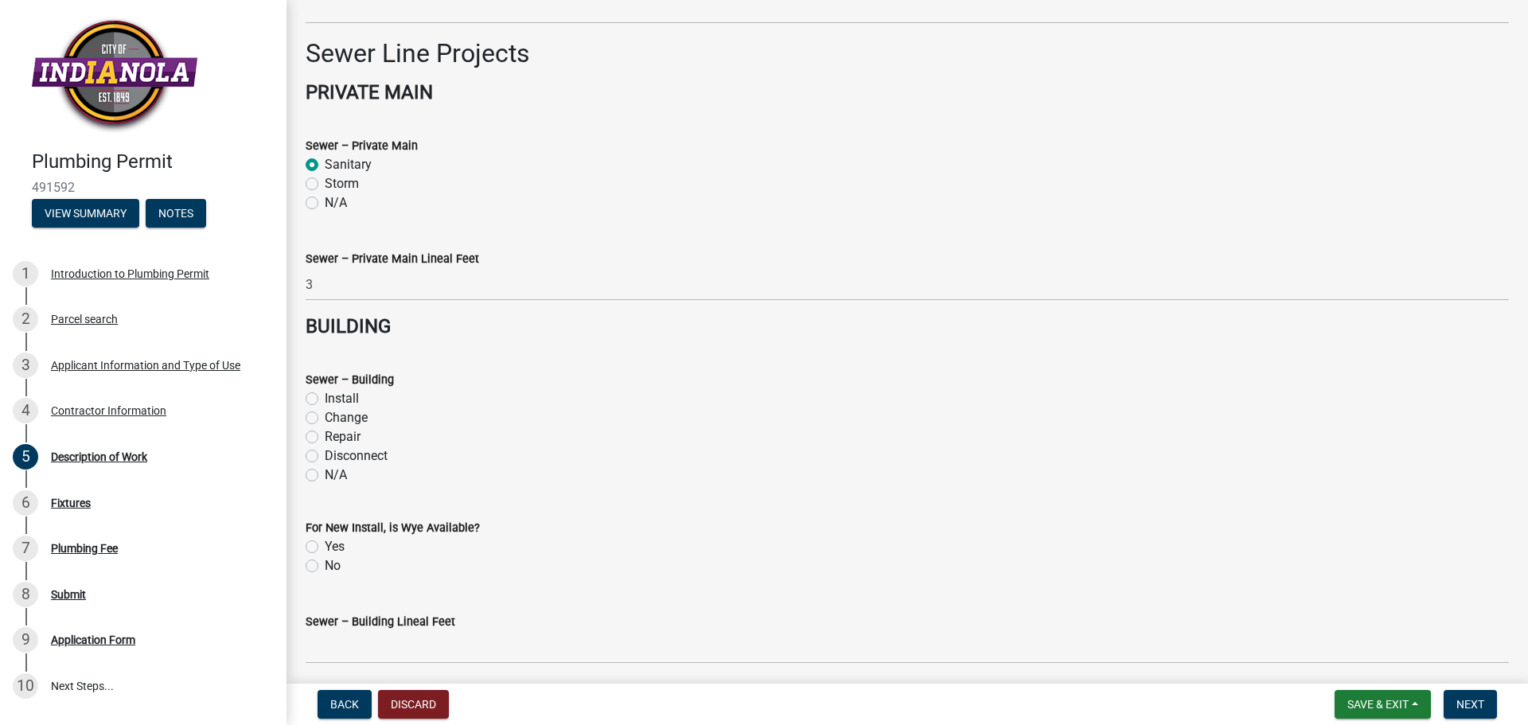
click at [318, 472] on div "N/A" at bounding box center [908, 475] width 1204 height 19
click at [325, 564] on label "No" at bounding box center [333, 565] width 16 height 19
click at [325, 564] on input "No" at bounding box center [330, 561] width 10 height 10
radio input "true"
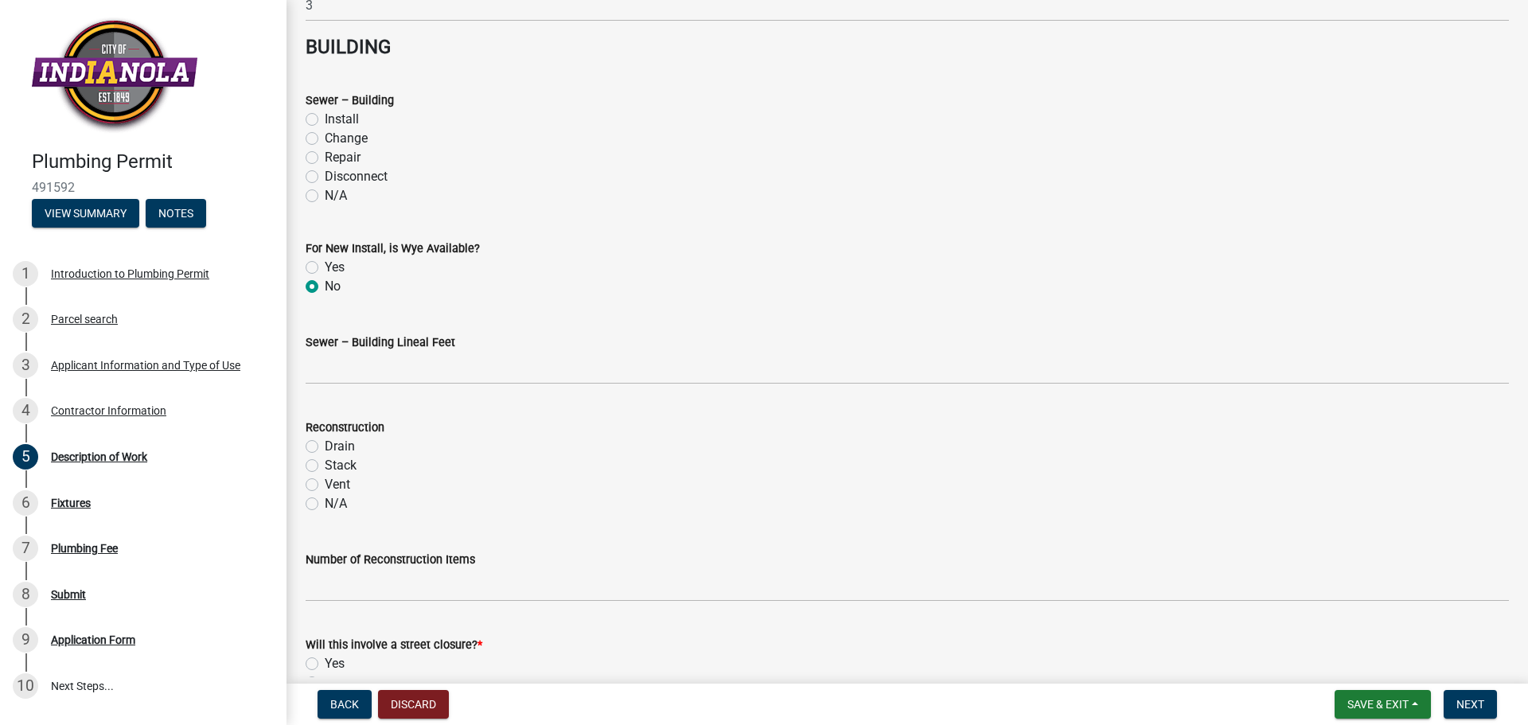
scroll to position [1592, 0]
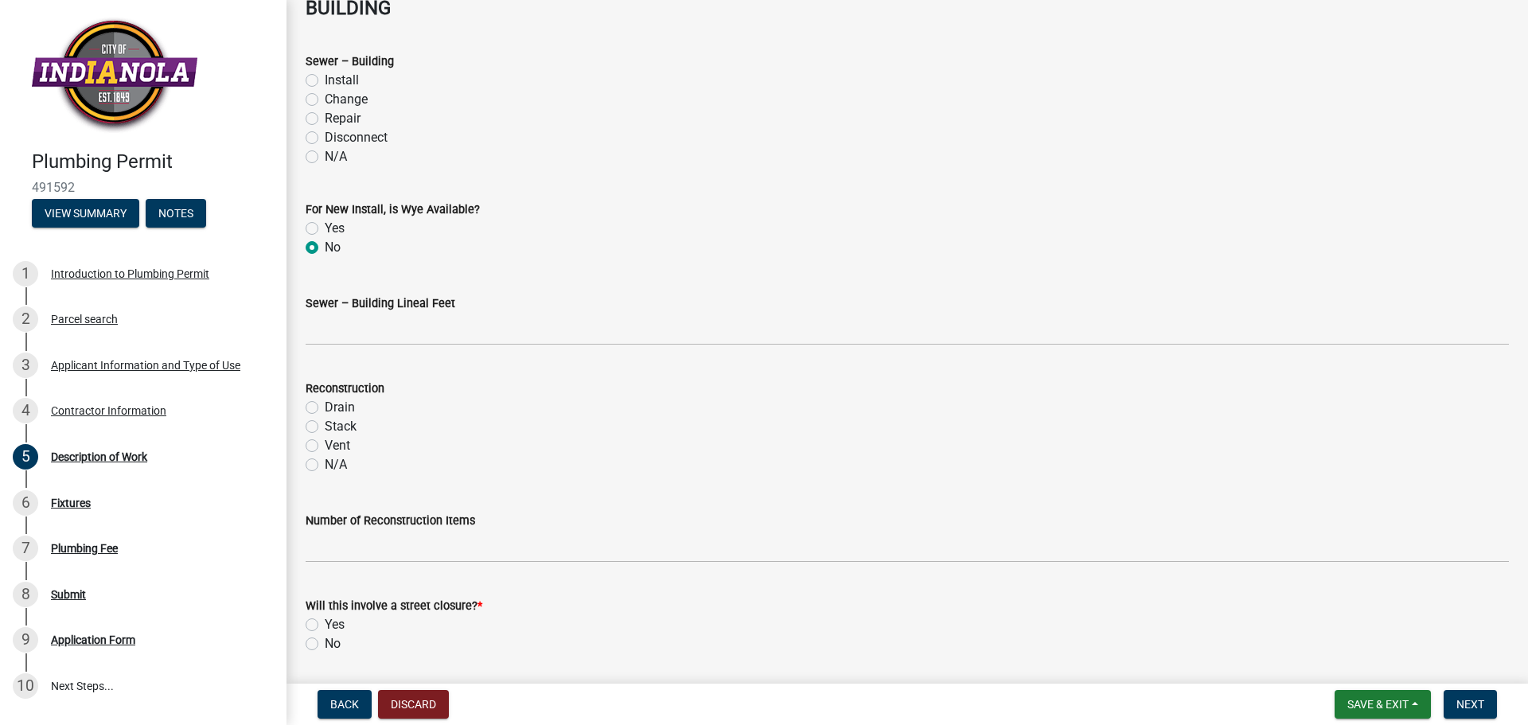
click at [325, 465] on label "N/A" at bounding box center [336, 464] width 22 height 19
click at [325, 465] on input "N/A" at bounding box center [330, 460] width 10 height 10
radio input "true"
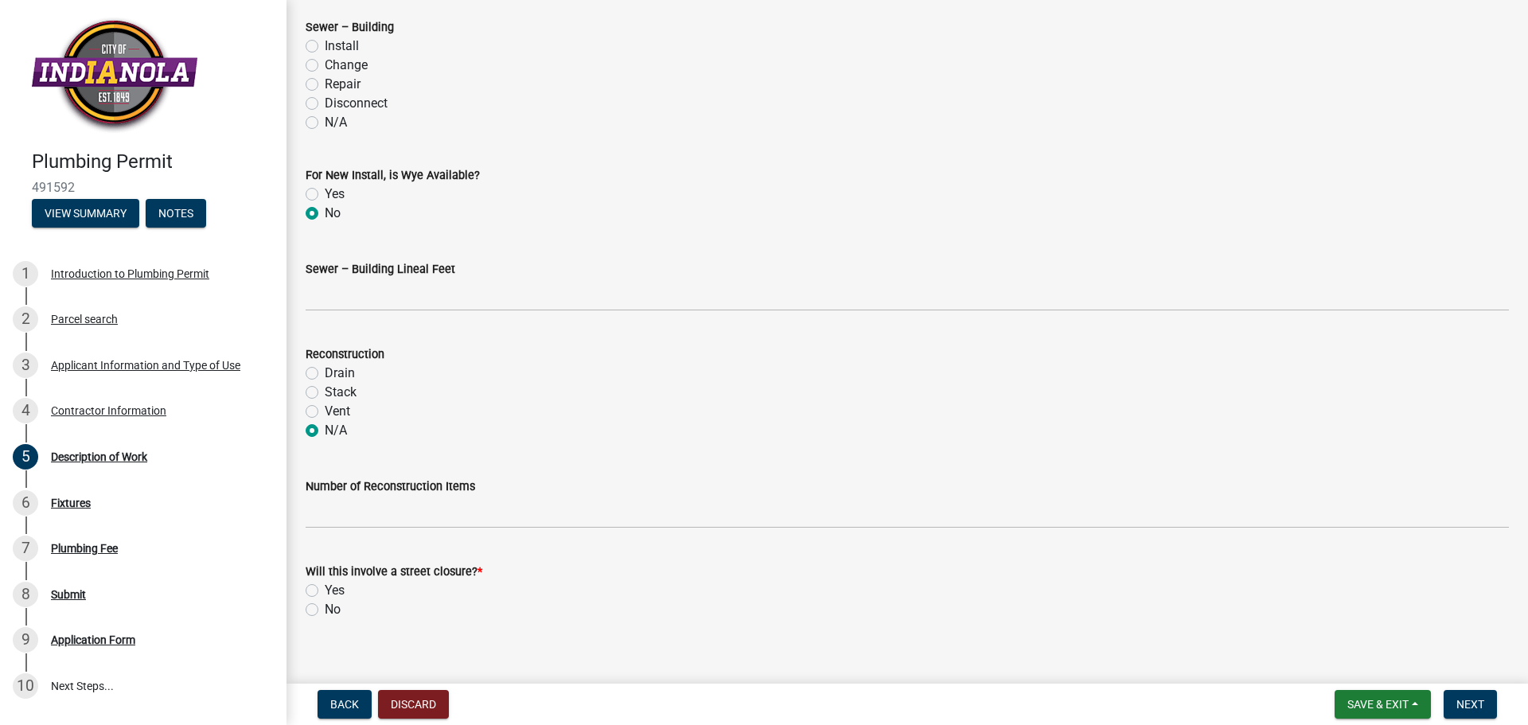
scroll to position [1645, 0]
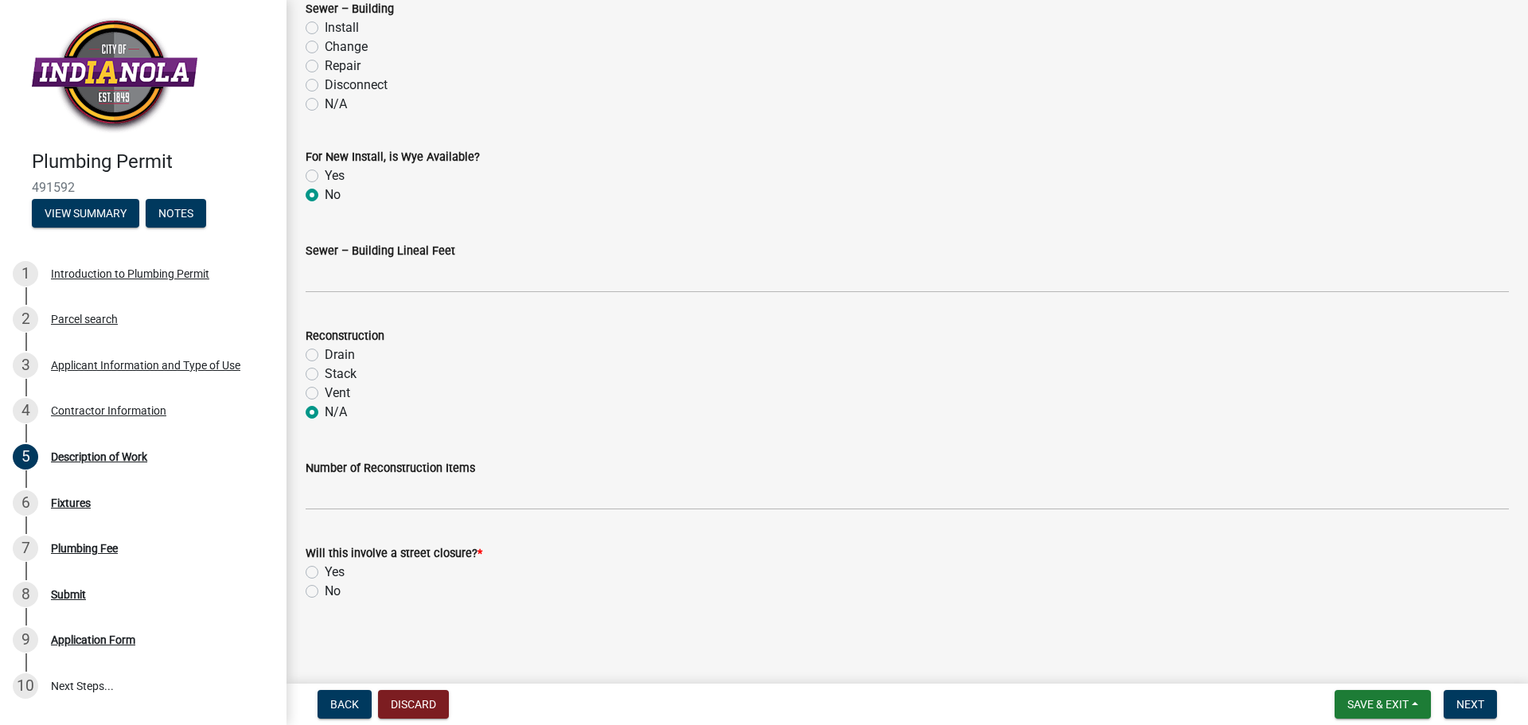
click at [325, 591] on label "No" at bounding box center [333, 591] width 16 height 19
click at [325, 591] on input "No" at bounding box center [330, 587] width 10 height 10
radio input "true"
click at [1476, 704] on span "Next" at bounding box center [1471, 704] width 28 height 13
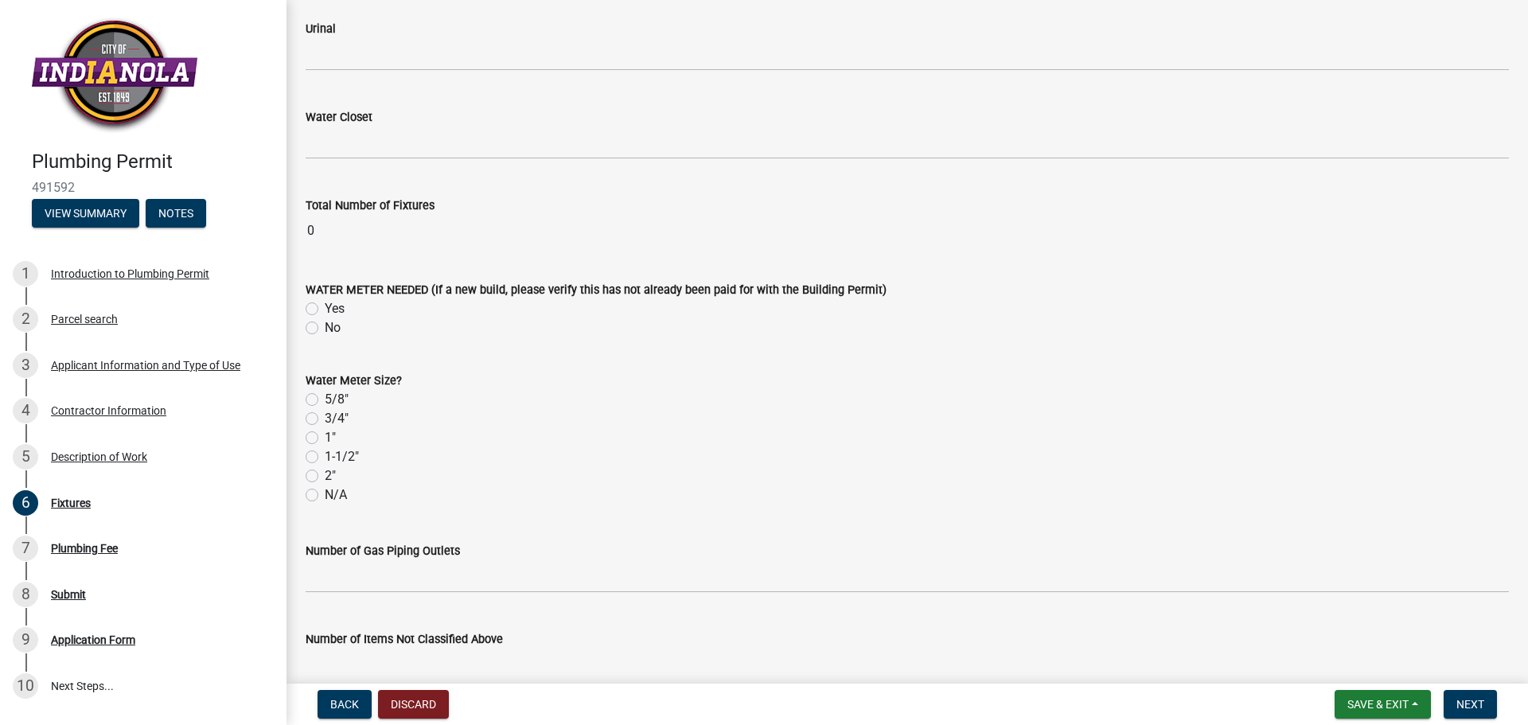
scroll to position [2589, 0]
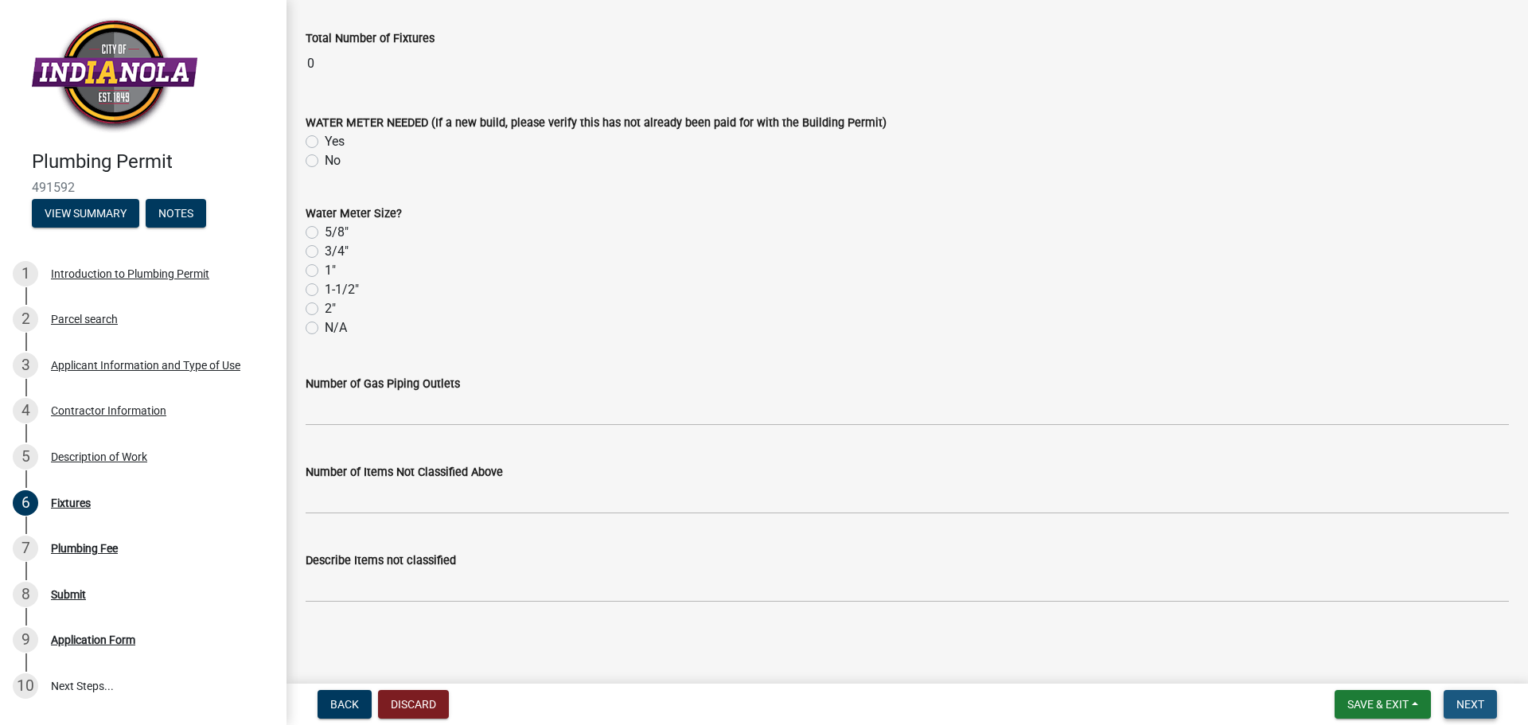
click at [1476, 705] on span "Next" at bounding box center [1471, 704] width 28 height 13
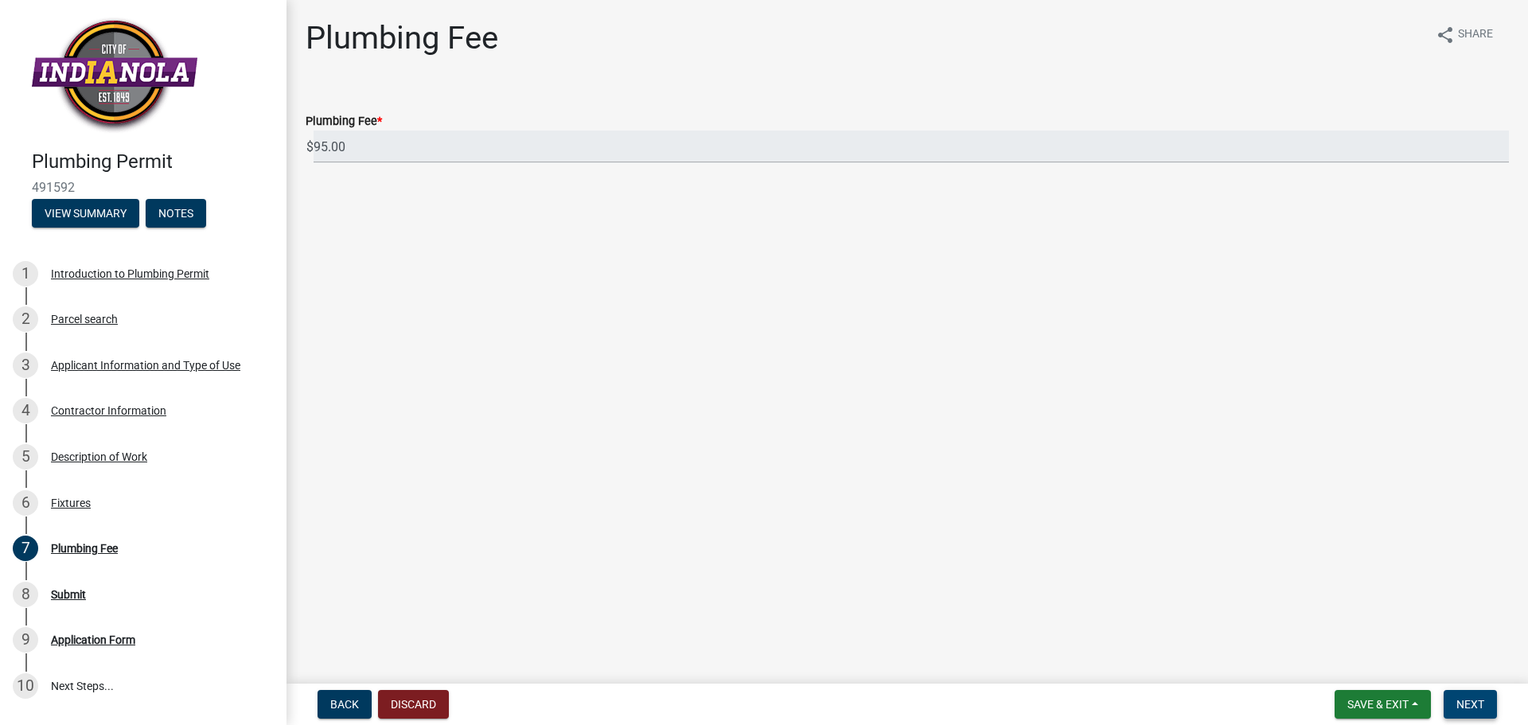
click at [1485, 704] on span "Next" at bounding box center [1471, 704] width 28 height 13
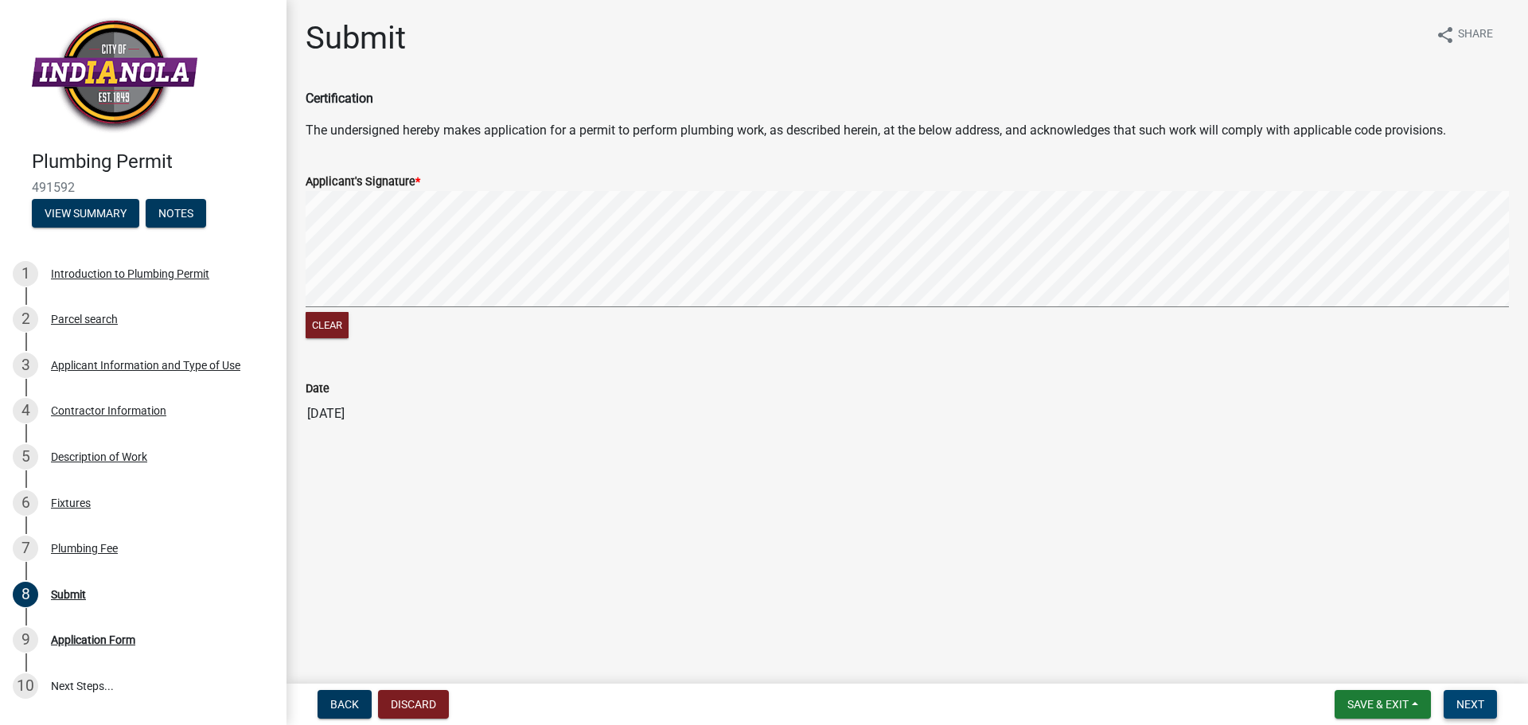
click at [1482, 704] on span "Next" at bounding box center [1471, 704] width 28 height 13
